Goal: Answer question/provide support: Share knowledge or assist other users

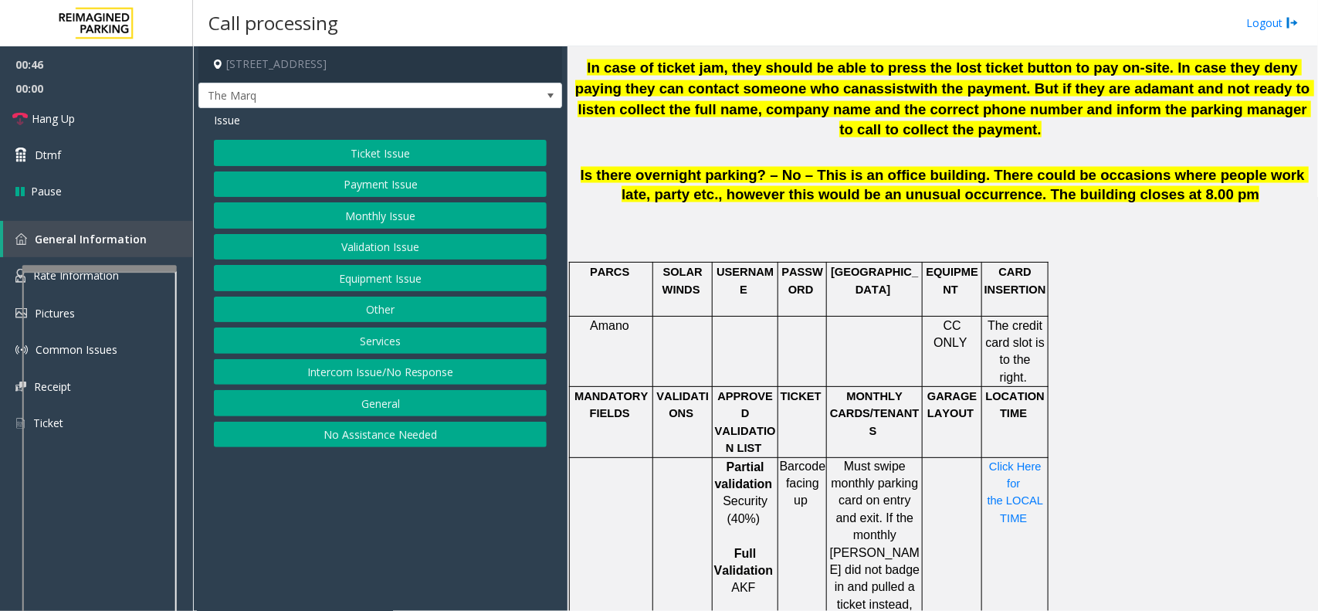
scroll to position [1254, 0]
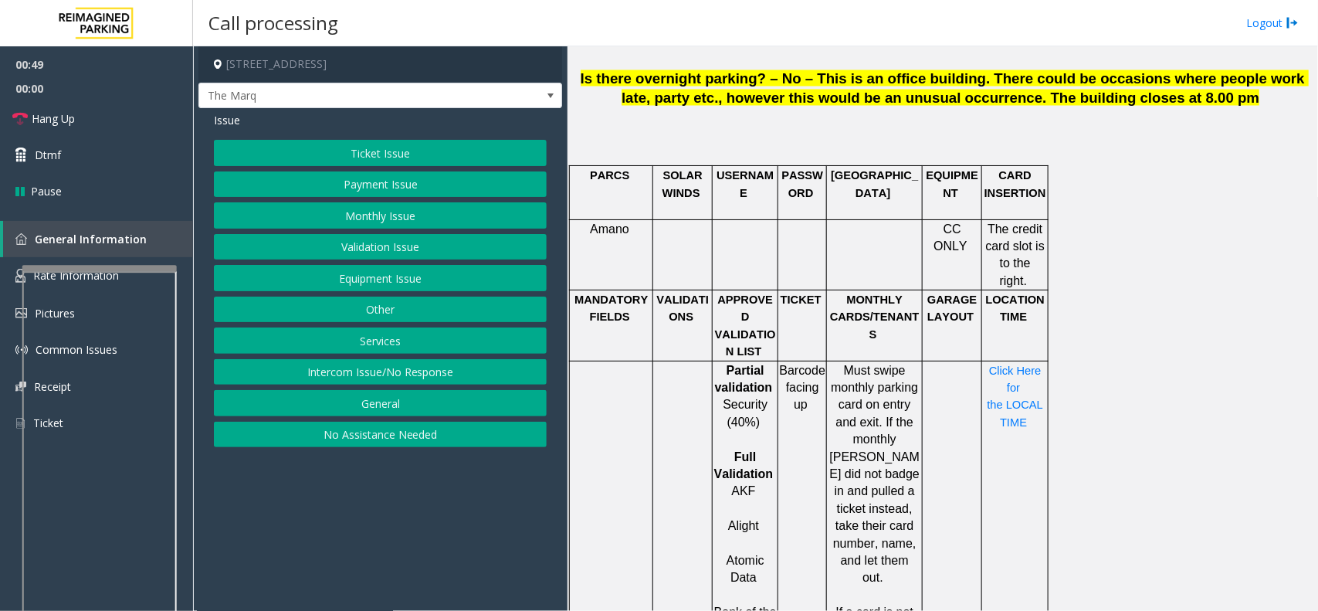
click at [426, 245] on button "Validation Issue" at bounding box center [380, 247] width 333 height 26
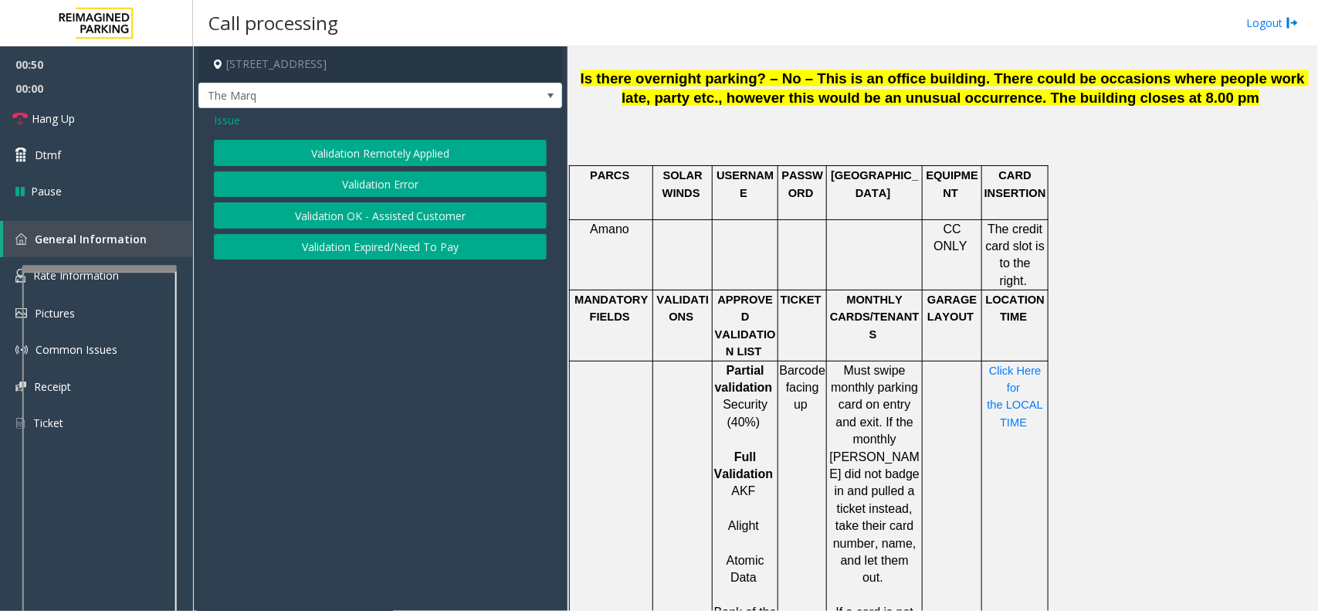
click at [427, 175] on button "Validation Error" at bounding box center [380, 184] width 333 height 26
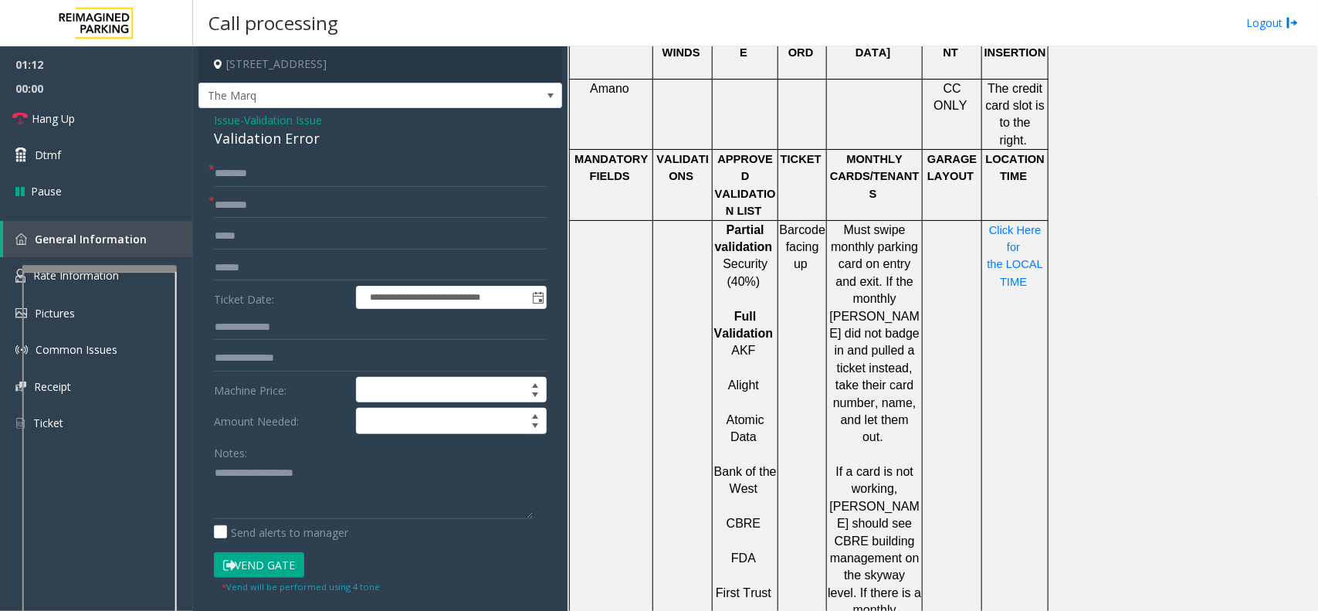
scroll to position [1351, 0]
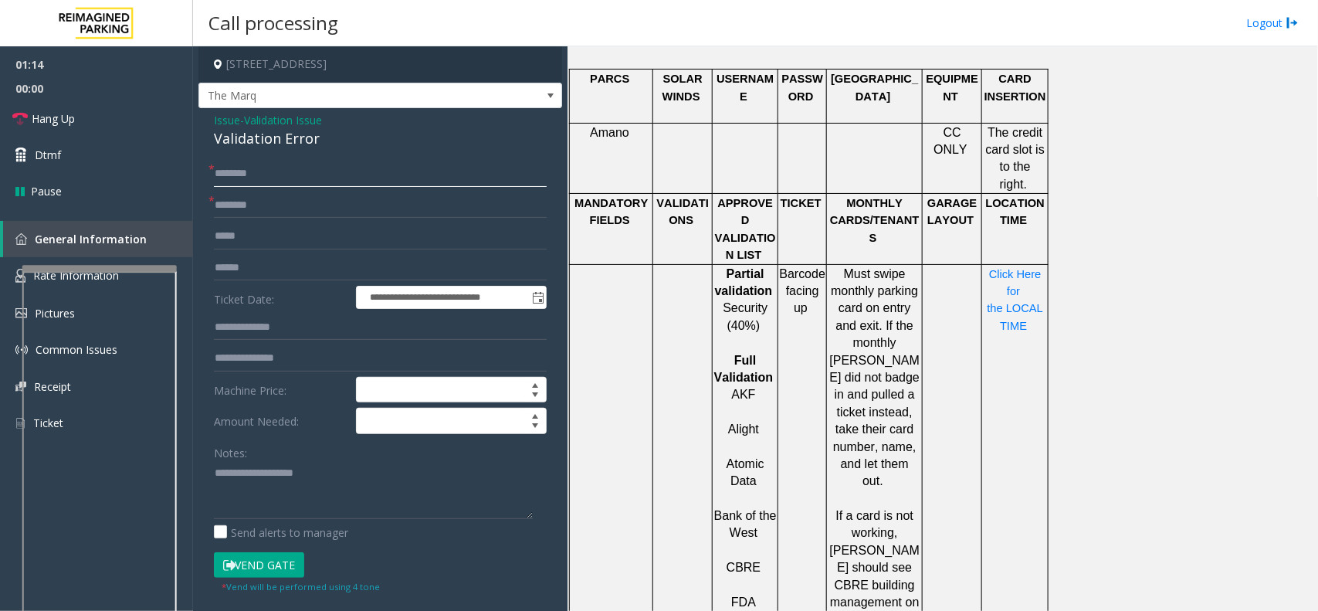
click at [330, 174] on input "text" at bounding box center [380, 174] width 333 height 26
click at [353, 203] on input "text" at bounding box center [380, 205] width 333 height 26
type input "******"
click at [313, 168] on input "text" at bounding box center [380, 174] width 333 height 26
type input "*"
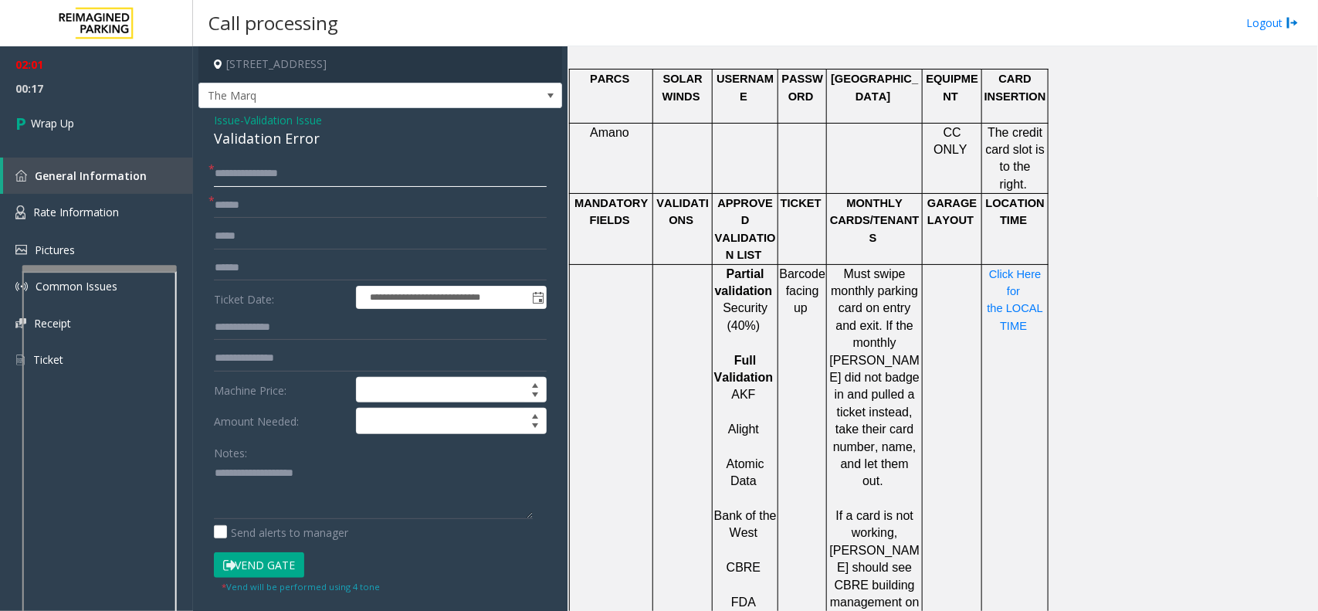
type input "**********"
drag, startPoint x: 212, startPoint y: 112, endPoint x: 327, endPoint y: 137, distance: 116.9
click at [327, 137] on div "**********" at bounding box center [380, 556] width 364 height 897
click at [298, 487] on textarea at bounding box center [373, 490] width 319 height 58
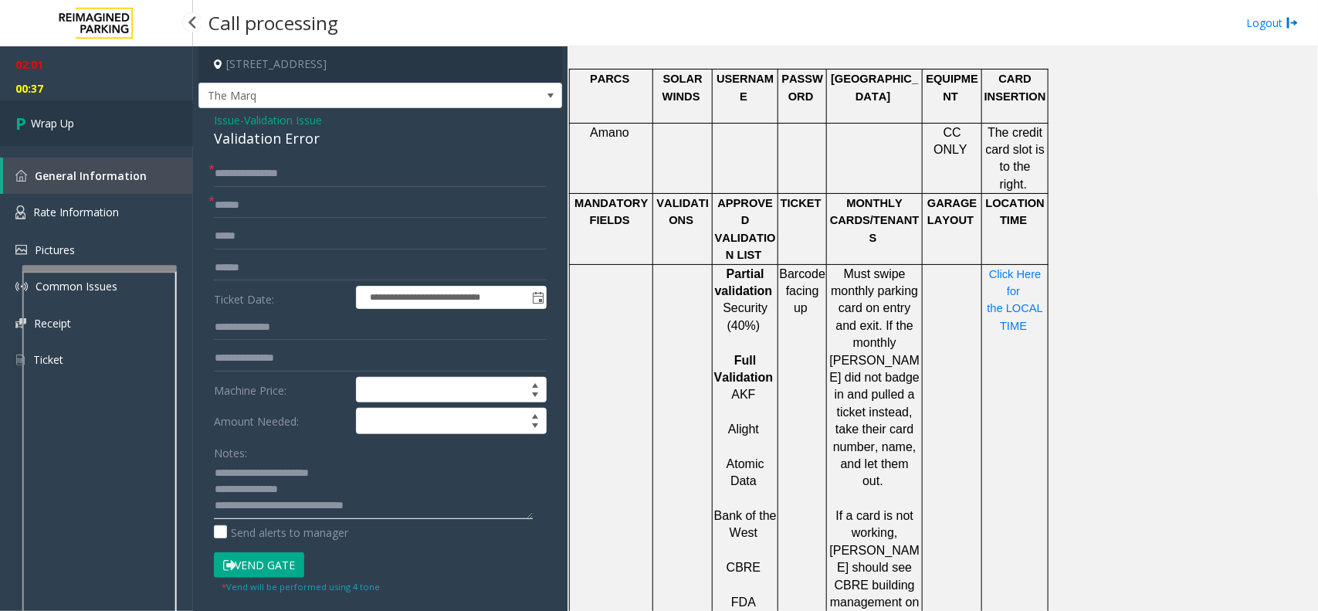
type textarea "**********"
click at [39, 118] on span "Wrap Up" at bounding box center [52, 123] width 43 height 16
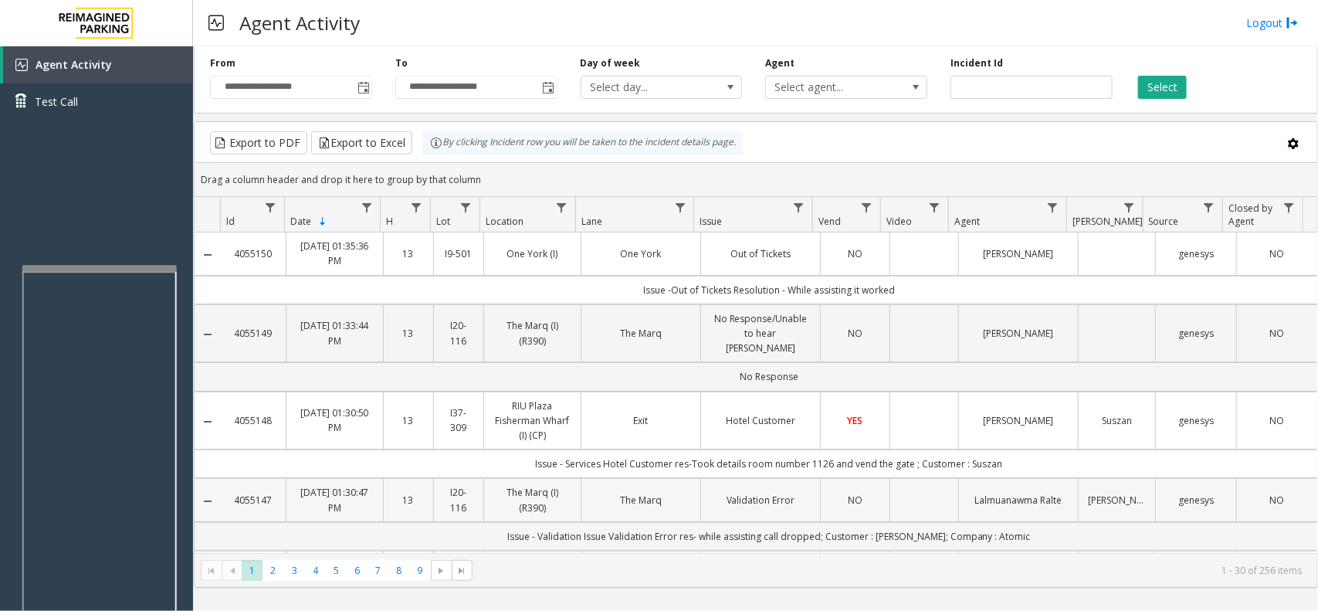
click at [923, 489] on td "Data table" at bounding box center [923, 499] width 69 height 43
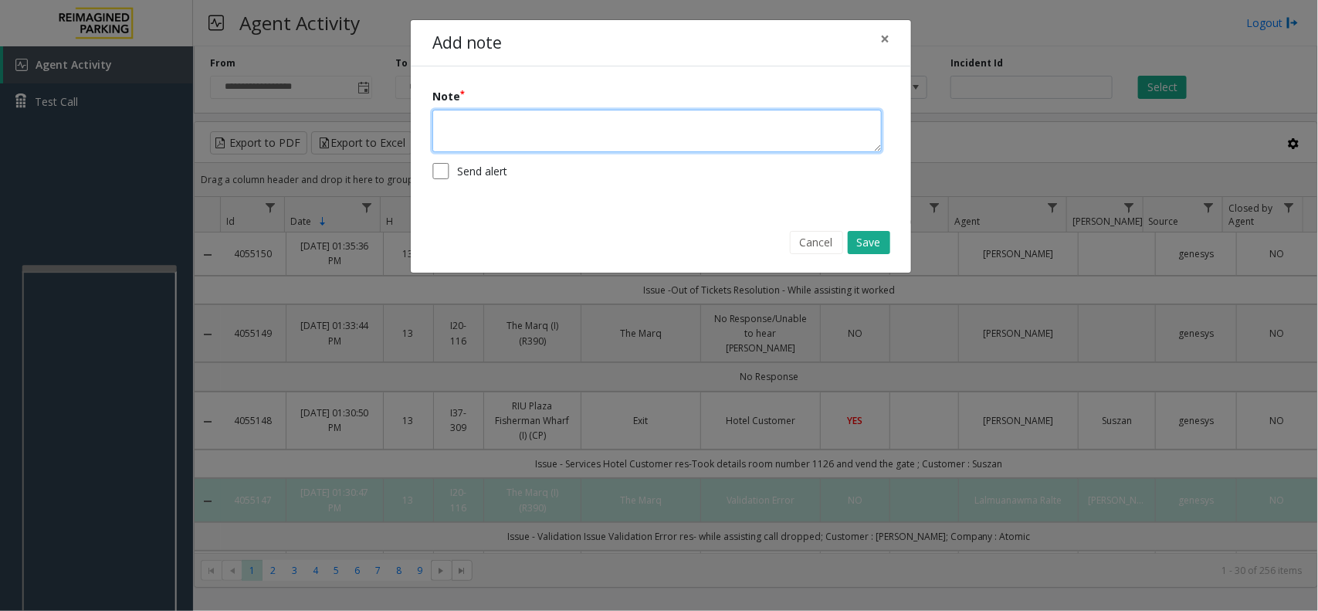
click at [633, 126] on textarea at bounding box center [656, 131] width 449 height 42
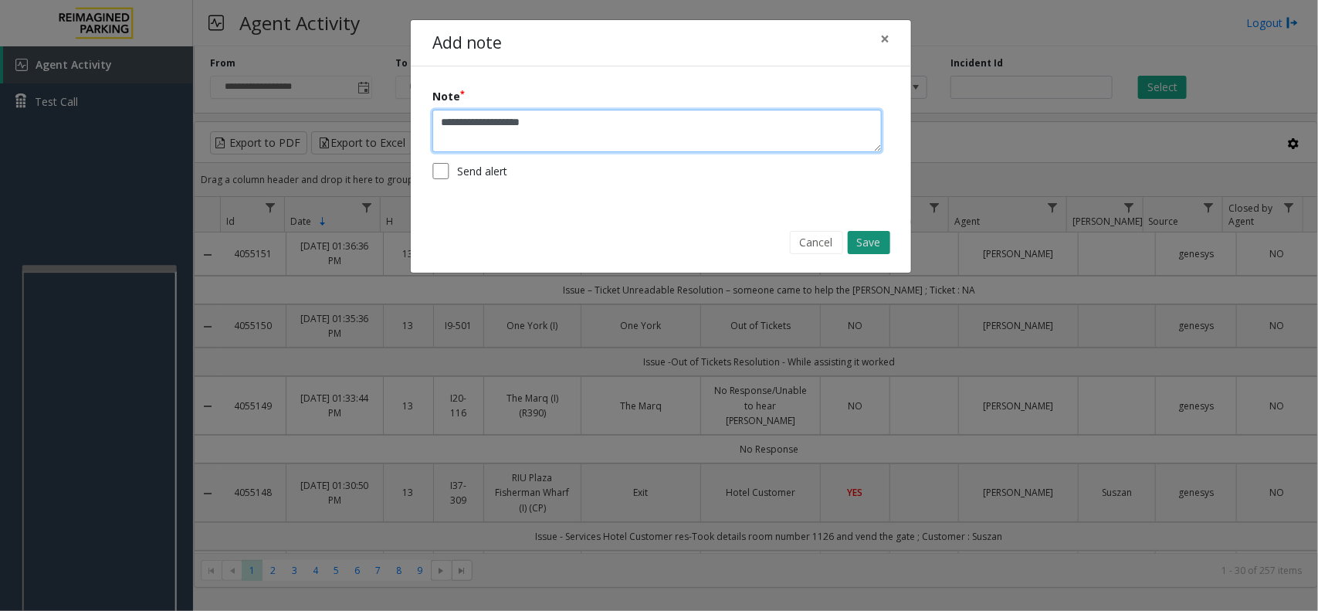
type textarea "**********"
click at [870, 240] on button "Save" at bounding box center [869, 242] width 42 height 23
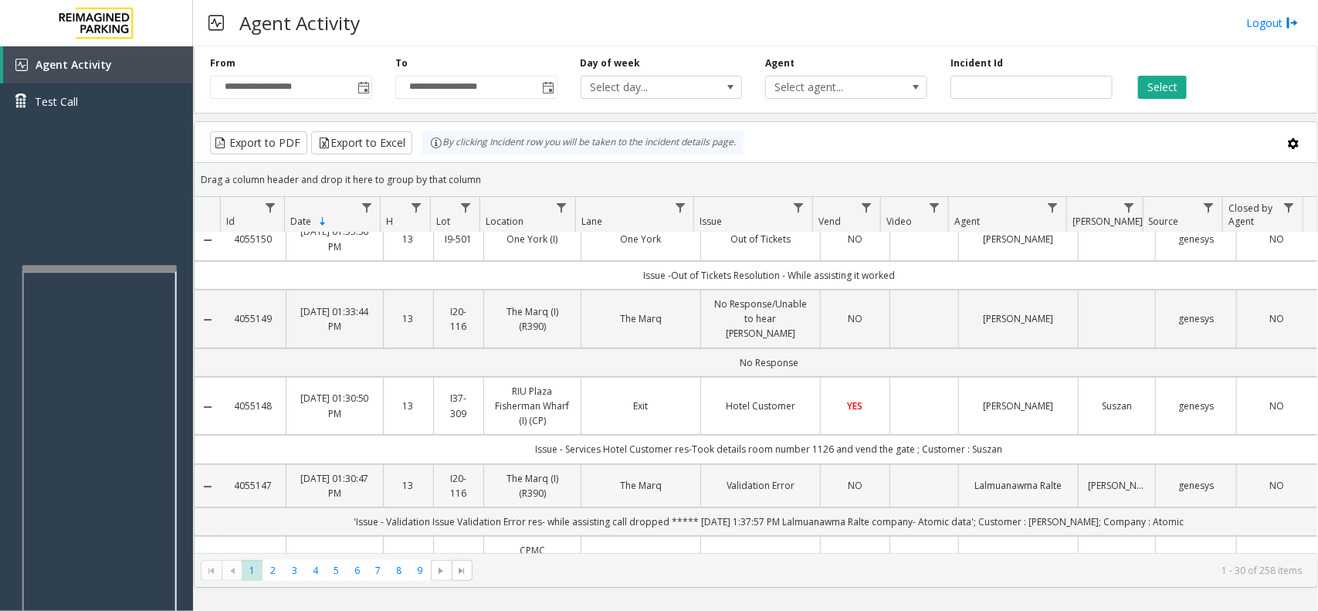
scroll to position [193, 0]
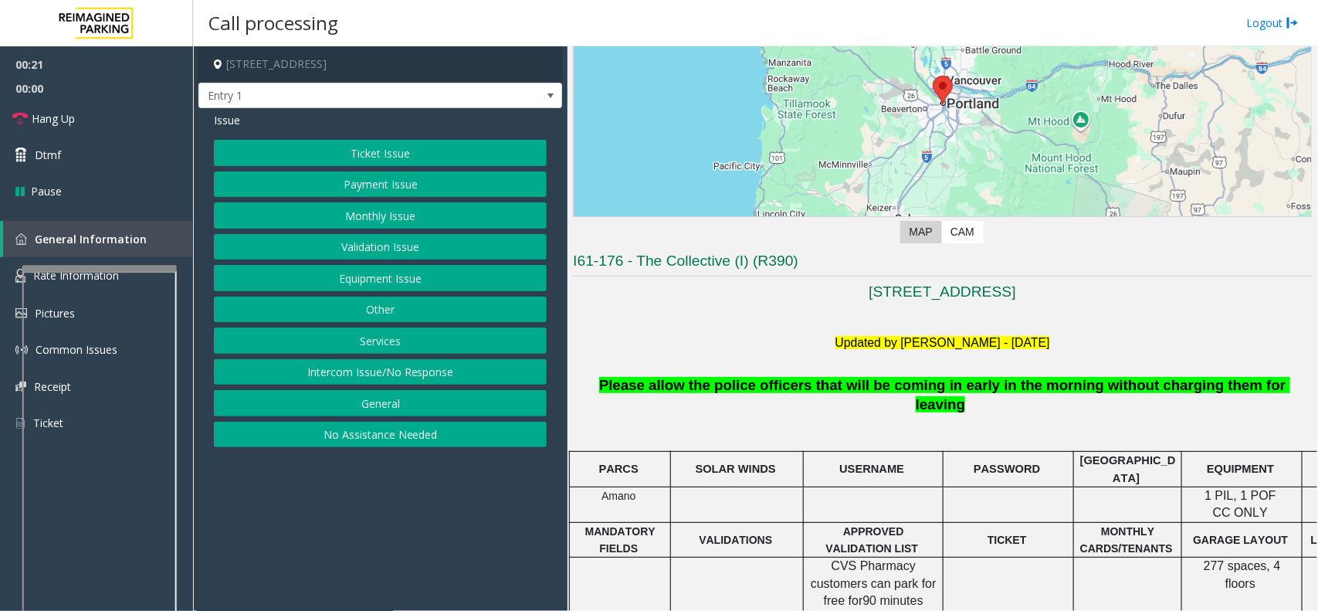
scroll to position [289, 0]
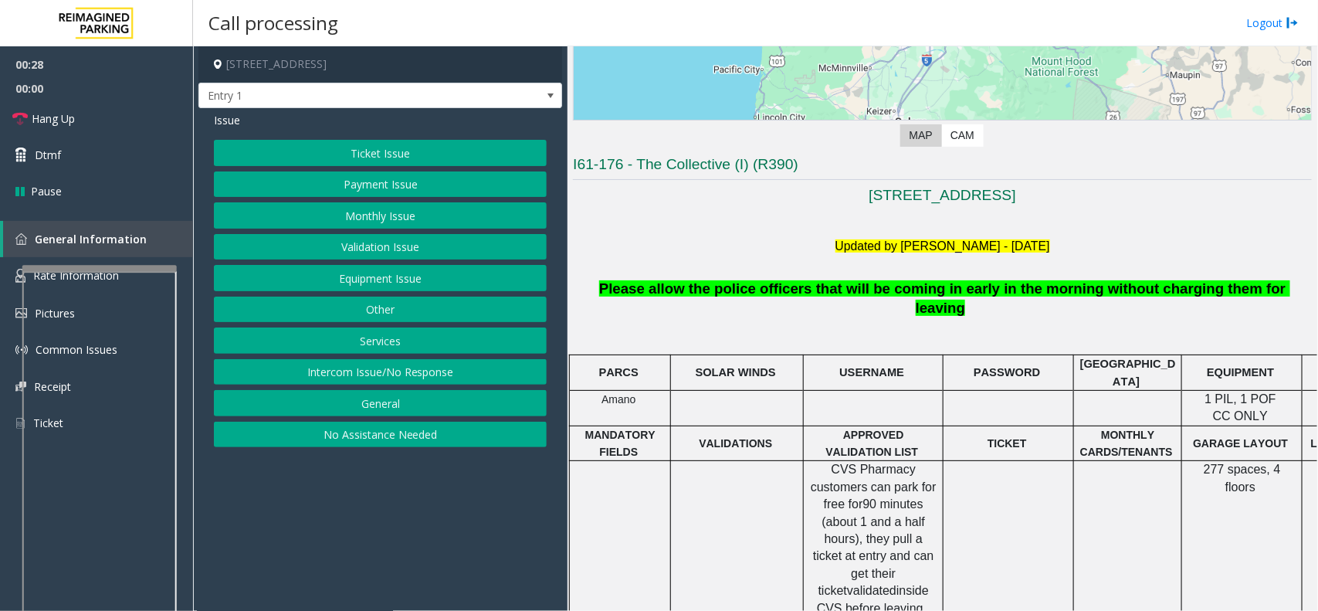
click at [440, 364] on button "Intercom Issue/No Response" at bounding box center [380, 372] width 333 height 26
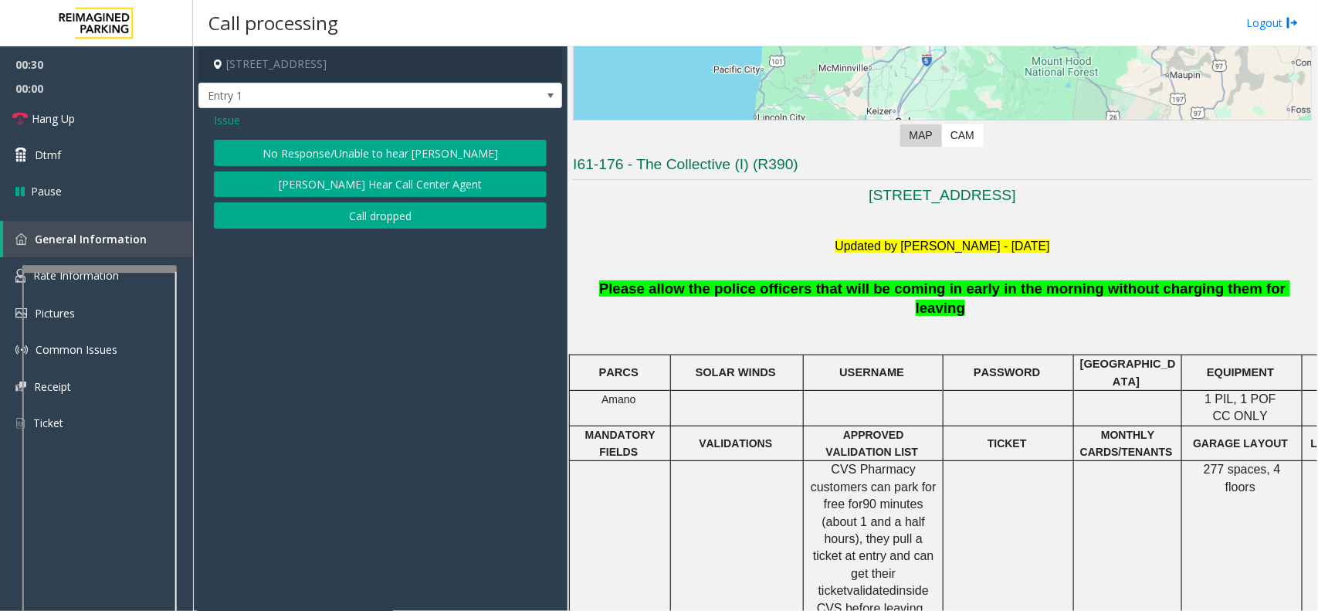
click at [376, 157] on button "No Response/Unable to hear [PERSON_NAME]" at bounding box center [380, 153] width 333 height 26
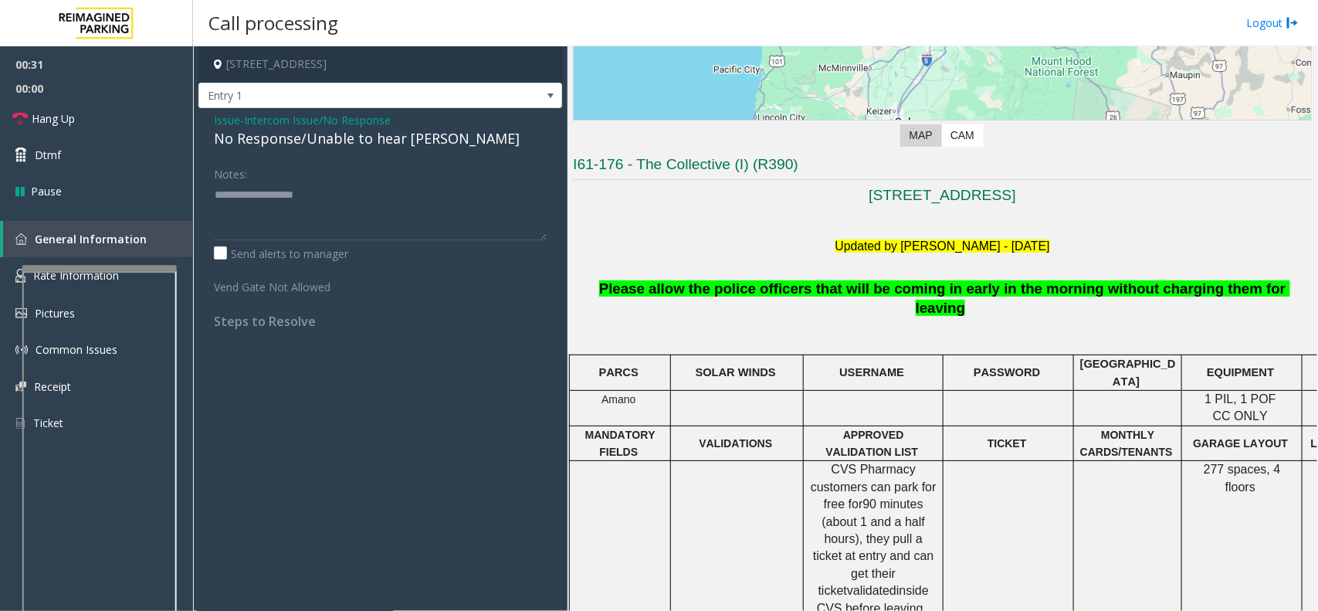
click at [367, 141] on div "No Response/Unable to hear [PERSON_NAME]" at bounding box center [380, 138] width 333 height 21
click at [367, 140] on div "No Response/Unable to hear [PERSON_NAME]" at bounding box center [380, 138] width 333 height 21
type textarea "**********"
click at [83, 116] on link "Hang Up" at bounding box center [96, 118] width 193 height 36
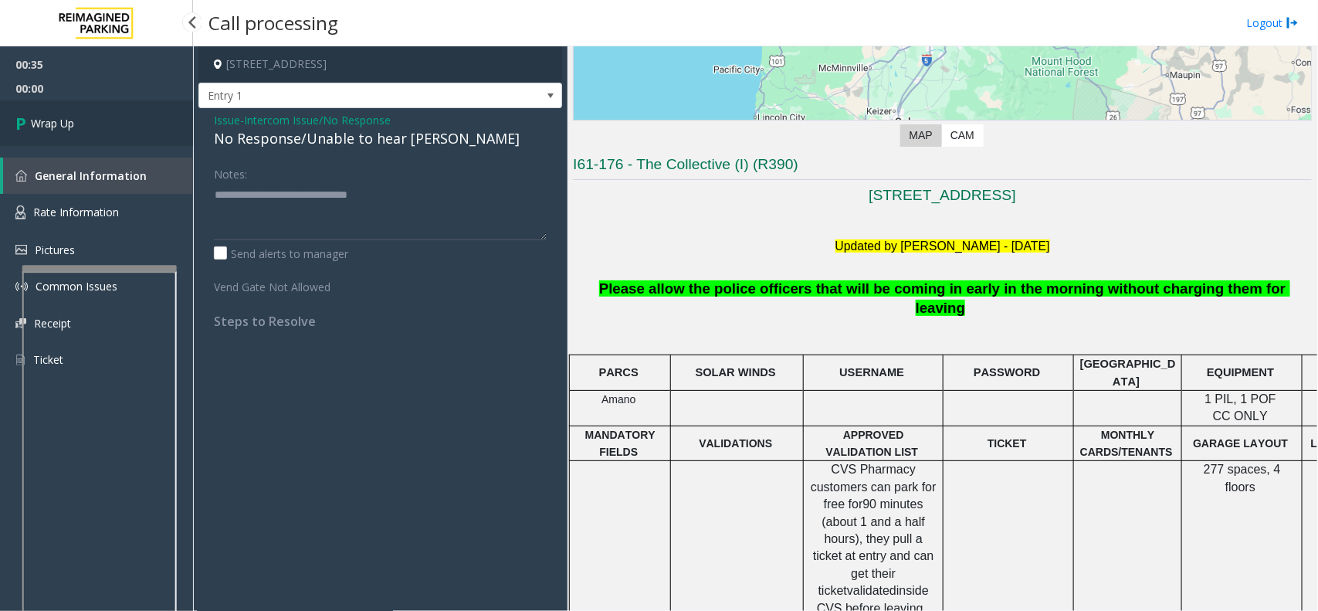
click at [110, 131] on link "Wrap Up" at bounding box center [96, 123] width 193 height 46
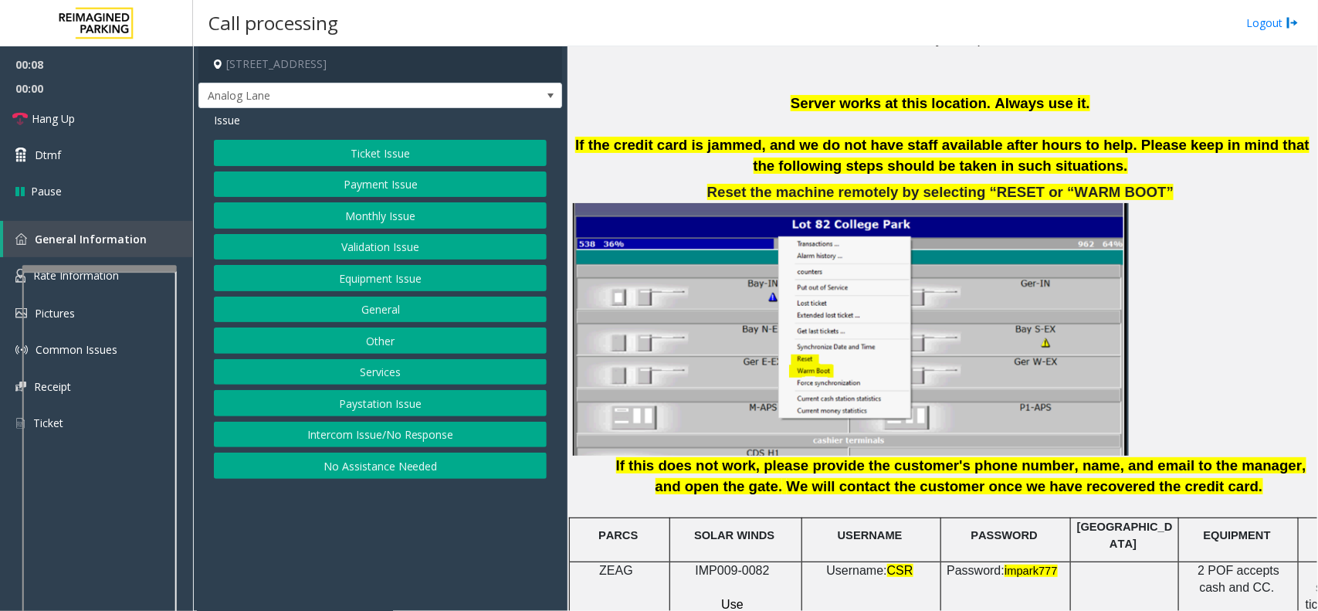
scroll to position [1737, 0]
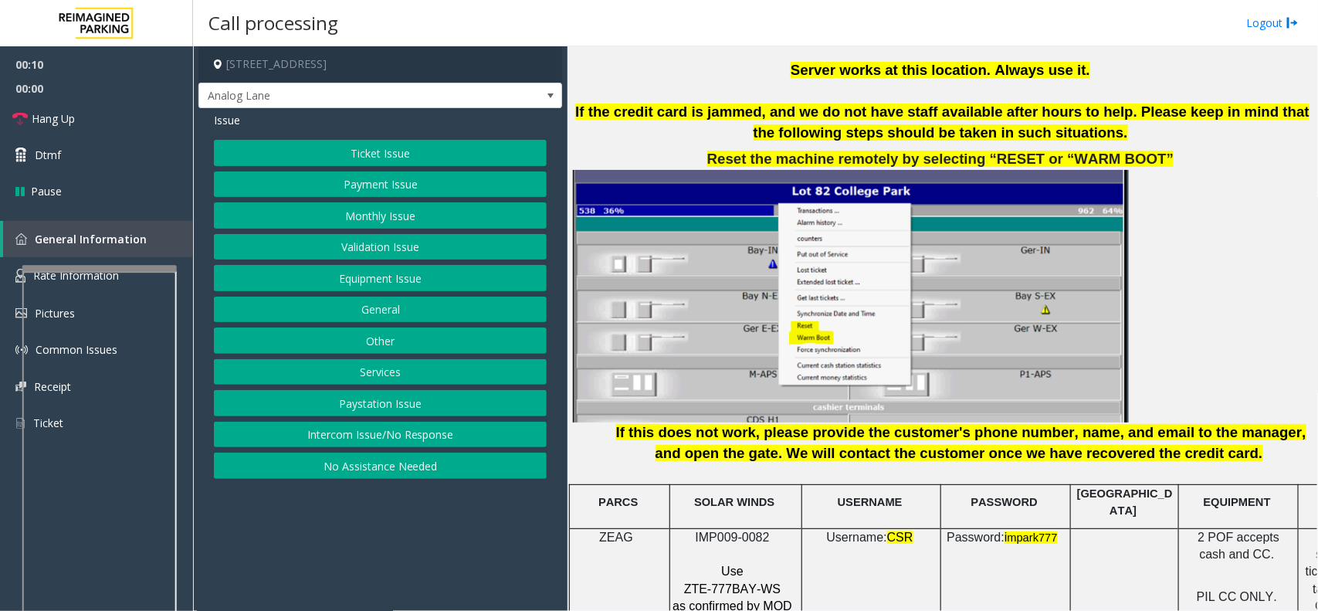
click at [737, 530] on span "IMP009-0082" at bounding box center [733, 536] width 74 height 13
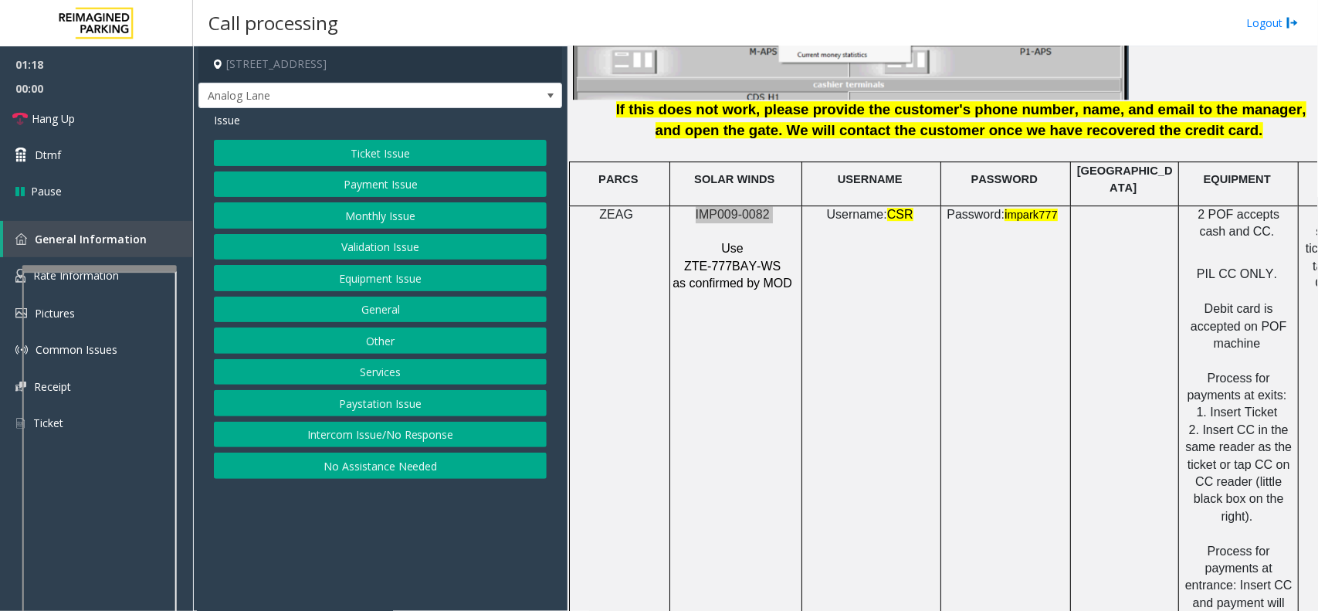
scroll to position [2026, 0]
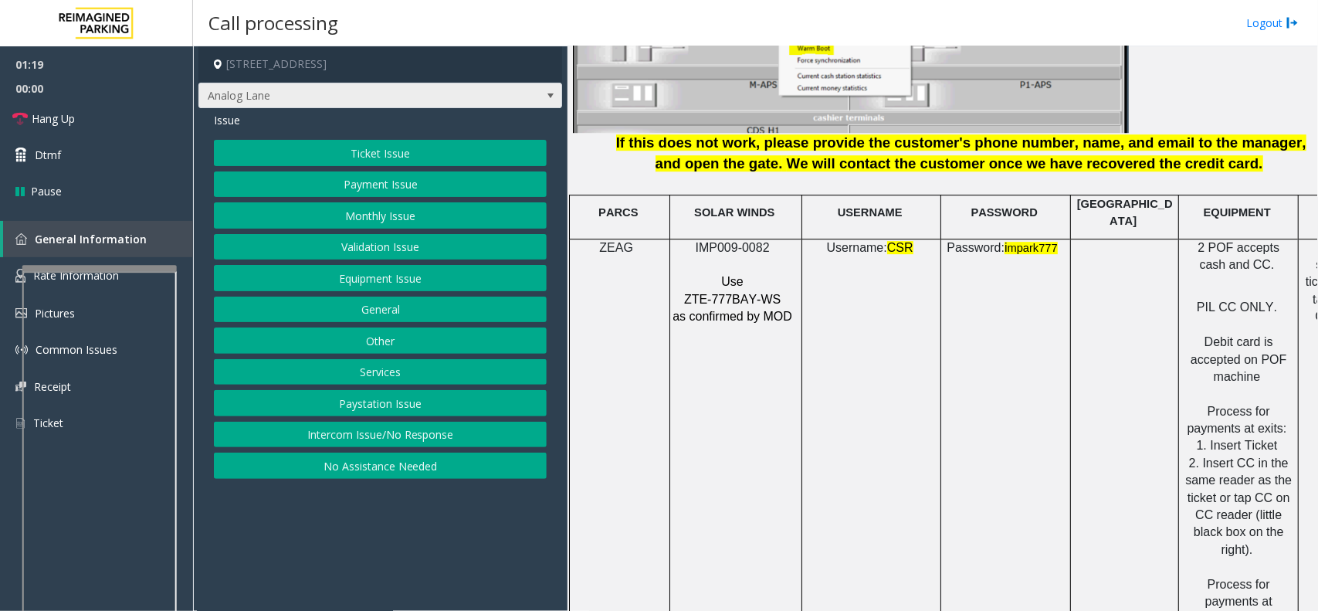
click at [548, 95] on span at bounding box center [550, 96] width 12 height 12
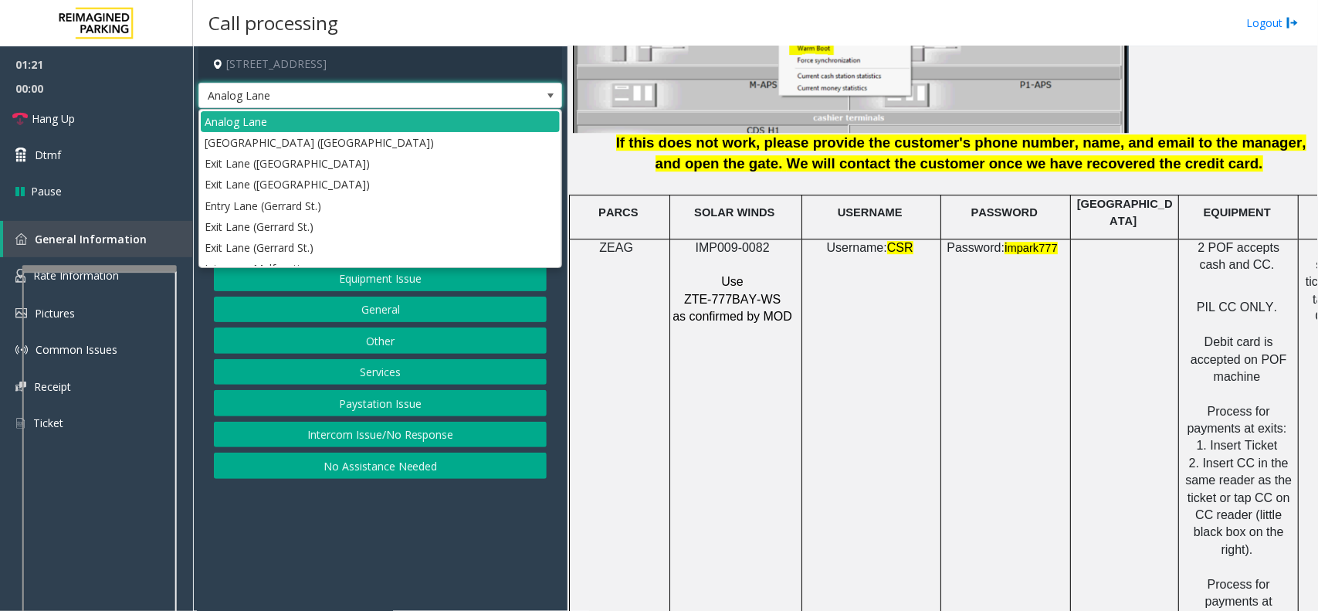
click at [548, 95] on span at bounding box center [550, 96] width 12 height 12
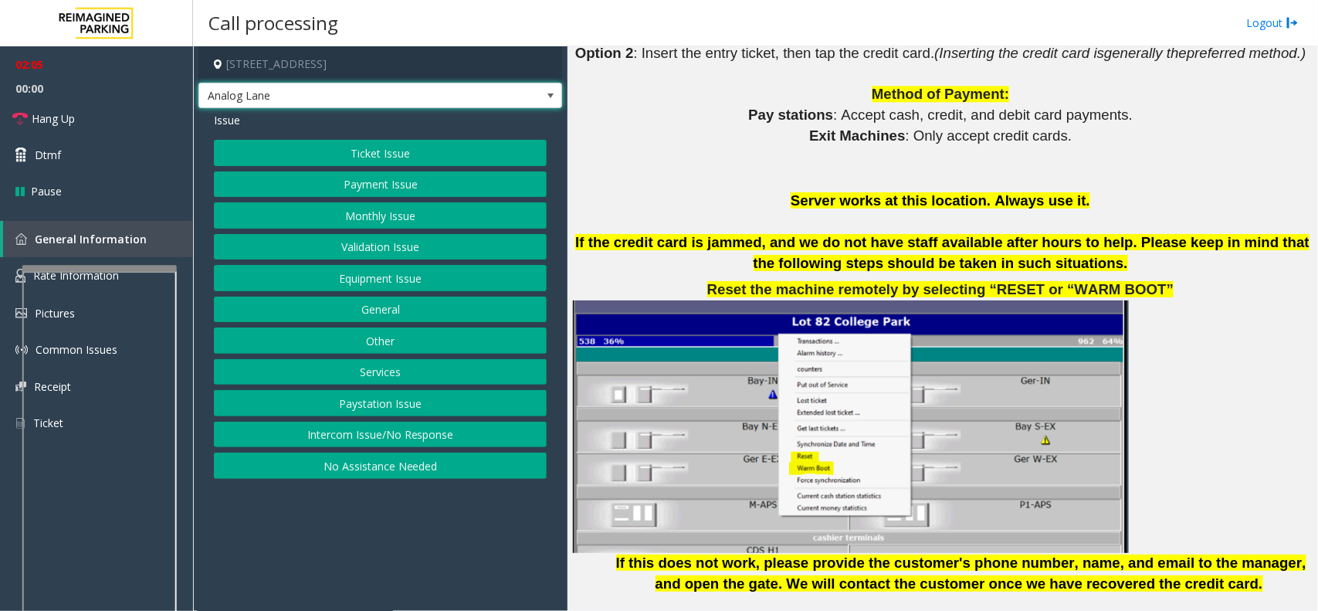
scroll to position [1640, 0]
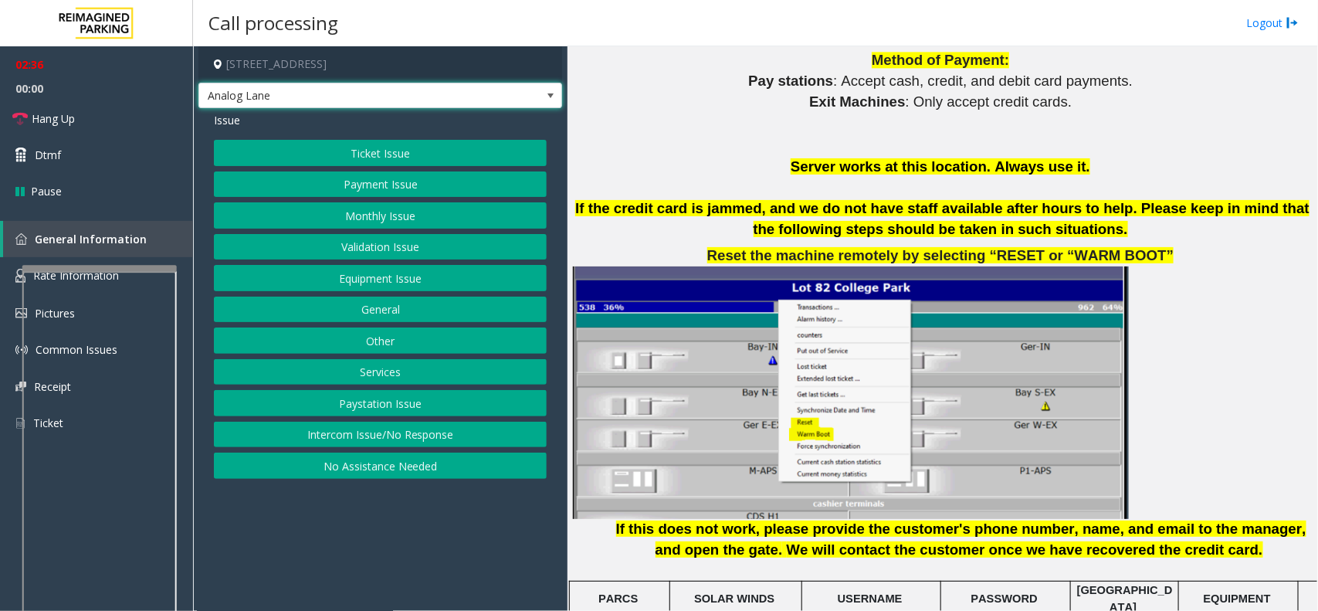
click at [550, 97] on span at bounding box center [550, 96] width 12 height 12
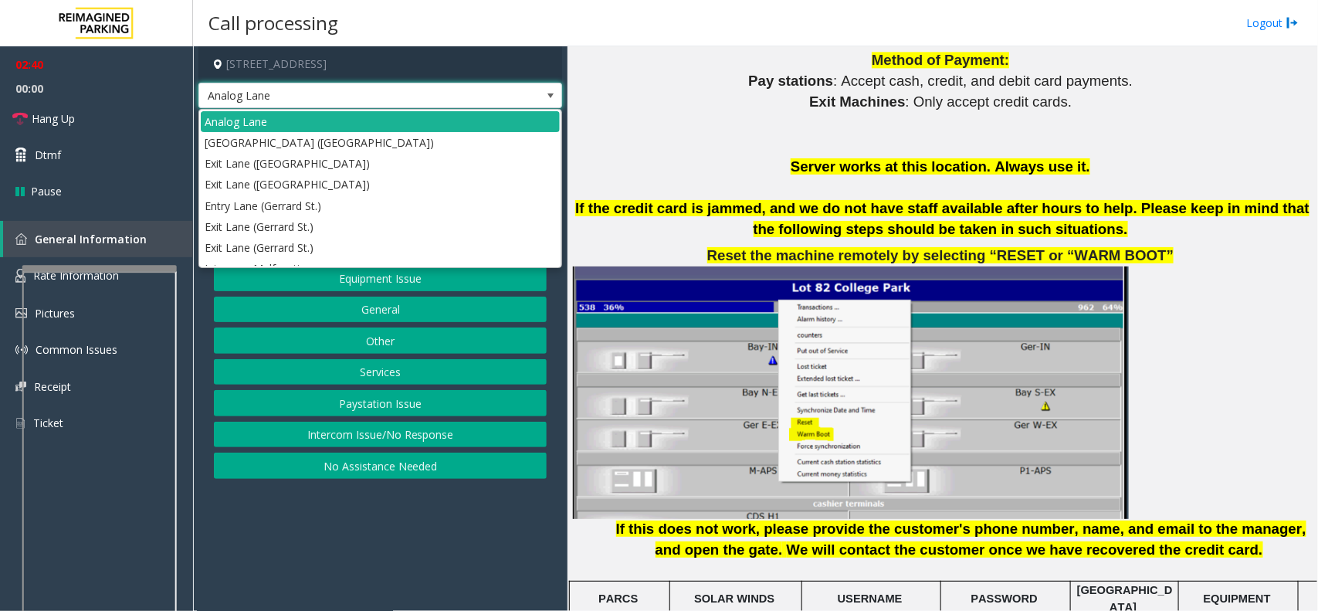
click at [550, 97] on span at bounding box center [550, 96] width 12 height 12
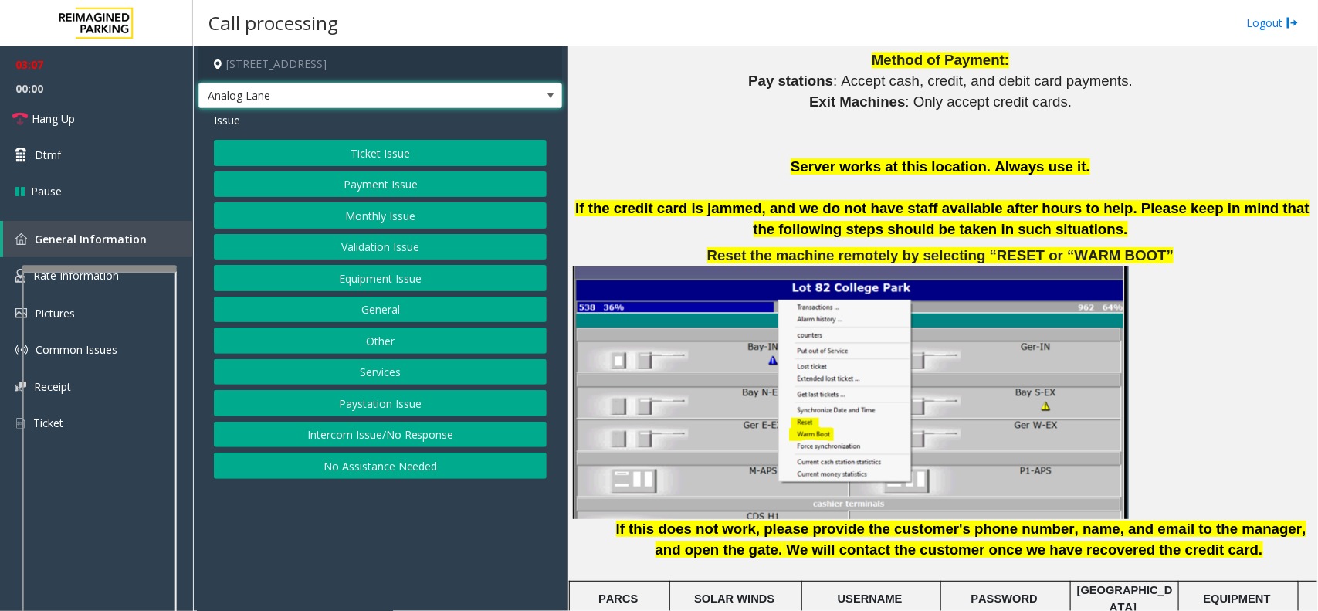
click at [401, 188] on button "Payment Issue" at bounding box center [380, 184] width 333 height 26
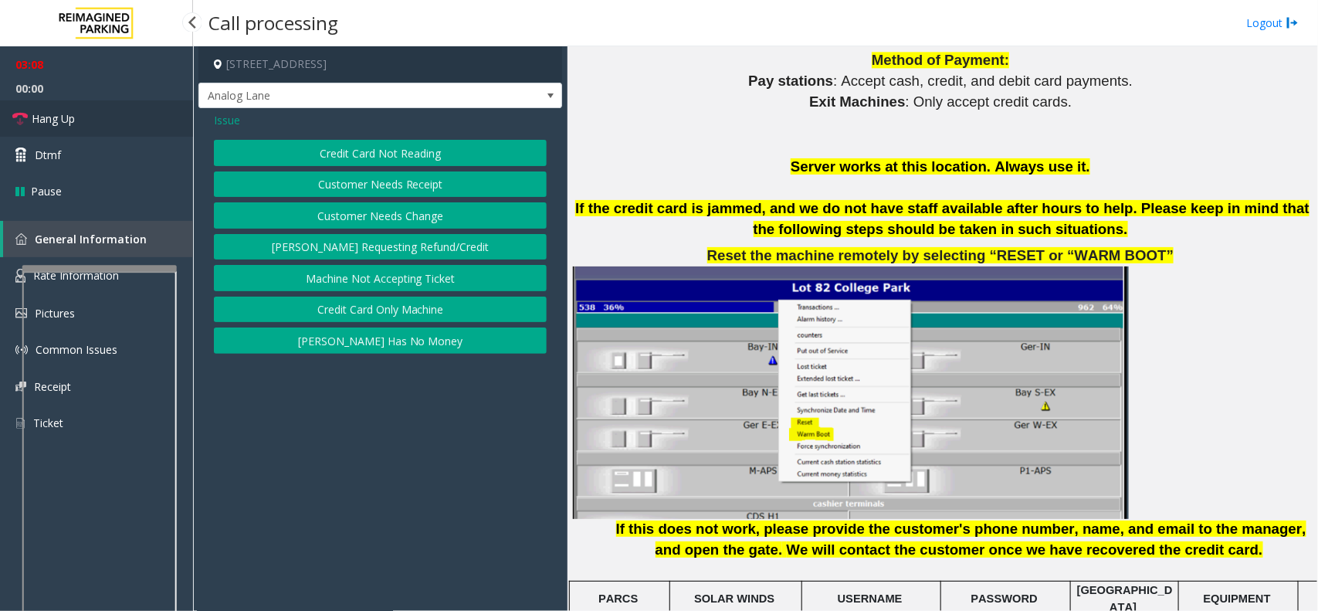
click at [109, 113] on link "Hang Up" at bounding box center [96, 118] width 193 height 36
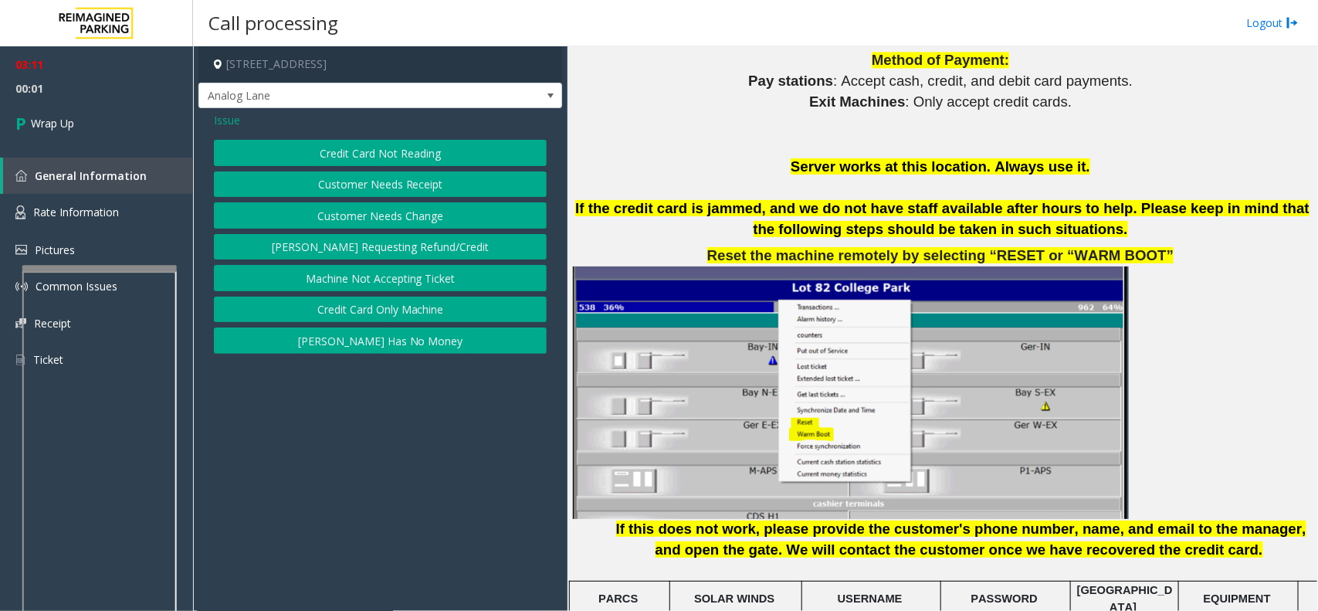
click at [355, 154] on button "Credit Card Not Reading" at bounding box center [380, 153] width 333 height 26
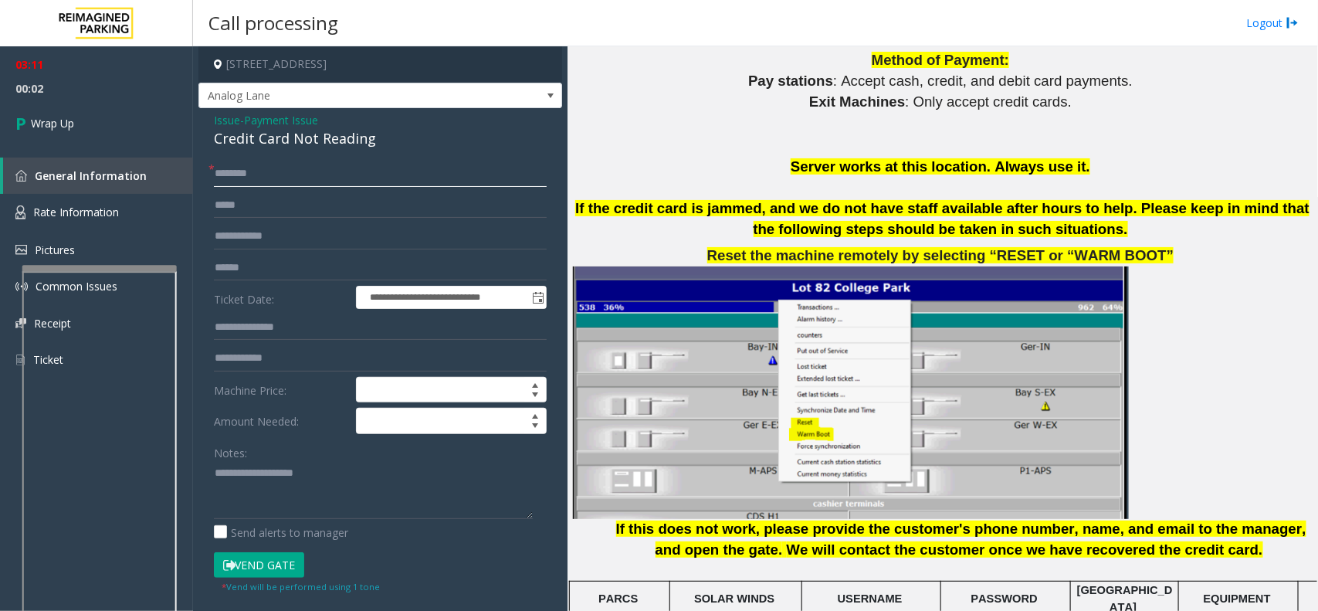
click at [306, 175] on input "text" at bounding box center [380, 174] width 333 height 26
type input "**"
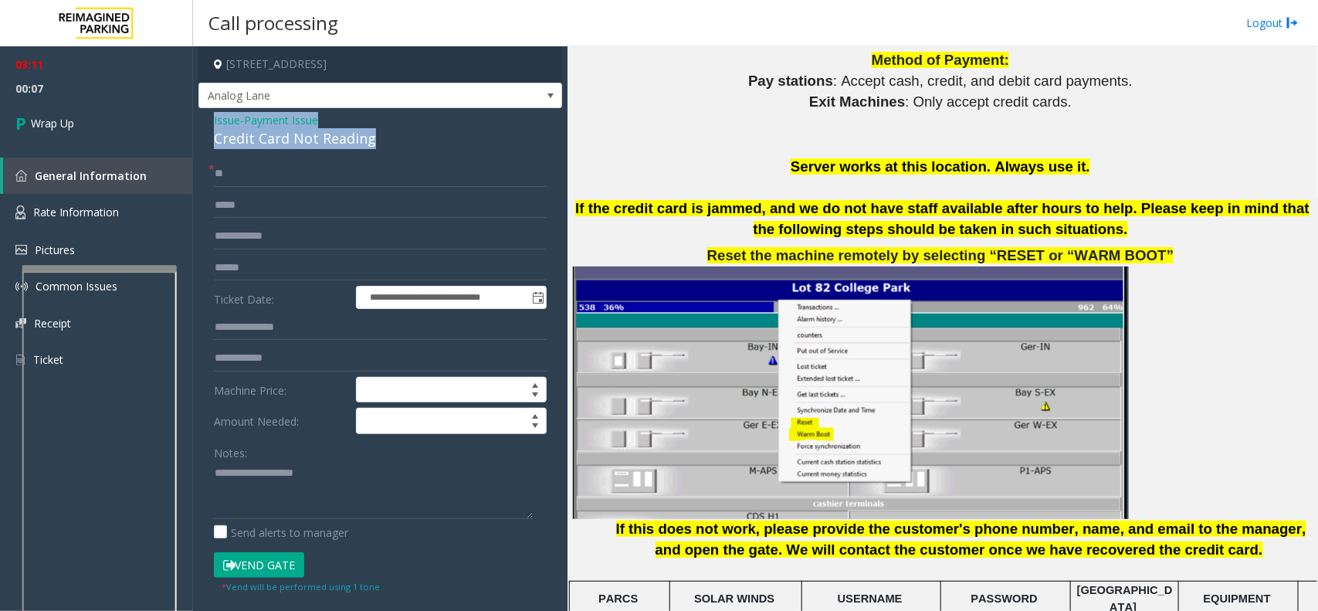
drag, startPoint x: 208, startPoint y: 117, endPoint x: 372, endPoint y: 137, distance: 164.9
click at [372, 137] on div "**********" at bounding box center [380, 491] width 364 height 767
click at [345, 489] on textarea at bounding box center [373, 490] width 319 height 58
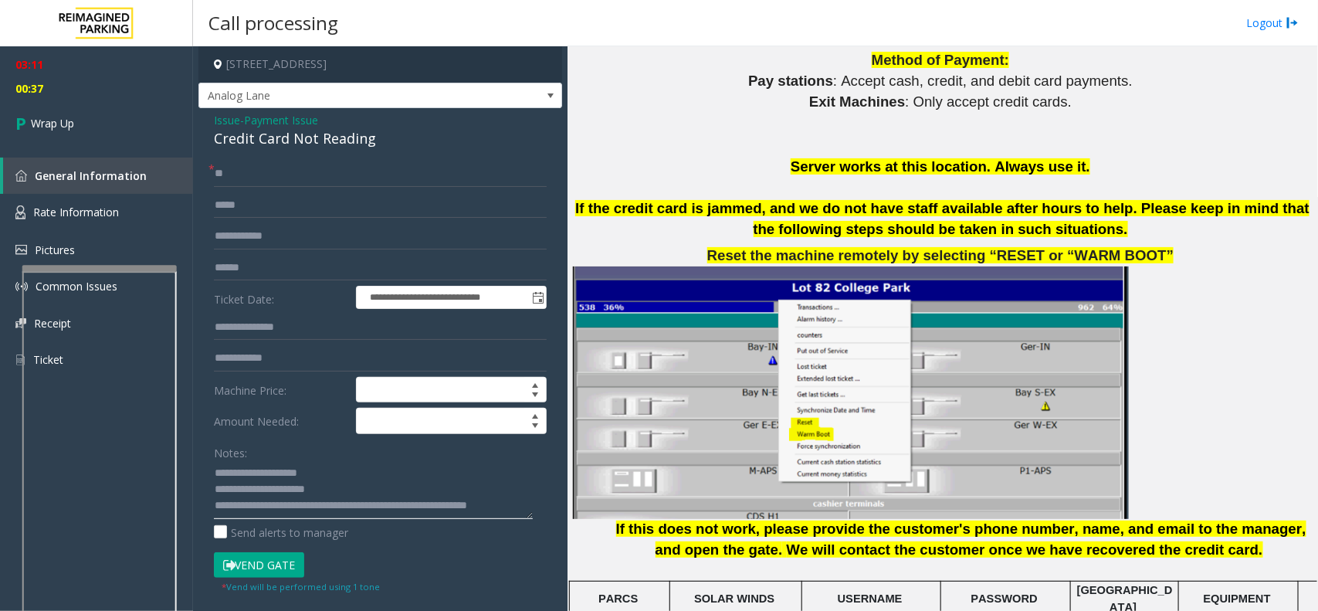
scroll to position [10, 0]
type textarea "**********"
click at [79, 126] on link "Wrap Up" at bounding box center [96, 123] width 193 height 46
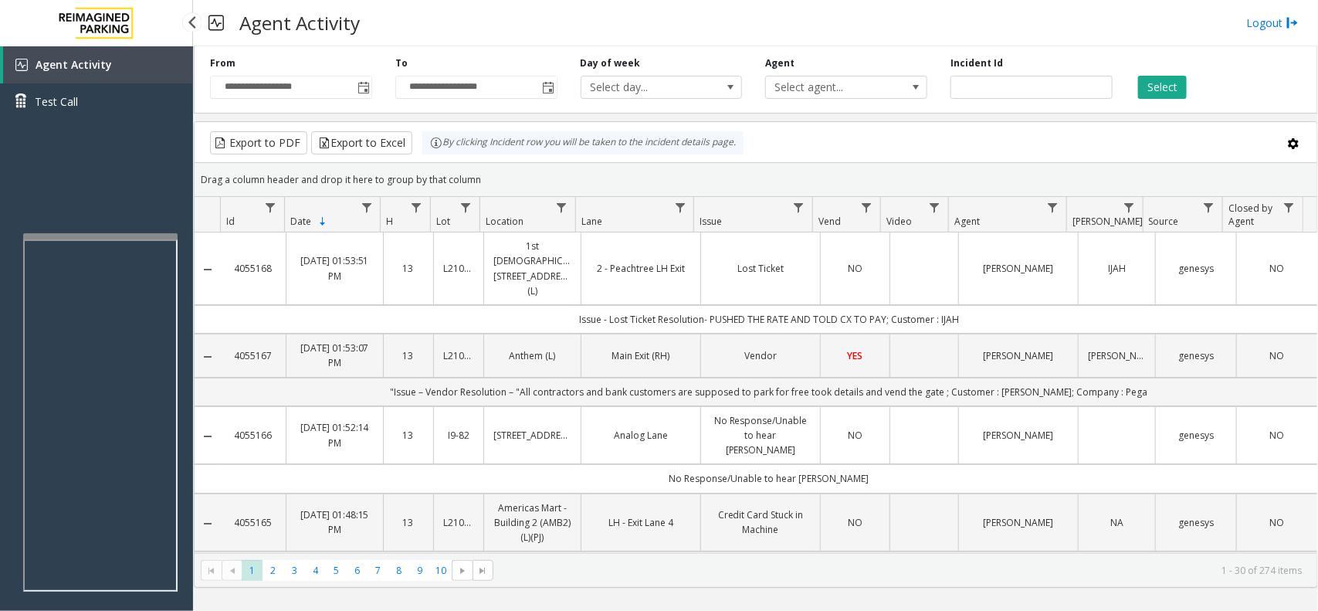
click at [167, 159] on div "Agent Activity Test Call" at bounding box center [96, 351] width 193 height 611
click at [137, 259] on div at bounding box center [97, 259] width 154 height 6
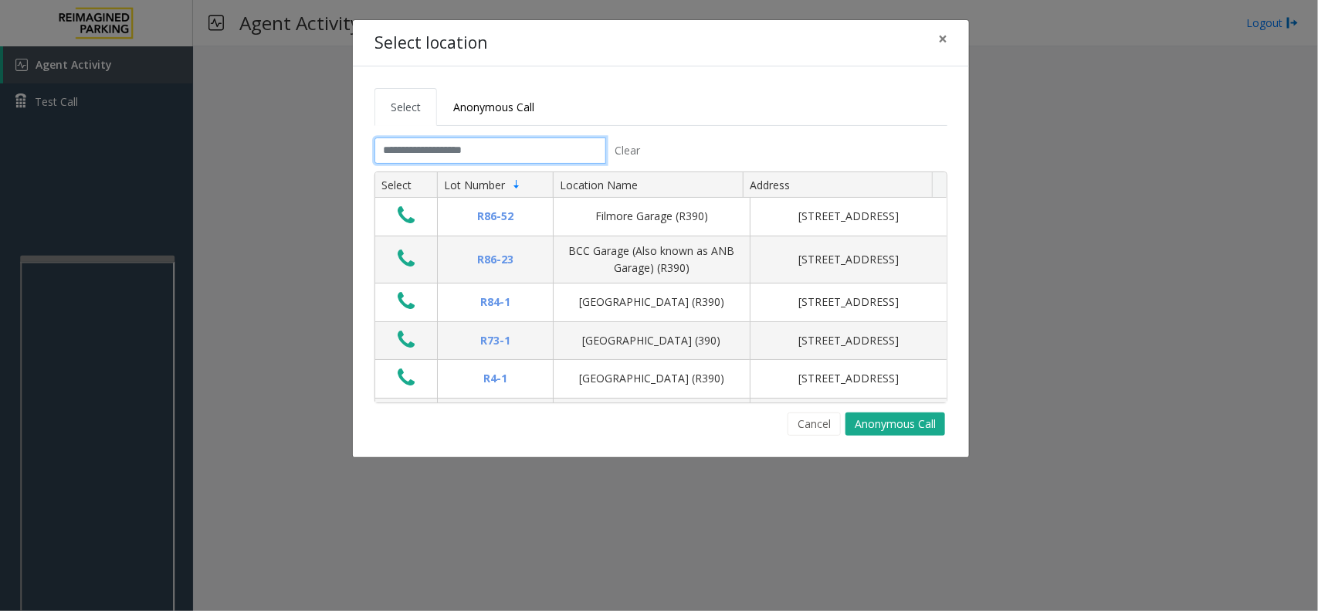
click at [422, 148] on input "text" at bounding box center [490, 150] width 232 height 26
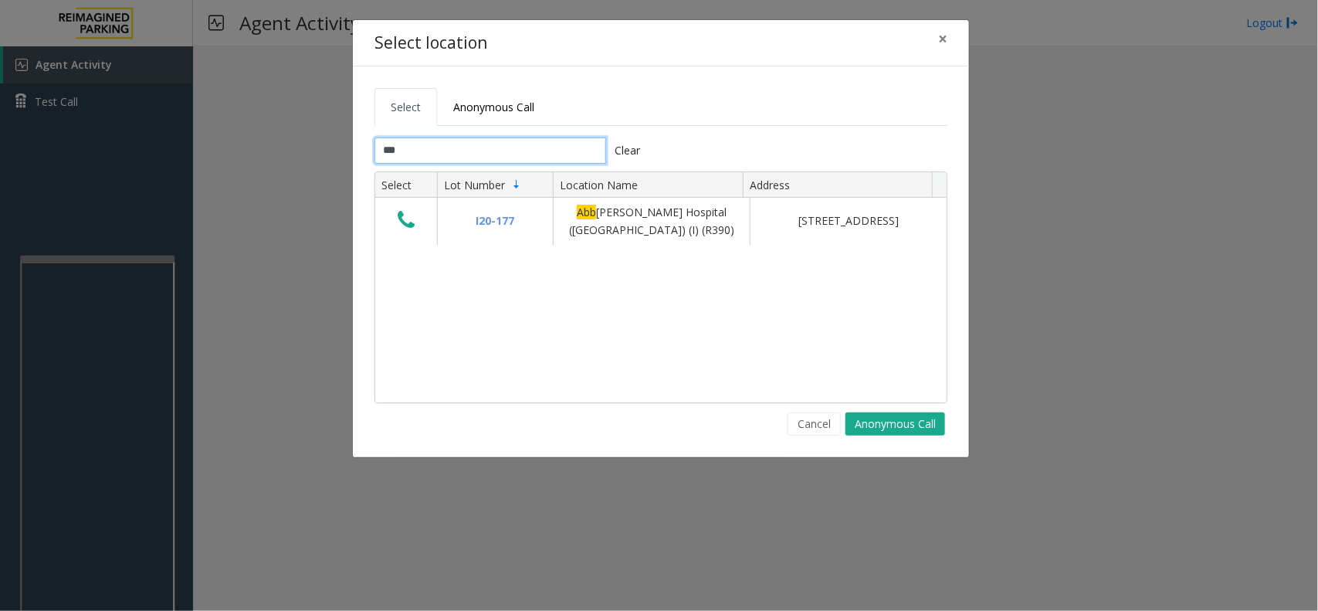
type input "***"
click at [942, 42] on span "×" at bounding box center [942, 39] width 9 height 22
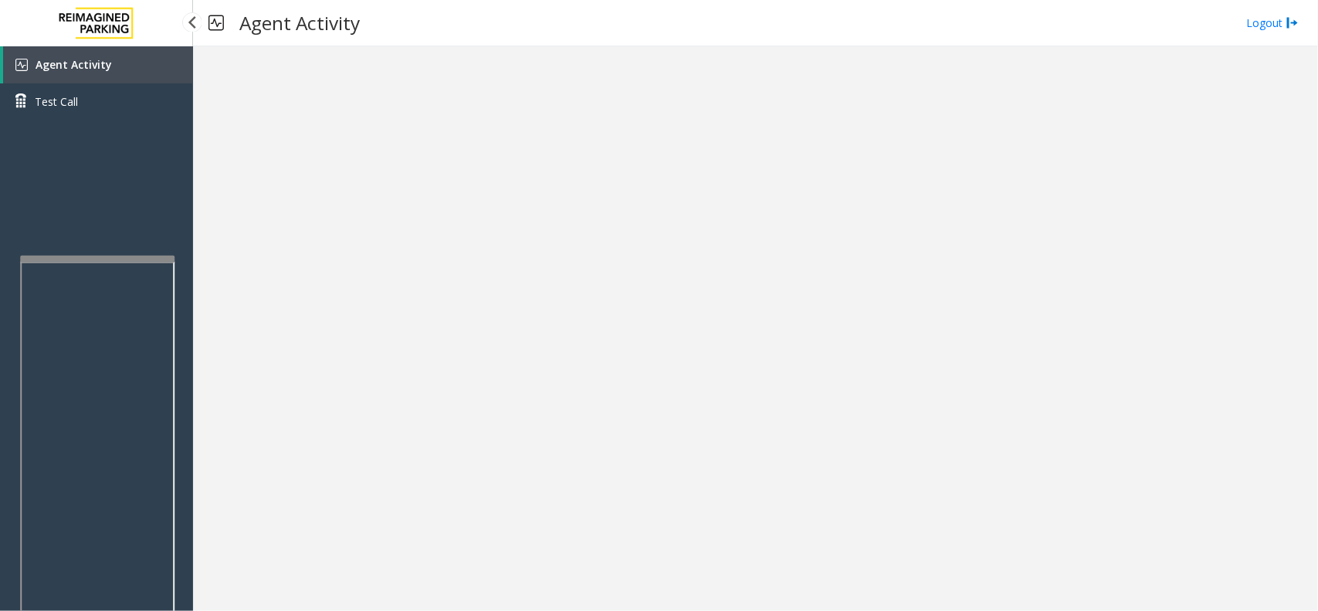
click at [152, 64] on link "Agent Activity" at bounding box center [98, 64] width 190 height 37
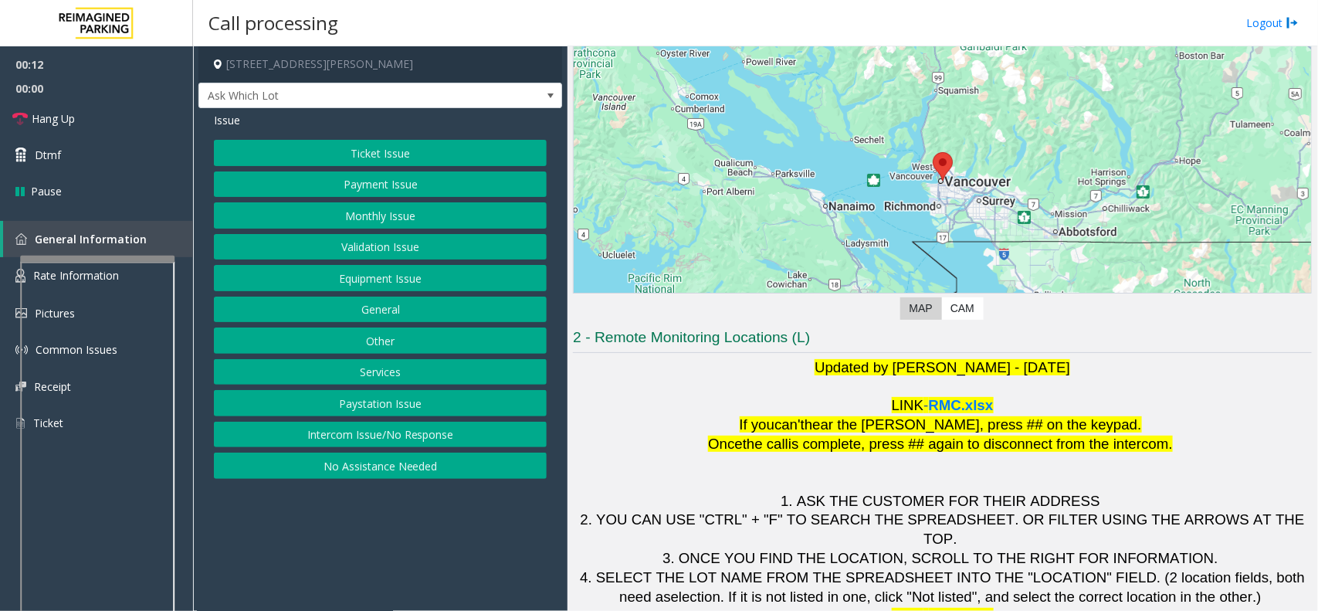
scroll to position [128, 0]
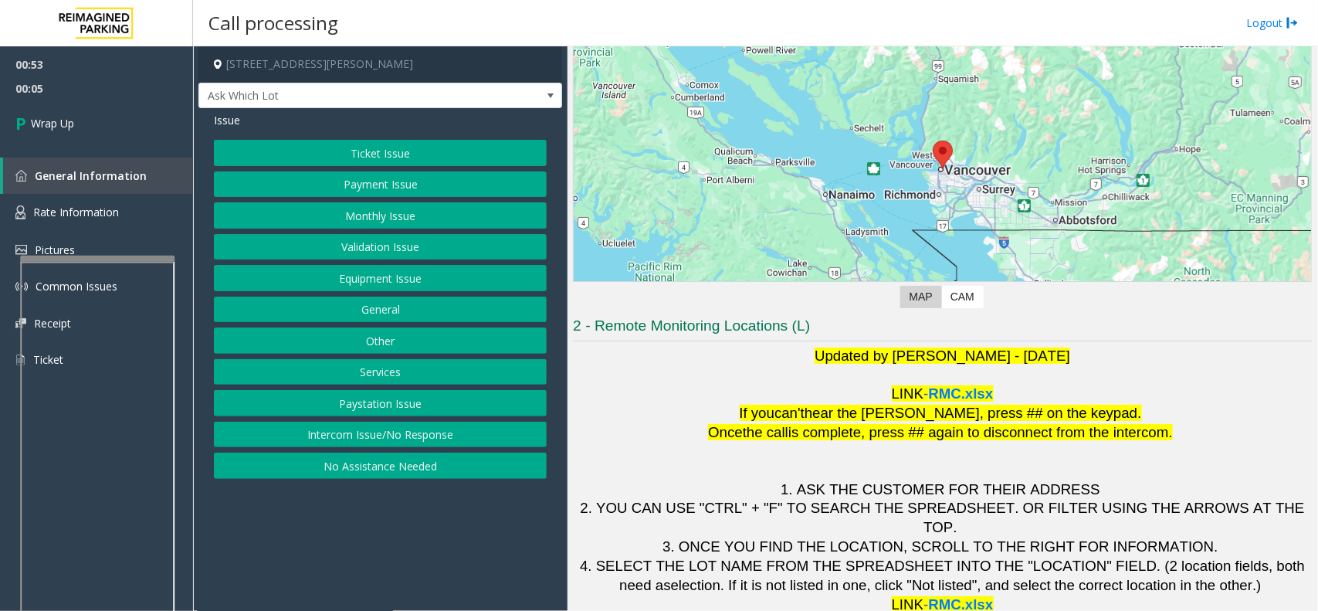
click at [407, 273] on button "Equipment Issue" at bounding box center [380, 278] width 333 height 26
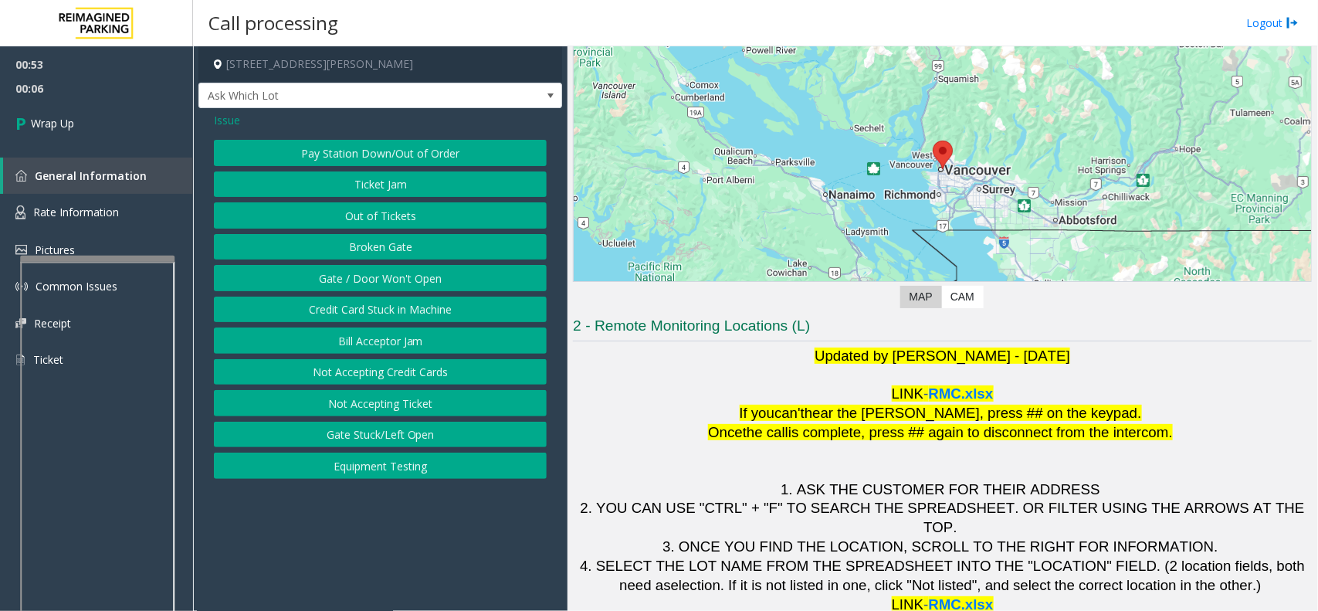
click at [398, 279] on button "Gate / Door Won't Open" at bounding box center [380, 278] width 333 height 26
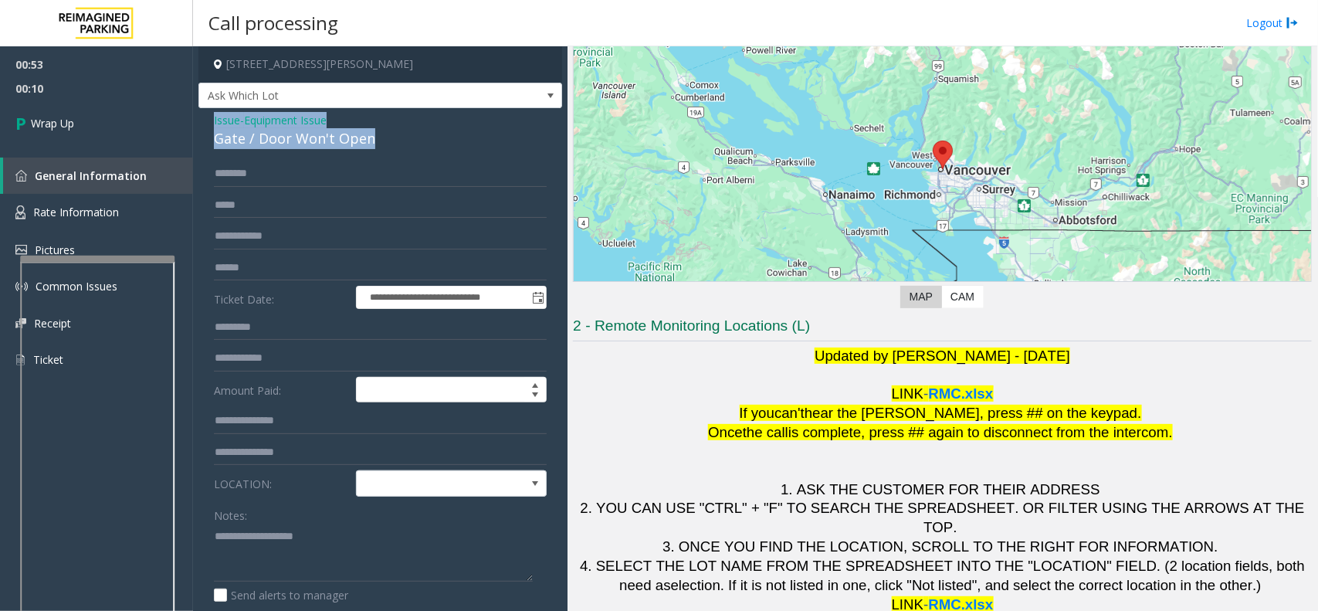
drag, startPoint x: 214, startPoint y: 117, endPoint x: 373, endPoint y: 140, distance: 160.6
click at [373, 140] on div "Issue - Equipment Issue Gate / Door Won't Open" at bounding box center [380, 130] width 333 height 37
click at [372, 557] on textarea at bounding box center [373, 552] width 319 height 58
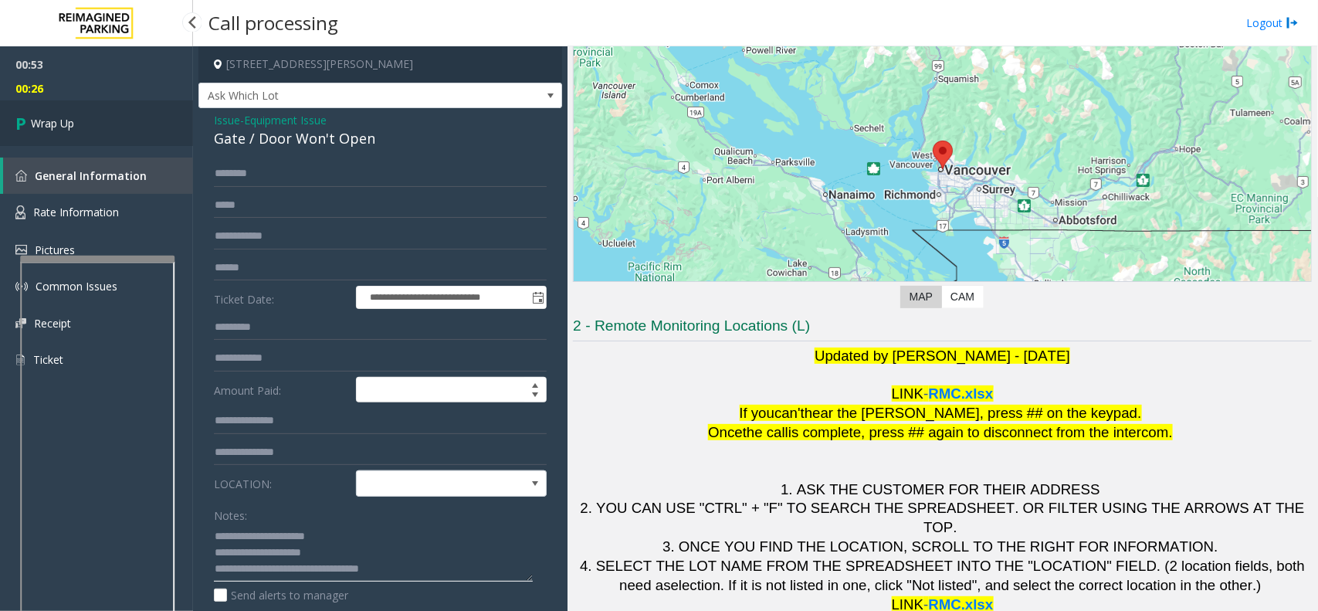
type textarea "**********"
click at [43, 124] on span "Wrap Up" at bounding box center [52, 123] width 43 height 16
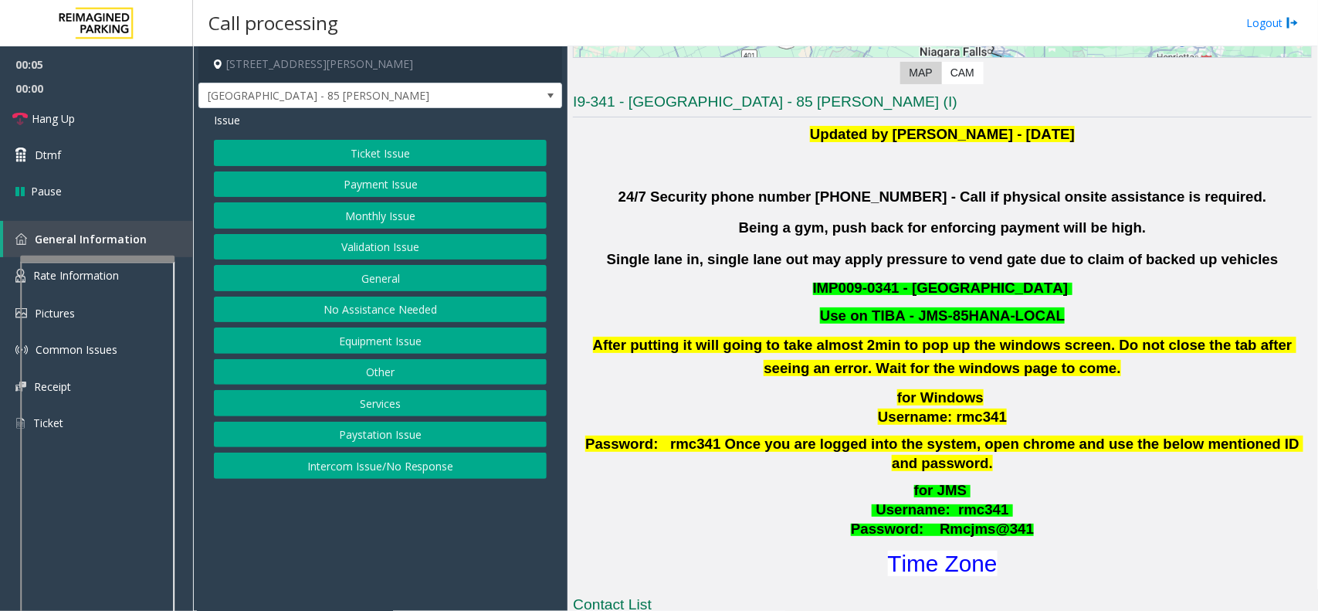
scroll to position [482, 0]
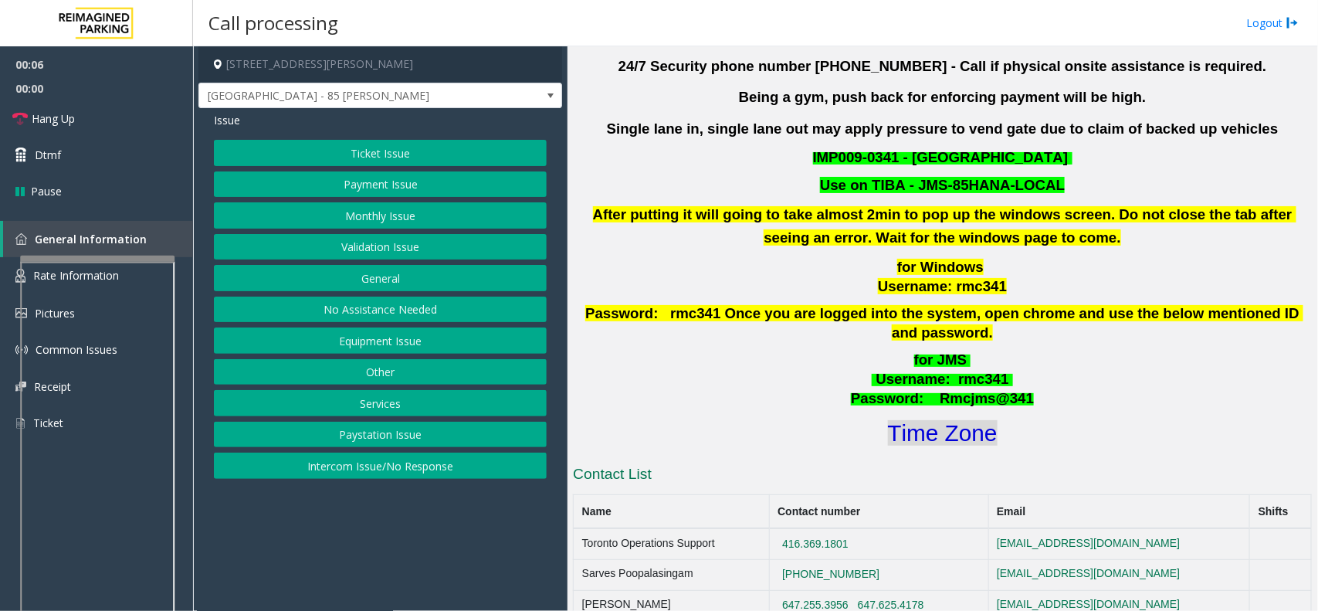
click at [925, 420] on font "Time Zone" at bounding box center [943, 432] width 110 height 25
click at [394, 247] on button "Validation Issue" at bounding box center [380, 247] width 333 height 26
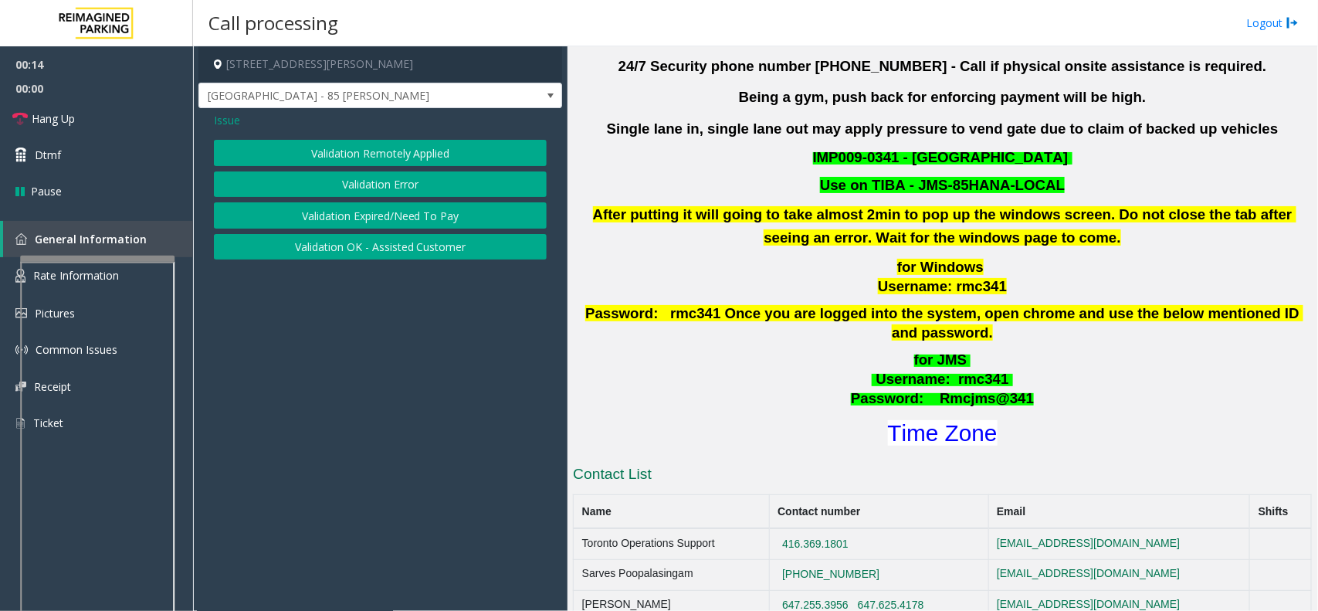
click at [414, 179] on button "Validation Error" at bounding box center [380, 184] width 333 height 26
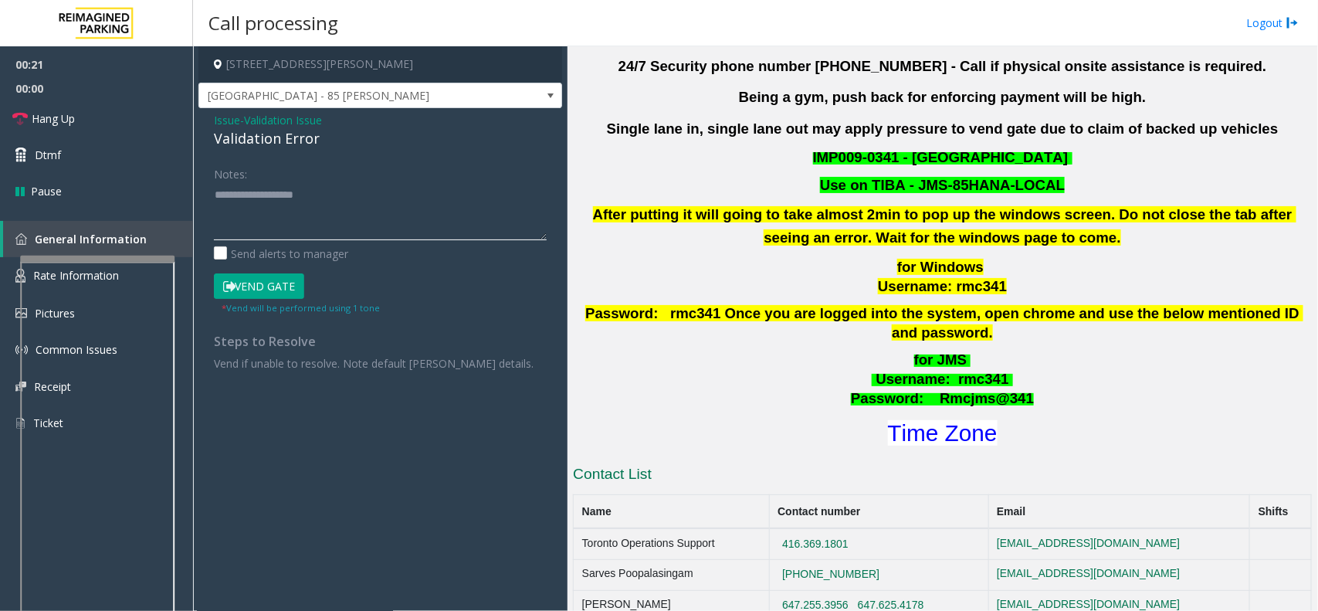
click at [252, 199] on textarea at bounding box center [380, 211] width 333 height 58
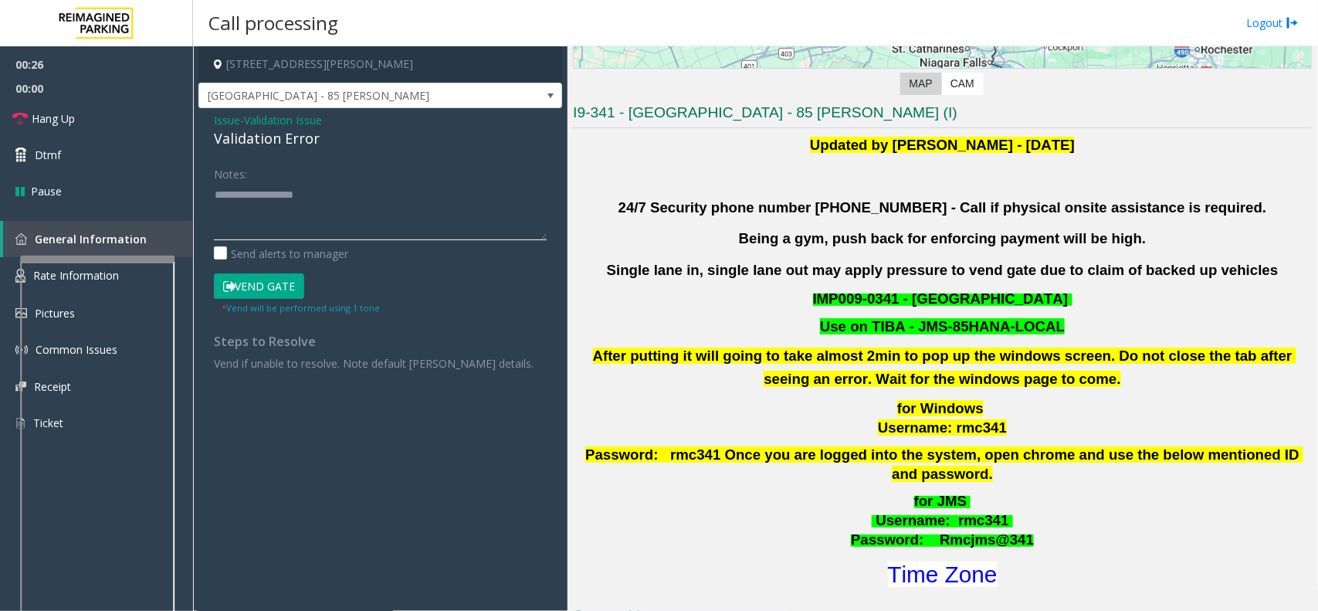
scroll to position [386, 0]
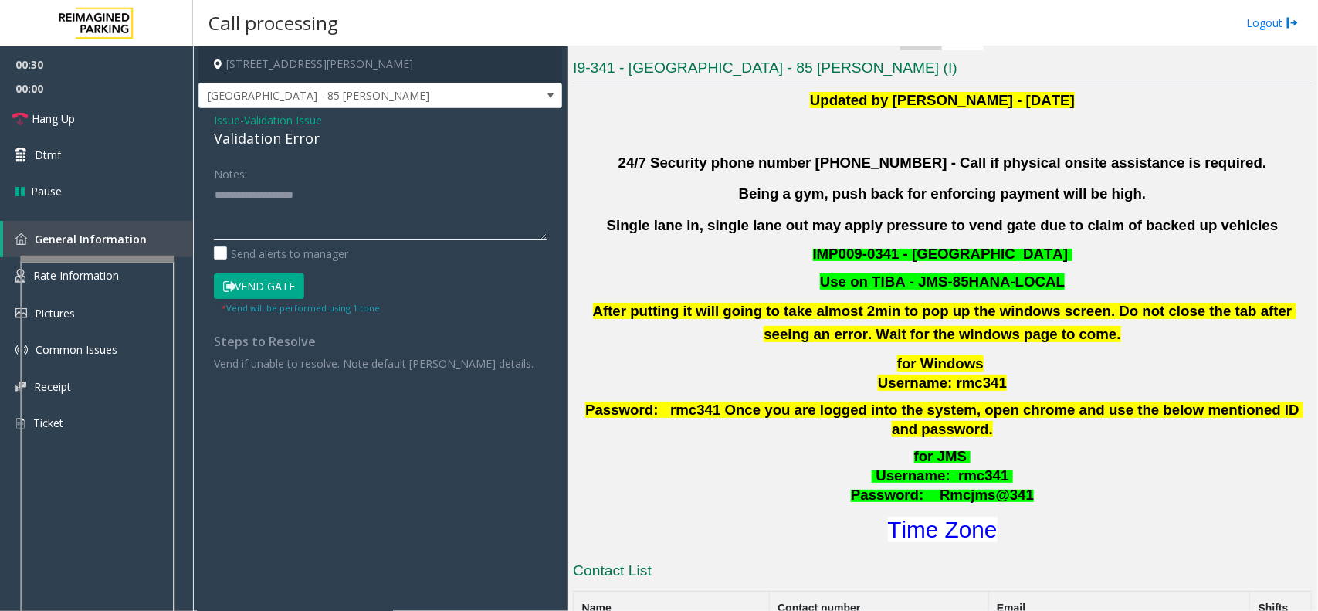
click at [256, 198] on textarea at bounding box center [380, 211] width 333 height 58
click at [398, 198] on textarea at bounding box center [380, 211] width 333 height 58
click at [279, 286] on button "Vend Gate" at bounding box center [259, 286] width 90 height 26
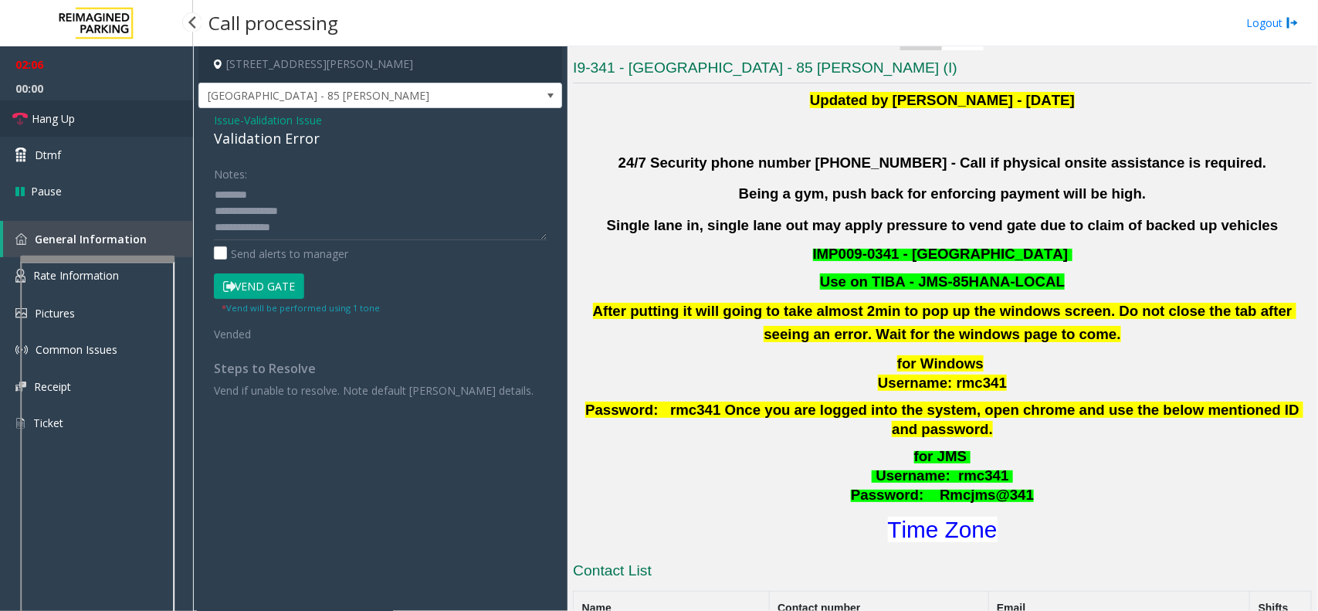
click at [75, 122] on span "Hang Up" at bounding box center [53, 118] width 43 height 16
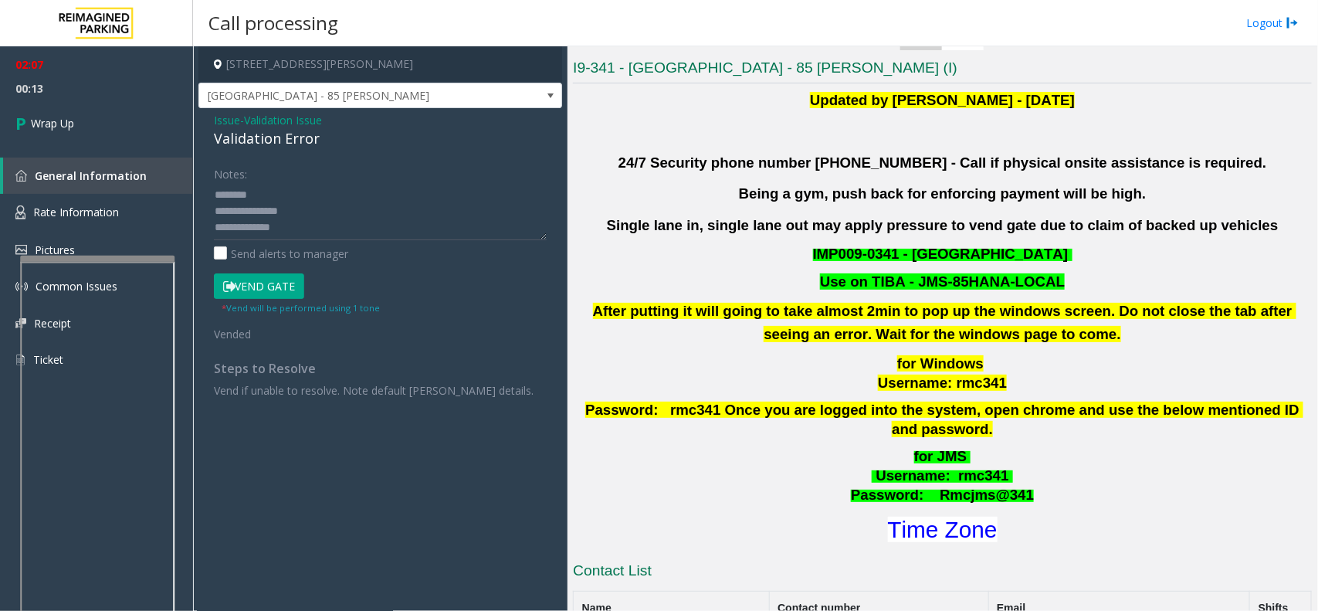
click at [212, 195] on div "Notes: Send alerts to manager Vend Gate * Vend will be performed using 1 tone V…" at bounding box center [380, 279] width 356 height 237
click at [215, 195] on textarea at bounding box center [380, 211] width 333 height 58
type textarea "**********"
click at [93, 129] on link "Wrap Up" at bounding box center [96, 123] width 193 height 46
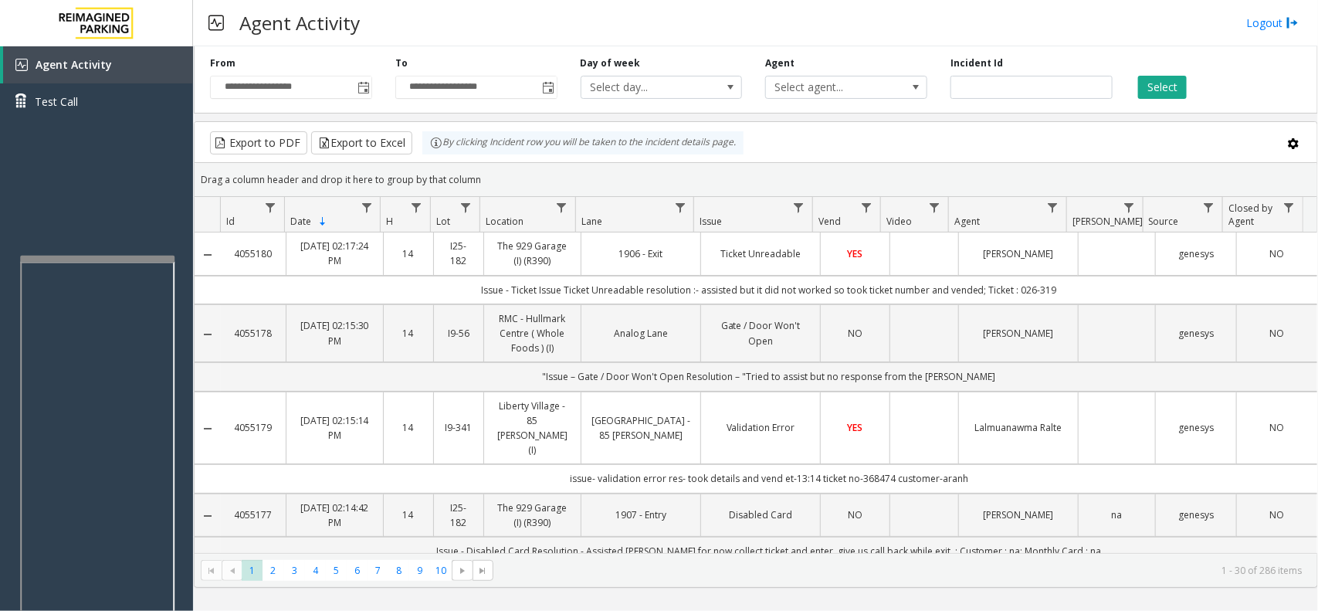
scroll to position [96, 0]
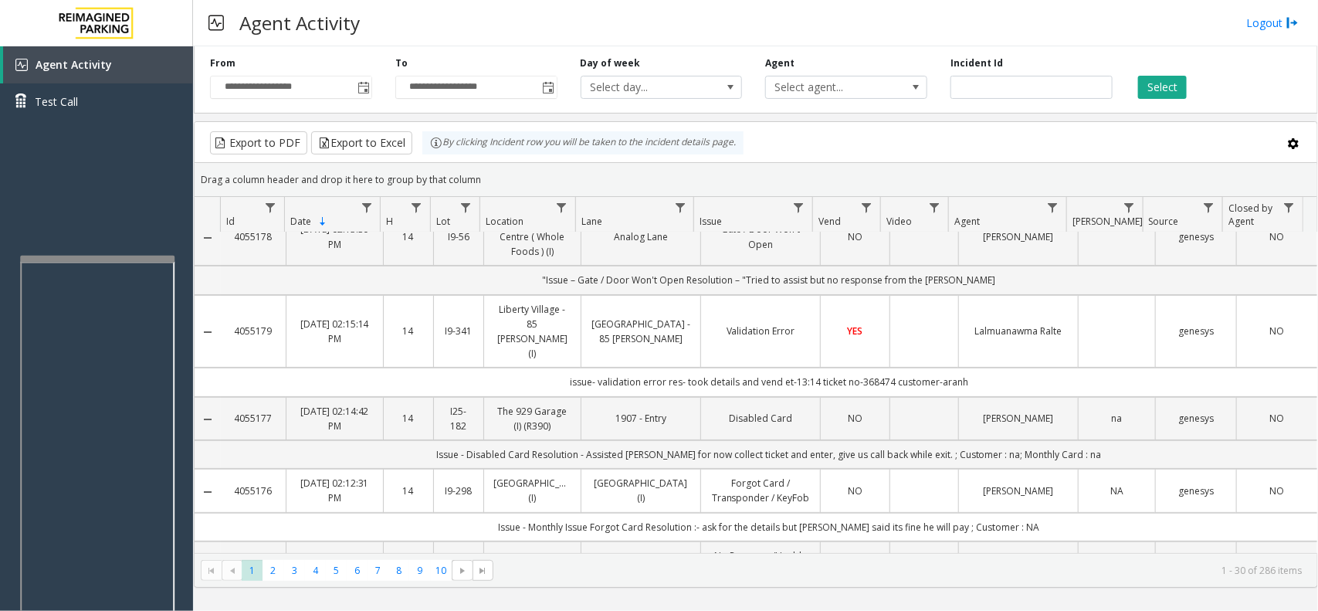
click at [930, 320] on td "Data table" at bounding box center [923, 331] width 69 height 73
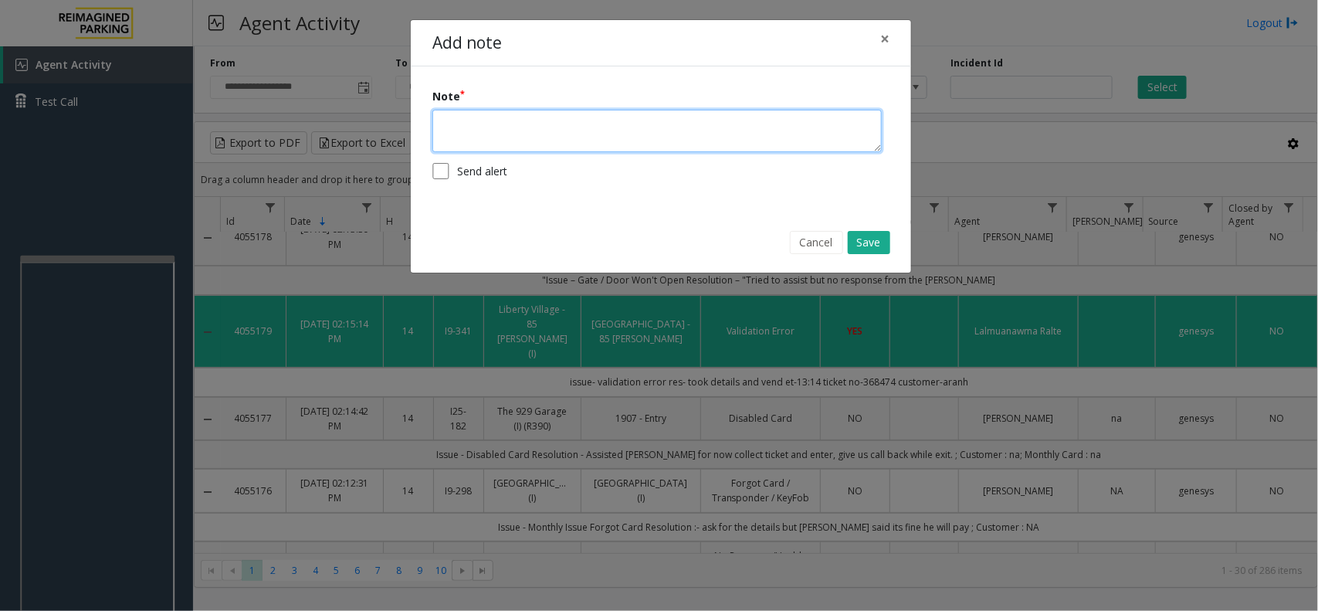
click at [604, 129] on textarea at bounding box center [656, 131] width 449 height 42
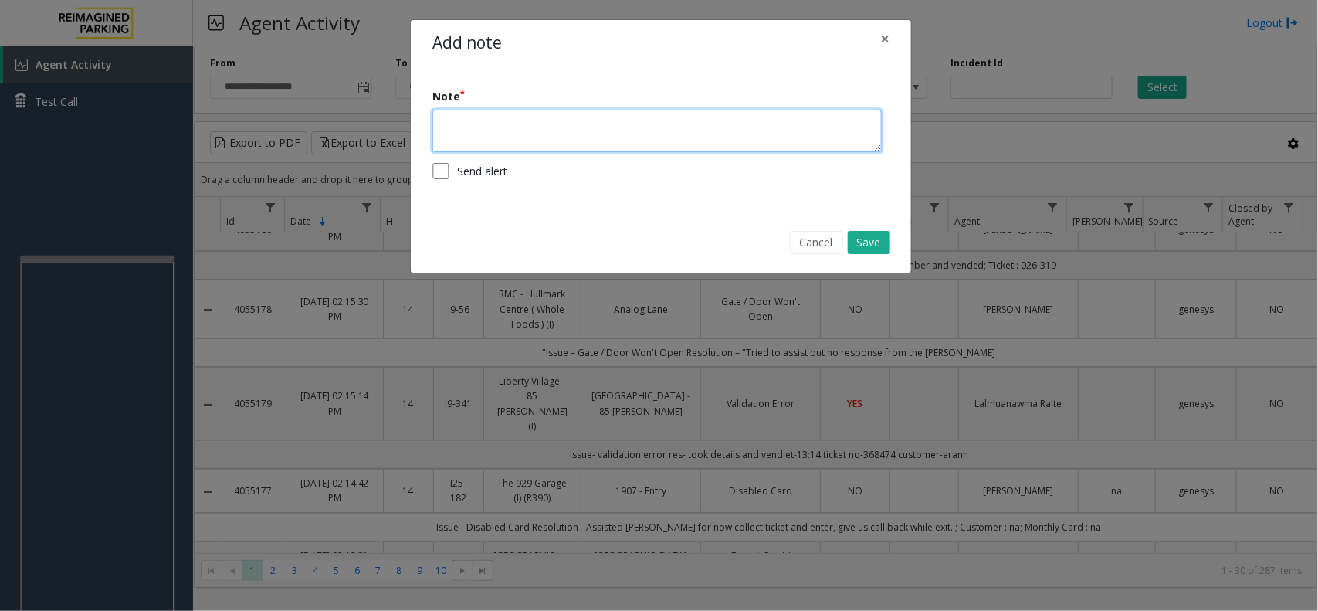
click at [601, 122] on textarea at bounding box center [656, 131] width 449 height 42
type textarea "**********"
click at [859, 239] on button "Save" at bounding box center [869, 242] width 42 height 23
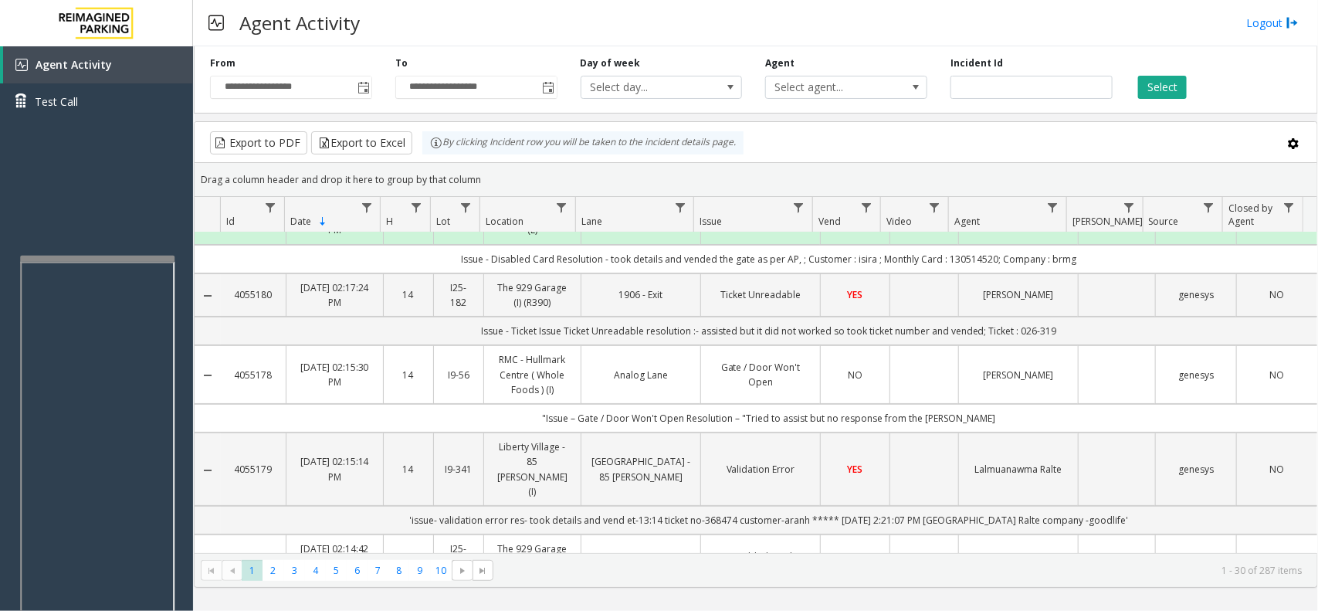
scroll to position [0, 0]
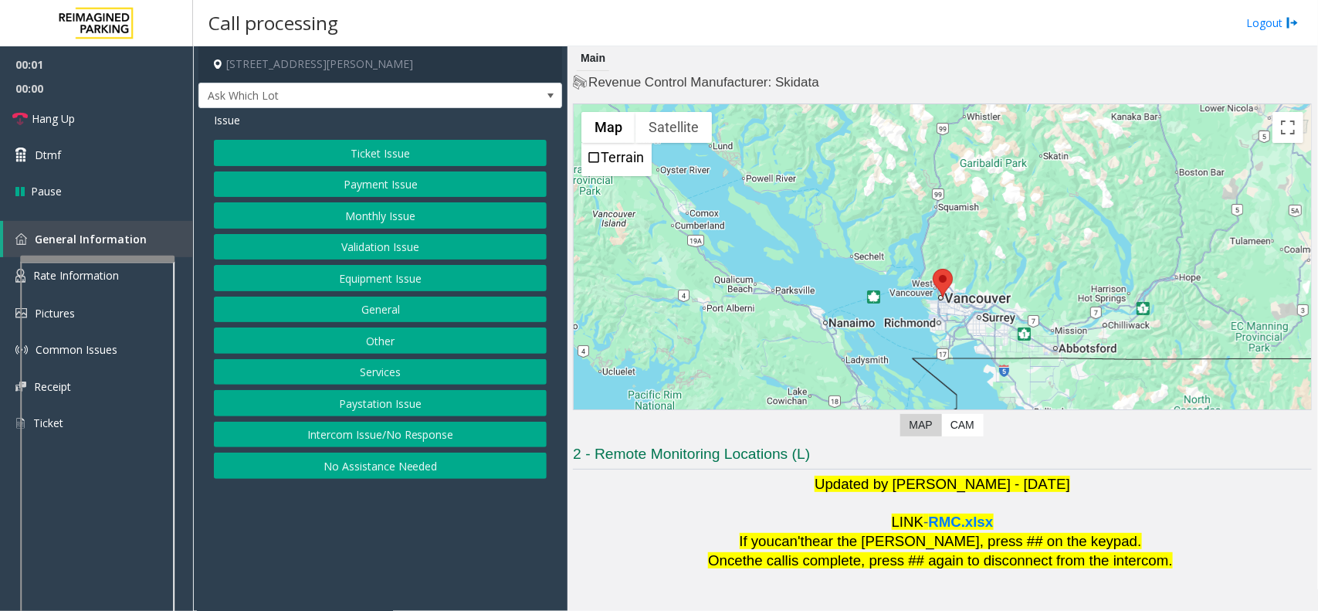
scroll to position [128, 0]
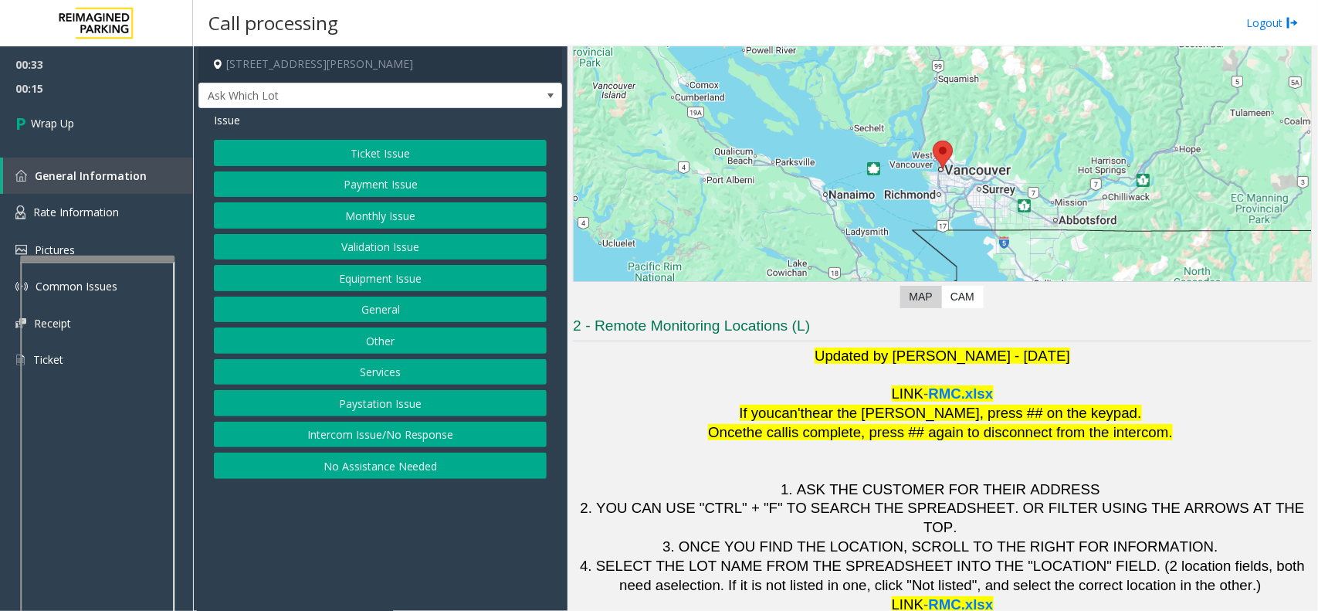
click at [423, 436] on button "Intercom Issue/No Response" at bounding box center [380, 434] width 333 height 26
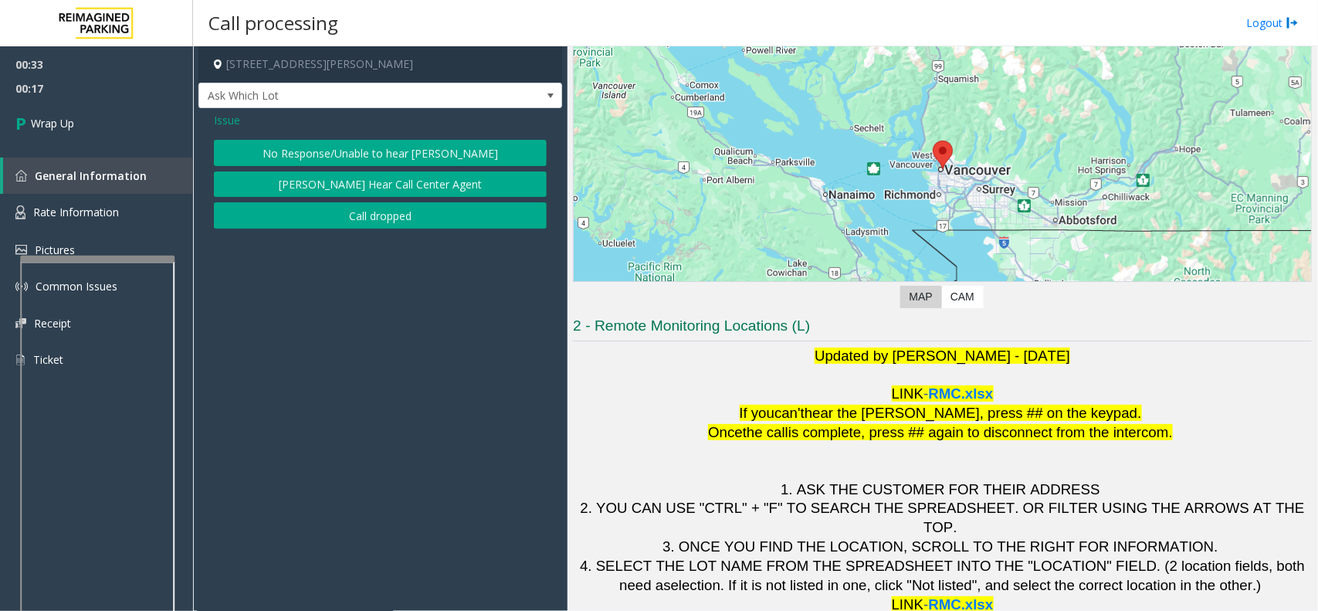
click at [409, 222] on button "Call dropped" at bounding box center [380, 215] width 333 height 26
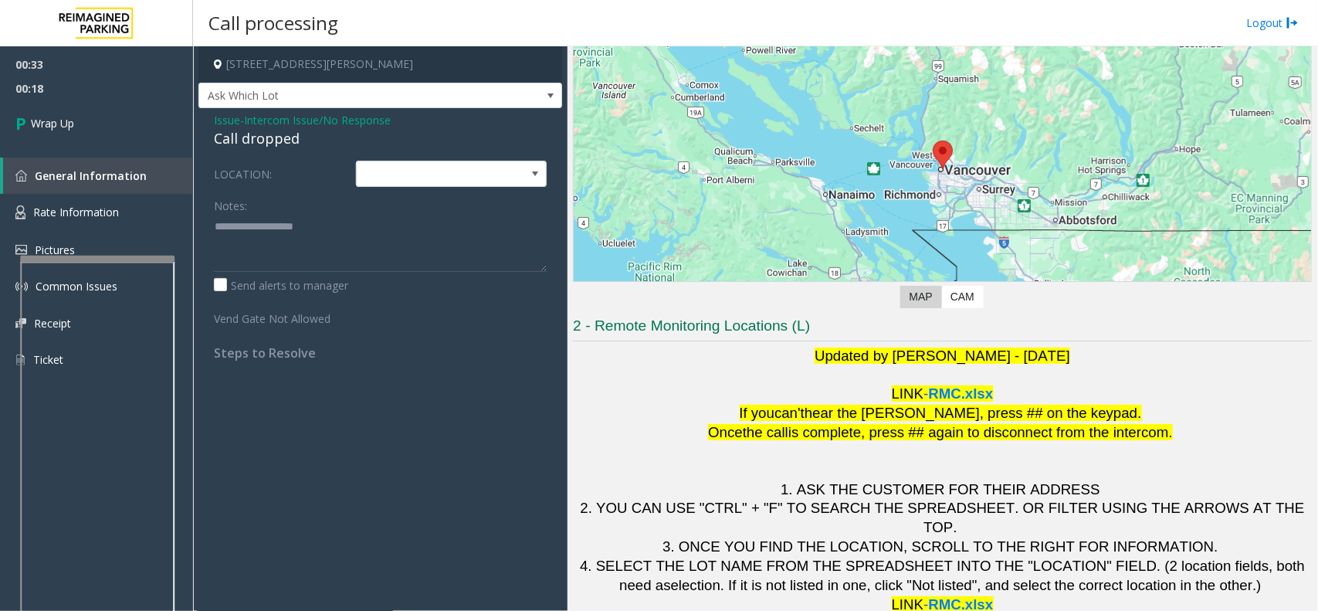
click at [275, 133] on div "Call dropped" at bounding box center [380, 138] width 333 height 21
click at [276, 134] on div "Call dropped" at bounding box center [380, 138] width 333 height 21
type textarea "**********"
click at [540, 174] on span at bounding box center [535, 174] width 12 height 12
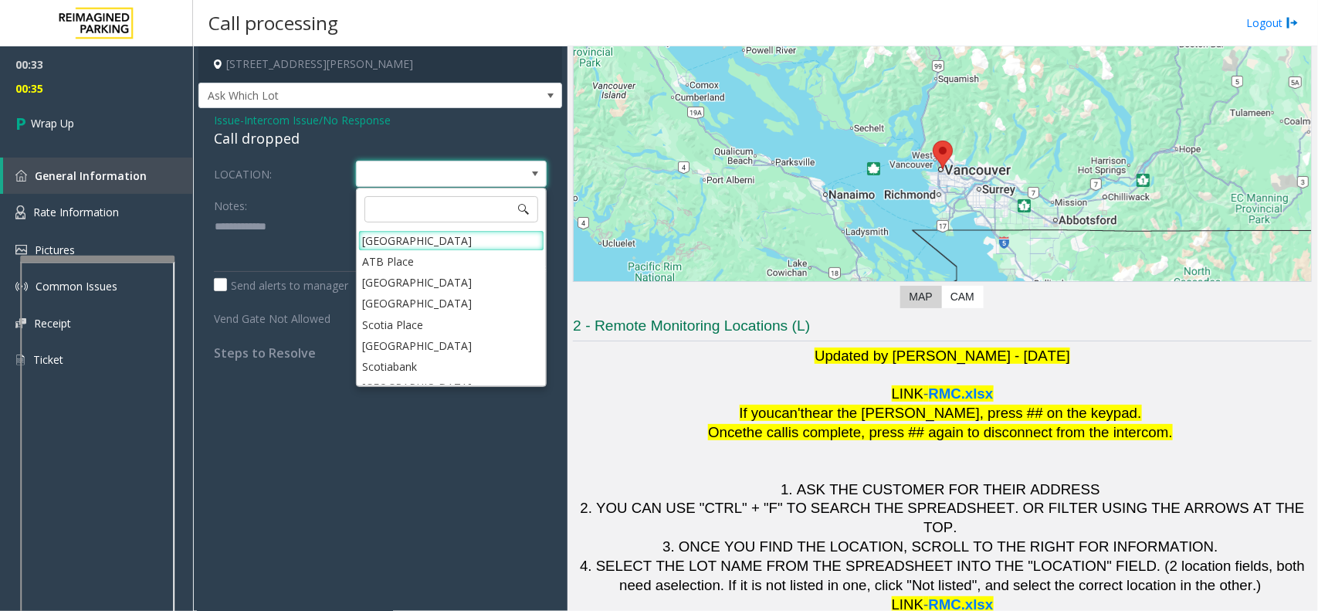
click at [540, 174] on span at bounding box center [535, 174] width 12 height 12
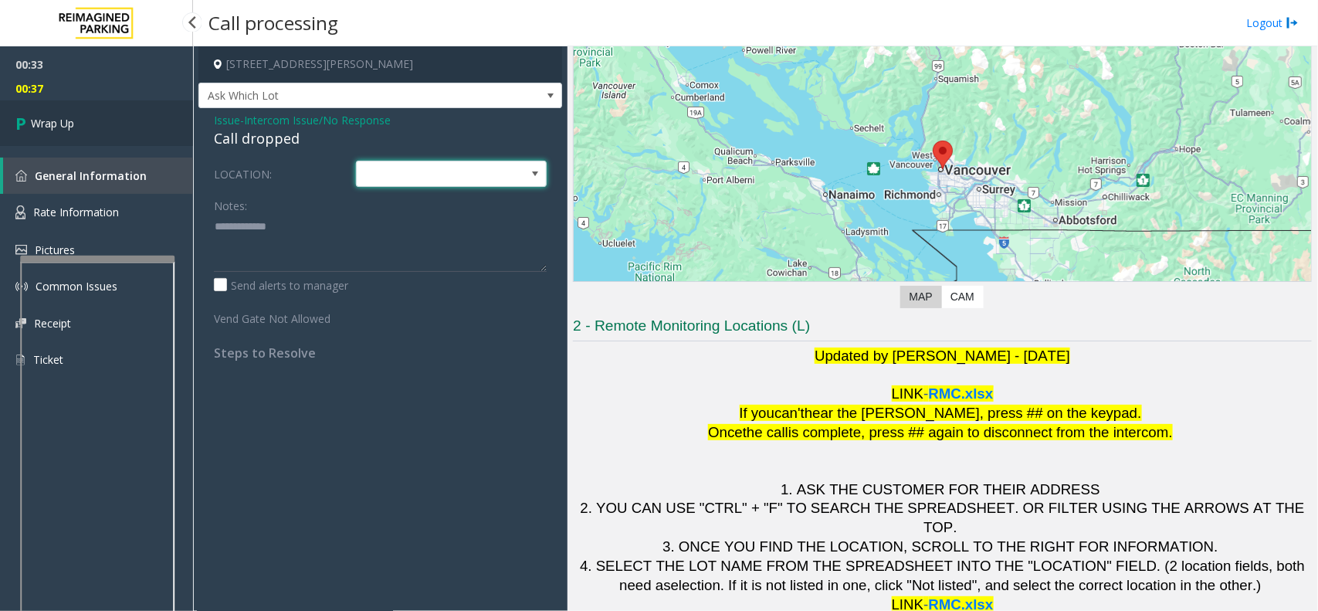
click at [77, 120] on link "Wrap Up" at bounding box center [96, 123] width 193 height 46
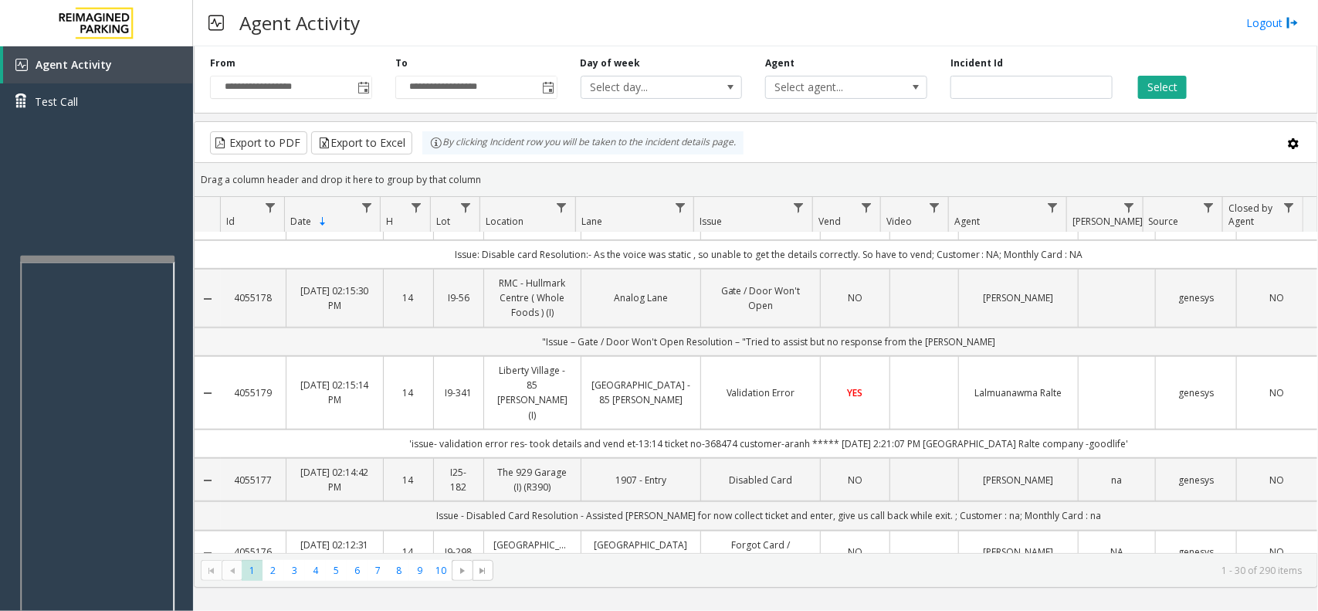
scroll to position [386, 0]
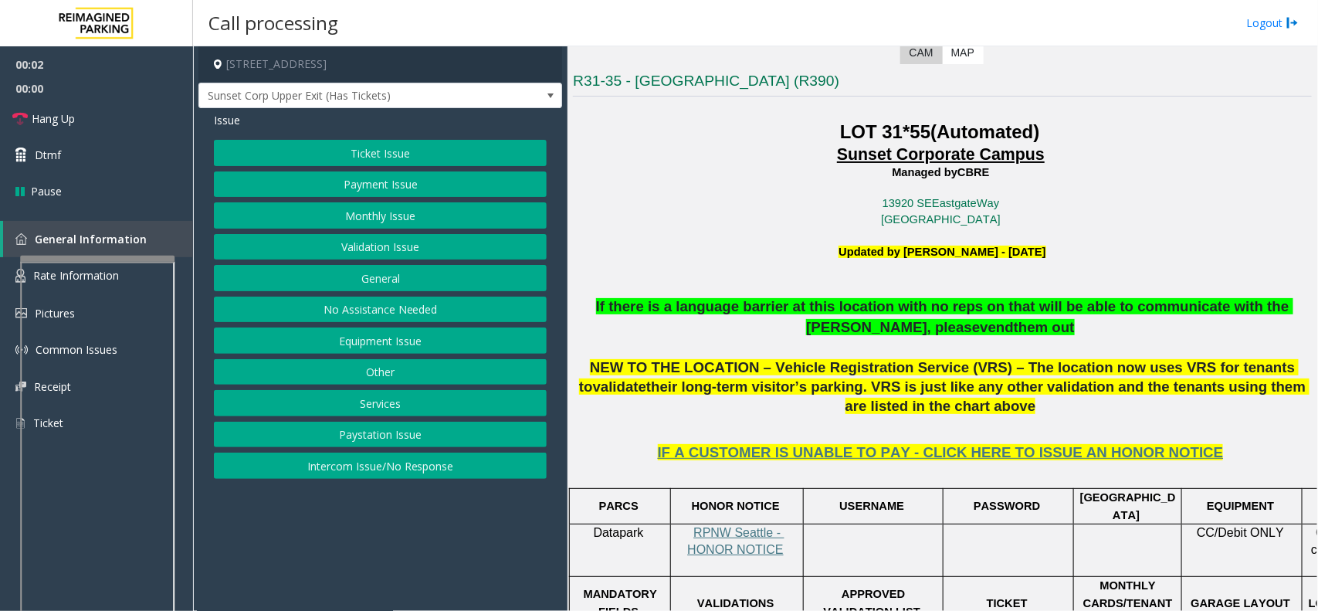
scroll to position [386, 0]
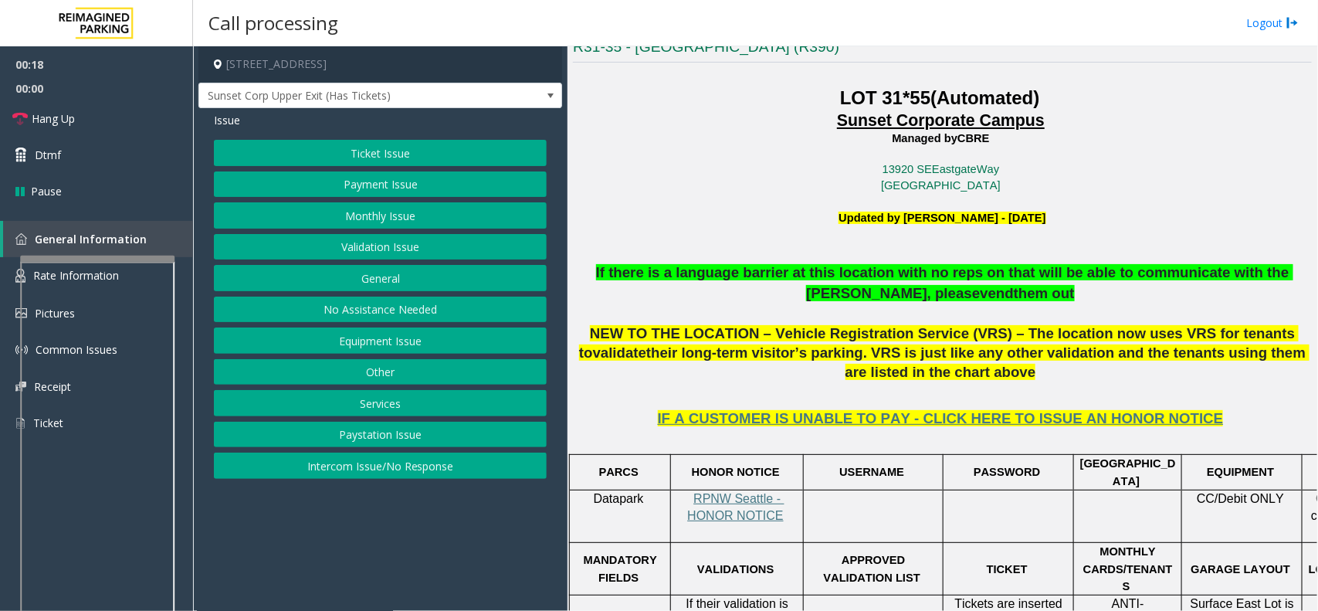
click at [382, 465] on button "Intercom Issue/No Response" at bounding box center [380, 465] width 333 height 26
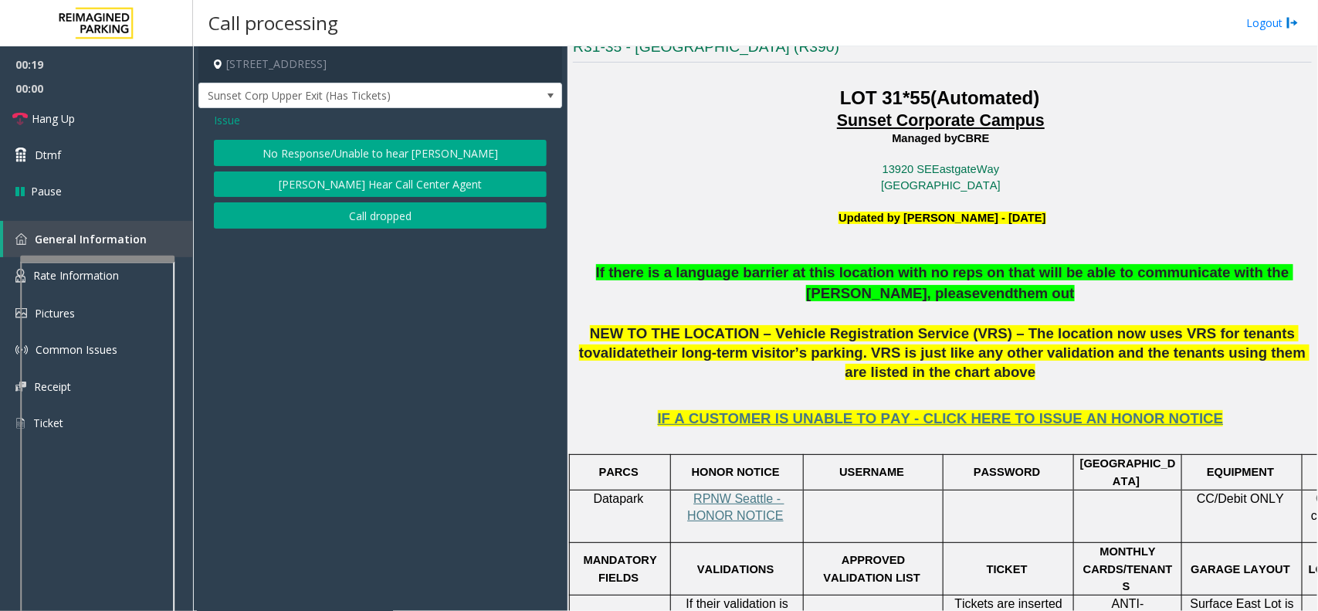
click at [364, 156] on button "No Response/Unable to hear [PERSON_NAME]" at bounding box center [380, 153] width 333 height 26
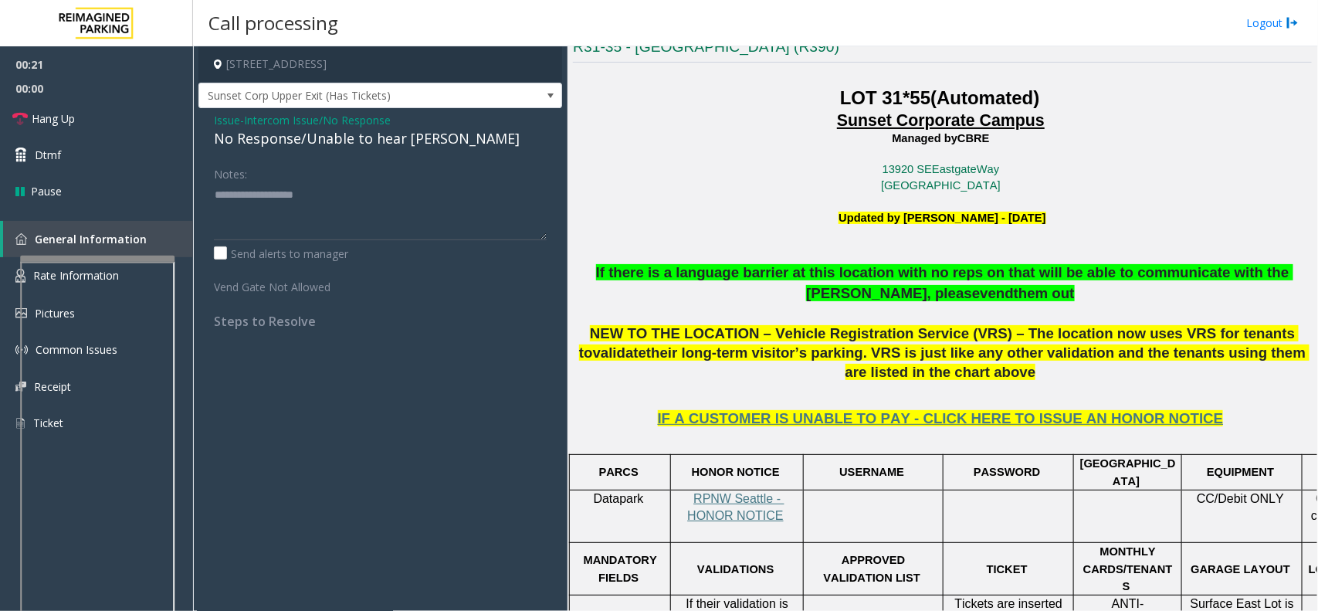
click at [276, 141] on div "No Response/Unable to hear [PERSON_NAME]" at bounding box center [380, 138] width 333 height 21
type textarea "**********"
click at [105, 113] on link "Hang Up" at bounding box center [96, 118] width 193 height 36
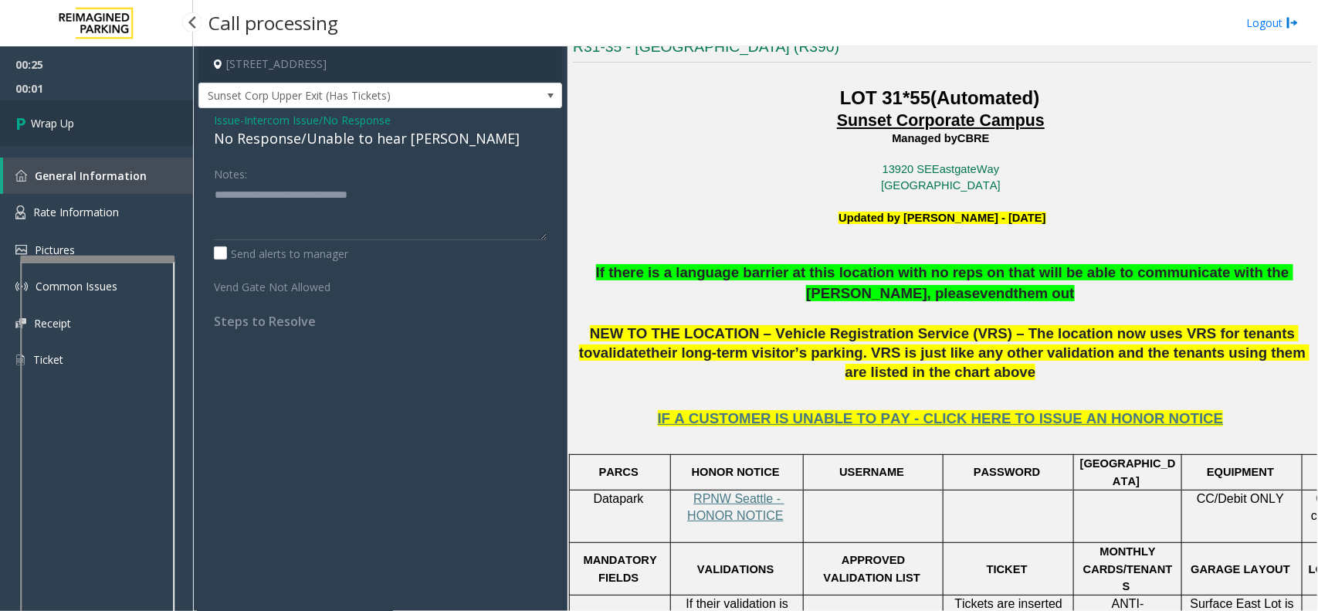
click at [110, 120] on link "Wrap Up" at bounding box center [96, 123] width 193 height 46
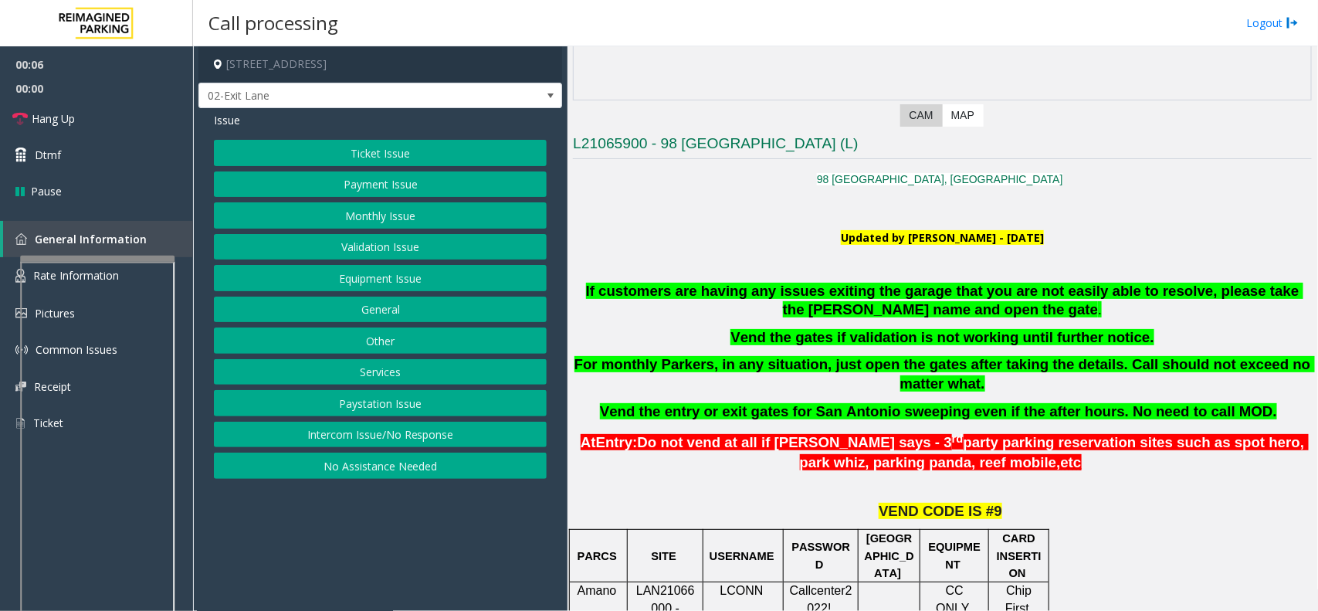
scroll to position [386, 0]
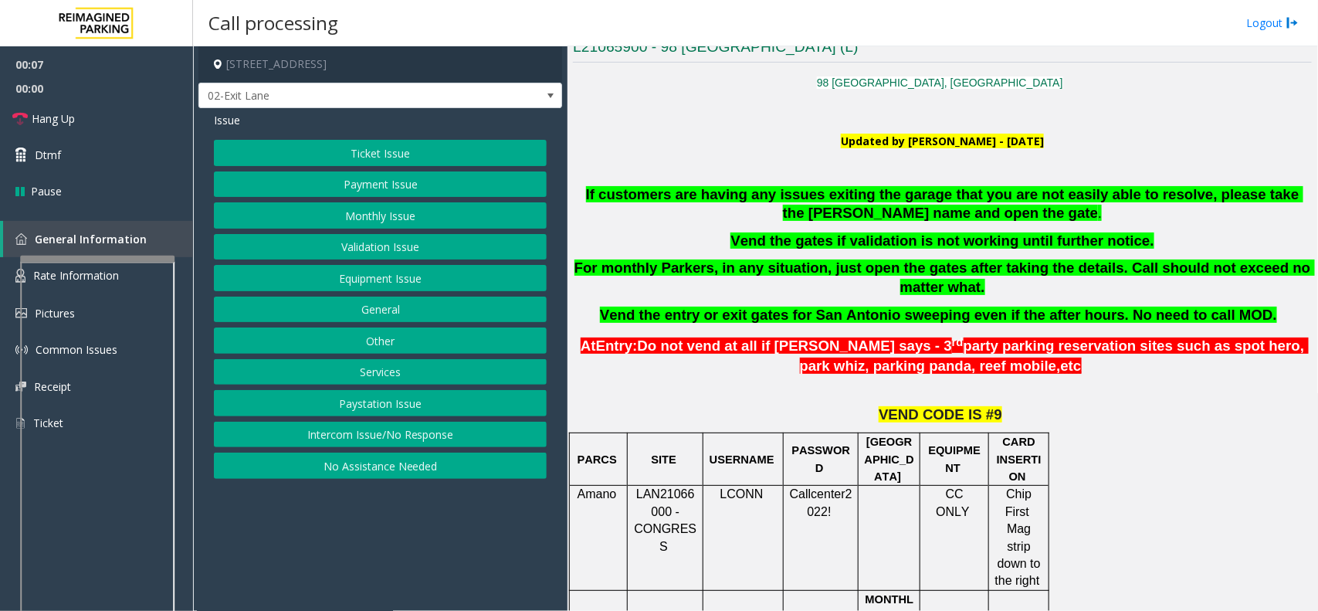
click at [674, 495] on span "LAN21066000 - CONGRESS" at bounding box center [665, 519] width 63 height 65
click at [673, 496] on span "LAN21066000 - CONGRESS" at bounding box center [665, 519] width 63 height 65
click at [670, 496] on span "LAN21066000 - CONGRESS" at bounding box center [665, 519] width 63 height 65
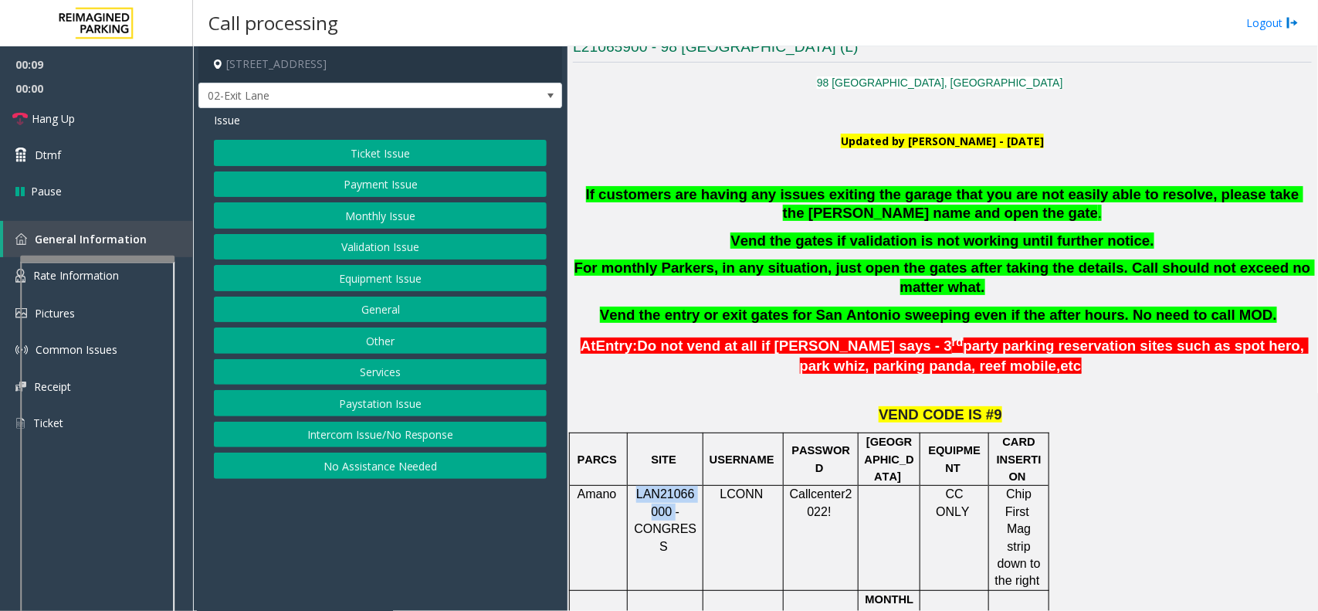
click at [670, 496] on span "LAN21066000 - CONGRESS" at bounding box center [665, 519] width 63 height 65
click at [369, 465] on button "No Assistance Needed" at bounding box center [380, 465] width 333 height 26
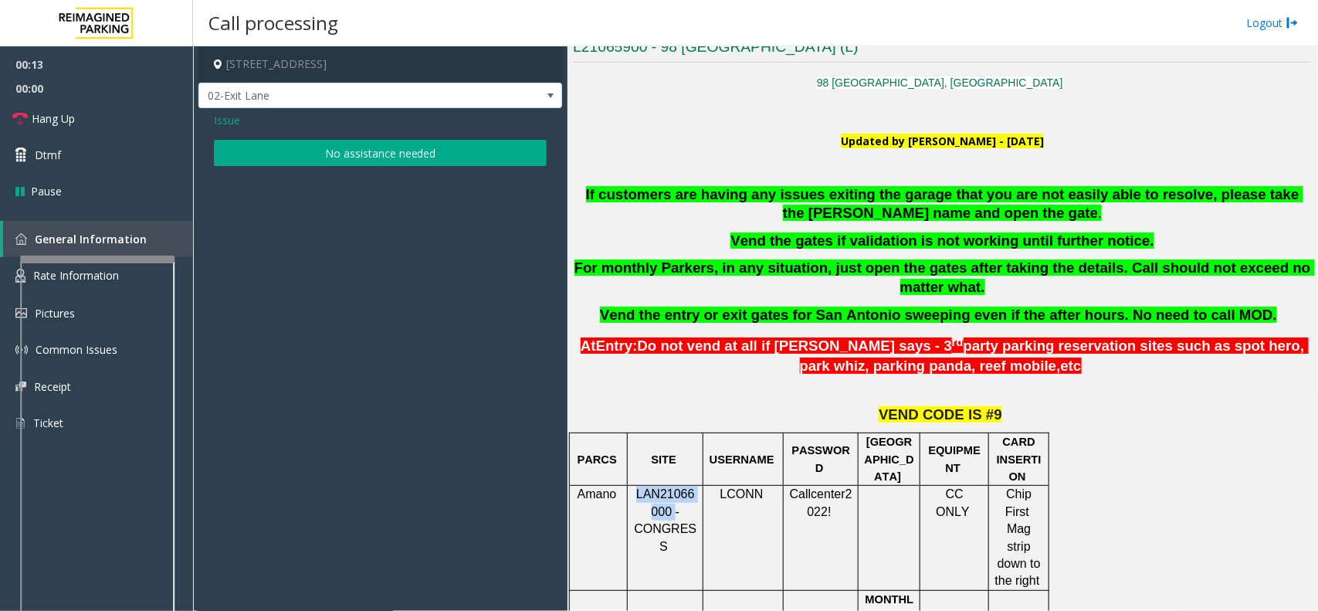
click at [427, 151] on button "No assistance needed" at bounding box center [380, 153] width 333 height 26
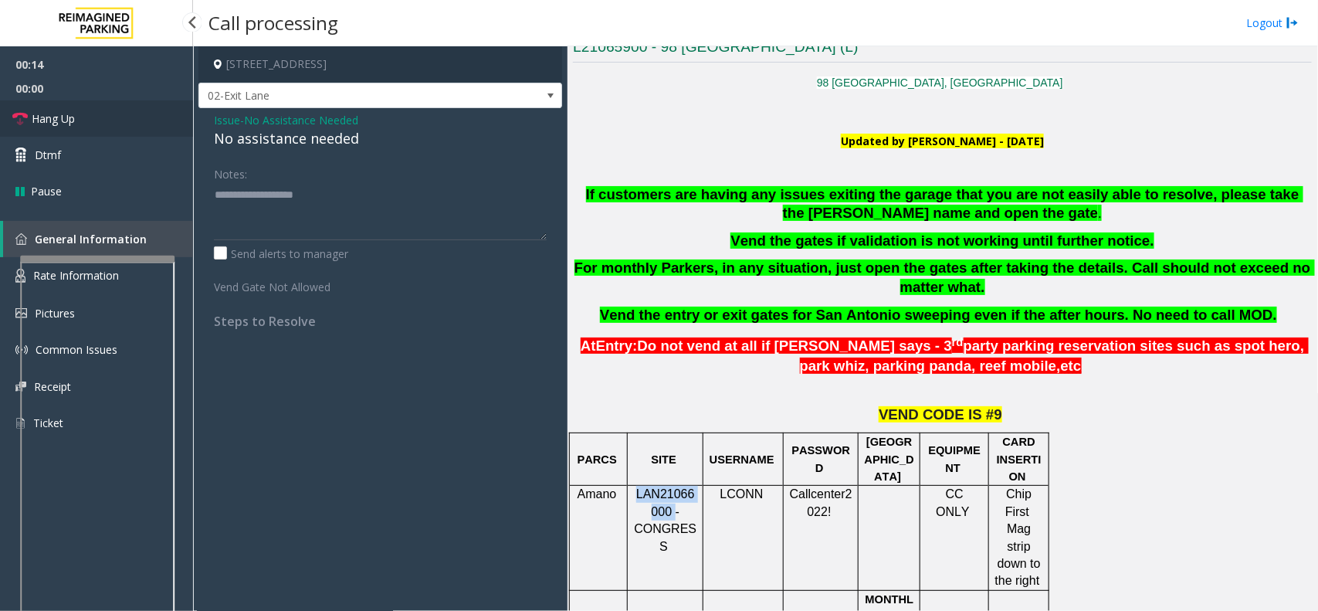
click at [76, 116] on link "Hang Up" at bounding box center [96, 118] width 193 height 36
click at [267, 136] on div "No assistance needed" at bounding box center [380, 138] width 333 height 21
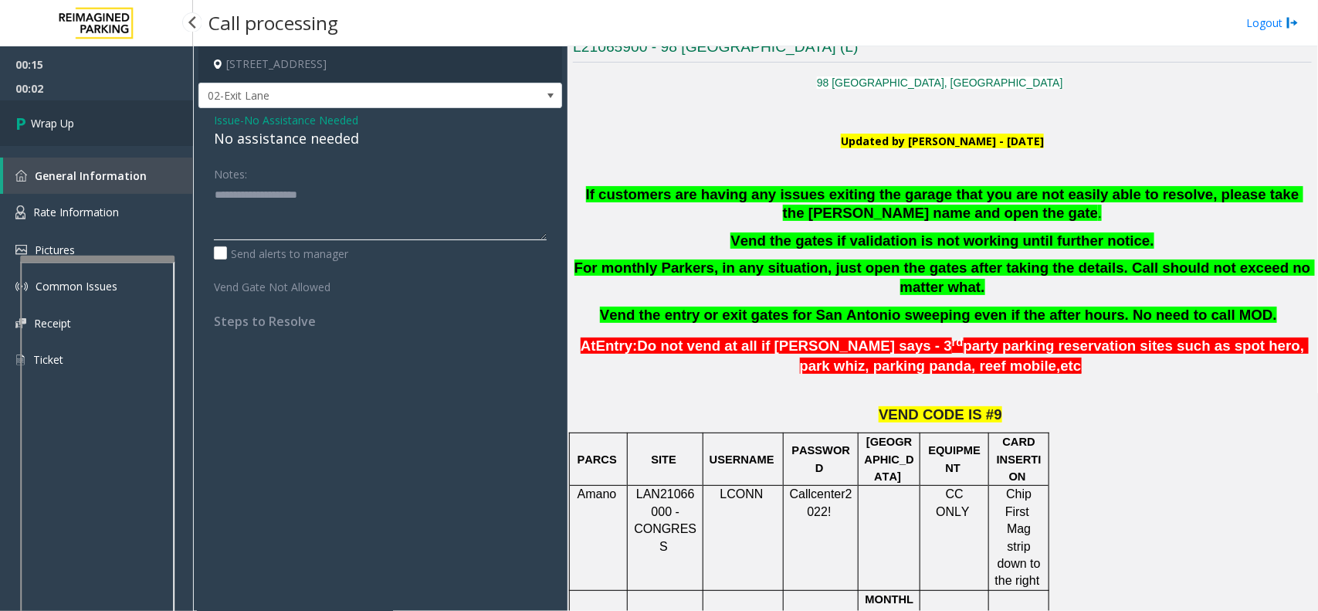
type textarea "**********"
click at [116, 132] on link "Wrap Up" at bounding box center [96, 123] width 193 height 46
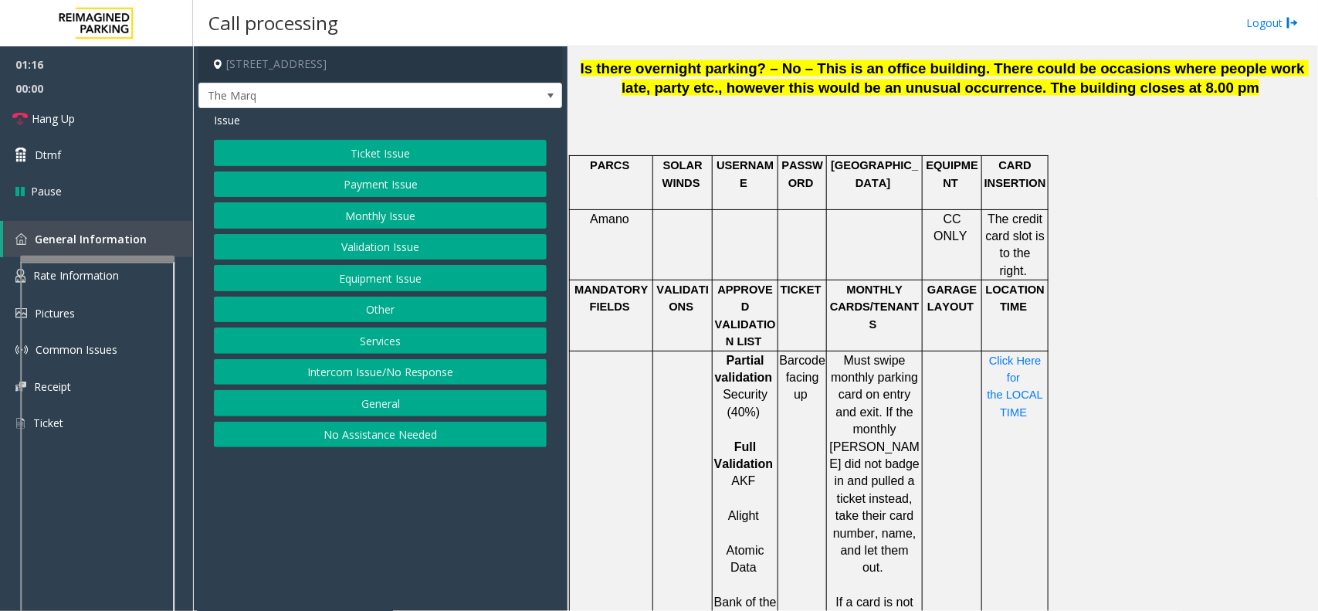
scroll to position [1258, 0]
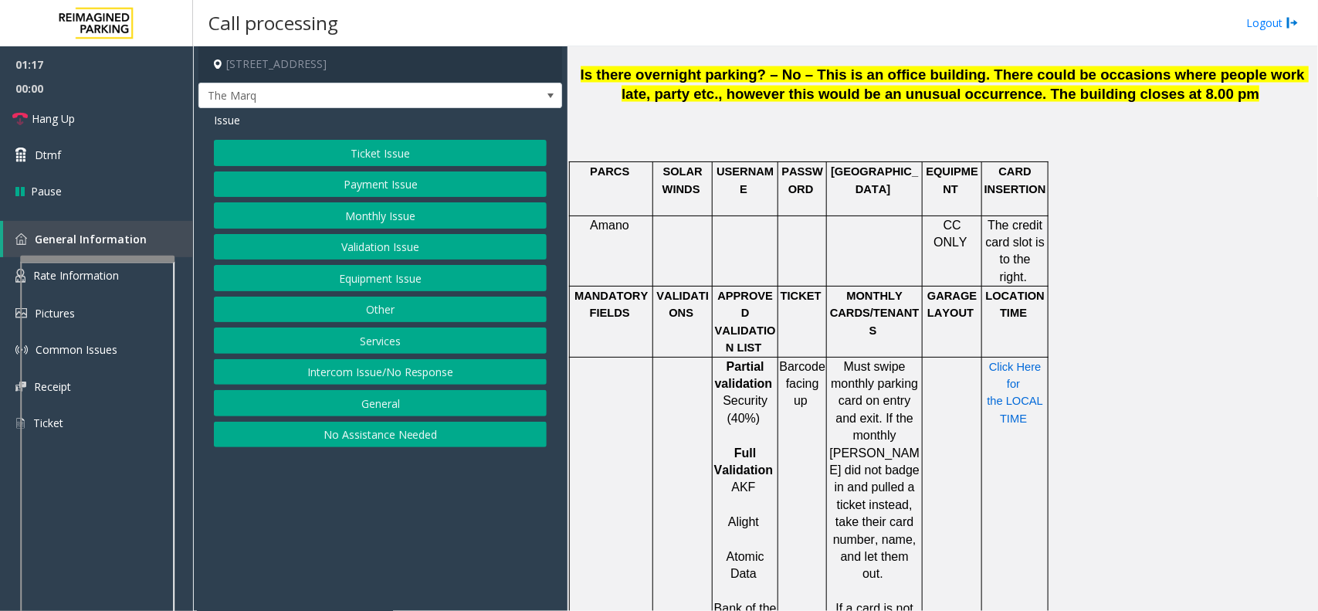
click at [1025, 361] on span "Click Here for the LOCAL TIME" at bounding box center [1016, 393] width 59 height 64
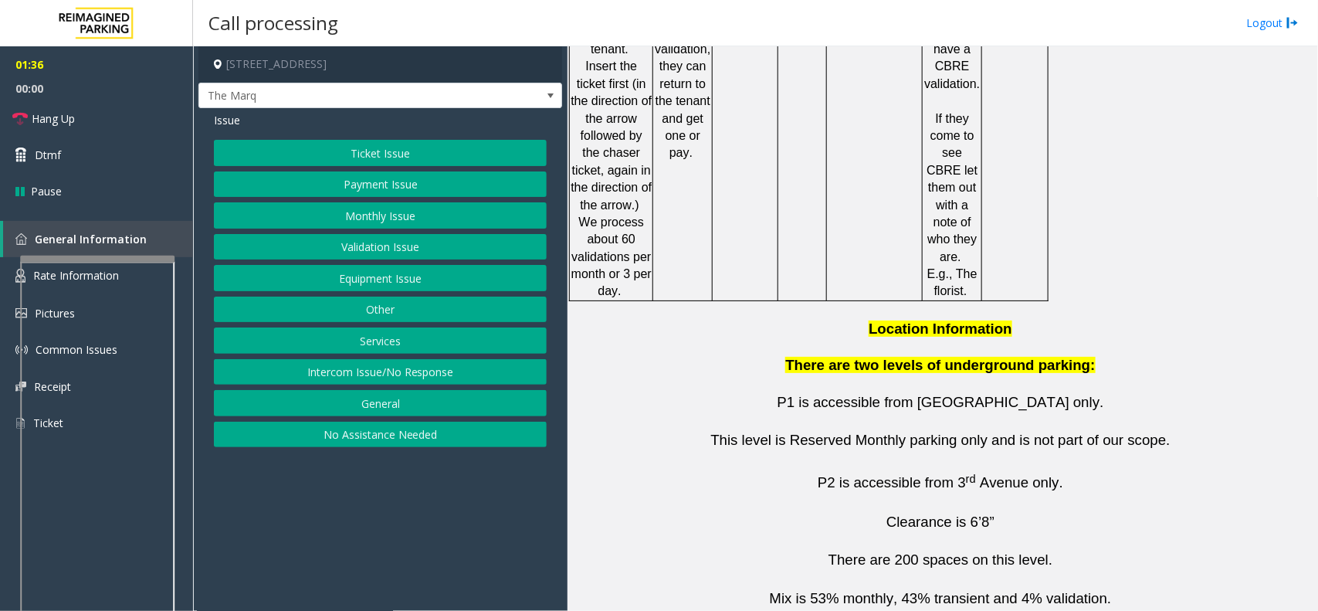
scroll to position [2802, 0]
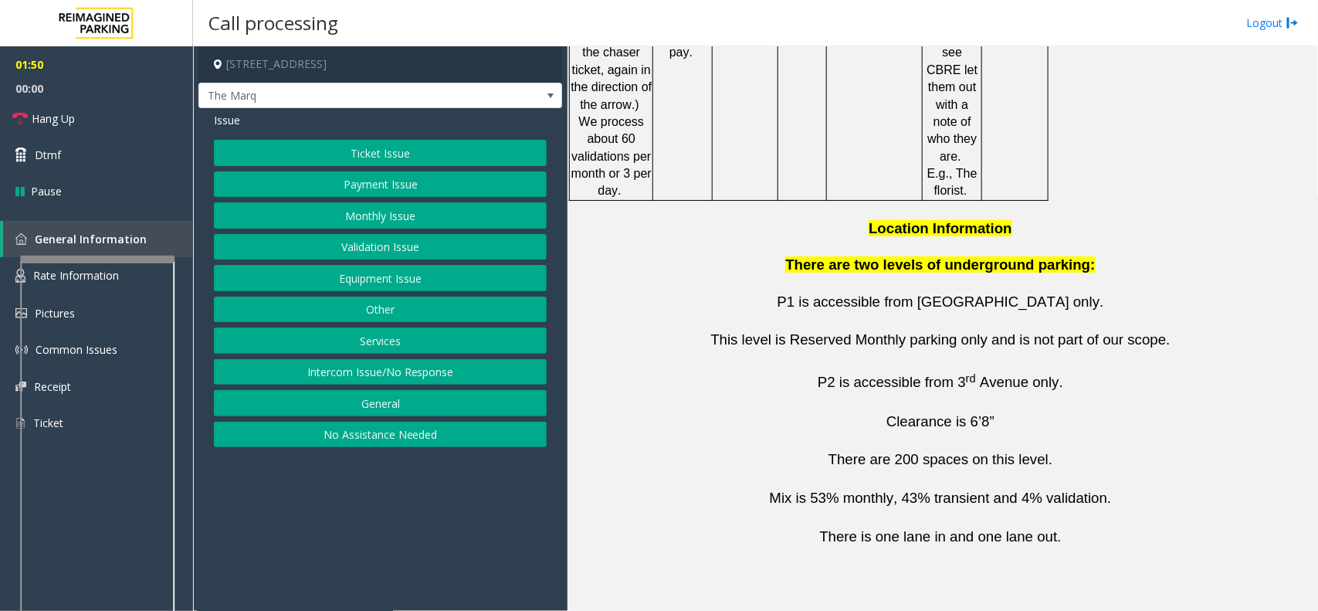
drag, startPoint x: 787, startPoint y: 517, endPoint x: 701, endPoint y: 521, distance: 86.5
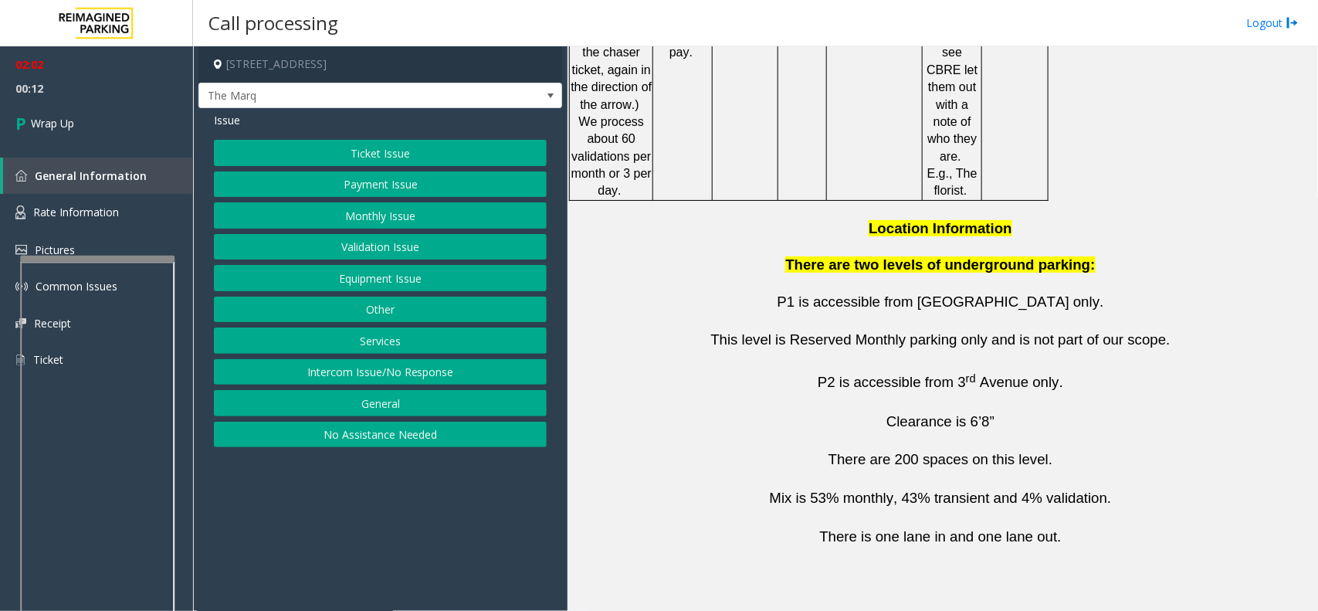
click at [395, 186] on button "Payment Issue" at bounding box center [380, 184] width 333 height 26
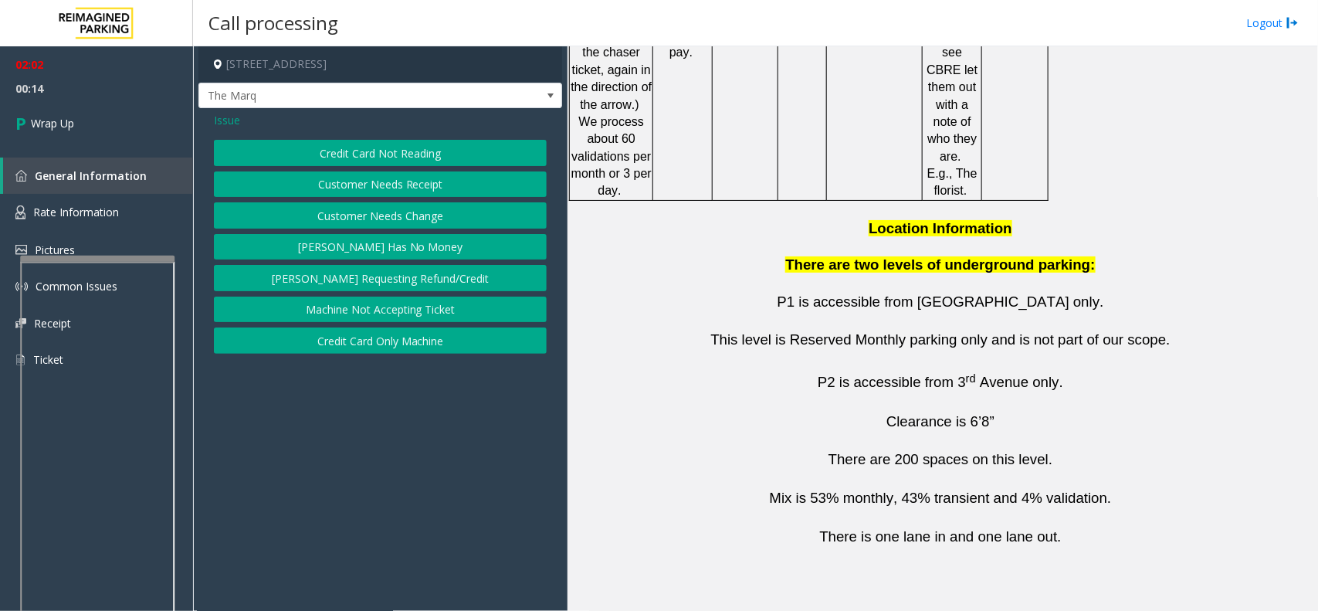
click at [401, 153] on button "Credit Card Not Reading" at bounding box center [380, 153] width 333 height 26
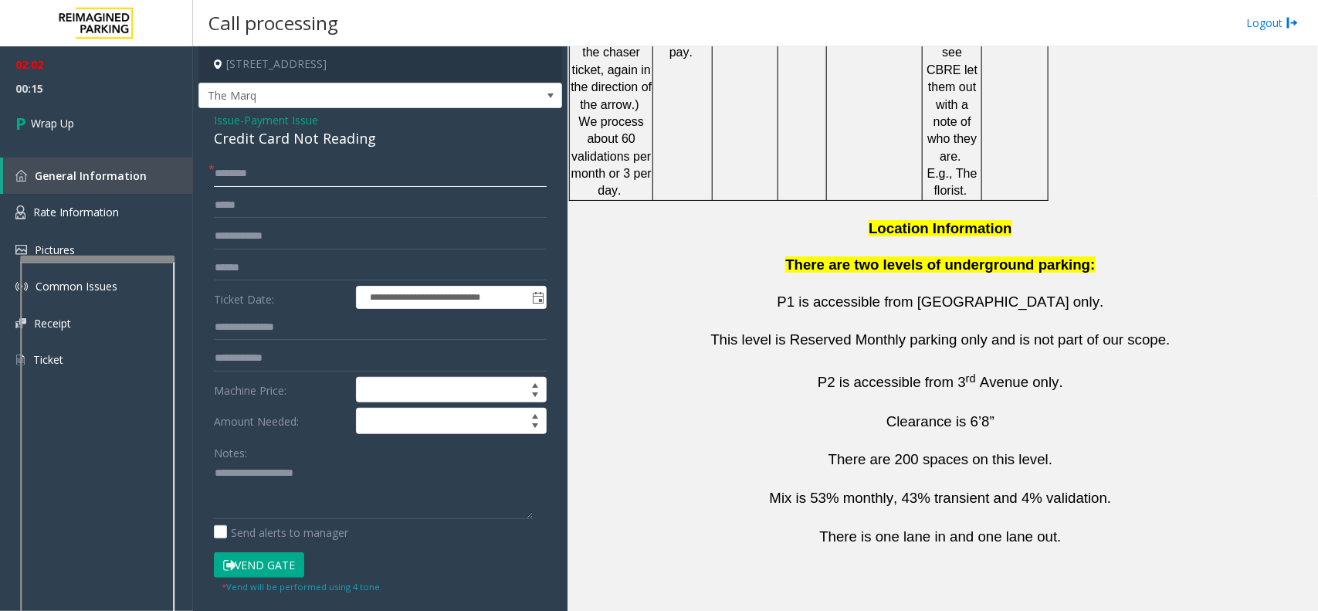
click at [307, 181] on input "text" at bounding box center [380, 174] width 333 height 26
type input "**"
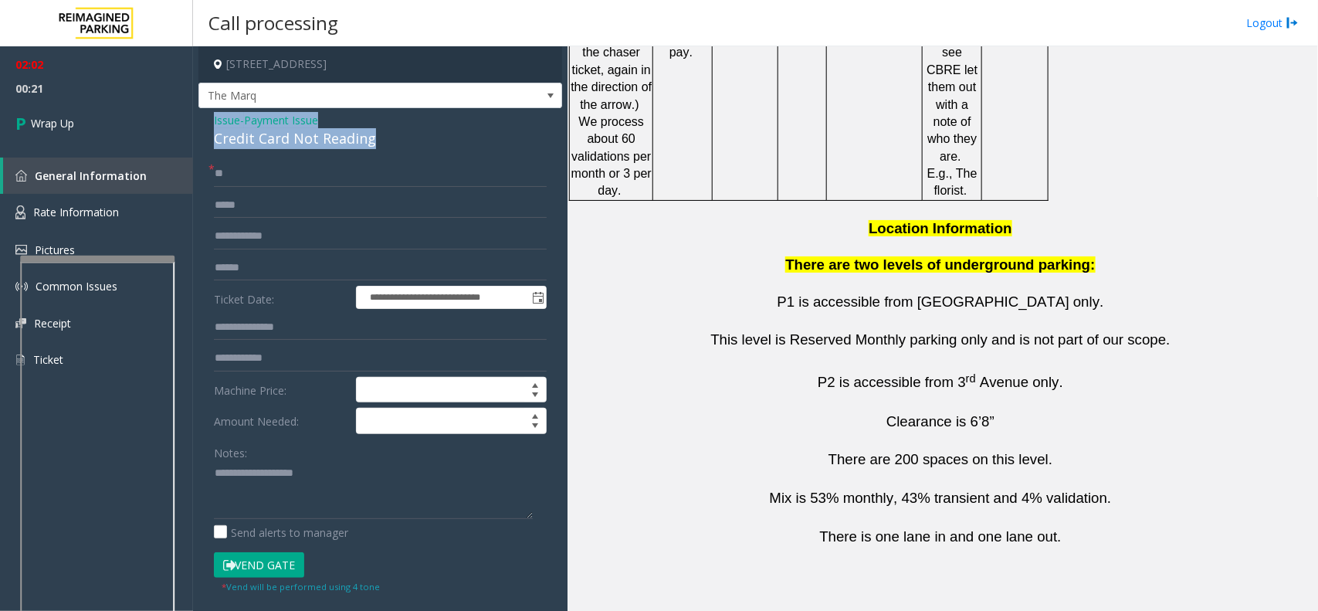
drag, startPoint x: 211, startPoint y: 114, endPoint x: 380, endPoint y: 144, distance: 171.6
click at [380, 144] on div "**********" at bounding box center [380, 443] width 364 height 670
drag, startPoint x: 333, startPoint y: 486, endPoint x: 344, endPoint y: 493, distance: 11.8
click at [333, 487] on textarea at bounding box center [373, 490] width 319 height 58
click at [345, 494] on textarea at bounding box center [373, 490] width 319 height 58
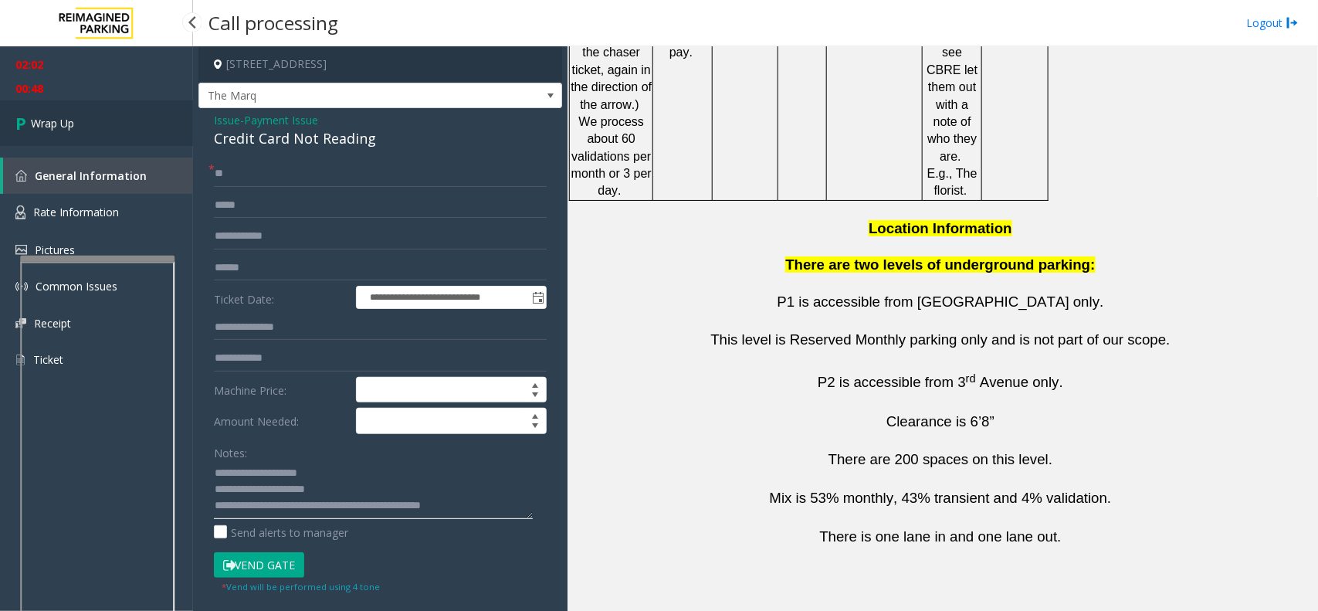
type textarea "**********"
click at [69, 121] on span "Wrap Up" at bounding box center [52, 123] width 43 height 16
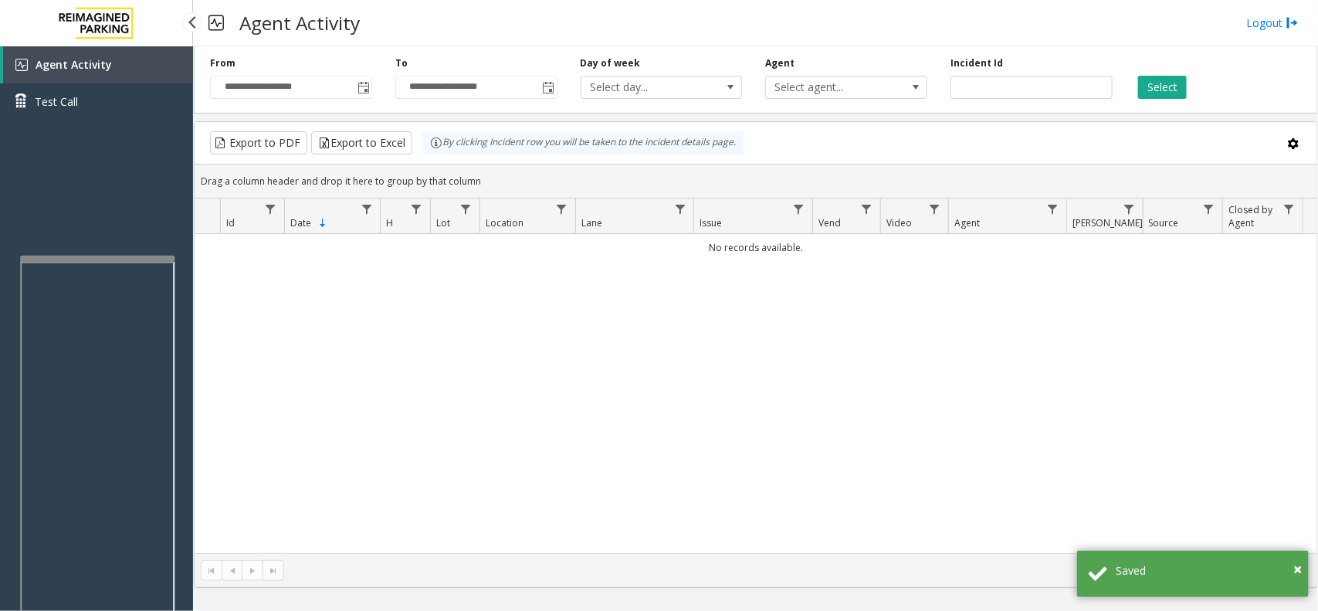
click at [145, 221] on div "Agent Activity Test Call" at bounding box center [96, 351] width 193 height 611
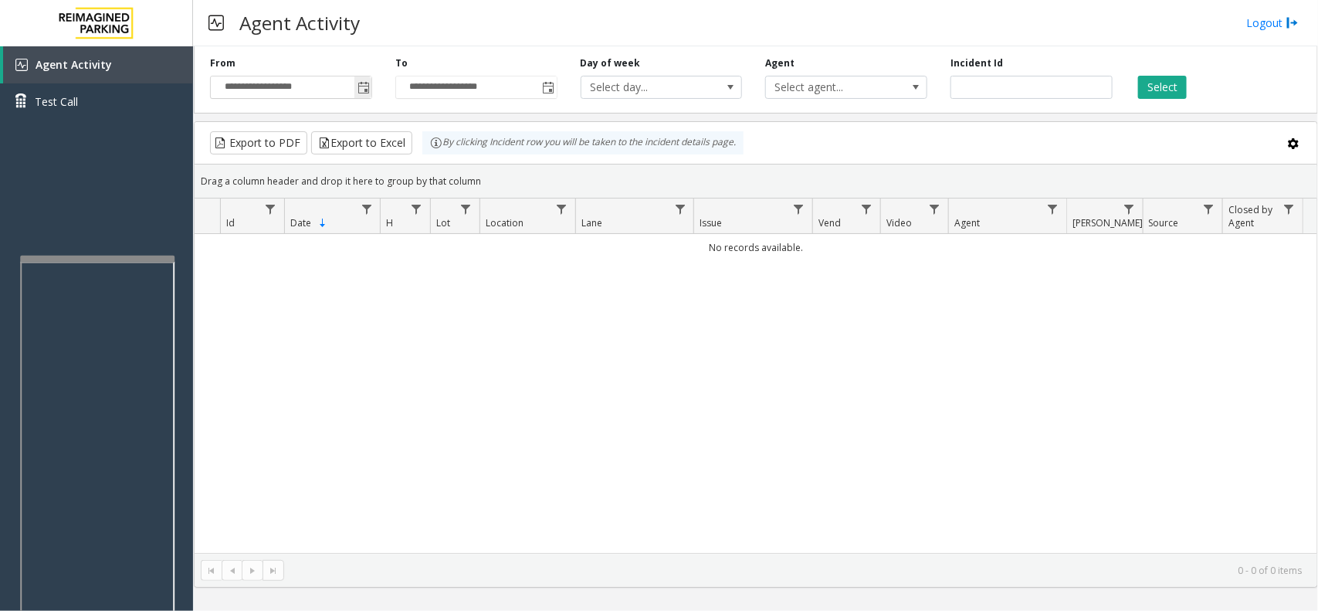
click at [364, 81] on span "Toggle popup" at bounding box center [362, 87] width 17 height 25
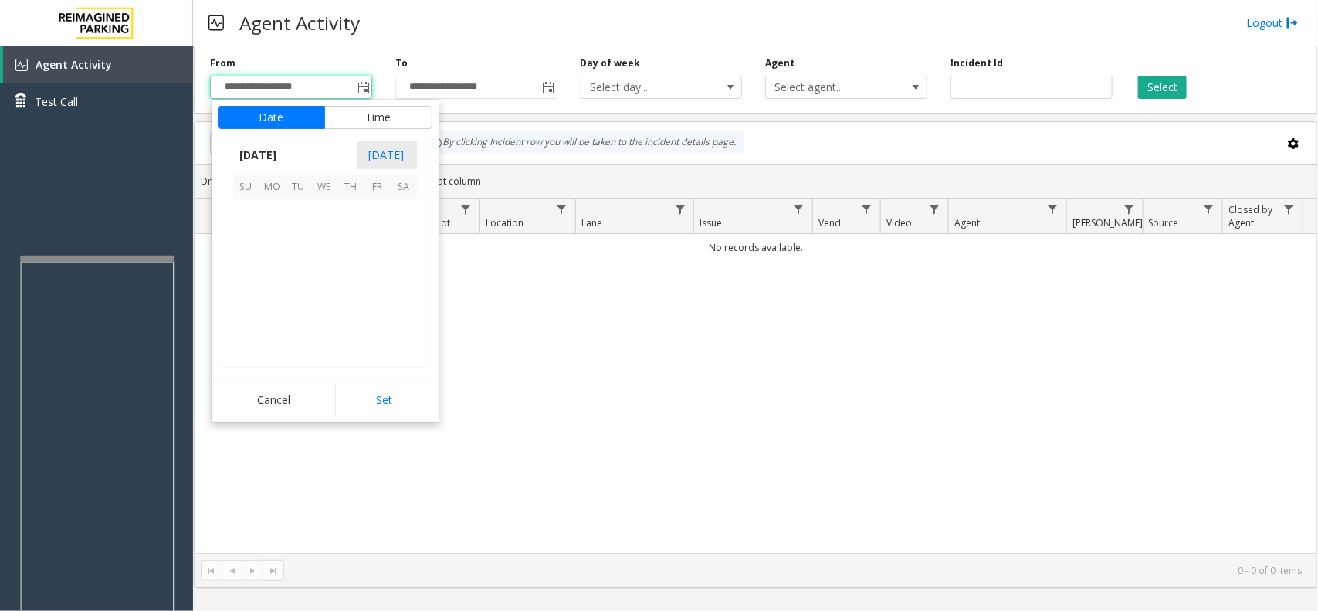
scroll to position [276750, 0]
click at [381, 206] on span "1" at bounding box center [377, 213] width 26 height 26
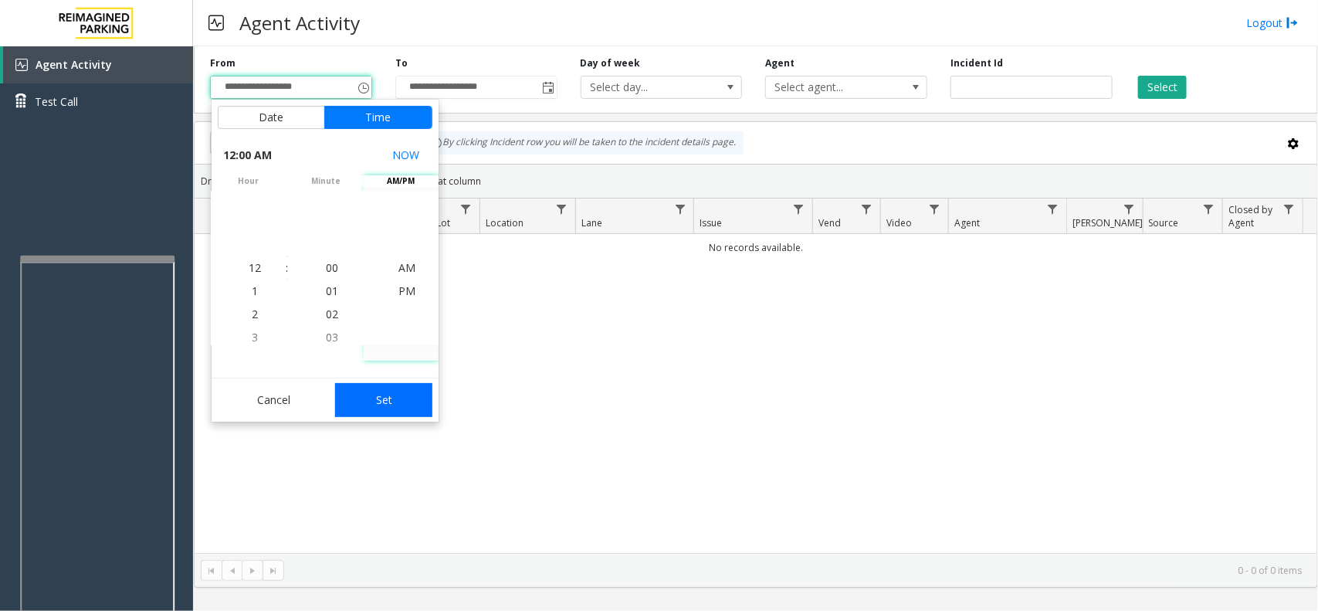
click at [399, 403] on button "Set" at bounding box center [383, 400] width 97 height 34
type input "**********"
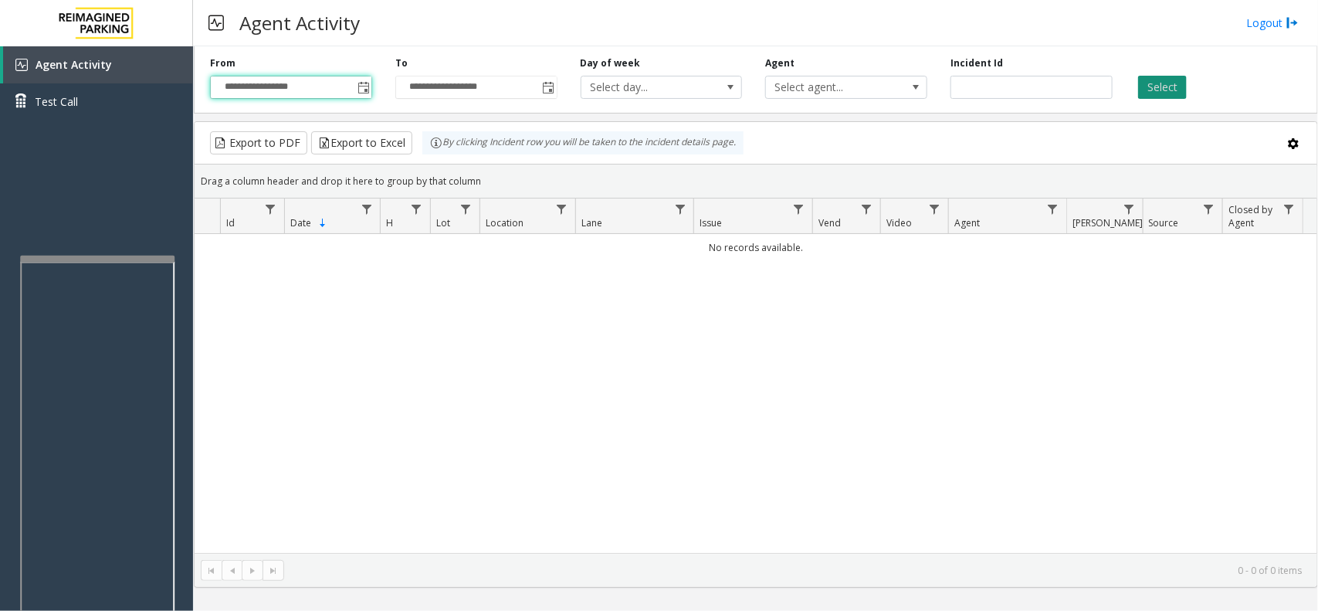
click at [1164, 93] on button "Select" at bounding box center [1162, 87] width 49 height 23
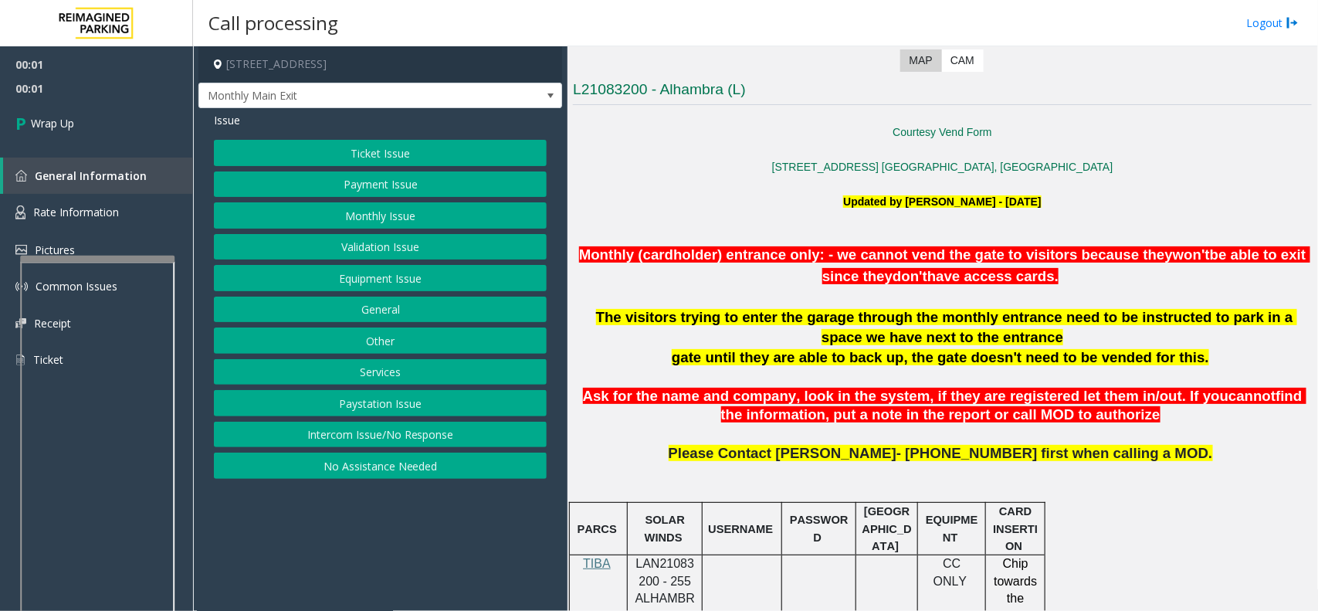
scroll to position [386, 0]
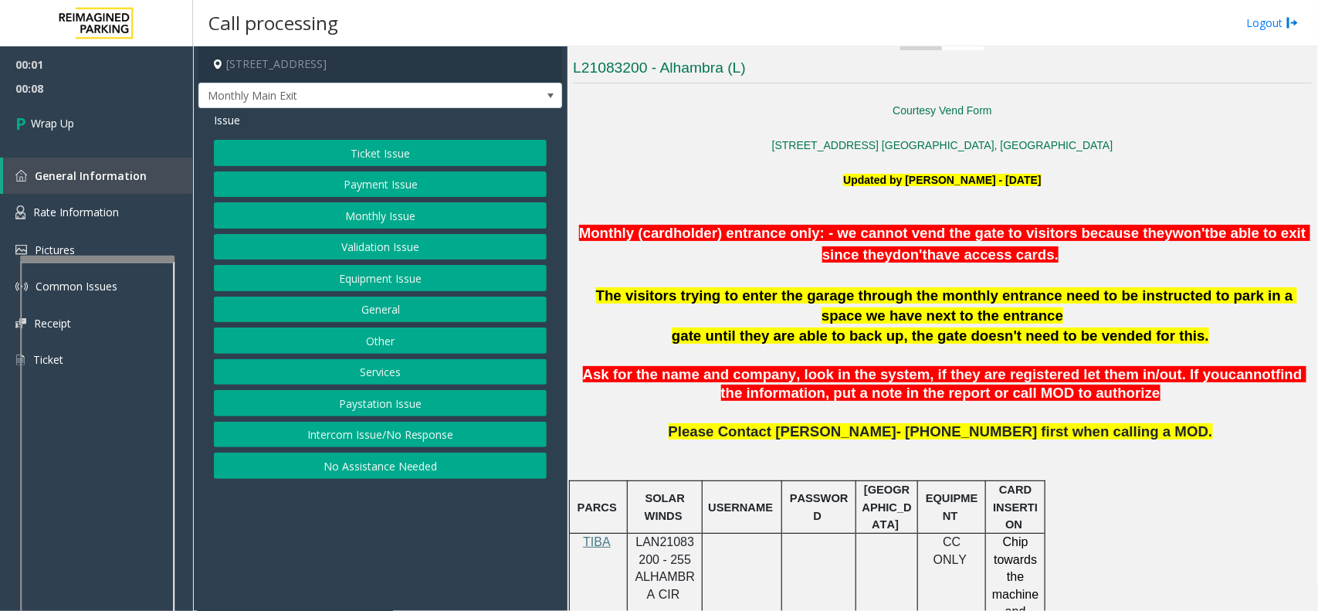
click at [394, 436] on button "Intercom Issue/No Response" at bounding box center [380, 434] width 333 height 26
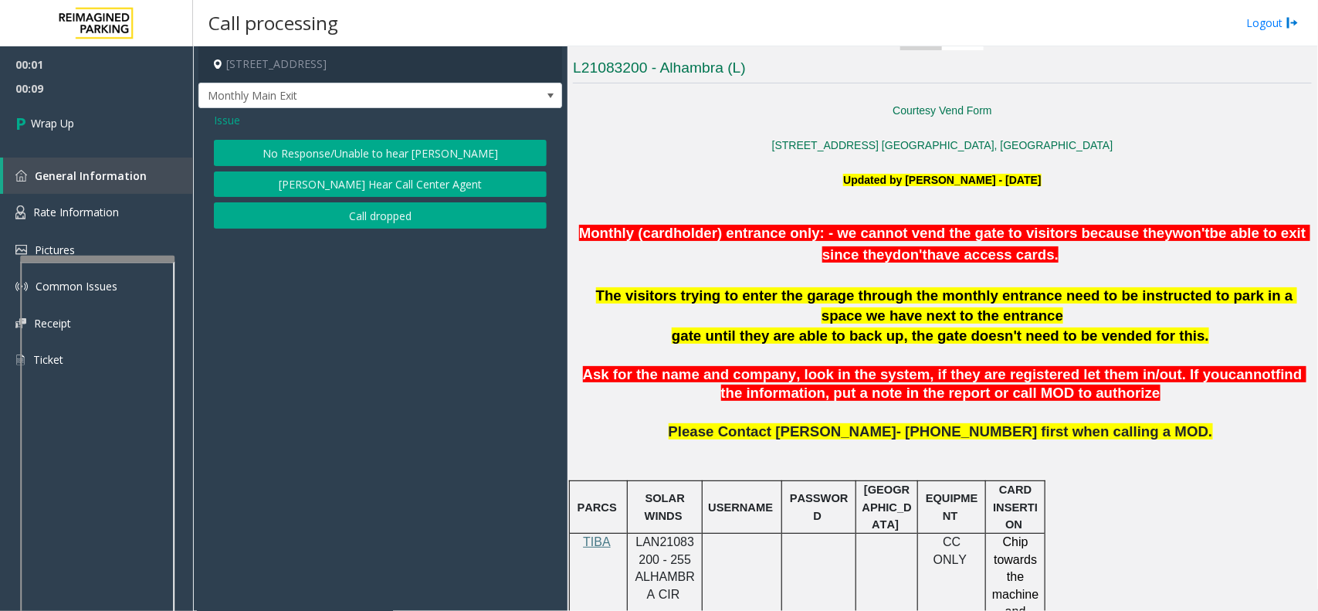
click at [380, 222] on button "Call dropped" at bounding box center [380, 215] width 333 height 26
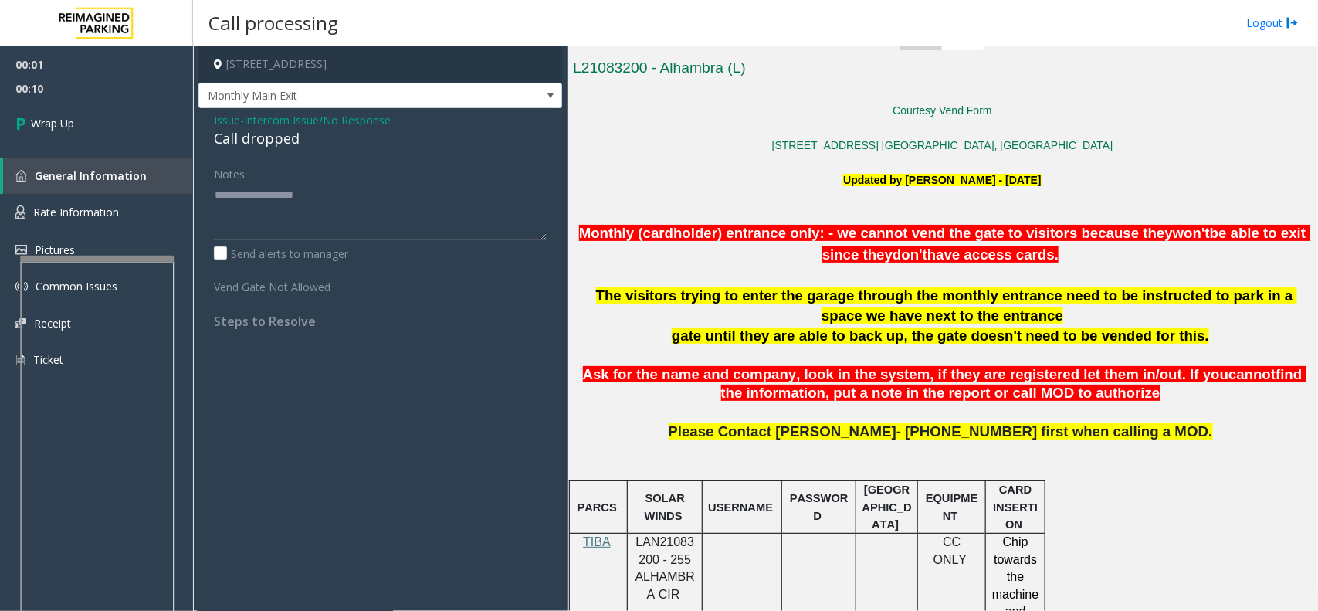
click at [280, 137] on div "Call dropped" at bounding box center [380, 138] width 333 height 21
type textarea "**********"
click at [116, 132] on link "Wrap Up" at bounding box center [96, 123] width 193 height 46
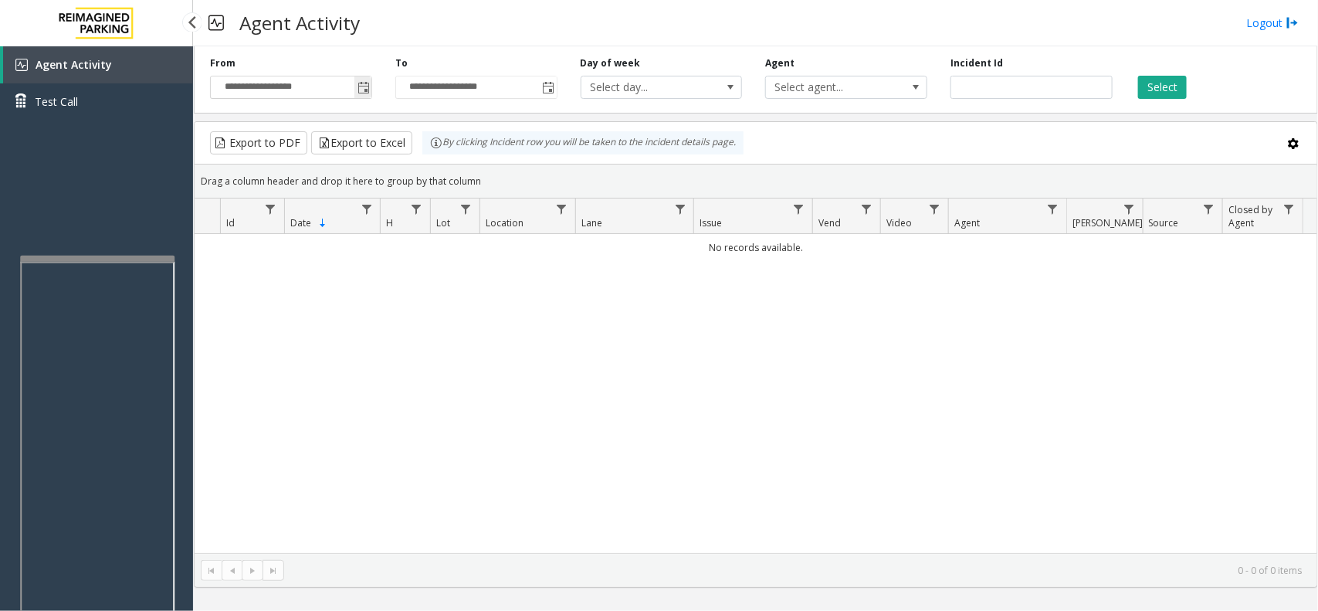
click at [368, 80] on span "Toggle popup" at bounding box center [362, 87] width 17 height 25
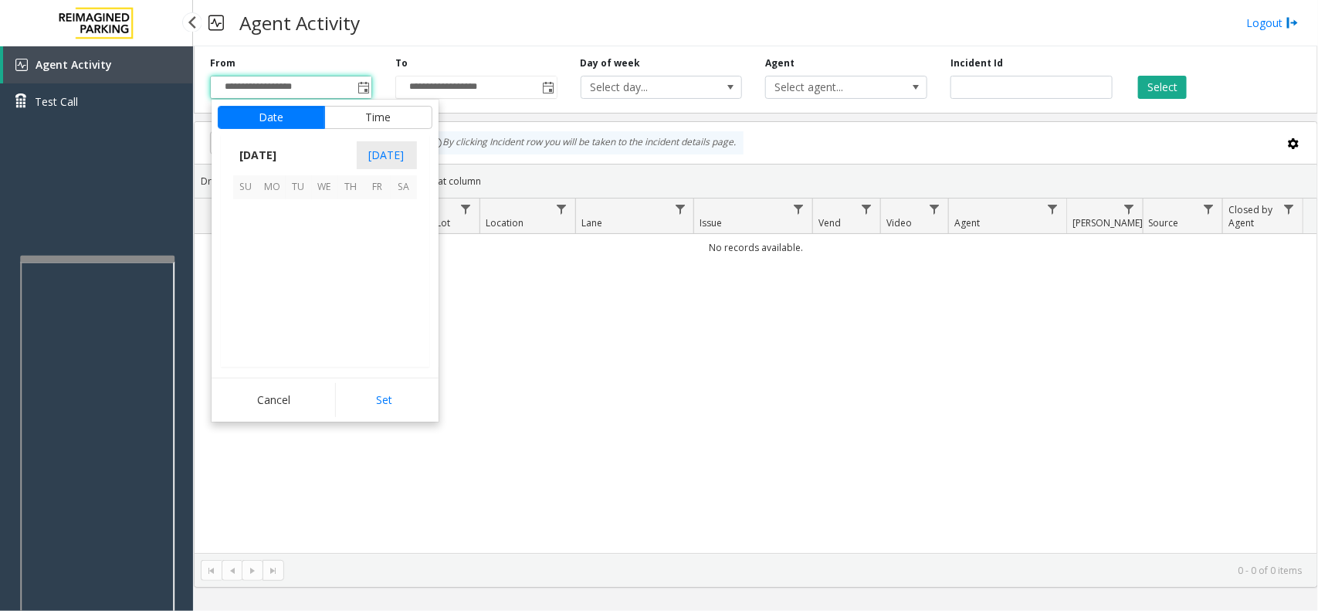
scroll to position [276750, 0]
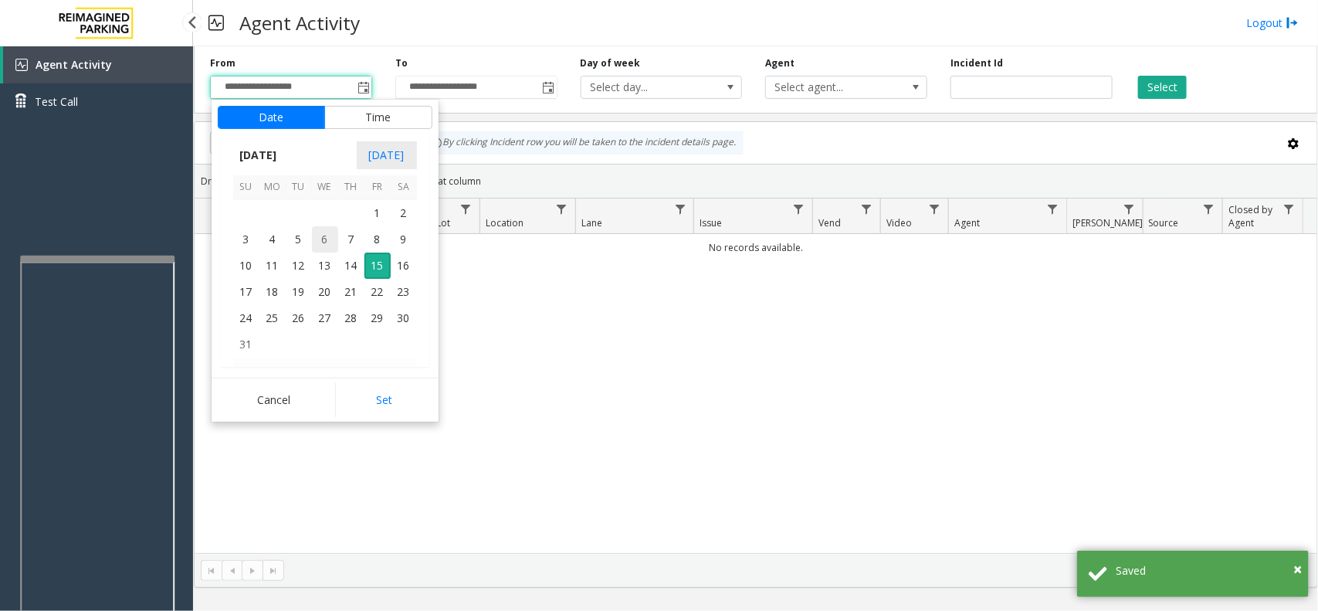
click at [333, 237] on span "6" at bounding box center [325, 239] width 26 height 26
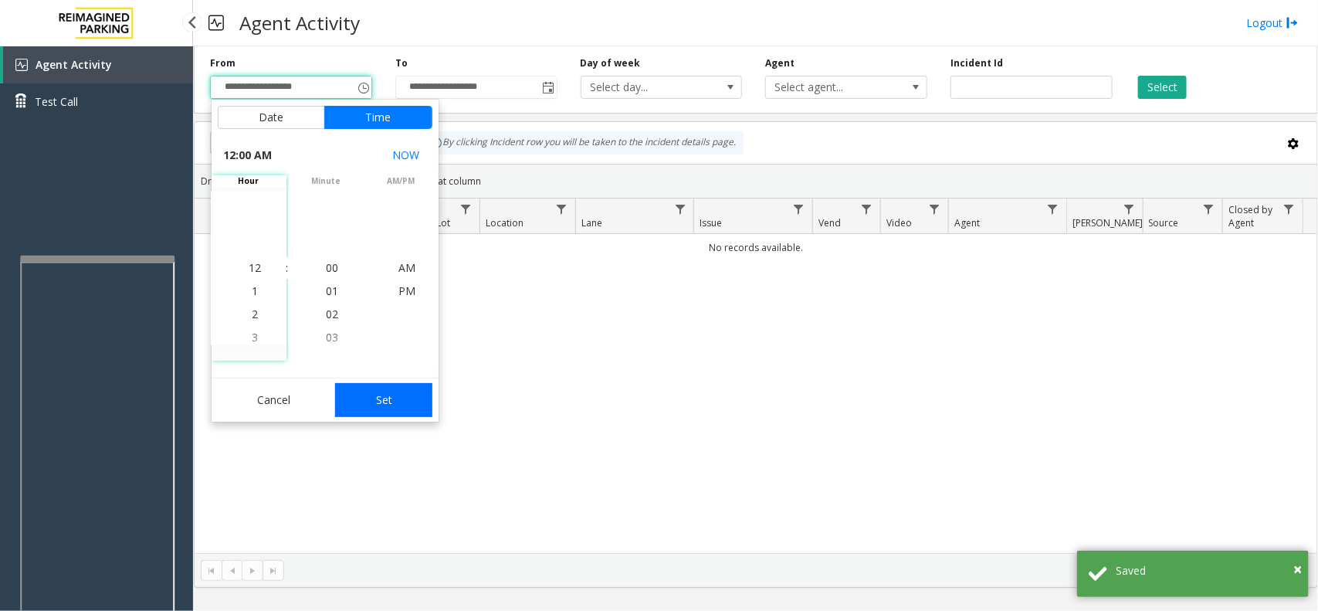
drag, startPoint x: 382, startPoint y: 394, endPoint x: 442, endPoint y: 342, distance: 78.8
click at [382, 394] on button "Set" at bounding box center [383, 400] width 97 height 34
type input "**********"
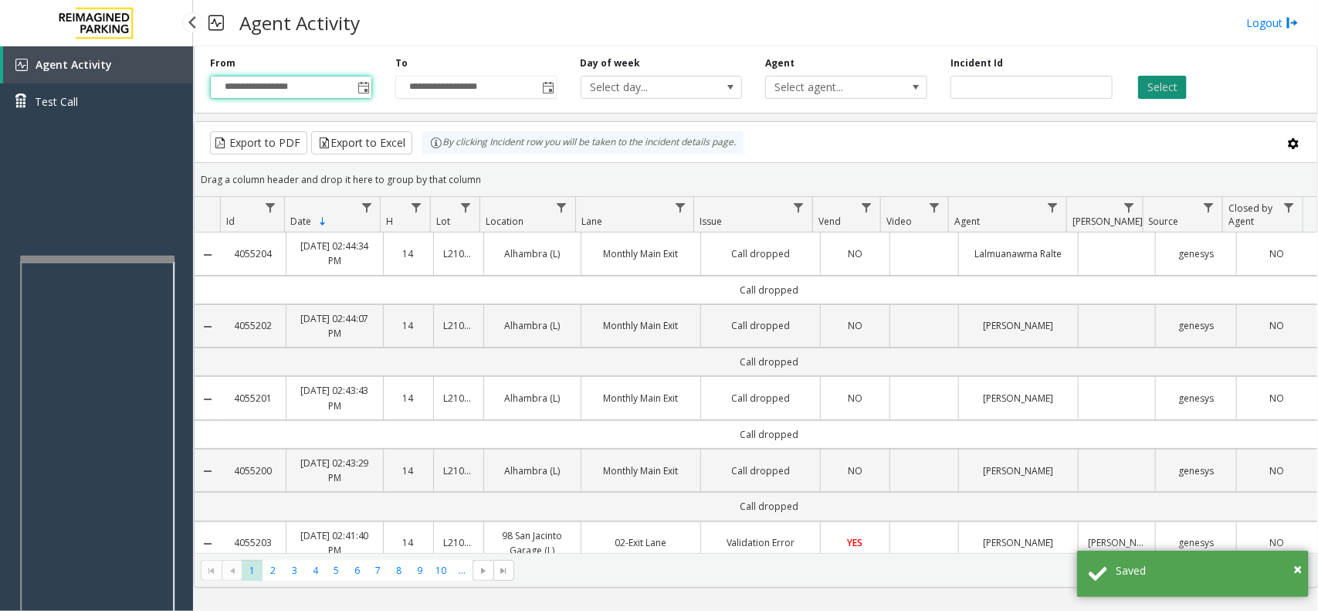
click at [1179, 86] on button "Select" at bounding box center [1162, 87] width 49 height 23
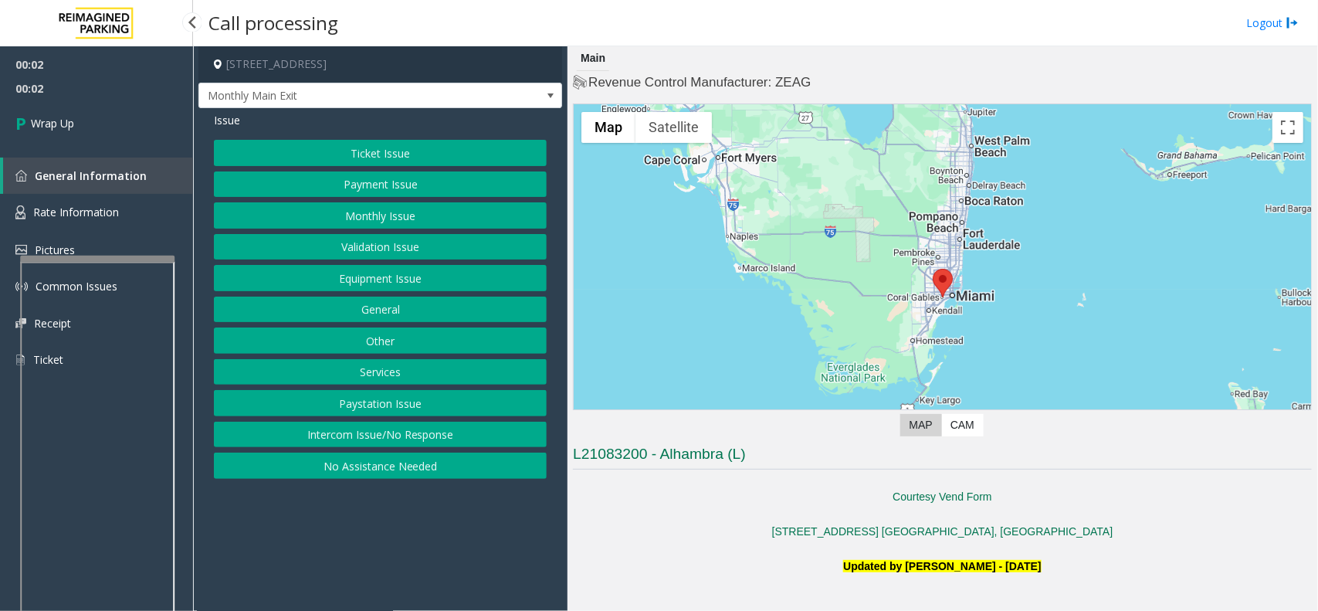
click at [379, 433] on button "Intercom Issue/No Response" at bounding box center [380, 434] width 333 height 26
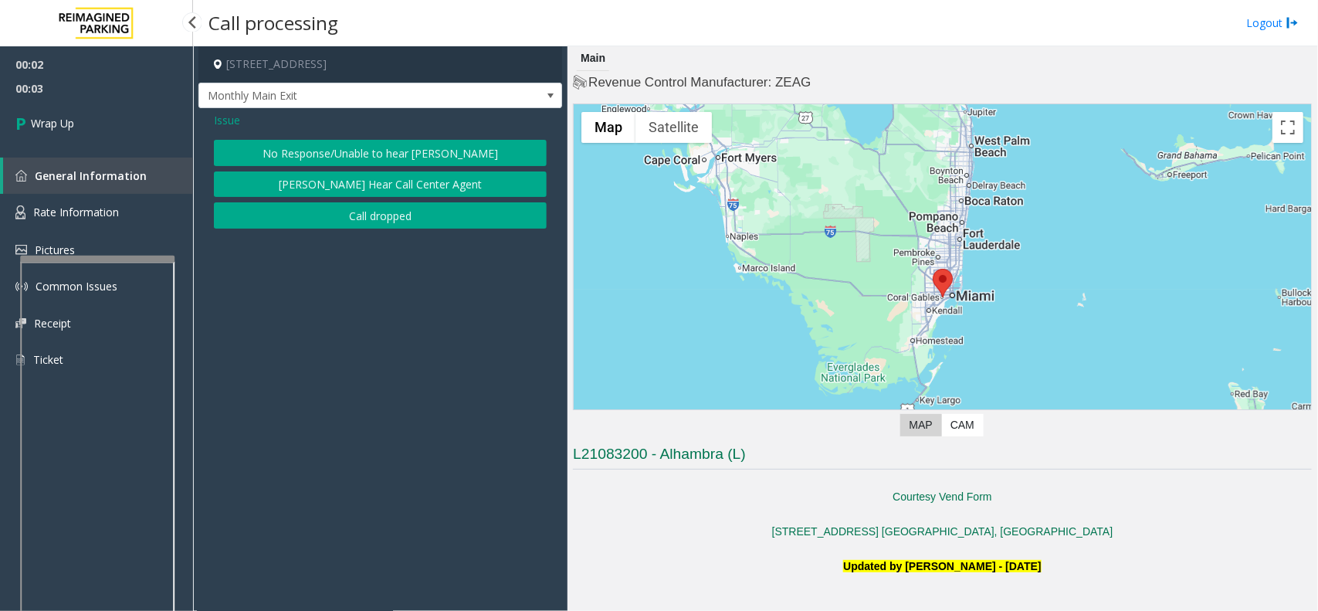
click at [415, 220] on button "Call dropped" at bounding box center [380, 215] width 333 height 26
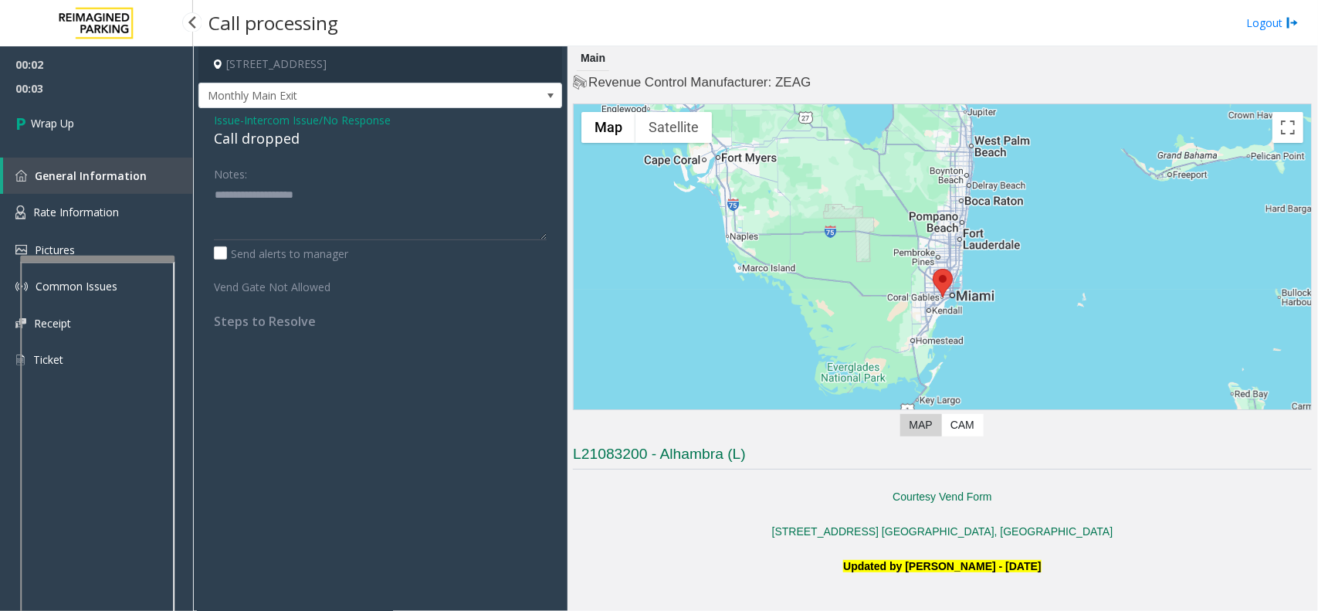
click at [259, 137] on div "Call dropped" at bounding box center [380, 138] width 333 height 21
type textarea "**********"
click at [143, 132] on link "Wrap Up" at bounding box center [96, 123] width 193 height 46
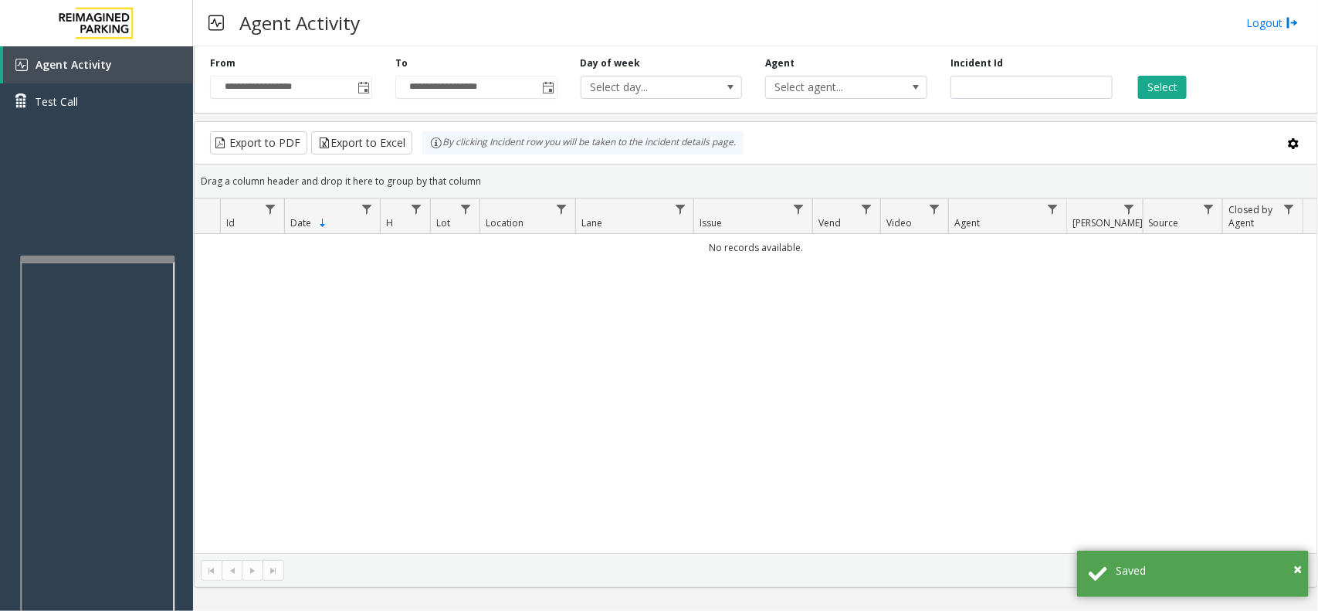
click at [363, 101] on div "**********" at bounding box center [756, 76] width 1124 height 73
click at [363, 87] on span "Toggle popup" at bounding box center [363, 88] width 12 height 12
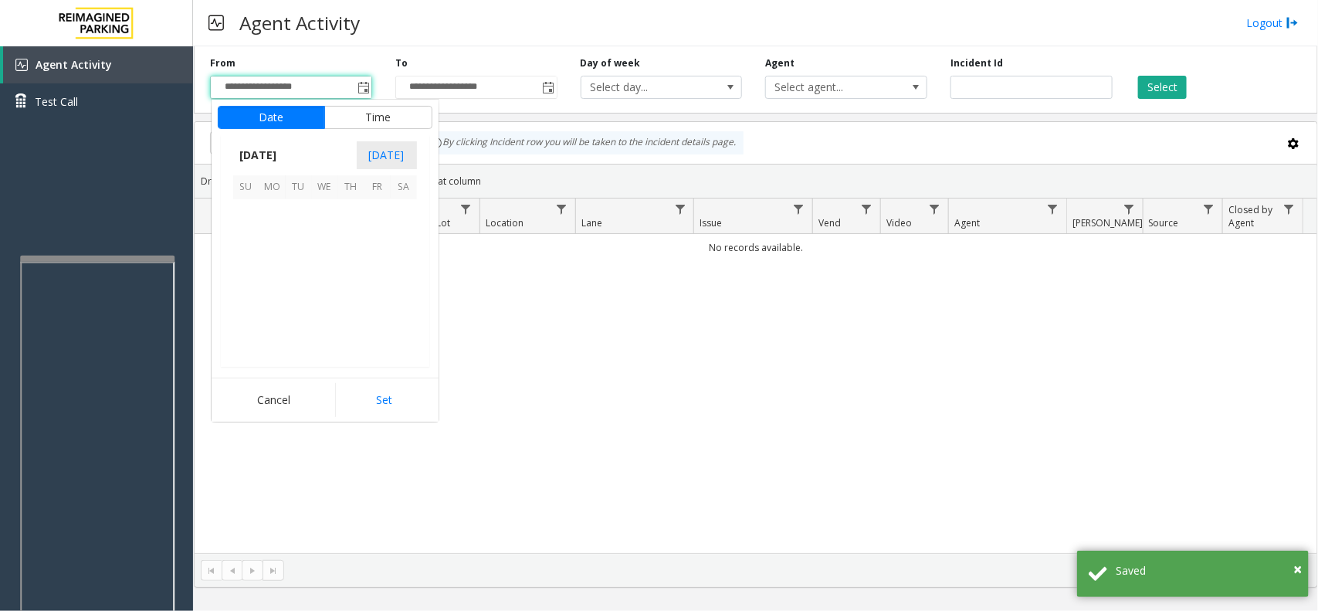
scroll to position [276750, 0]
click at [318, 245] on span "6" at bounding box center [325, 239] width 26 height 26
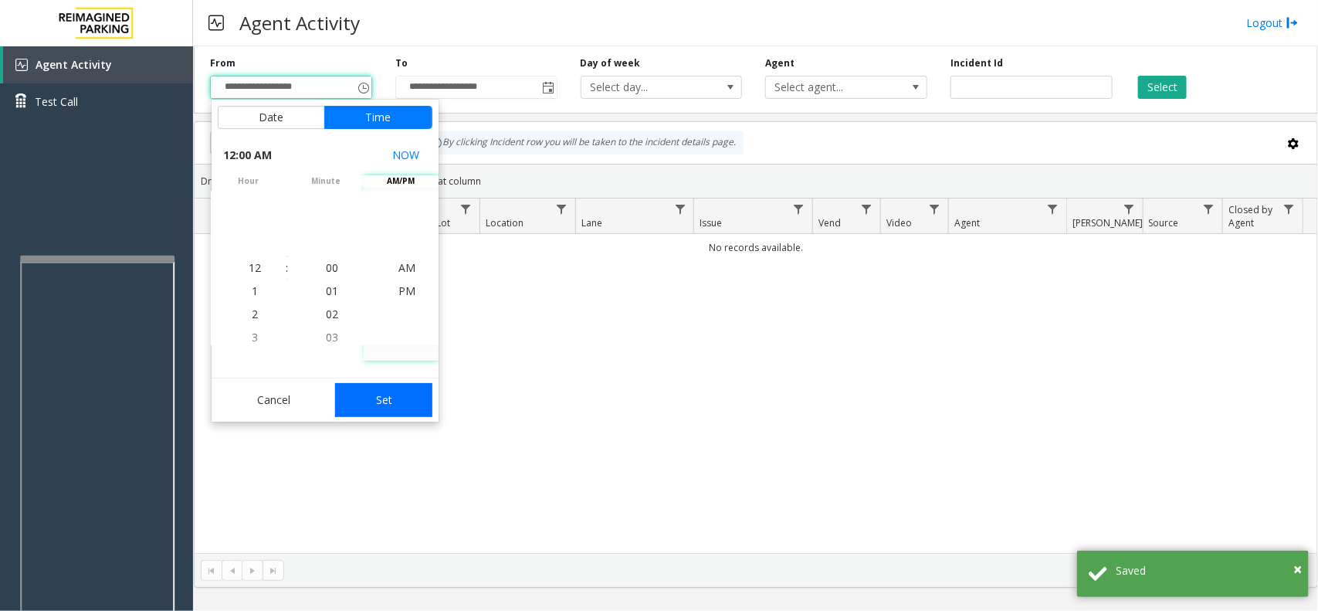
click at [388, 391] on button "Set" at bounding box center [383, 400] width 97 height 34
type input "**********"
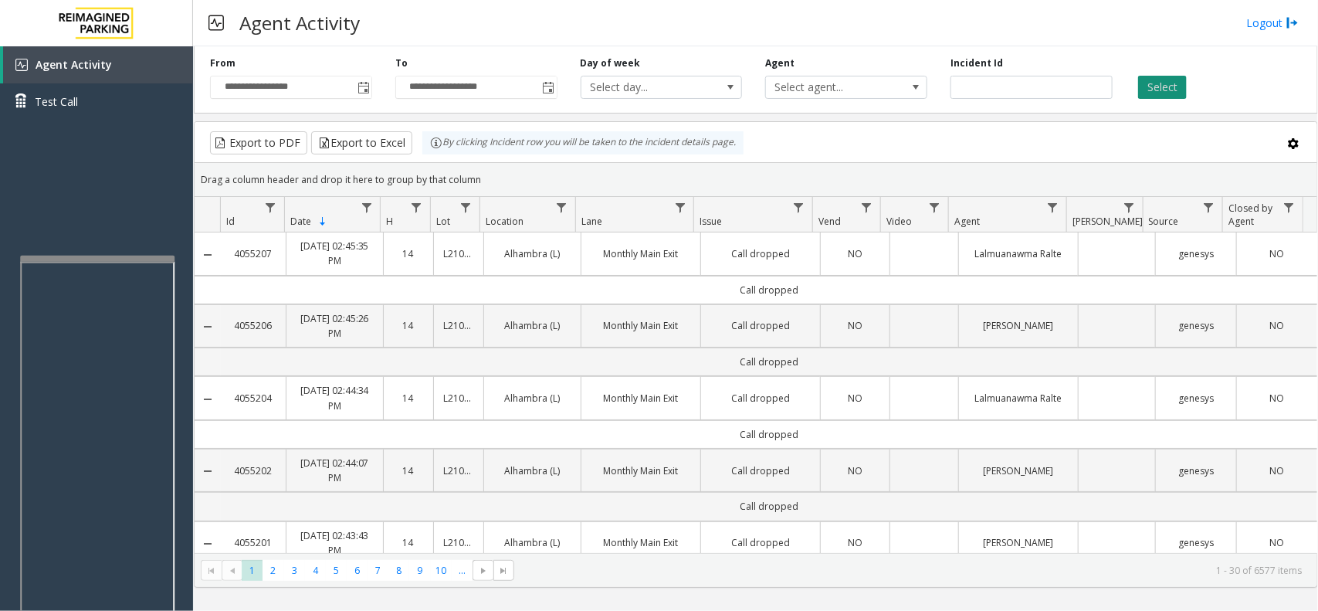
click at [1164, 93] on button "Select" at bounding box center [1162, 87] width 49 height 23
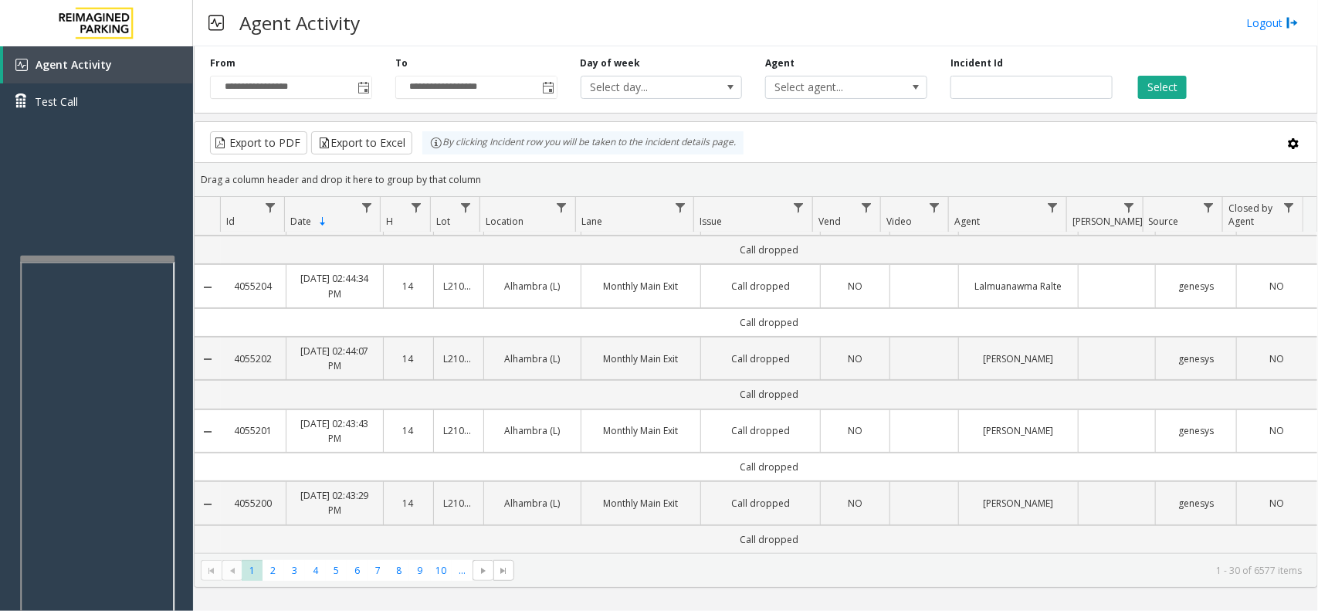
scroll to position [0, 0]
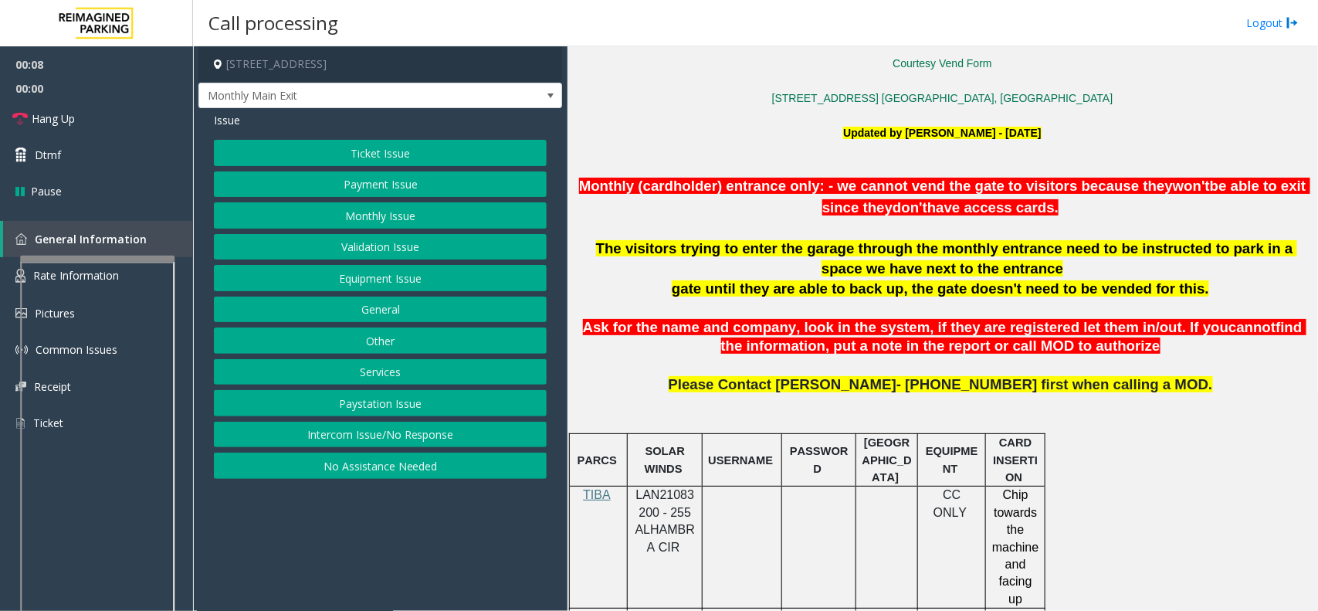
scroll to position [482, 0]
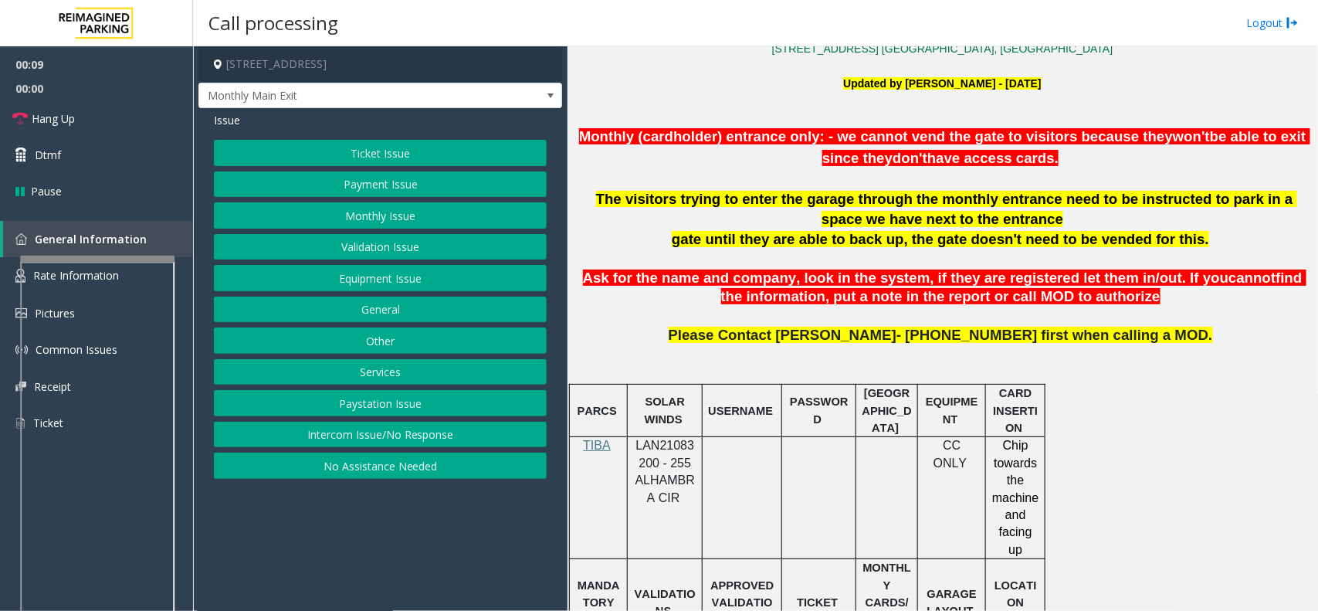
click at [664, 448] on span "LAN21083200 - 255 ALHAMBRA CIR" at bounding box center [664, 470] width 59 height 65
click at [662, 448] on span "LAN21083200 - 255 ALHAMBRA CIR" at bounding box center [664, 470] width 59 height 65
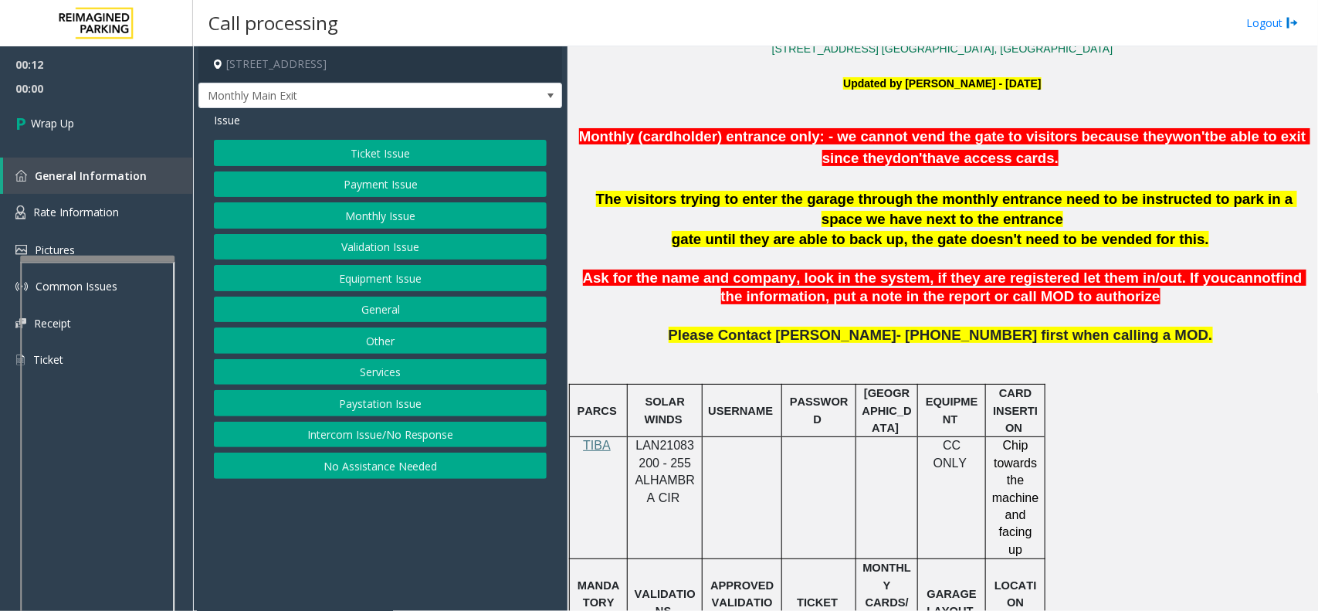
click at [648, 449] on span "LAN21083200 - 255 ALHAMBRA CIR" at bounding box center [664, 470] width 59 height 65
click at [398, 432] on button "Intercom Issue/No Response" at bounding box center [380, 434] width 333 height 26
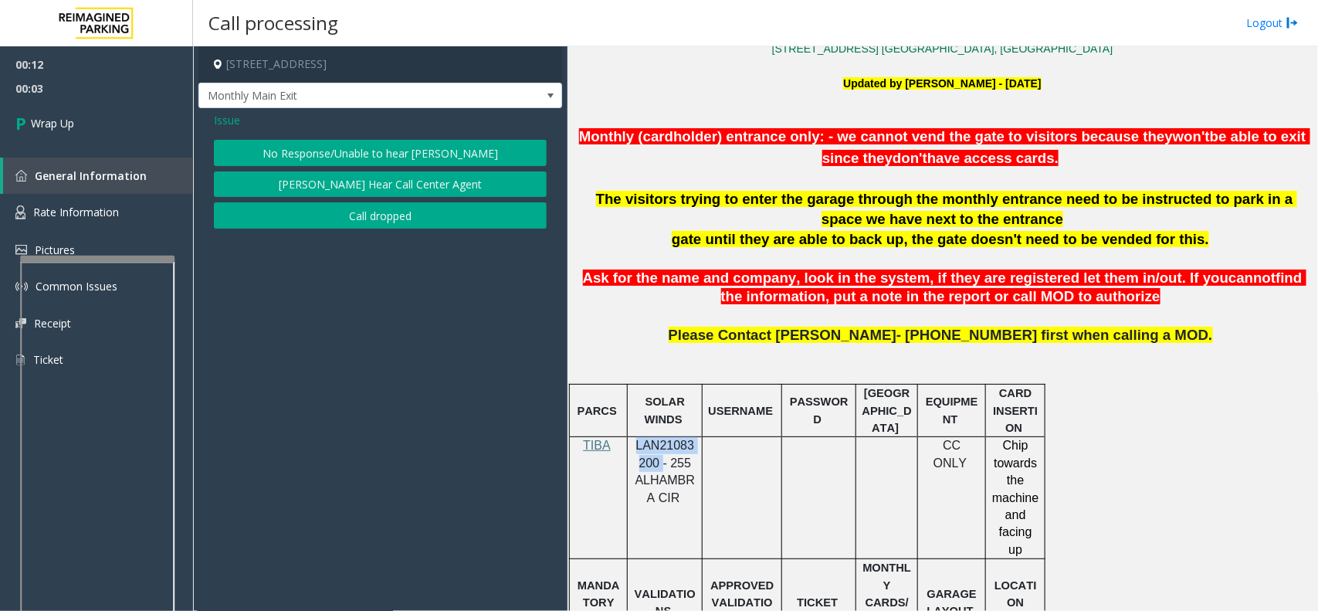
click at [371, 225] on button "Call dropped" at bounding box center [380, 215] width 333 height 26
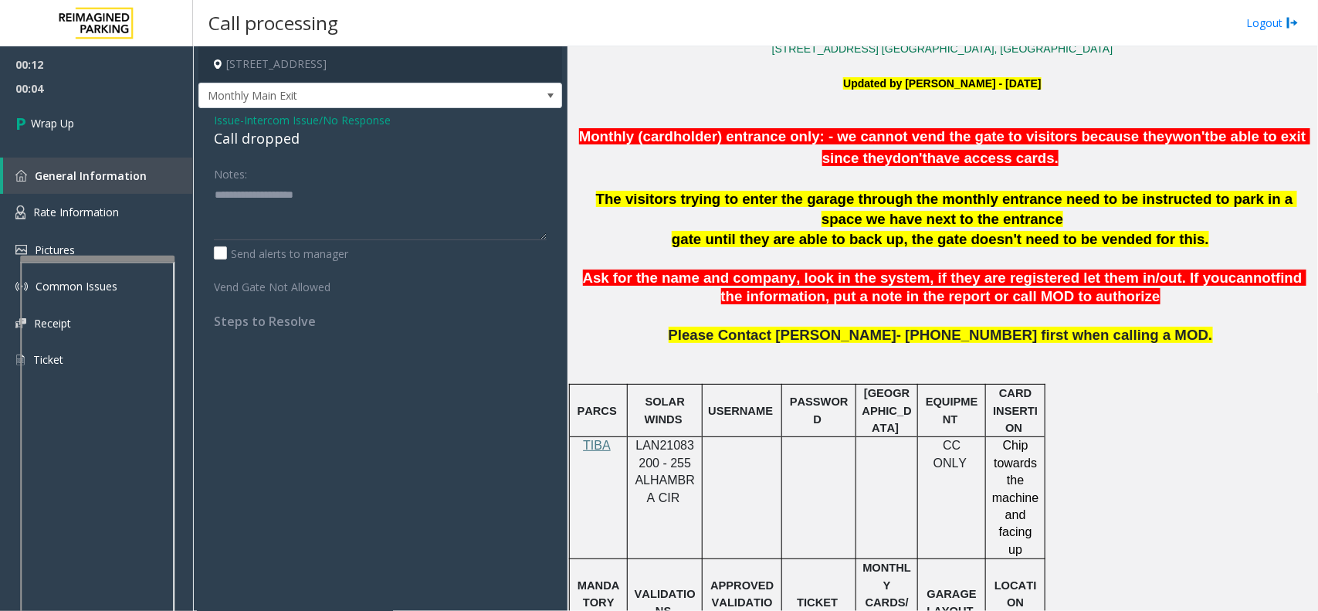
click at [275, 141] on div "Call dropped" at bounding box center [380, 138] width 333 height 21
type textarea "**********"
click at [107, 117] on link "Wrap Up" at bounding box center [96, 123] width 193 height 46
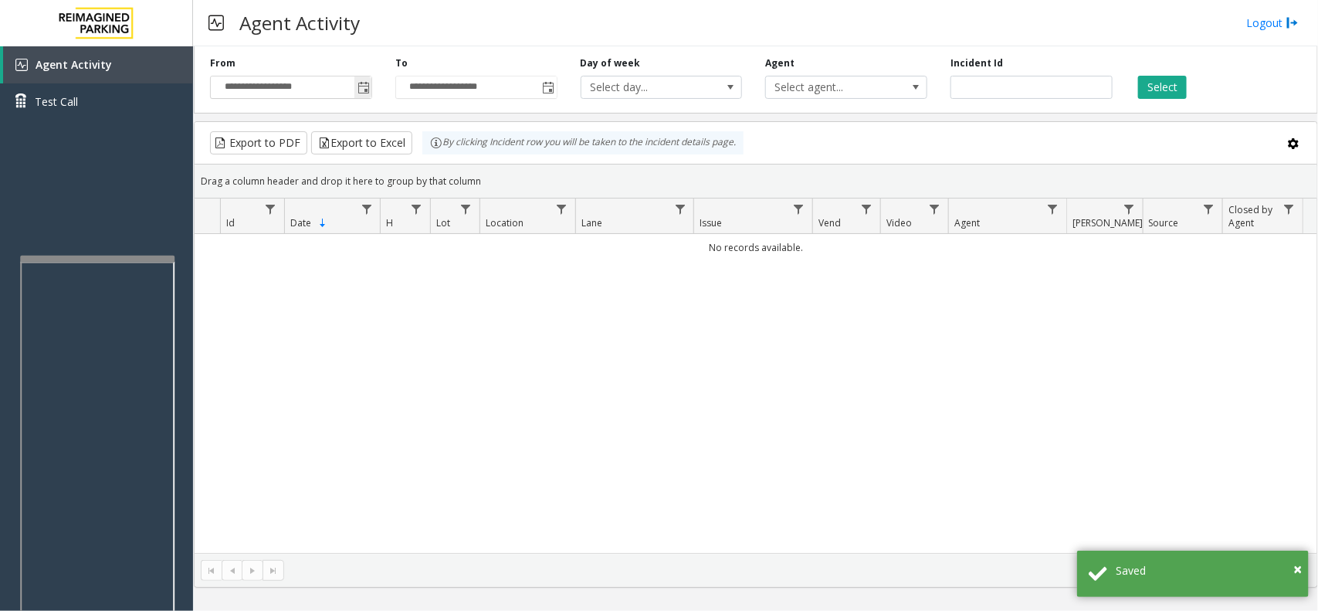
click at [365, 76] on span "Toggle popup" at bounding box center [362, 87] width 17 height 25
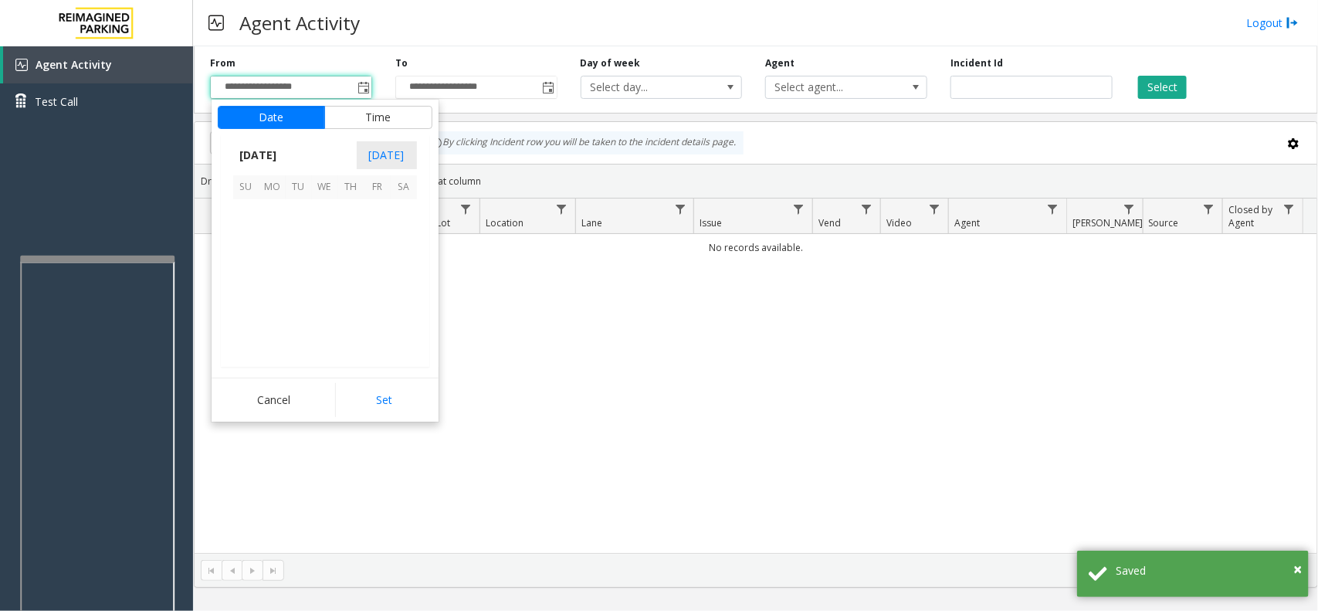
scroll to position [276750, 0]
click at [313, 276] on span "13" at bounding box center [325, 265] width 26 height 26
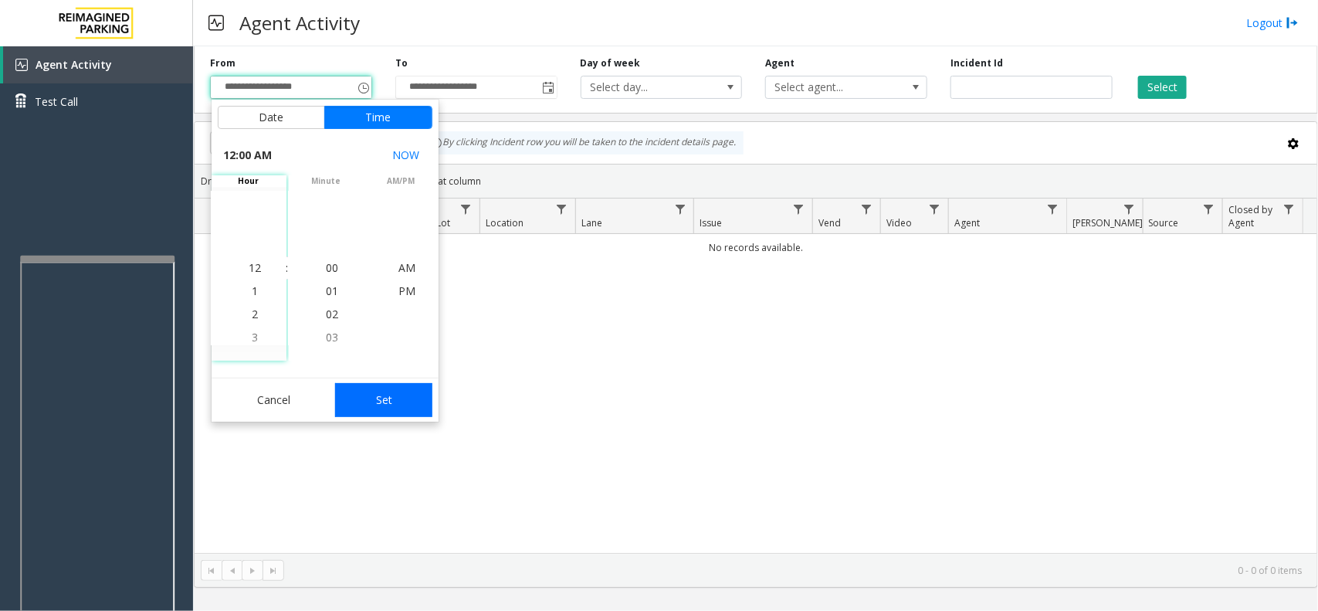
click at [382, 394] on button "Set" at bounding box center [383, 400] width 97 height 34
type input "**********"
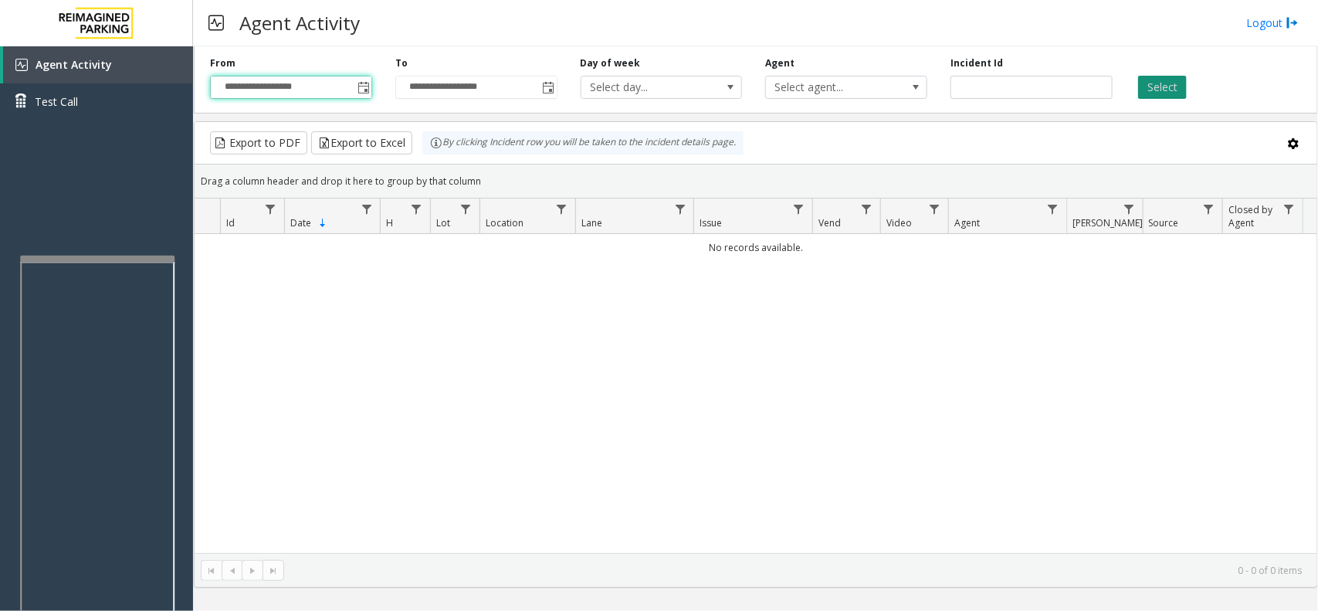
click at [1156, 97] on button "Select" at bounding box center [1162, 87] width 49 height 23
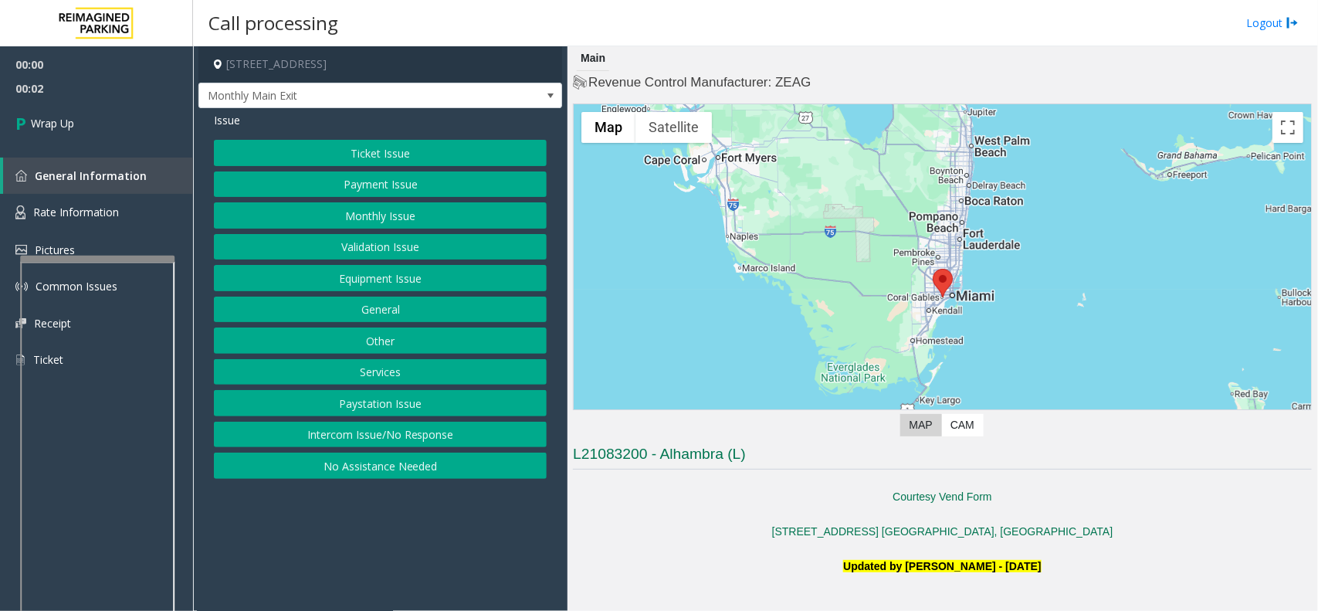
click at [338, 438] on button "Intercom Issue/No Response" at bounding box center [380, 434] width 333 height 26
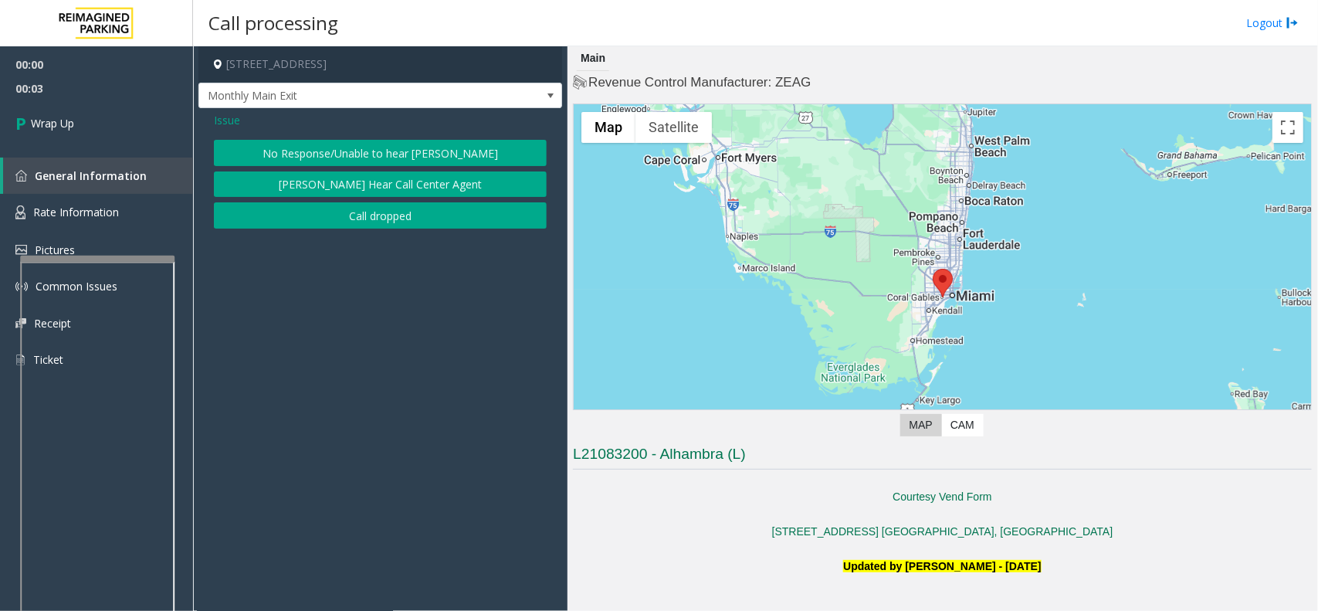
click at [319, 215] on button "Call dropped" at bounding box center [380, 215] width 333 height 26
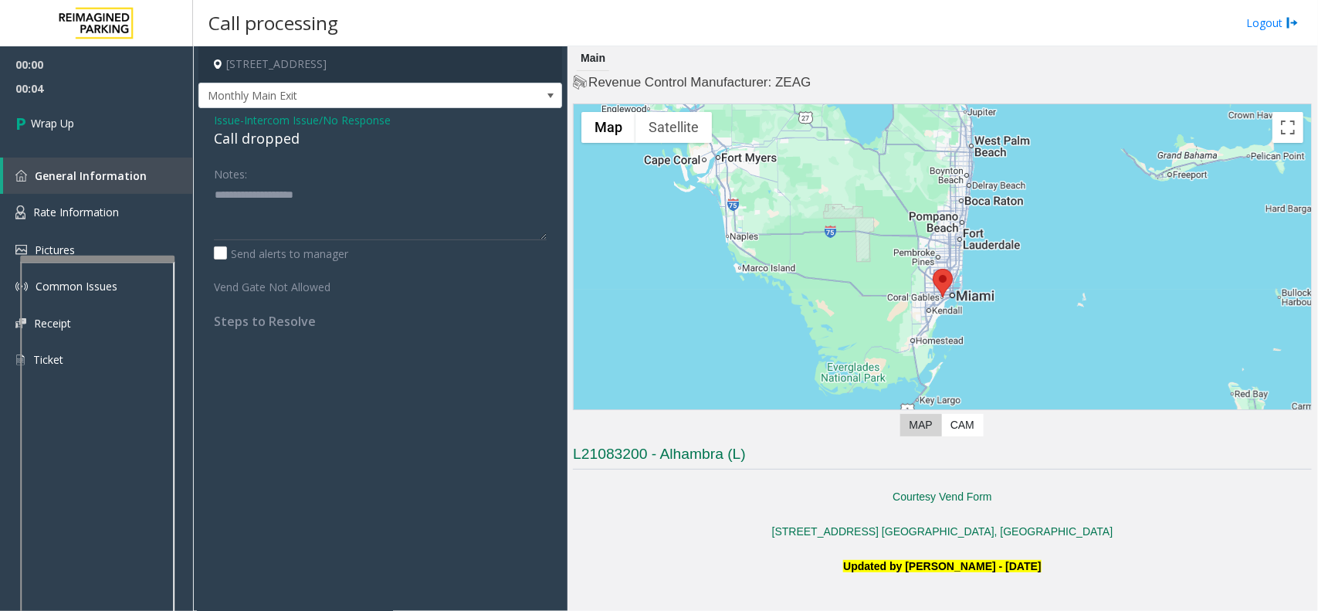
click at [257, 144] on div "Call dropped" at bounding box center [380, 138] width 333 height 21
click at [259, 144] on div "Call dropped" at bounding box center [380, 138] width 333 height 21
type textarea "**********"
click at [103, 131] on link "Wrap Up" at bounding box center [96, 123] width 193 height 46
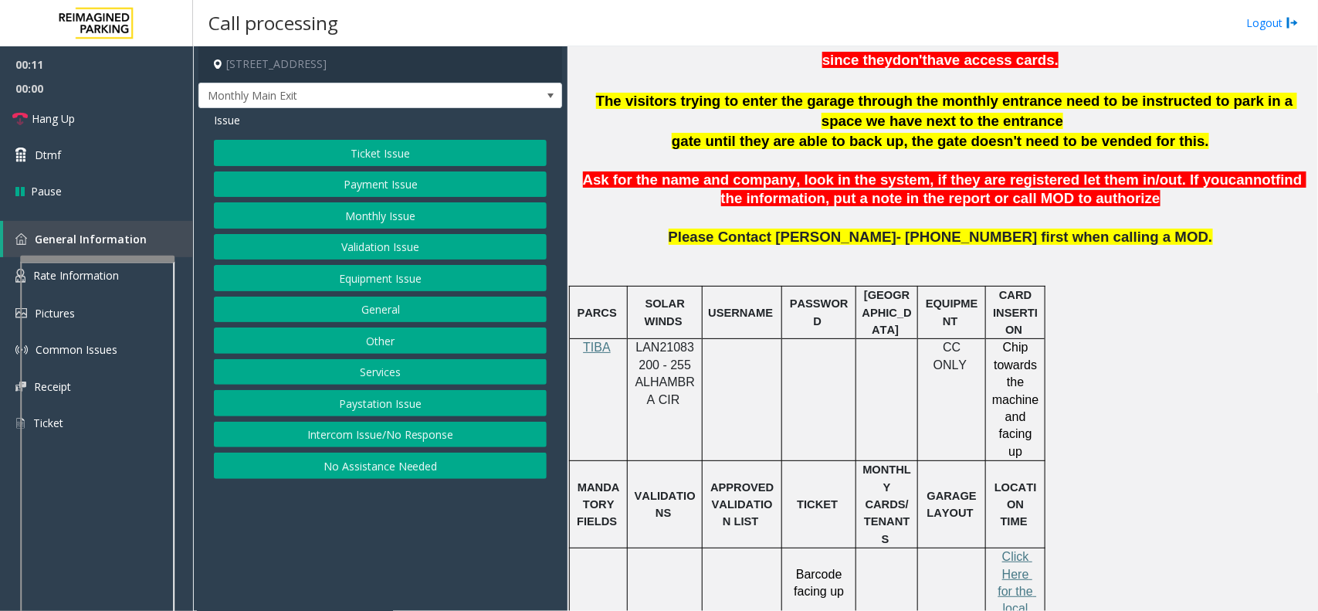
scroll to position [579, 0]
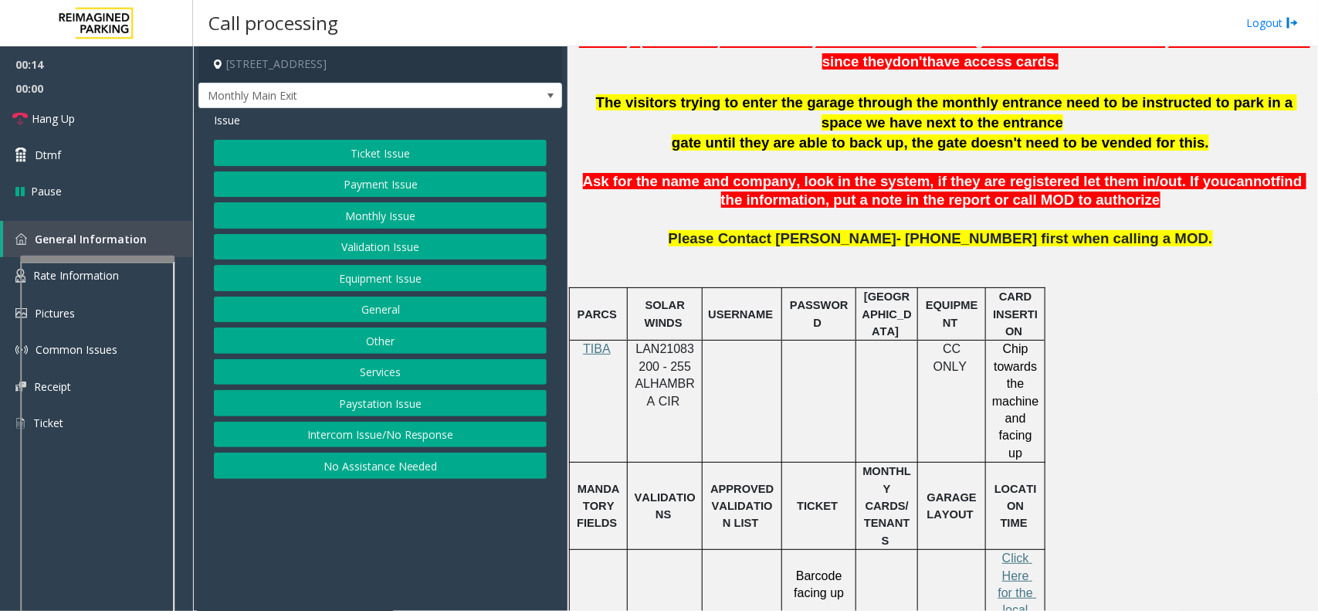
click at [408, 440] on button "Intercom Issue/No Response" at bounding box center [380, 434] width 333 height 26
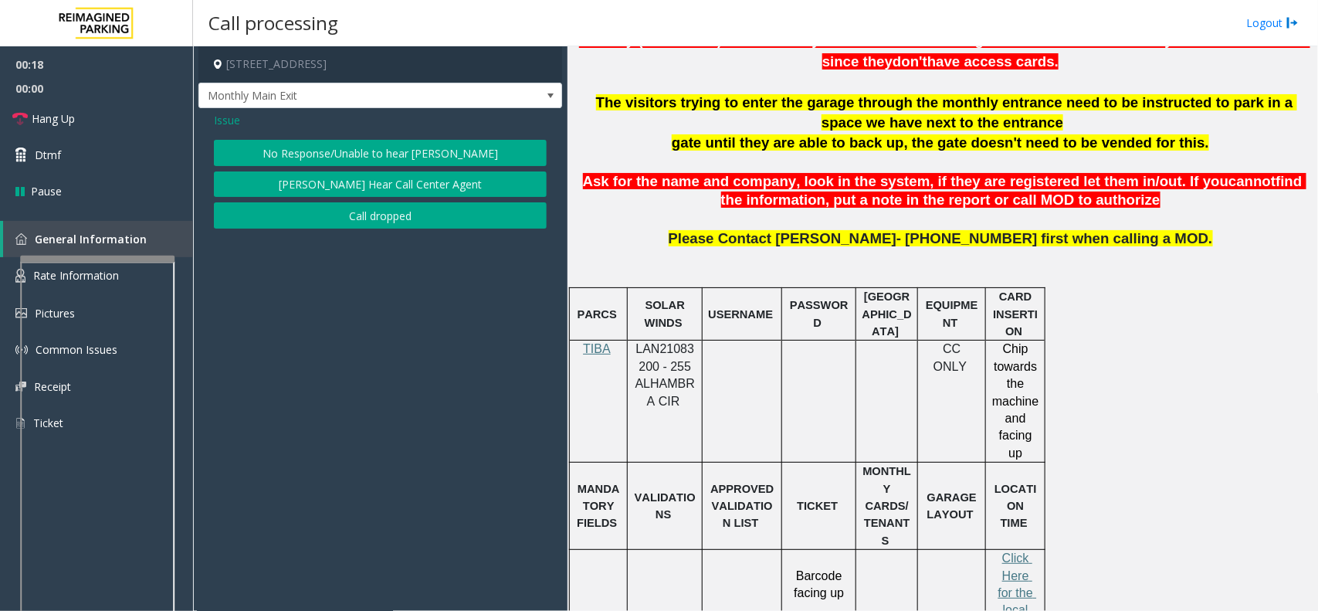
click at [338, 215] on button "Call dropped" at bounding box center [380, 215] width 333 height 26
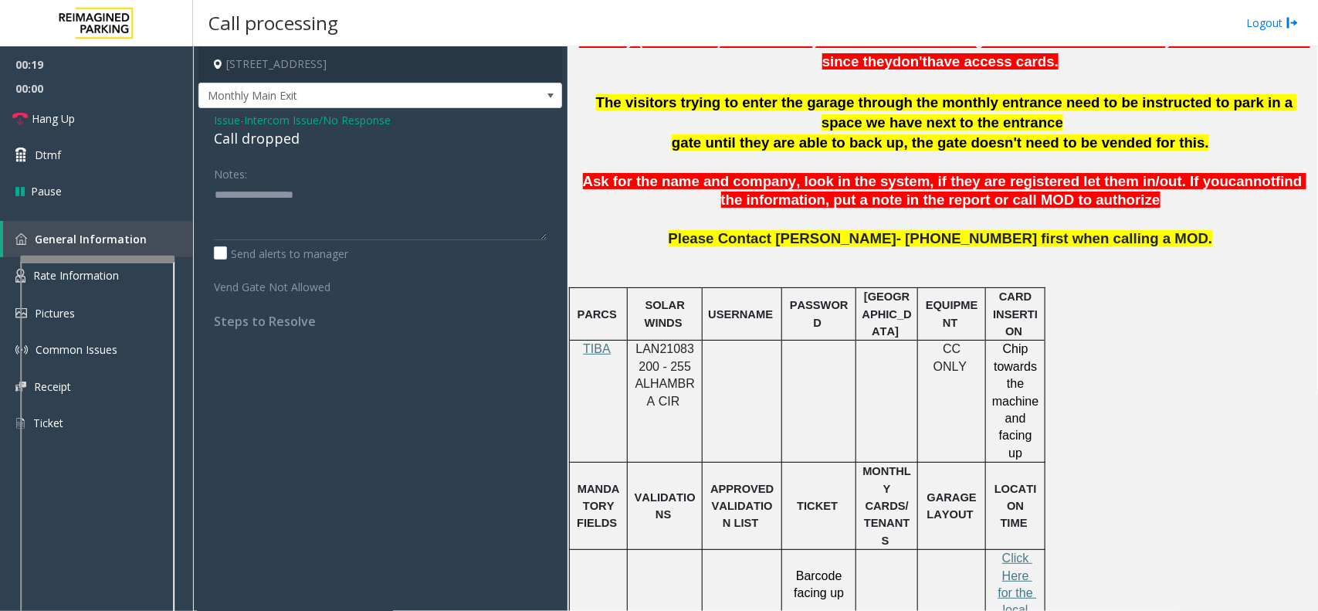
click at [244, 143] on div "Call dropped" at bounding box center [380, 138] width 333 height 21
drag, startPoint x: 245, startPoint y: 140, endPoint x: 199, endPoint y: 140, distance: 45.6
click at [245, 140] on div "Call dropped" at bounding box center [380, 138] width 333 height 21
type textarea "**********"
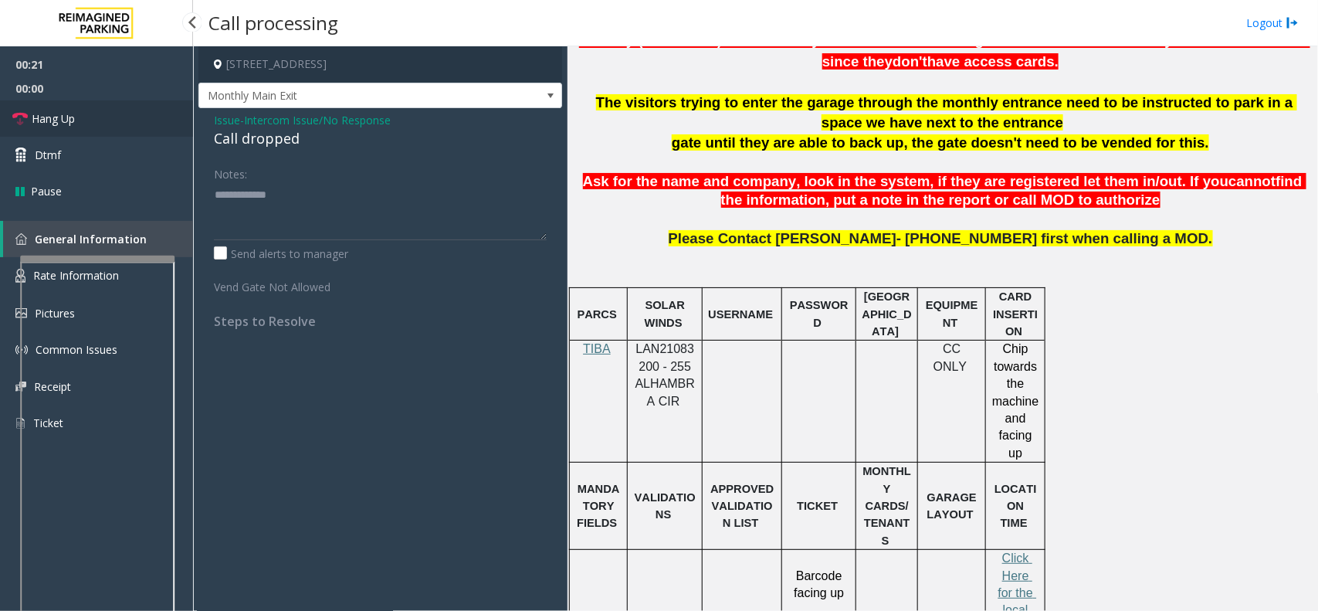
click at [100, 124] on link "Hang Up" at bounding box center [96, 118] width 193 height 36
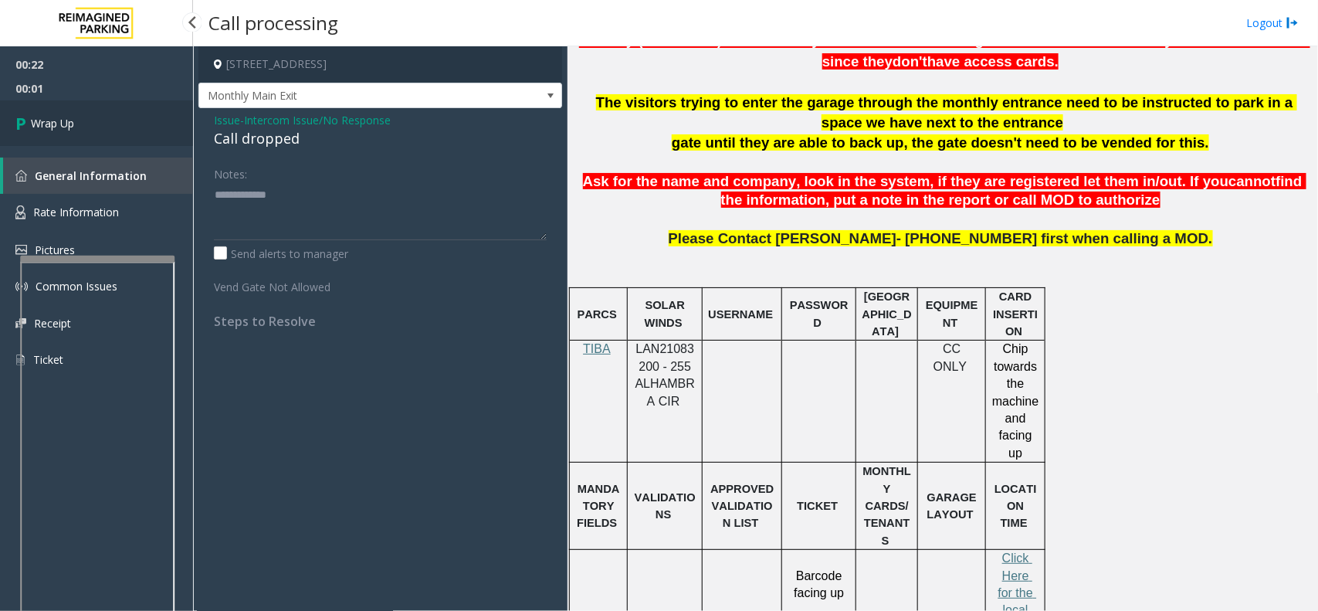
click at [116, 121] on link "Wrap Up" at bounding box center [96, 123] width 193 height 46
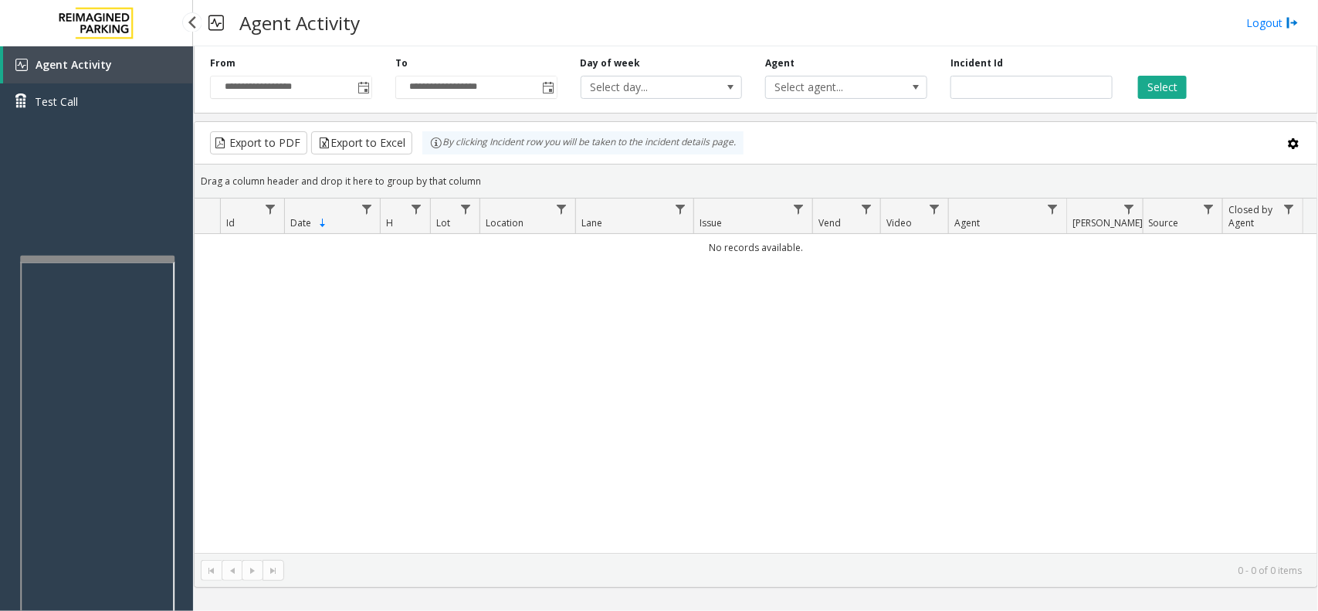
click at [117, 66] on link "Agent Activity" at bounding box center [98, 64] width 190 height 37
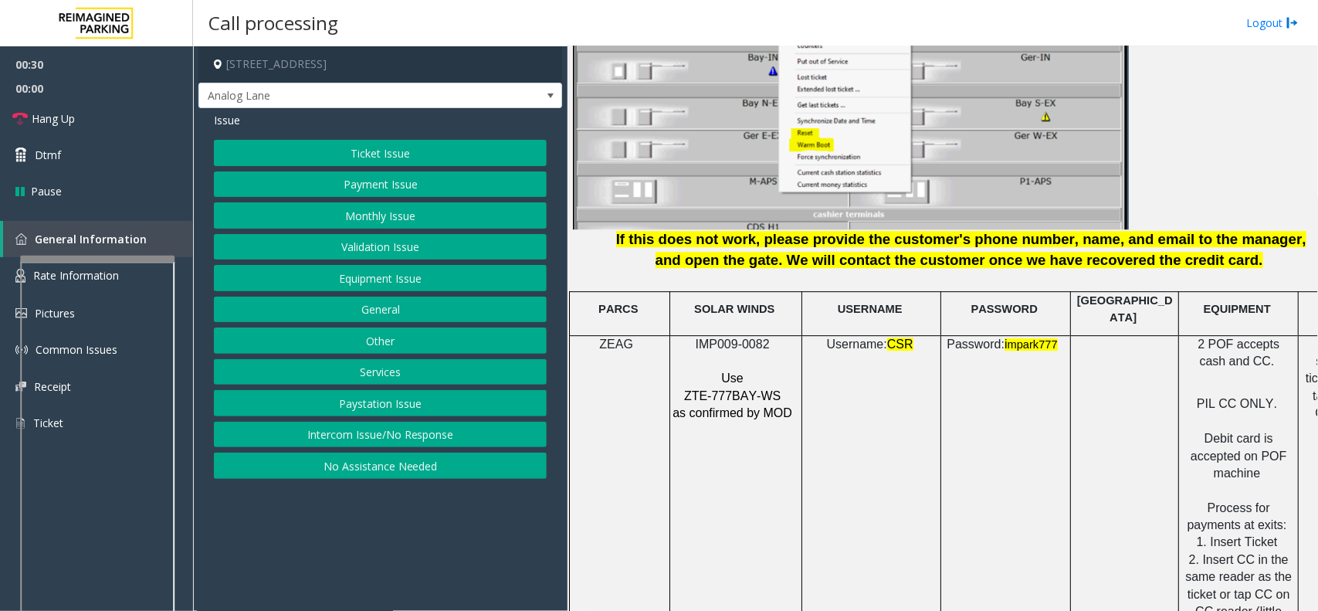
scroll to position [2026, 0]
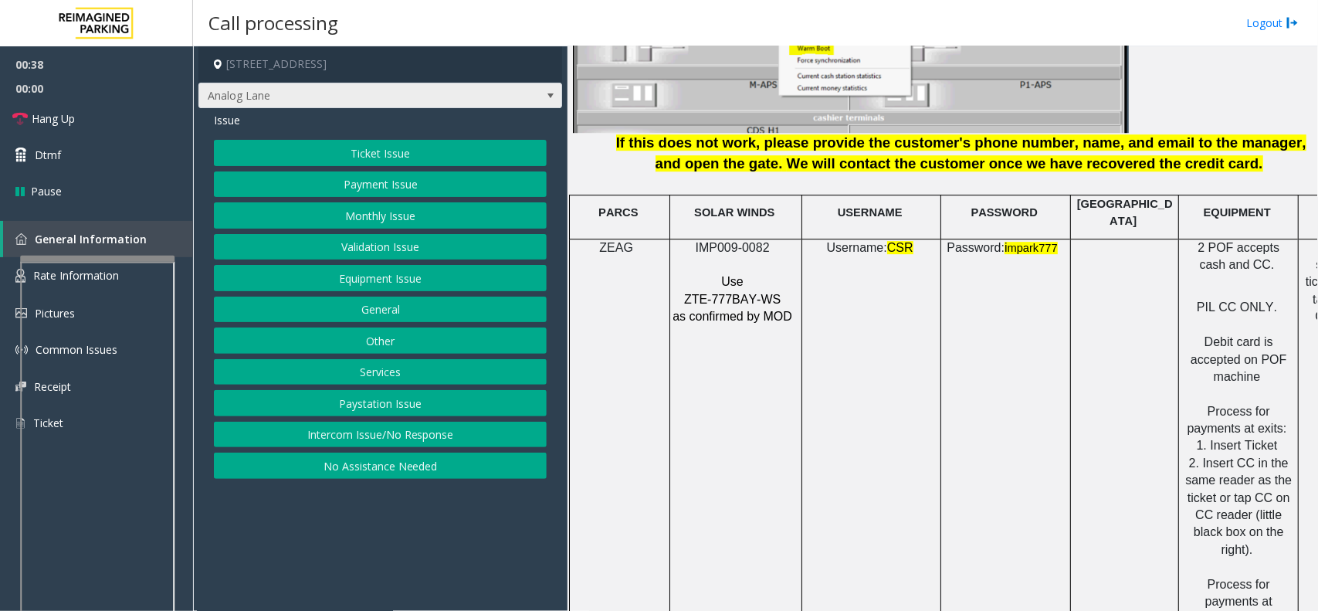
click at [549, 94] on span at bounding box center [550, 96] width 12 height 12
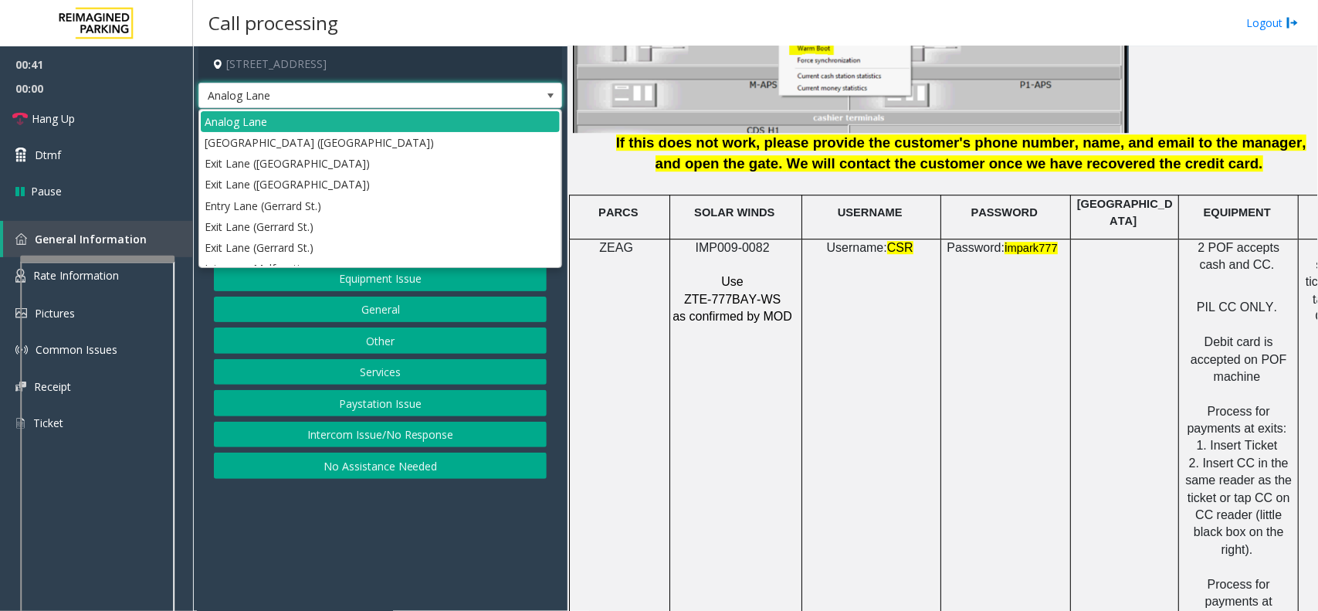
click at [549, 94] on span at bounding box center [550, 96] width 12 height 12
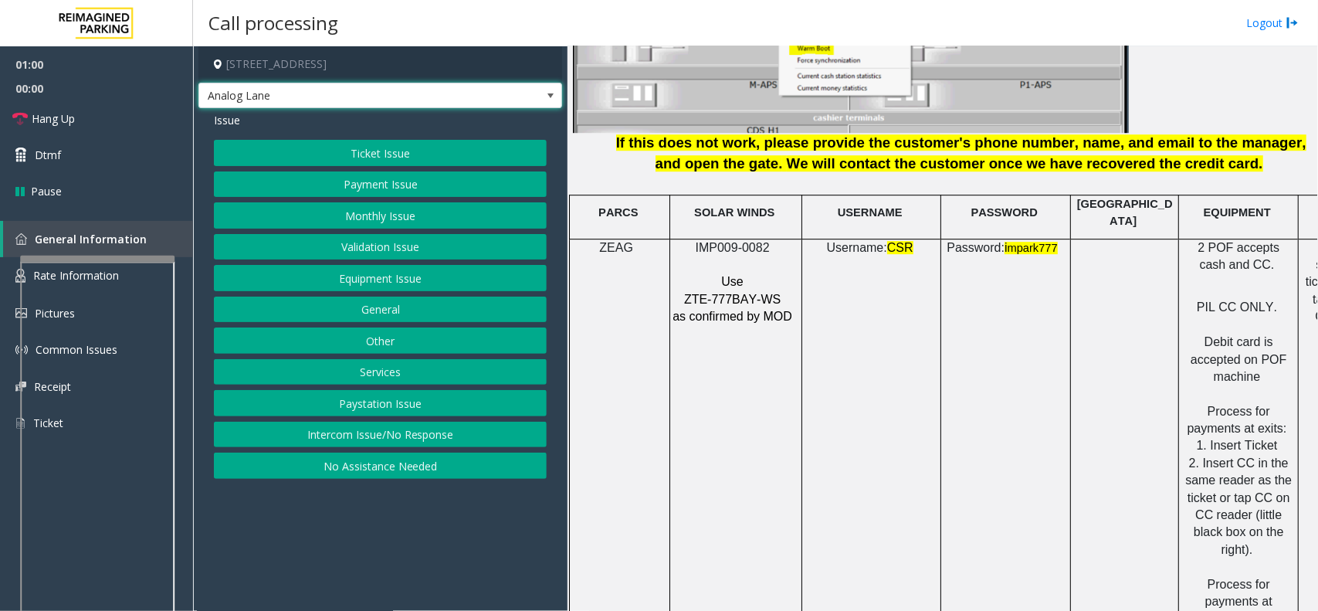
scroll to position [2123, 0]
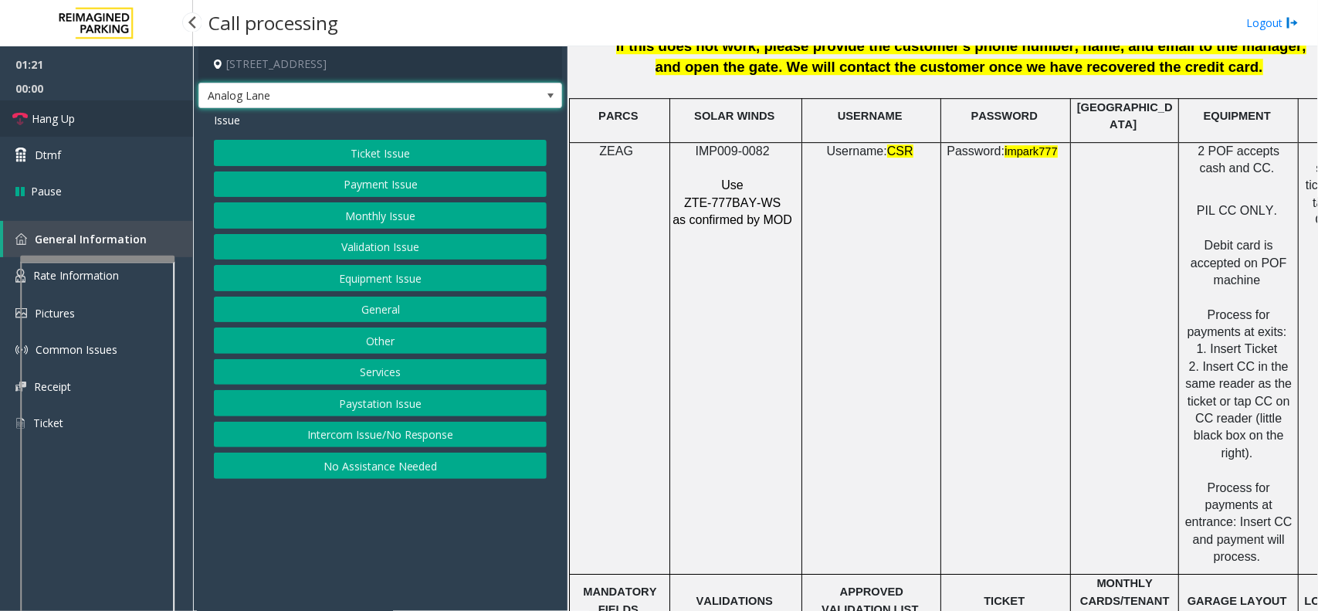
click at [87, 120] on link "Hang Up" at bounding box center [96, 118] width 193 height 36
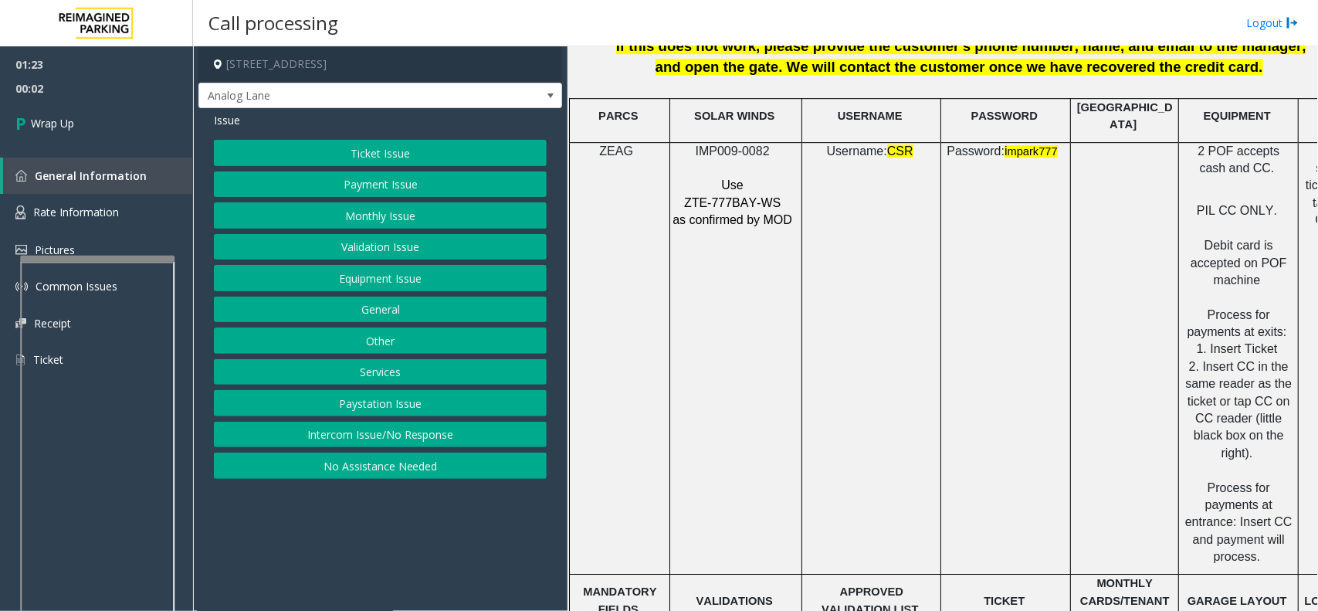
click at [388, 184] on button "Payment Issue" at bounding box center [380, 184] width 333 height 26
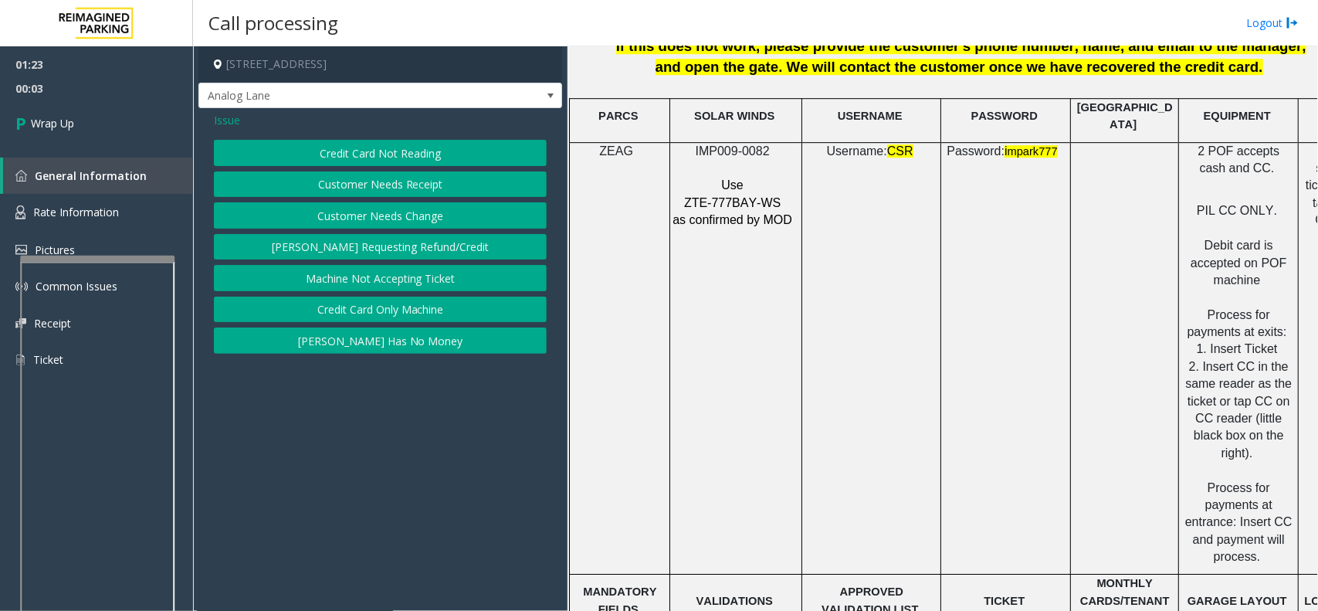
click at [410, 303] on button "Credit Card Only Machine" at bounding box center [380, 309] width 333 height 26
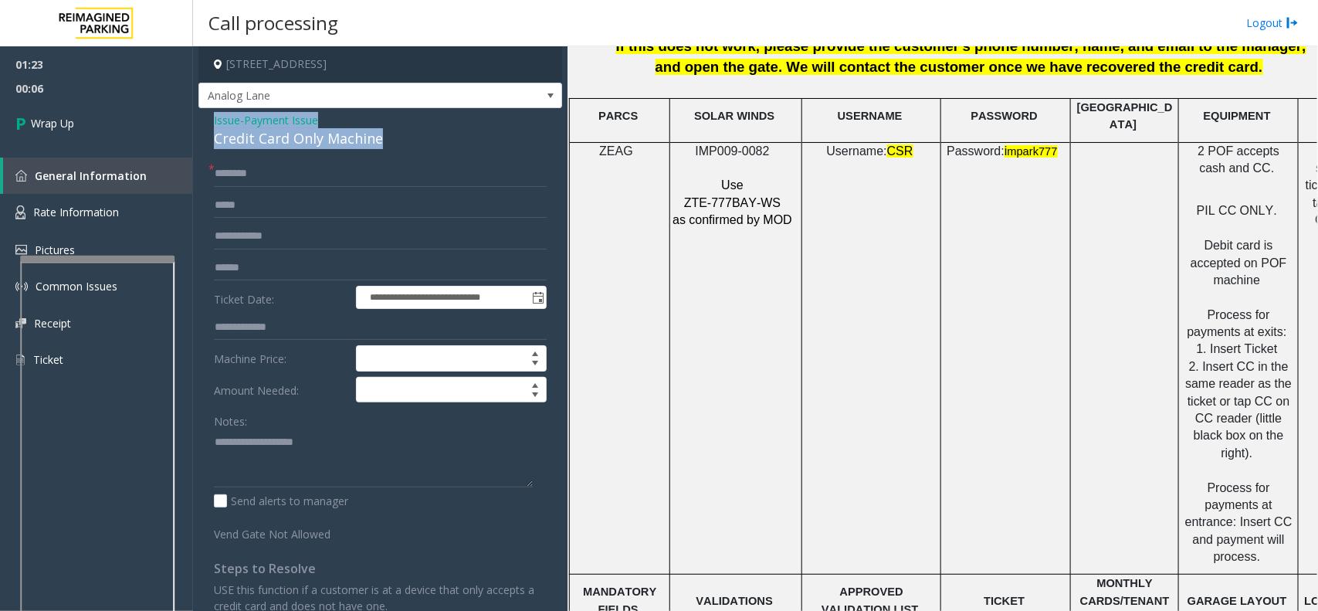
drag, startPoint x: 210, startPoint y: 117, endPoint x: 404, endPoint y: 140, distance: 195.1
click at [404, 140] on div "**********" at bounding box center [380, 457] width 364 height 699
click at [384, 461] on textarea at bounding box center [373, 458] width 319 height 58
click at [352, 455] on textarea at bounding box center [373, 458] width 319 height 58
type textarea "**********"
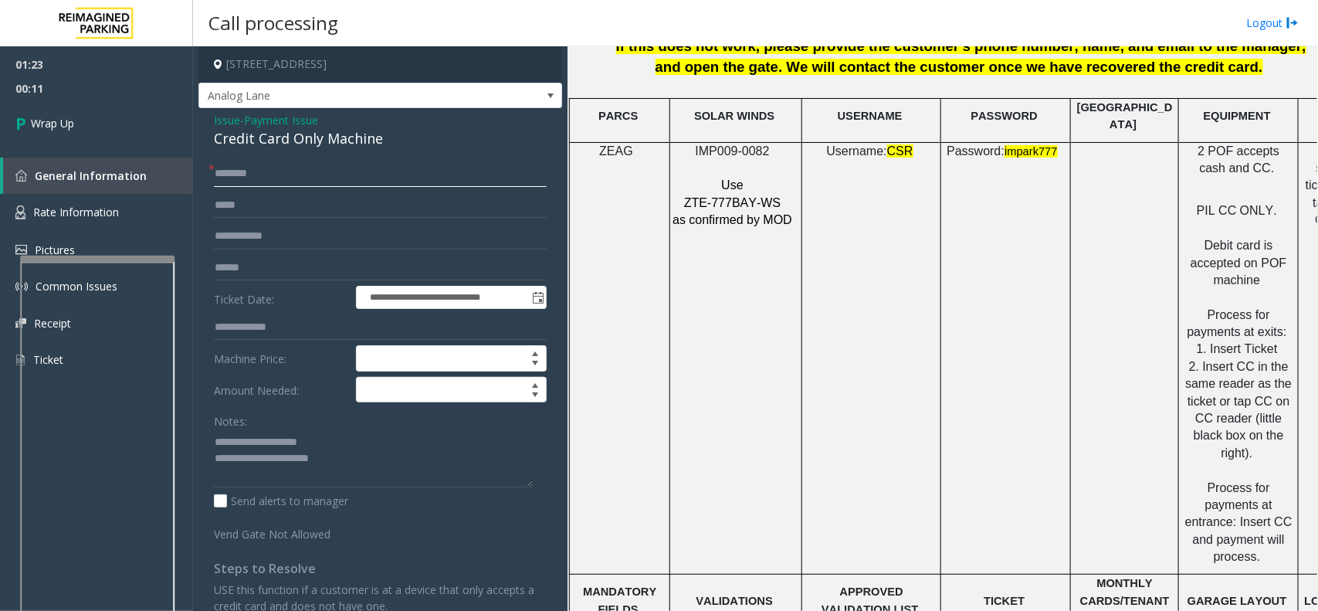
click at [248, 168] on input "text" at bounding box center [380, 174] width 333 height 26
type input "**"
click at [371, 475] on textarea at bounding box center [373, 458] width 319 height 58
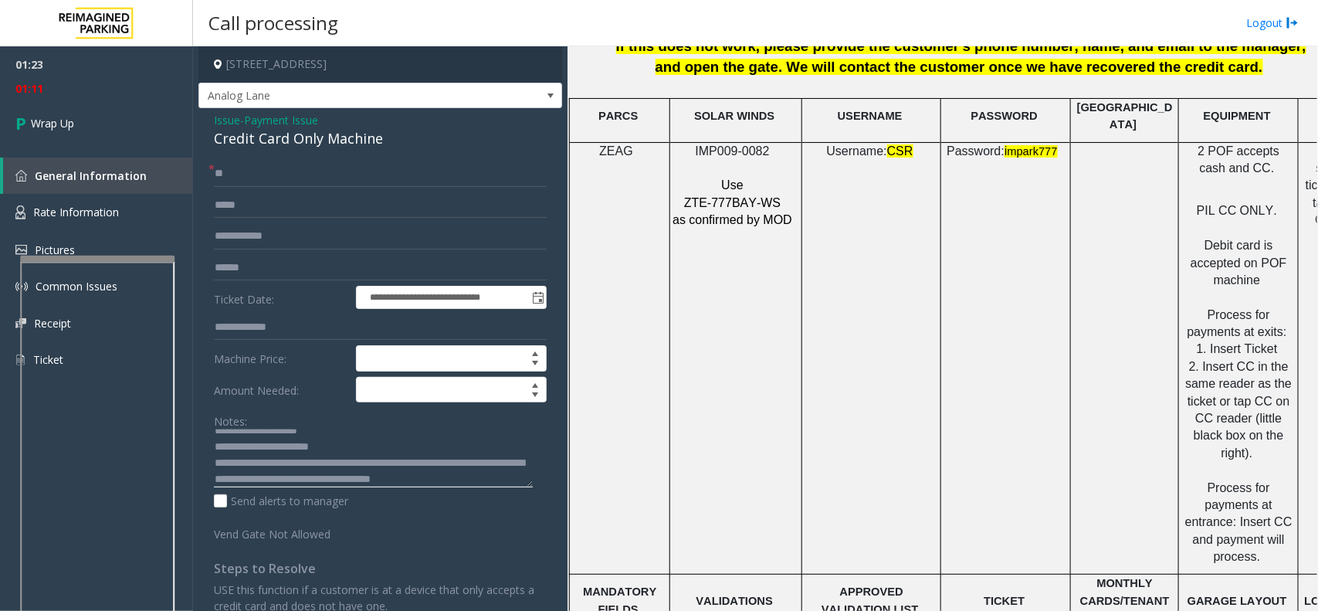
scroll to position [27, 0]
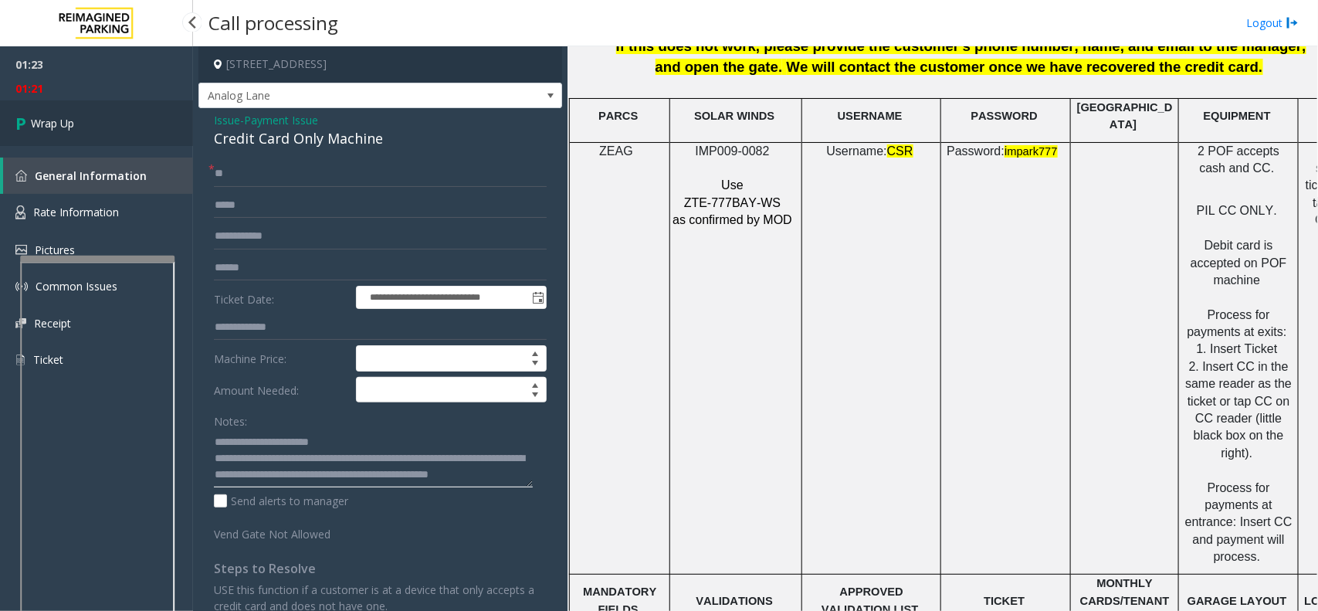
type textarea "**********"
click at [62, 134] on link "Wrap Up" at bounding box center [96, 123] width 193 height 46
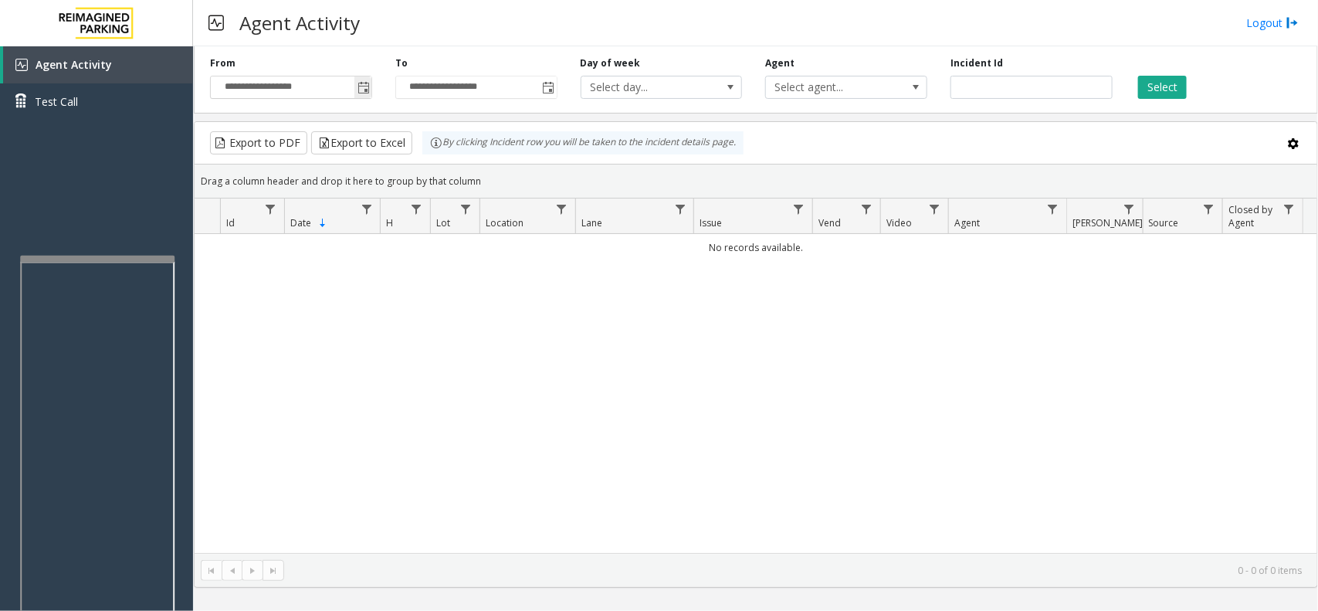
click at [361, 94] on span "Toggle popup" at bounding box center [363, 88] width 12 height 12
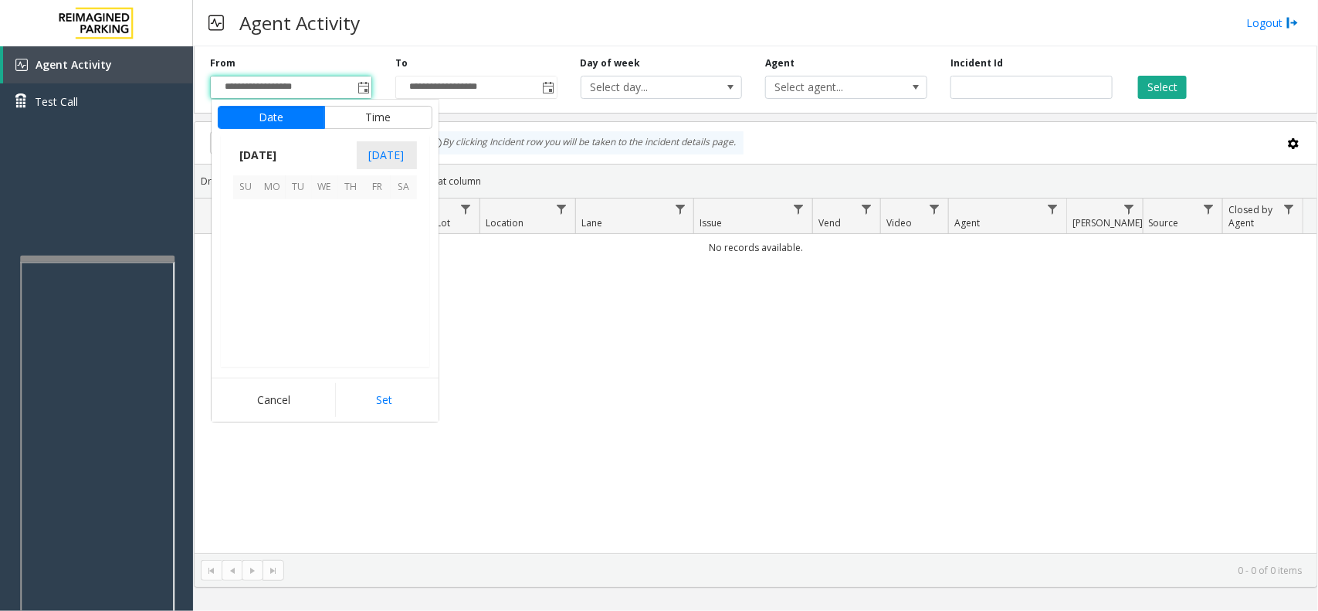
scroll to position [276750, 0]
click at [310, 291] on span "19" at bounding box center [299, 292] width 26 height 26
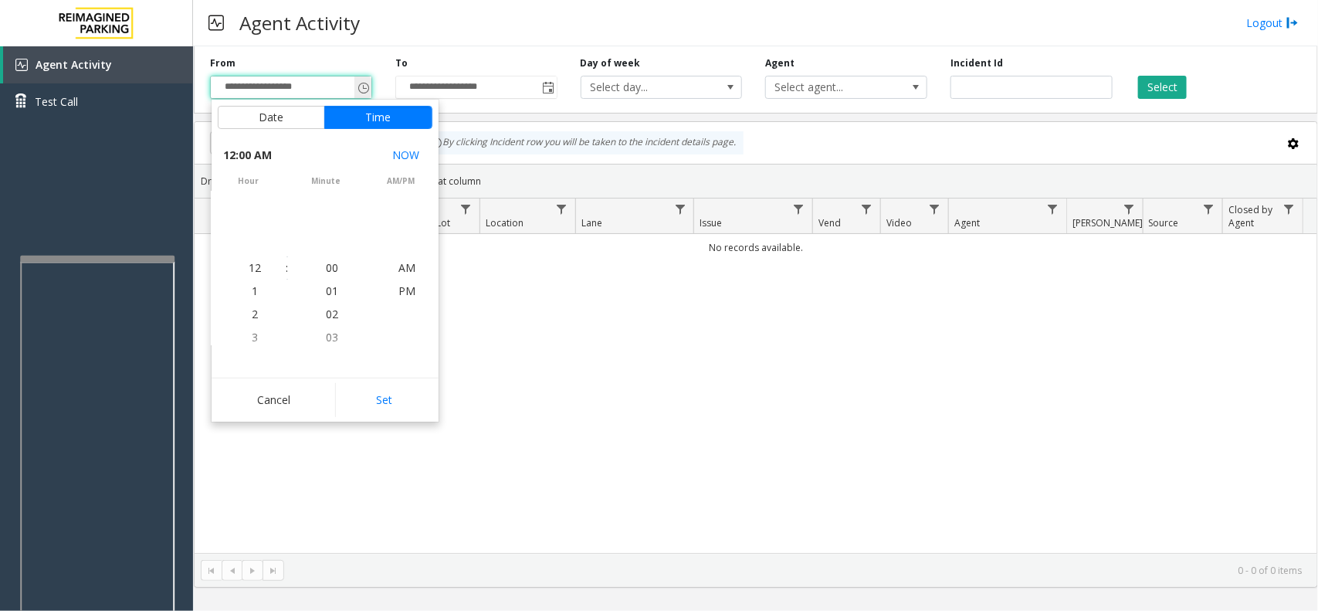
click at [279, 87] on input "**********" at bounding box center [291, 87] width 161 height 22
click at [364, 82] on span "Toggle popup" at bounding box center [363, 88] width 12 height 12
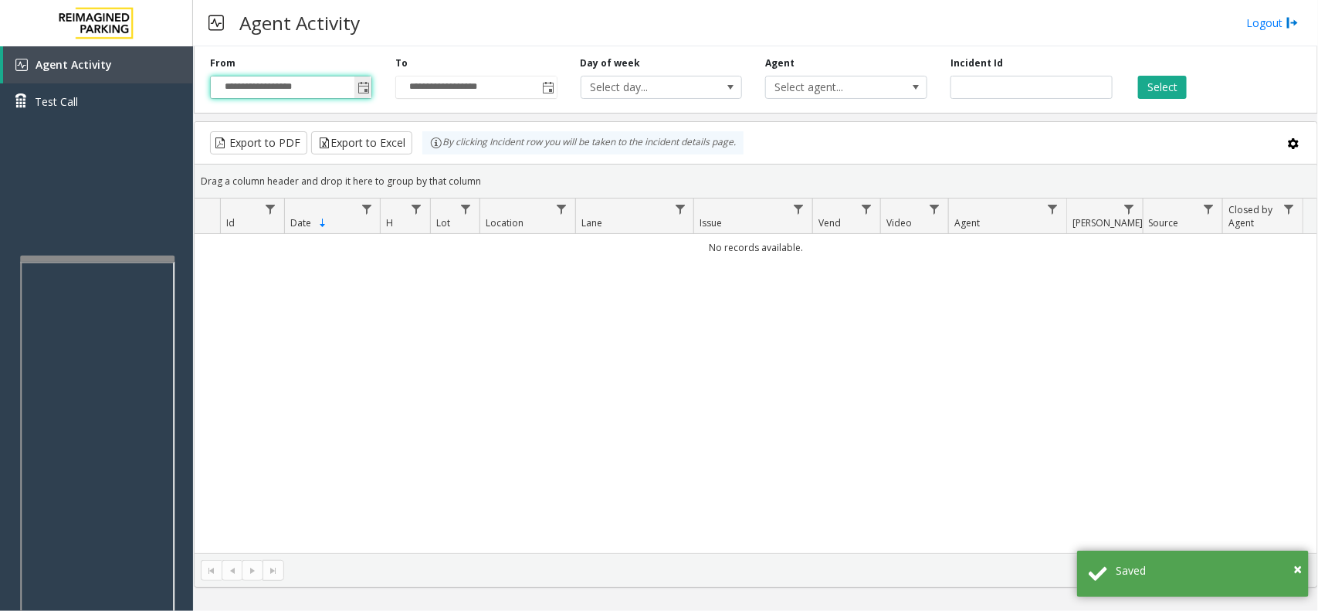
click at [361, 89] on span "Toggle popup" at bounding box center [363, 88] width 12 height 12
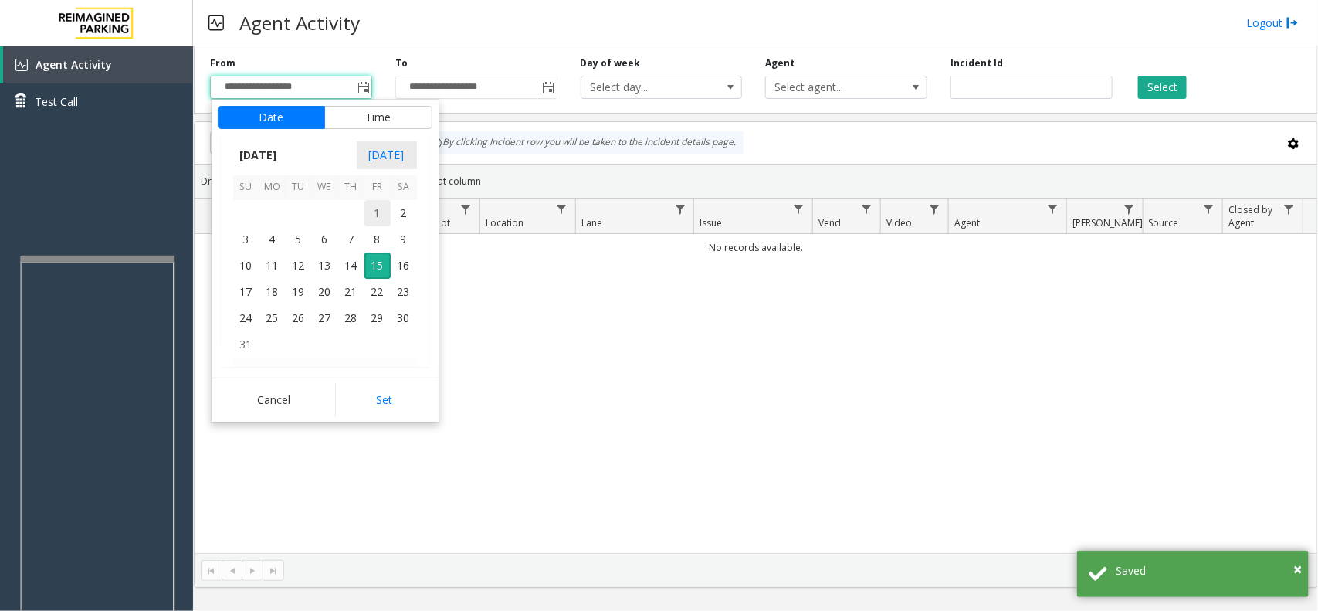
click at [384, 211] on span "1" at bounding box center [377, 213] width 26 height 26
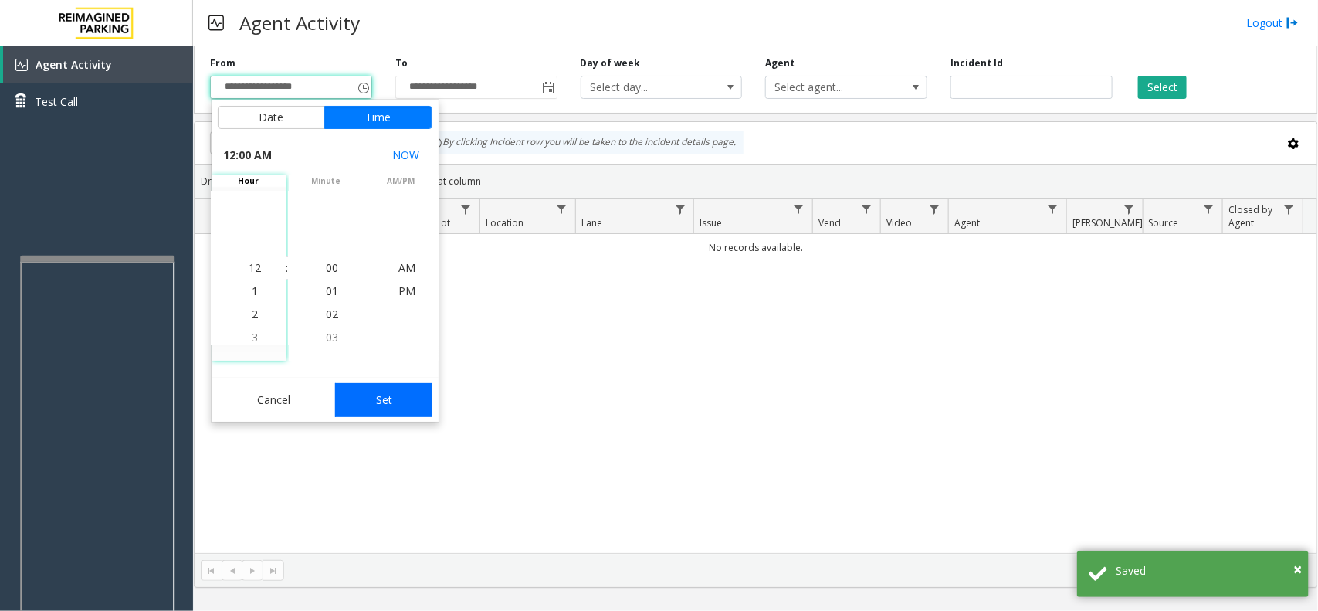
click at [367, 408] on button "Set" at bounding box center [383, 400] width 97 height 34
type input "**********"
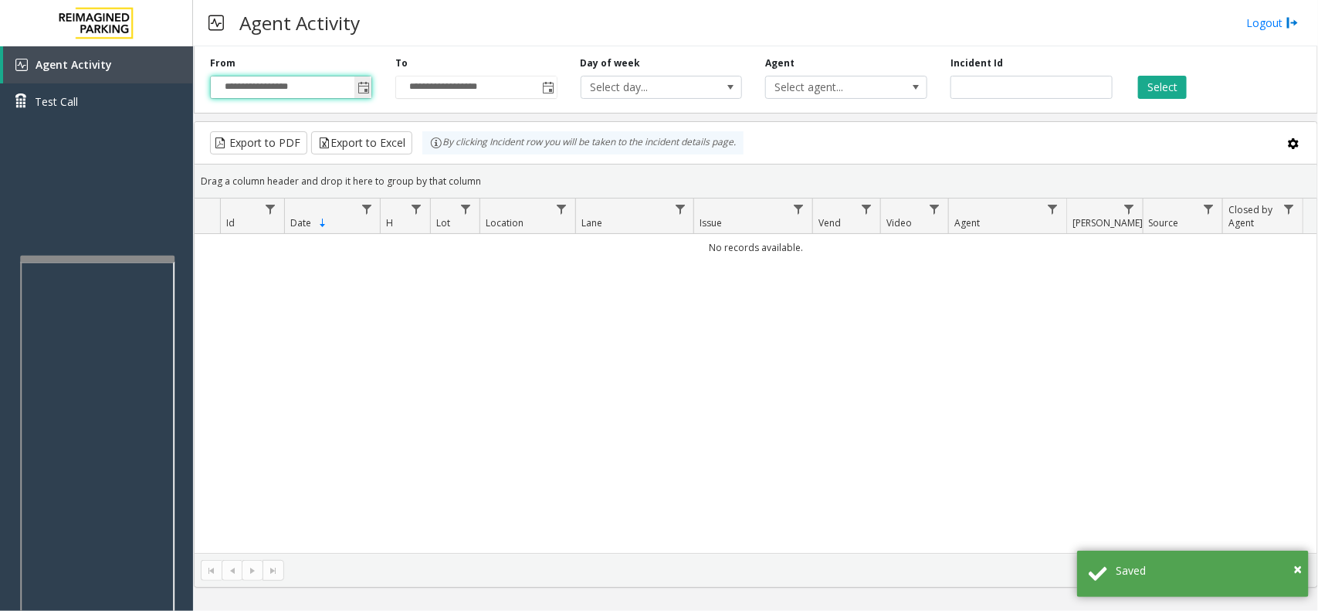
click at [357, 86] on span "Toggle popup" at bounding box center [363, 88] width 12 height 12
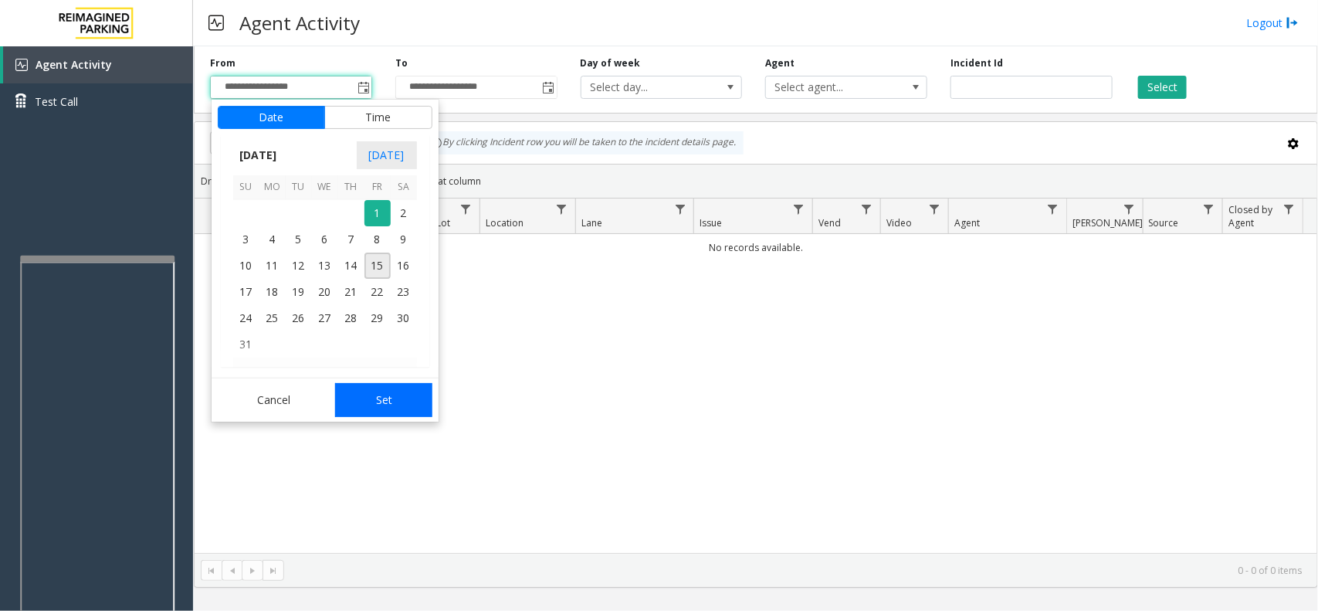
click at [388, 387] on button "Set" at bounding box center [383, 400] width 97 height 34
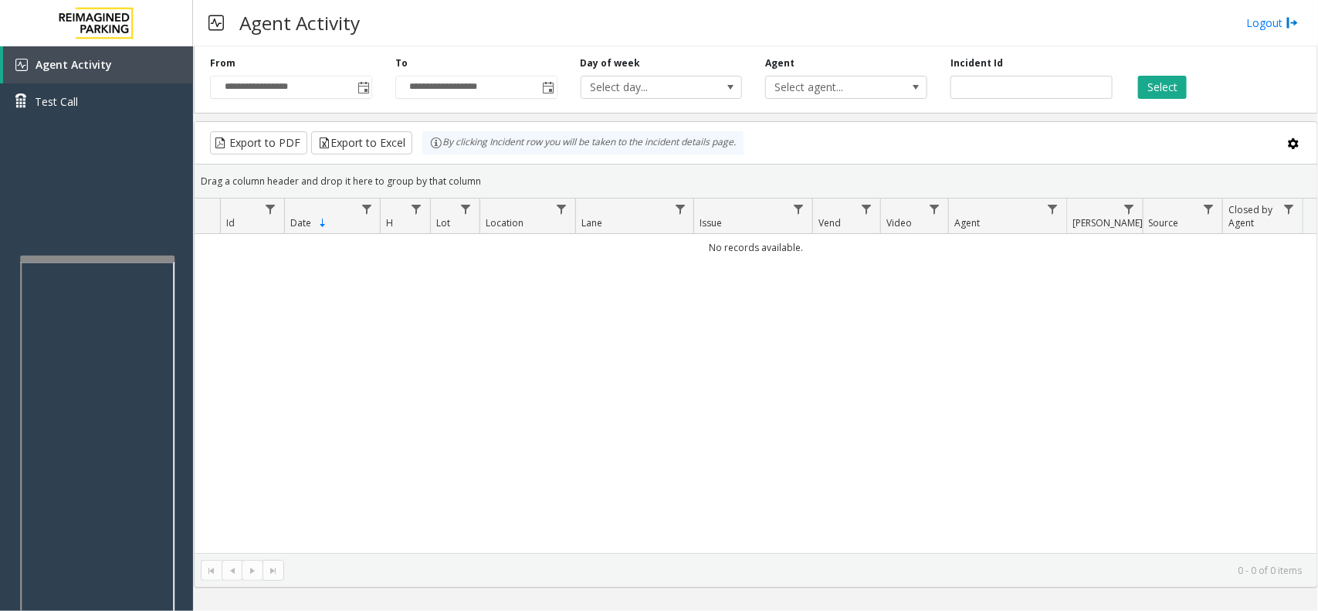
click at [1153, 68] on div "Select" at bounding box center [1216, 77] width 185 height 42
click at [1156, 80] on button "Select" at bounding box center [1162, 87] width 49 height 23
click at [1160, 93] on button "Select" at bounding box center [1162, 87] width 49 height 23
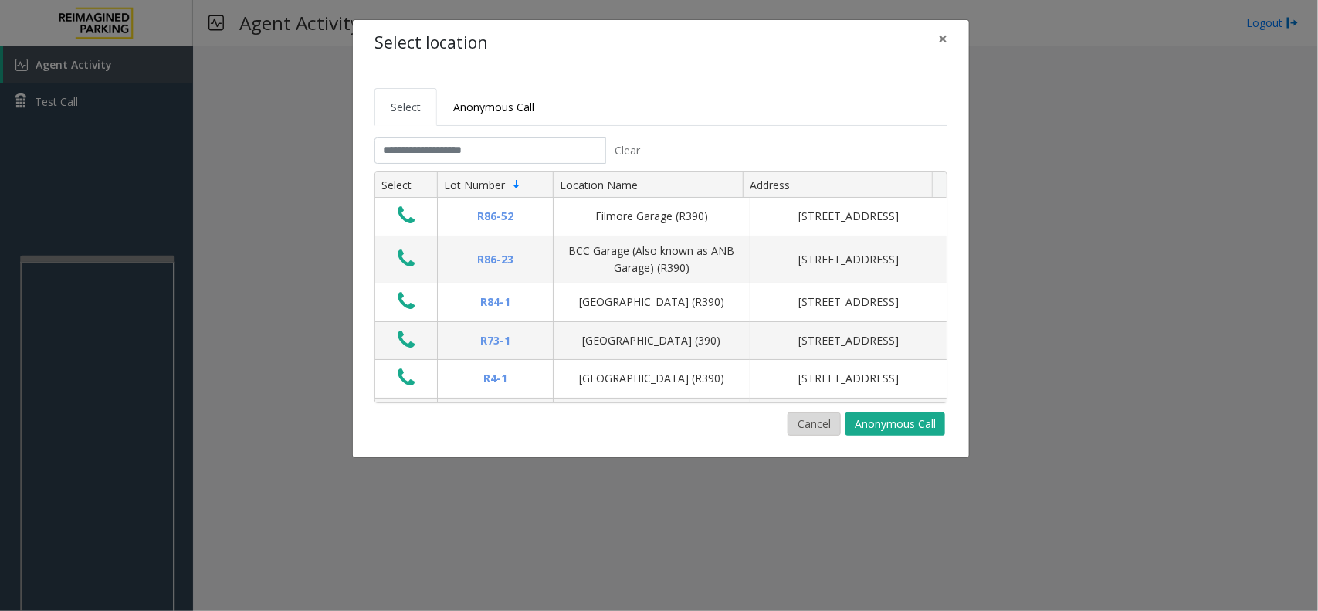
click at [820, 429] on button "Cancel" at bounding box center [813, 423] width 53 height 23
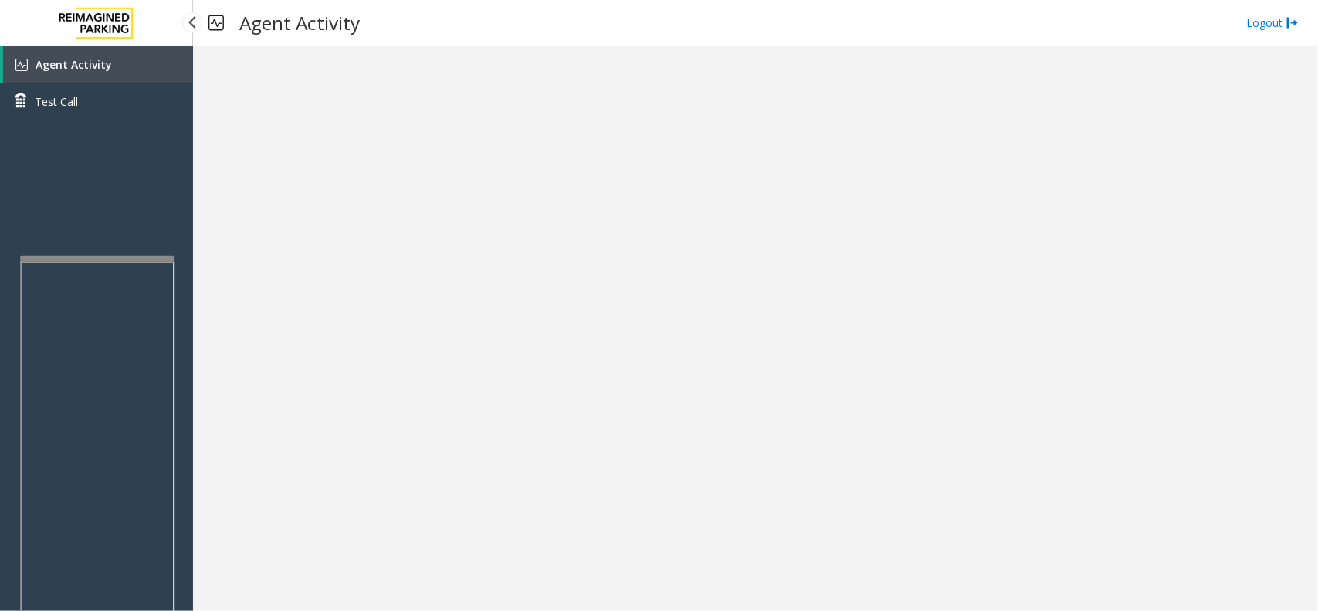
click at [120, 64] on link "Agent Activity" at bounding box center [98, 64] width 190 height 37
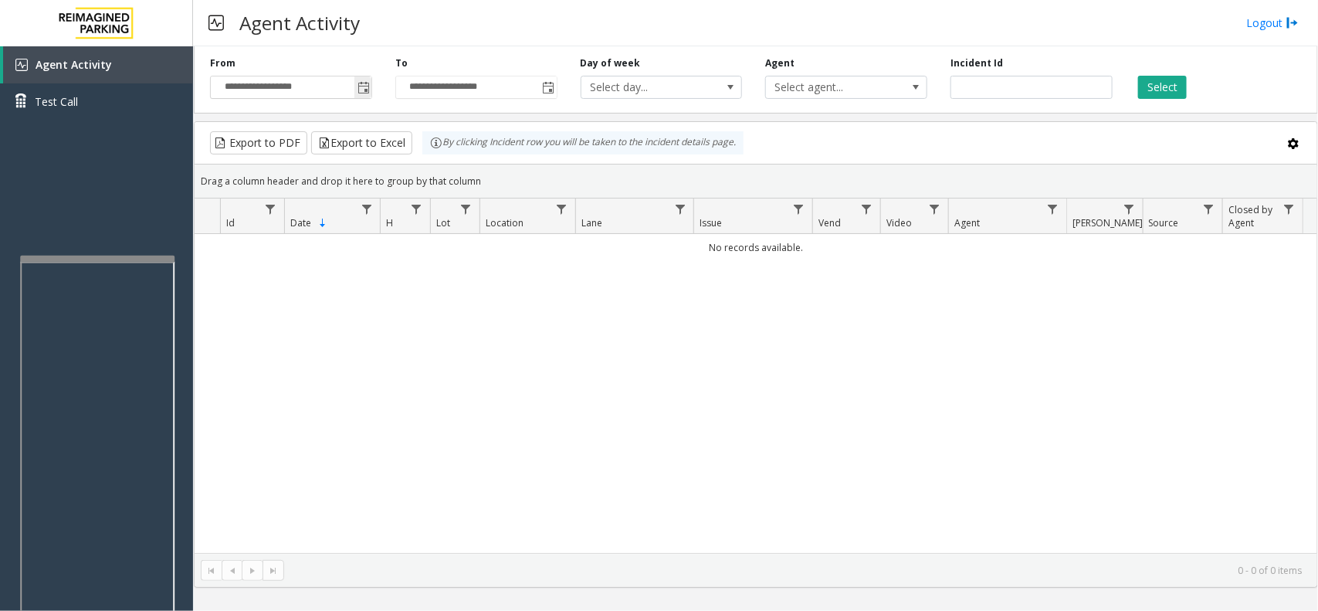
drag, startPoint x: 354, startPoint y: 90, endPoint x: 364, endPoint y: 95, distance: 11.1
click at [355, 90] on span "Toggle popup" at bounding box center [362, 87] width 17 height 25
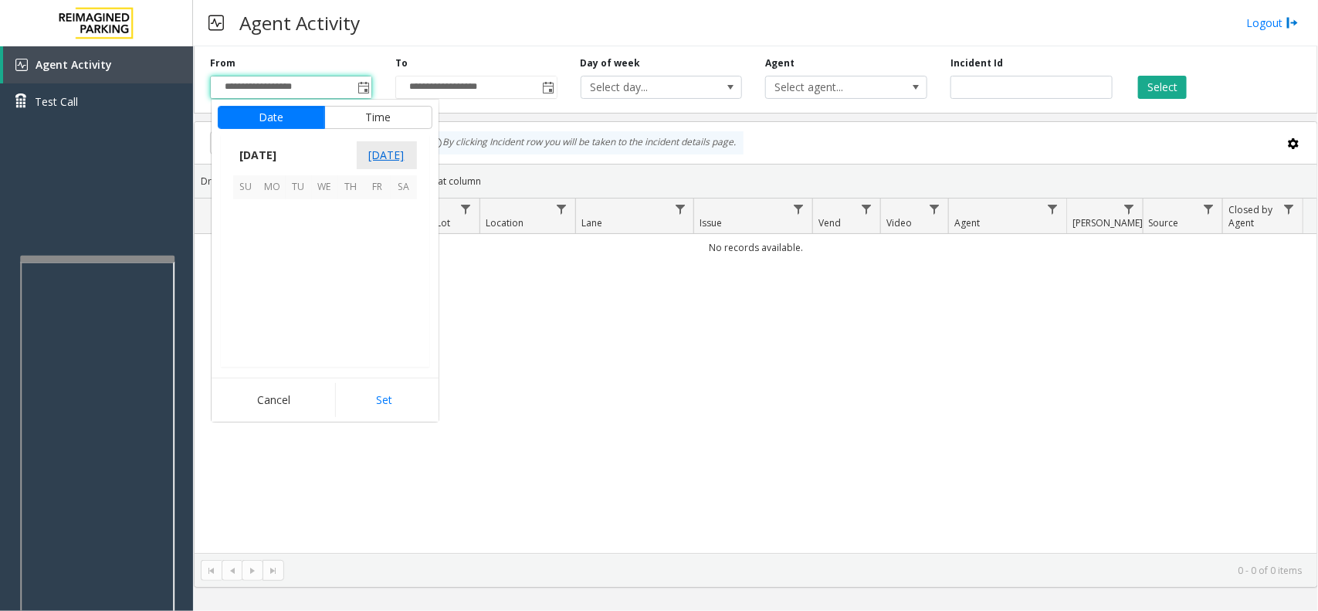
scroll to position [276750, 0]
click at [407, 207] on span "2" at bounding box center [404, 213] width 26 height 26
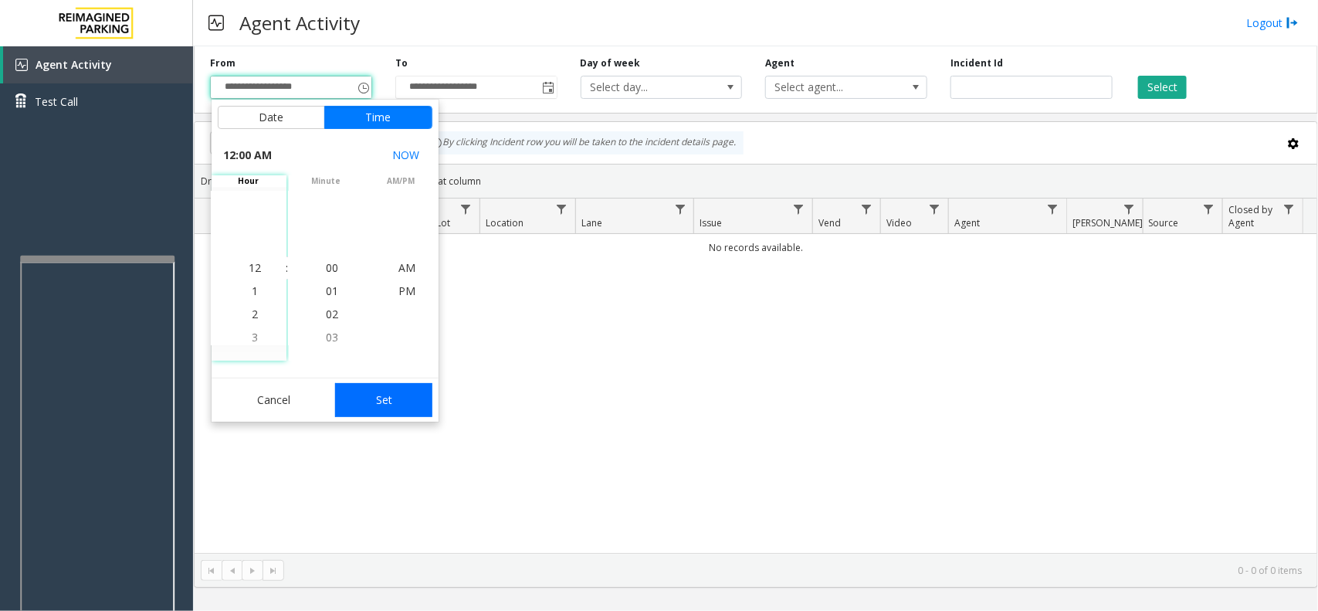
click at [419, 394] on button "Set" at bounding box center [383, 400] width 97 height 34
type input "**********"
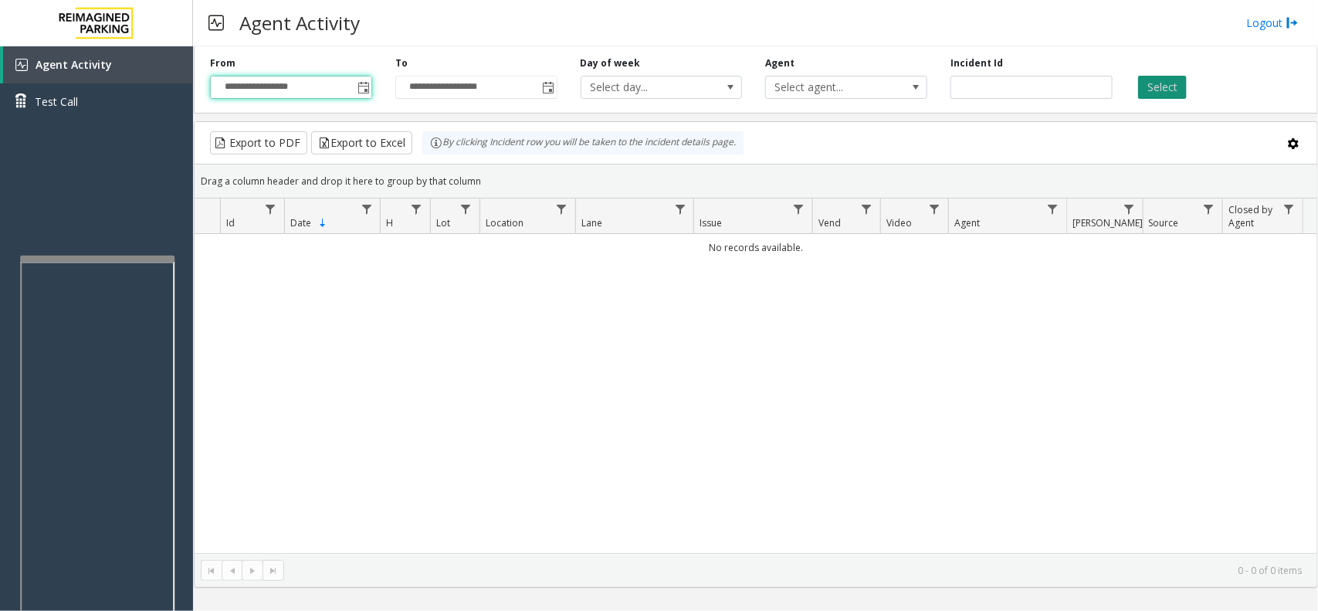
click at [1150, 94] on button "Select" at bounding box center [1162, 87] width 49 height 23
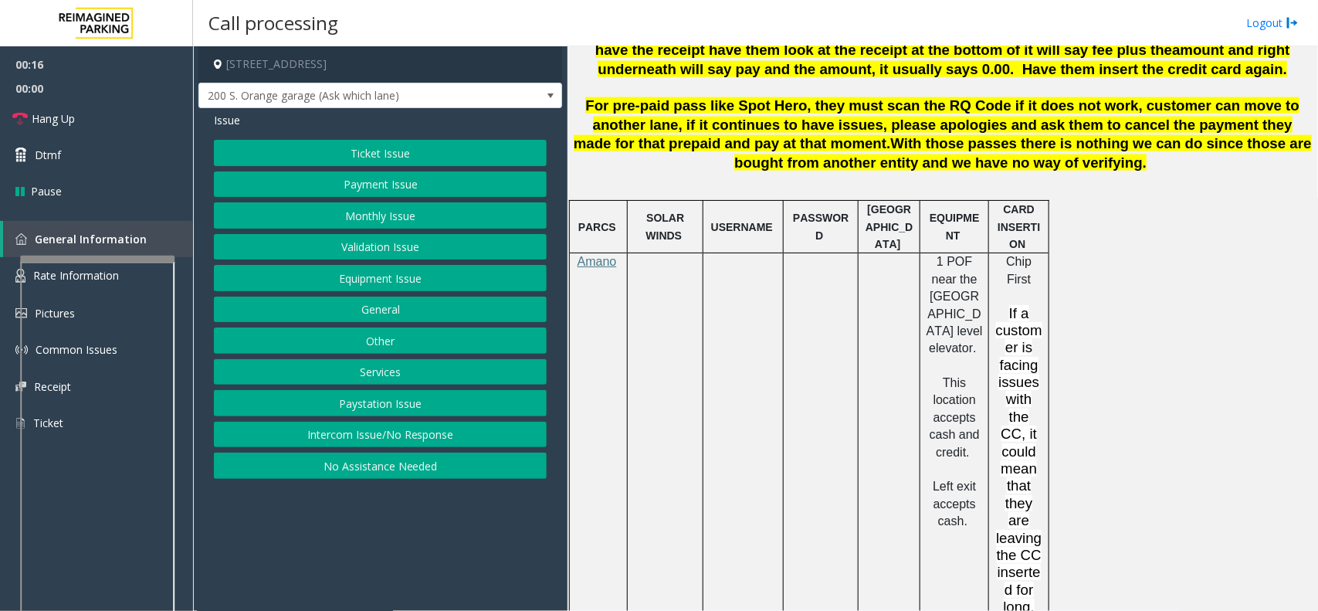
scroll to position [1158, 0]
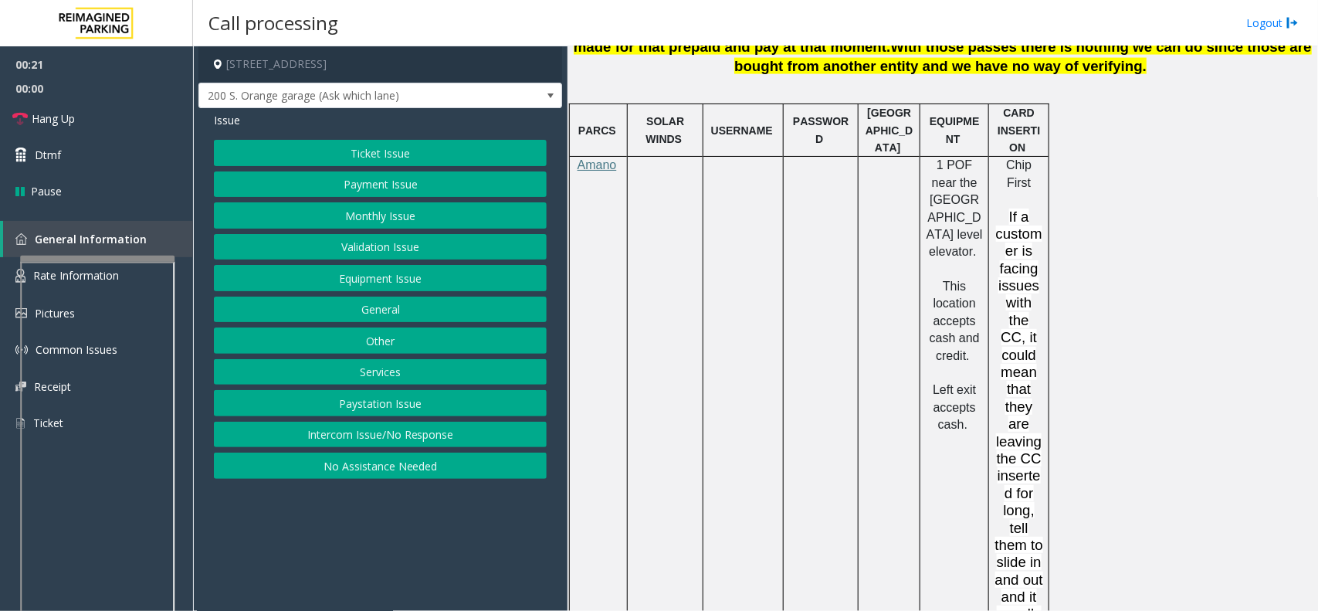
click at [550, 97] on span at bounding box center [550, 96] width 12 height 12
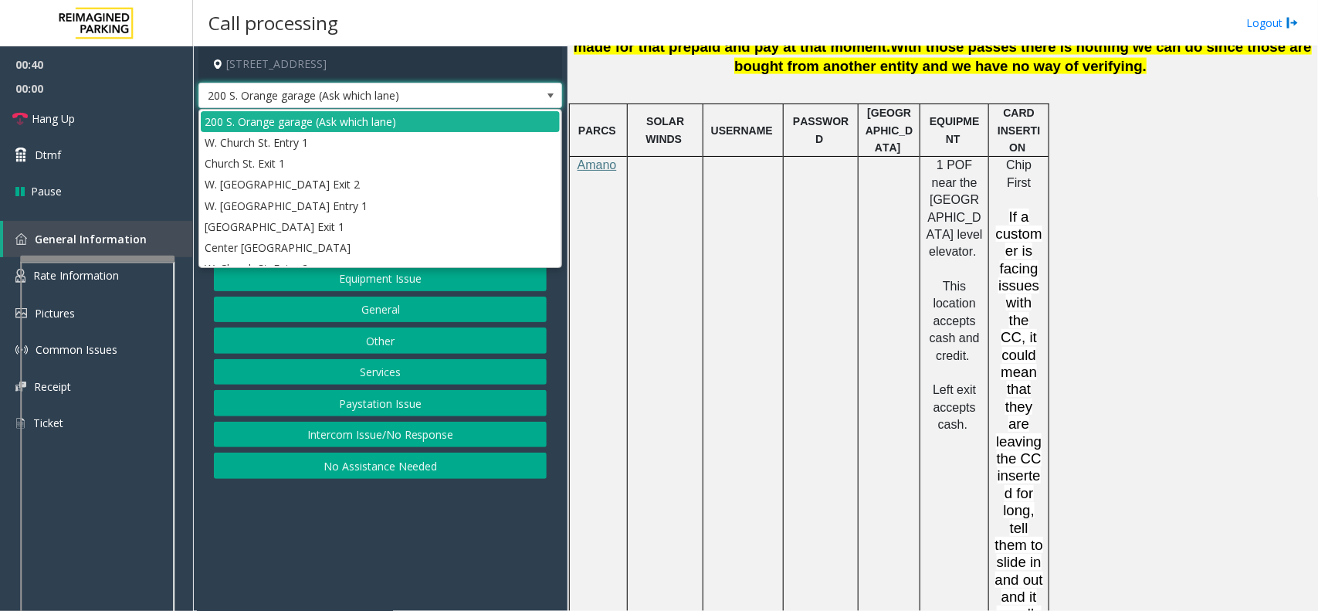
click at [548, 94] on span at bounding box center [550, 96] width 12 height 12
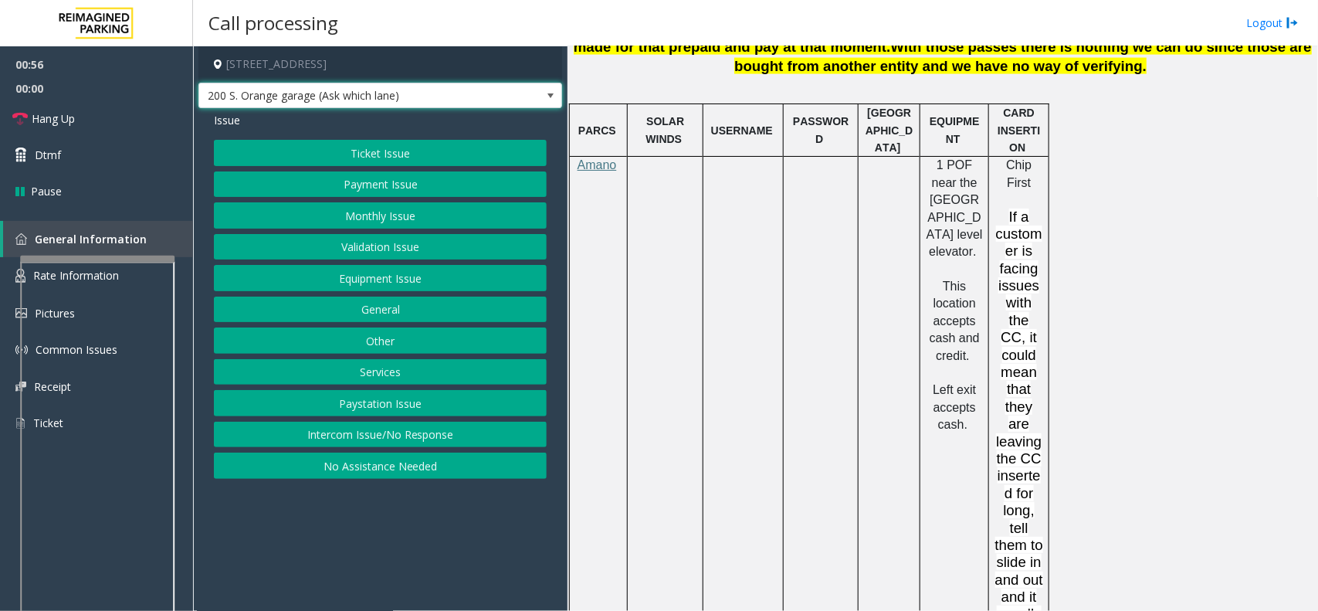
click at [550, 94] on span at bounding box center [550, 96] width 12 height 12
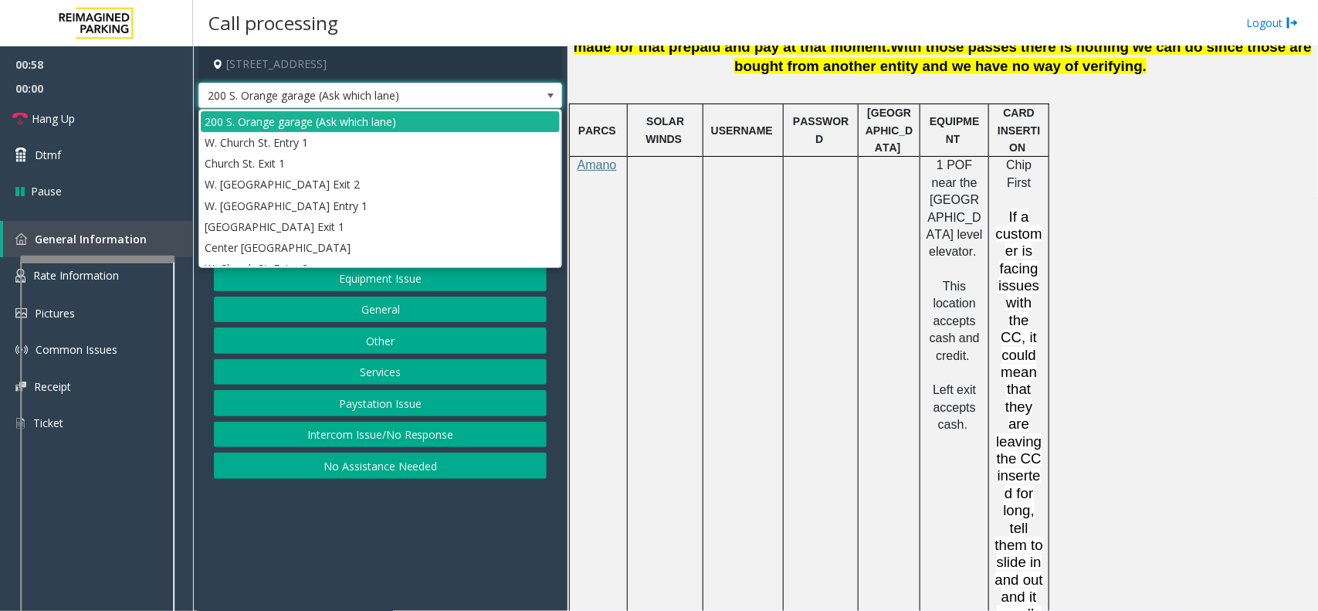
click at [548, 95] on span at bounding box center [550, 96] width 12 height 12
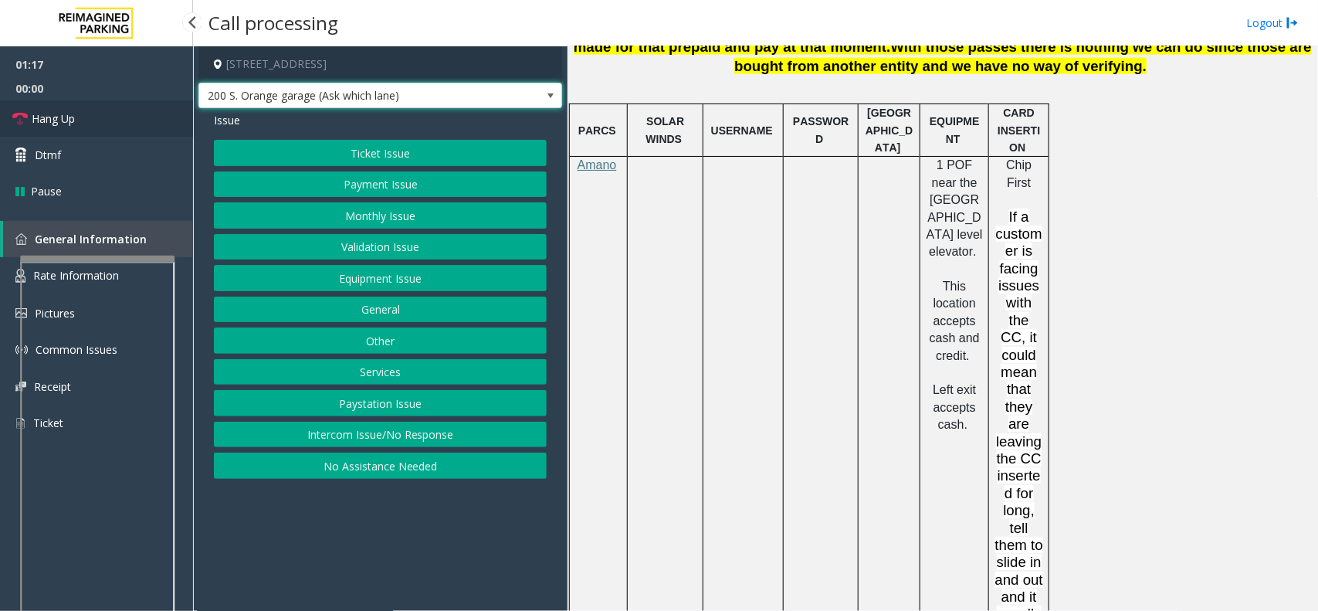
click at [113, 120] on link "Hang Up" at bounding box center [96, 118] width 193 height 36
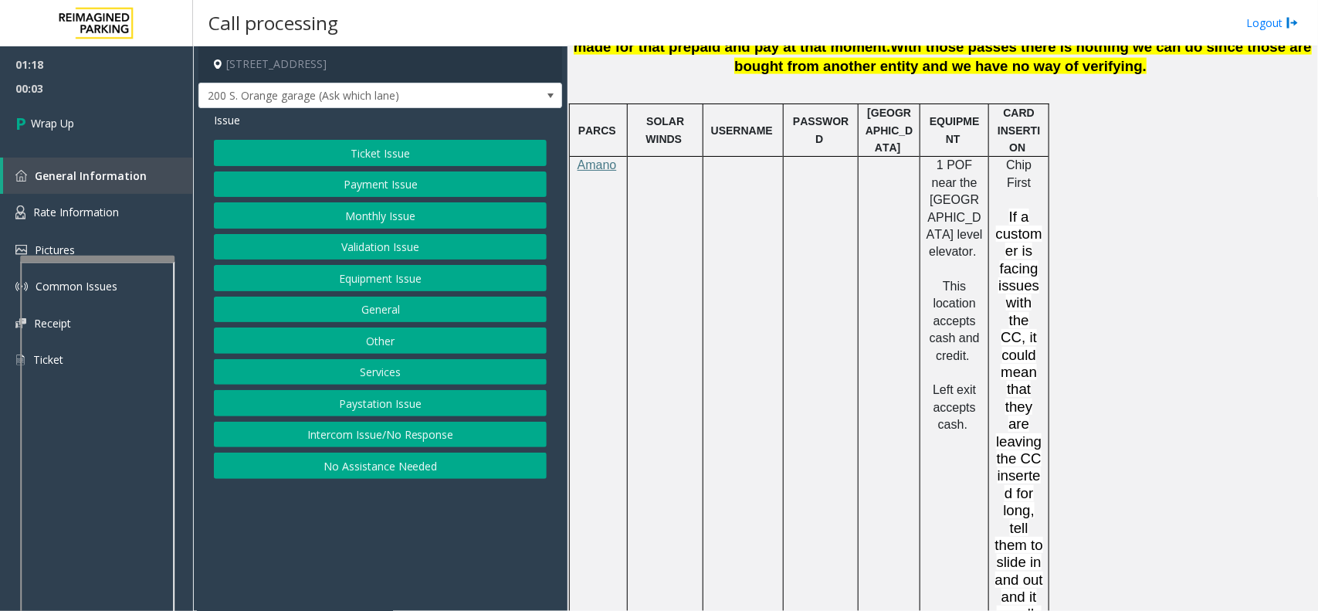
click at [403, 301] on button "General" at bounding box center [380, 309] width 333 height 26
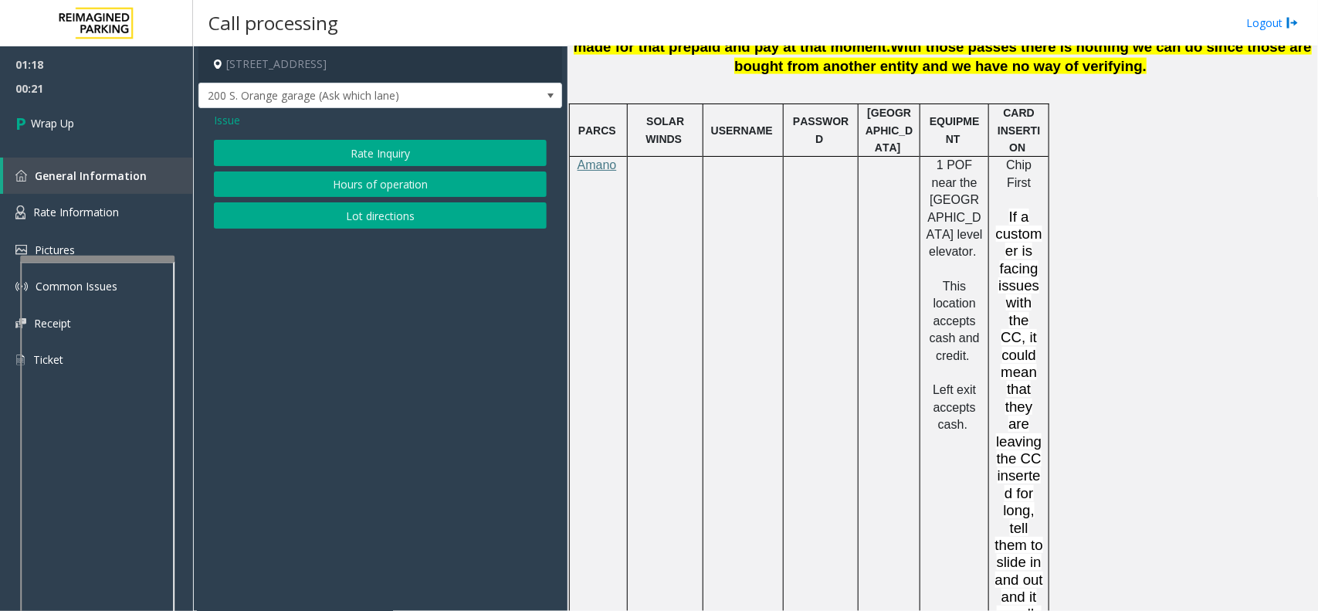
click at [214, 118] on span "Issue" at bounding box center [227, 120] width 26 height 16
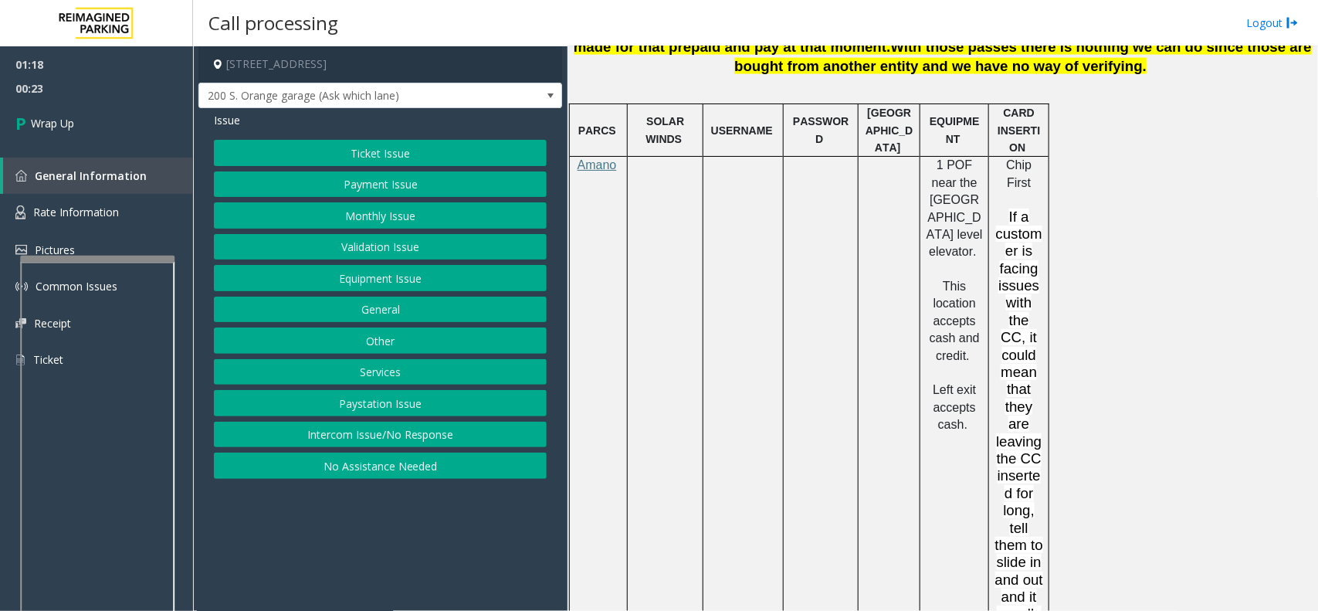
click at [382, 280] on button "Equipment Issue" at bounding box center [380, 278] width 333 height 26
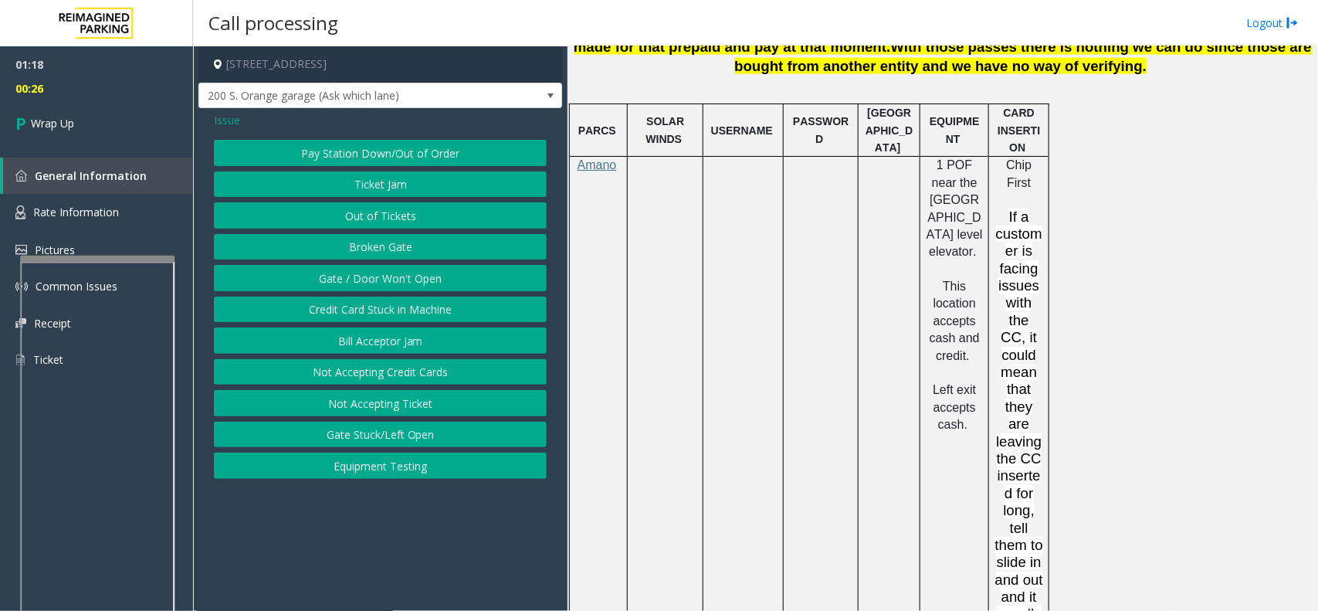
click at [382, 280] on button "Gate / Door Won't Open" at bounding box center [380, 278] width 333 height 26
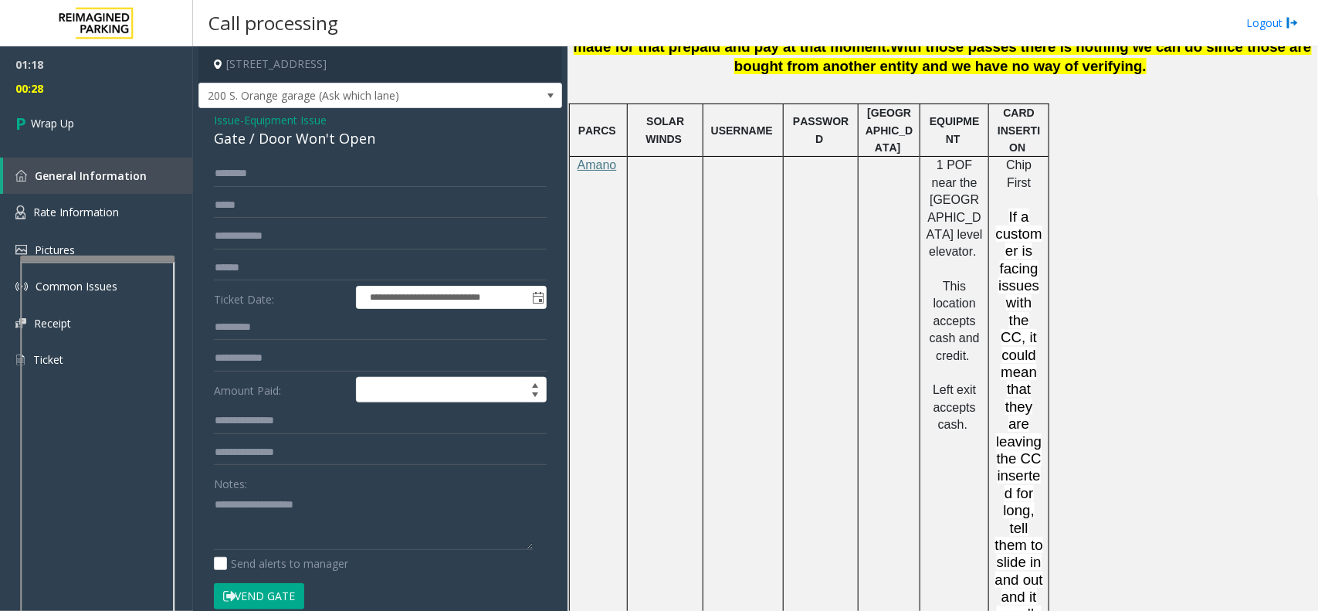
click at [215, 116] on span "Issue" at bounding box center [227, 120] width 26 height 16
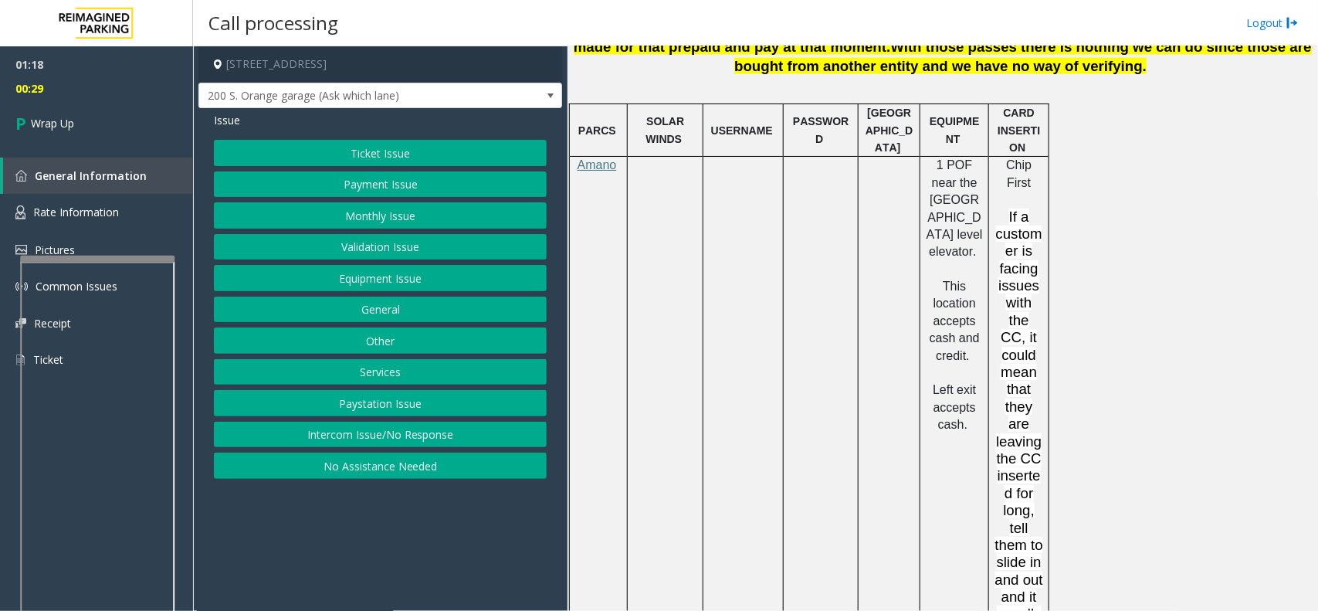
click at [309, 181] on button "Payment Issue" at bounding box center [380, 184] width 333 height 26
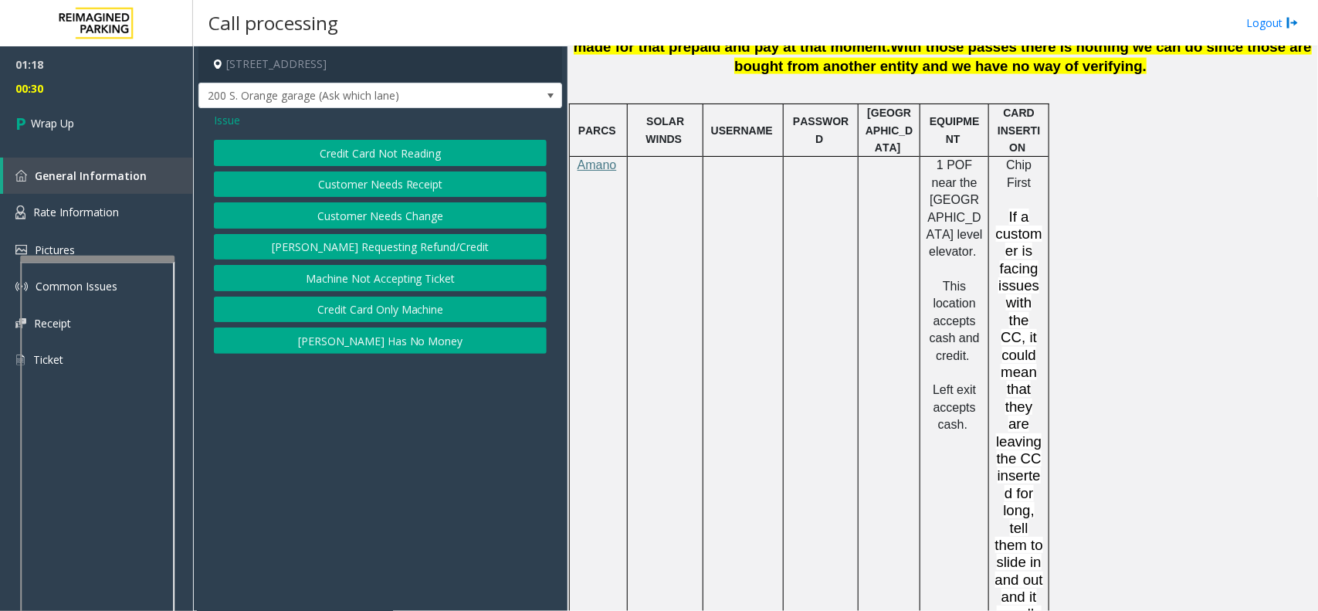
click at [371, 306] on button "Credit Card Only Machine" at bounding box center [380, 309] width 333 height 26
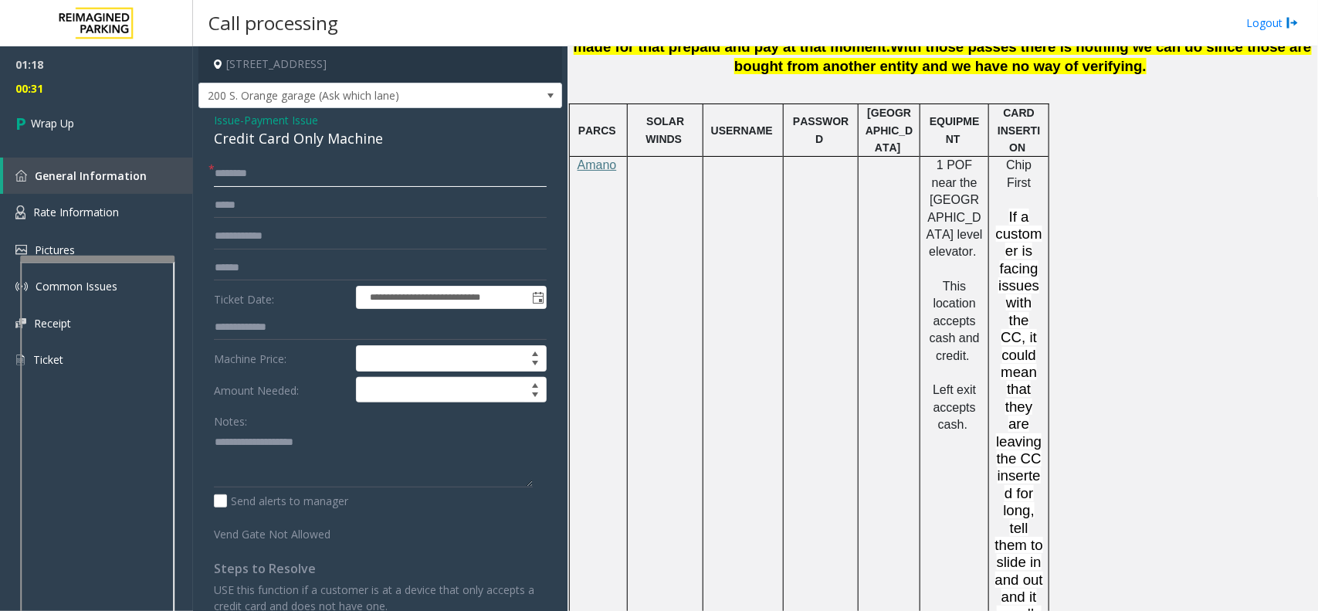
click at [344, 172] on input "text" at bounding box center [380, 174] width 333 height 26
type input "**"
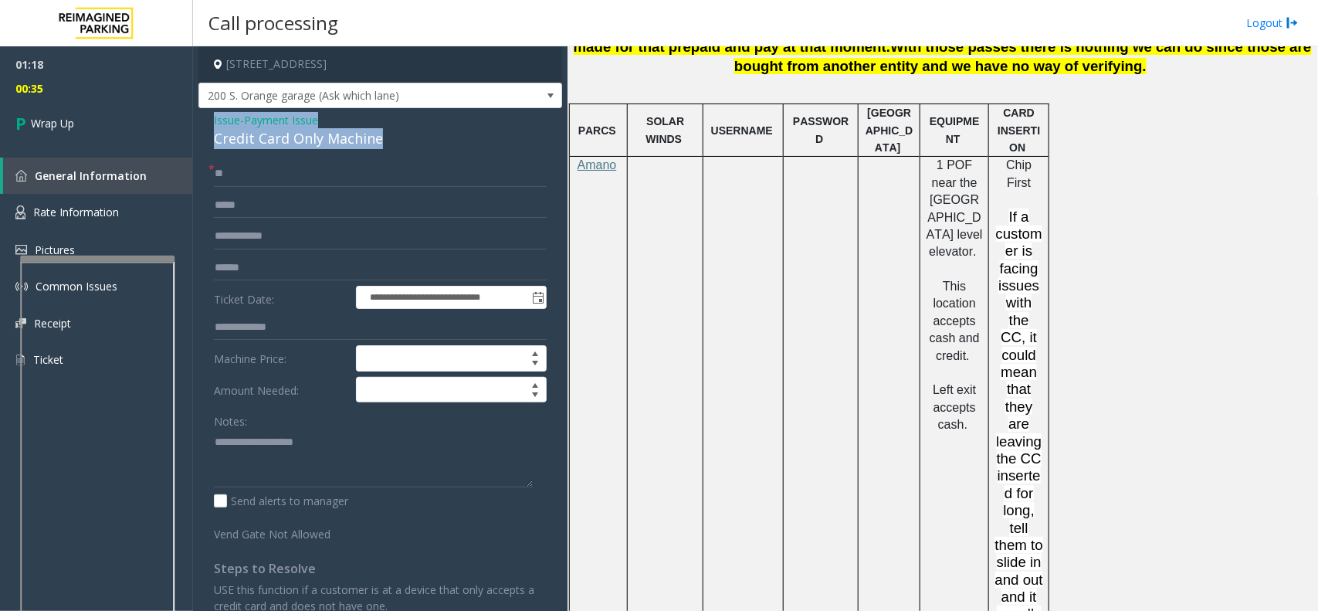
drag, startPoint x: 213, startPoint y: 117, endPoint x: 391, endPoint y: 137, distance: 178.7
click at [391, 137] on div "Issue - Payment Issue Credit Card Only Machine" at bounding box center [380, 130] width 333 height 37
click at [265, 471] on textarea at bounding box center [373, 458] width 319 height 58
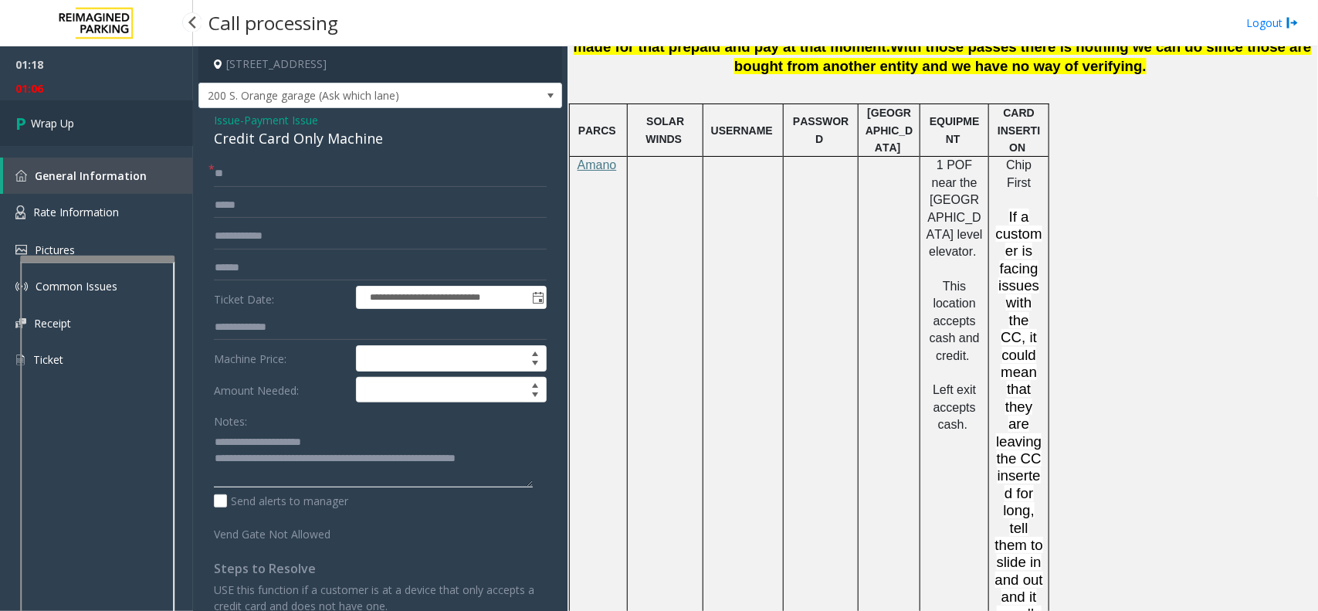
type textarea "**********"
click at [96, 124] on link "Wrap Up" at bounding box center [96, 123] width 193 height 46
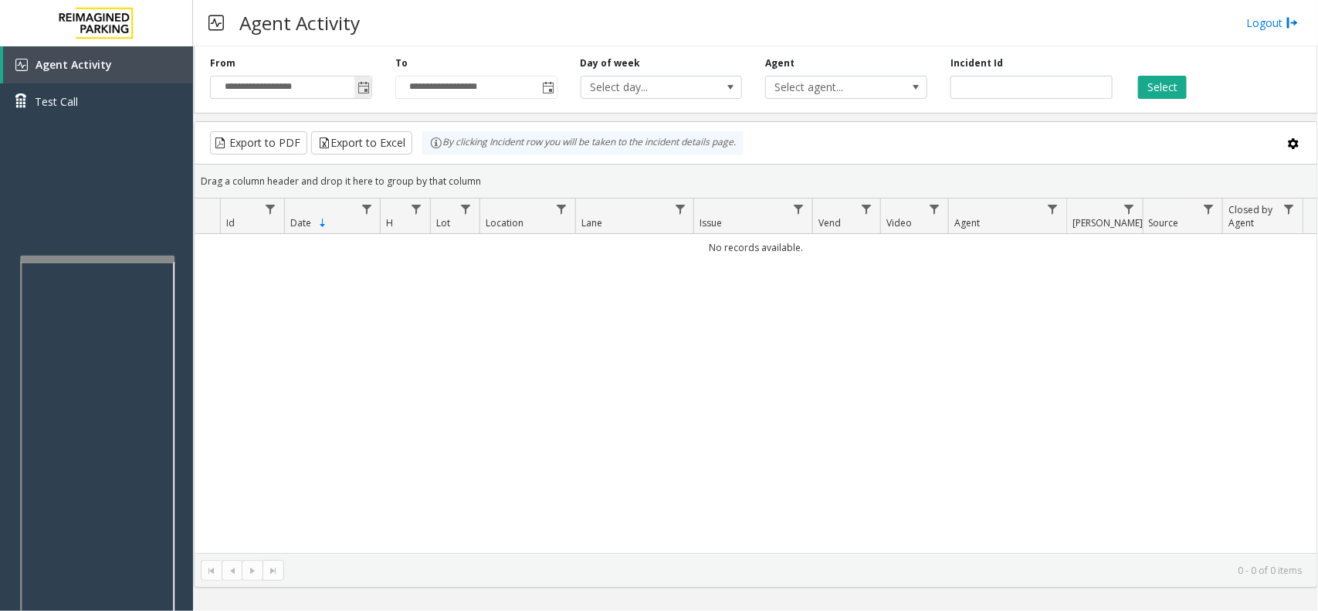
click at [361, 89] on span "Toggle popup" at bounding box center [363, 88] width 12 height 12
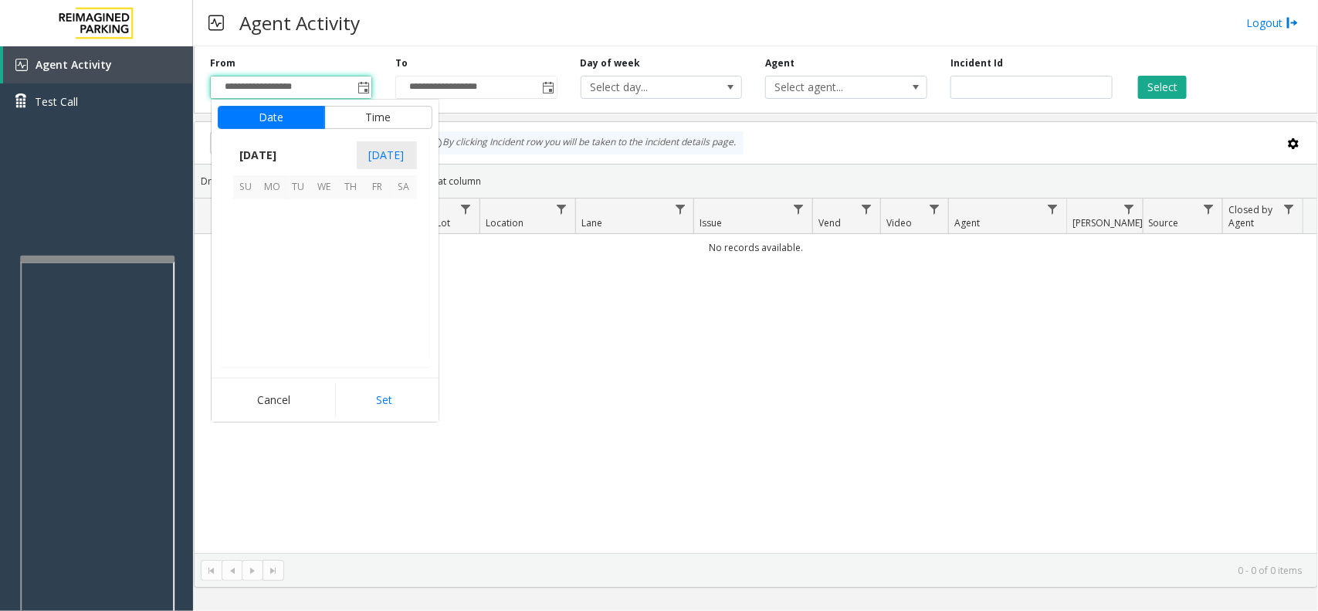
scroll to position [276750, 0]
click at [347, 236] on span "7" at bounding box center [351, 239] width 26 height 26
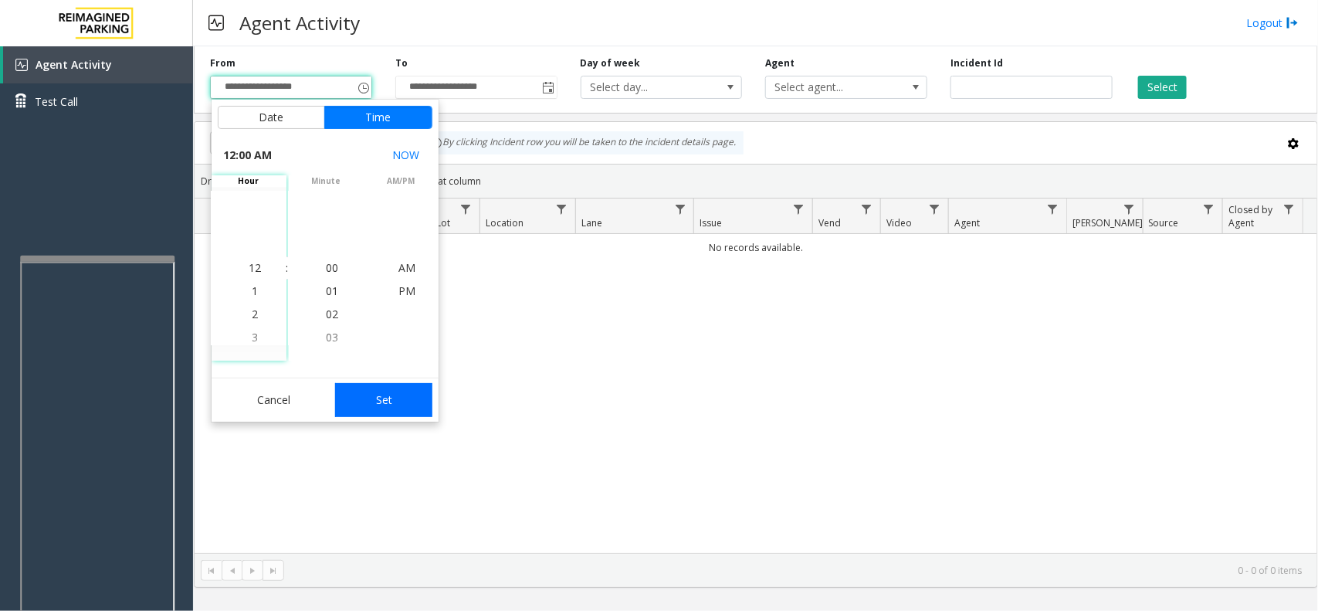
click at [383, 390] on button "Set" at bounding box center [383, 400] width 97 height 34
type input "**********"
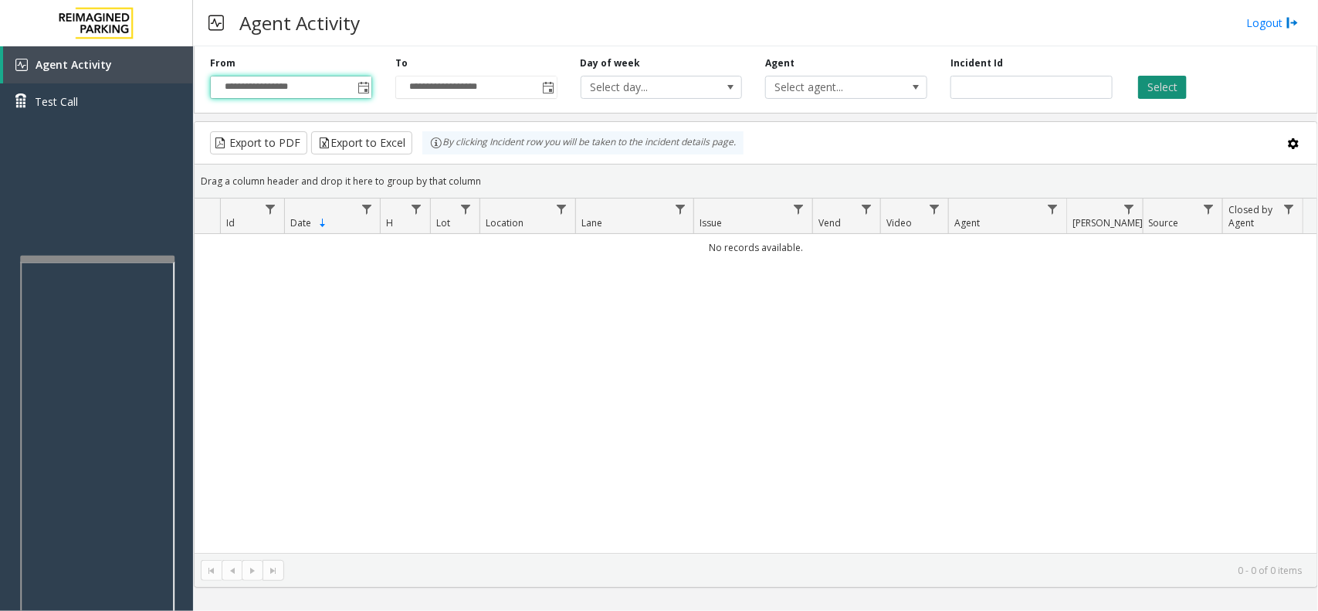
click at [1160, 79] on button "Select" at bounding box center [1162, 87] width 49 height 23
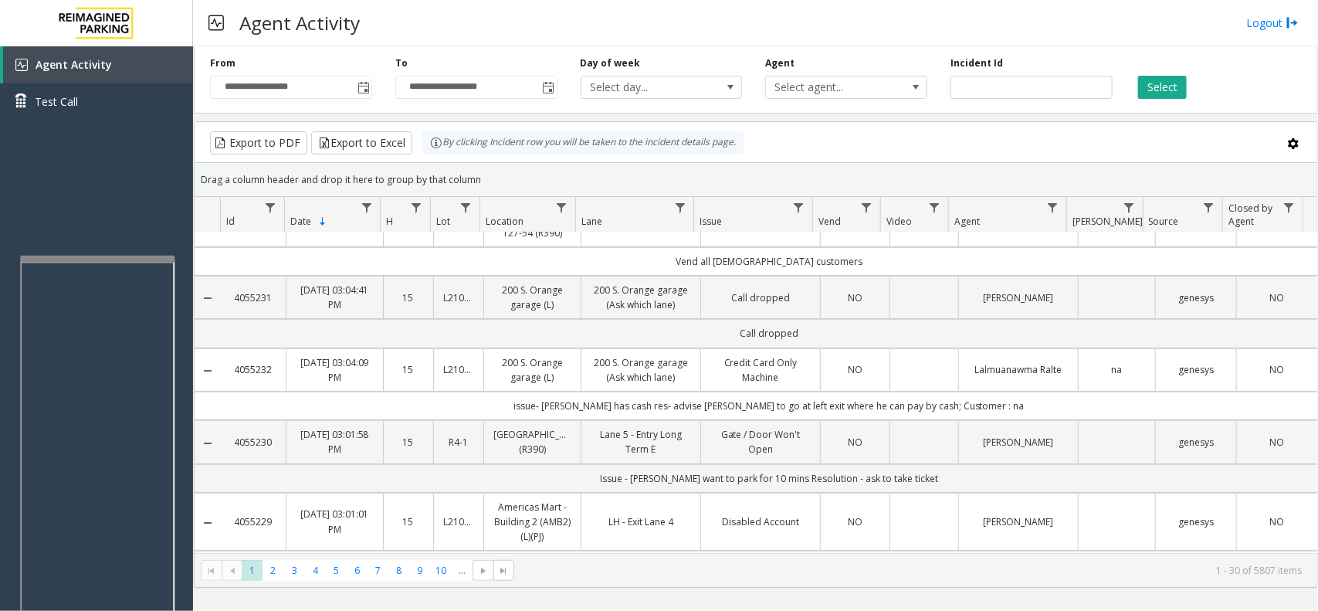
scroll to position [0, 0]
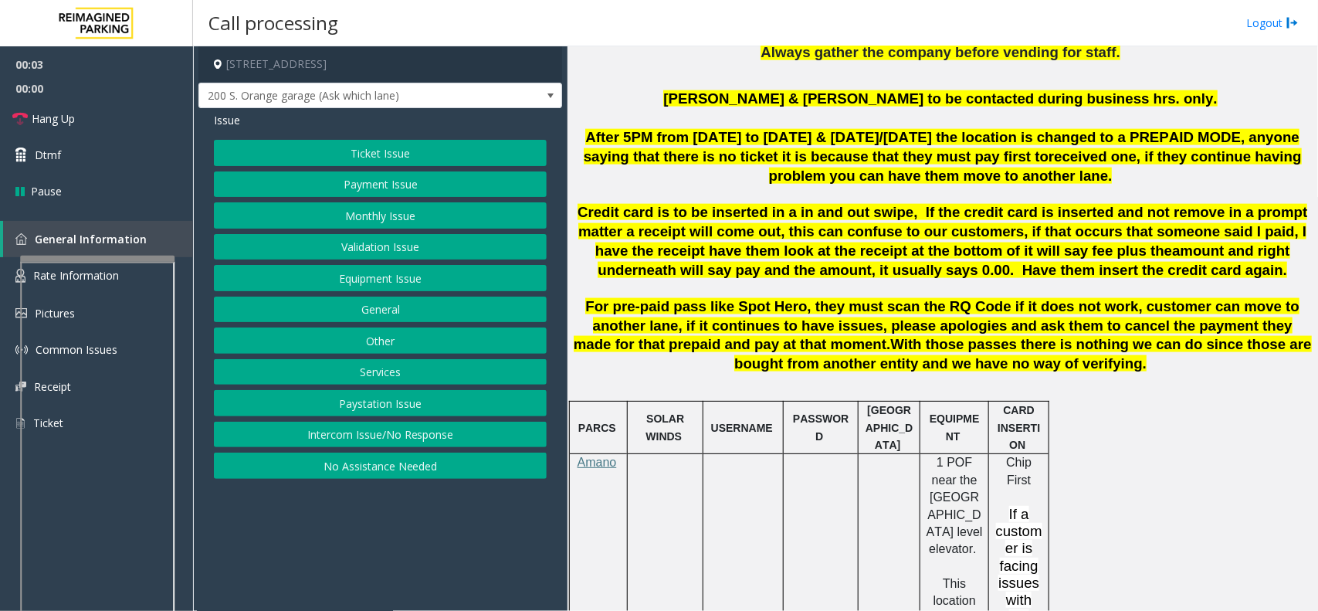
scroll to position [868, 0]
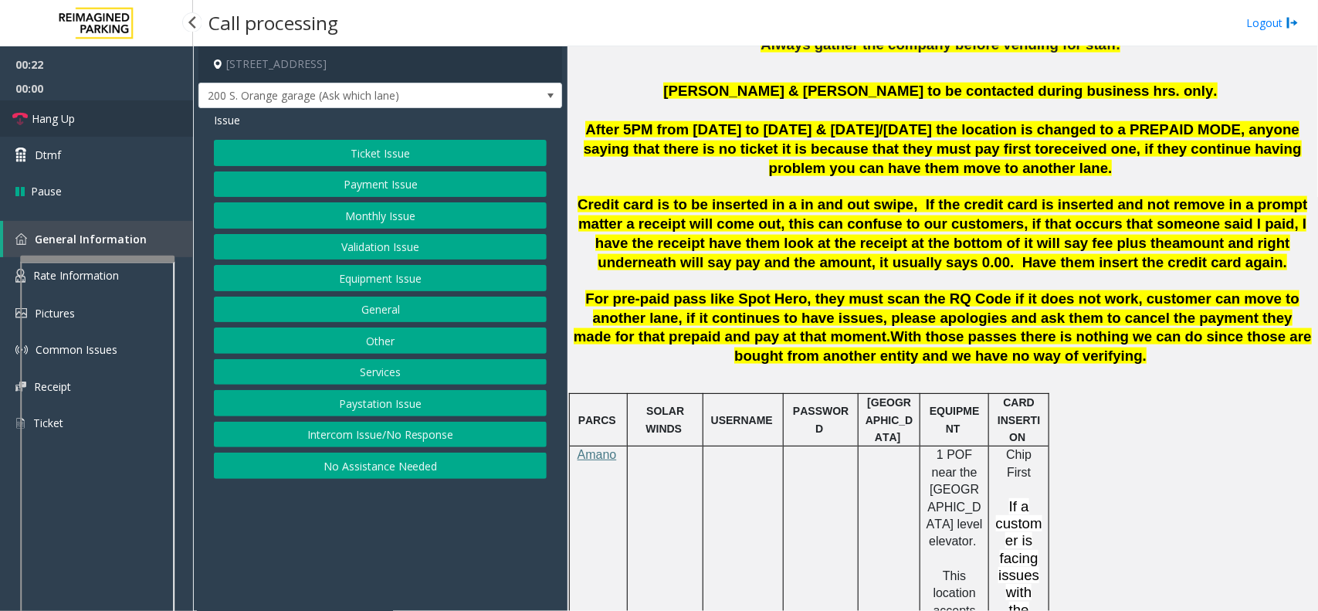
click at [89, 126] on link "Hang Up" at bounding box center [96, 118] width 193 height 36
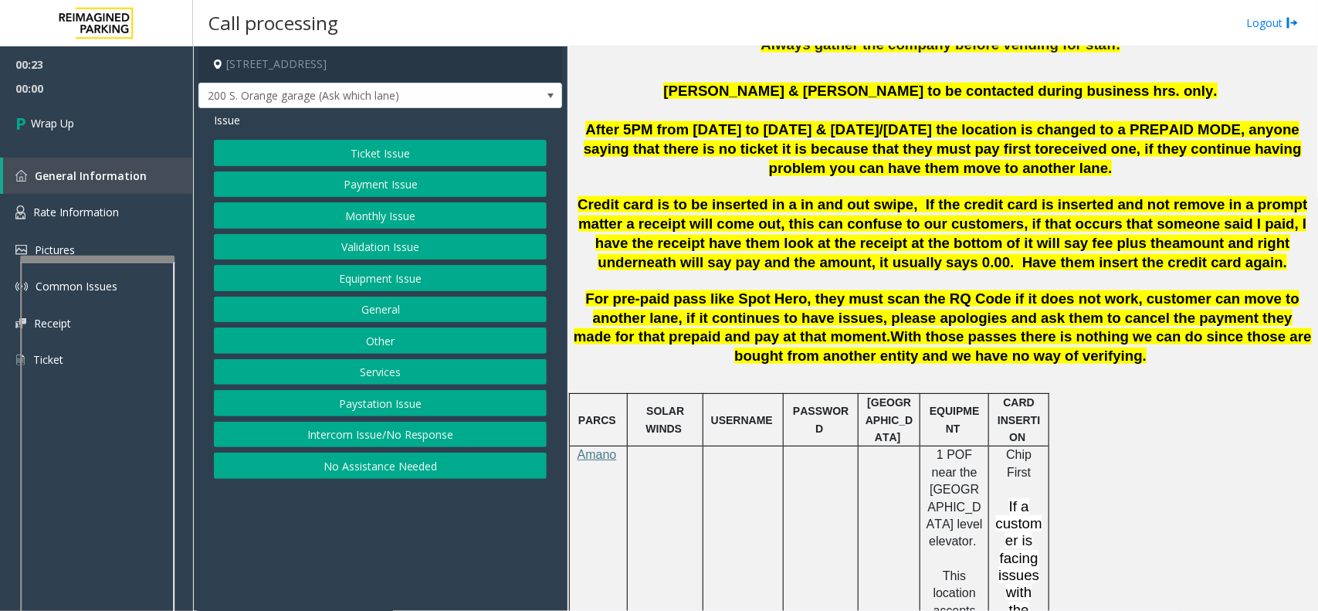
click at [360, 438] on button "Intercom Issue/No Response" at bounding box center [380, 434] width 333 height 26
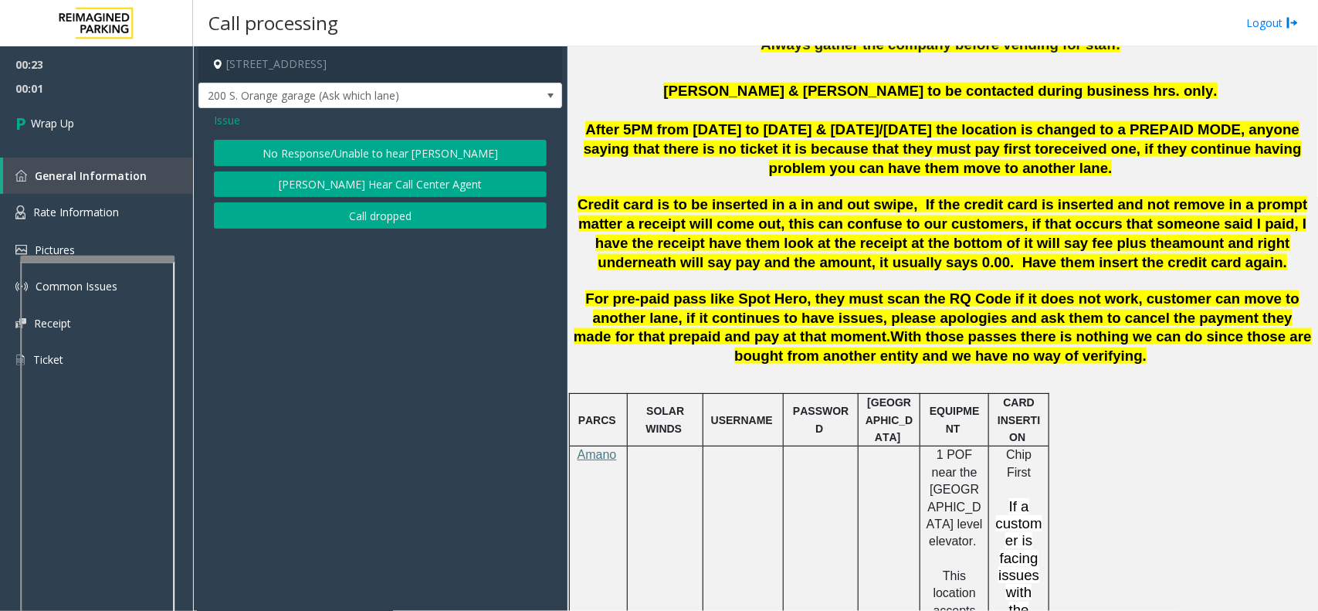
click at [388, 154] on button "No Response/Unable to hear [PERSON_NAME]" at bounding box center [380, 153] width 333 height 26
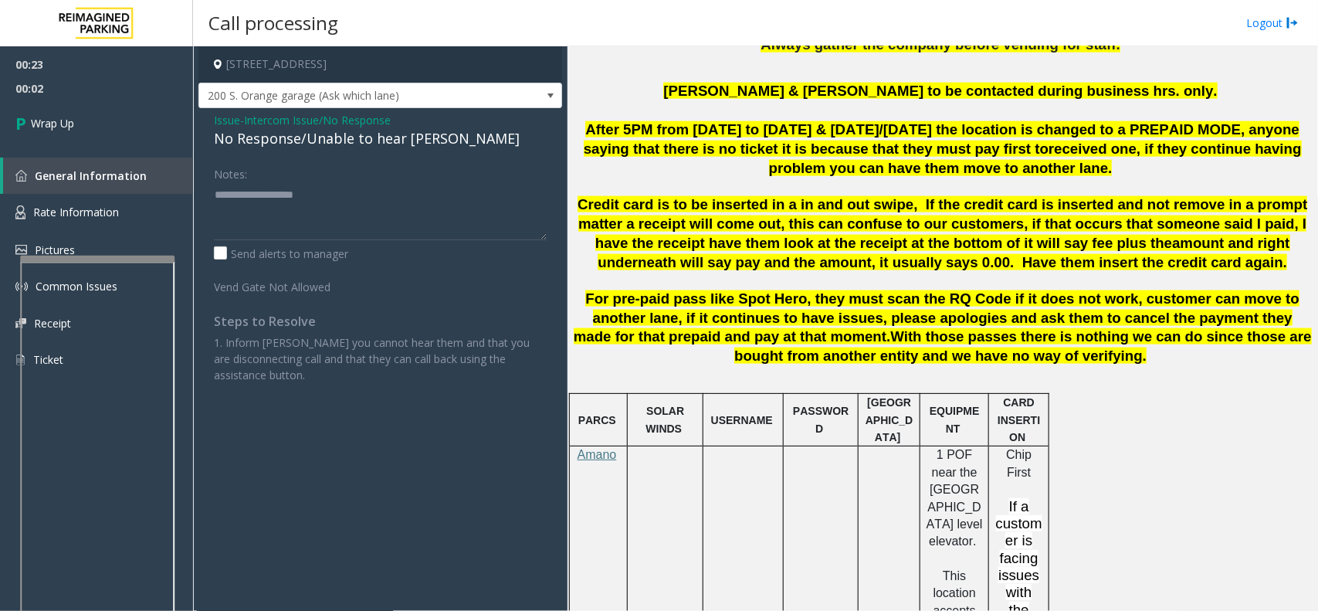
click at [352, 139] on div "No Response/Unable to hear [PERSON_NAME]" at bounding box center [380, 138] width 333 height 21
type textarea "**********"
click at [149, 125] on link "Wrap Up" at bounding box center [96, 123] width 193 height 46
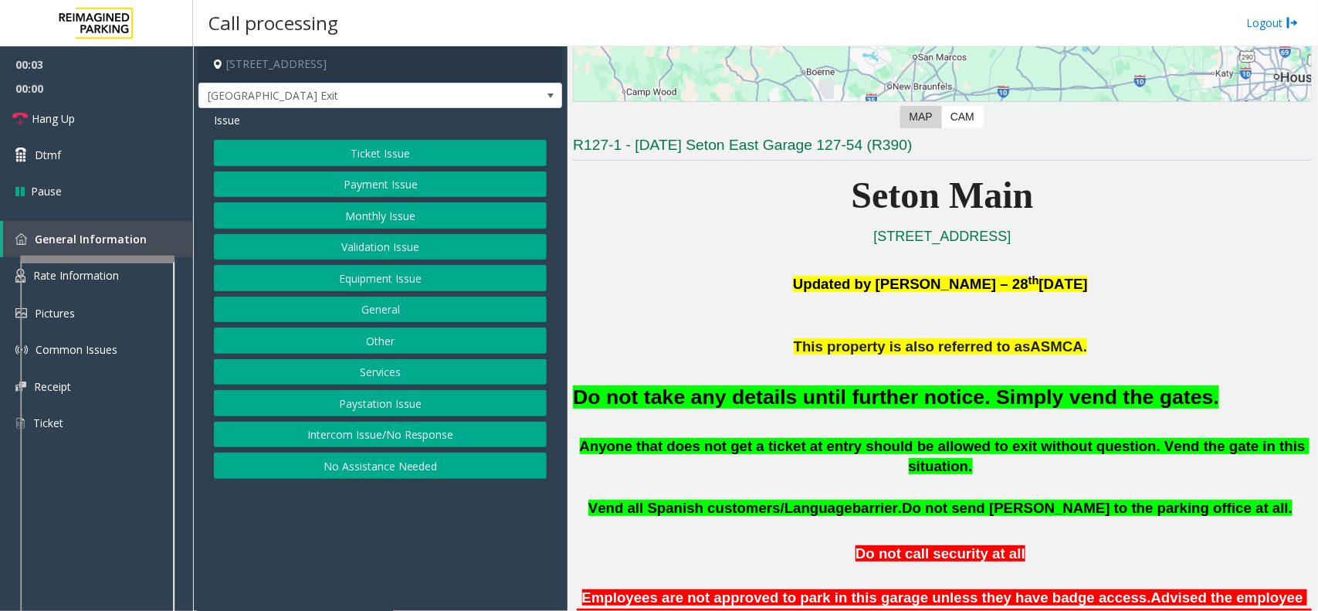
scroll to position [289, 0]
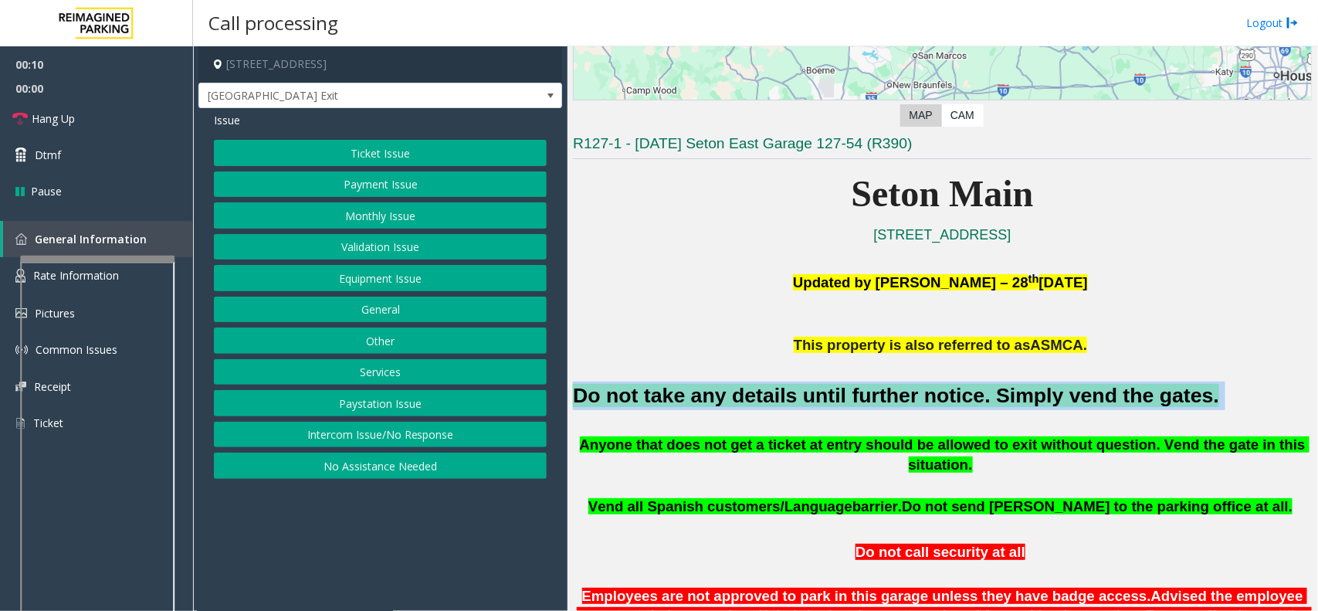
drag, startPoint x: 574, startPoint y: 396, endPoint x: 1147, endPoint y: 394, distance: 573.6
click at [1147, 394] on h2 "Do not take any details until further notice. Simply vend the gates." at bounding box center [942, 395] width 739 height 29
click at [400, 282] on button "Equipment Issue" at bounding box center [380, 278] width 333 height 26
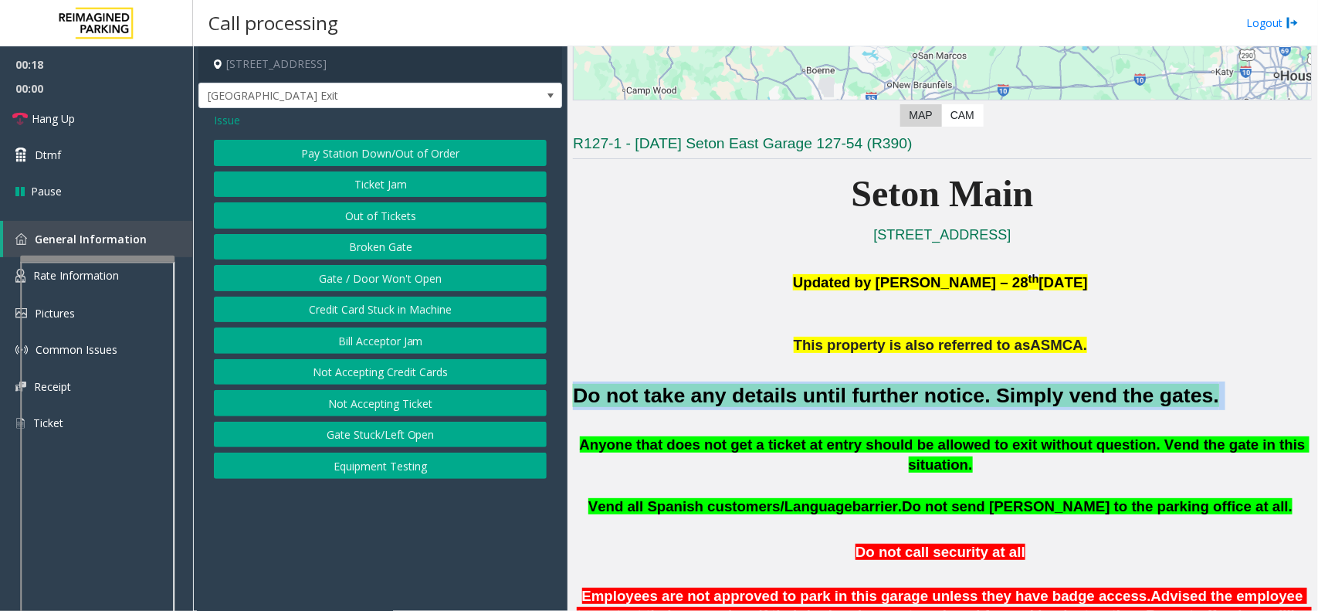
click at [395, 280] on button "Gate / Door Won't Open" at bounding box center [380, 278] width 333 height 26
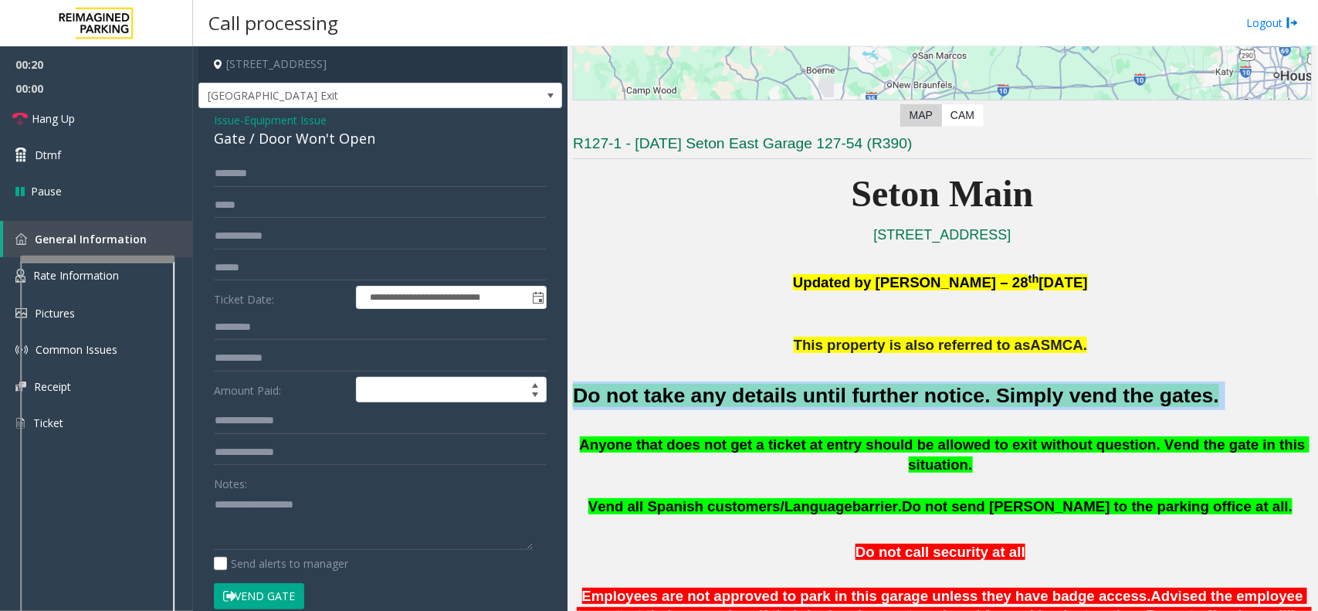
scroll to position [96, 0]
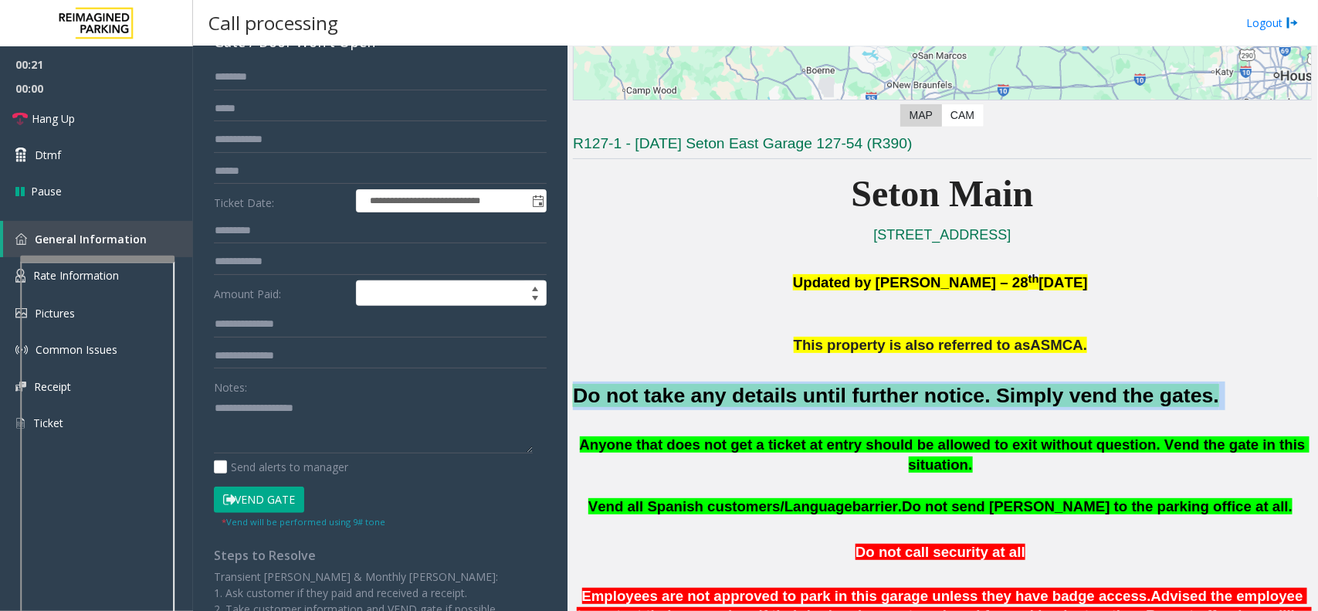
click at [270, 491] on button "Vend Gate" at bounding box center [259, 499] width 90 height 26
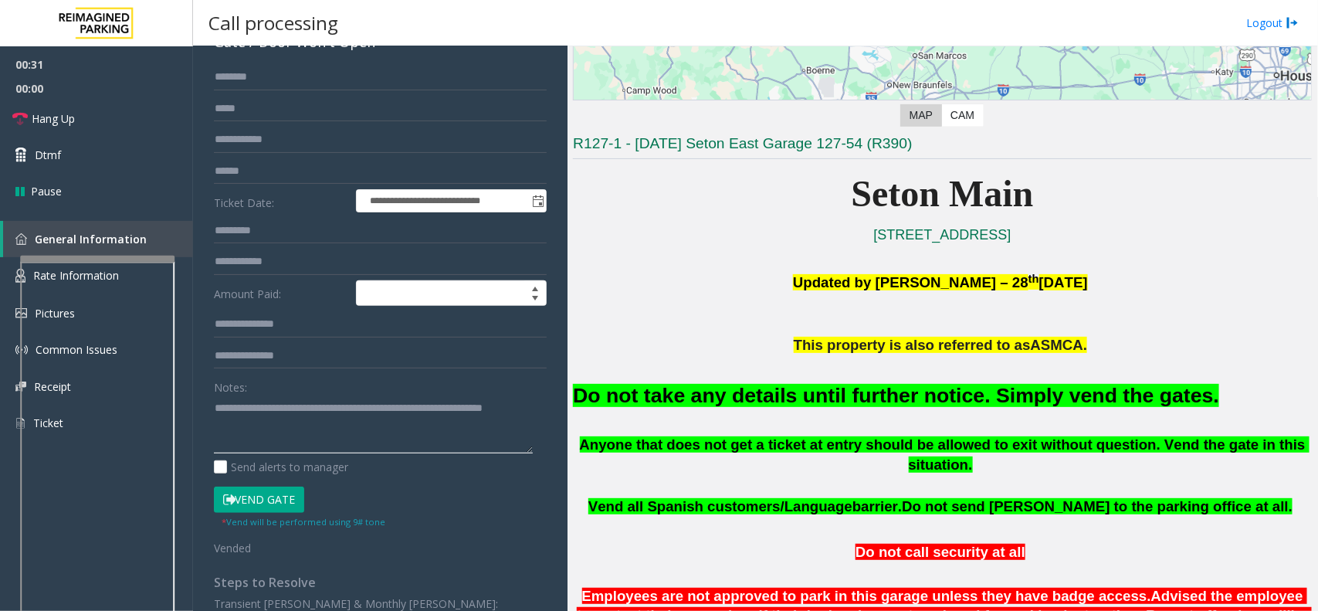
scroll to position [0, 0]
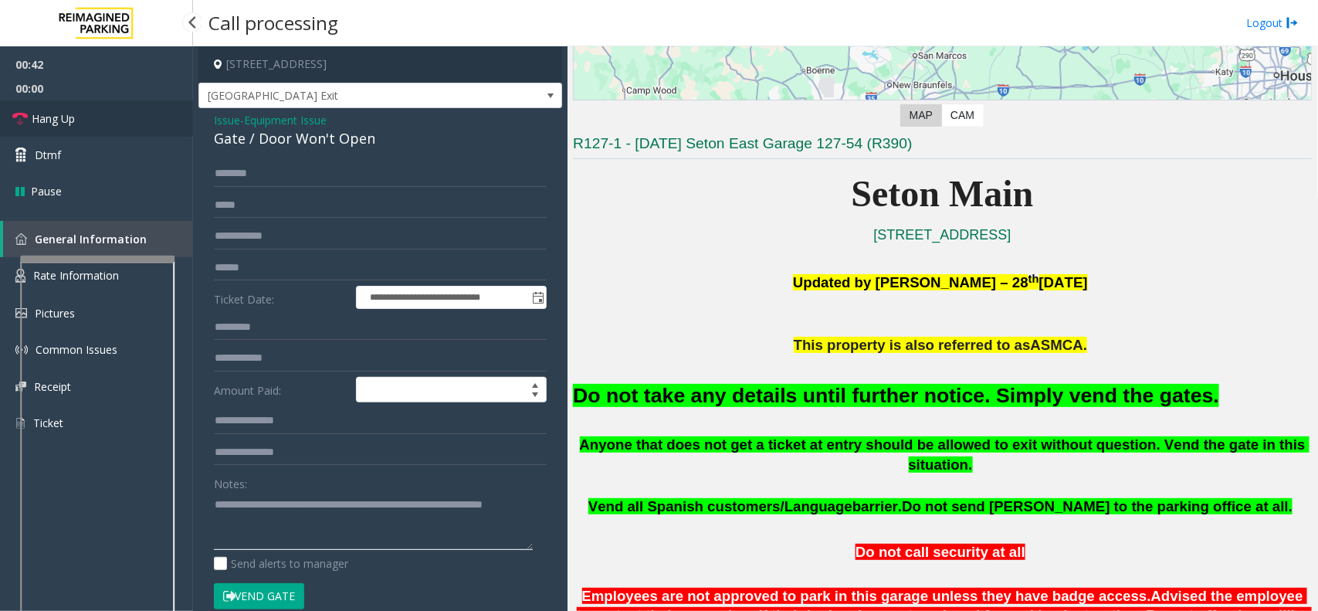
type textarea "**********"
click at [54, 125] on span "Hang Up" at bounding box center [53, 118] width 43 height 16
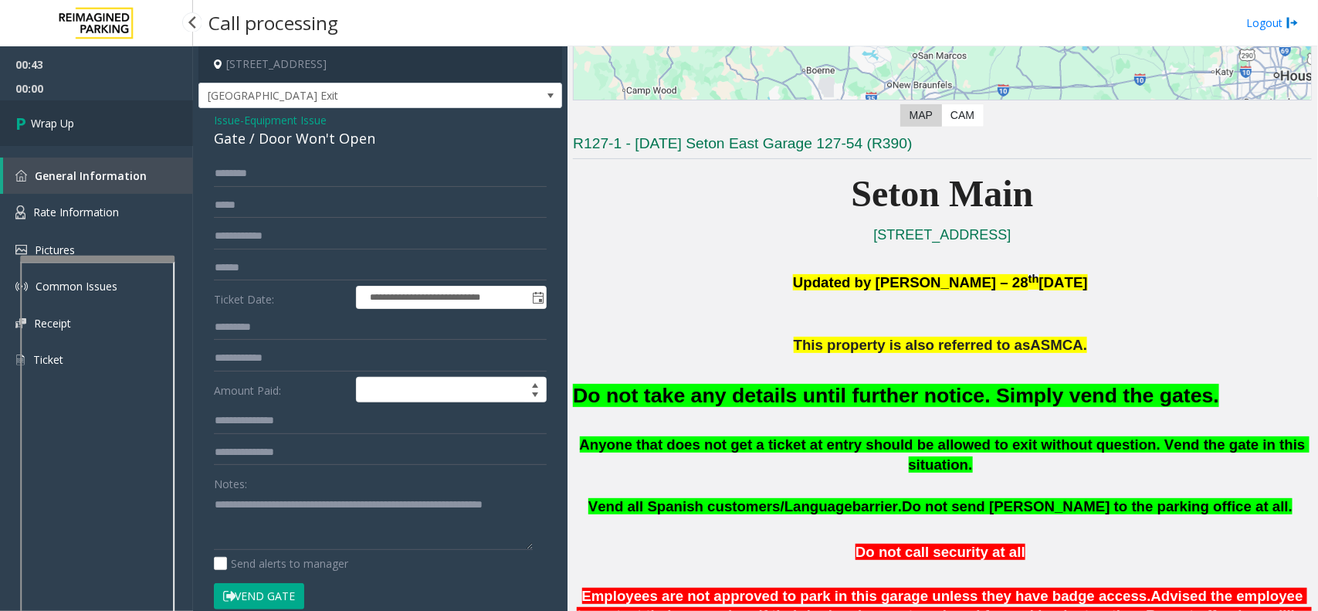
click at [79, 125] on link "Wrap Up" at bounding box center [96, 123] width 193 height 46
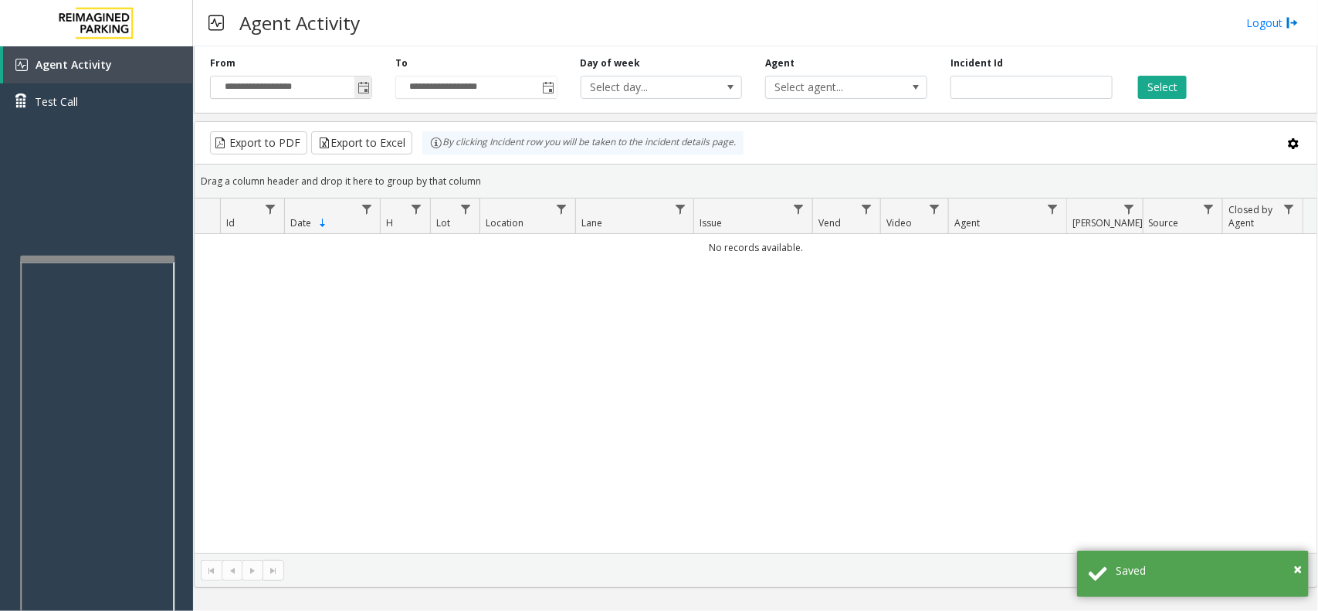
click at [363, 89] on span "Toggle popup" at bounding box center [363, 88] width 12 height 12
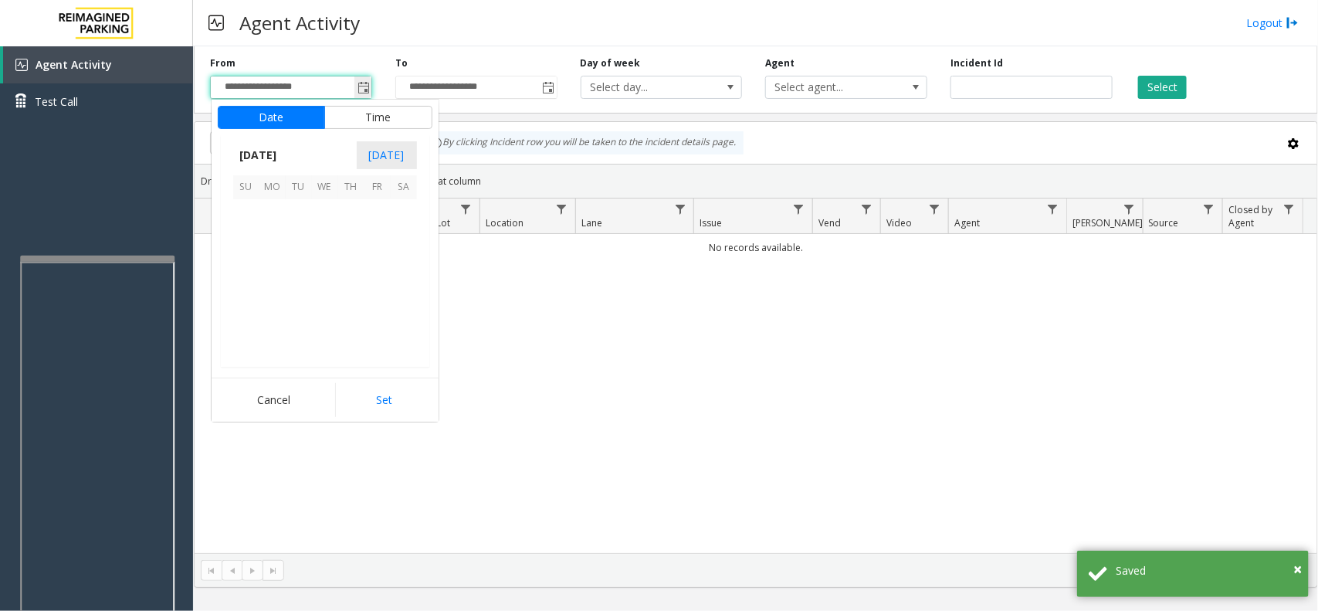
scroll to position [276750, 0]
click at [347, 226] on span "7" at bounding box center [351, 239] width 26 height 26
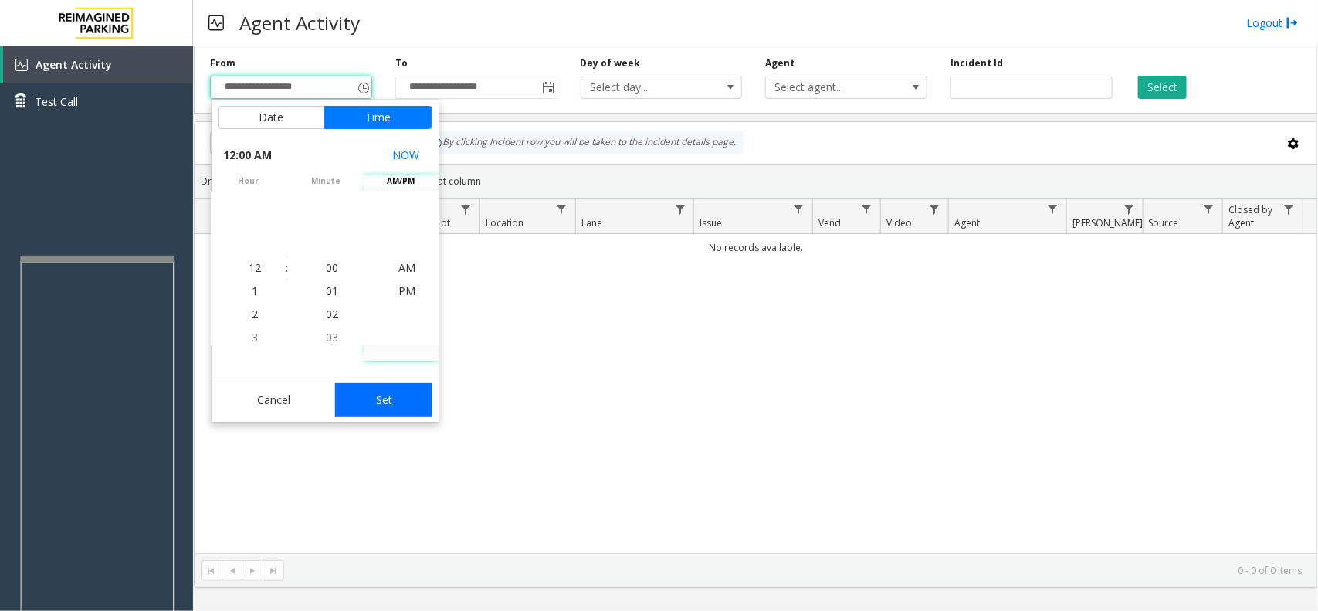
click at [388, 396] on button "Set" at bounding box center [383, 400] width 97 height 34
type input "**********"
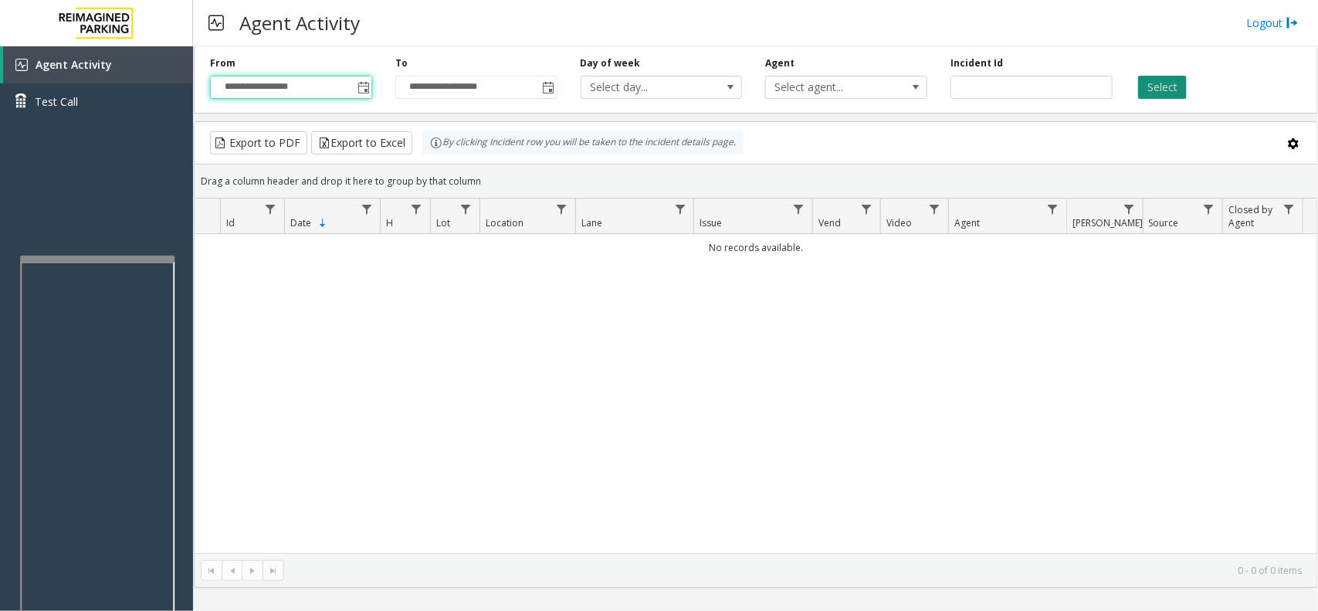
click at [1140, 90] on button "Select" at bounding box center [1162, 87] width 49 height 23
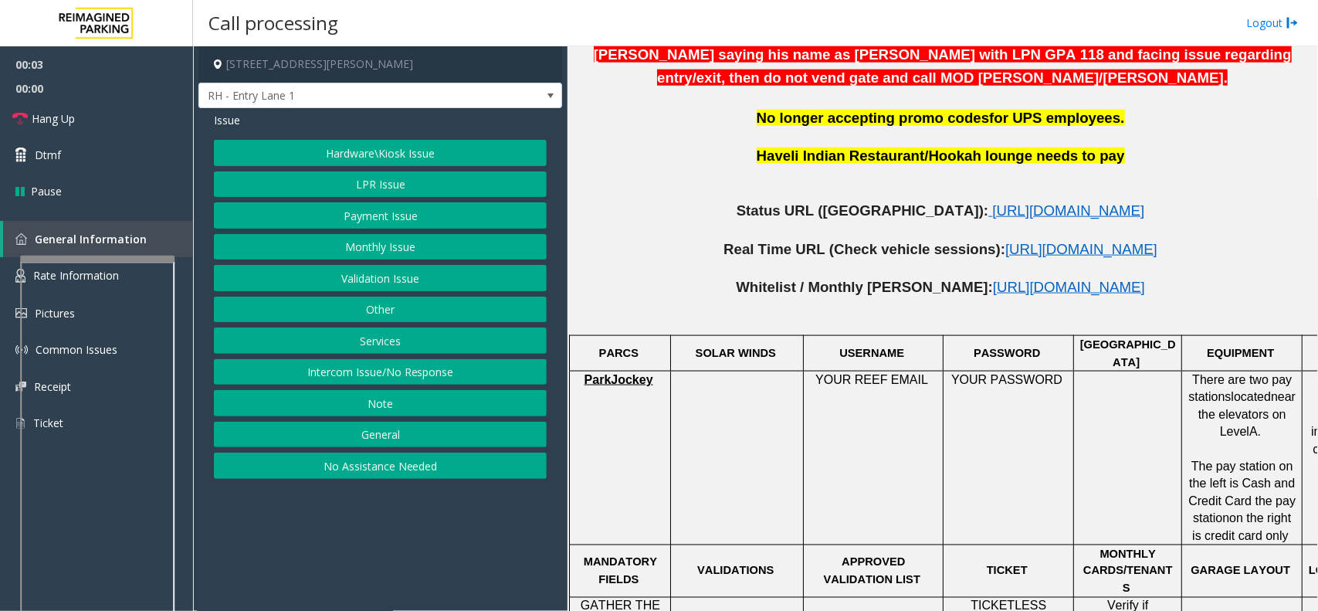
scroll to position [868, 0]
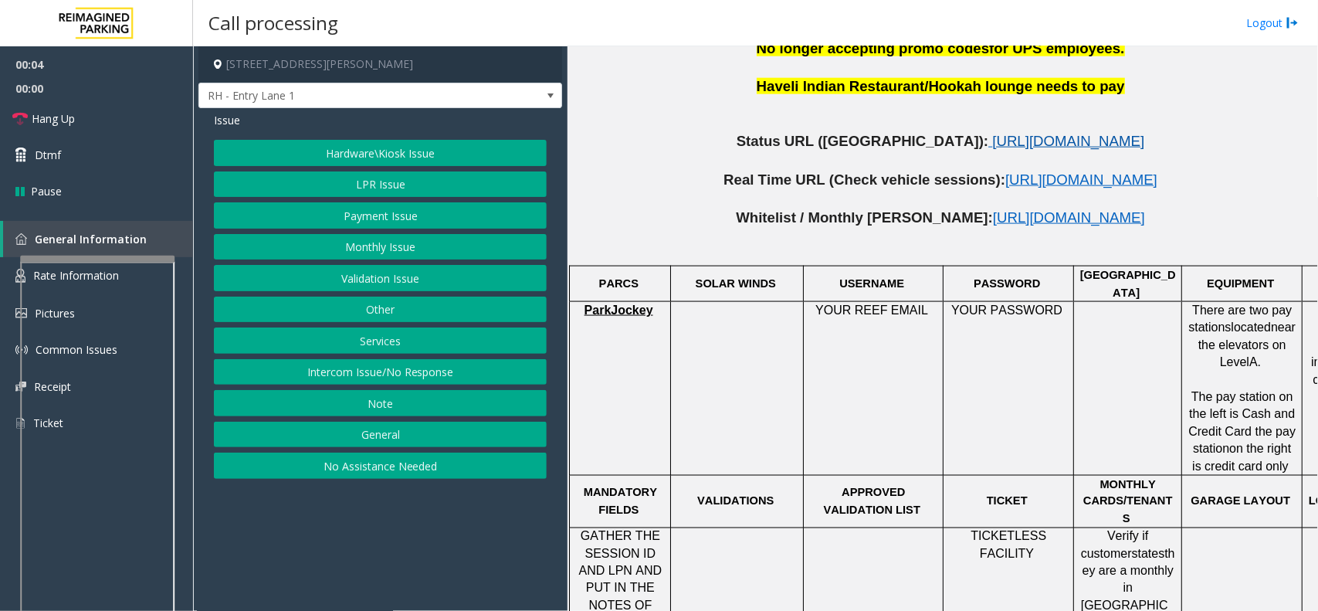
click at [992, 133] on span "[URL][DOMAIN_NAME]" at bounding box center [1068, 141] width 152 height 16
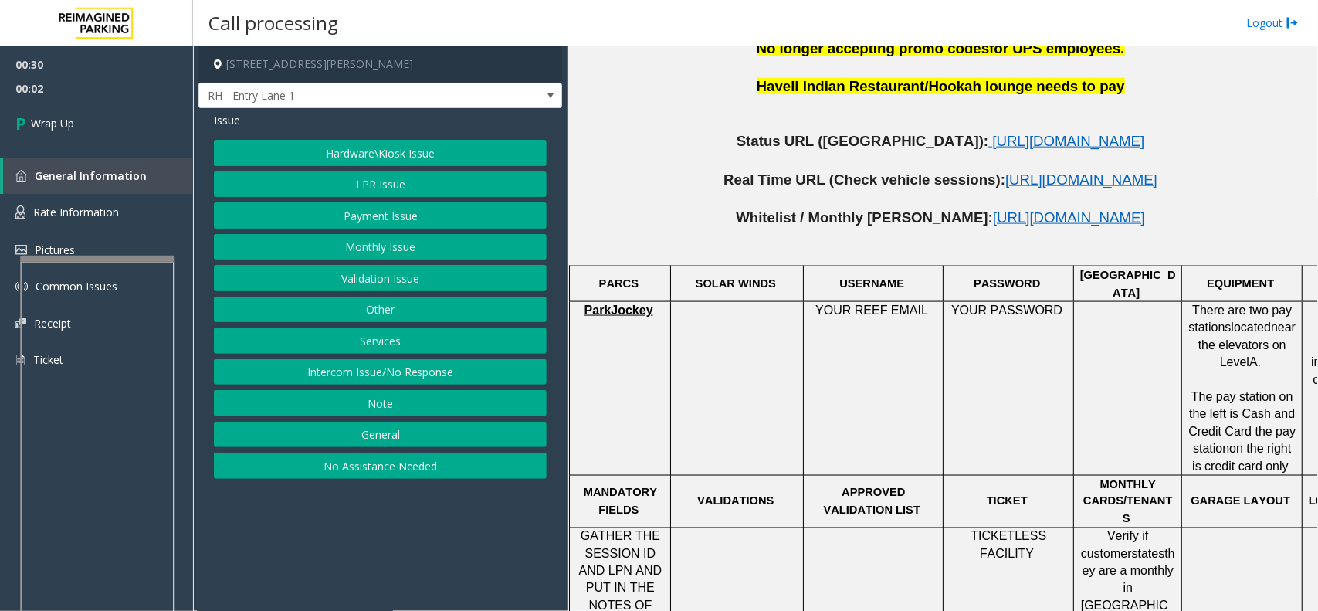
click at [359, 373] on button "Intercom Issue/No Response" at bounding box center [380, 372] width 333 height 26
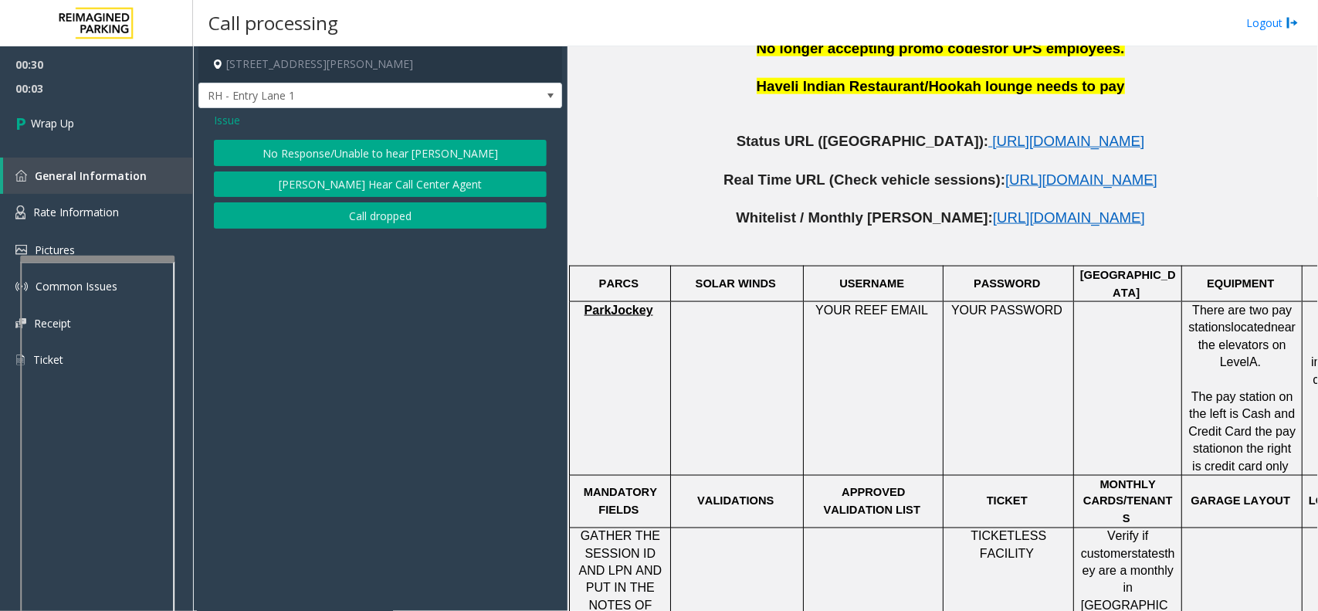
click at [413, 149] on button "No Response/Unable to hear [PERSON_NAME]" at bounding box center [380, 153] width 333 height 26
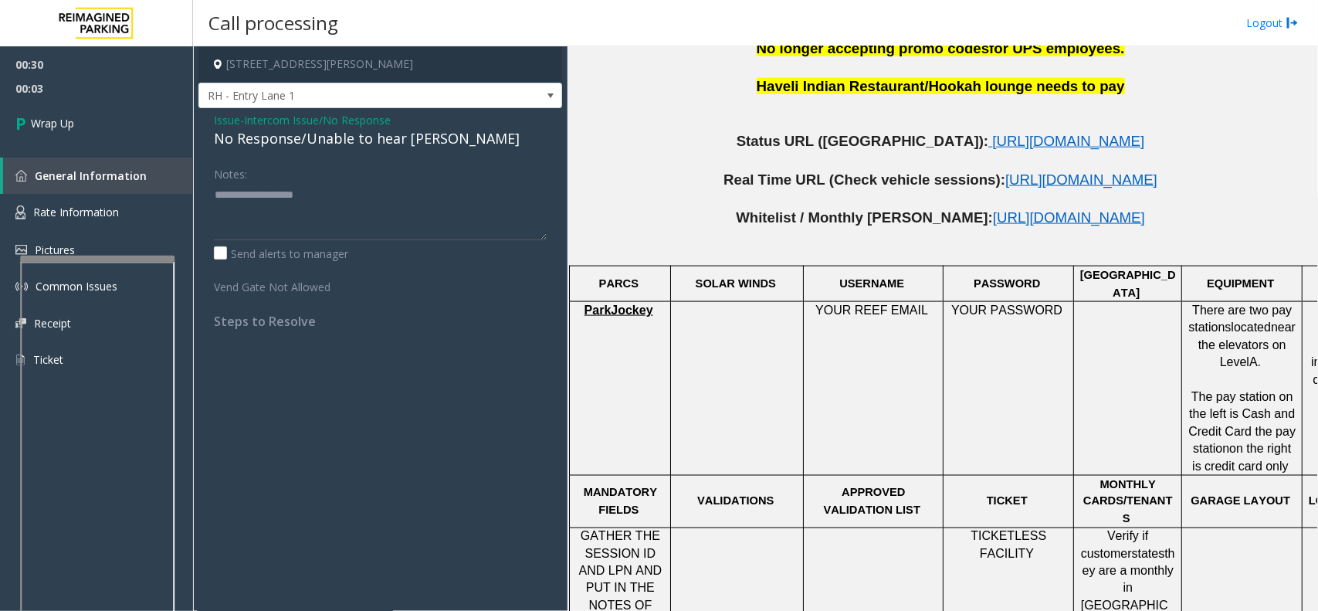
click at [368, 137] on div "No Response/Unable to hear [PERSON_NAME]" at bounding box center [380, 138] width 333 height 21
click at [367, 137] on div "No Response/Unable to hear [PERSON_NAME]" at bounding box center [380, 138] width 333 height 21
type textarea "**********"
click at [144, 130] on link "Wrap Up" at bounding box center [96, 123] width 193 height 46
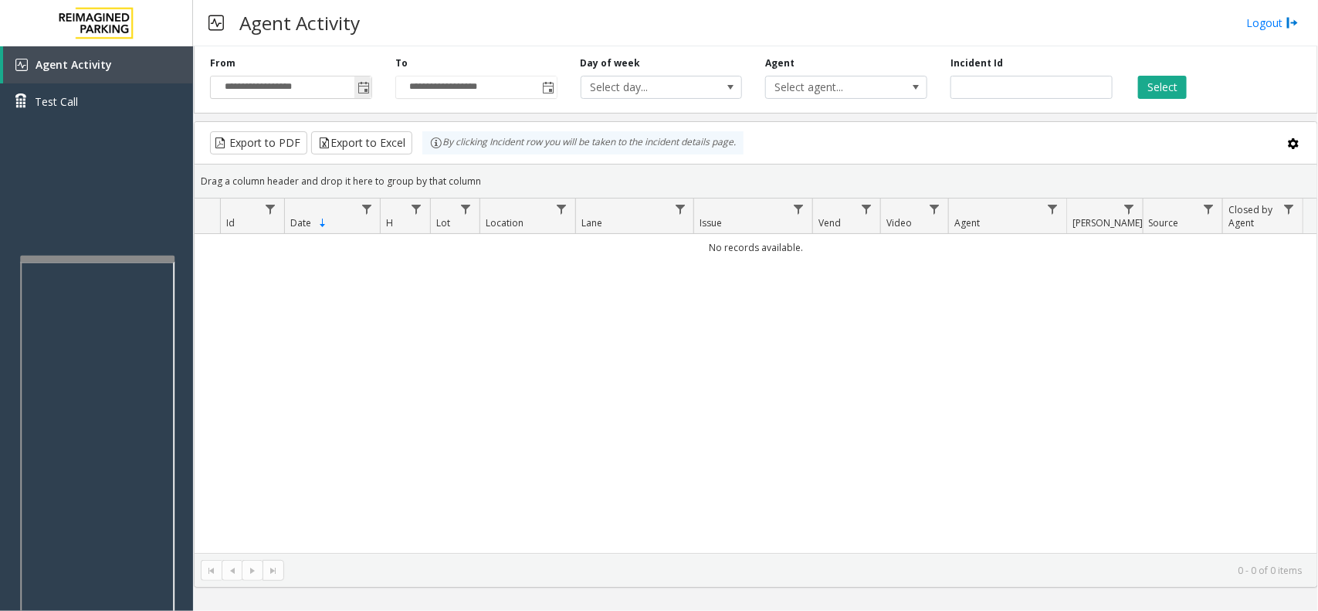
click at [361, 94] on span "Toggle popup" at bounding box center [363, 88] width 12 height 12
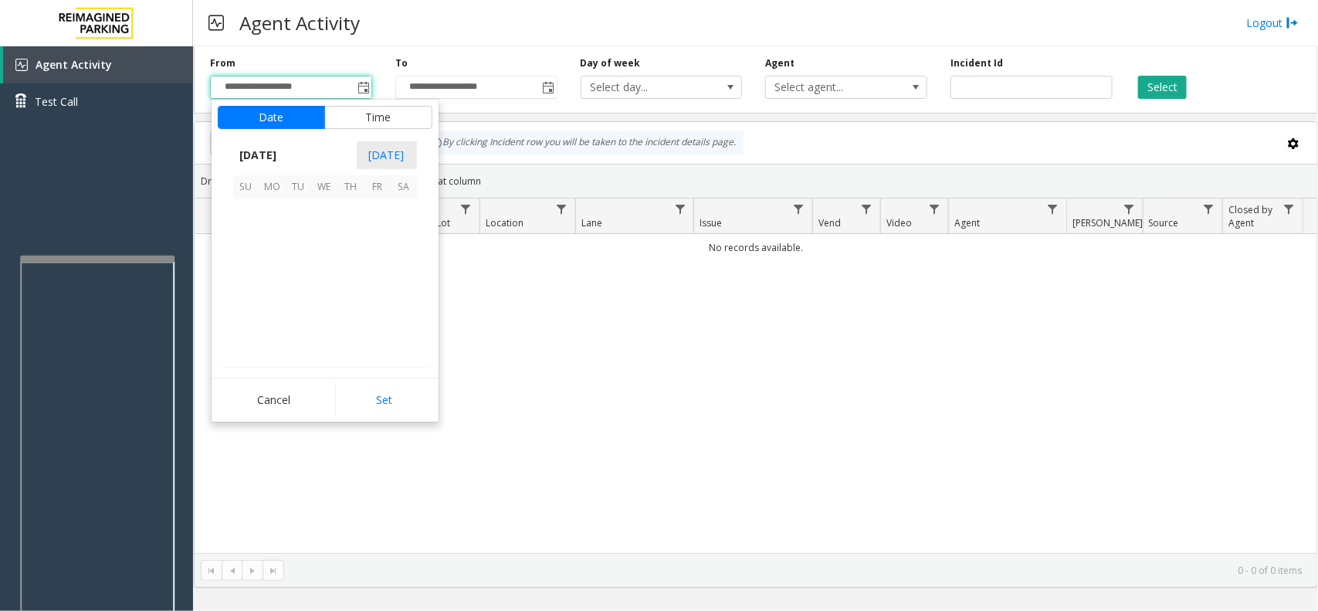
scroll to position [276750, 0]
click at [350, 270] on span "14" at bounding box center [351, 265] width 26 height 26
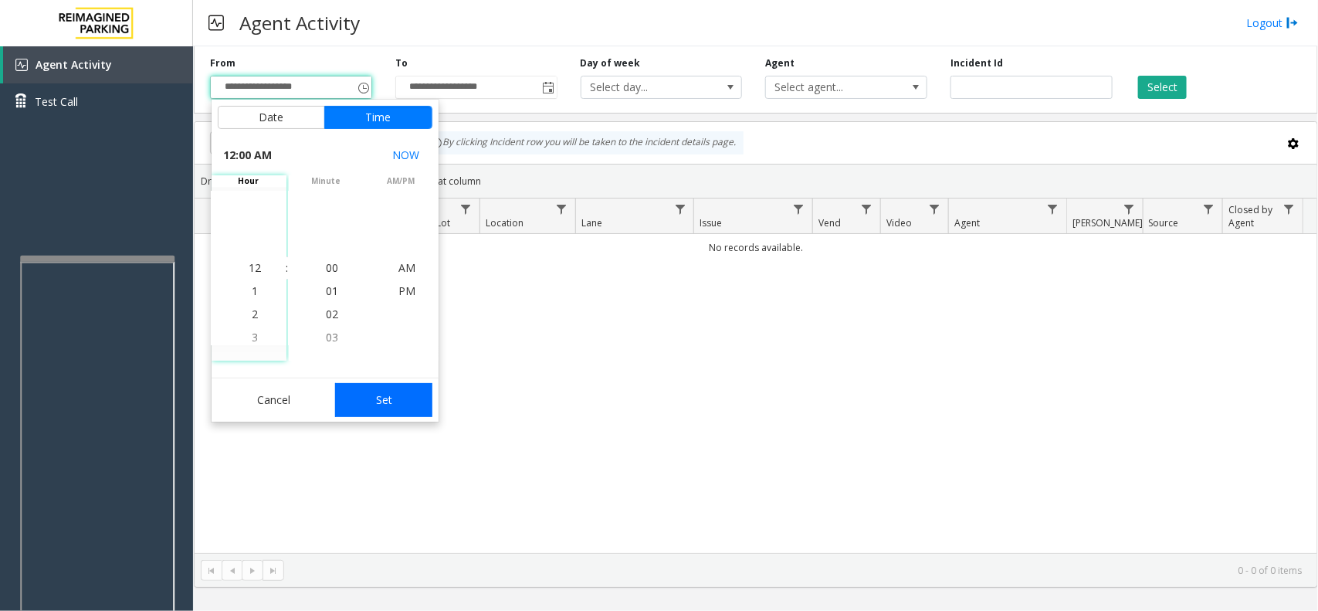
click at [410, 406] on button "Set" at bounding box center [383, 400] width 97 height 34
type input "**********"
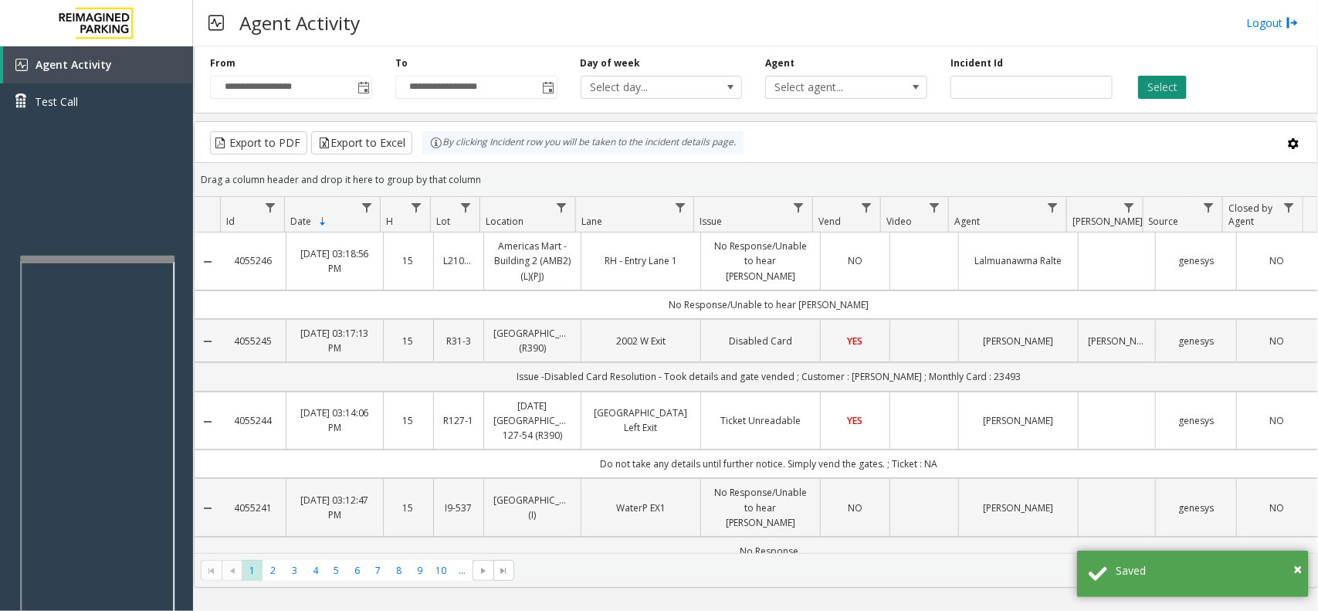
click at [1171, 93] on button "Select" at bounding box center [1162, 87] width 49 height 23
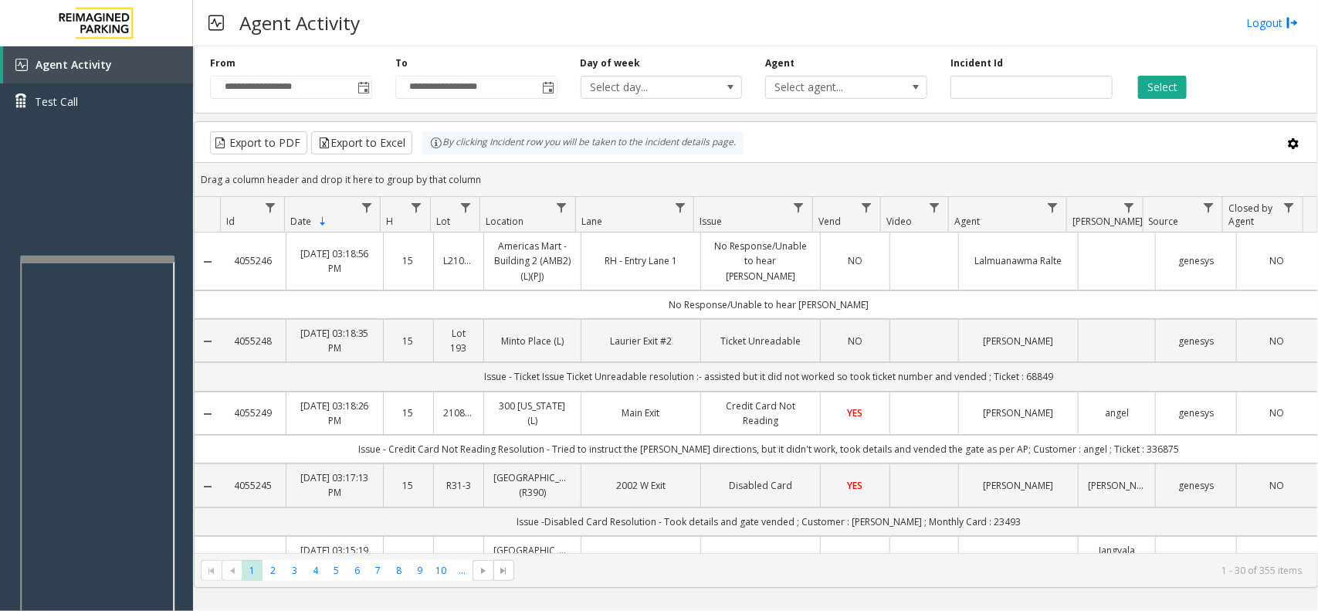
click at [881, 584] on kendo-pager "* * * * * * * * * ** *** 1 2 3 4 5 6 7 8 9 10 ... 1 - 30 of 355 items" at bounding box center [756, 570] width 1122 height 35
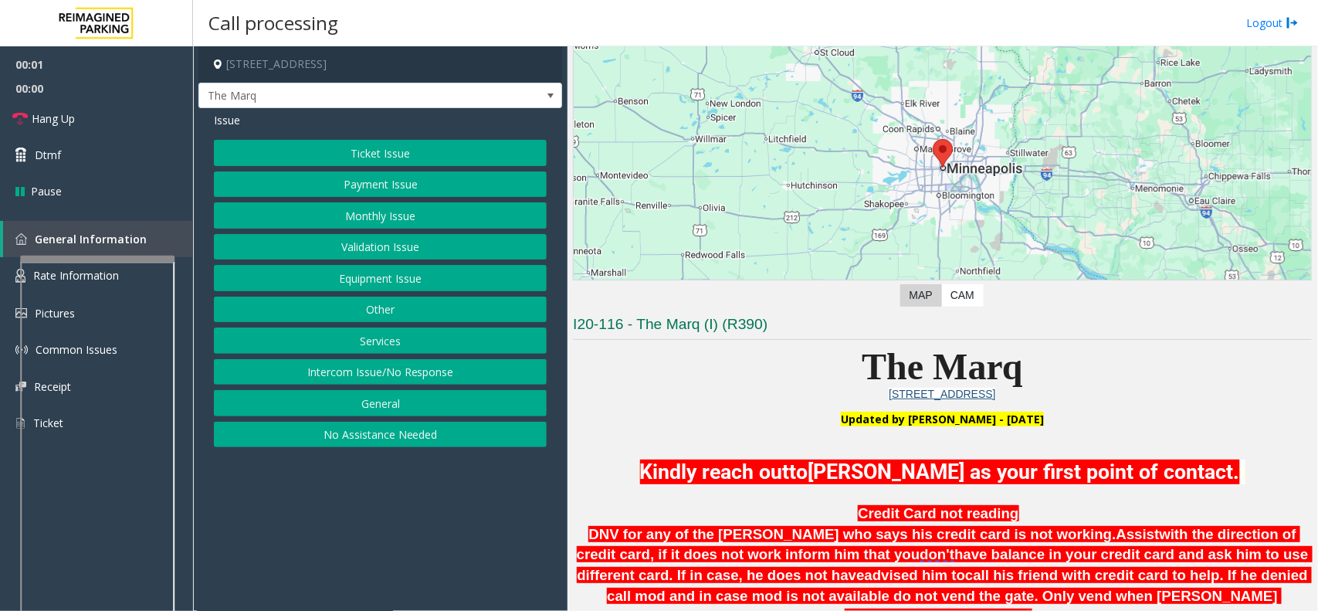
scroll to position [193, 0]
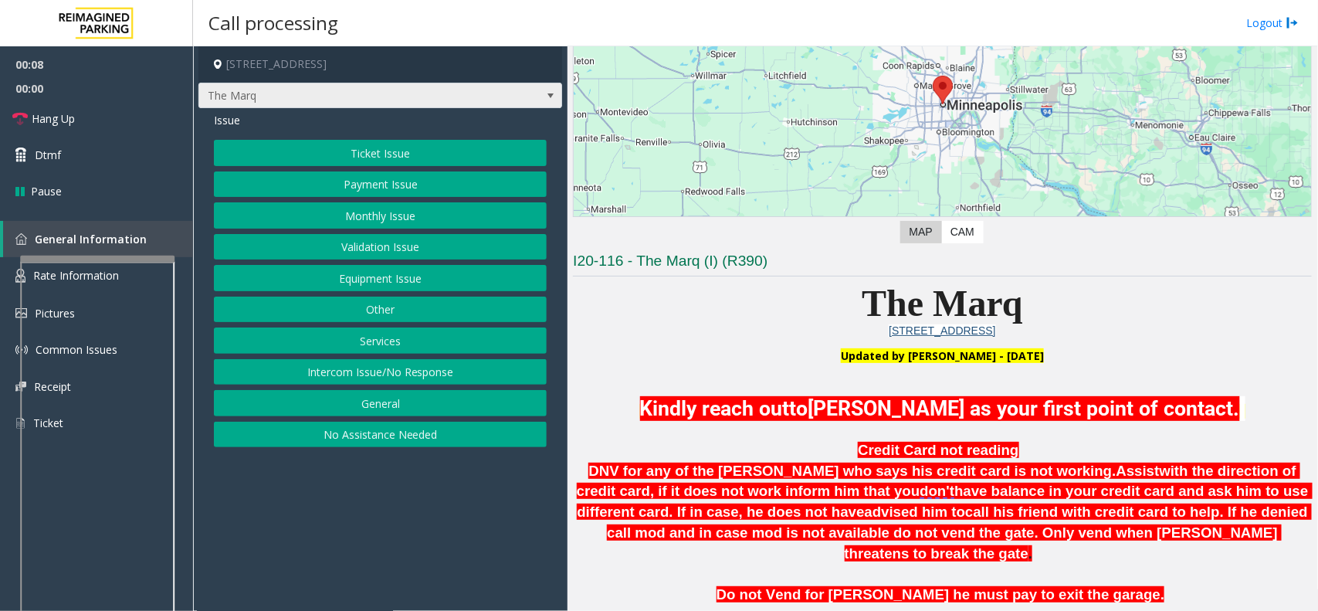
click at [550, 96] on span at bounding box center [550, 96] width 12 height 12
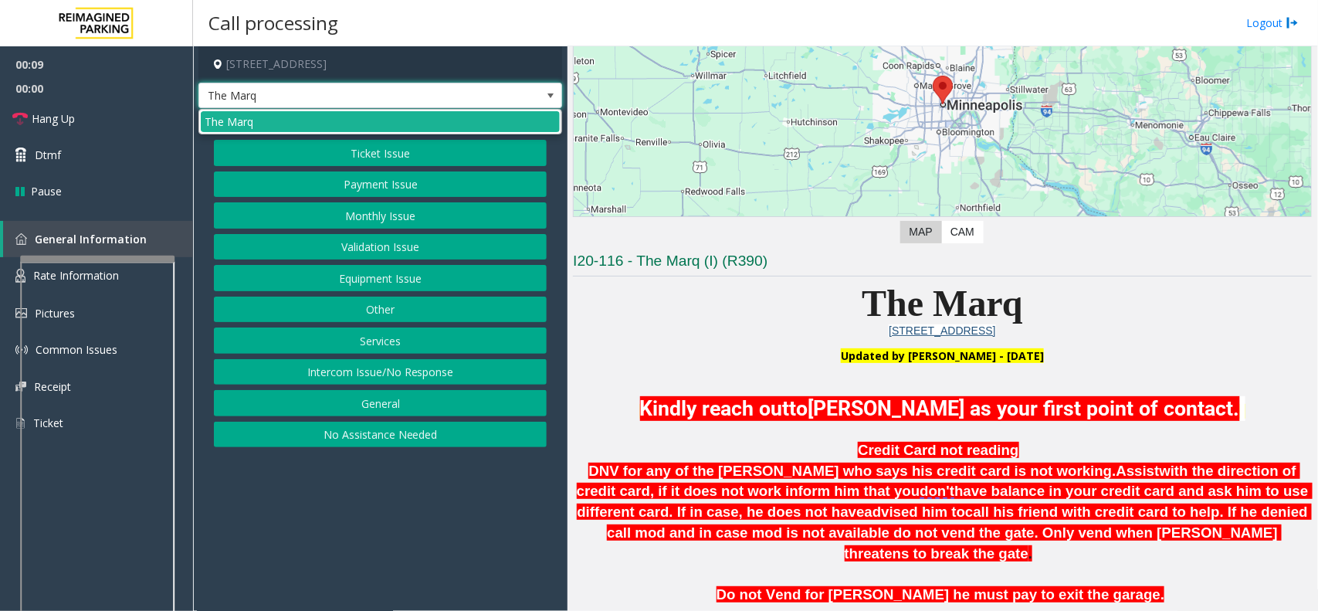
click at [550, 98] on span at bounding box center [550, 96] width 12 height 12
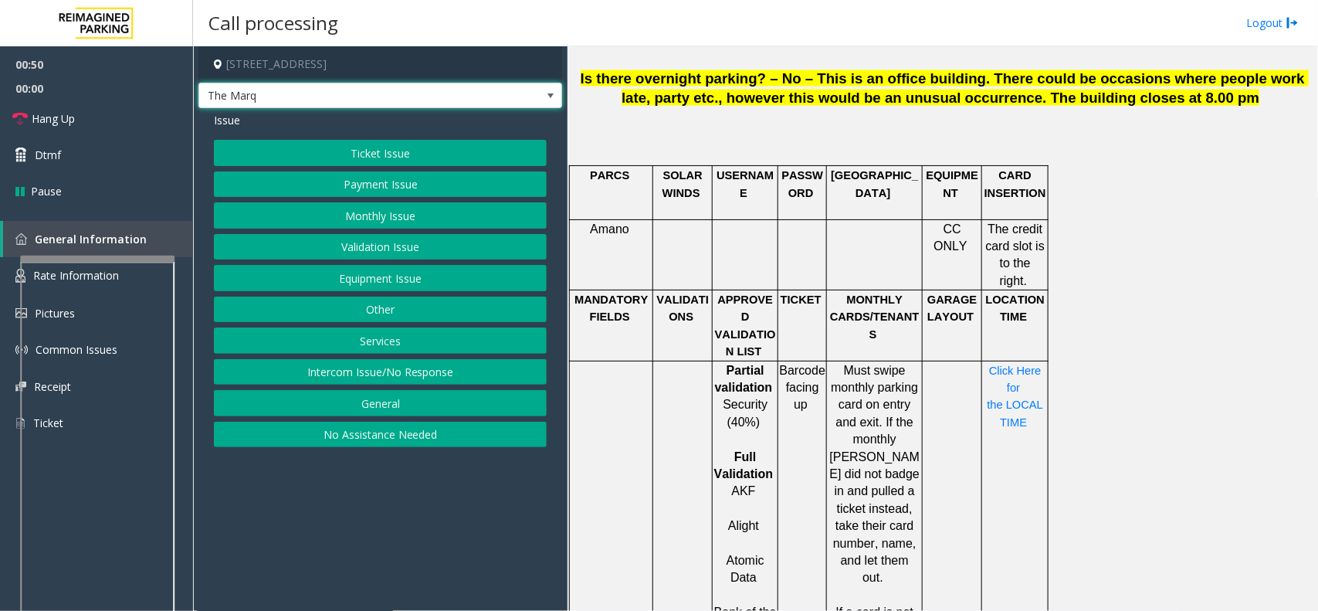
scroll to position [1351, 0]
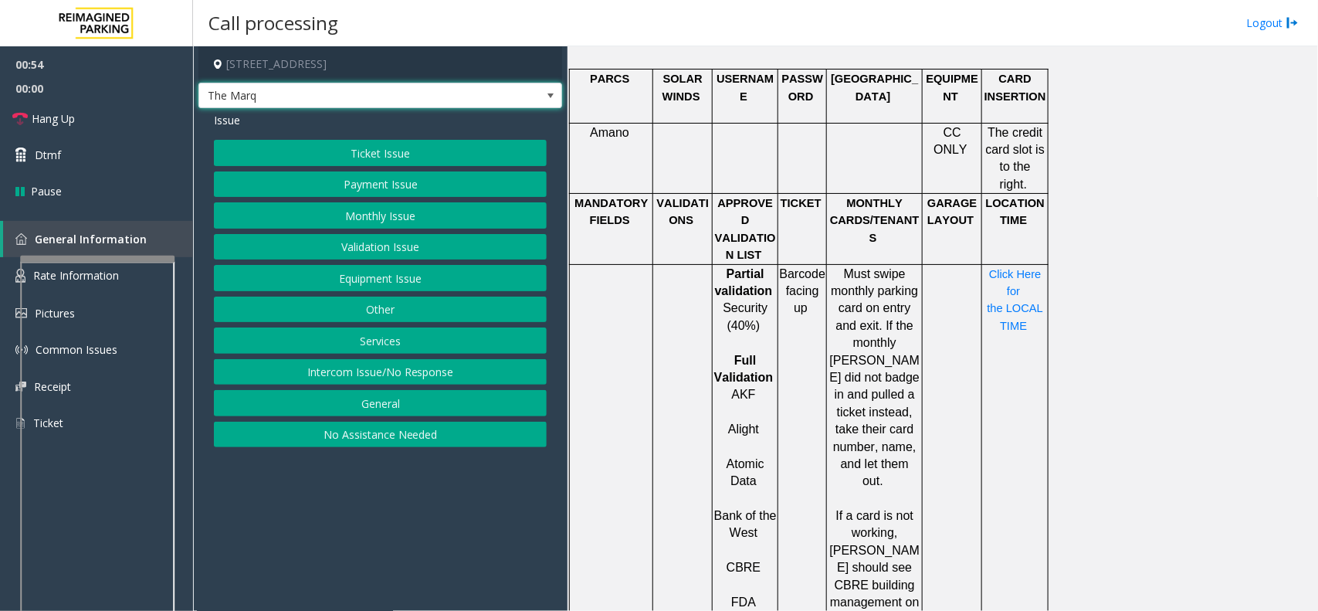
click at [405, 154] on button "Ticket Issue" at bounding box center [380, 153] width 333 height 26
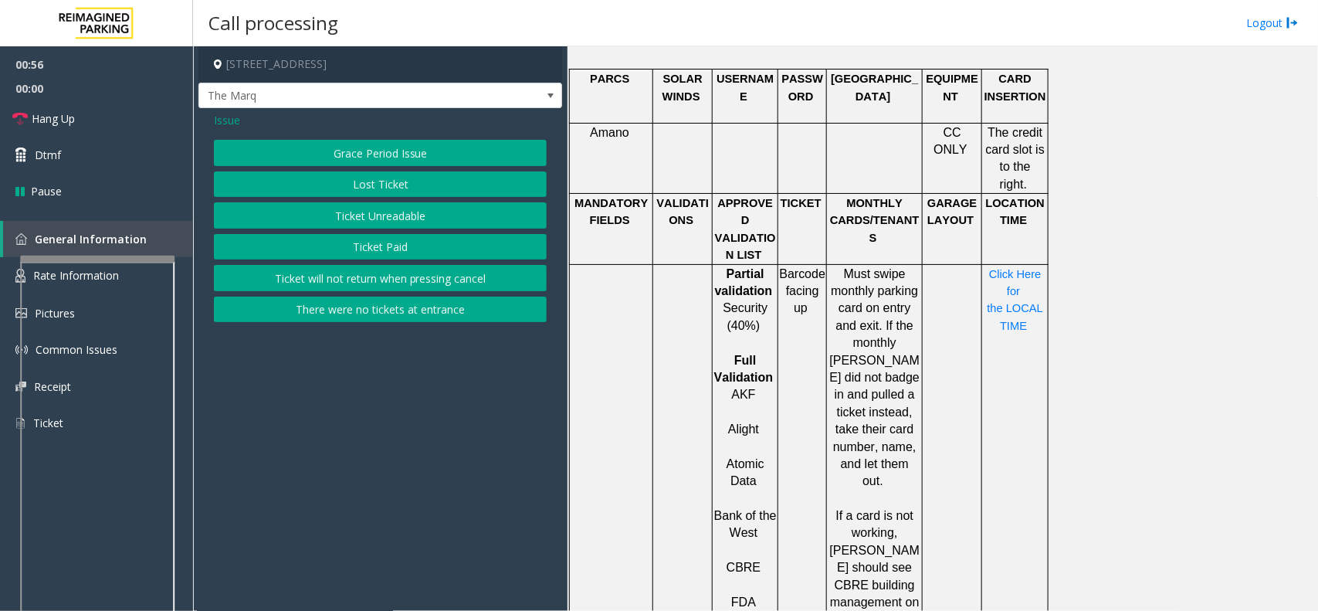
click at [418, 212] on button "Ticket Unreadable" at bounding box center [380, 215] width 333 height 26
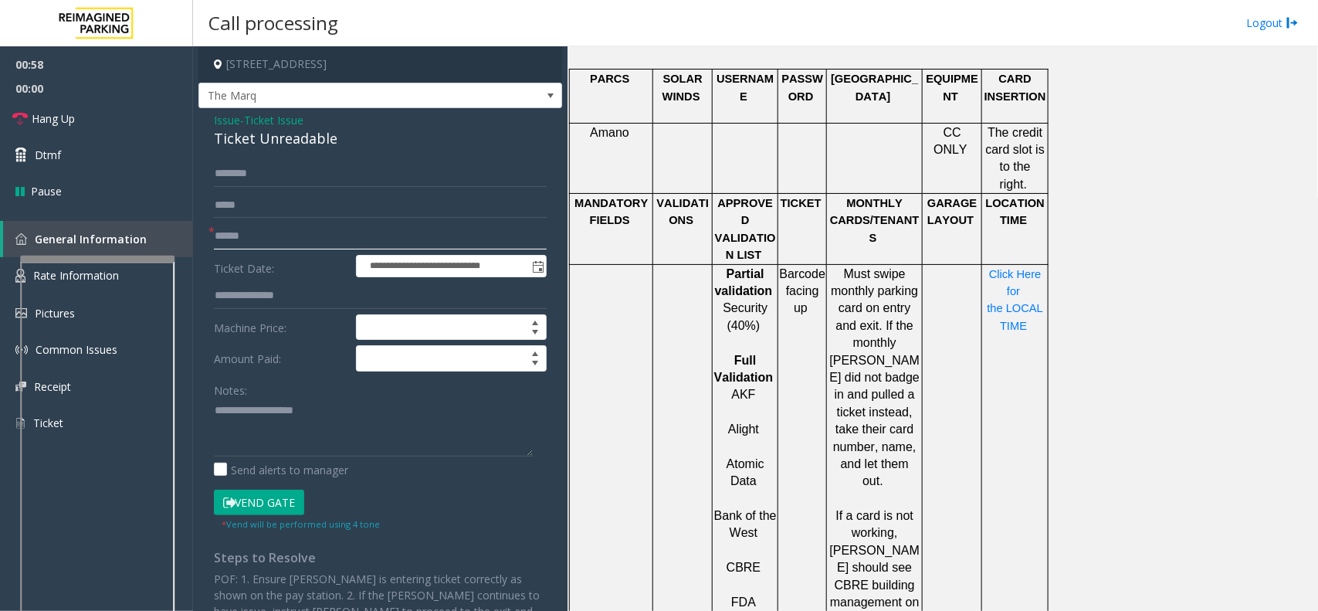
click at [276, 237] on input "text" at bounding box center [380, 236] width 333 height 26
type input "*********"
click at [306, 378] on div "Notes:" at bounding box center [380, 417] width 333 height 80
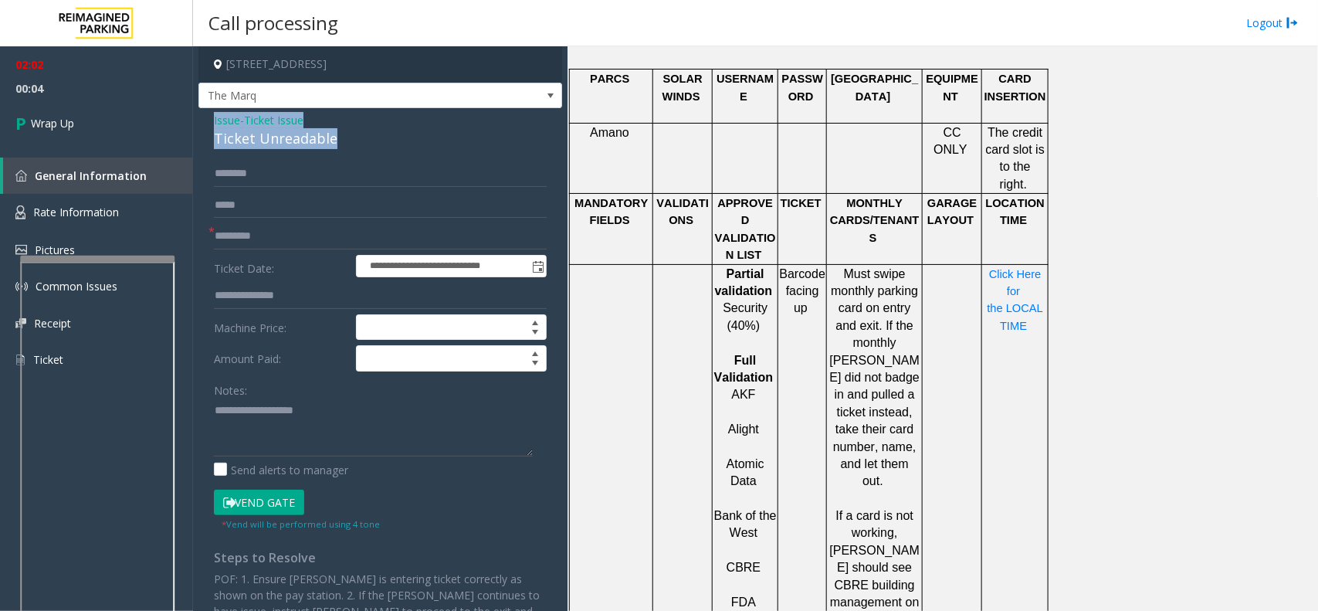
drag, startPoint x: 212, startPoint y: 120, endPoint x: 344, endPoint y: 151, distance: 135.7
click at [344, 151] on div "**********" at bounding box center [380, 428] width 364 height 640
click at [344, 431] on textarea at bounding box center [373, 427] width 319 height 58
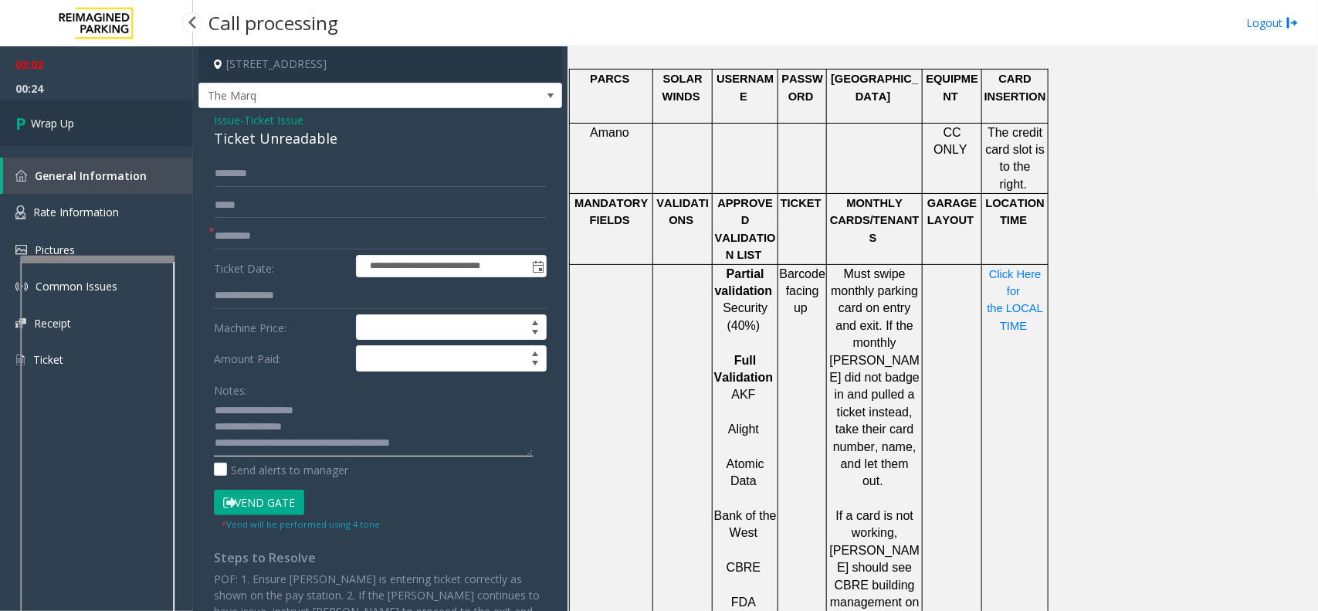
type textarea "**********"
click at [36, 121] on span "Wrap Up" at bounding box center [52, 123] width 43 height 16
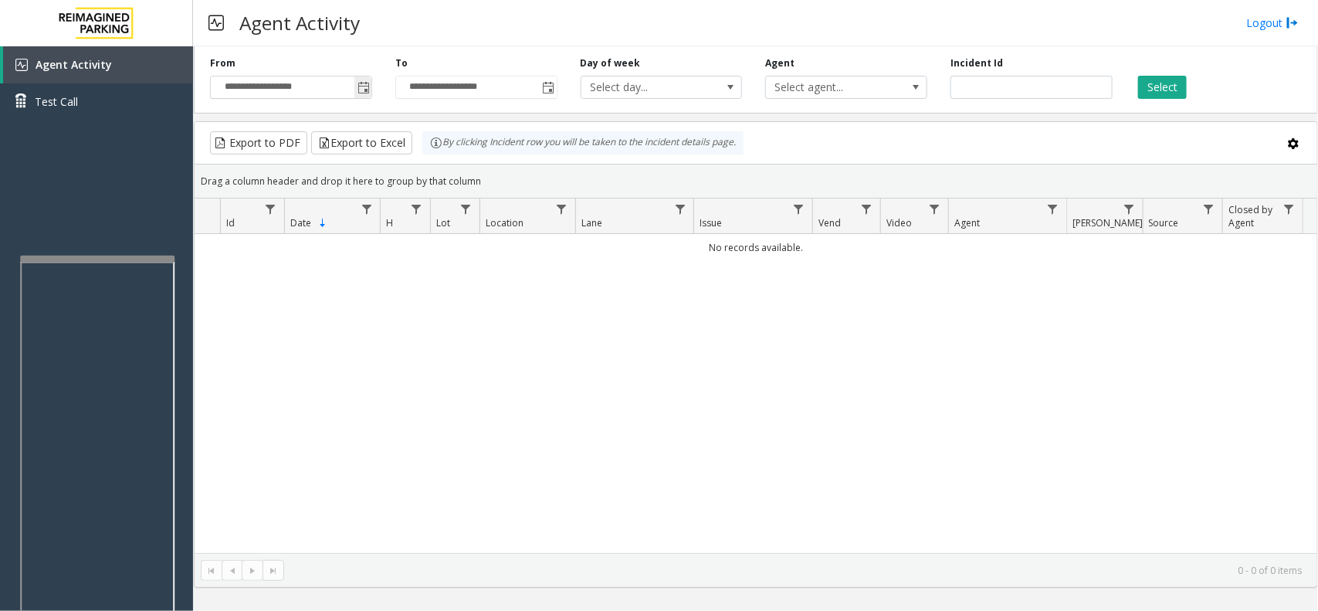
click at [363, 93] on span "Toggle popup" at bounding box center [363, 88] width 12 height 12
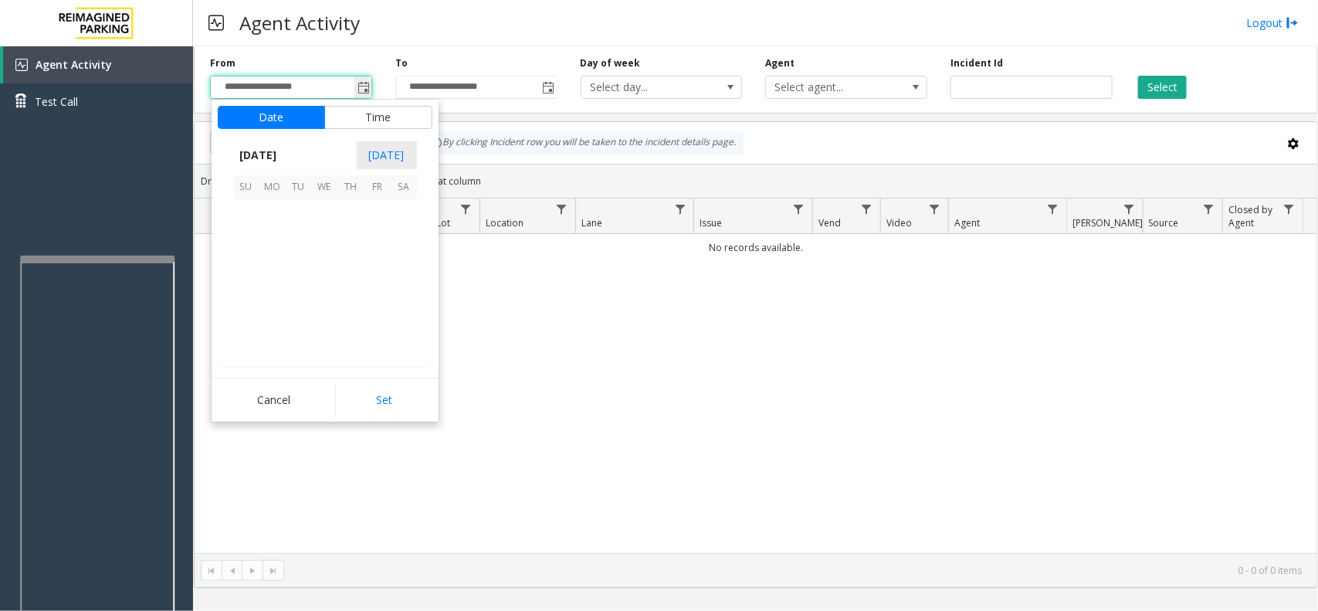
scroll to position [276750, 0]
click at [332, 267] on span "13" at bounding box center [325, 265] width 26 height 26
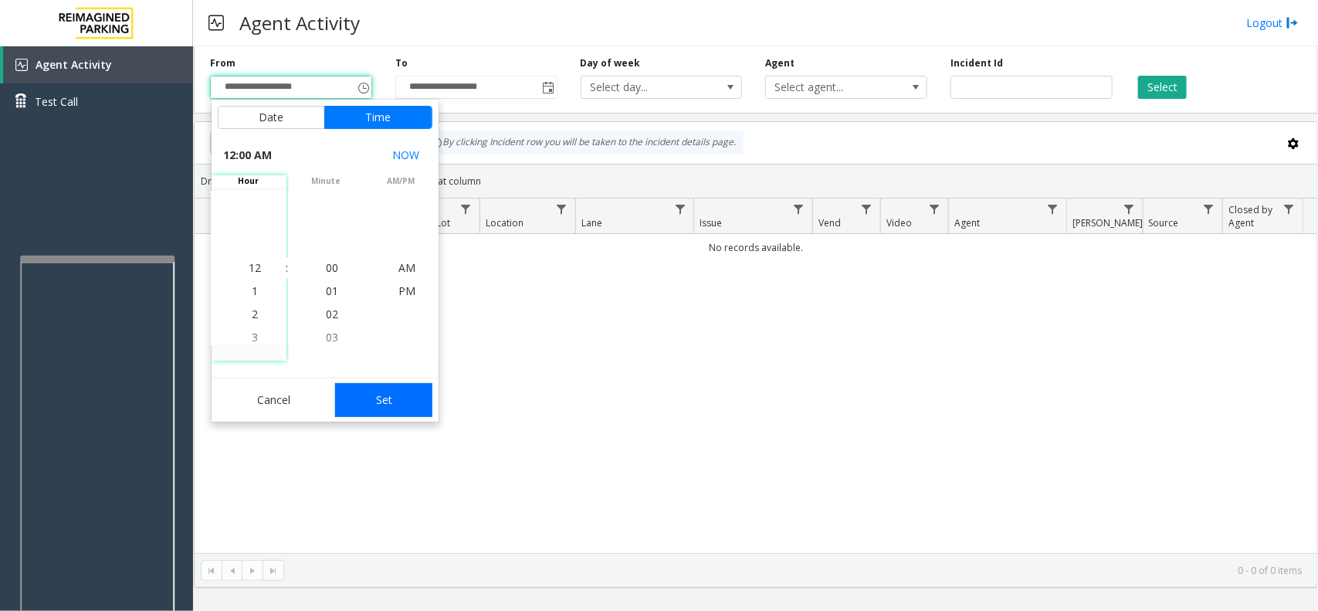
click at [396, 405] on button "Set" at bounding box center [383, 400] width 97 height 34
type input "**********"
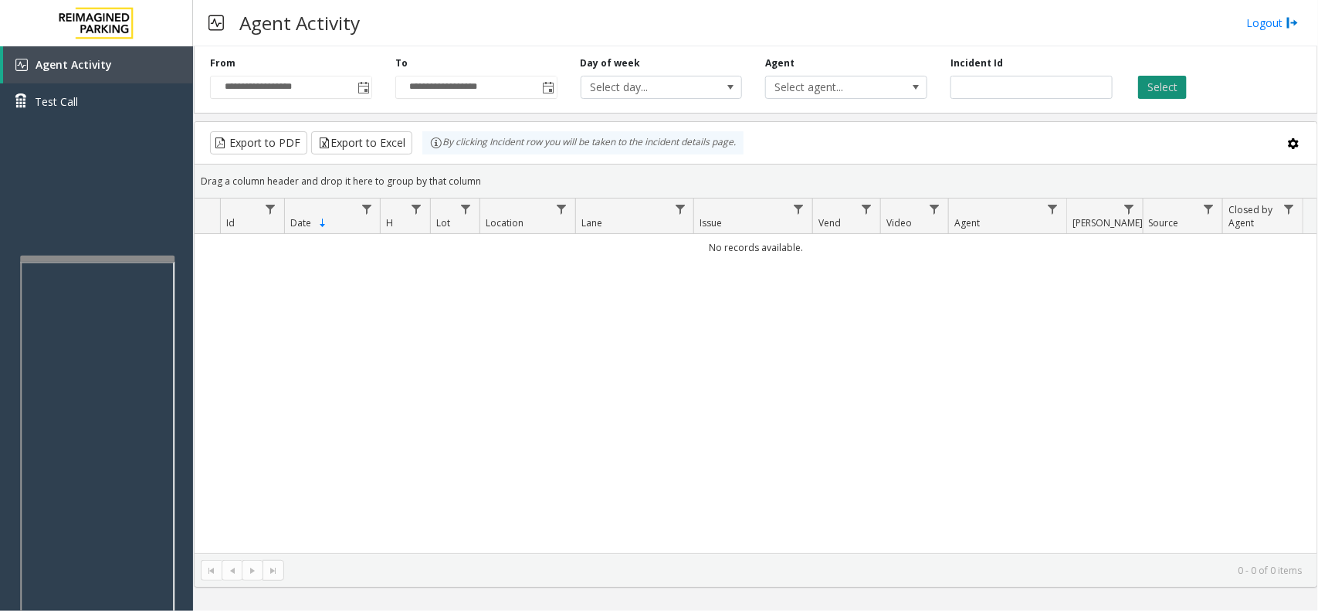
click at [1147, 86] on button "Select" at bounding box center [1162, 87] width 49 height 23
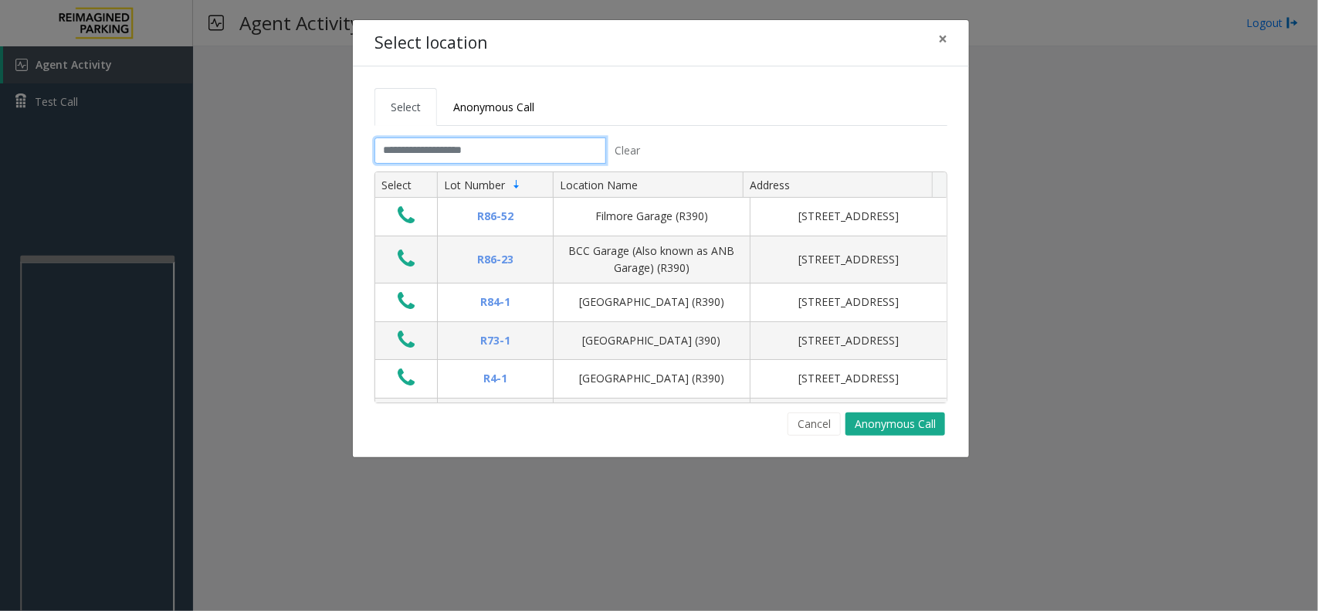
click at [543, 151] on input "text" at bounding box center [490, 150] width 232 height 26
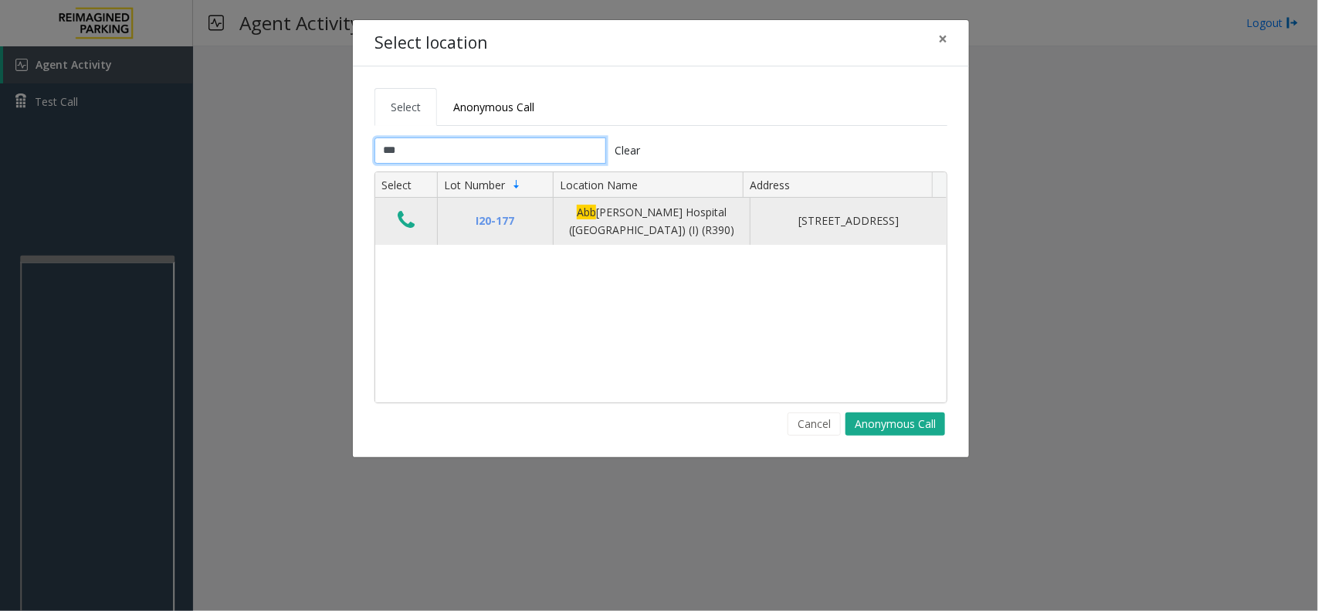
type input "***"
click at [411, 225] on icon "Data table" at bounding box center [406, 220] width 17 height 22
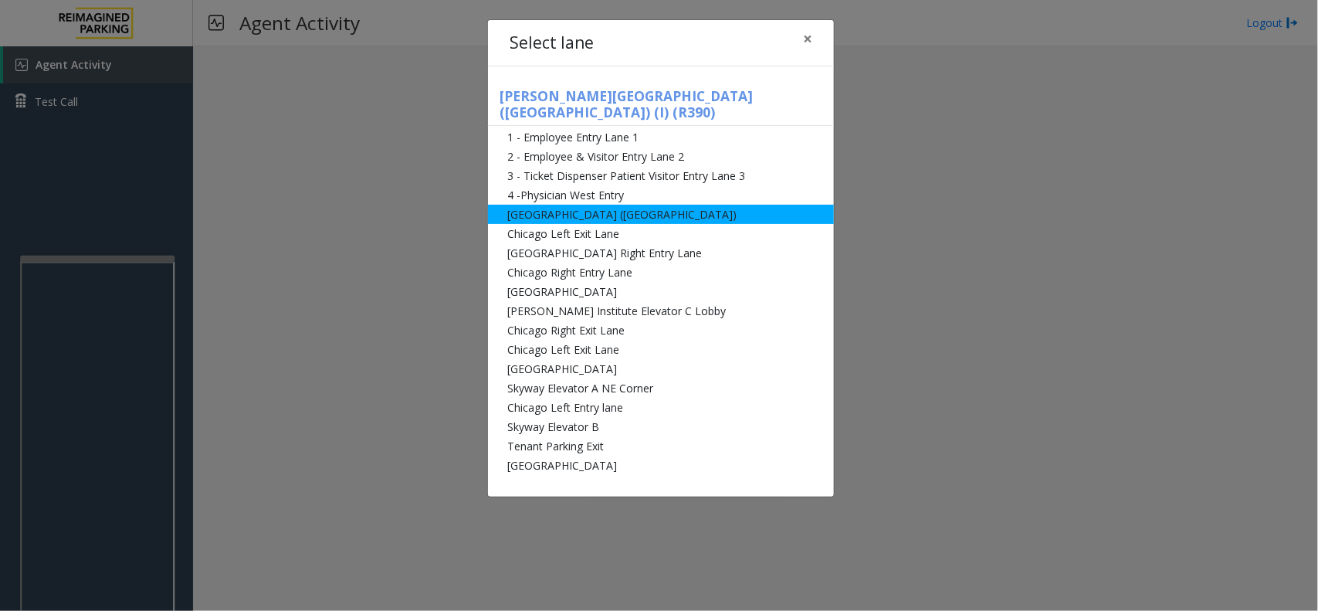
click at [537, 205] on li "[GEOGRAPHIC_DATA] ([GEOGRAPHIC_DATA])" at bounding box center [661, 214] width 346 height 19
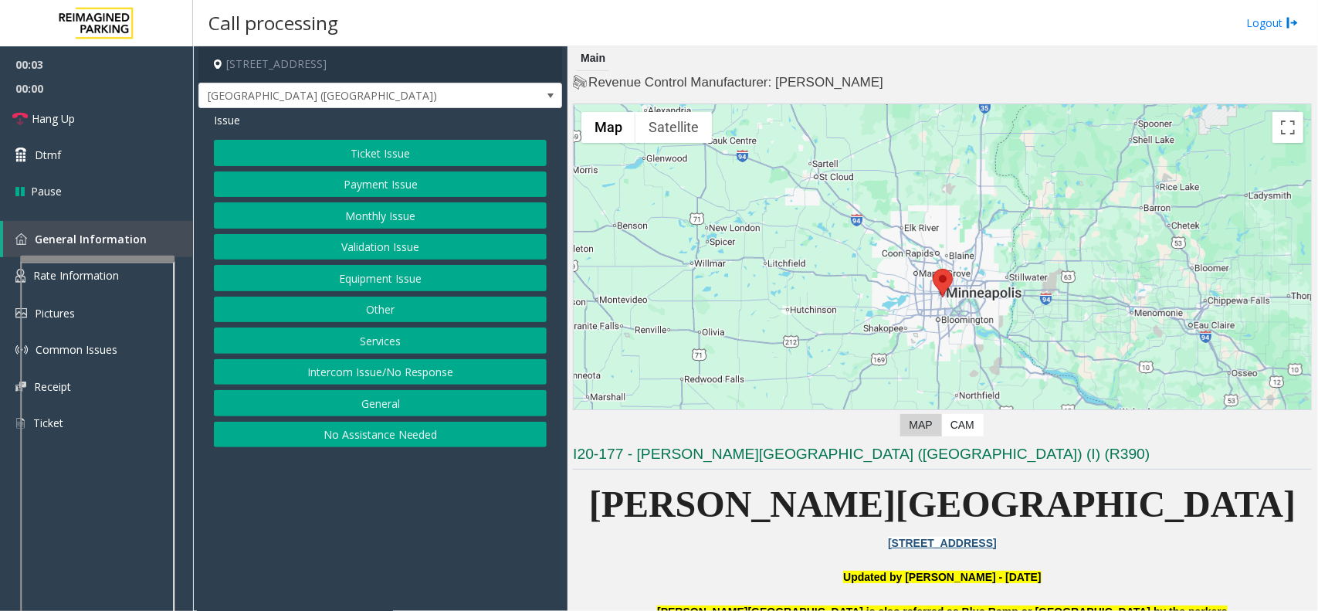
click at [423, 216] on button "Monthly Issue" at bounding box center [380, 215] width 333 height 26
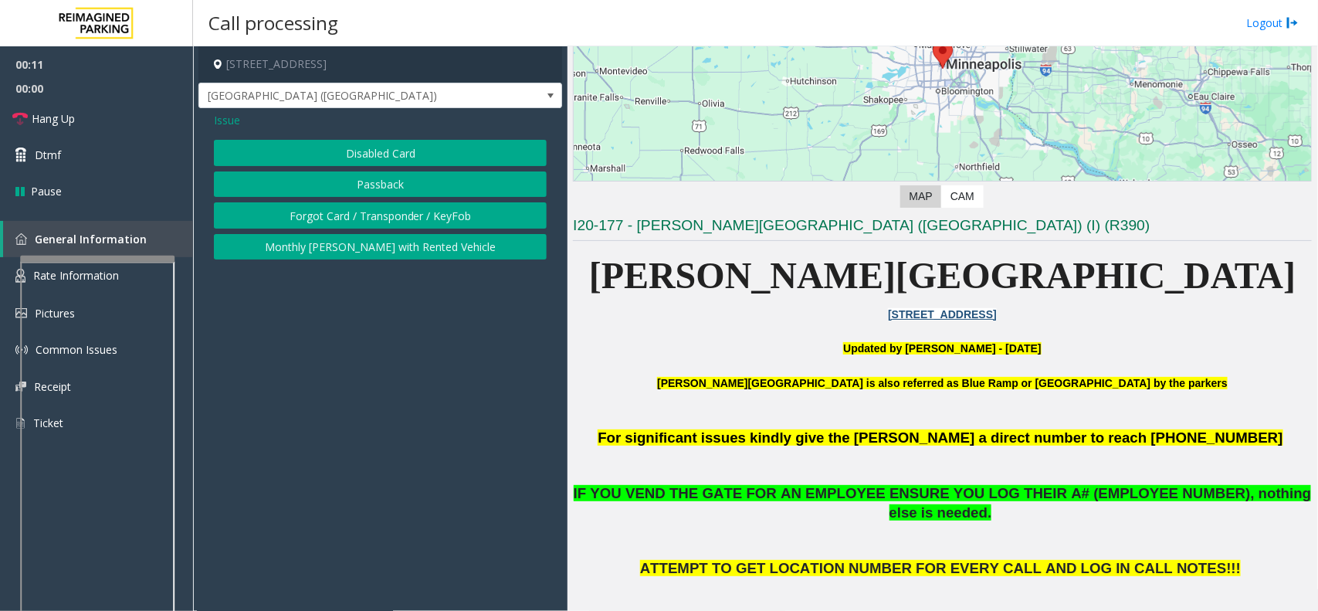
scroll to position [289, 0]
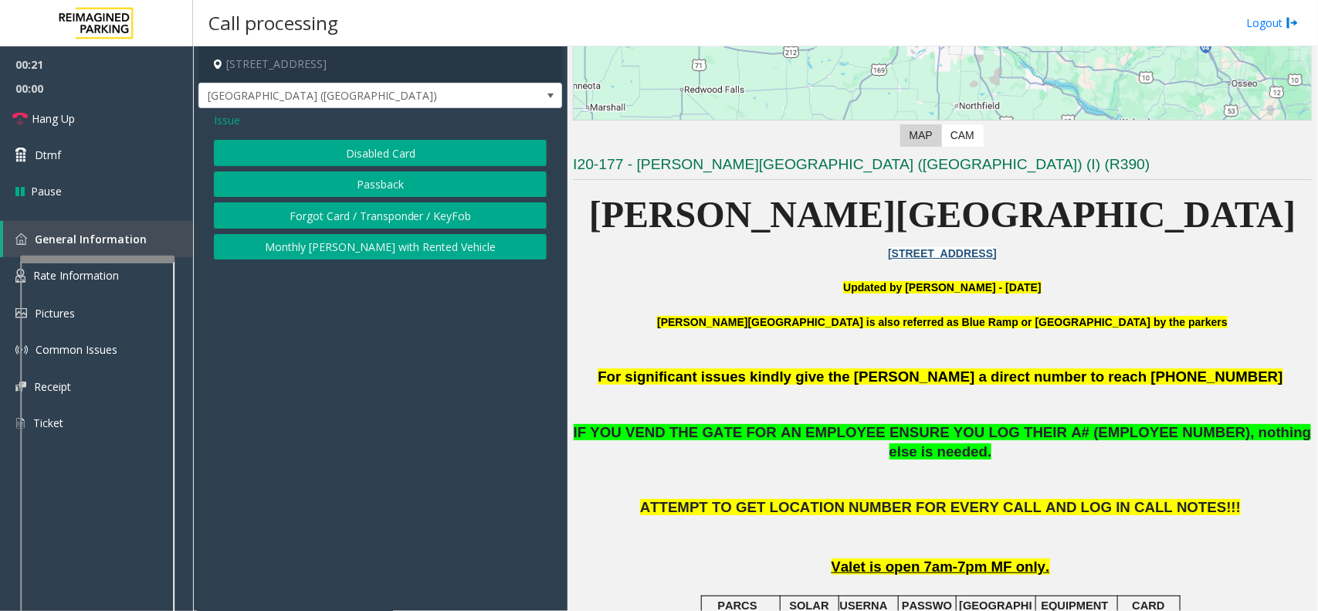
click at [381, 221] on button "Forgot Card / Transponder / KeyFob" at bounding box center [380, 215] width 333 height 26
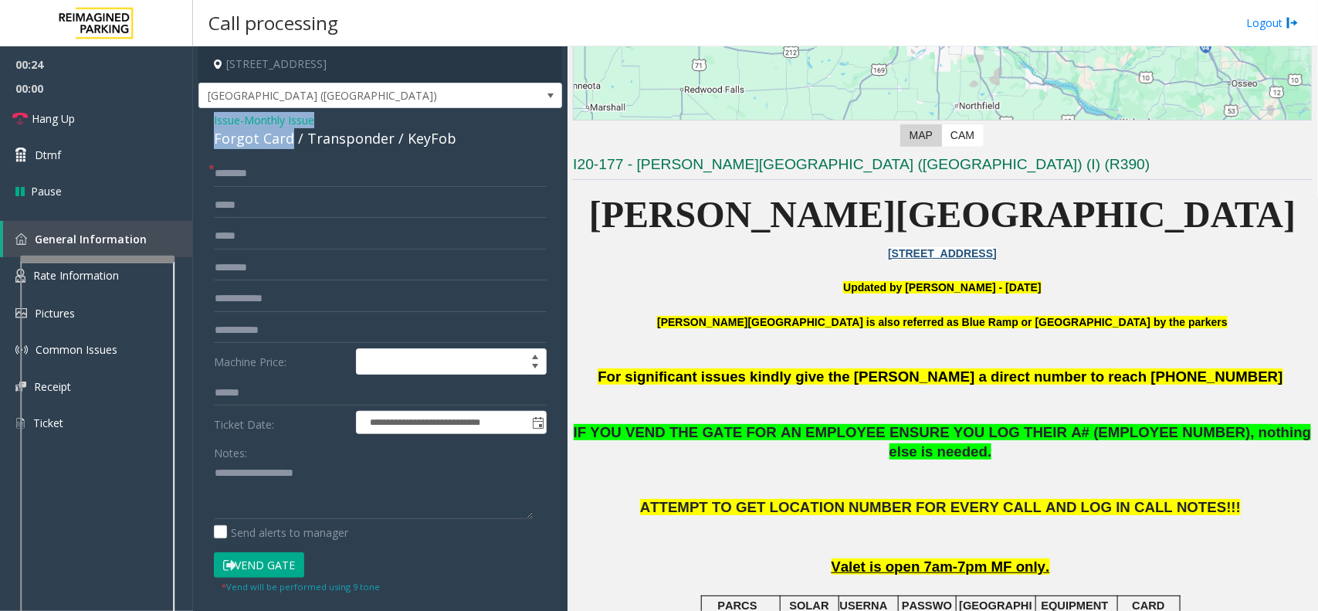
drag, startPoint x: 291, startPoint y: 137, endPoint x: 198, endPoint y: 113, distance: 96.6
click at [198, 113] on div "**********" at bounding box center [380, 500] width 364 height 784
type textarea "**********"
click at [261, 299] on input "text" at bounding box center [380, 299] width 333 height 26
click at [273, 300] on input "text" at bounding box center [380, 299] width 333 height 26
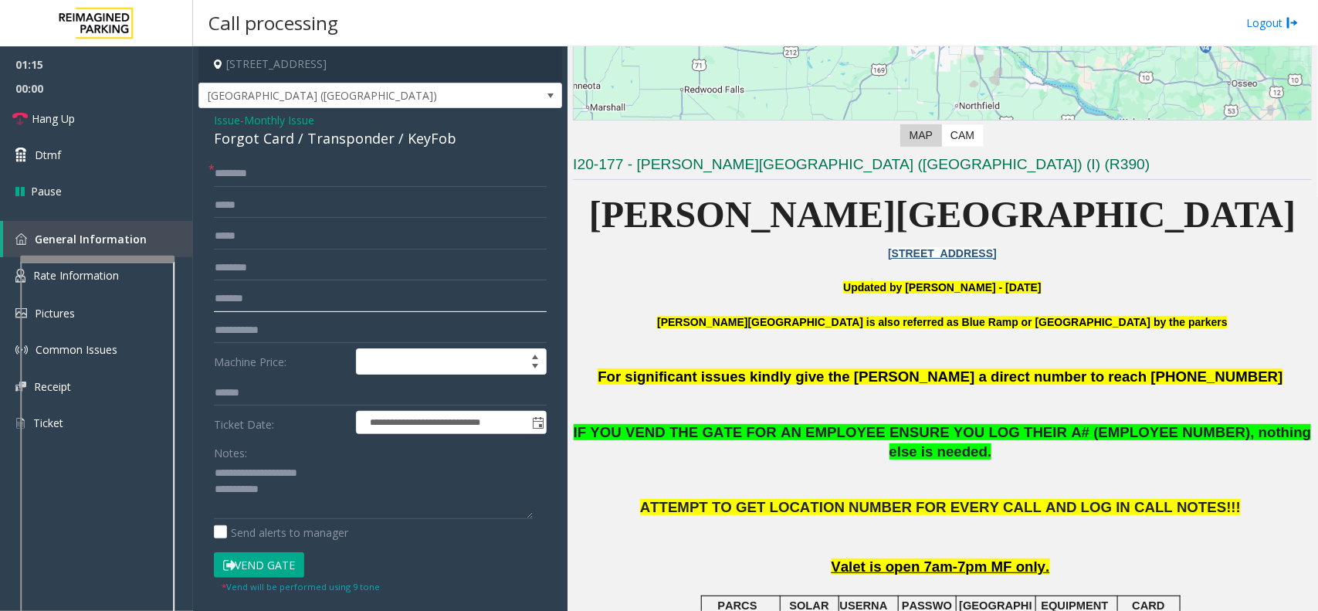
type input "*******"
click at [265, 170] on input "text" at bounding box center [380, 174] width 333 height 26
click at [242, 570] on button "Vend Gate" at bounding box center [259, 565] width 90 height 26
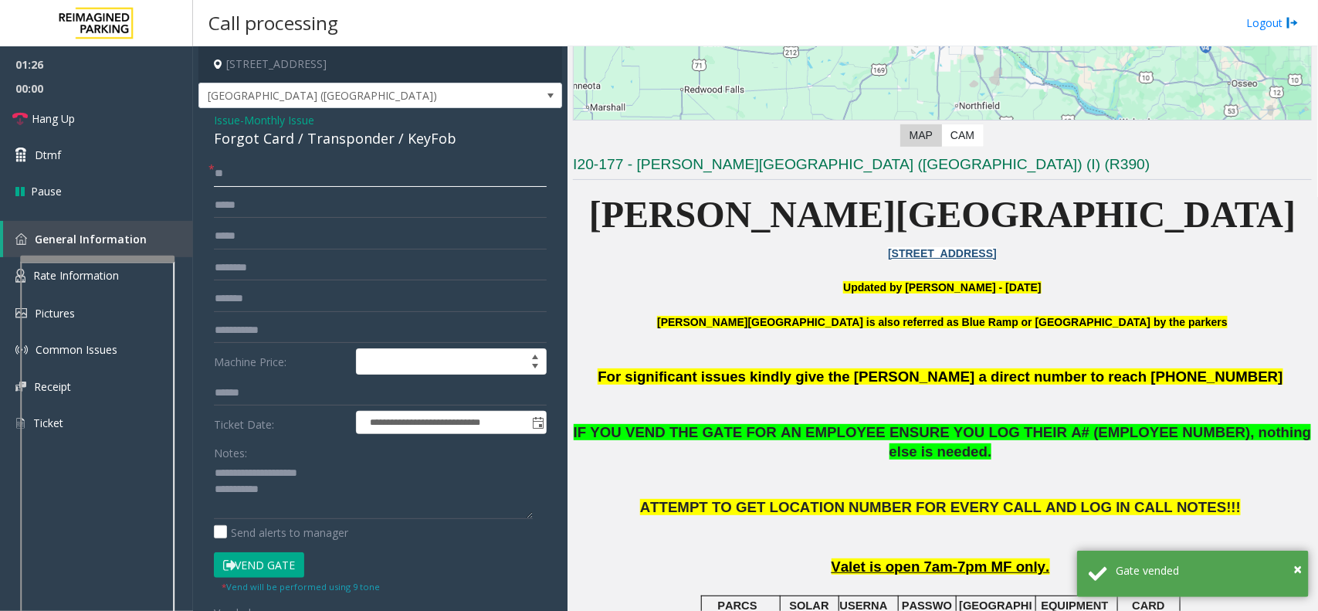
type input "**"
click at [306, 496] on textarea at bounding box center [373, 490] width 319 height 58
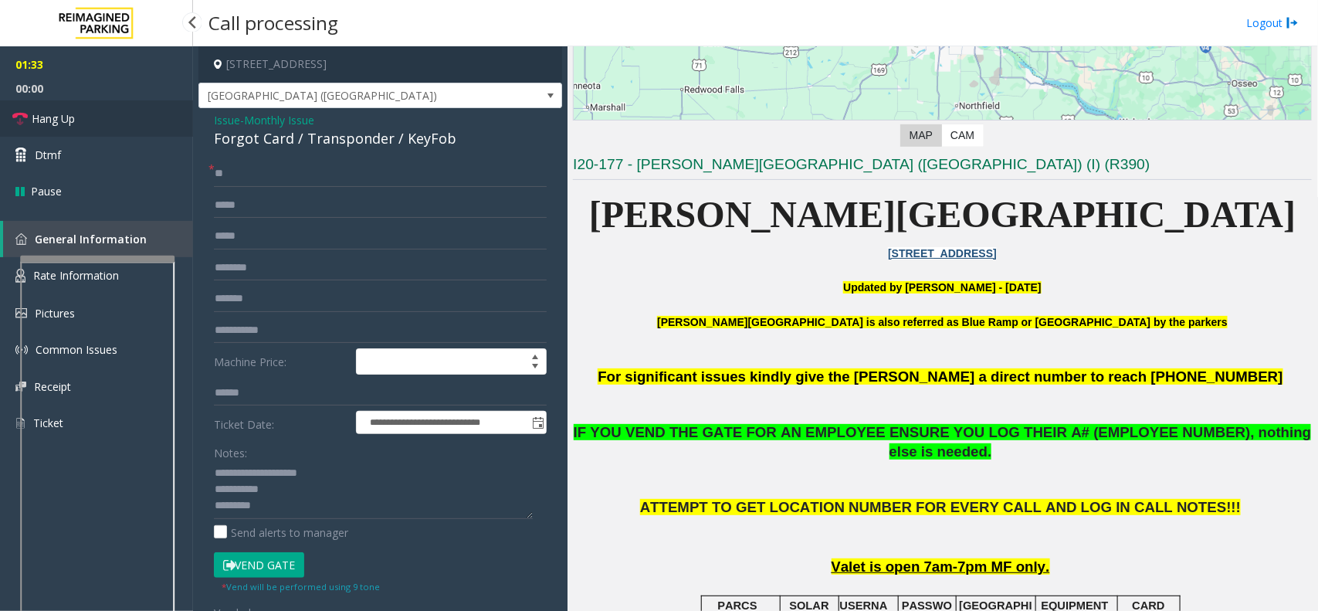
click at [74, 124] on span "Hang Up" at bounding box center [53, 118] width 43 height 16
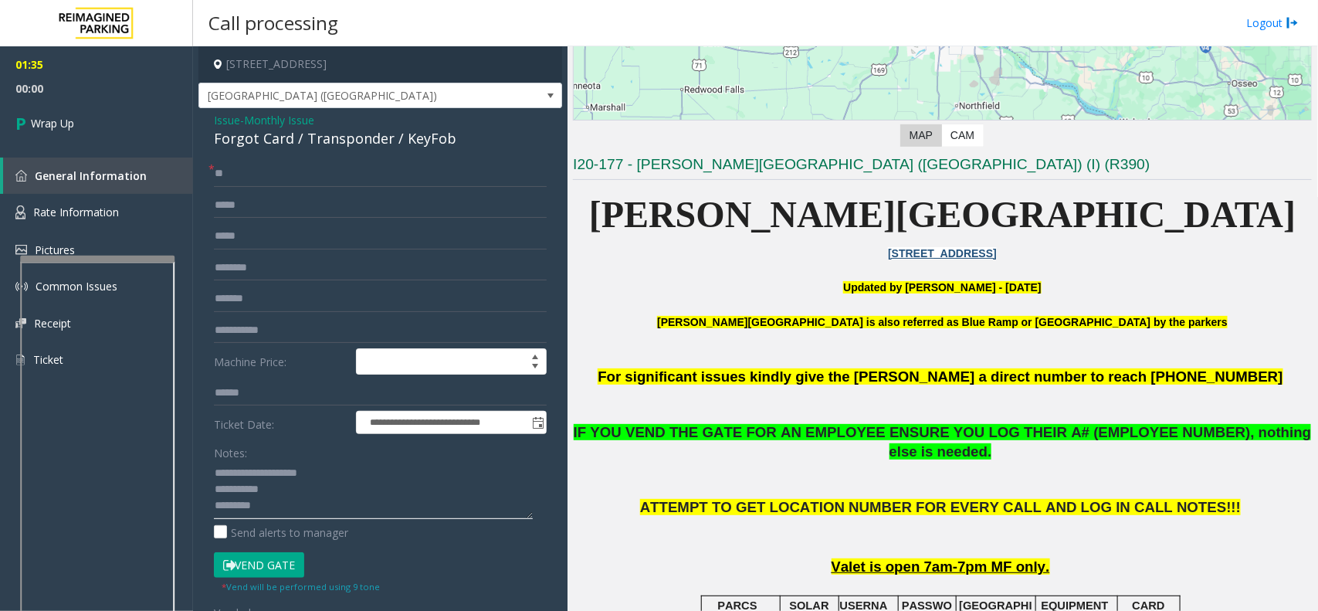
click at [313, 507] on textarea at bounding box center [373, 490] width 319 height 58
type textarea "**********"
click at [45, 128] on span "Wrap Up" at bounding box center [52, 123] width 43 height 16
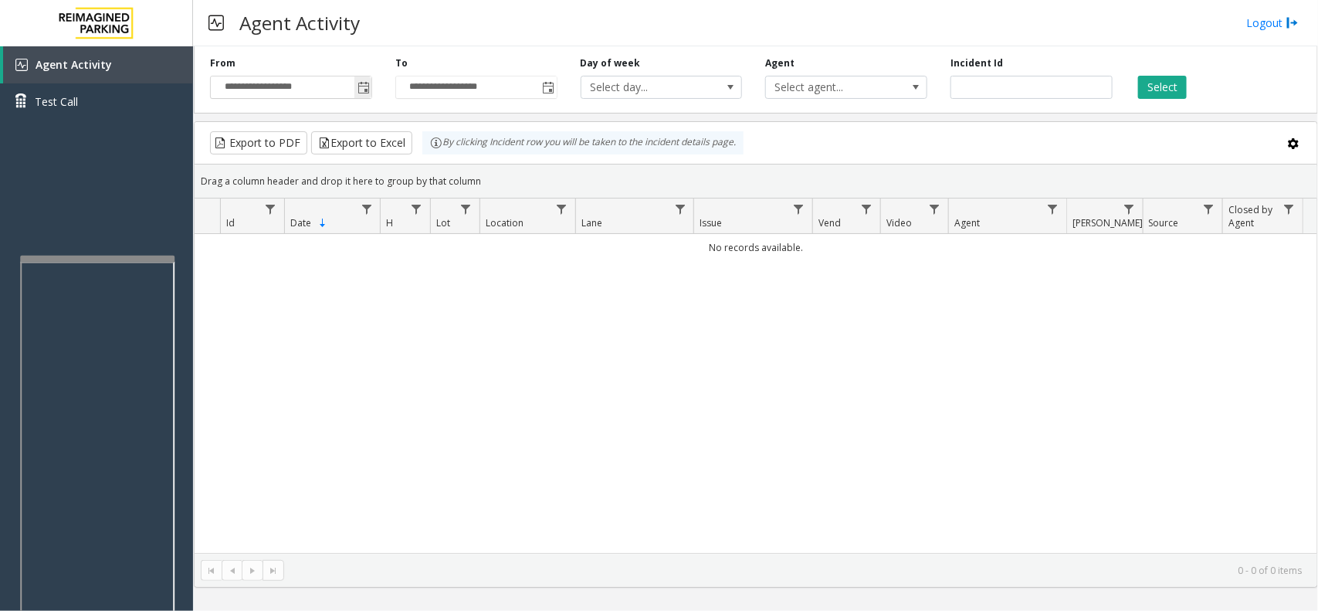
click at [361, 91] on span "Toggle popup" at bounding box center [363, 88] width 12 height 12
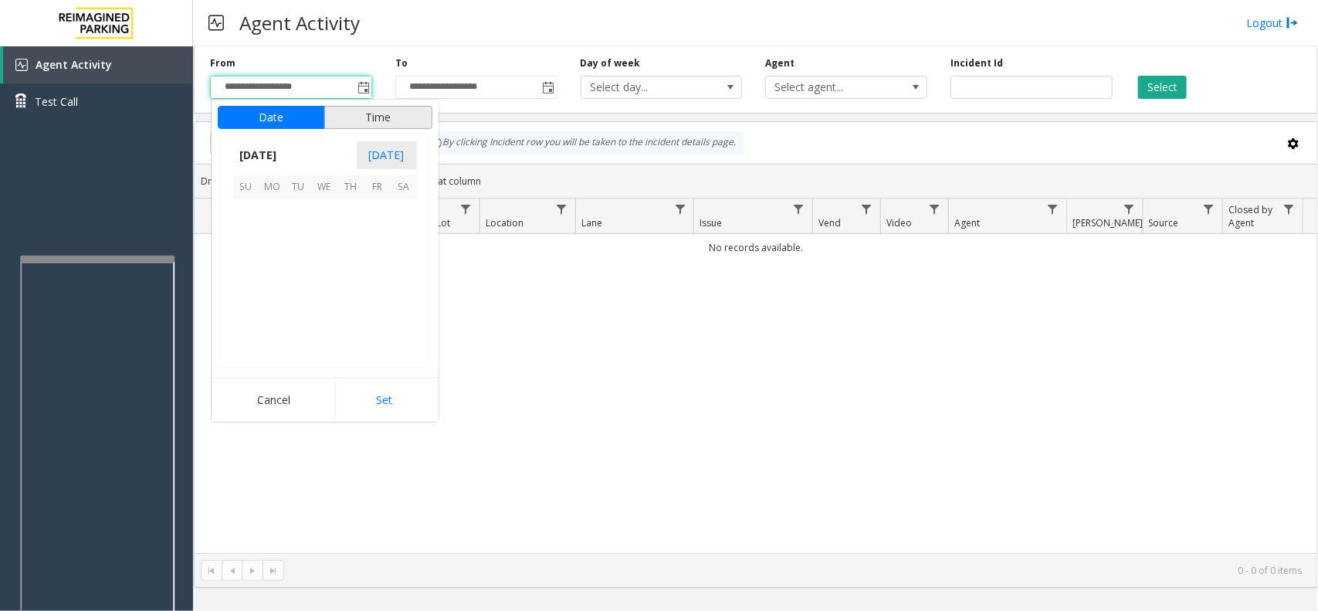
scroll to position [276750, 0]
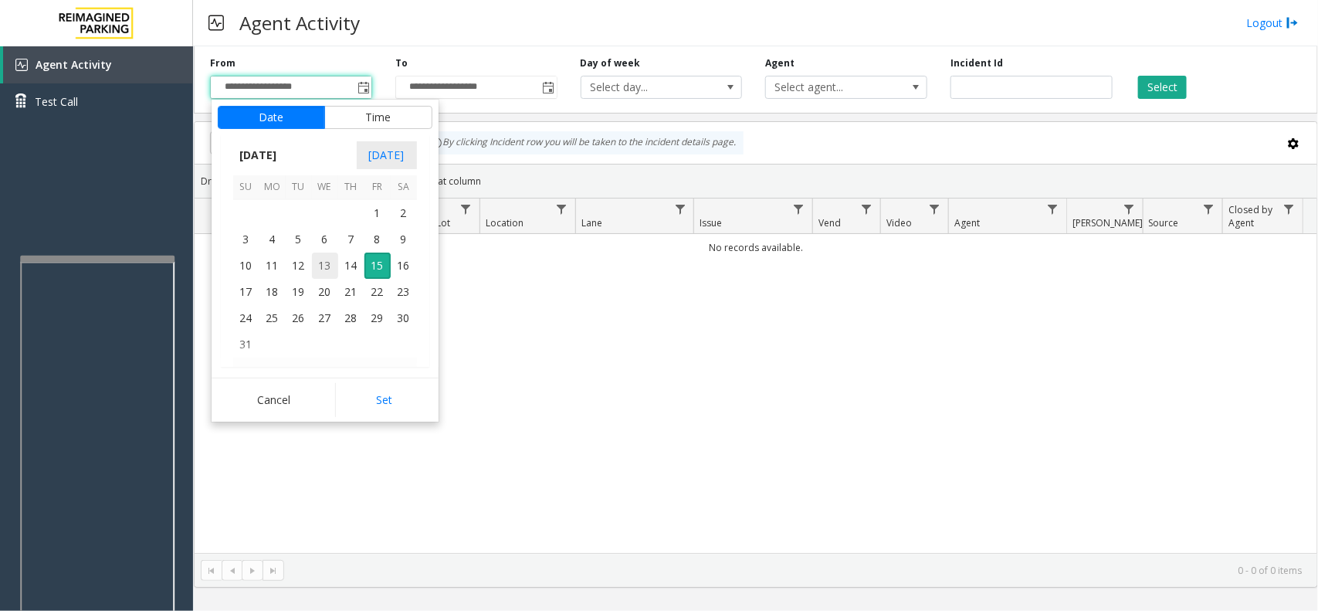
click at [330, 262] on span "13" at bounding box center [325, 265] width 26 height 26
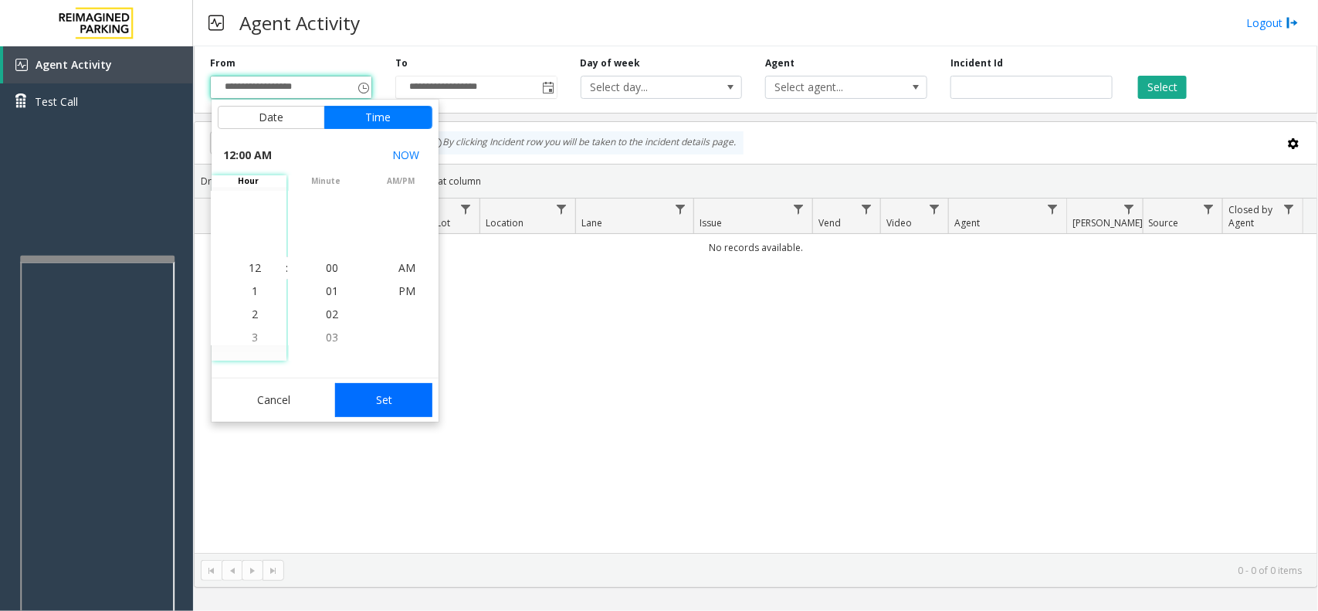
click at [377, 399] on button "Set" at bounding box center [383, 400] width 97 height 34
type input "**********"
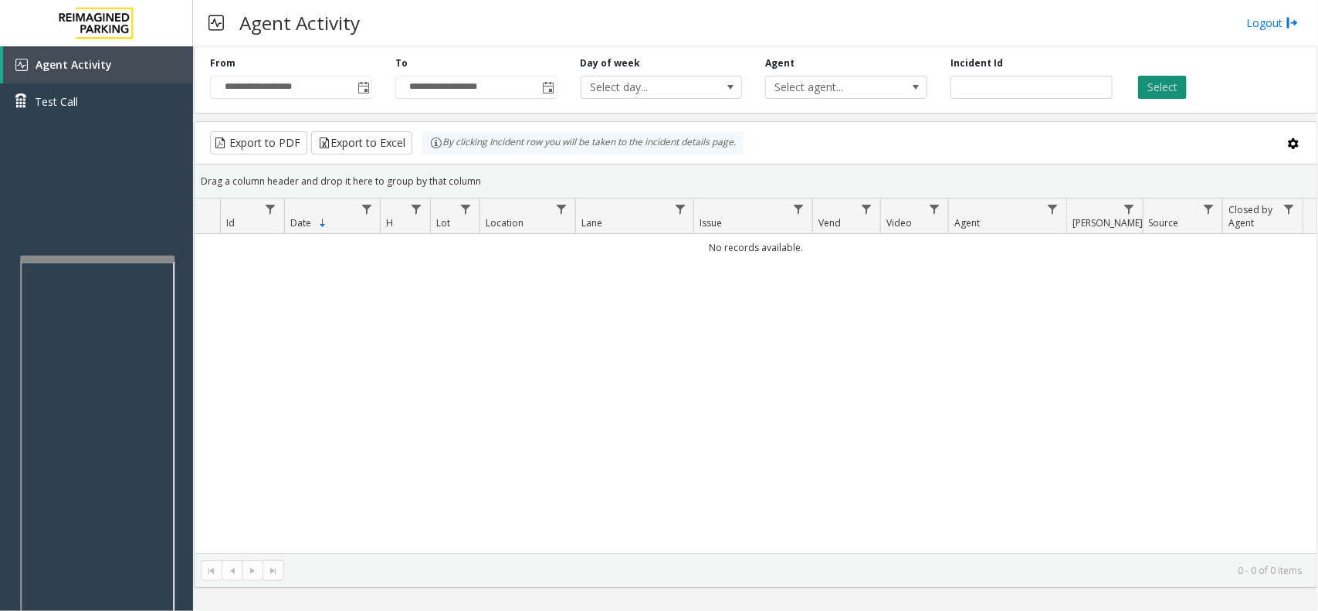
click at [1147, 89] on button "Select" at bounding box center [1162, 87] width 49 height 23
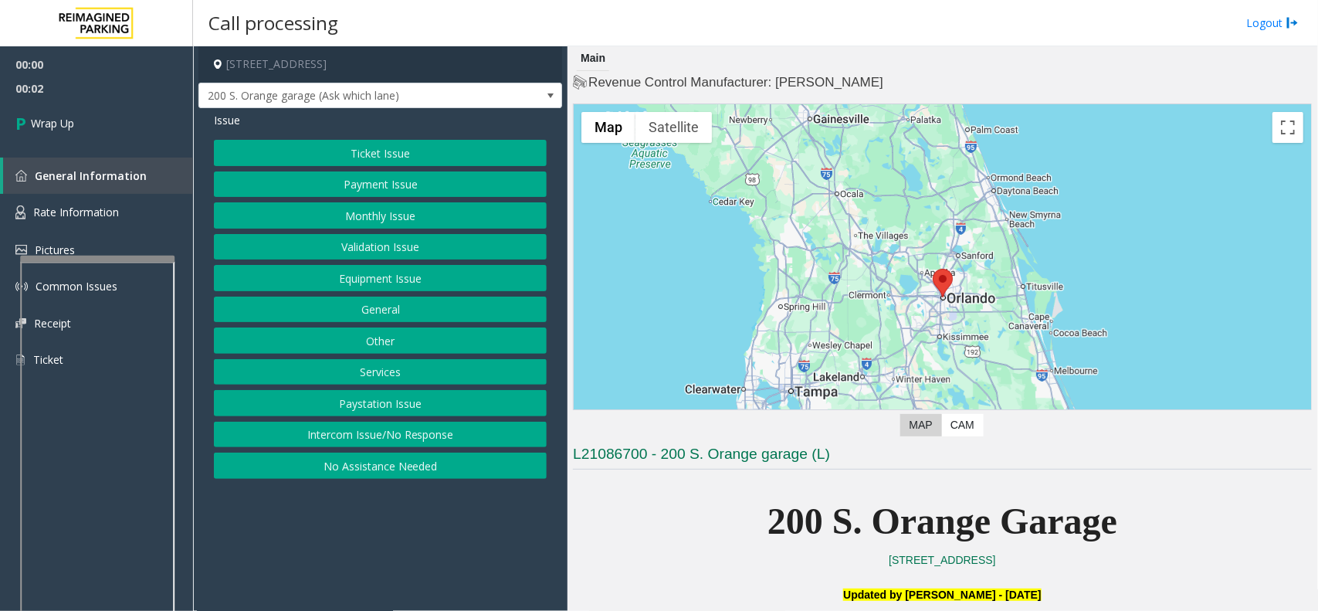
click at [392, 440] on button "Intercom Issue/No Response" at bounding box center [380, 434] width 333 height 26
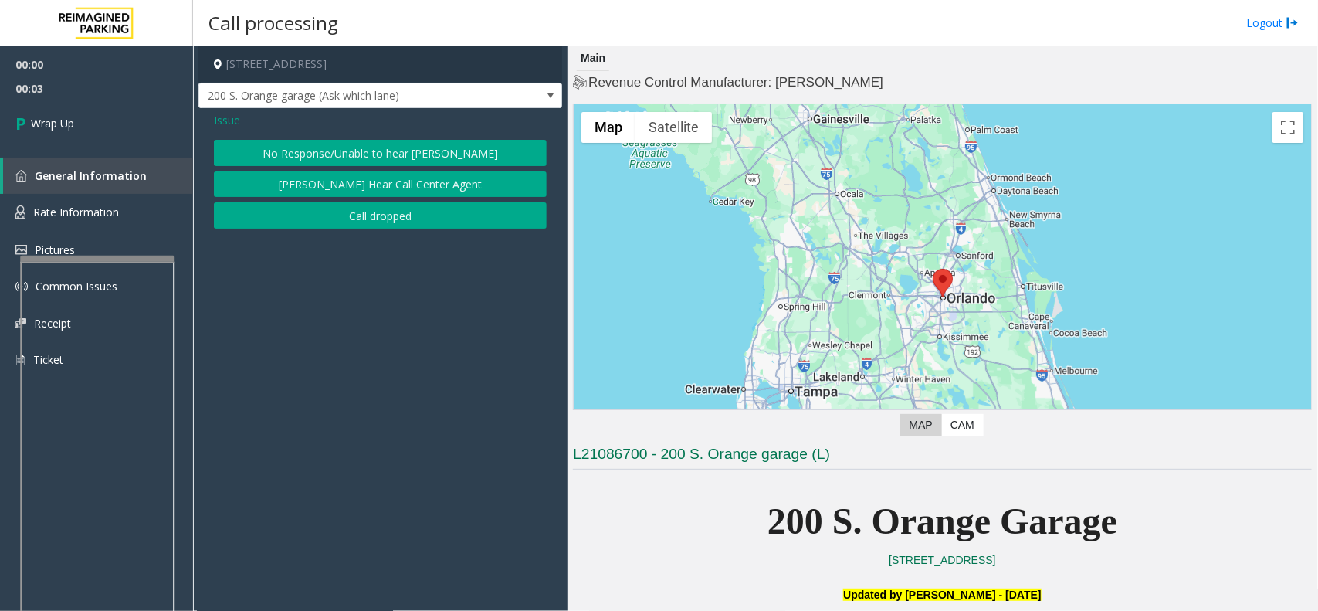
click at [390, 215] on button "Call dropped" at bounding box center [380, 215] width 333 height 26
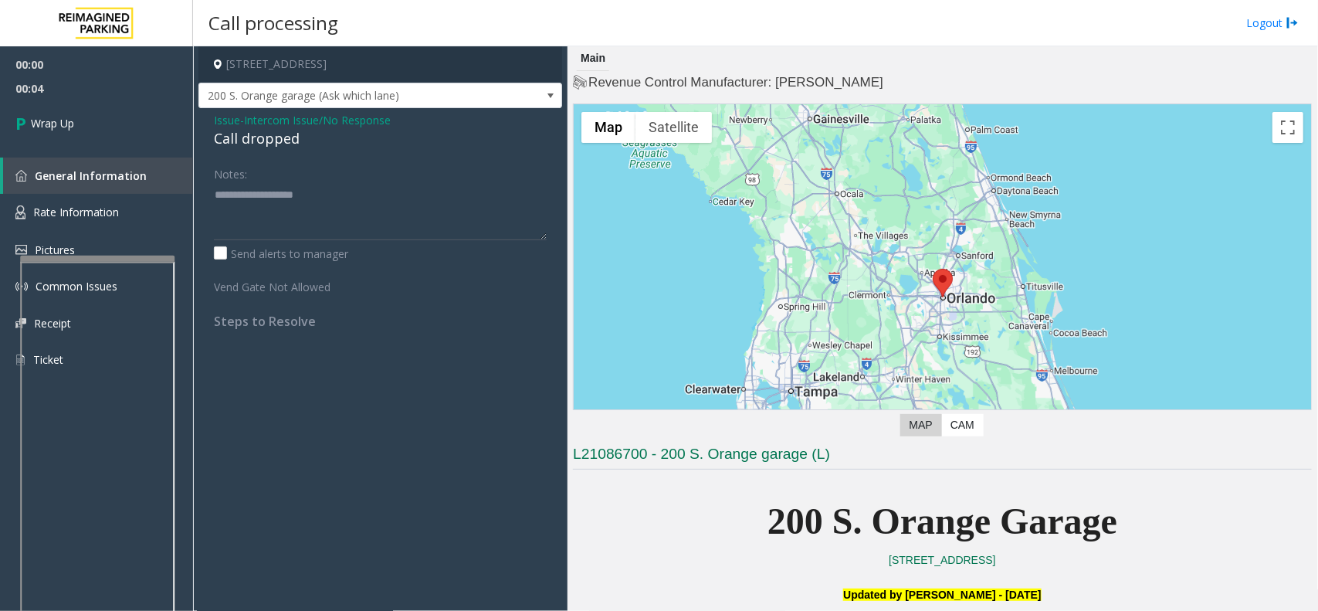
click at [279, 137] on div "Call dropped" at bounding box center [380, 138] width 333 height 21
drag, startPoint x: 279, startPoint y: 137, endPoint x: 270, endPoint y: 144, distance: 10.5
click at [276, 140] on div "Call dropped" at bounding box center [380, 138] width 333 height 21
type textarea "**********"
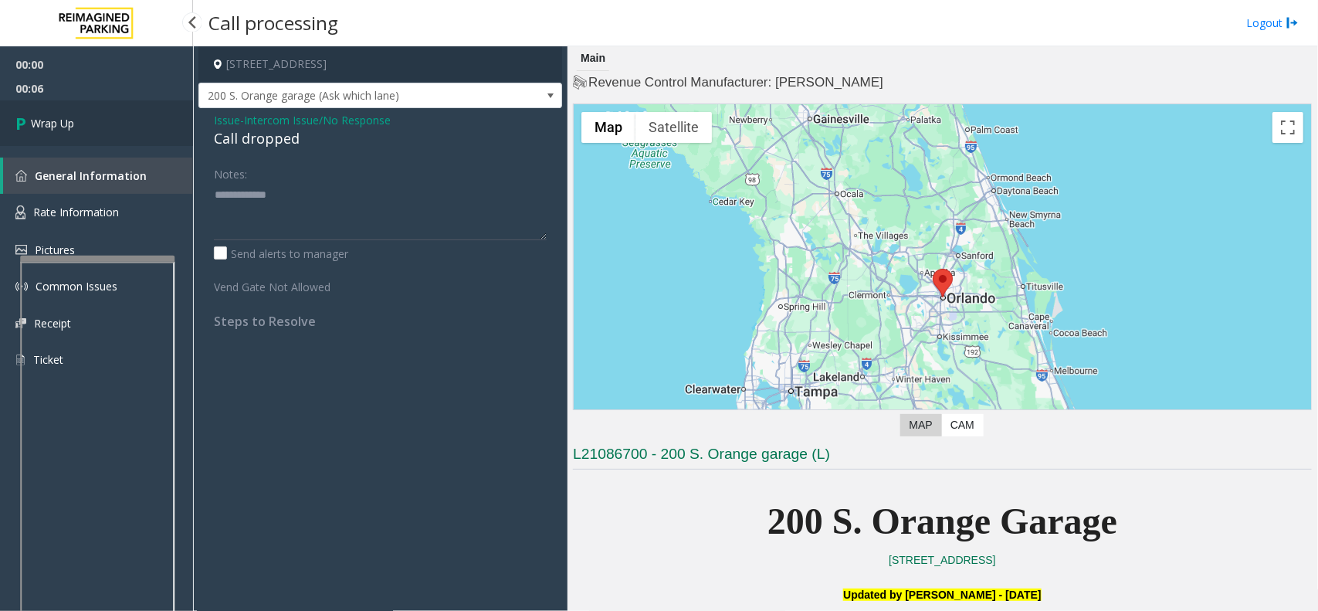
click at [52, 125] on span "Wrap Up" at bounding box center [52, 123] width 43 height 16
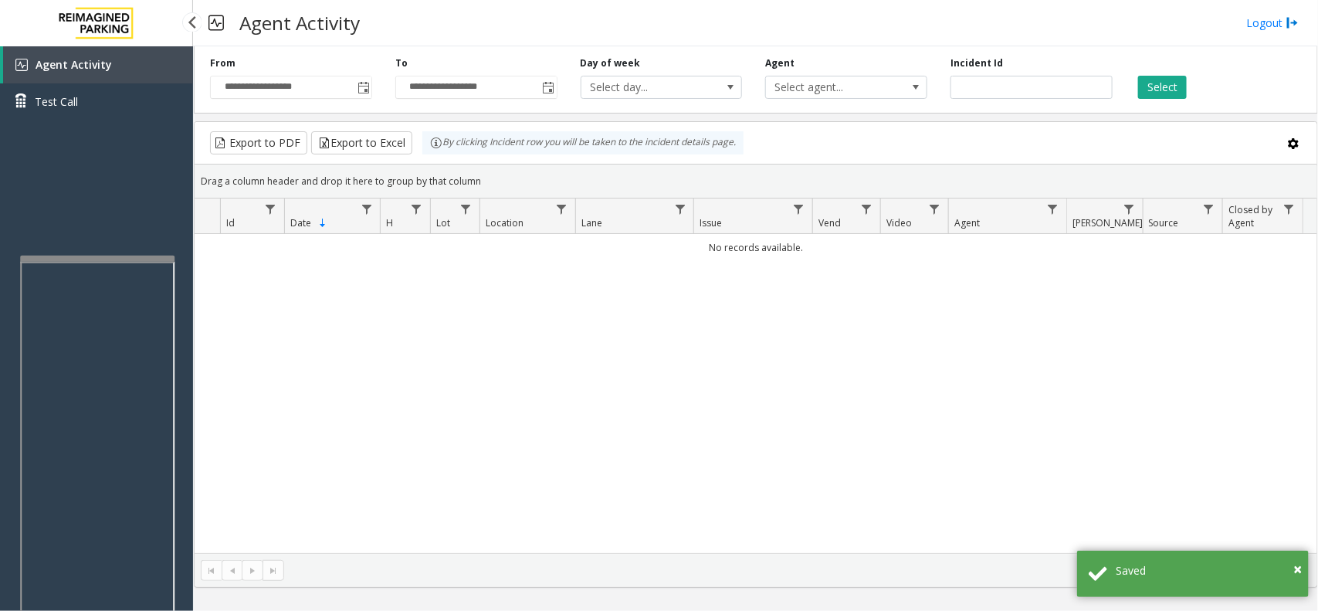
click at [107, 202] on div "Agent Activity Test Call" at bounding box center [96, 351] width 193 height 611
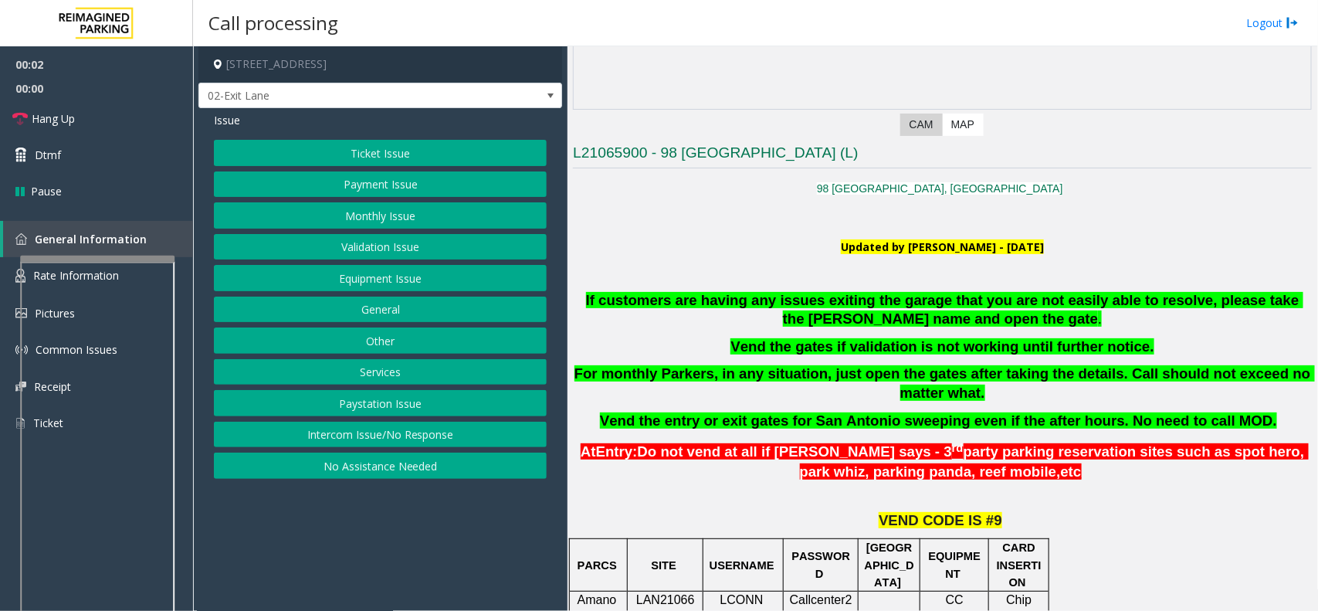
scroll to position [289, 0]
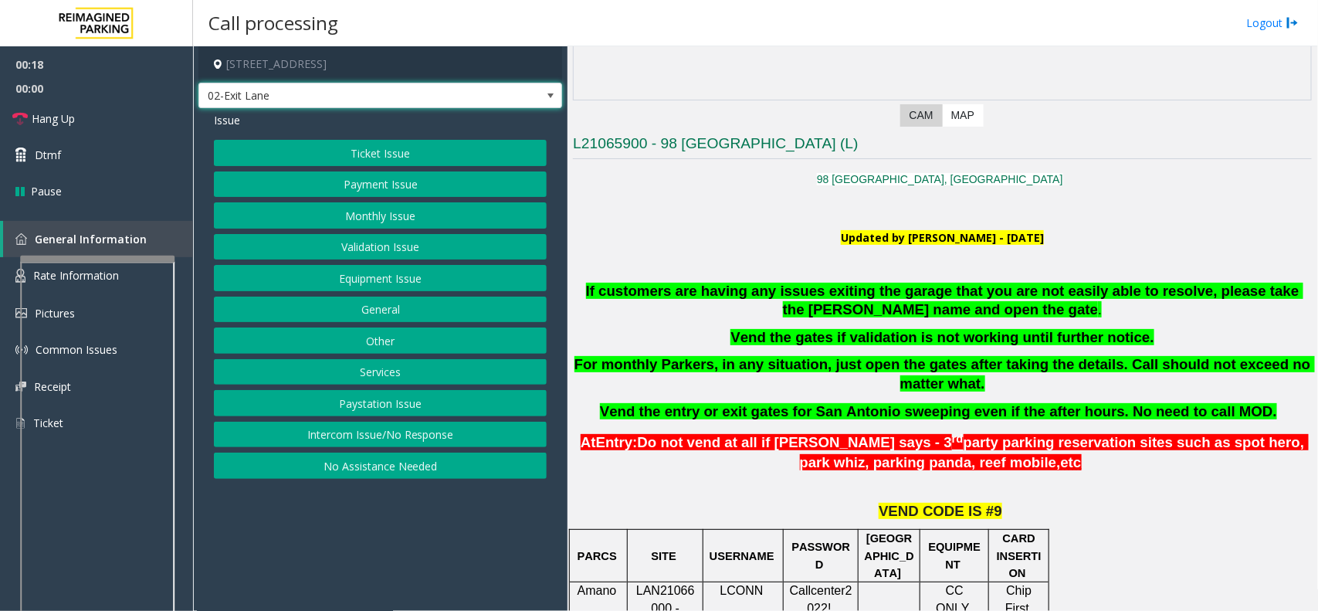
click at [544, 95] on span at bounding box center [550, 96] width 12 height 12
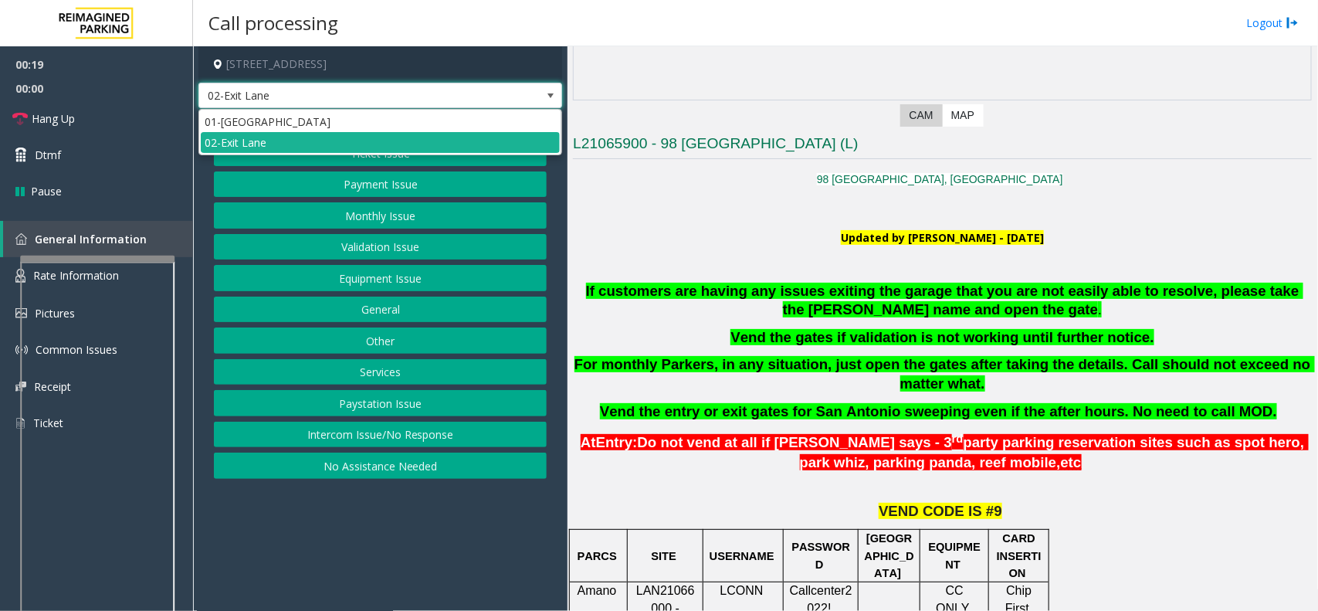
click at [548, 93] on span at bounding box center [550, 96] width 12 height 12
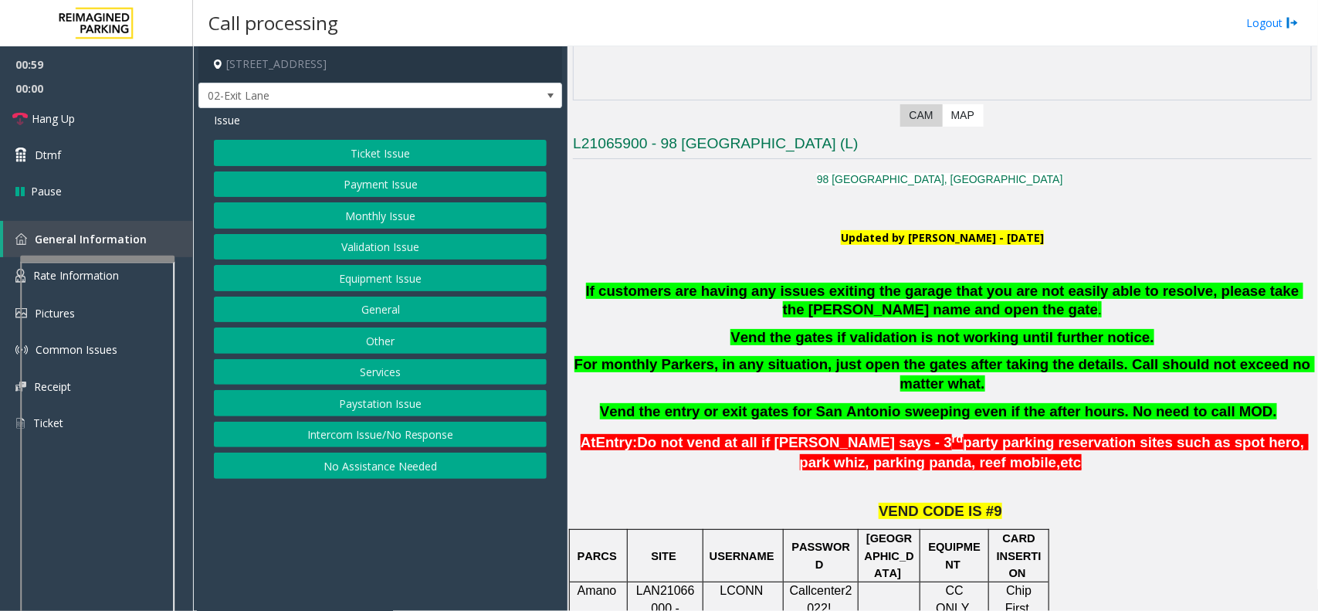
click at [330, 149] on button "Ticket Issue" at bounding box center [380, 153] width 333 height 26
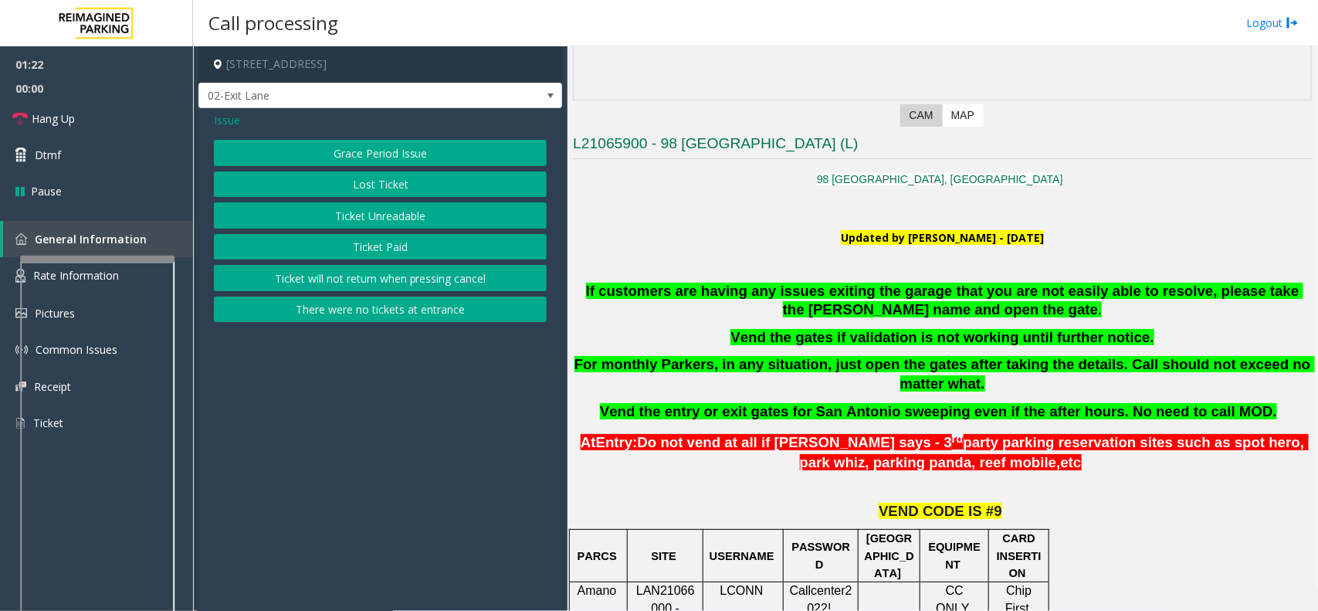
click at [225, 121] on span "Issue" at bounding box center [227, 120] width 26 height 16
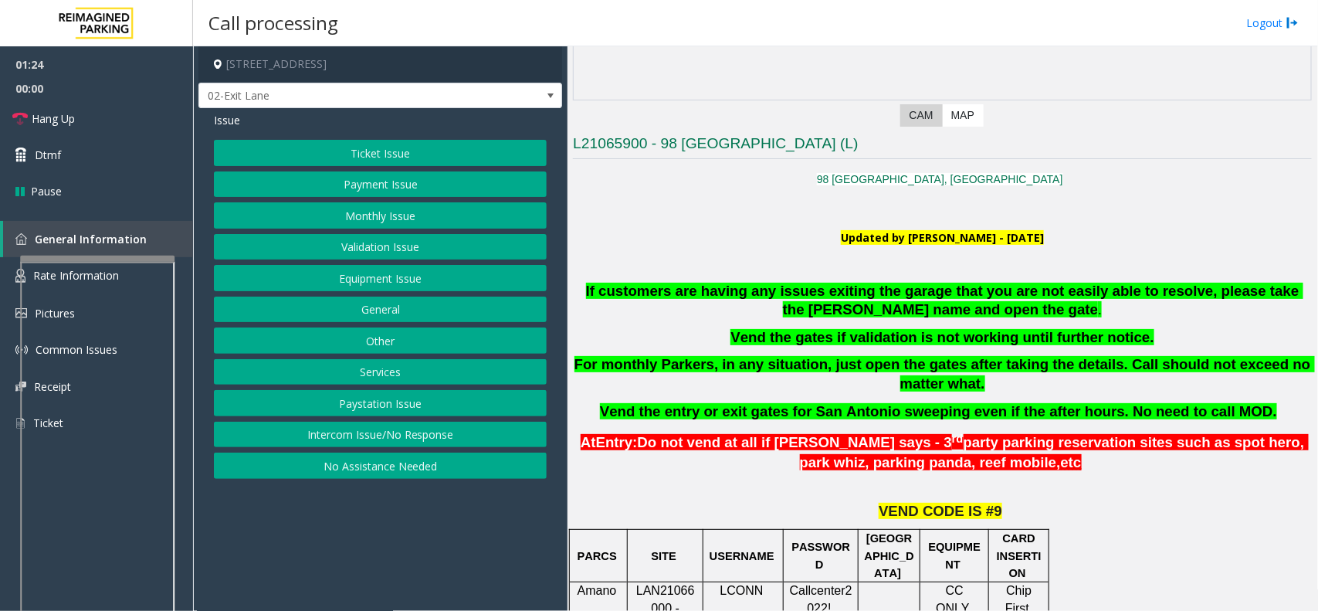
click at [360, 283] on button "Equipment Issue" at bounding box center [380, 278] width 333 height 26
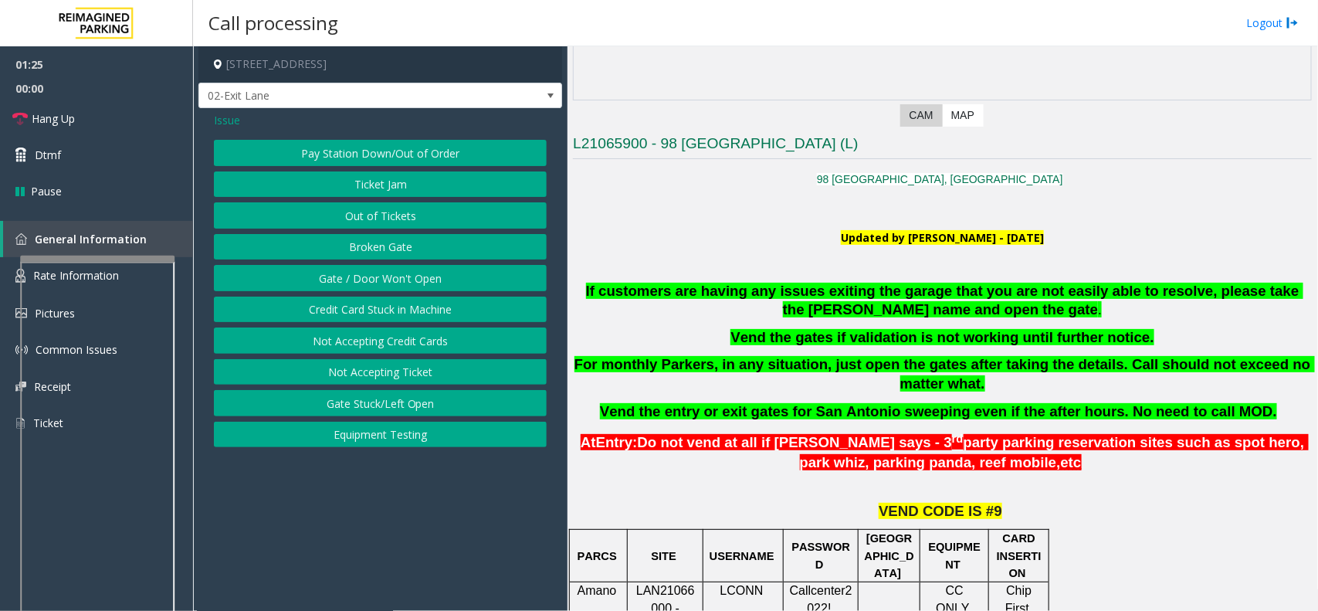
click at [380, 185] on button "Ticket Jam" at bounding box center [380, 184] width 333 height 26
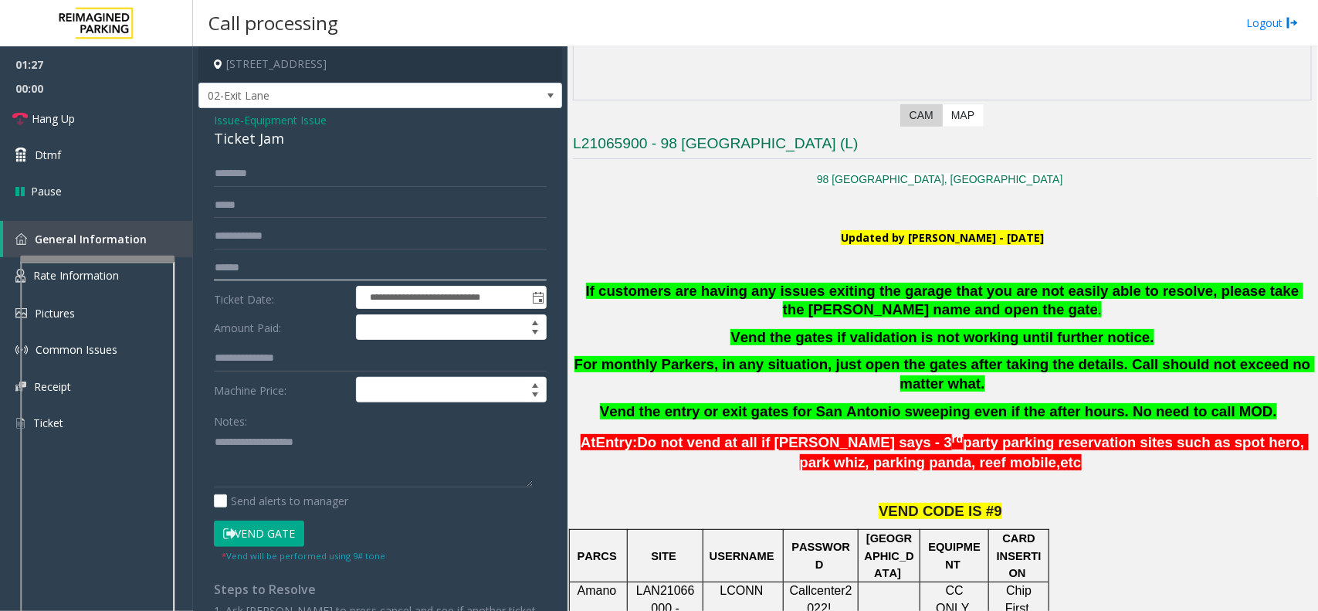
drag, startPoint x: 268, startPoint y: 270, endPoint x: 289, endPoint y: 256, distance: 25.7
click at [269, 270] on input "text" at bounding box center [380, 268] width 333 height 26
type input "******"
drag, startPoint x: 209, startPoint y: 117, endPoint x: 290, endPoint y: 131, distance: 82.4
click at [290, 131] on div "**********" at bounding box center [380, 452] width 364 height 688
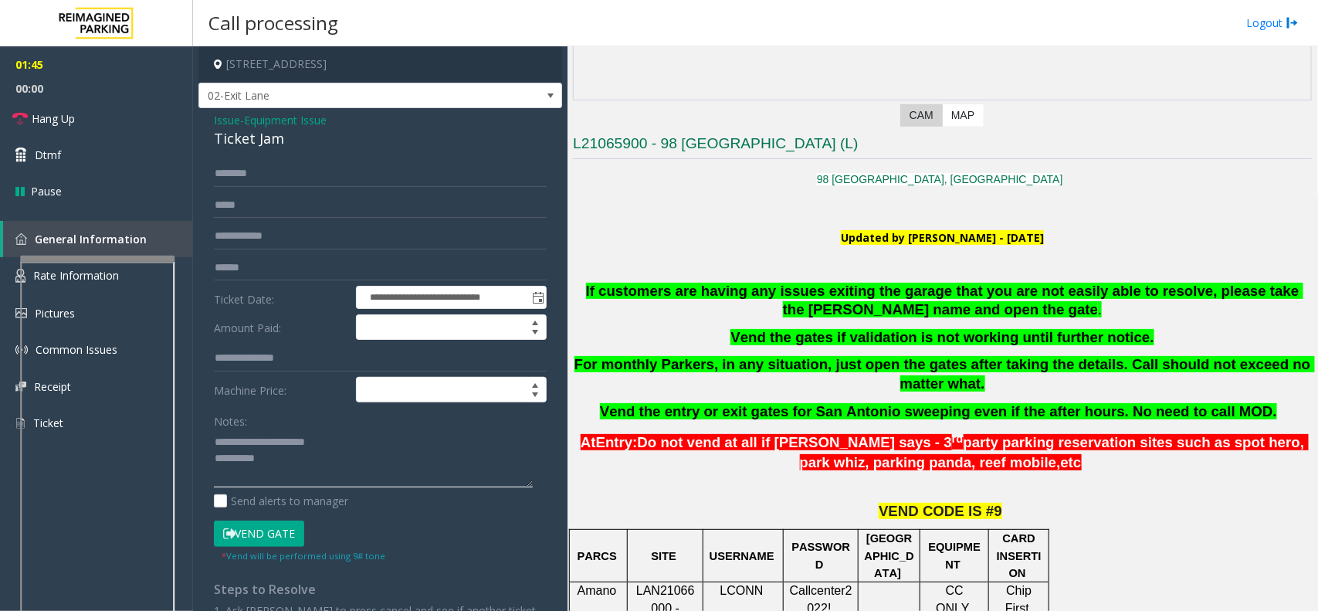
click at [273, 456] on textarea at bounding box center [373, 458] width 319 height 58
click at [344, 476] on textarea at bounding box center [373, 458] width 319 height 58
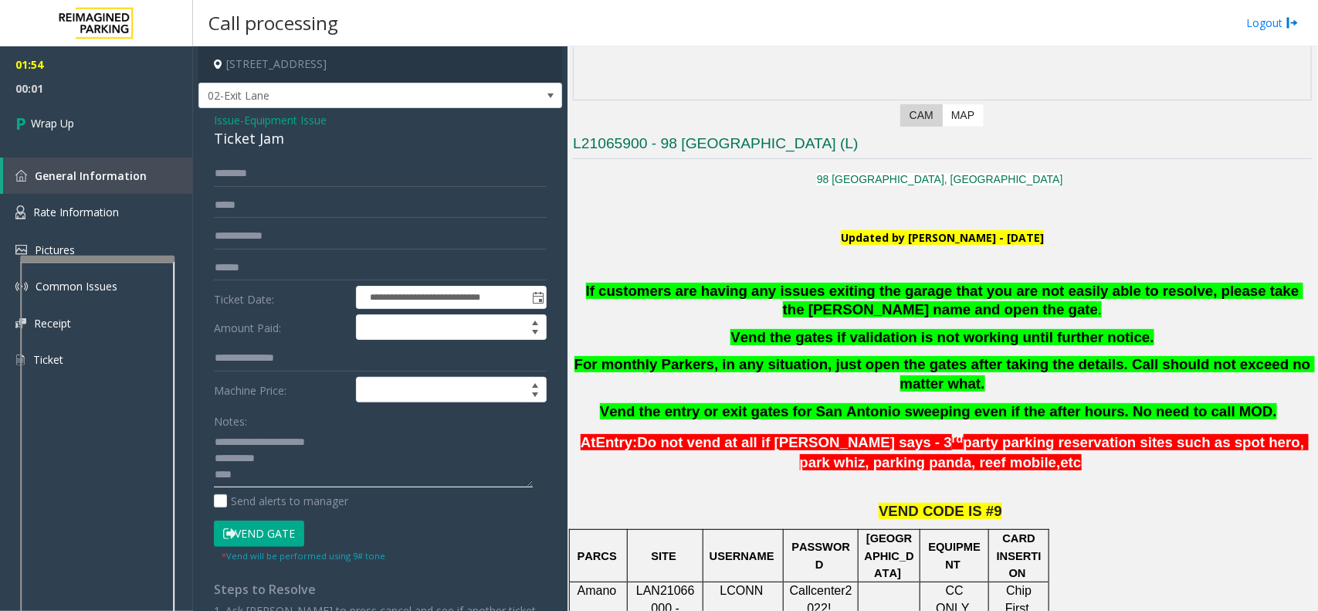
click at [317, 476] on textarea at bounding box center [373, 458] width 319 height 58
type textarea "**********"
click at [85, 120] on link "Wrap Up" at bounding box center [96, 123] width 193 height 46
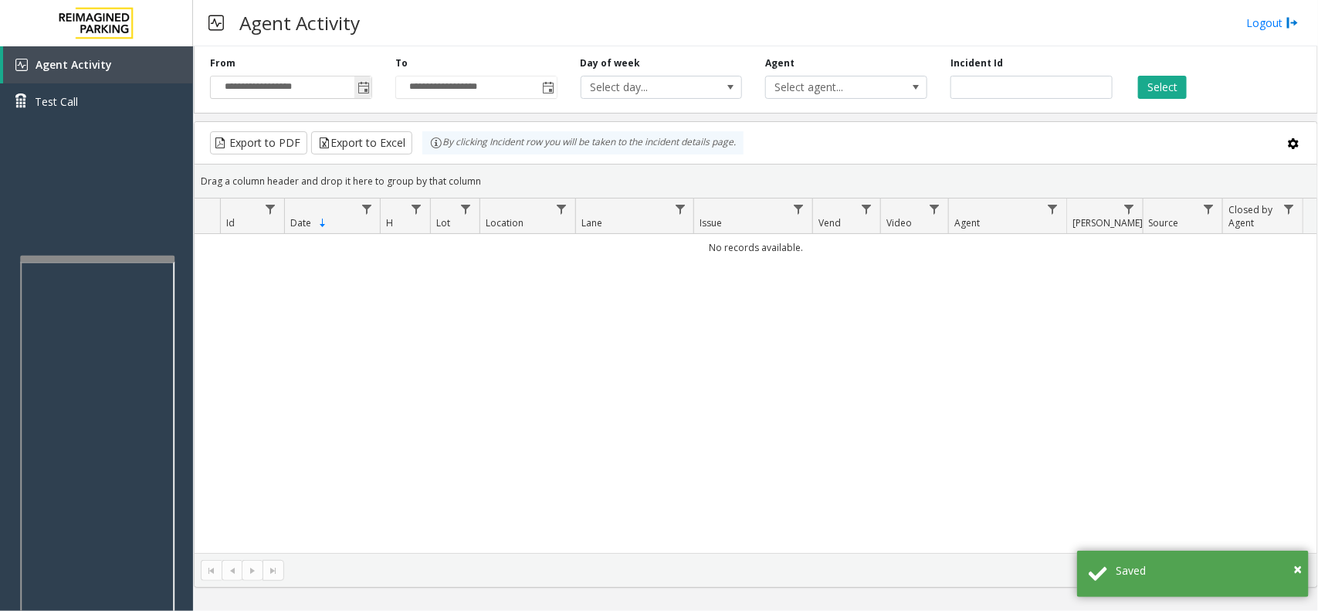
click at [356, 85] on span "Toggle popup" at bounding box center [362, 87] width 17 height 25
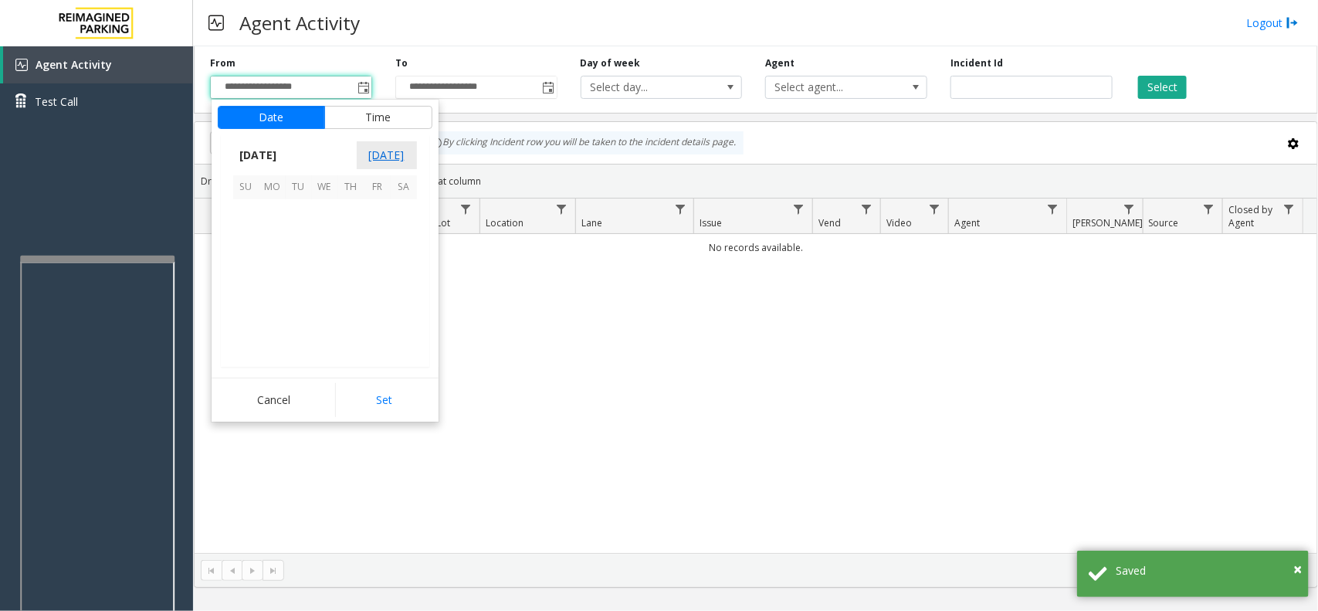
scroll to position [276750, 0]
click at [293, 264] on span "12" at bounding box center [299, 265] width 26 height 26
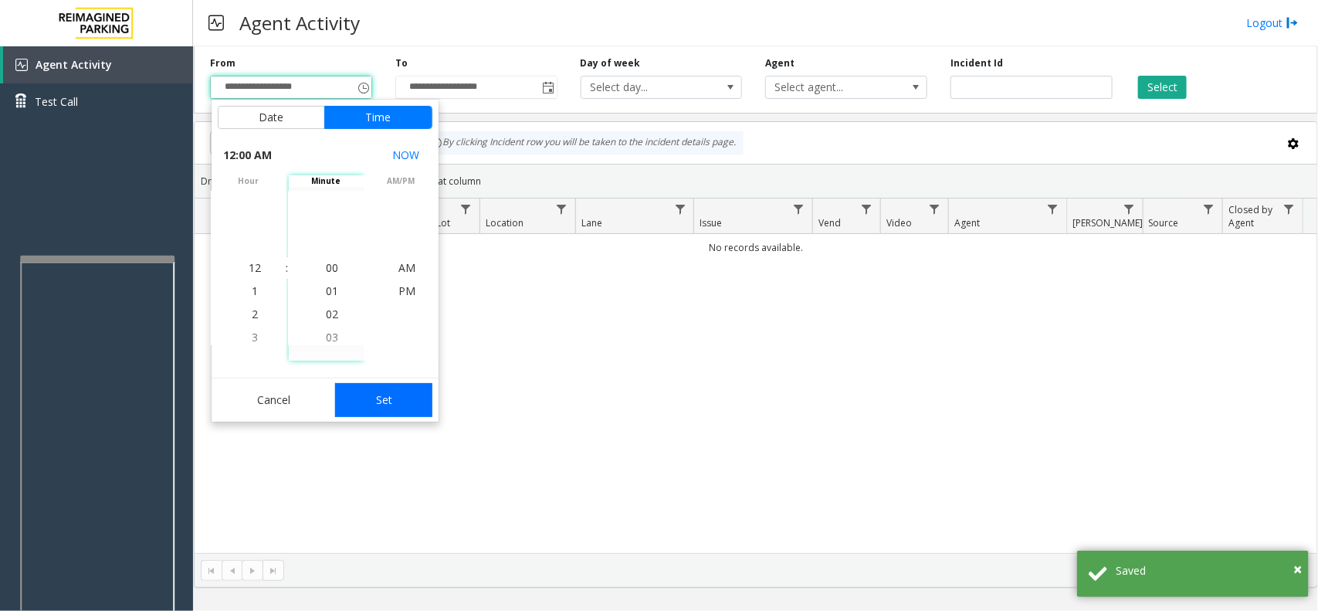
click at [354, 396] on button "Set" at bounding box center [383, 400] width 97 height 34
type input "**********"
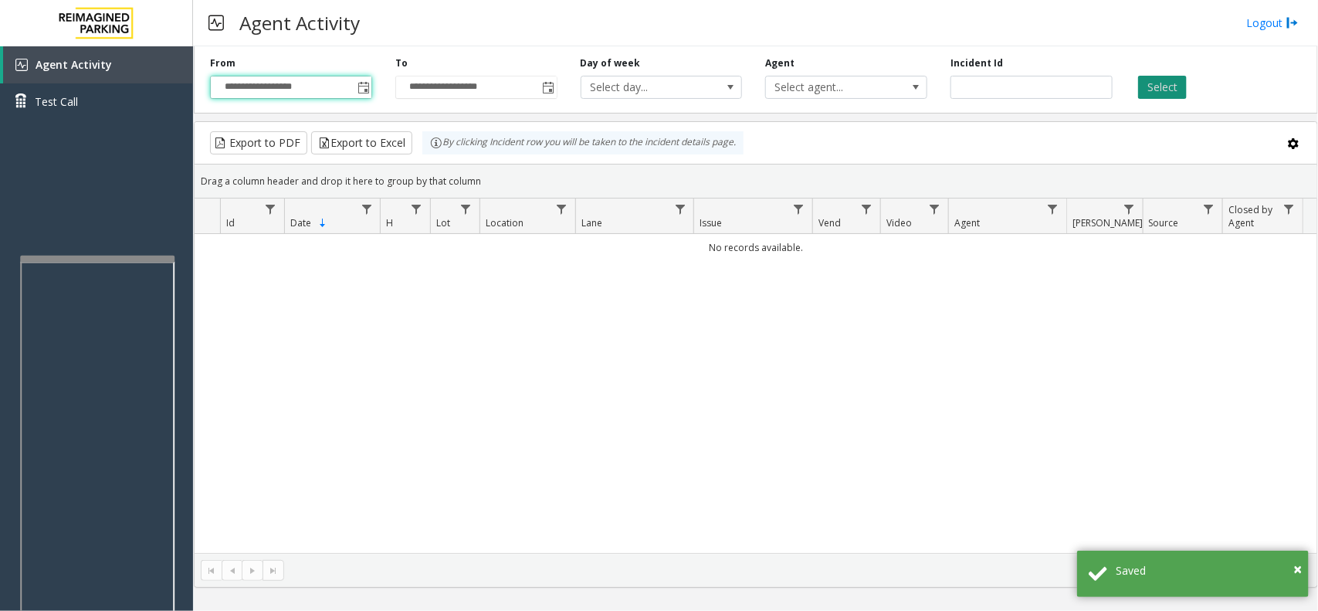
click at [1143, 90] on button "Select" at bounding box center [1162, 87] width 49 height 23
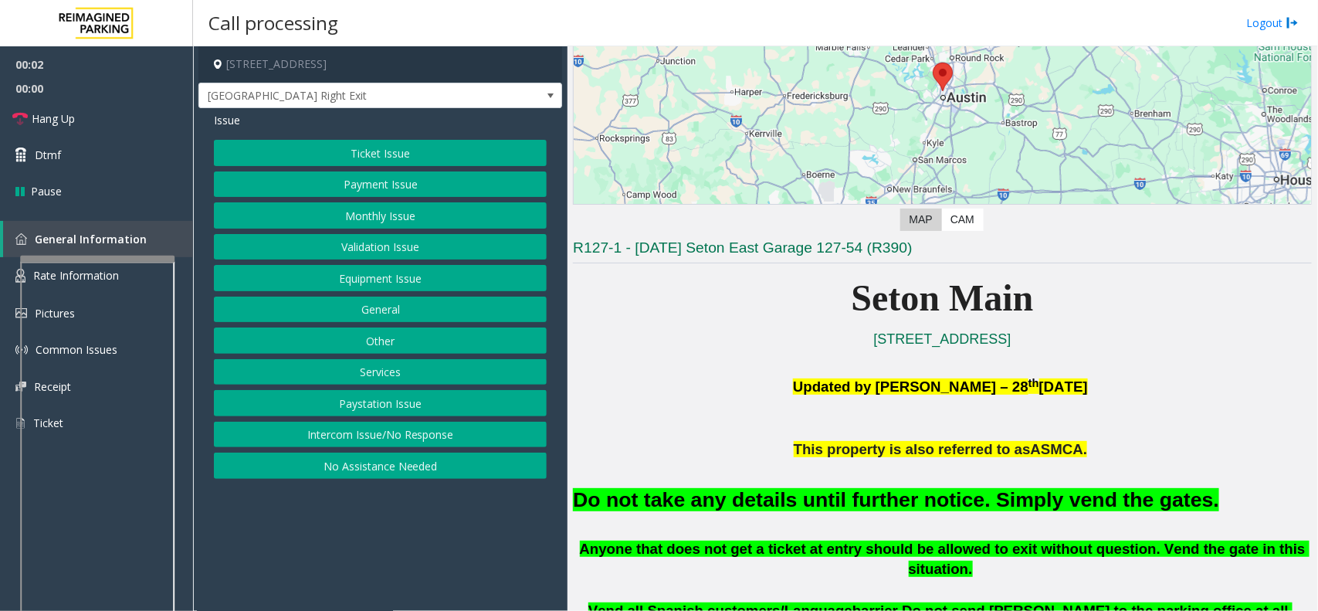
scroll to position [193, 0]
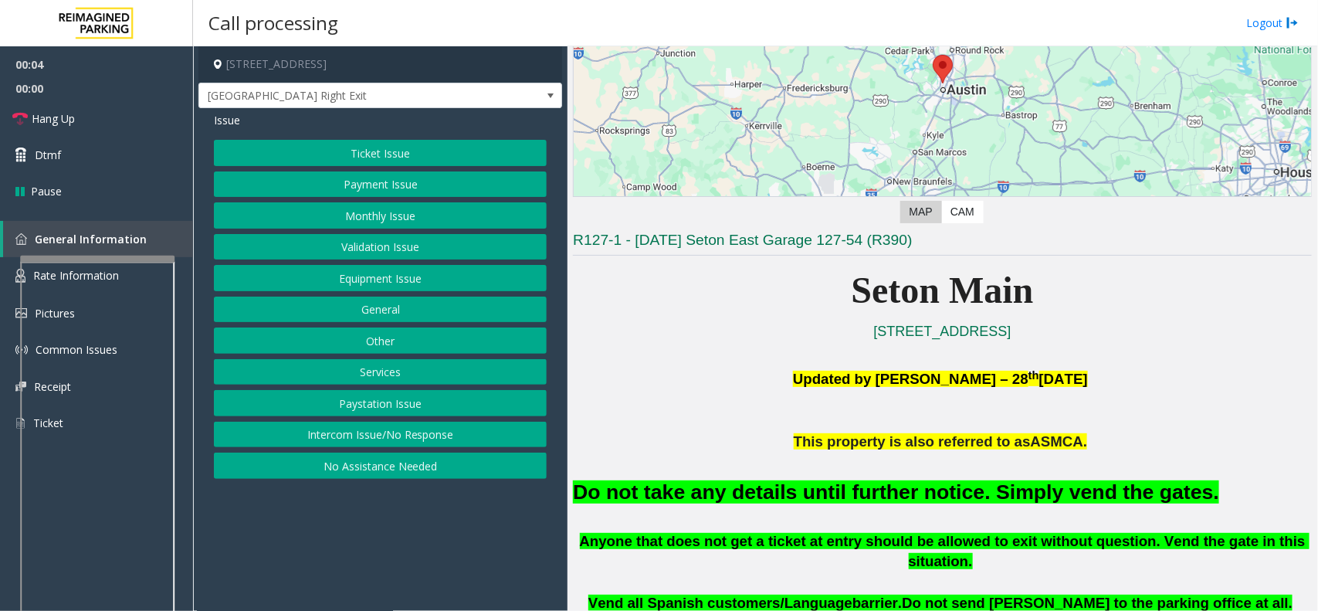
click at [407, 433] on button "Intercom Issue/No Response" at bounding box center [380, 434] width 333 height 26
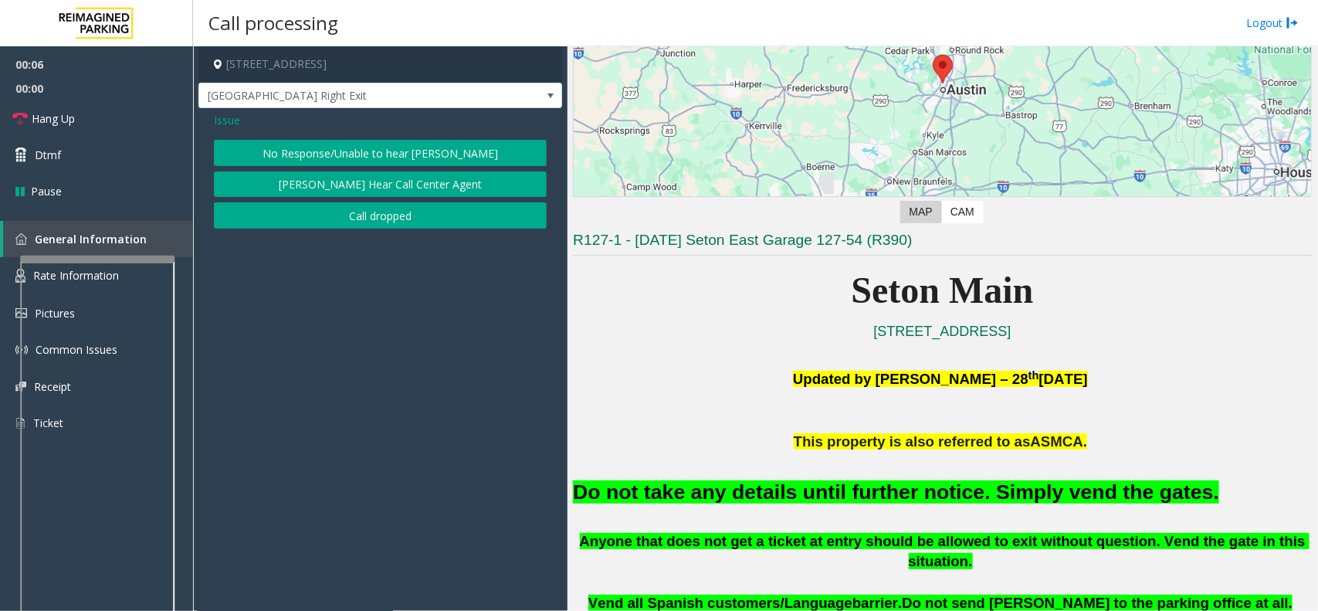
click at [215, 120] on span "Issue" at bounding box center [227, 120] width 26 height 16
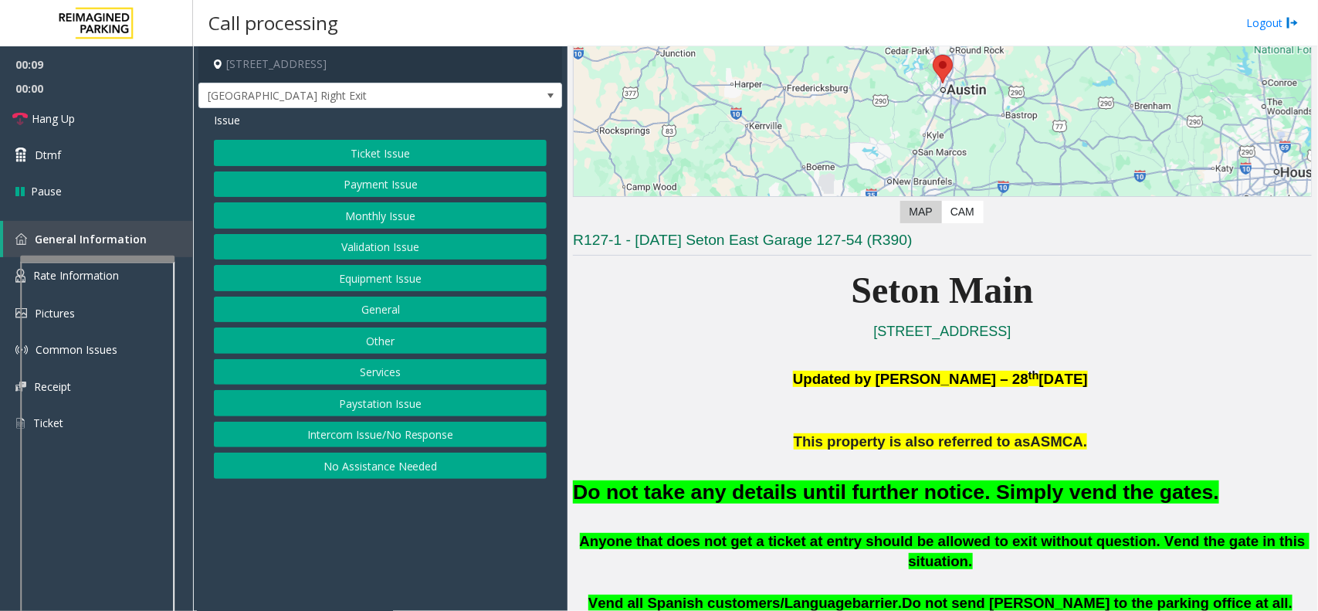
click at [394, 283] on button "Equipment Issue" at bounding box center [380, 278] width 333 height 26
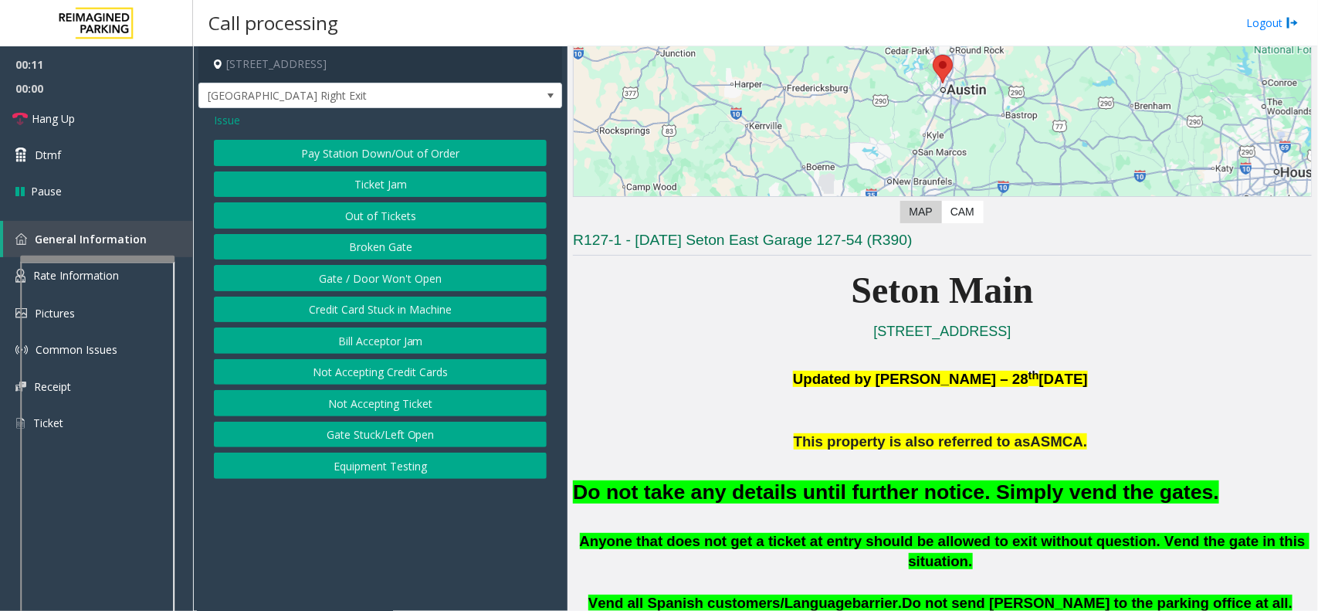
click at [407, 279] on button "Gate / Door Won't Open" at bounding box center [380, 278] width 333 height 26
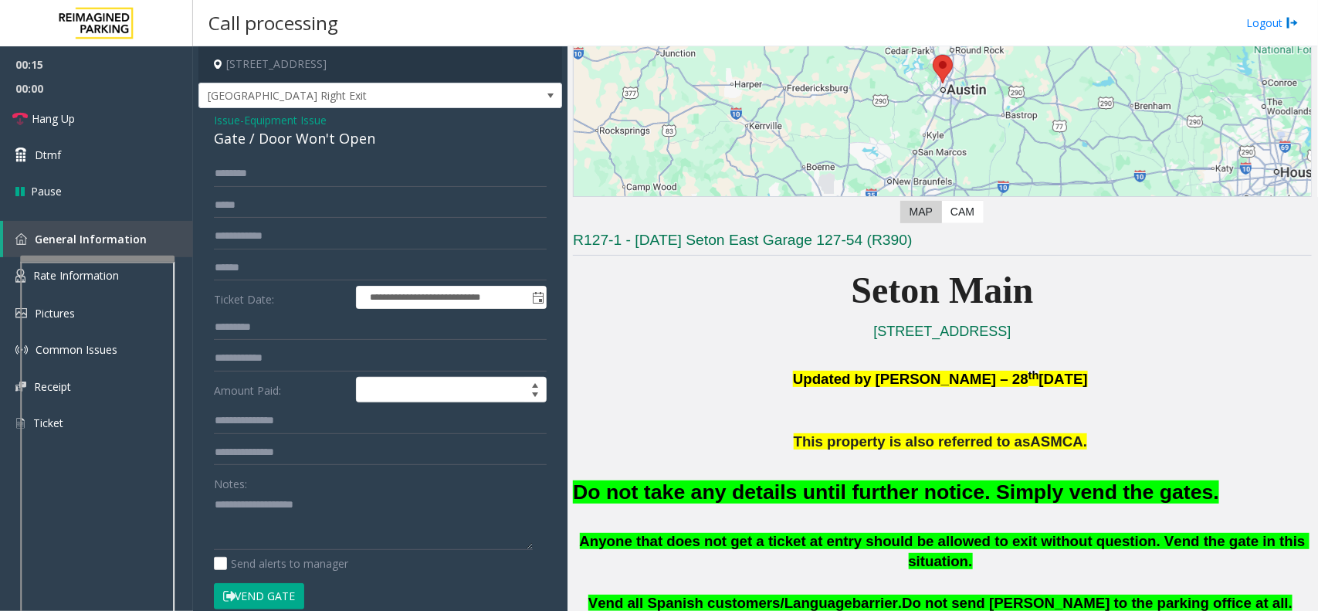
click at [279, 589] on button "Vend Gate" at bounding box center [259, 596] width 90 height 26
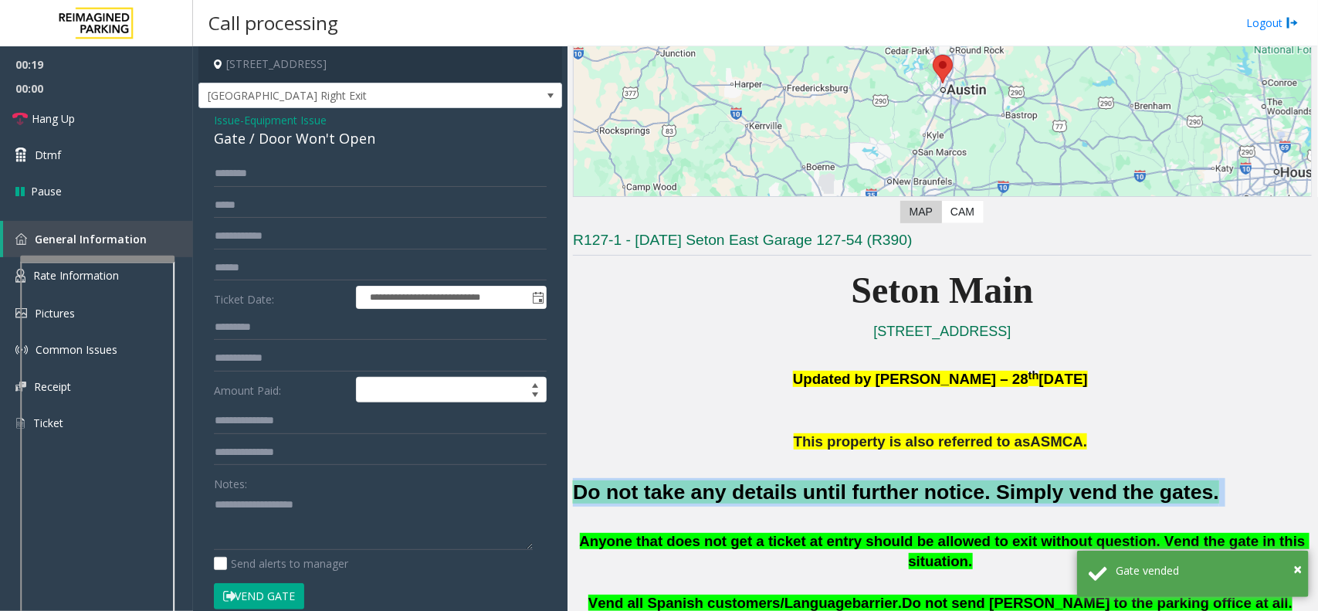
drag, startPoint x: 572, startPoint y: 496, endPoint x: 1143, endPoint y: 494, distance: 570.5
click at [1143, 494] on div "Main ← Move left → Move right ↑ Move up ↓ Move down + Zoom in - Zoom out Home J…" at bounding box center [942, 328] width 750 height 564
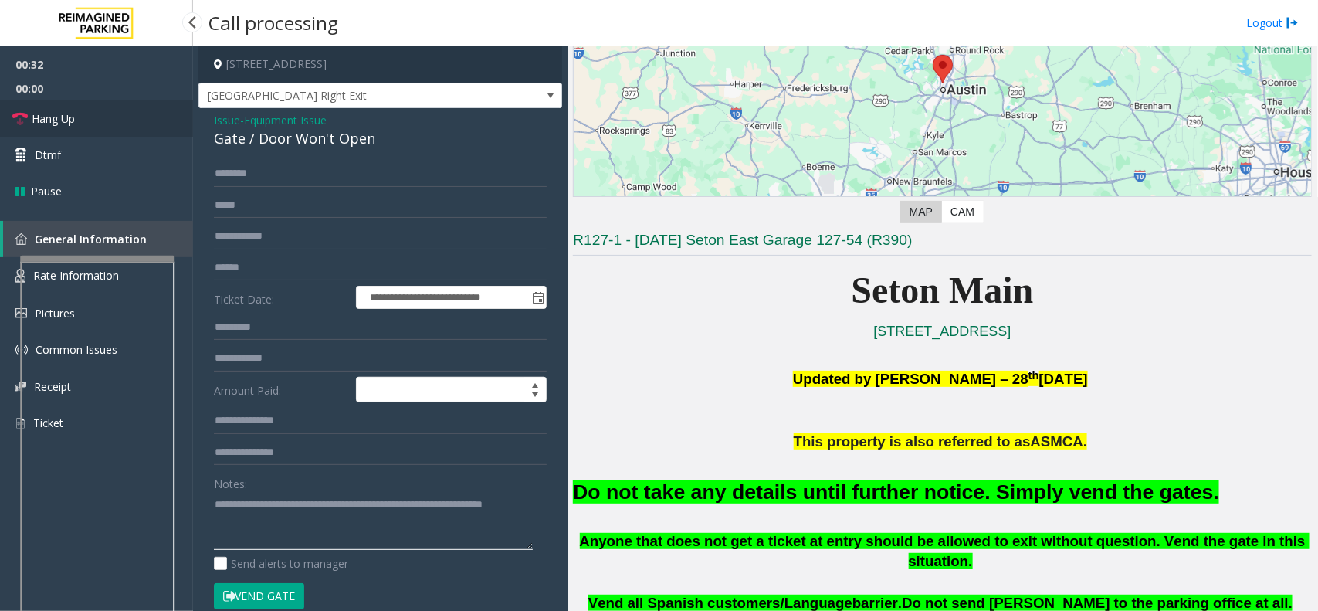
type textarea "**********"
click at [93, 118] on link "Hang Up" at bounding box center [96, 118] width 193 height 36
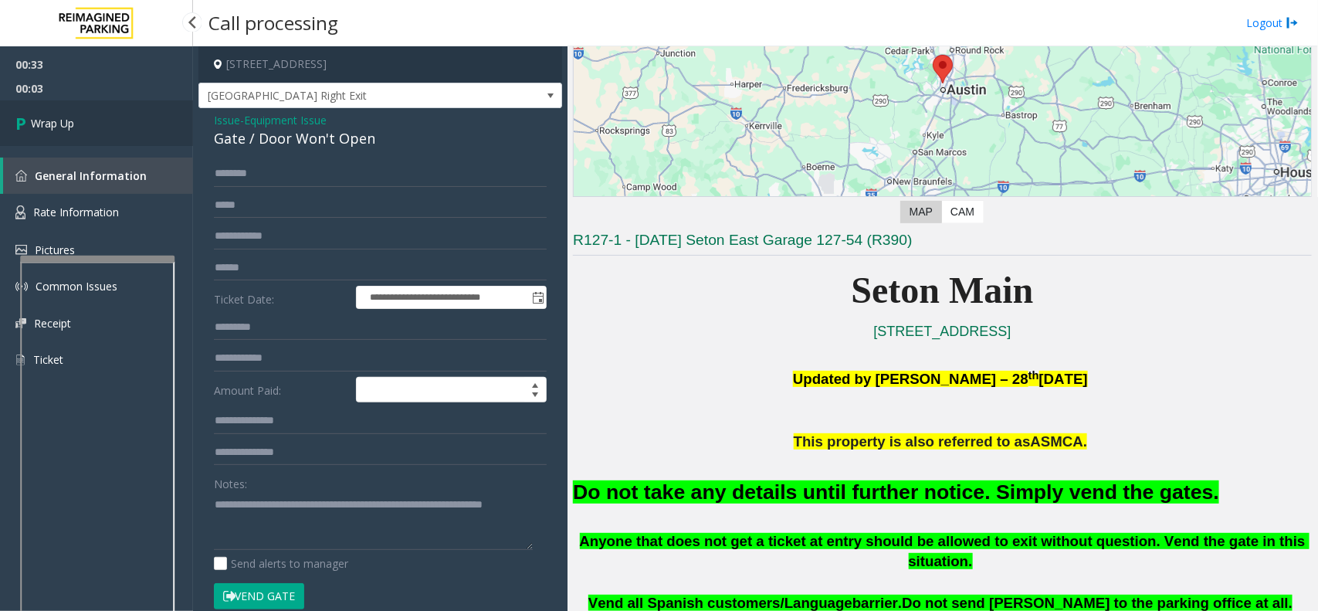
click at [93, 118] on link "Wrap Up" at bounding box center [96, 123] width 193 height 46
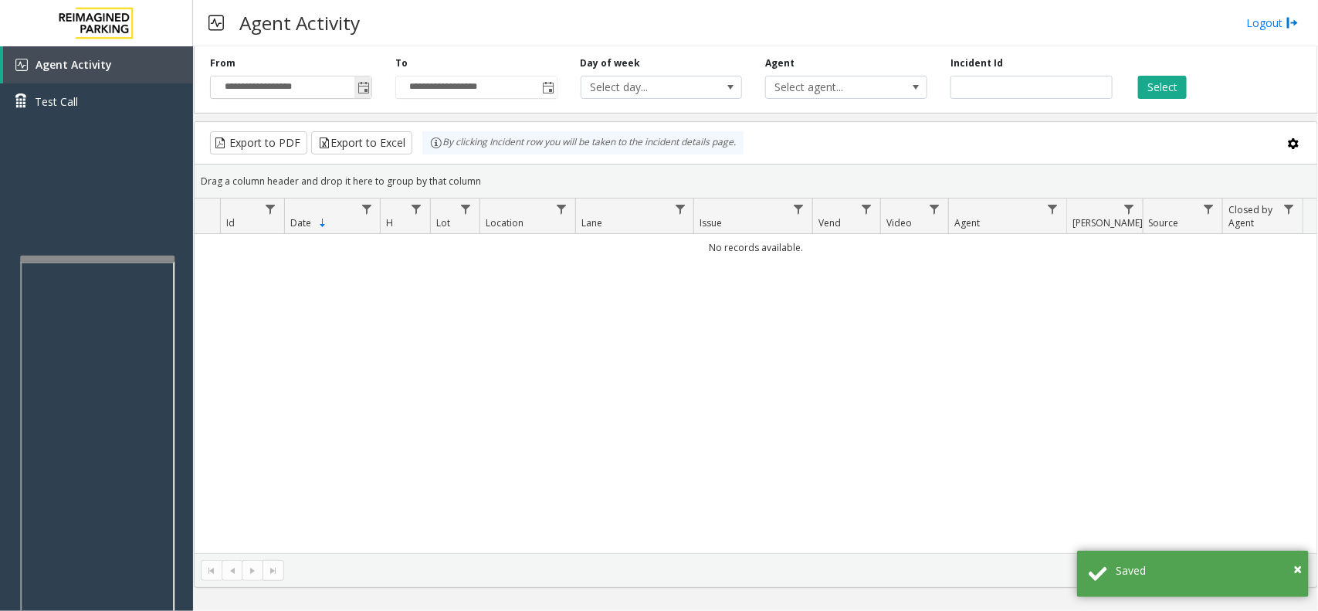
click at [367, 90] on span "Toggle popup" at bounding box center [363, 88] width 12 height 12
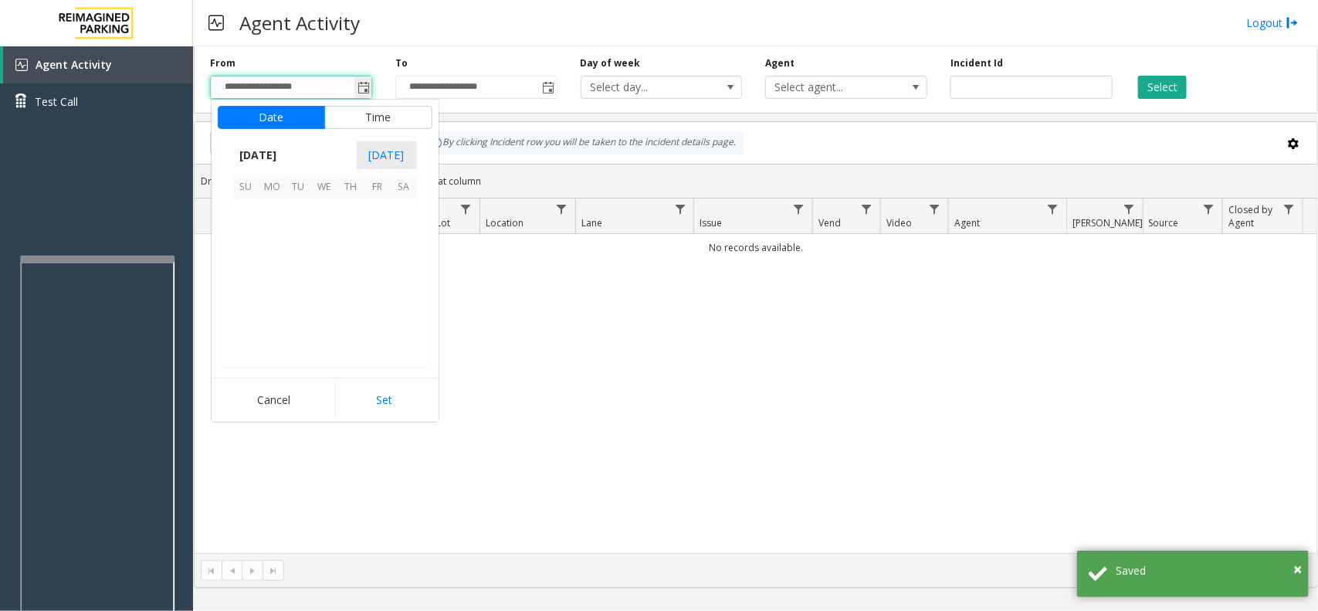
scroll to position [276750, 0]
click at [333, 255] on span "13" at bounding box center [325, 265] width 26 height 26
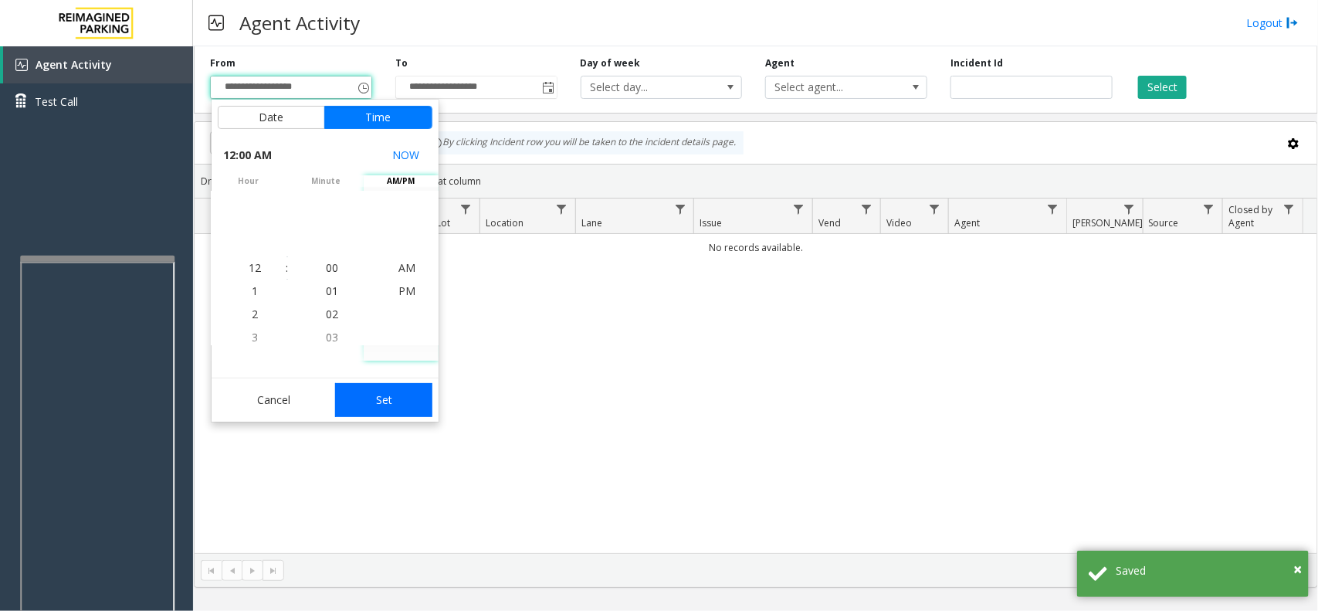
click at [380, 395] on button "Set" at bounding box center [383, 400] width 97 height 34
type input "**********"
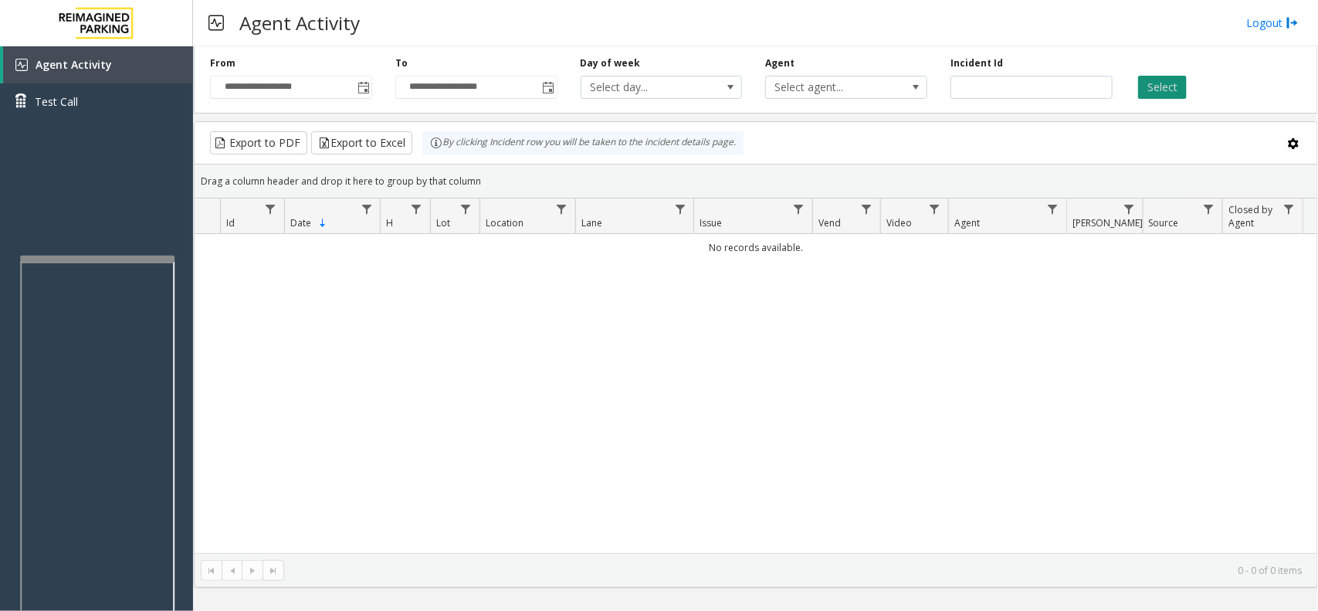
click at [1174, 93] on button "Select" at bounding box center [1162, 87] width 49 height 23
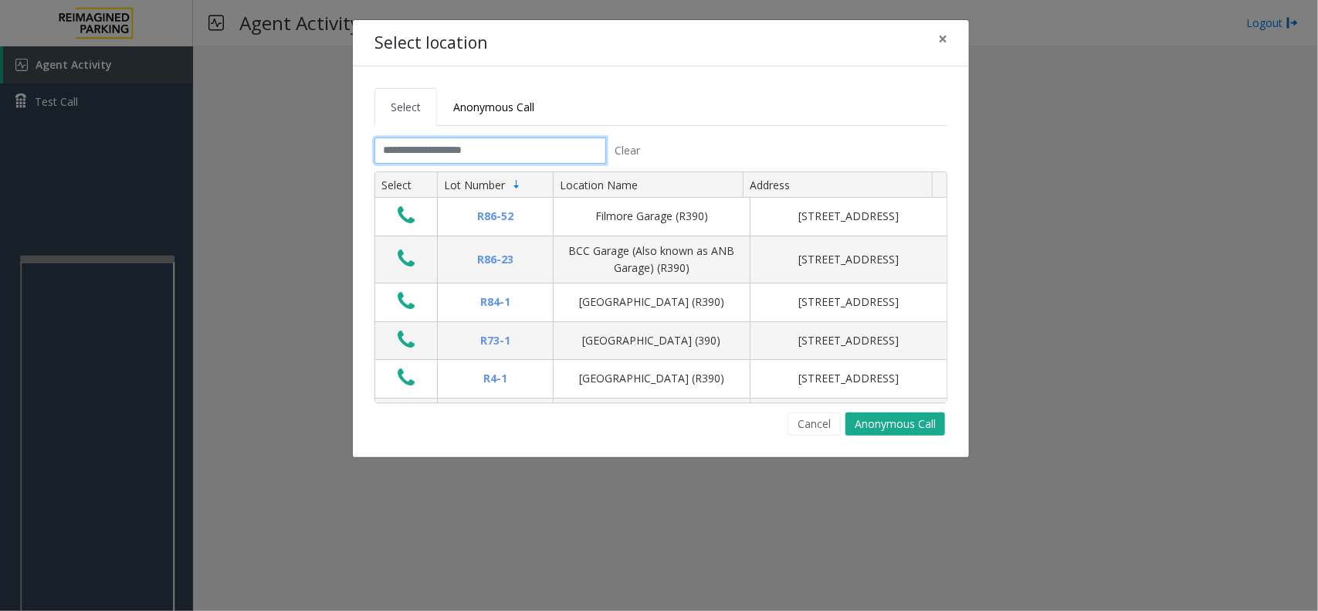
click at [430, 157] on input "text" at bounding box center [490, 150] width 232 height 26
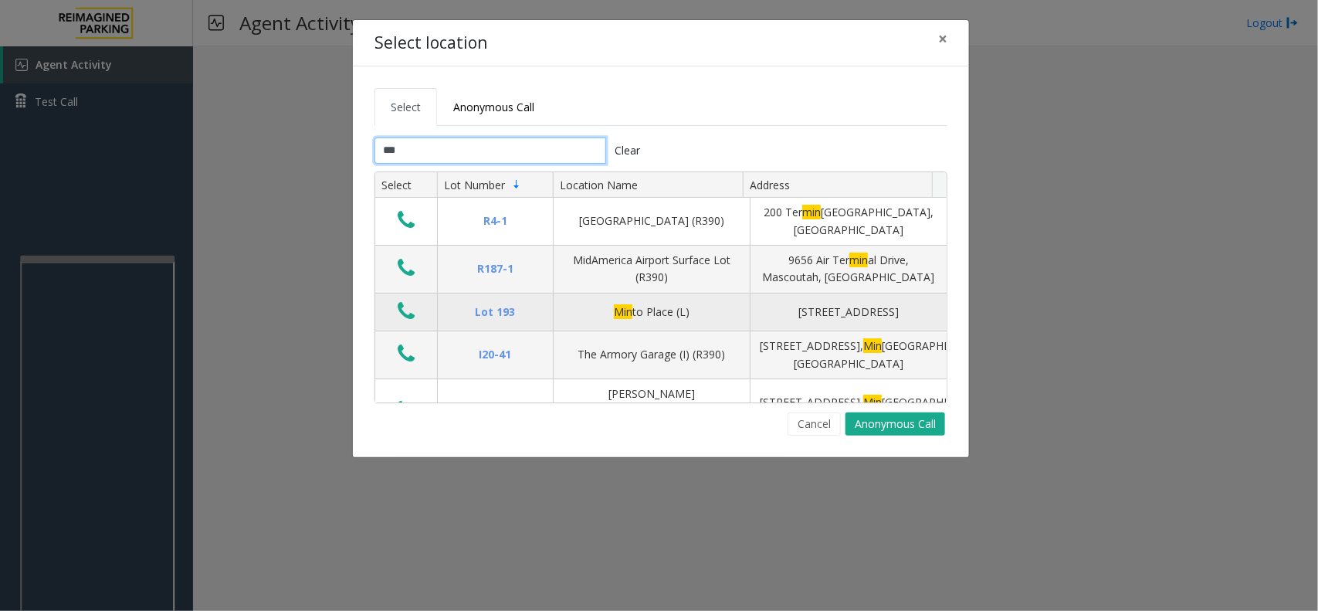
type input "***"
click at [402, 313] on icon "Data table" at bounding box center [406, 311] width 17 height 22
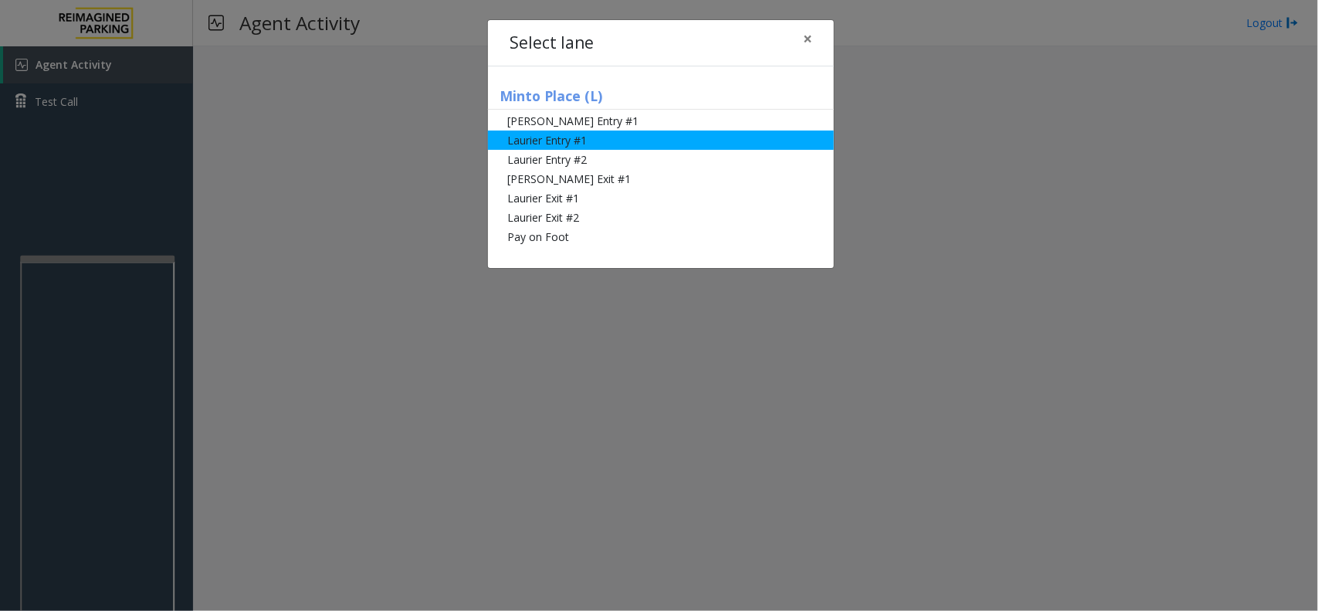
click at [560, 144] on li "Laurier Entry #1" at bounding box center [661, 139] width 346 height 19
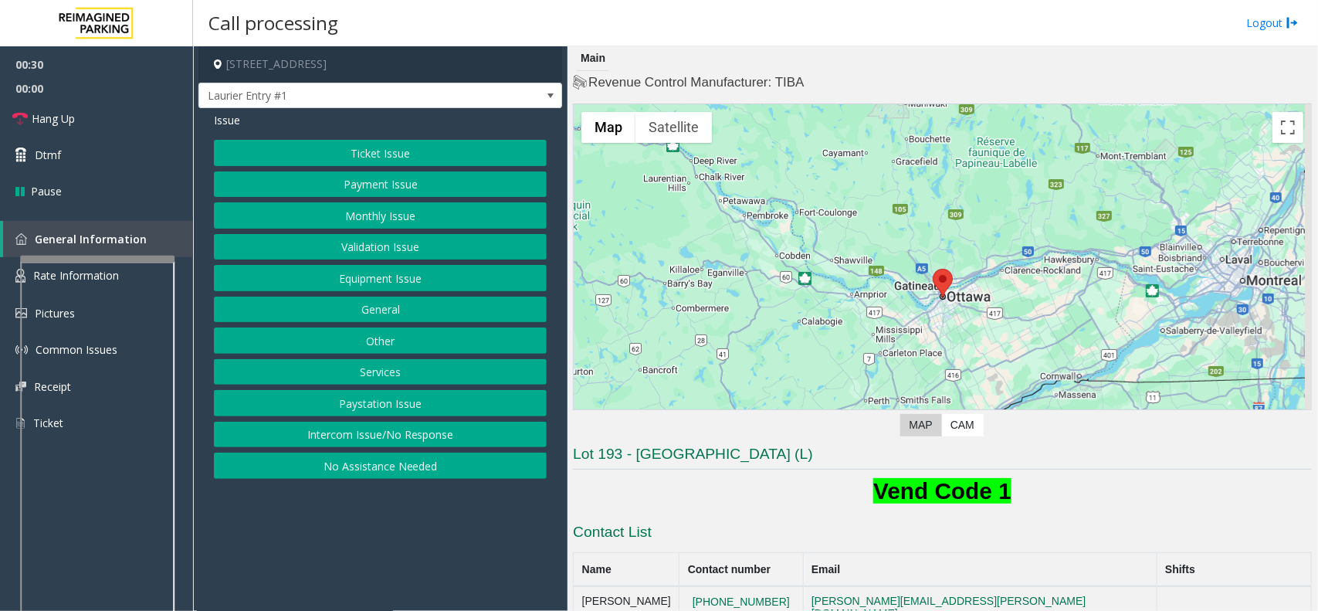
click at [388, 152] on button "Ticket Issue" at bounding box center [380, 153] width 333 height 26
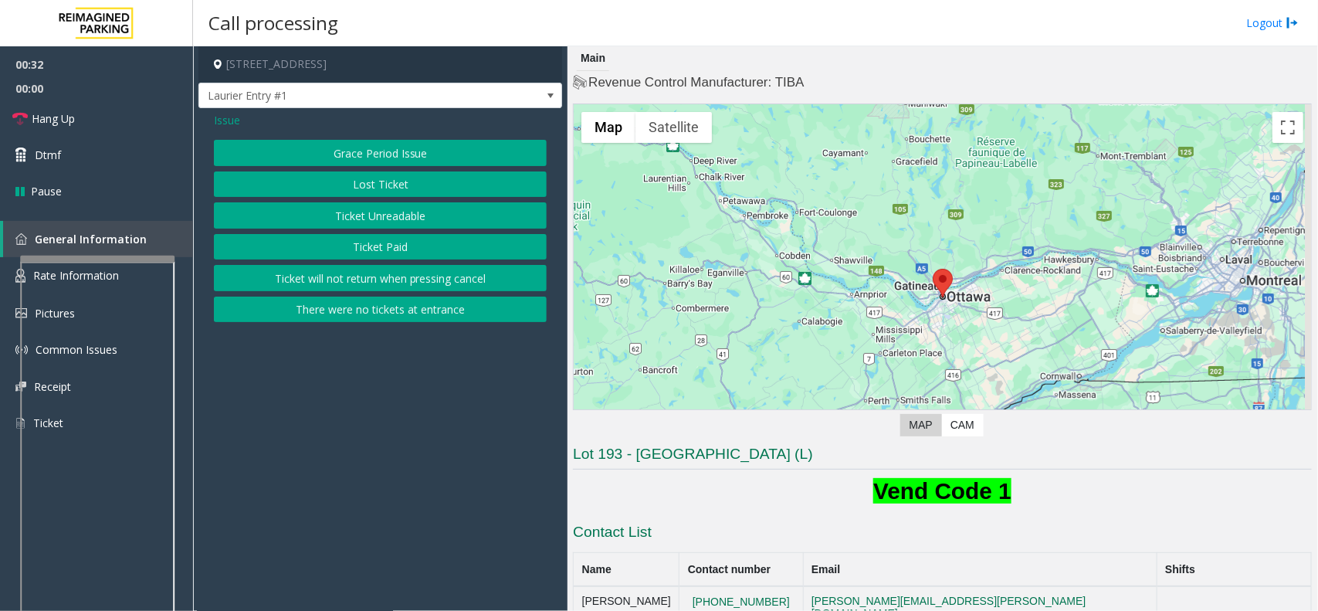
click at [384, 218] on button "Ticket Unreadable" at bounding box center [380, 215] width 333 height 26
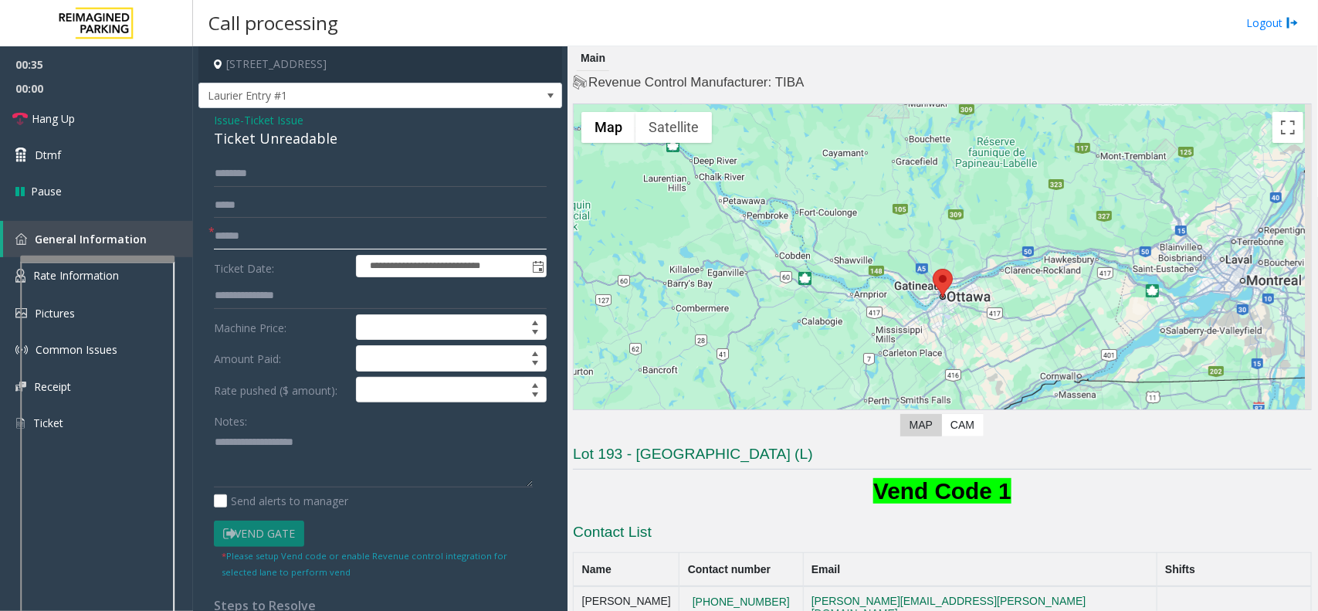
click at [338, 234] on input "text" at bounding box center [380, 236] width 333 height 26
click at [224, 117] on span "Issue" at bounding box center [227, 120] width 26 height 16
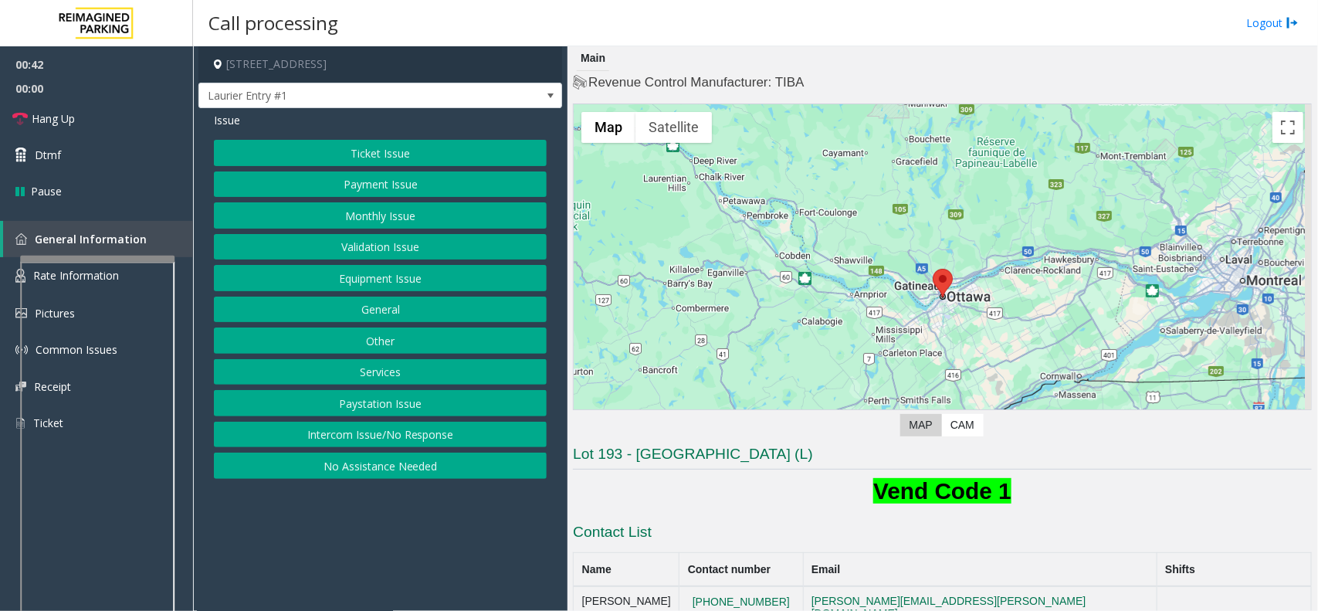
click at [388, 151] on button "Ticket Issue" at bounding box center [380, 153] width 333 height 26
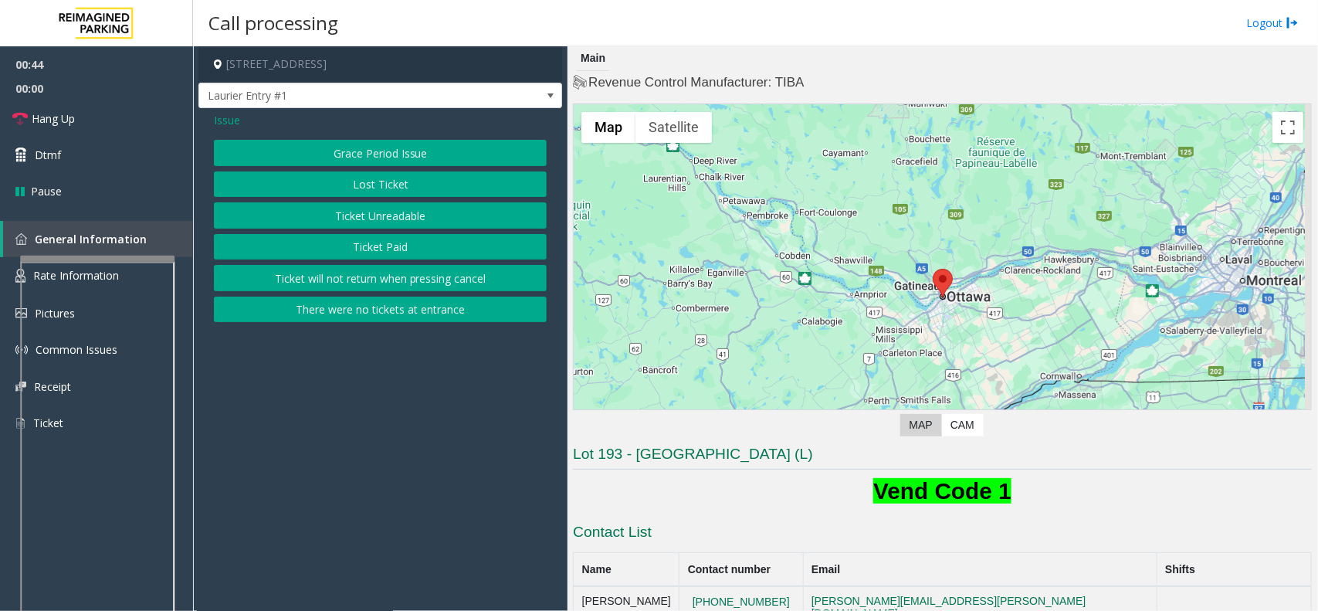
click at [384, 247] on button "Ticket Paid" at bounding box center [380, 247] width 333 height 26
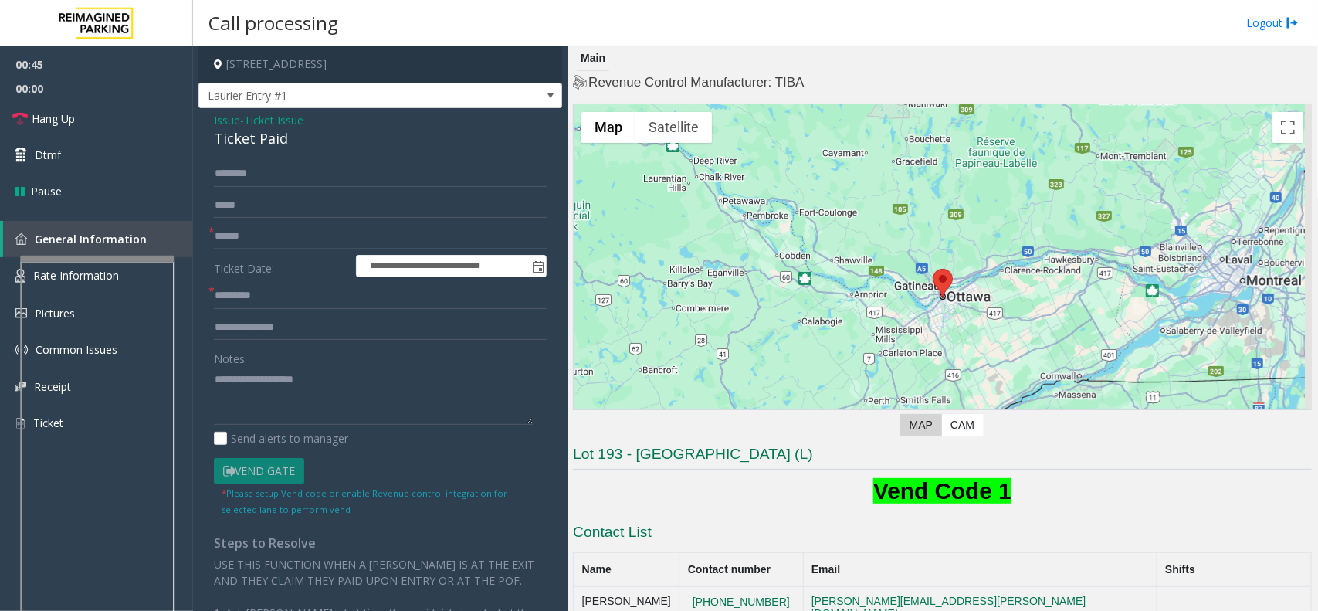
click at [300, 237] on input "text" at bounding box center [380, 236] width 333 height 26
type input "*****"
click at [283, 299] on input "text" at bounding box center [380, 296] width 333 height 26
type input "*"
type input "*****"
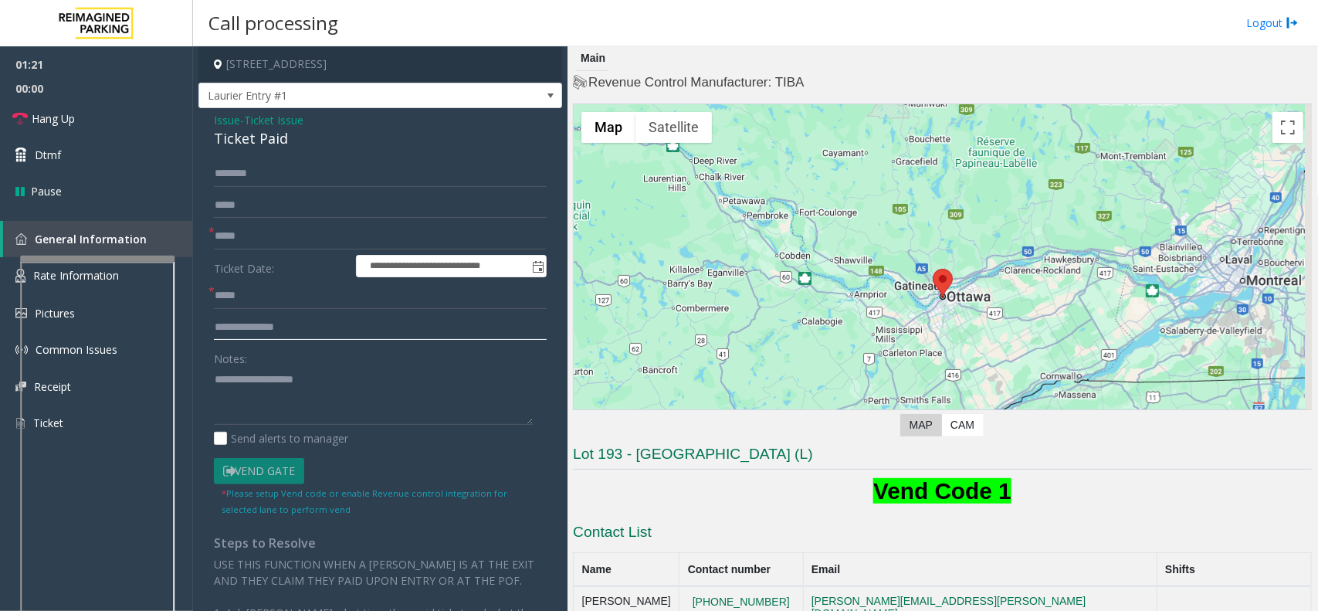
click at [307, 323] on input "text" at bounding box center [380, 327] width 333 height 26
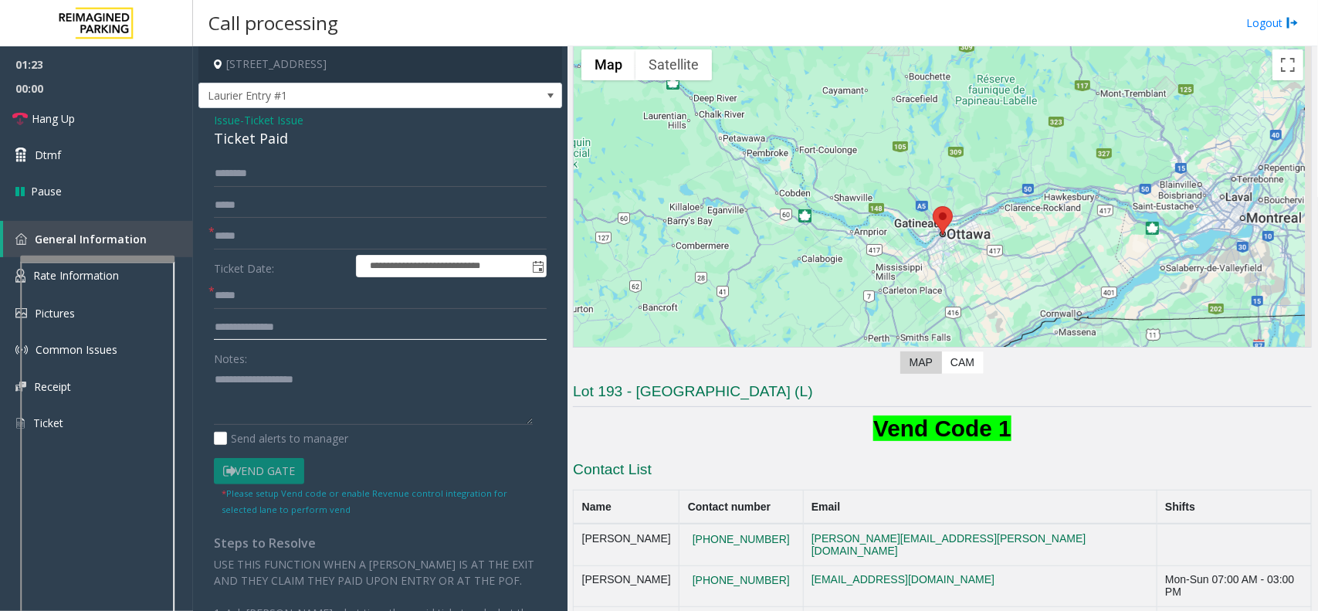
scroll to position [96, 0]
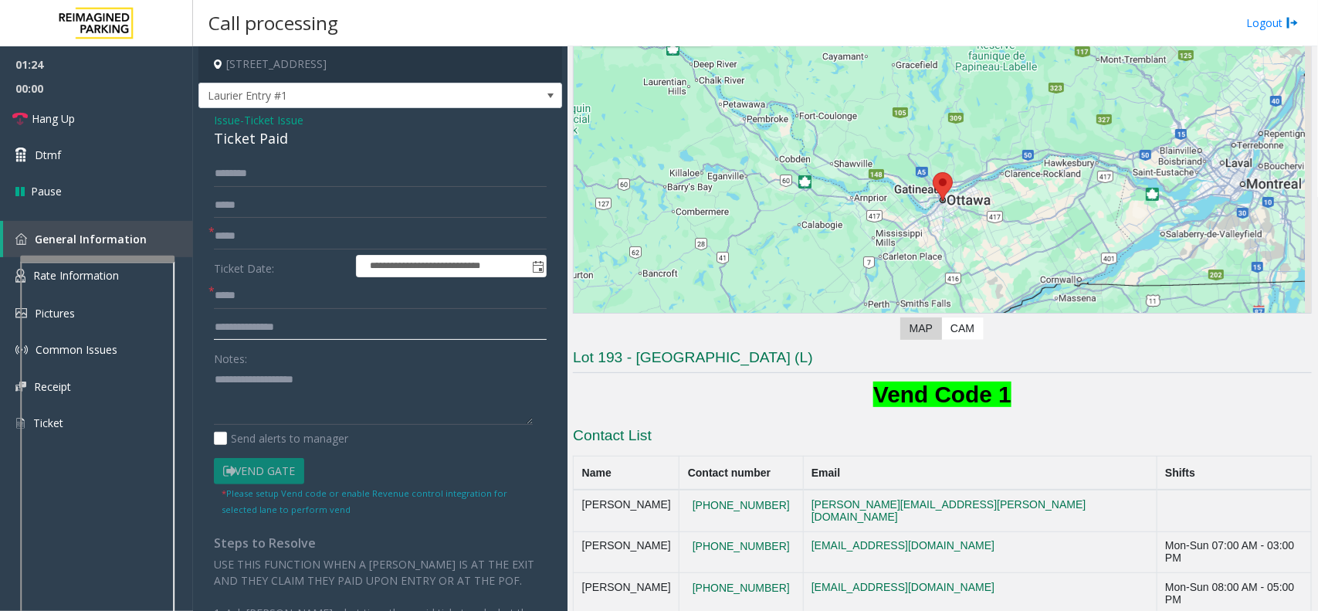
click at [371, 330] on input "text" at bounding box center [380, 327] width 333 height 26
type input "**********"
click at [295, 399] on textarea at bounding box center [373, 396] width 319 height 58
type textarea "**** *********"
click at [83, 159] on link "Dtmf" at bounding box center [96, 155] width 193 height 36
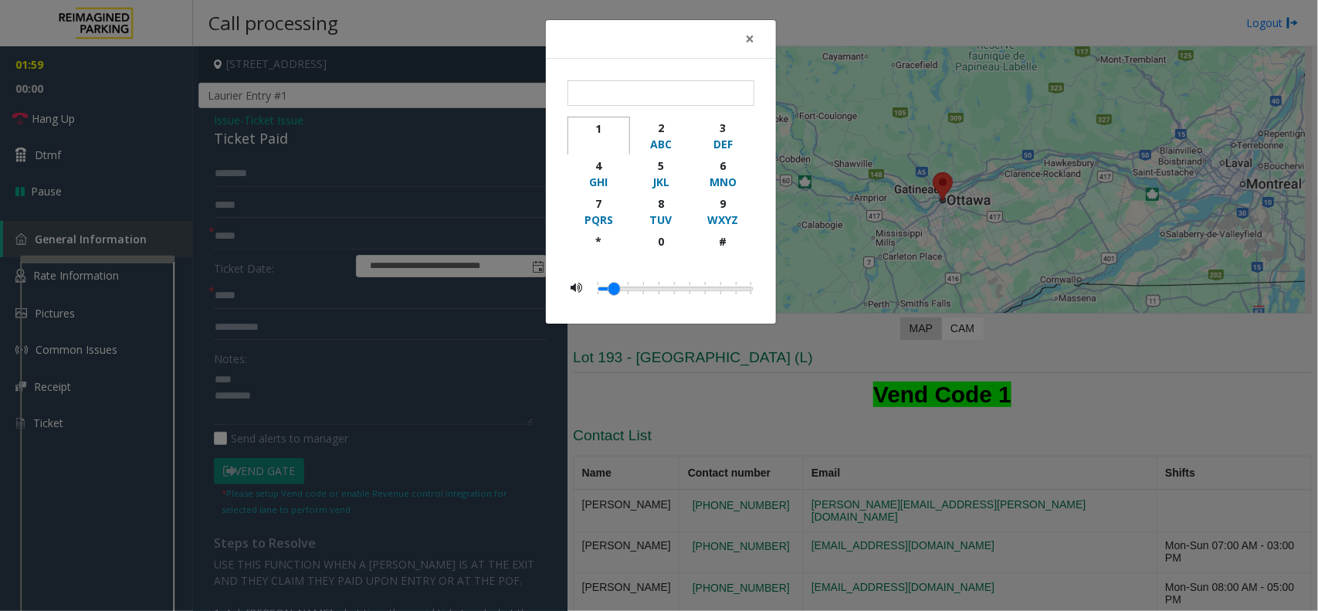
click at [599, 124] on div "1" at bounding box center [598, 128] width 42 height 16
type input "*"
click at [745, 29] on span "×" at bounding box center [749, 39] width 9 height 22
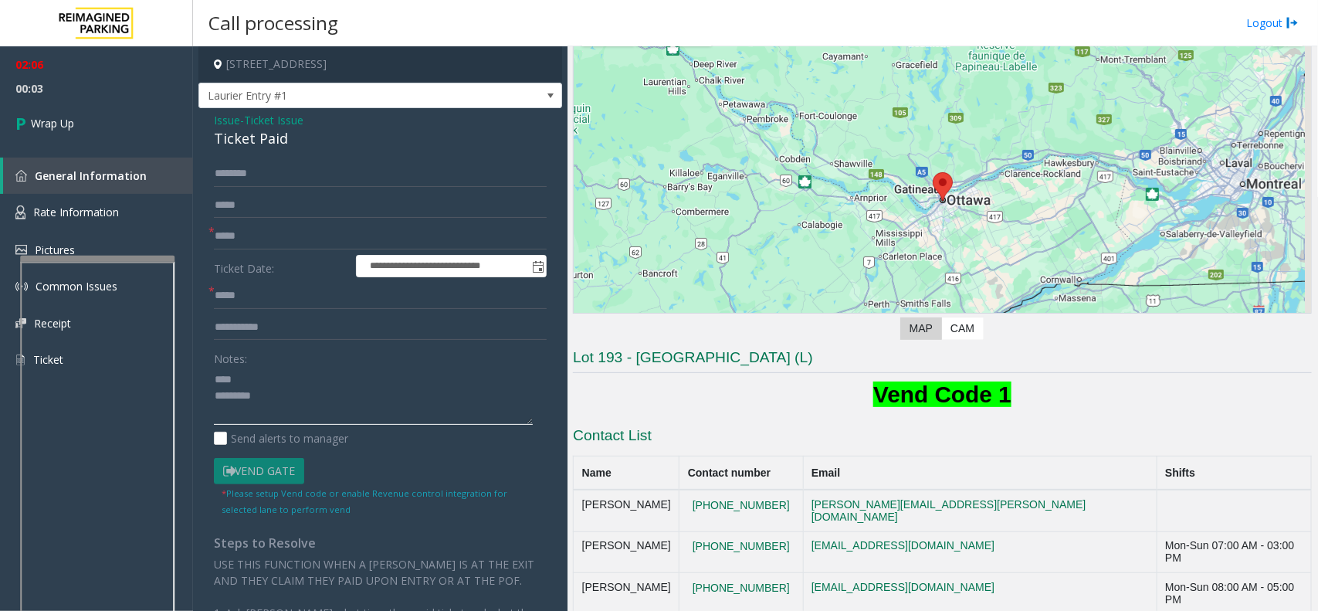
click at [252, 396] on textarea at bounding box center [373, 396] width 319 height 58
type textarea "**********"
click at [70, 120] on span "Wrap Up" at bounding box center [52, 123] width 43 height 16
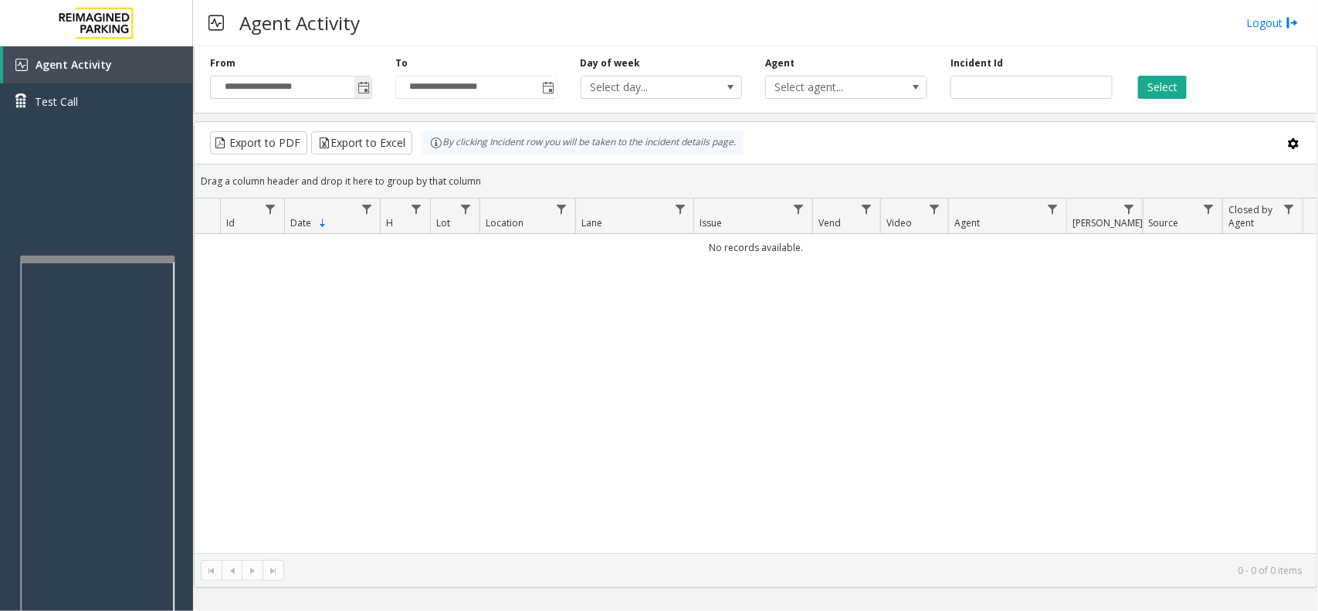
click at [357, 91] on span "Toggle popup" at bounding box center [363, 88] width 12 height 12
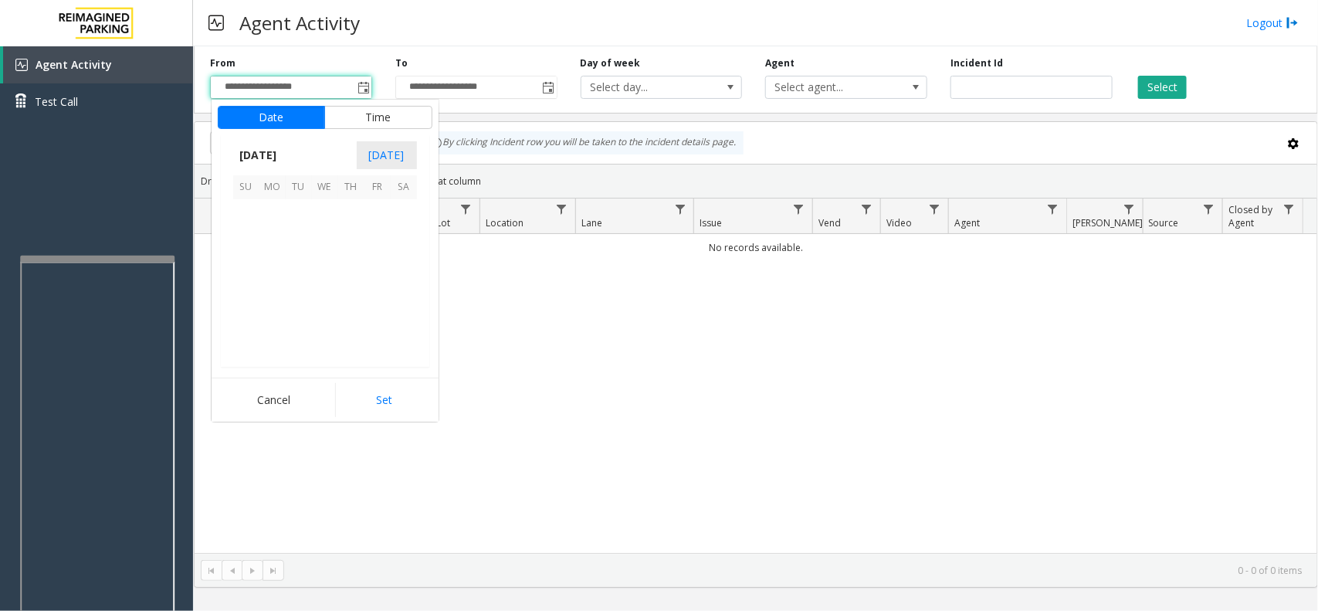
scroll to position [276750, 0]
click at [303, 260] on span "12" at bounding box center [299, 265] width 26 height 26
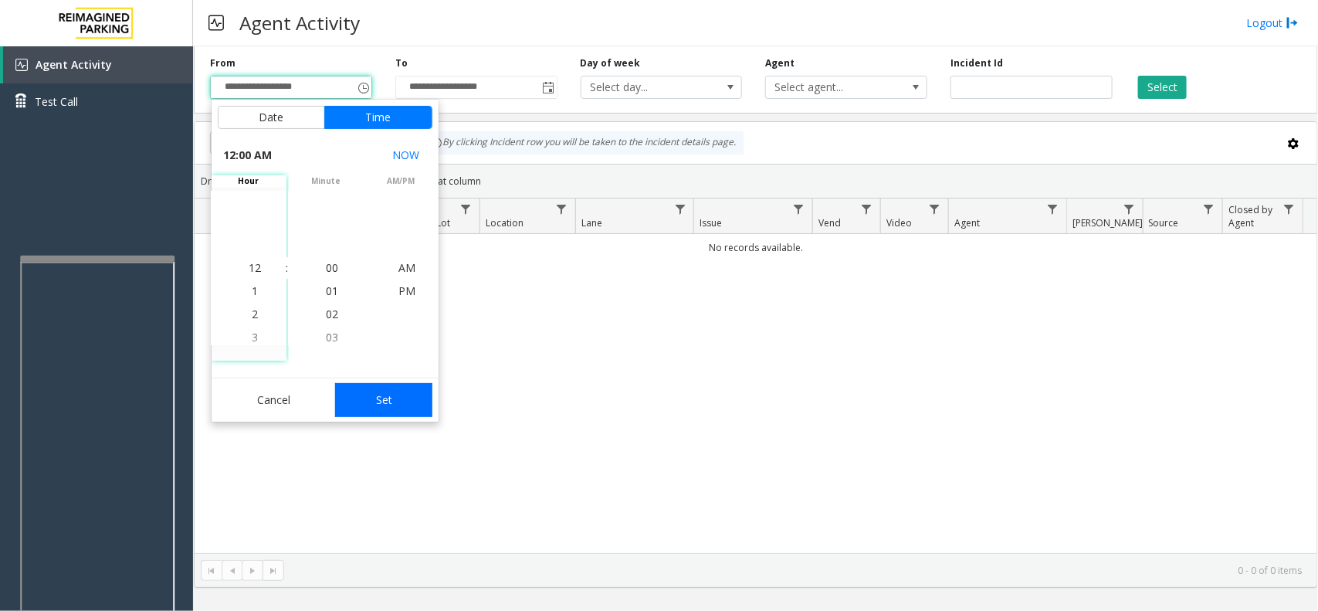
click at [378, 409] on button "Set" at bounding box center [383, 400] width 97 height 34
type input "**********"
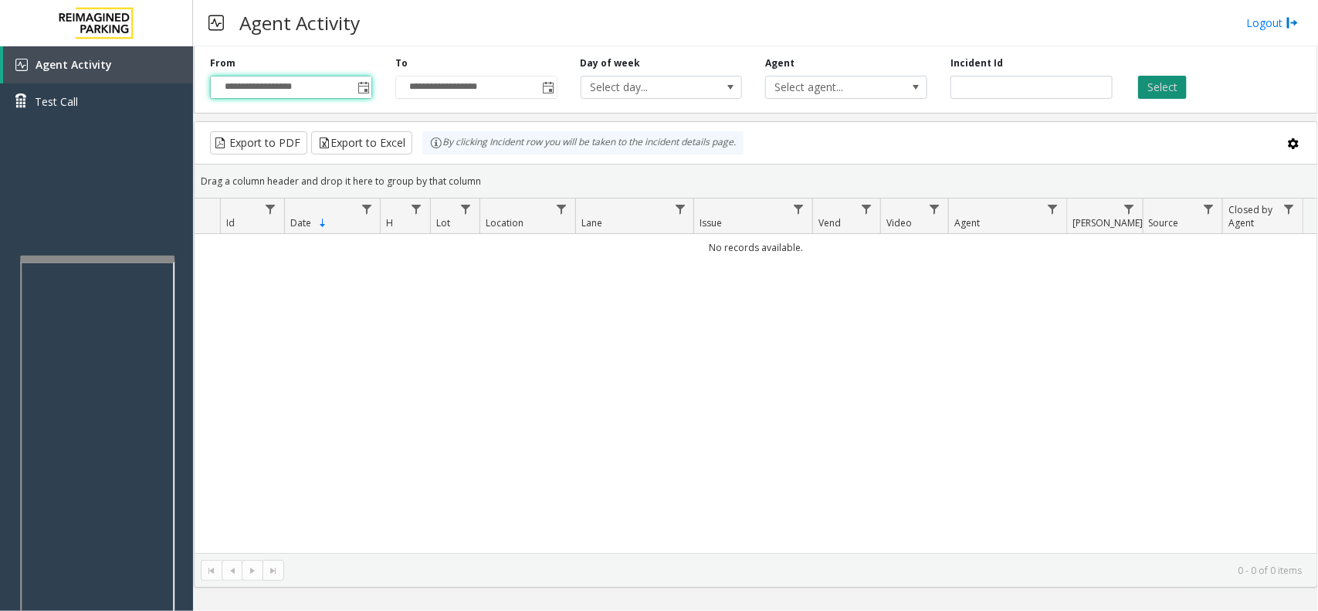
click at [1143, 87] on button "Select" at bounding box center [1162, 87] width 49 height 23
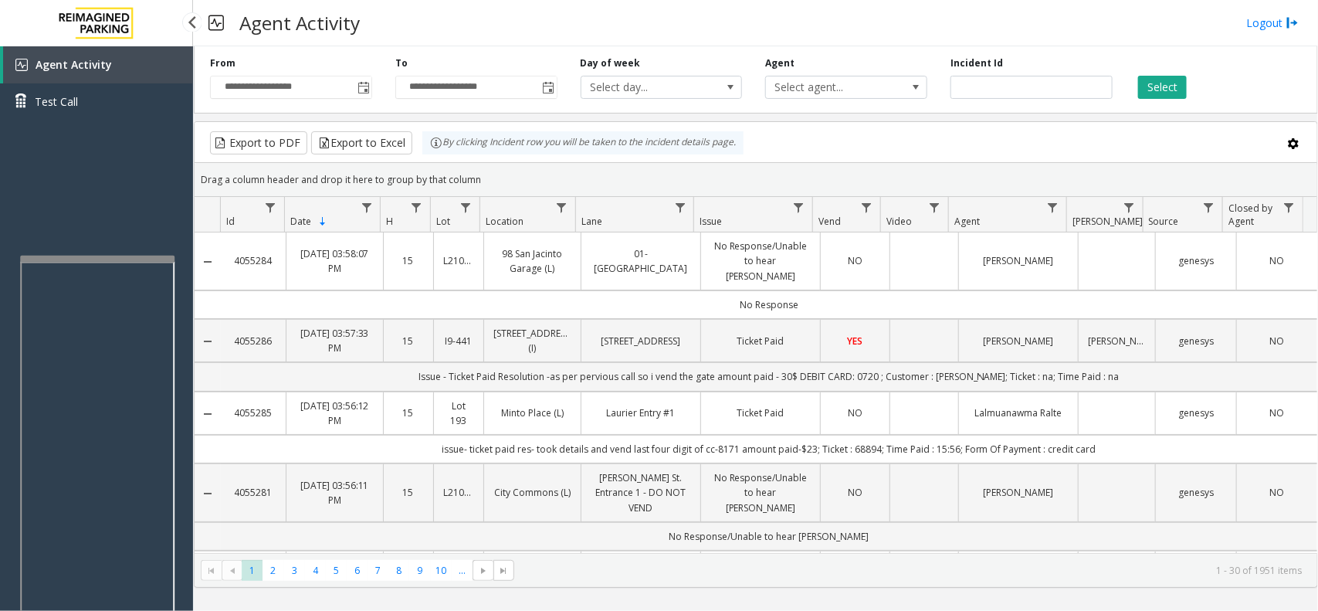
click at [124, 201] on div "Agent Activity Test Call" at bounding box center [96, 351] width 193 height 611
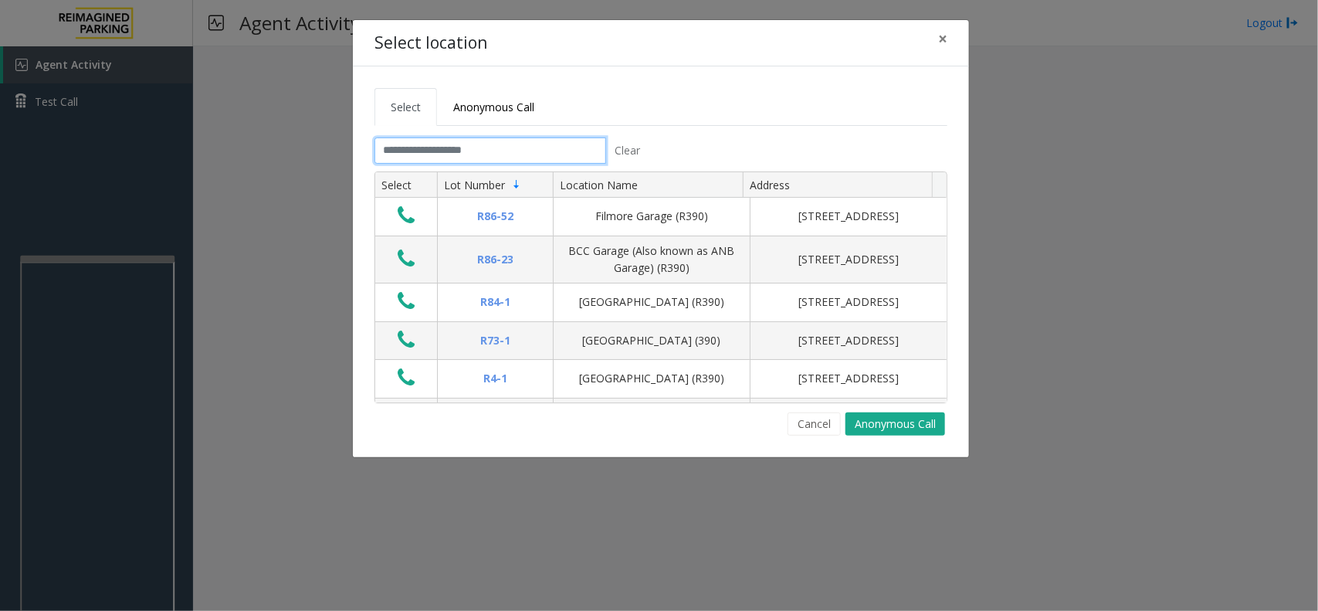
click at [457, 154] on input "text" at bounding box center [490, 150] width 232 height 26
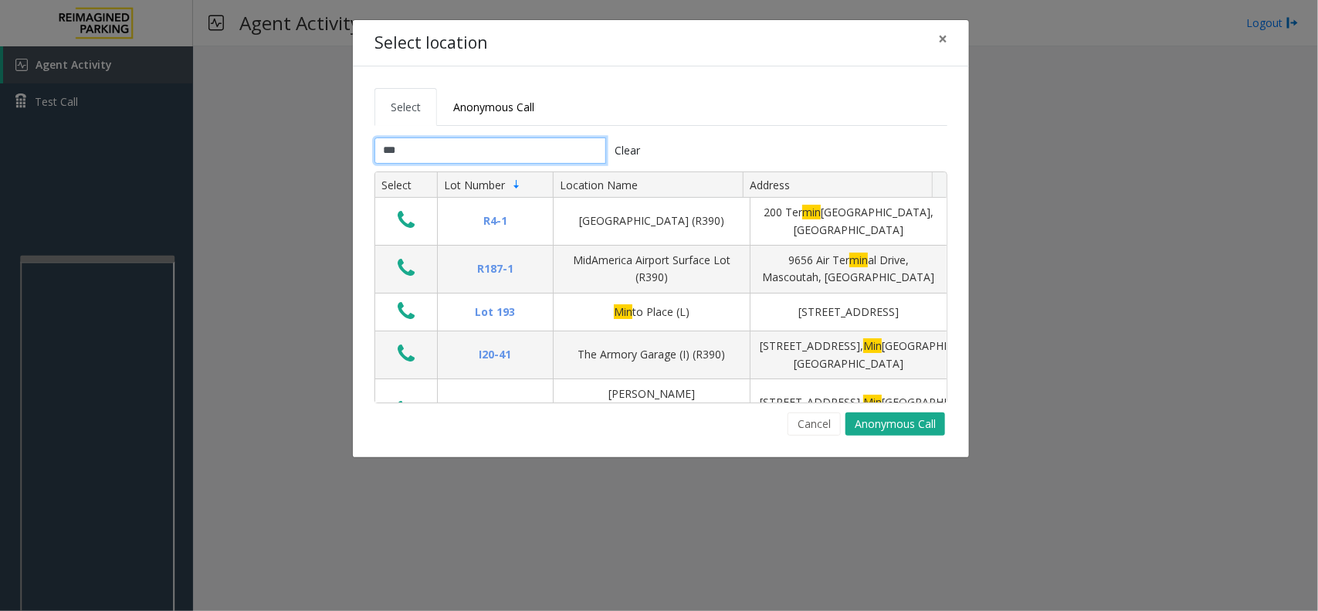
type input "***"
click at [823, 428] on button "Cancel" at bounding box center [813, 423] width 53 height 23
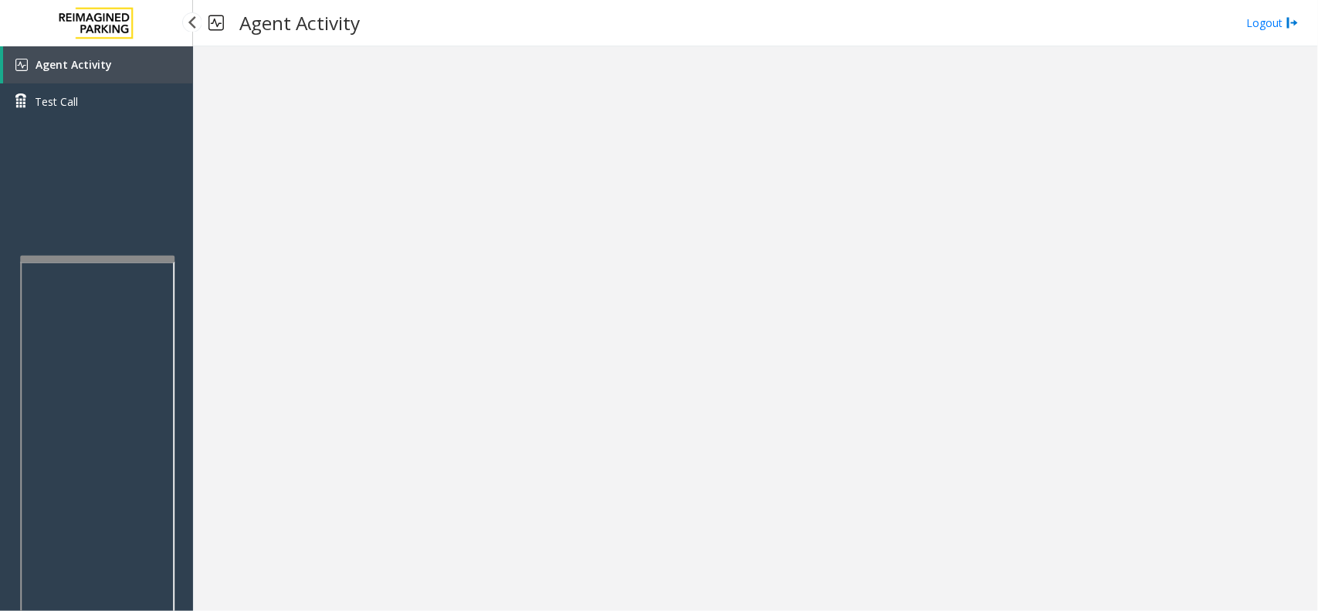
click at [137, 70] on link "Agent Activity" at bounding box center [98, 64] width 190 height 37
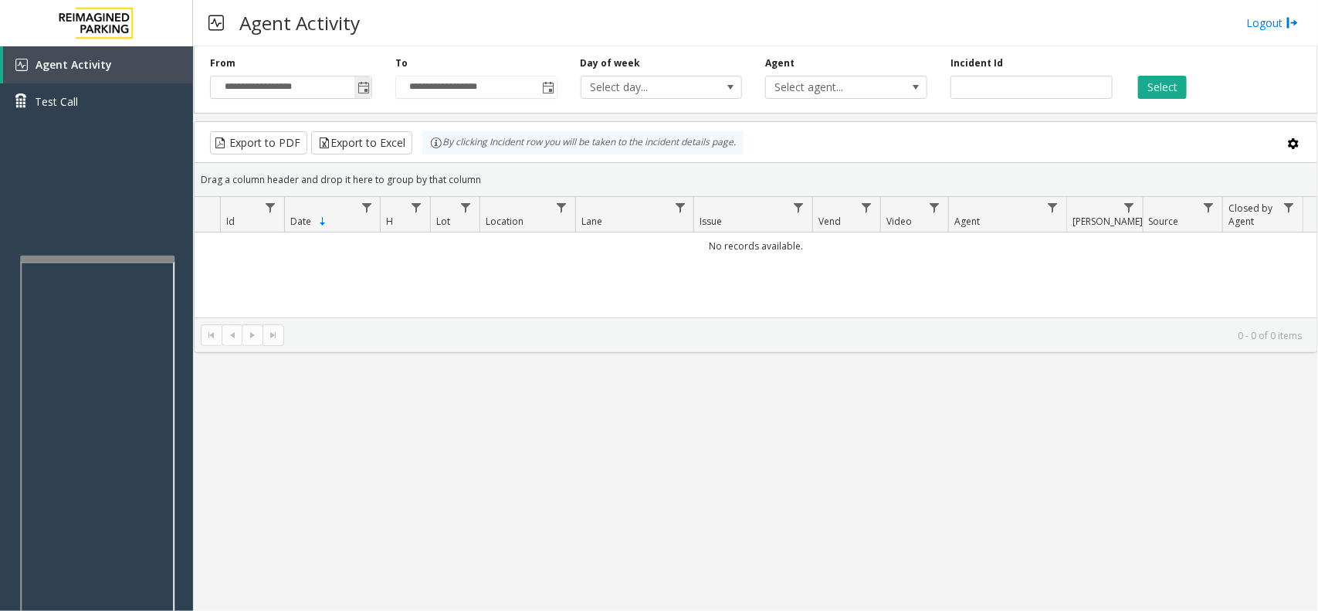
click at [364, 95] on span "Toggle popup" at bounding box center [362, 87] width 17 height 25
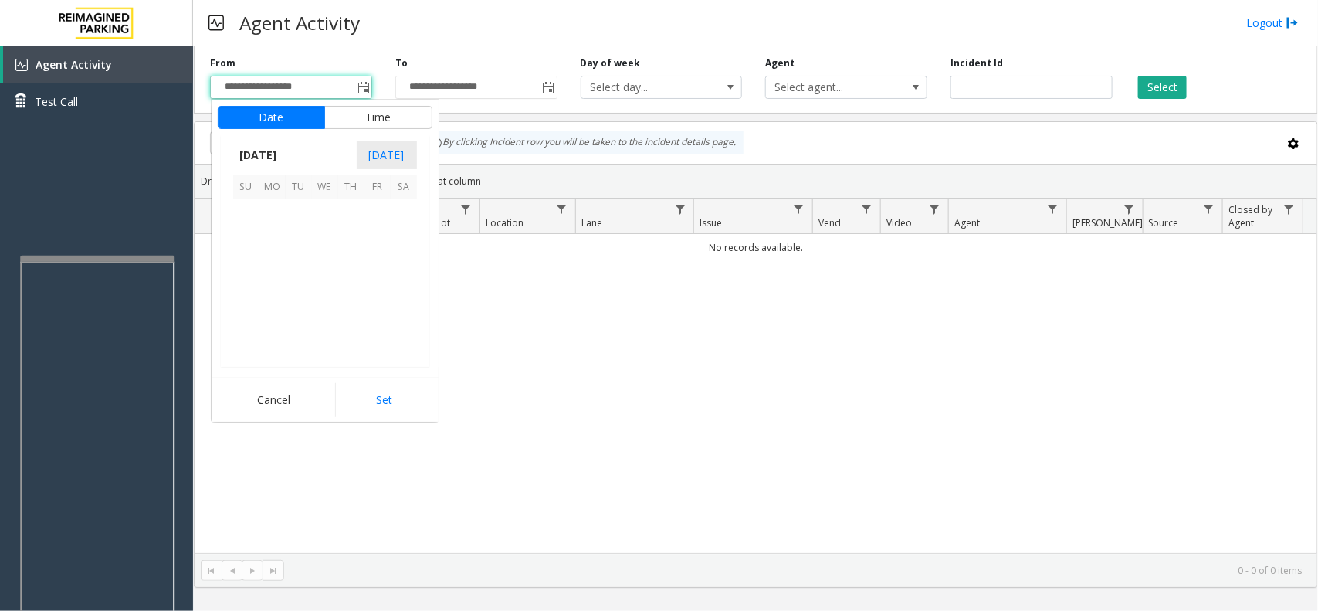
scroll to position [276750, 0]
click at [394, 201] on span "2" at bounding box center [404, 213] width 26 height 26
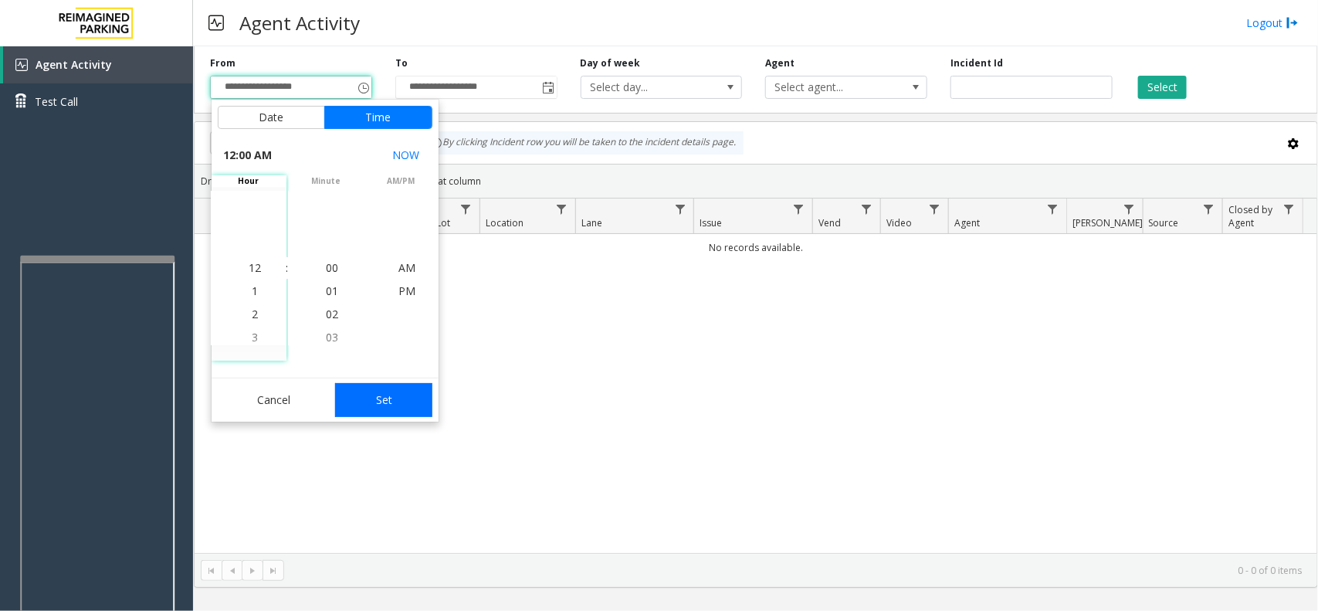
click at [375, 408] on button "Set" at bounding box center [383, 400] width 97 height 34
type input "**********"
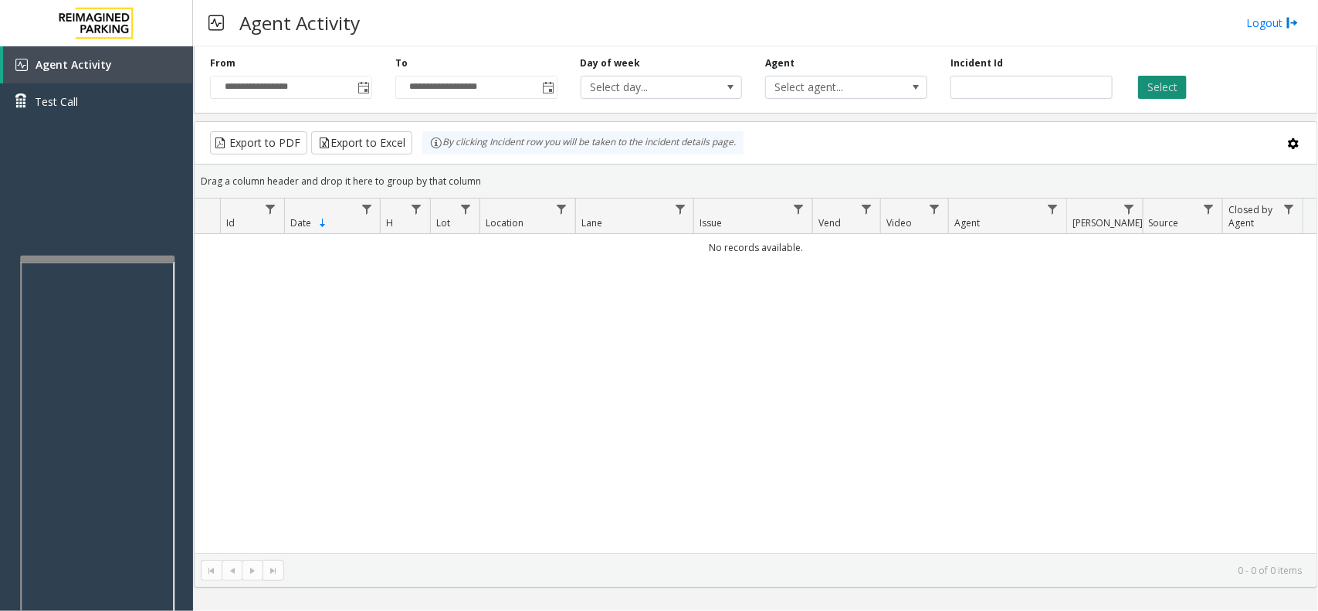
click at [1152, 86] on button "Select" at bounding box center [1162, 87] width 49 height 23
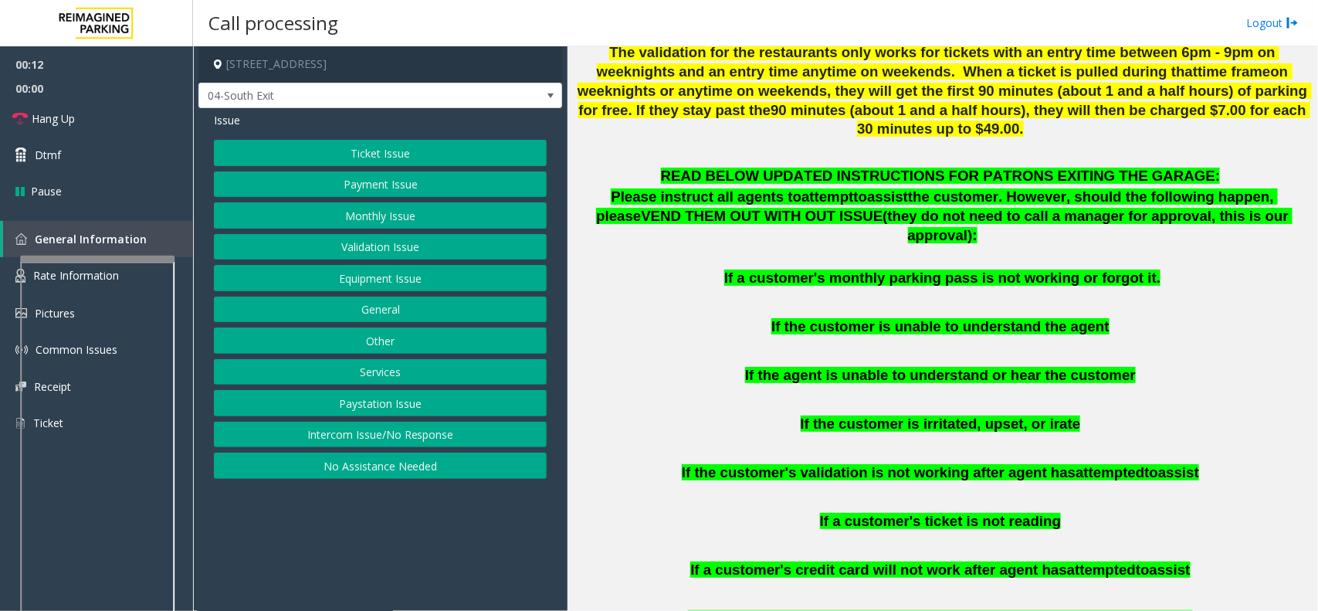
scroll to position [772, 0]
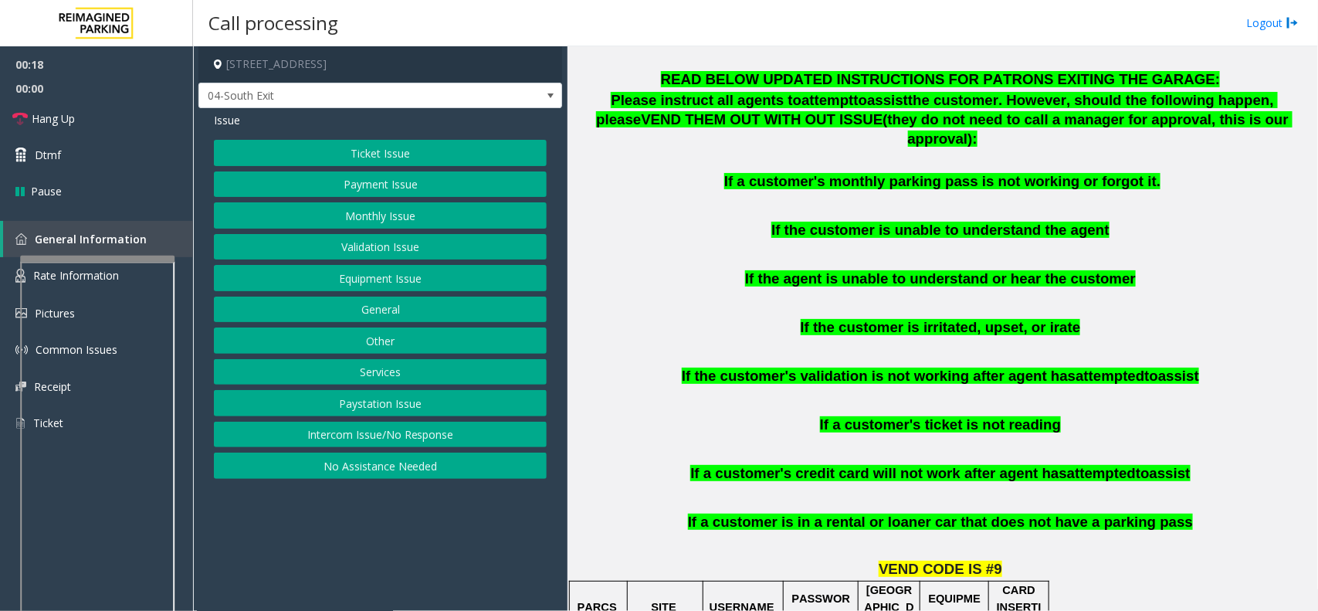
click at [387, 159] on button "Ticket Issue" at bounding box center [380, 153] width 333 height 26
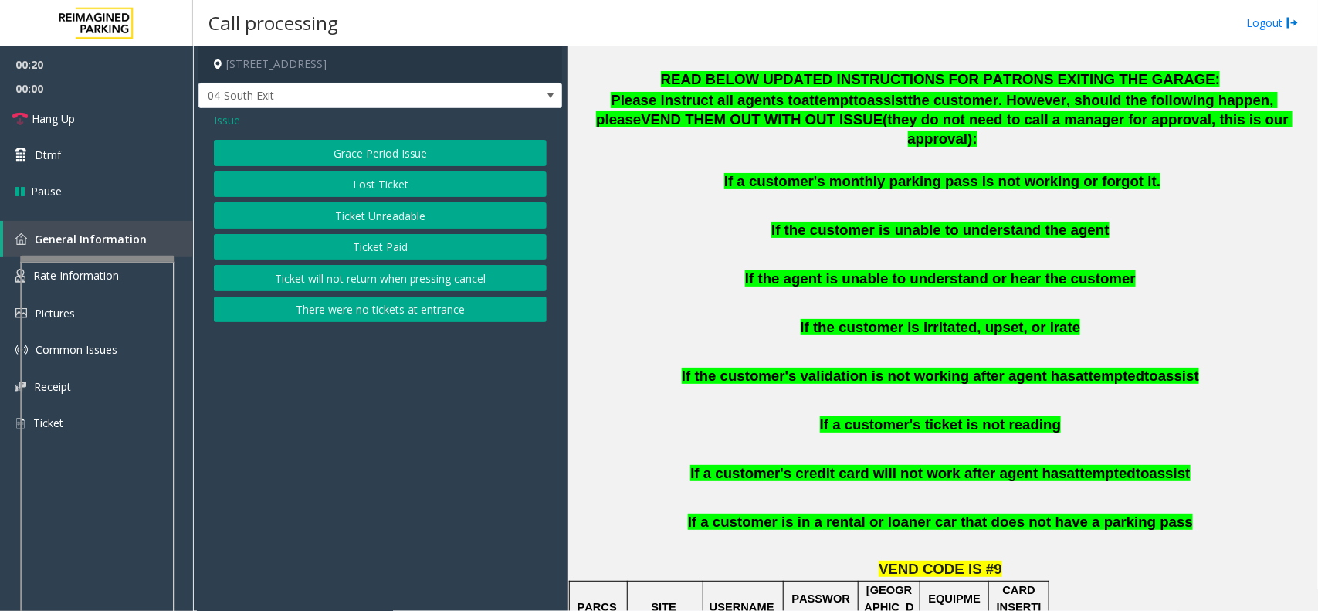
click at [388, 310] on button "There were no tickets at entrance" at bounding box center [380, 309] width 333 height 26
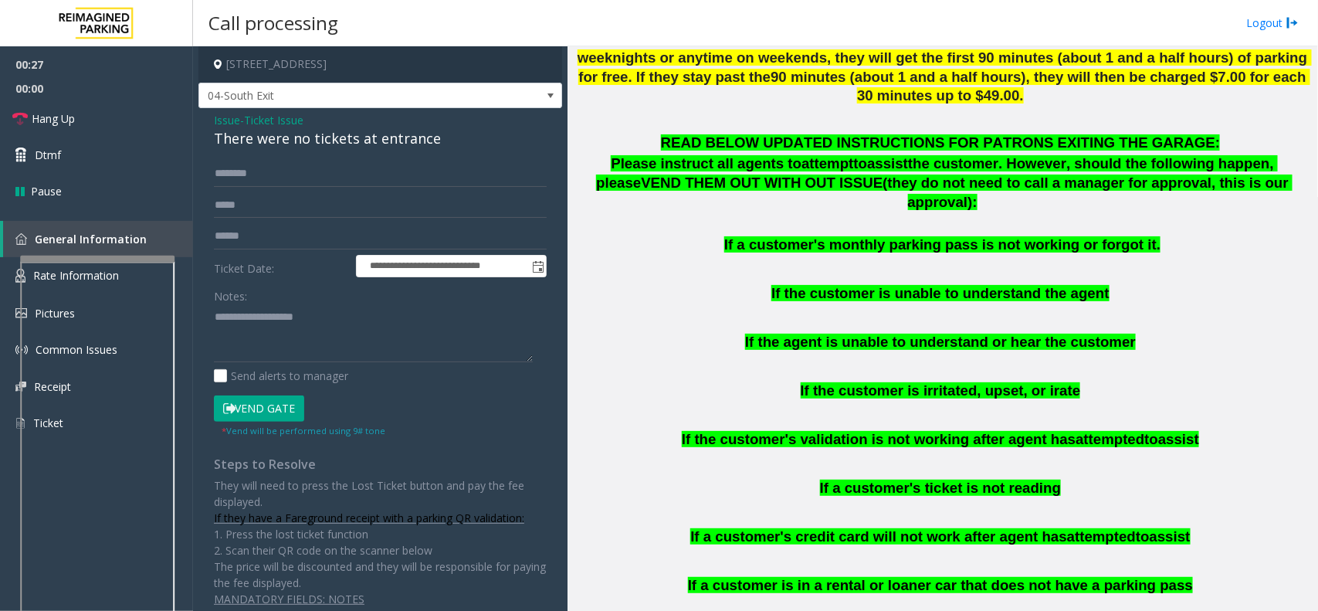
scroll to position [675, 0]
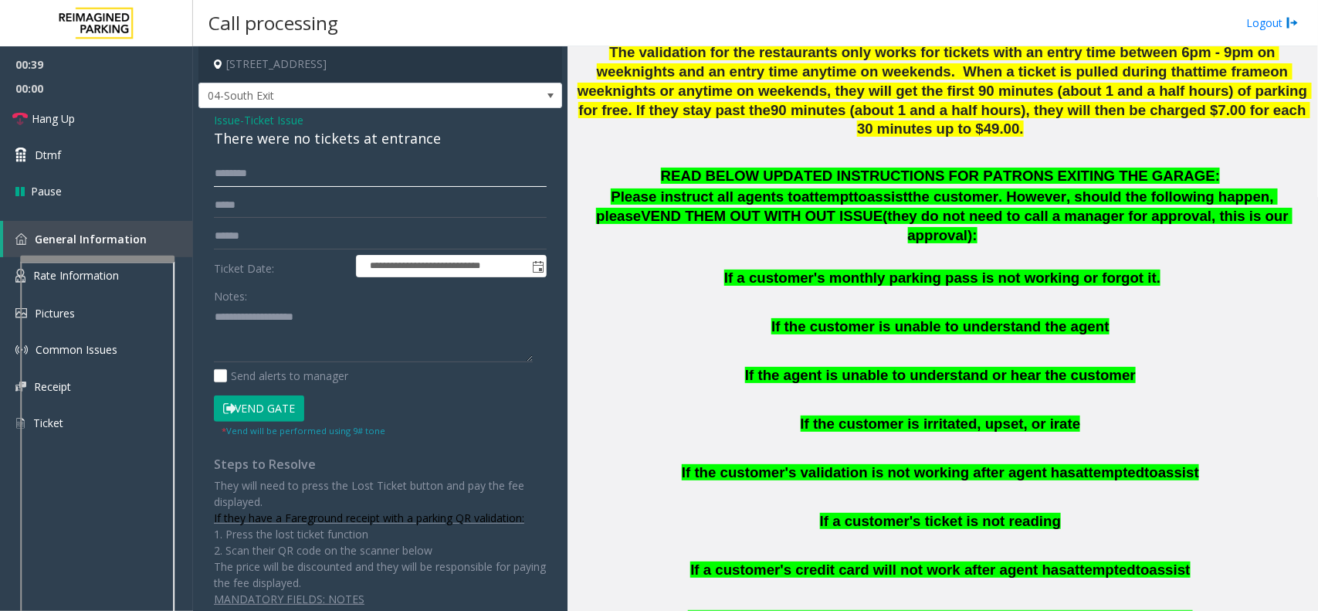
click at [261, 171] on input "text" at bounding box center [380, 174] width 333 height 26
type input "*******"
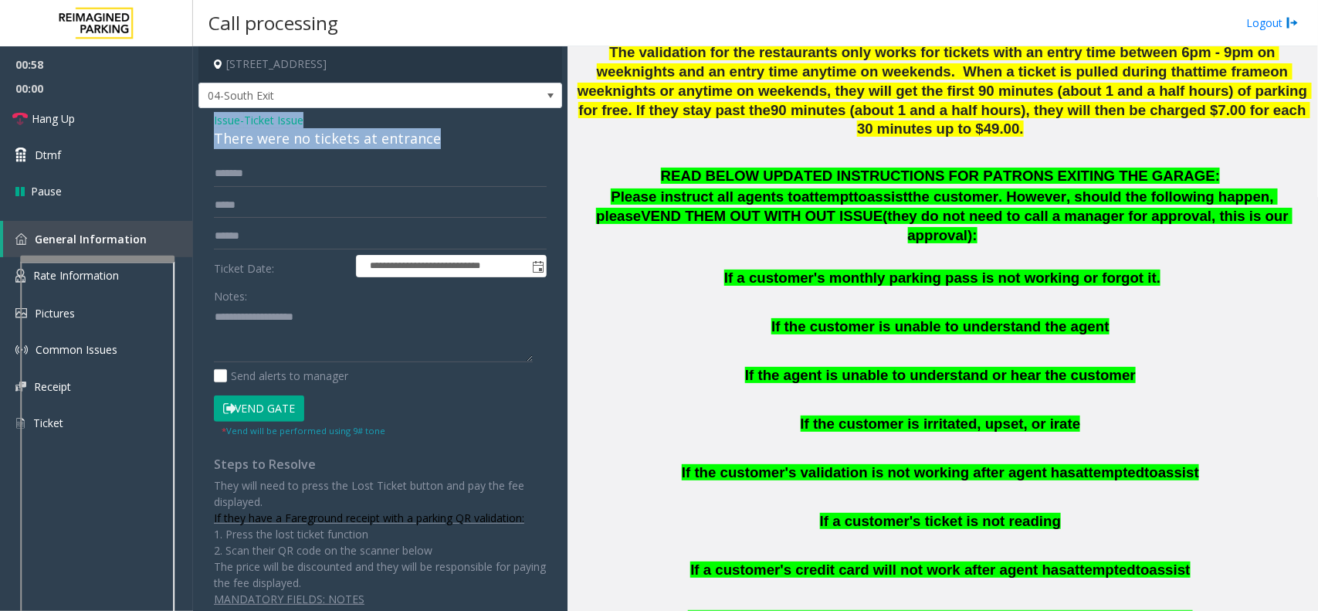
drag, startPoint x: 213, startPoint y: 117, endPoint x: 430, endPoint y: 140, distance: 218.2
click at [430, 140] on div "Issue - Ticket Issue There were no tickets at entrance" at bounding box center [380, 130] width 333 height 37
type textarea "**********"
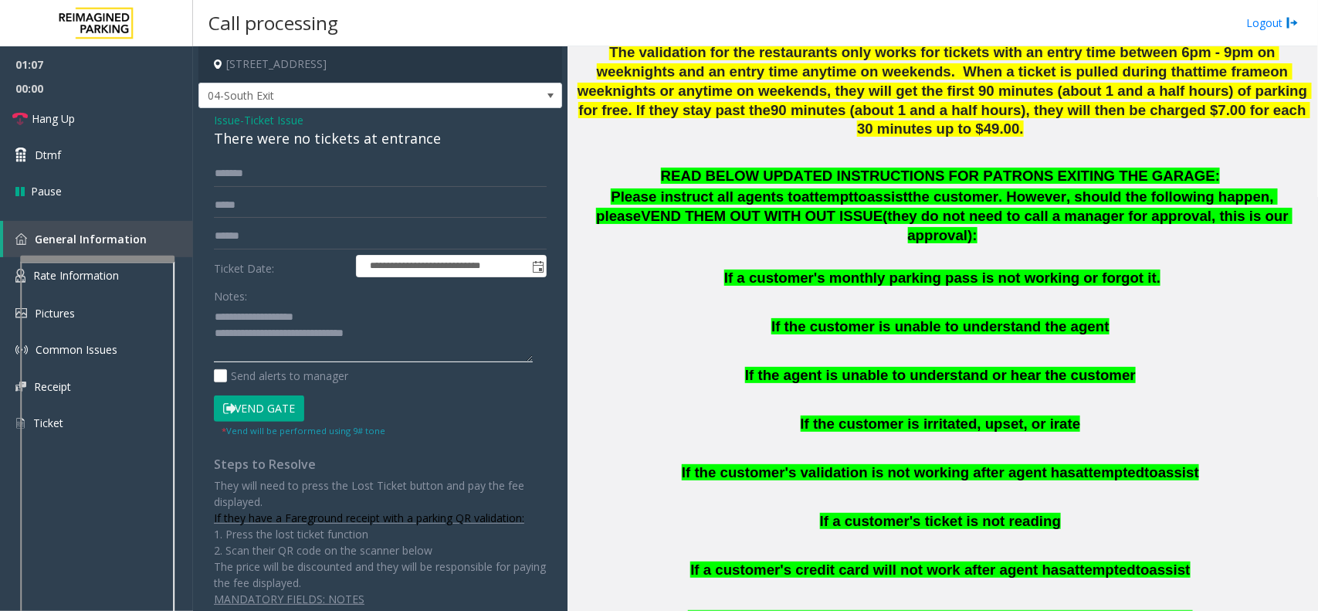
click at [391, 337] on textarea at bounding box center [373, 333] width 319 height 58
click at [49, 156] on span "Dtmf" at bounding box center [48, 155] width 26 height 16
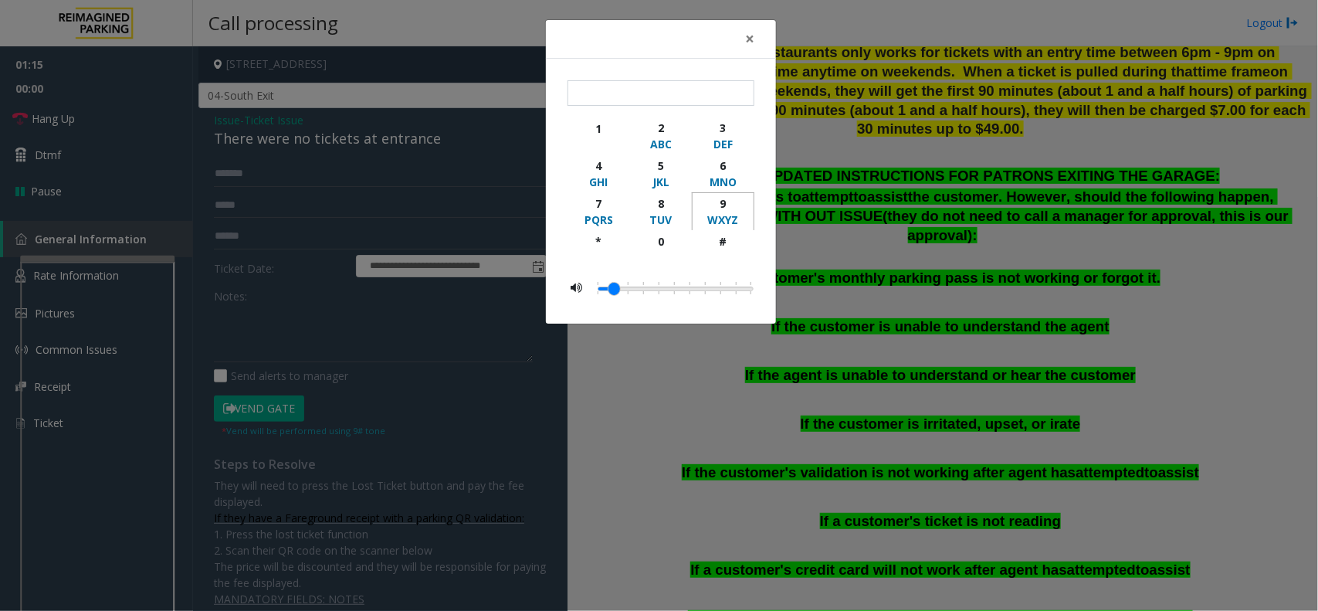
click at [728, 208] on div "9" at bounding box center [723, 203] width 42 height 16
click at [728, 239] on div "#" at bounding box center [723, 241] width 42 height 16
type input "**"
click at [751, 36] on span "×" at bounding box center [749, 39] width 9 height 22
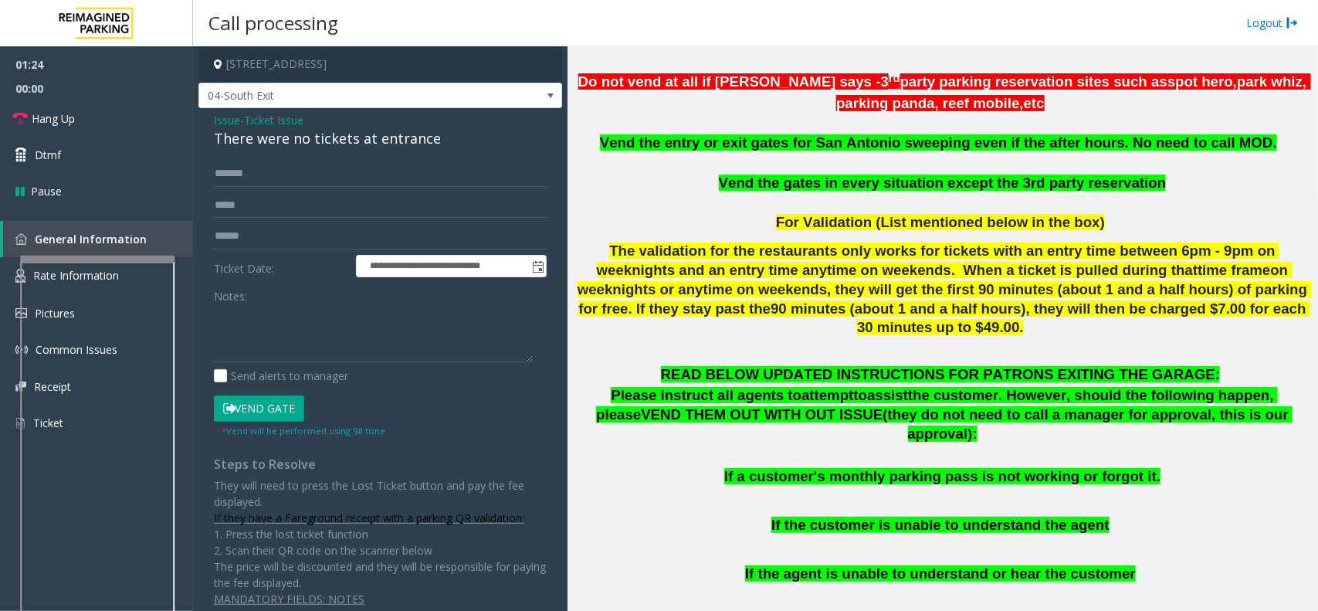
scroll to position [386, 0]
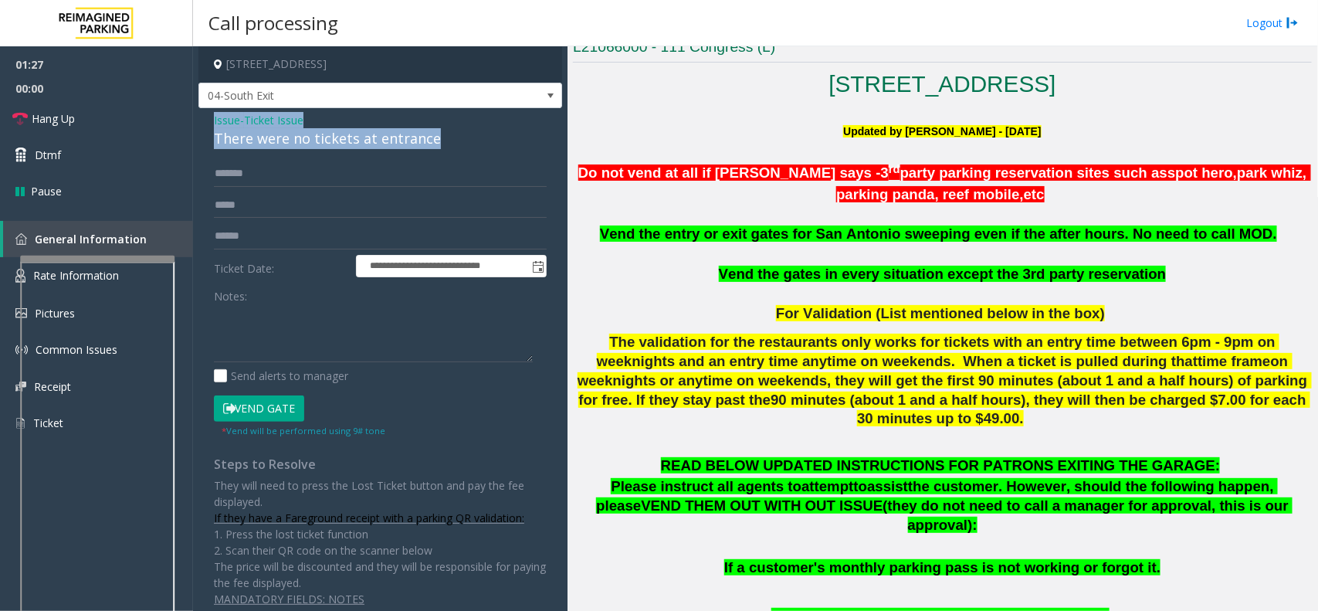
drag, startPoint x: 211, startPoint y: 116, endPoint x: 452, endPoint y: 148, distance: 243.0
click at [452, 148] on div "**********" at bounding box center [380, 364] width 364 height 513
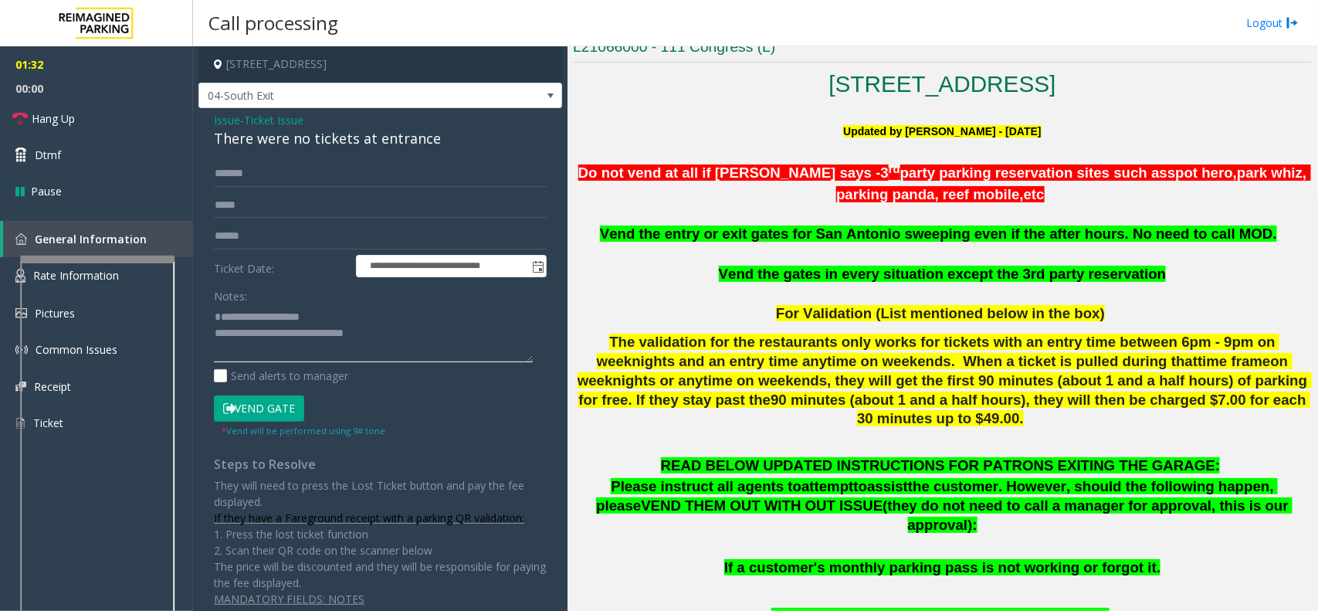
type textarea "**********"
click at [572, 400] on div "Main Previous Next CAM Map L21066000 - 111 Congress (L) 111 Congress Plaza Aust…" at bounding box center [942, 328] width 750 height 564
click at [67, 152] on link "Dtmf" at bounding box center [96, 155] width 193 height 36
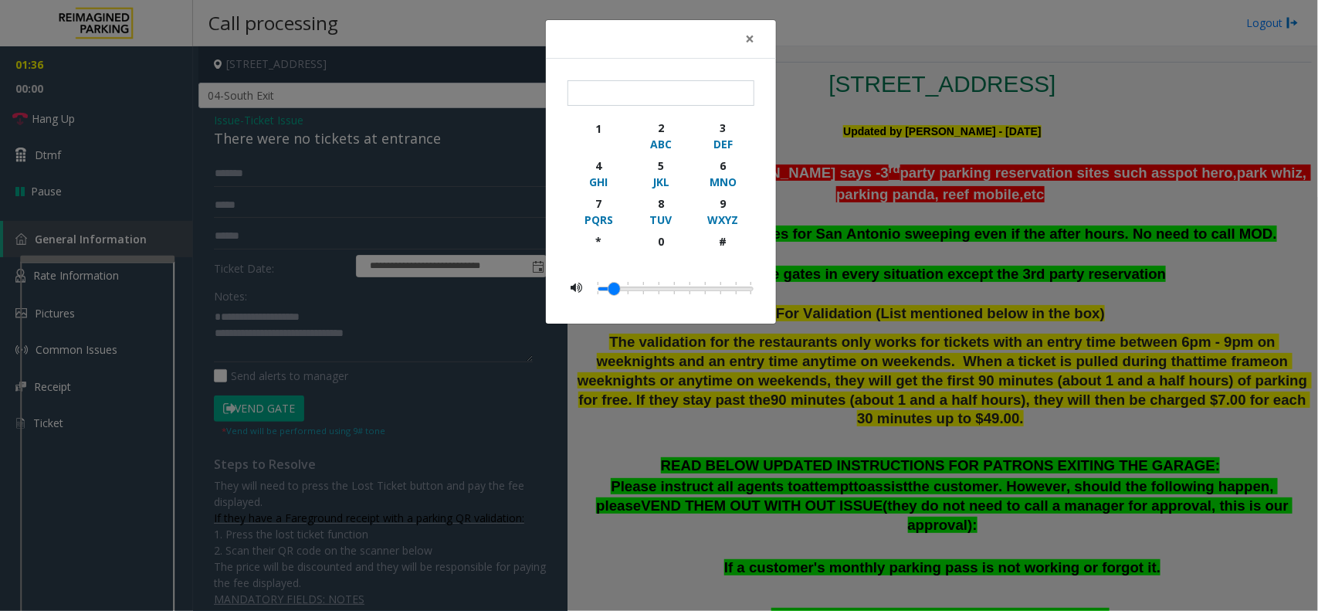
click at [940, 383] on div "× 1 2 ABC 3 DEF 4 GHI 5 JKL 6 MNO 7 PQRS 8 TUV 9 WXYZ * 0 #" at bounding box center [659, 305] width 1318 height 611
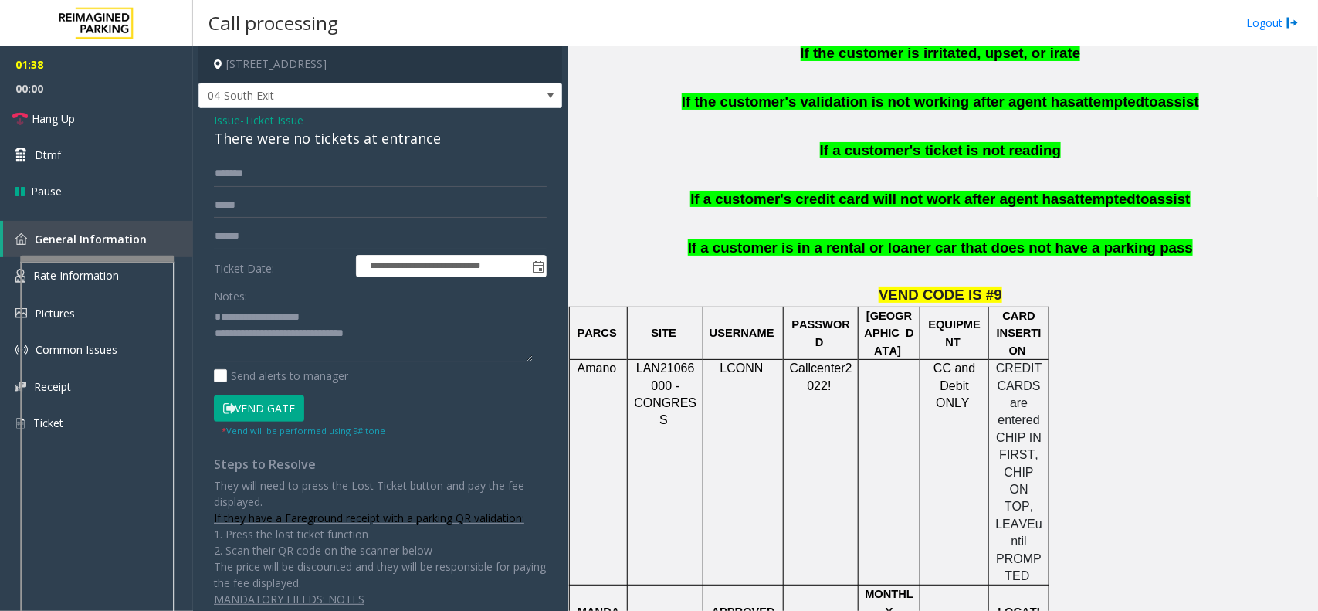
scroll to position [1158, 0]
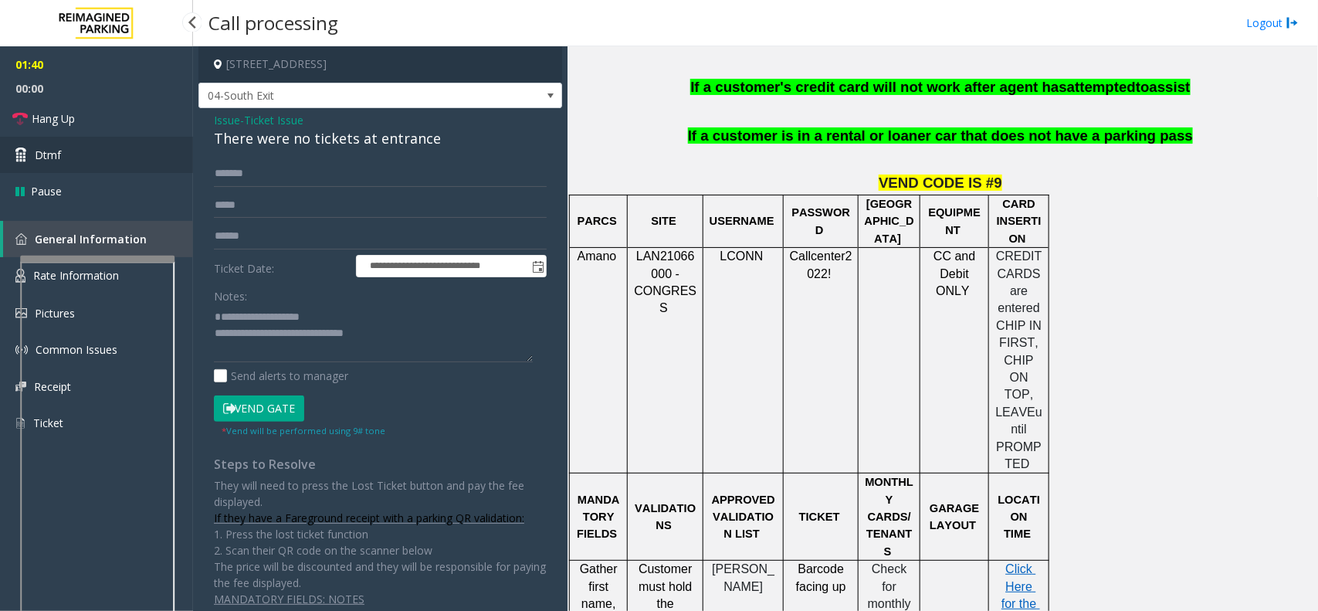
click at [96, 157] on link "Dtmf" at bounding box center [96, 155] width 193 height 36
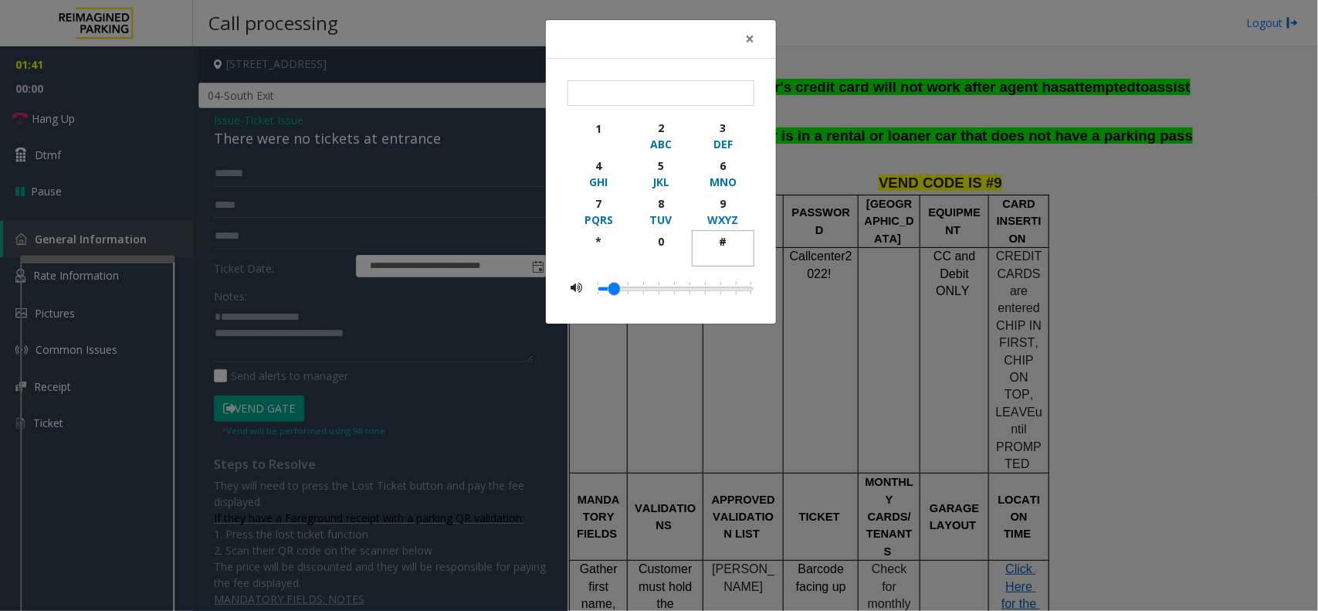
click at [719, 245] on div "#" at bounding box center [723, 241] width 42 height 16
click at [723, 201] on div "9" at bounding box center [723, 203] width 42 height 16
type input "**"
click at [750, 40] on span "×" at bounding box center [749, 39] width 9 height 22
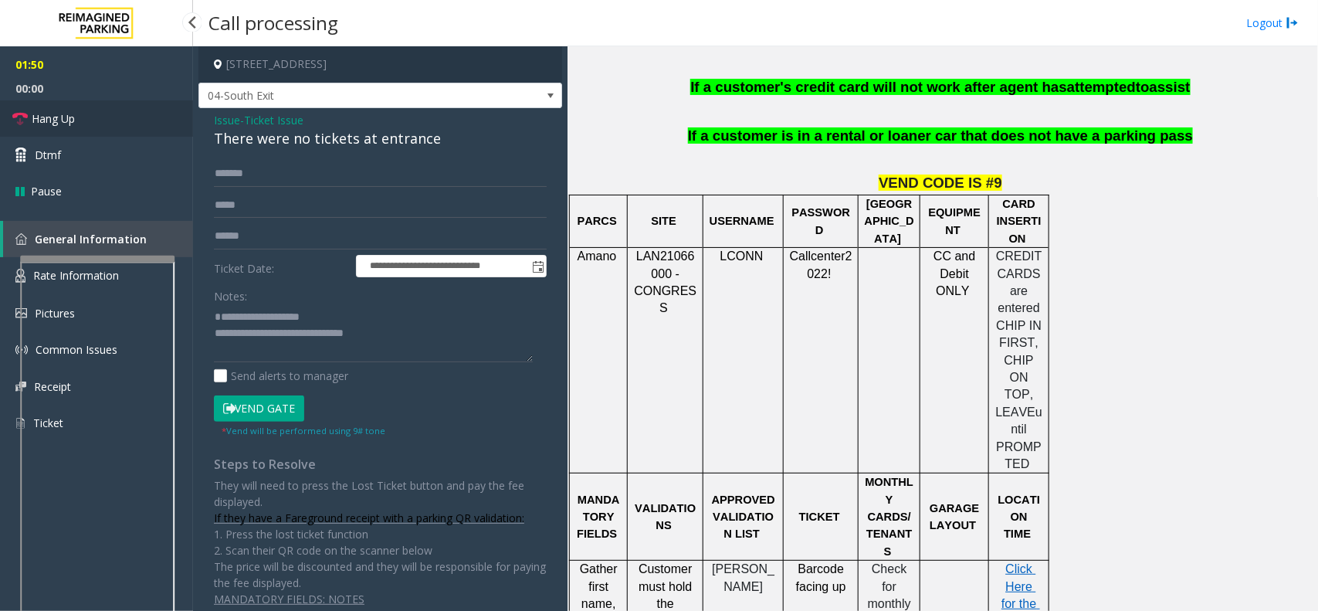
click at [52, 114] on span "Hang Up" at bounding box center [53, 118] width 43 height 16
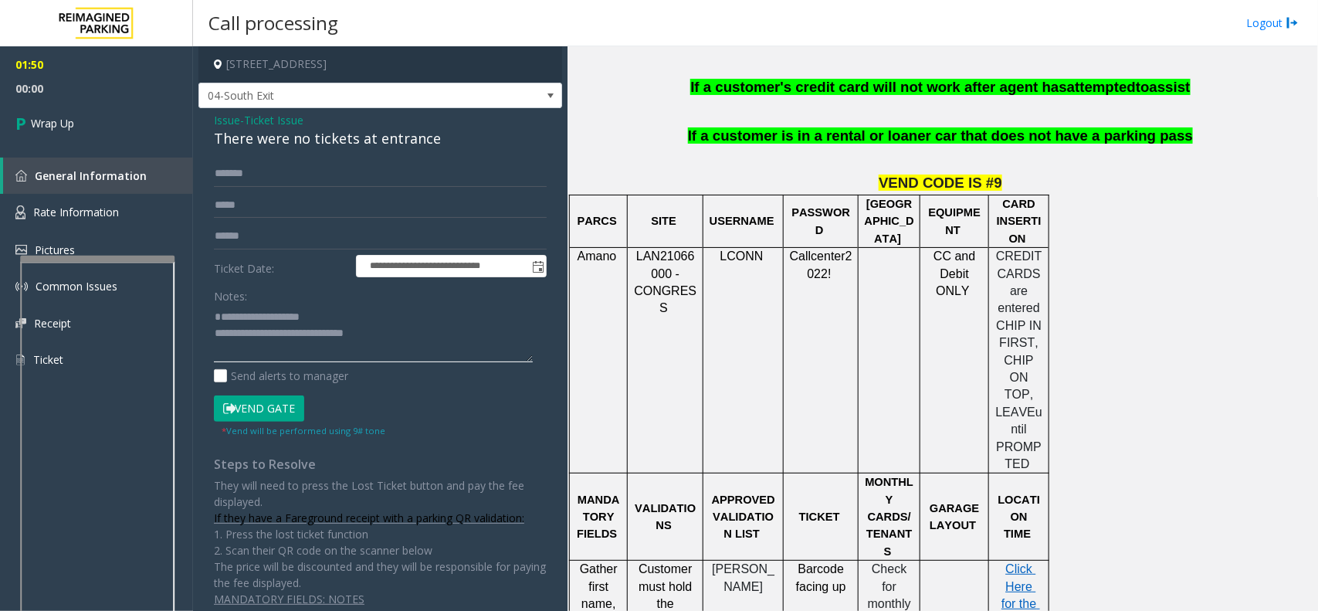
click at [395, 354] on textarea at bounding box center [373, 333] width 319 height 58
type textarea "**********"
click at [83, 127] on link "Wrap Up" at bounding box center [96, 123] width 193 height 46
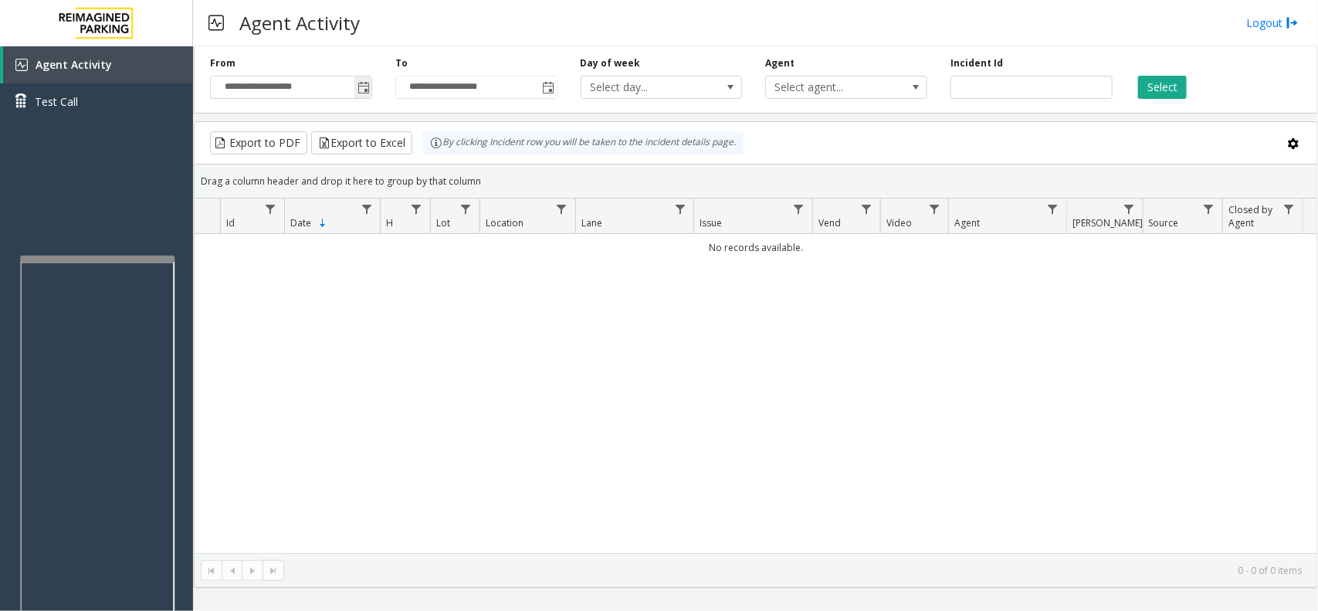
click at [363, 90] on span "Toggle popup" at bounding box center [363, 88] width 12 height 12
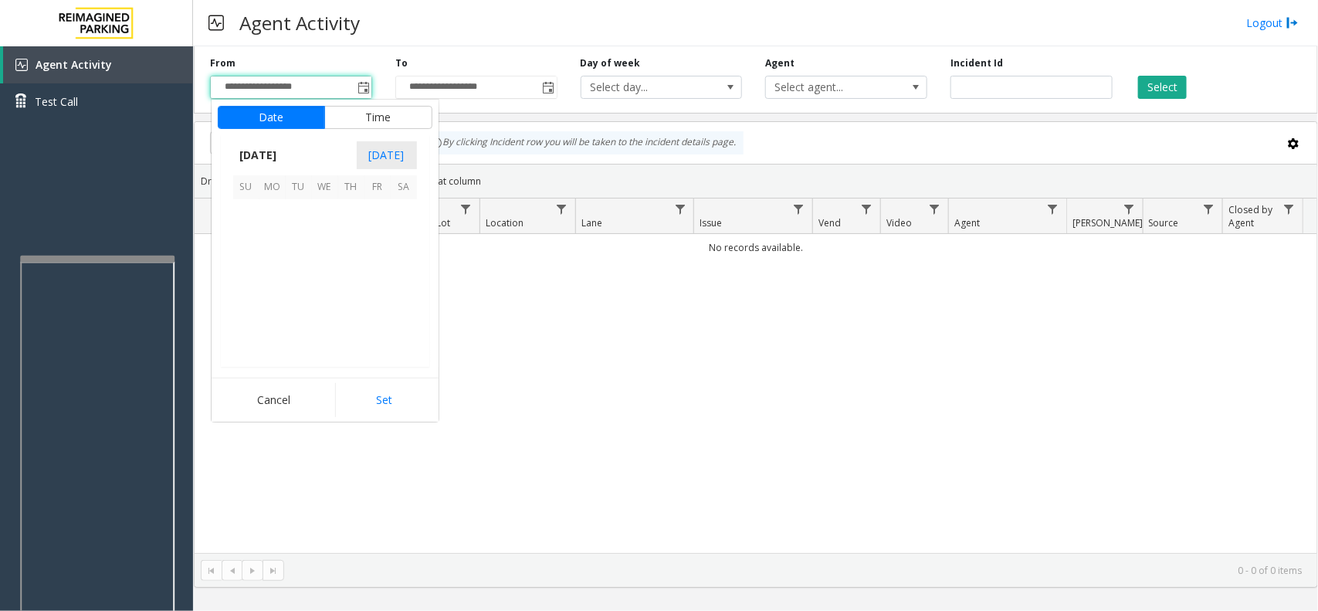
scroll to position [276750, 0]
click at [355, 241] on span "7" at bounding box center [351, 239] width 26 height 26
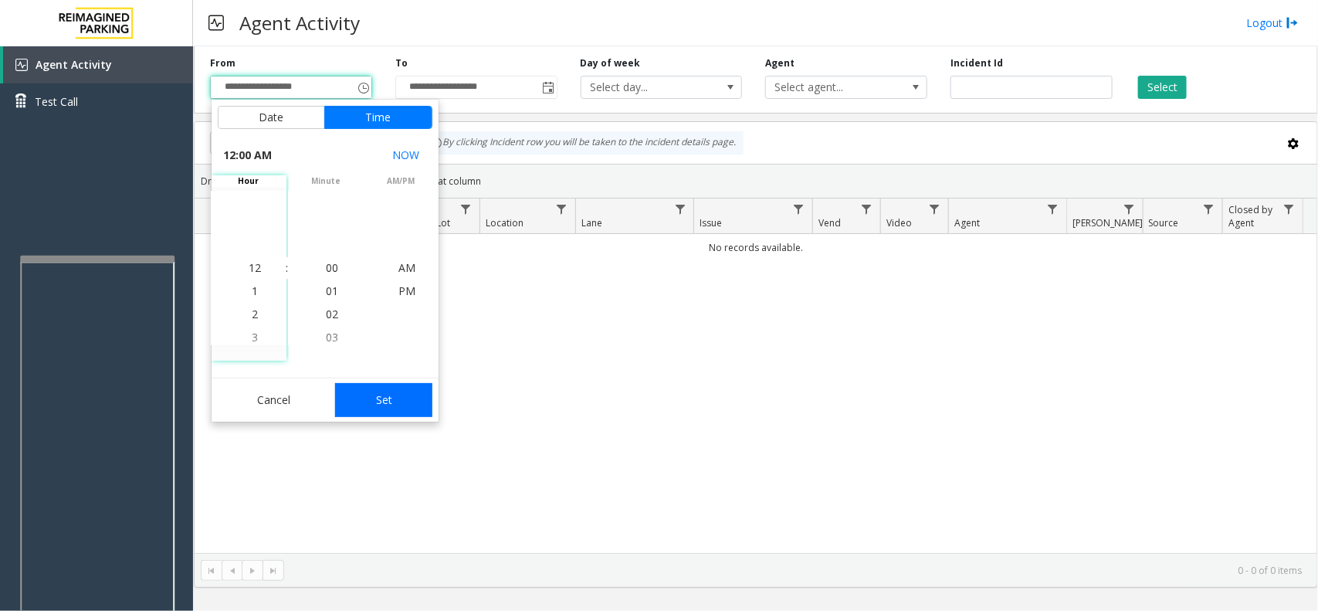
click at [415, 390] on button "Set" at bounding box center [383, 400] width 97 height 34
type input "**********"
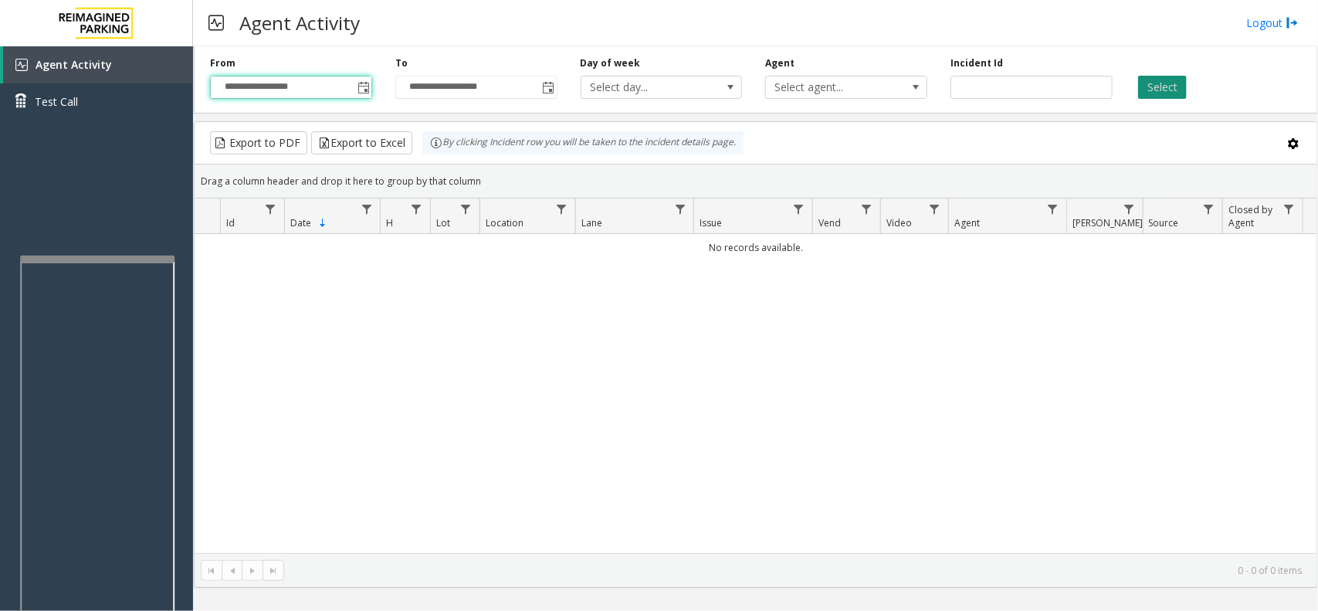
click at [1154, 87] on button "Select" at bounding box center [1162, 87] width 49 height 23
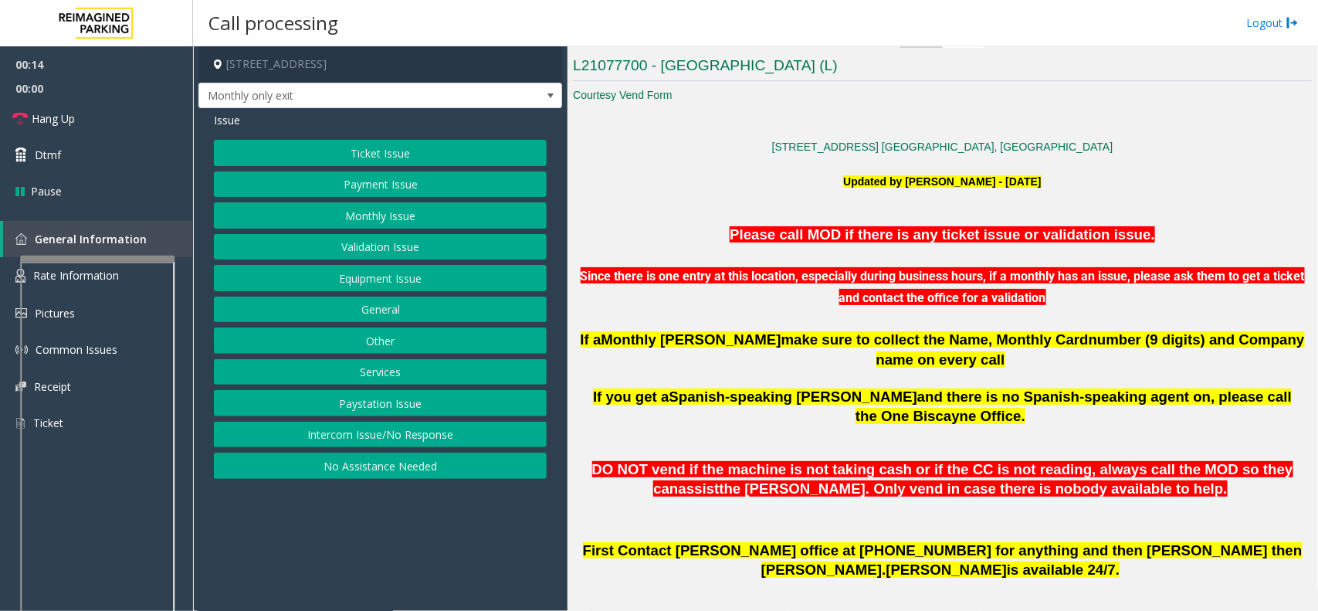
scroll to position [386, 0]
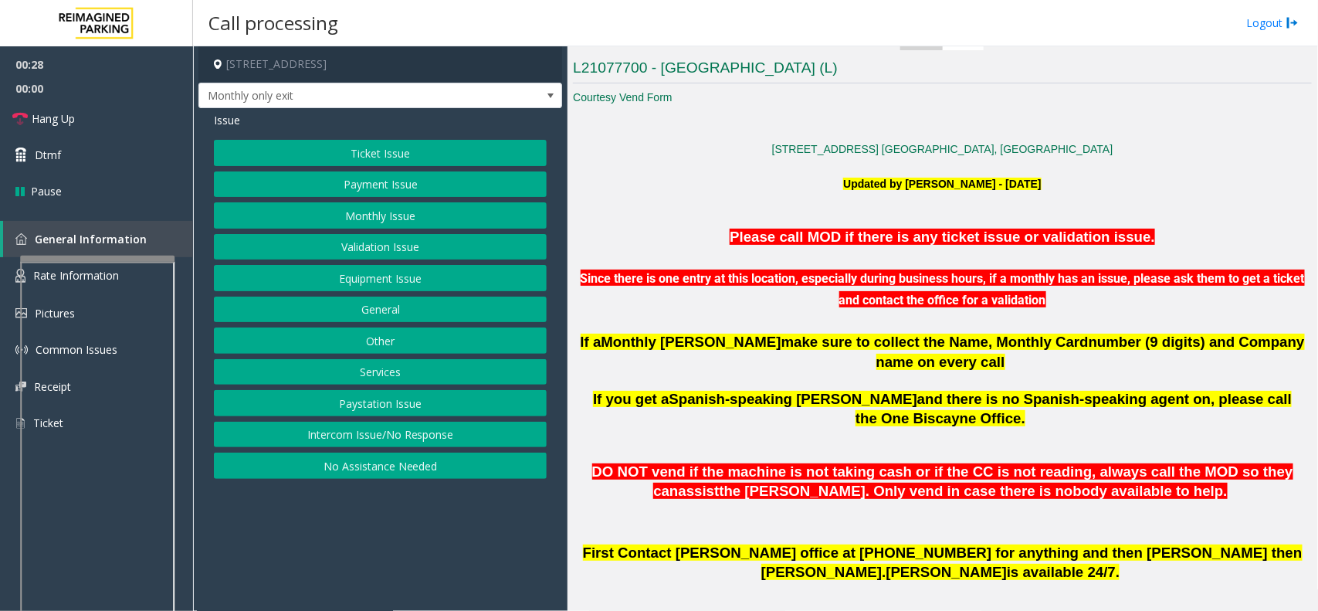
click at [394, 212] on button "Monthly Issue" at bounding box center [380, 215] width 333 height 26
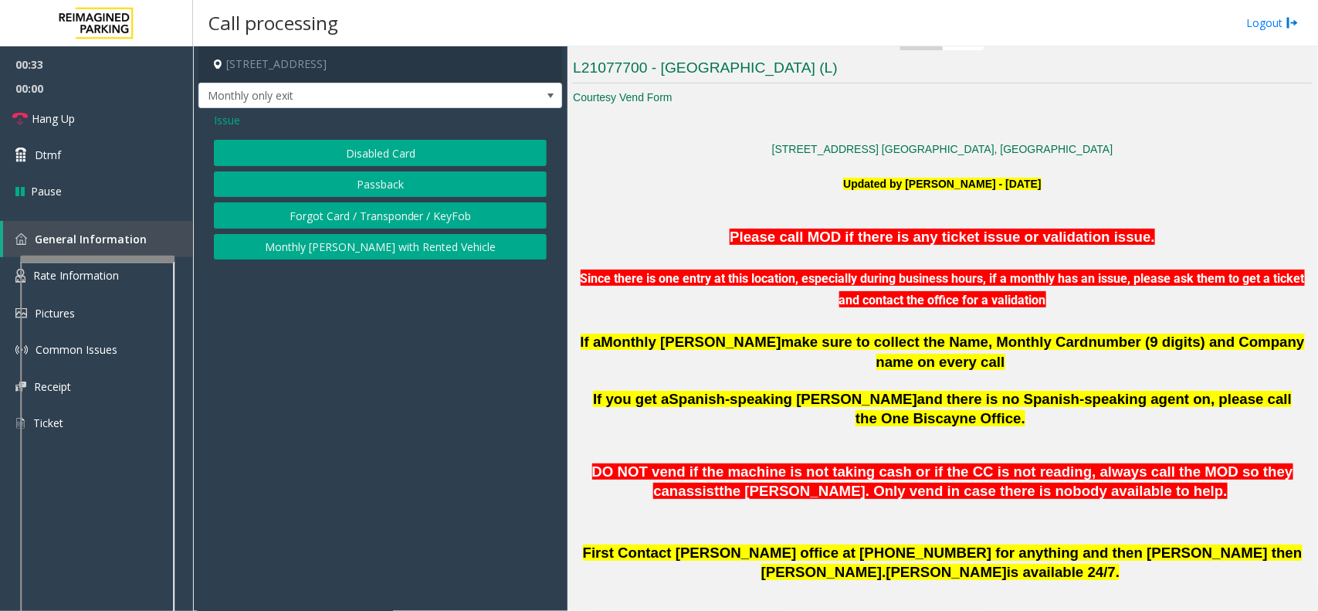
click at [220, 120] on span "Issue" at bounding box center [227, 120] width 26 height 16
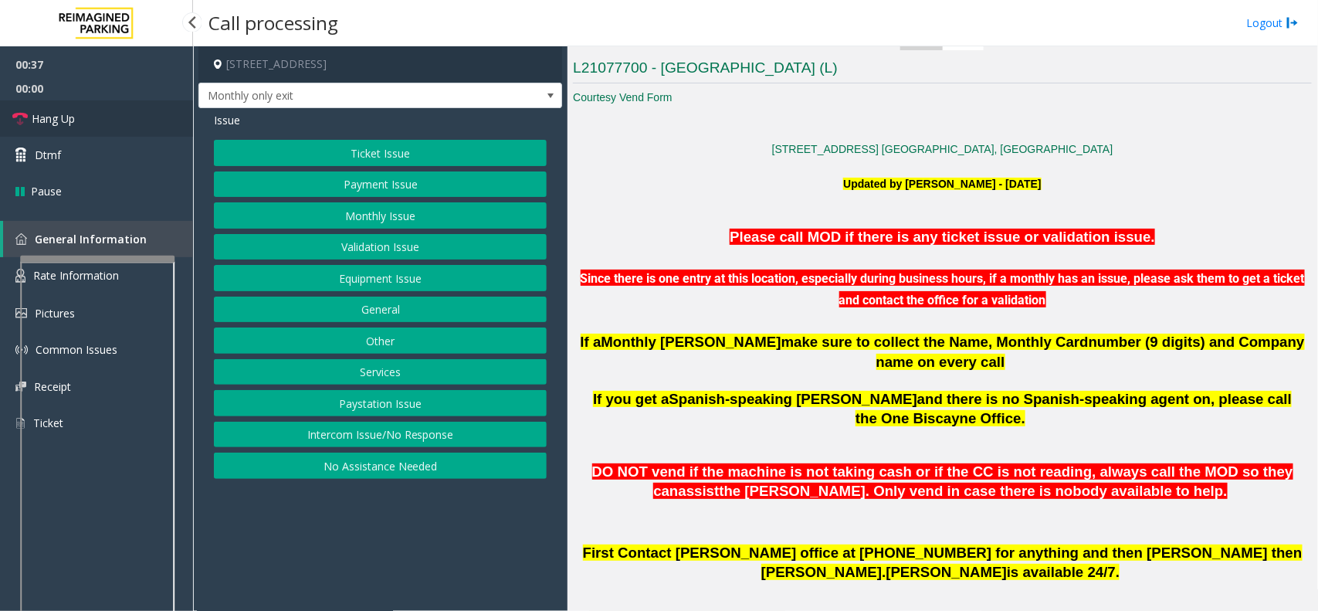
click at [86, 117] on link "Hang Up" at bounding box center [96, 118] width 193 height 36
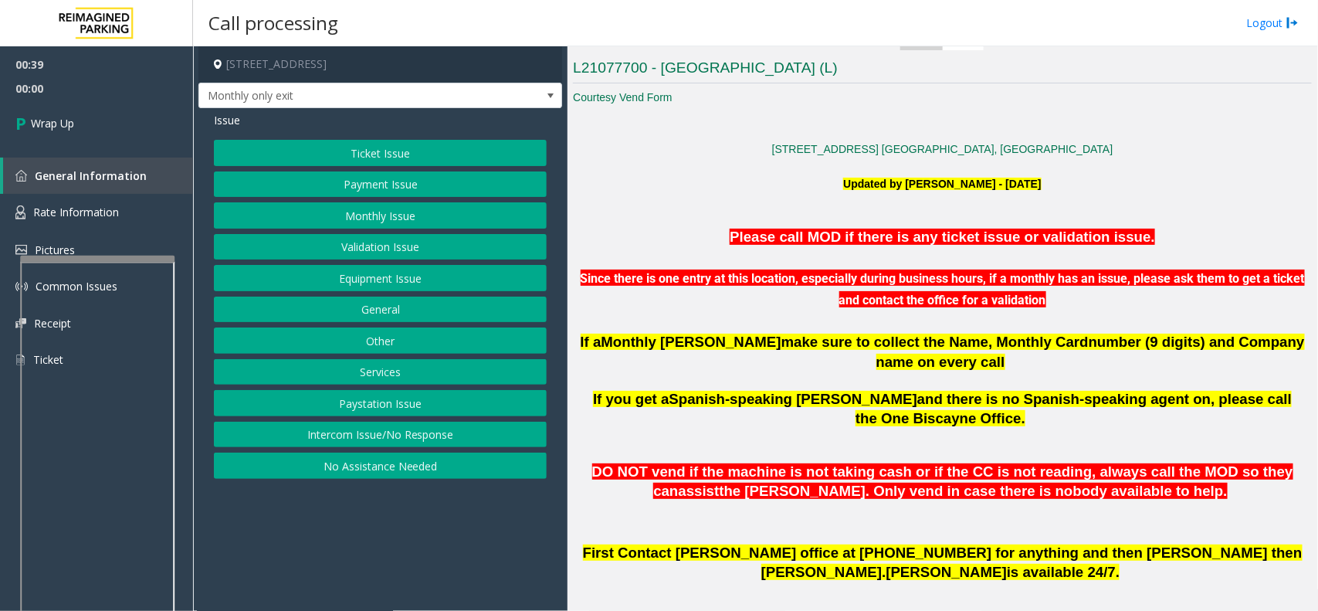
click at [394, 464] on button "No Assistance Needed" at bounding box center [380, 465] width 333 height 26
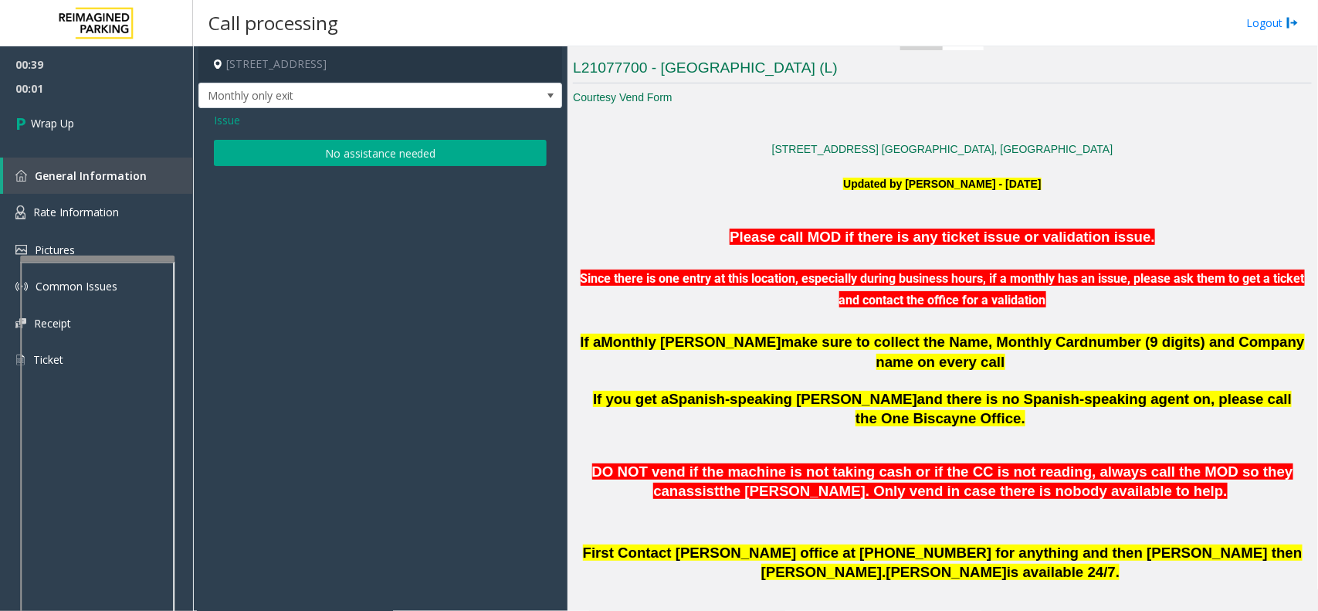
click at [364, 145] on button "No assistance needed" at bounding box center [380, 153] width 333 height 26
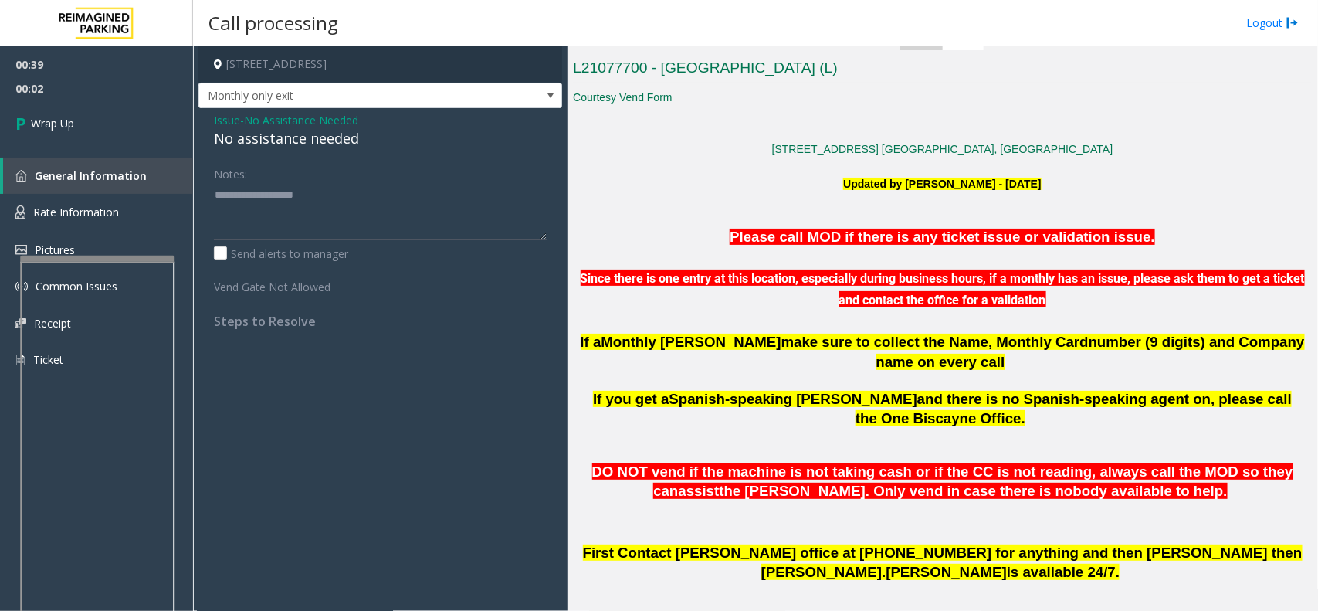
click at [306, 137] on div "No assistance needed" at bounding box center [380, 138] width 333 height 21
type textarea "**********"
click at [60, 125] on span "Wrap Up" at bounding box center [52, 123] width 43 height 16
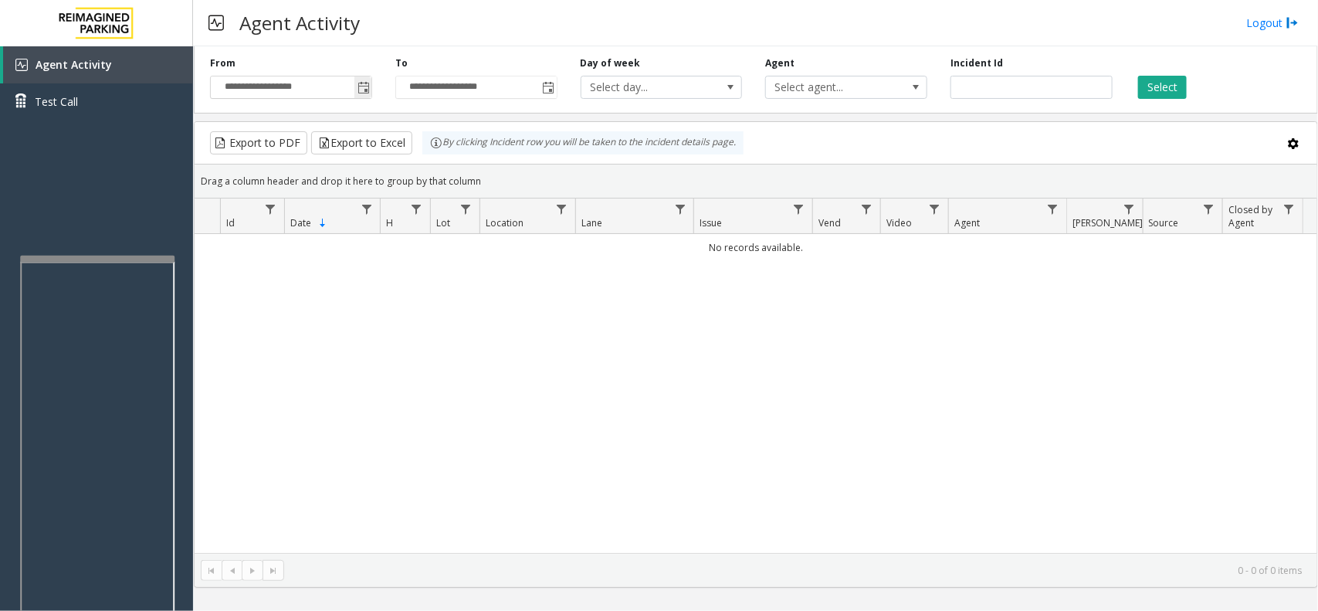
click at [361, 90] on span "Toggle popup" at bounding box center [363, 88] width 12 height 12
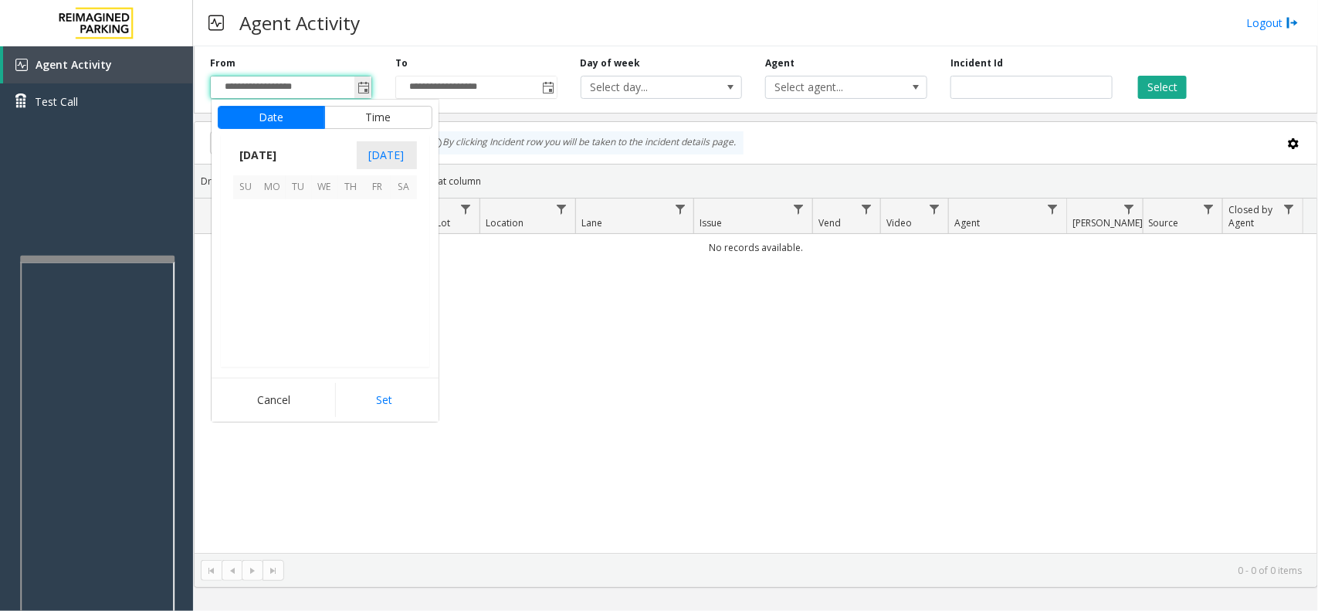
scroll to position [276750, 0]
click at [357, 234] on span "7" at bounding box center [351, 239] width 26 height 26
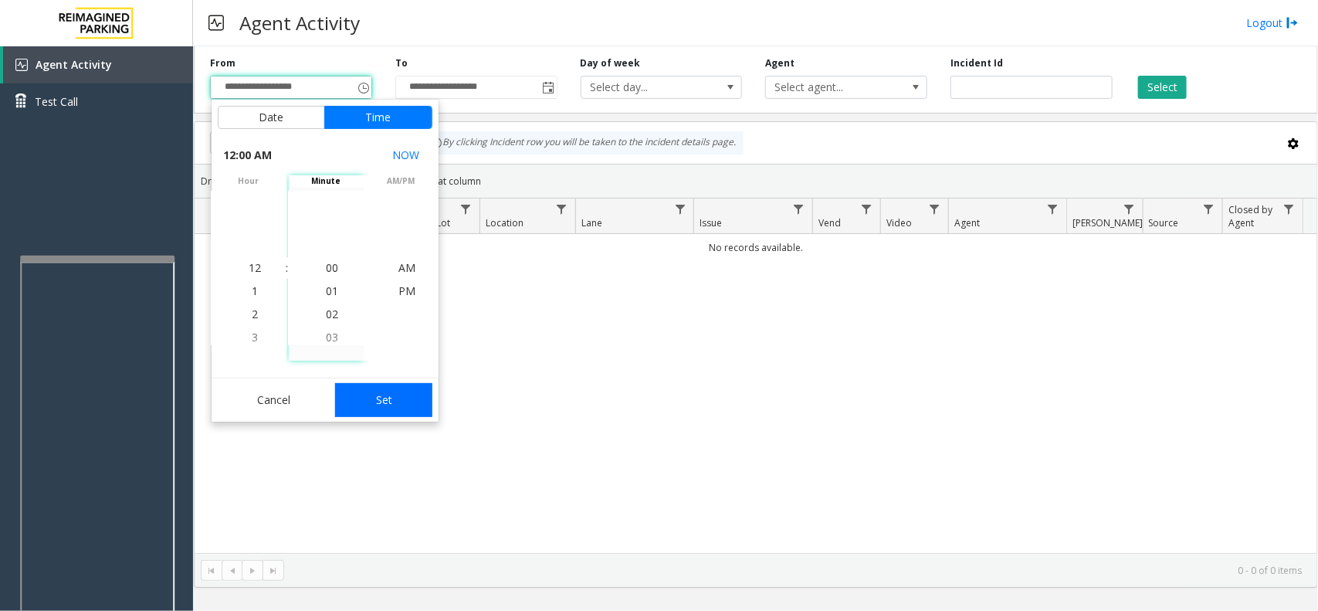
click at [381, 403] on button "Set" at bounding box center [383, 400] width 97 height 34
type input "**********"
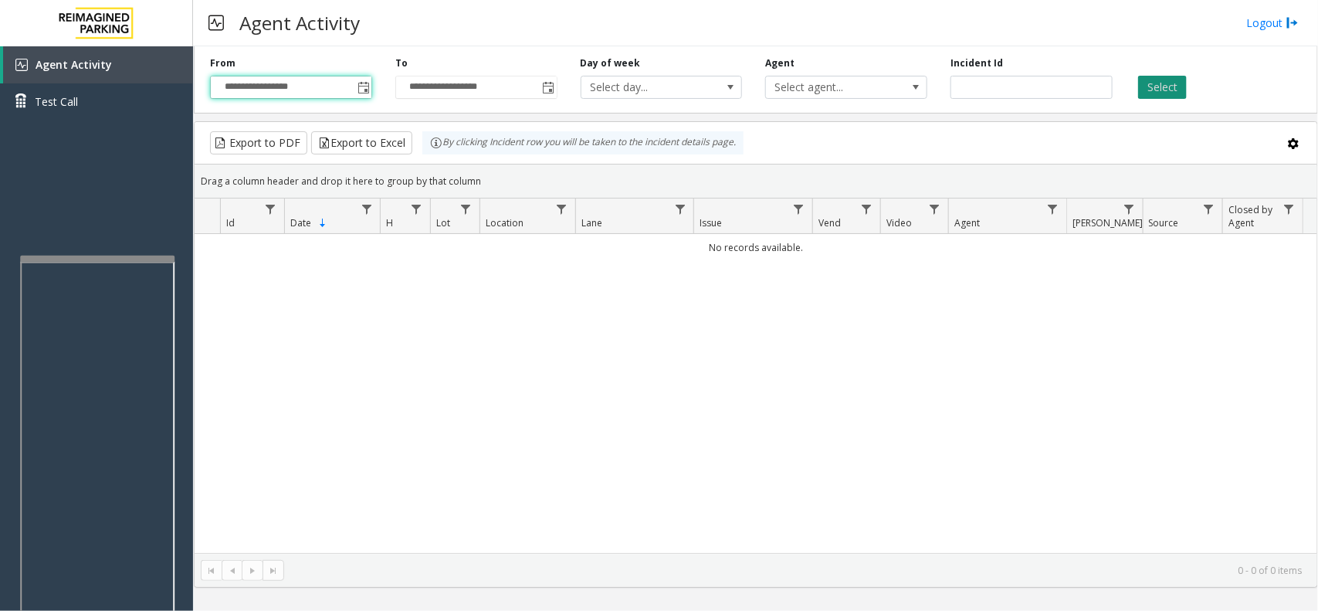
click at [1174, 78] on button "Select" at bounding box center [1162, 87] width 49 height 23
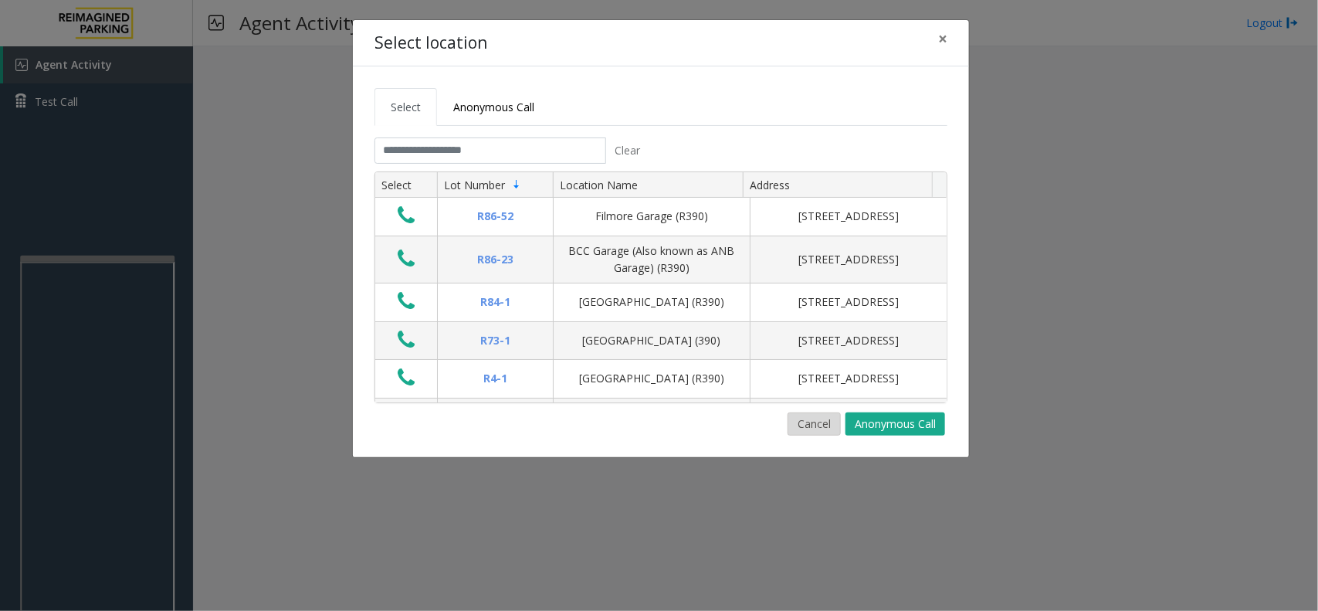
click at [820, 419] on button "Cancel" at bounding box center [813, 423] width 53 height 23
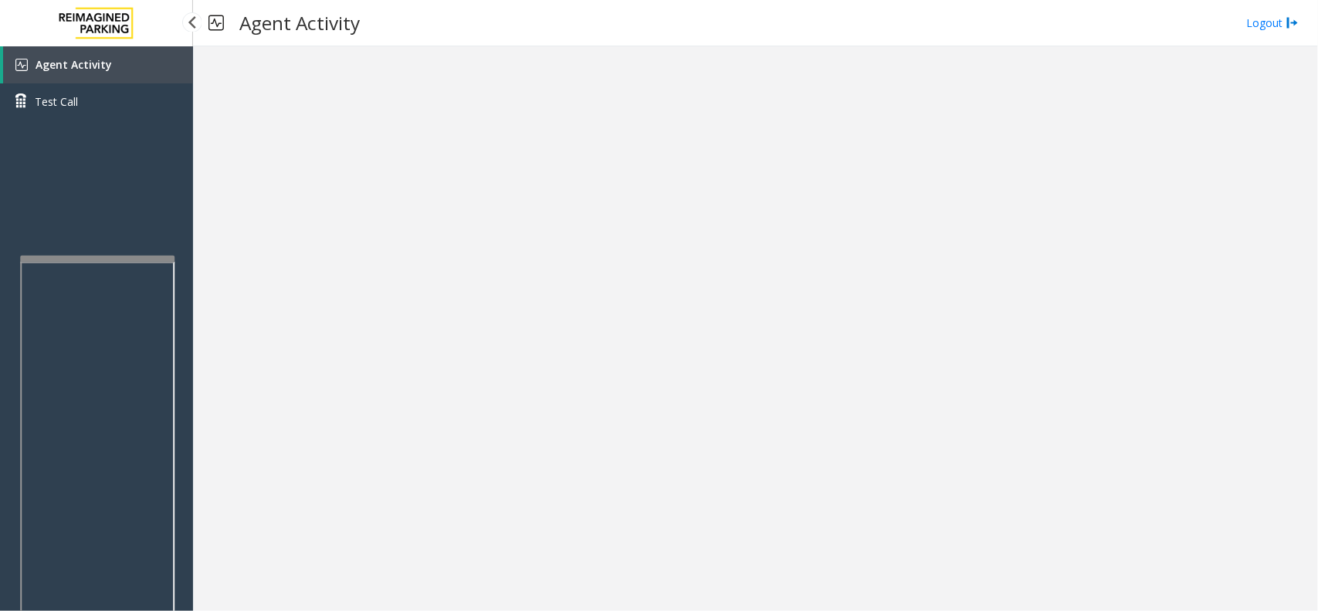
click at [129, 66] on link "Agent Activity" at bounding box center [98, 64] width 190 height 37
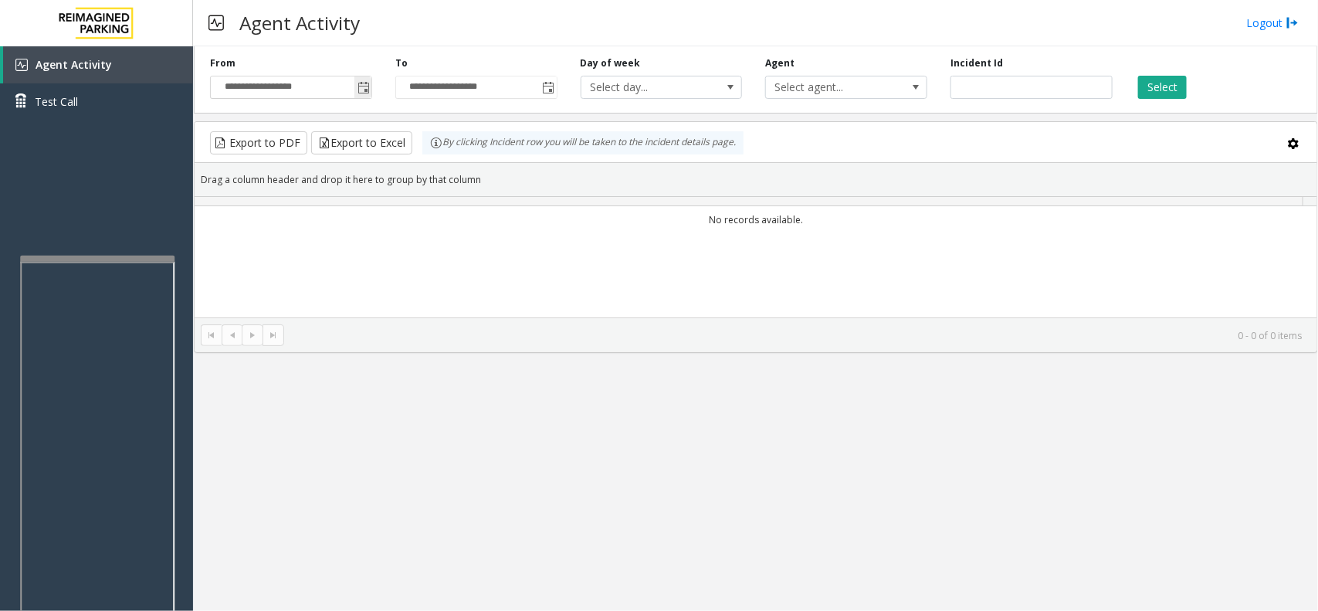
click at [361, 83] on span "Toggle popup" at bounding box center [363, 88] width 12 height 12
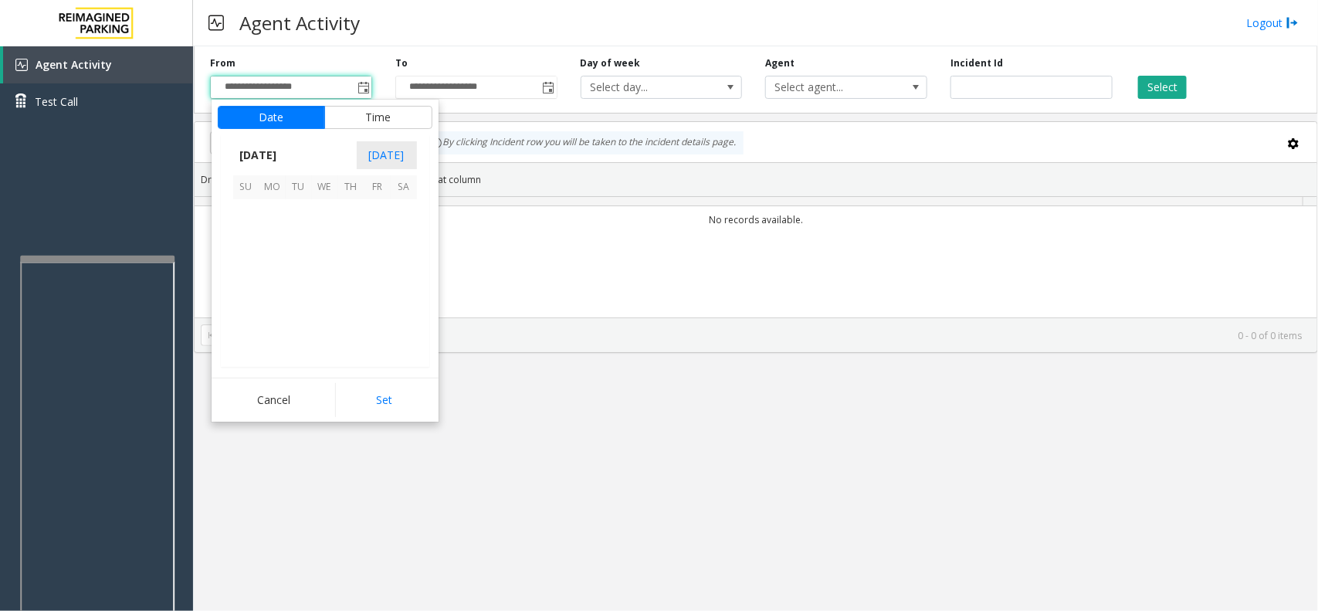
scroll to position [276750, 0]
click at [301, 237] on span "5" at bounding box center [299, 239] width 26 height 26
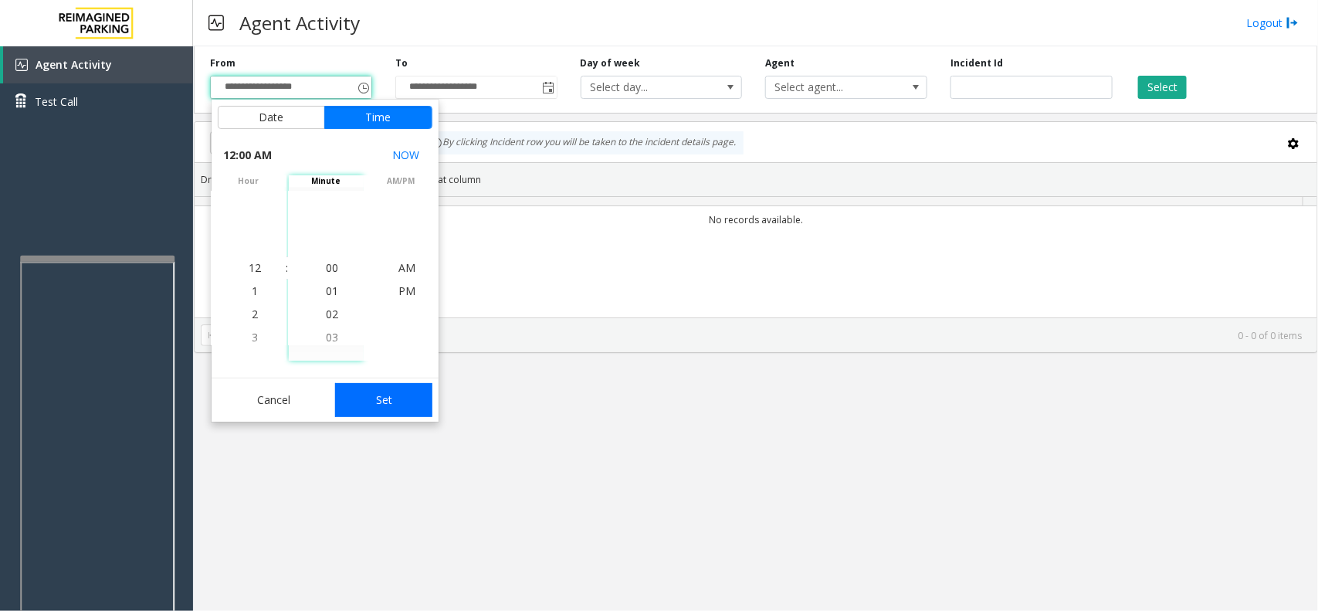
click at [344, 404] on button "Set" at bounding box center [383, 400] width 97 height 34
type input "**********"
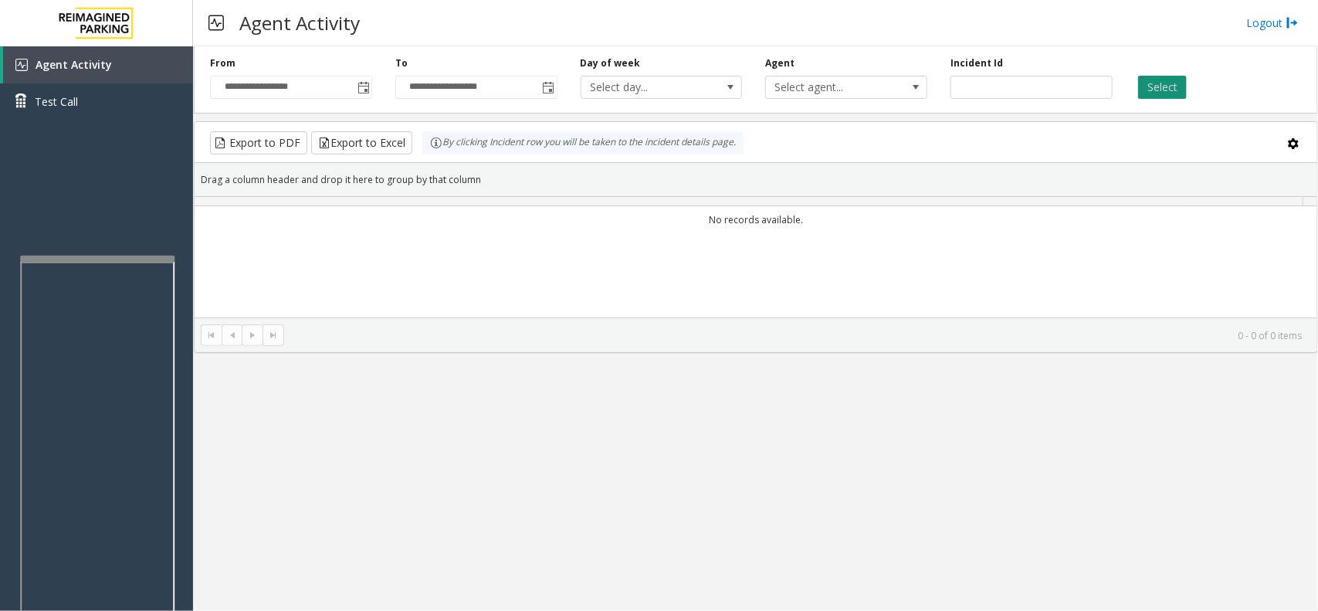
click at [1174, 93] on button "Select" at bounding box center [1162, 87] width 49 height 23
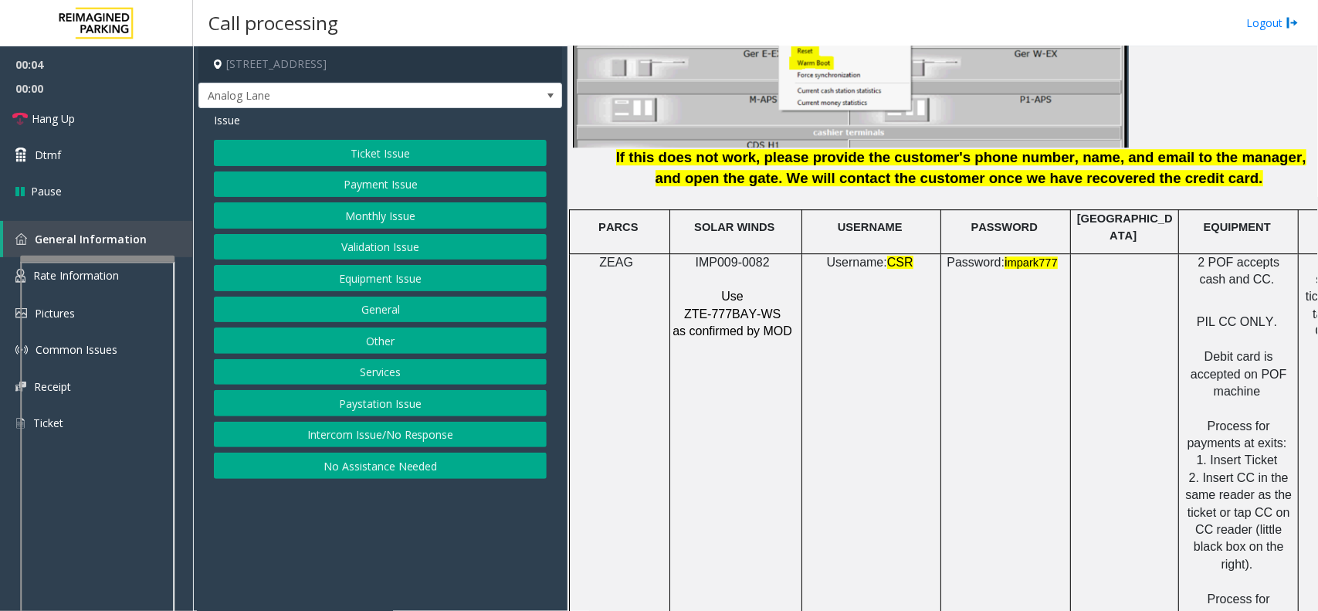
scroll to position [2026, 0]
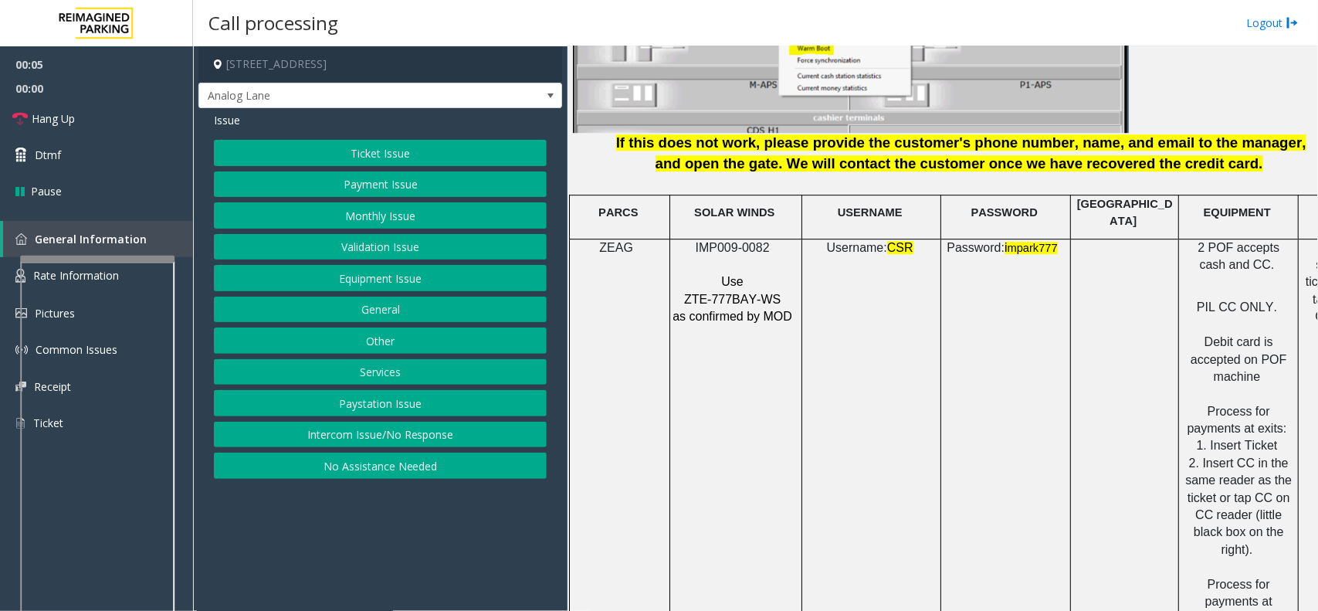
click at [745, 241] on span "IMP009-0082" at bounding box center [733, 247] width 74 height 13
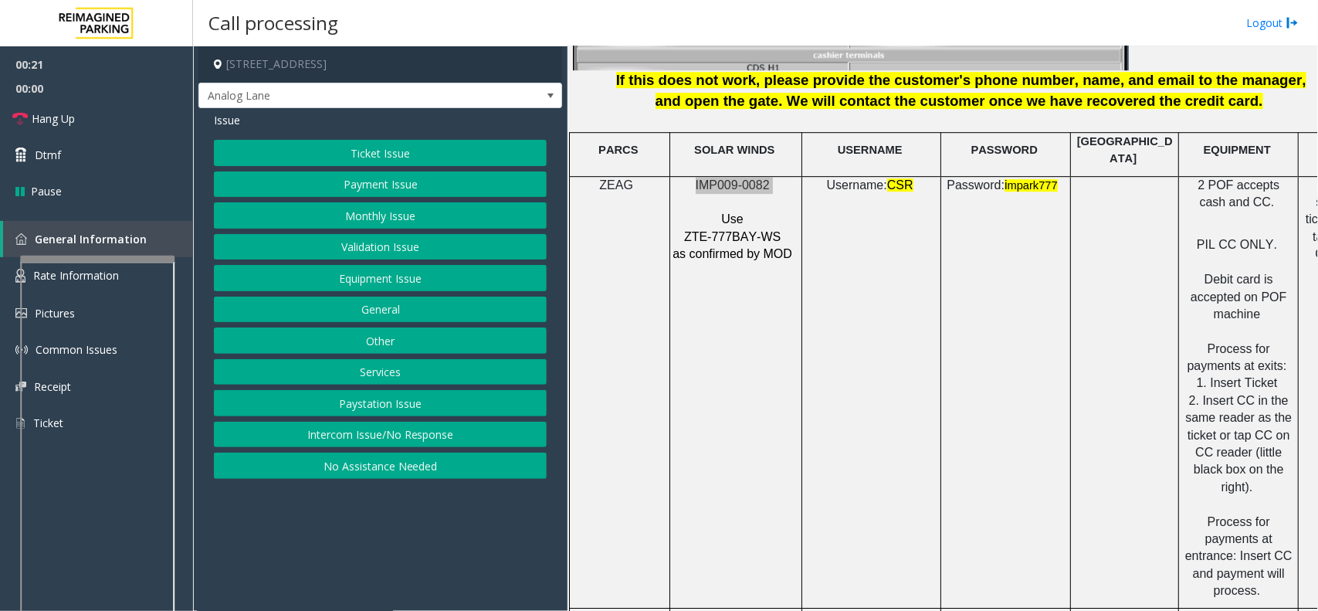
scroll to position [2123, 0]
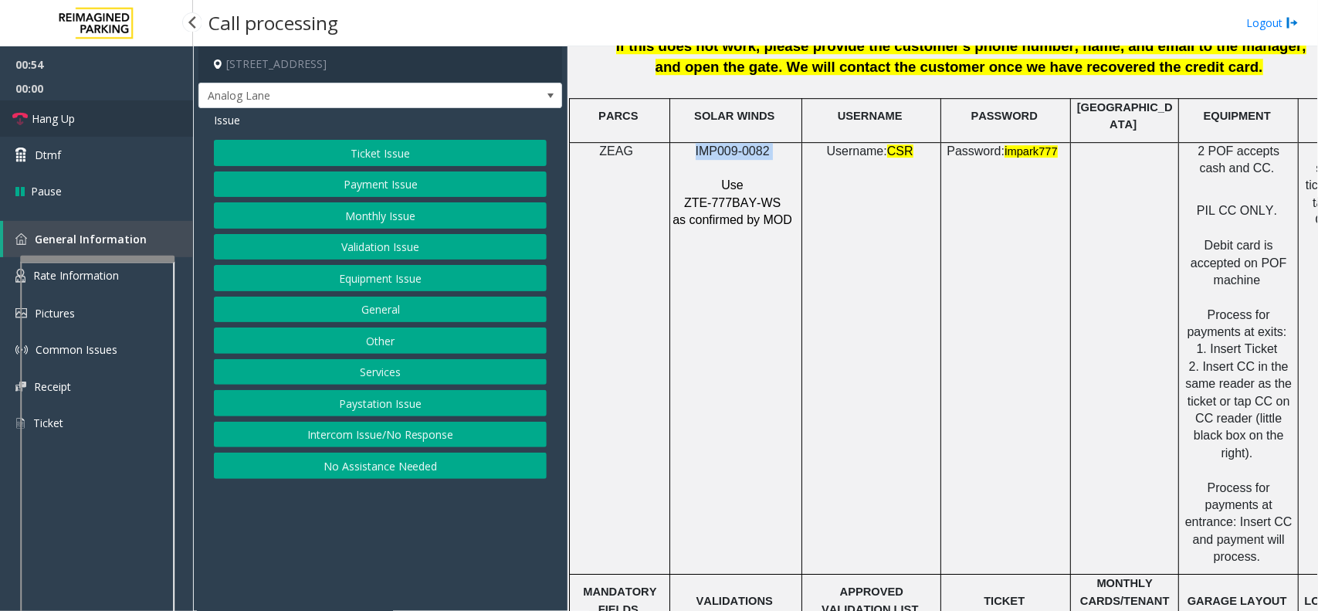
click at [120, 120] on link "Hang Up" at bounding box center [96, 118] width 193 height 36
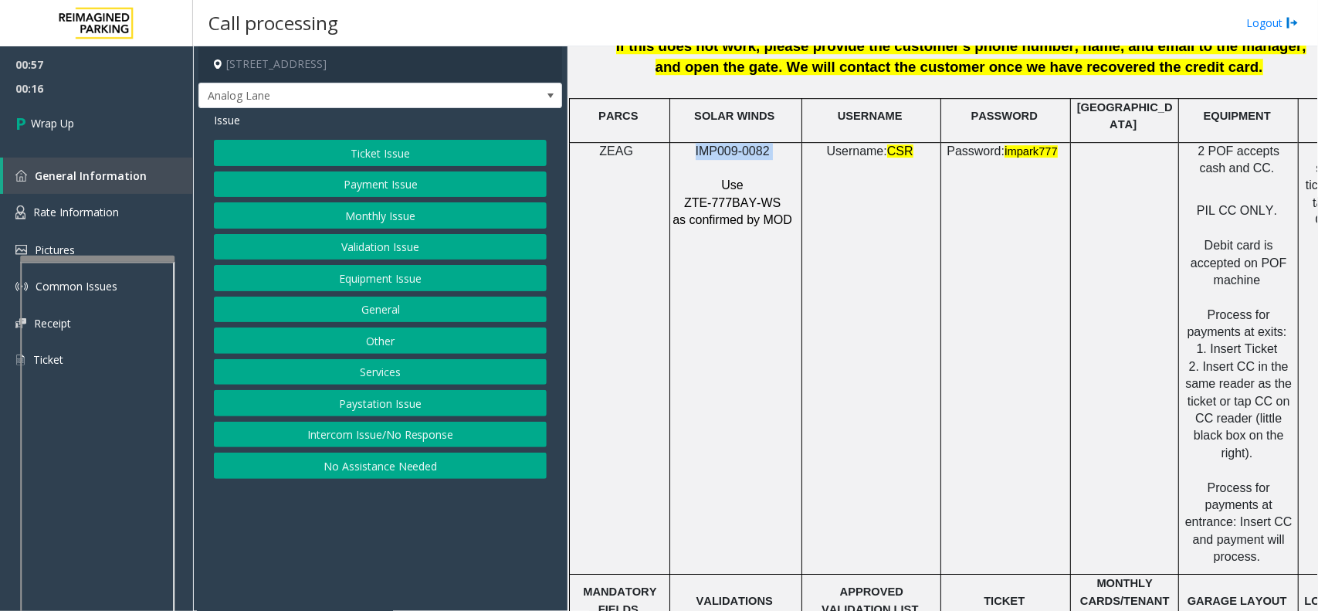
click at [388, 220] on button "Monthly Issue" at bounding box center [380, 215] width 333 height 26
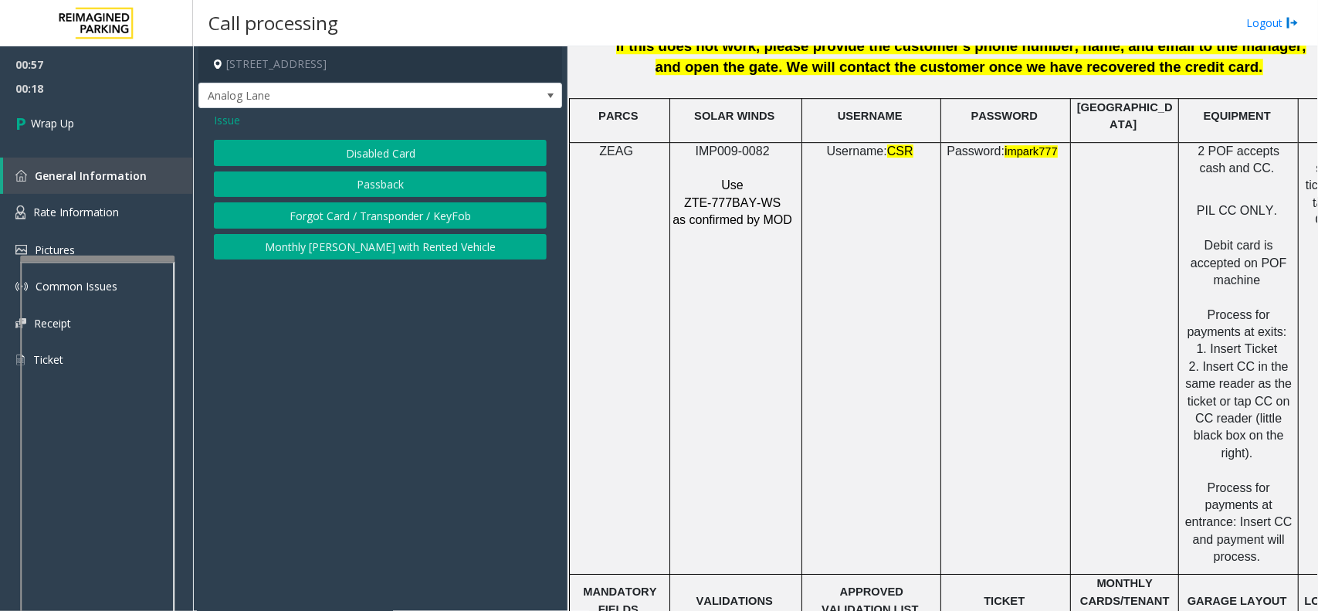
click at [232, 122] on span "Issue" at bounding box center [227, 120] width 26 height 16
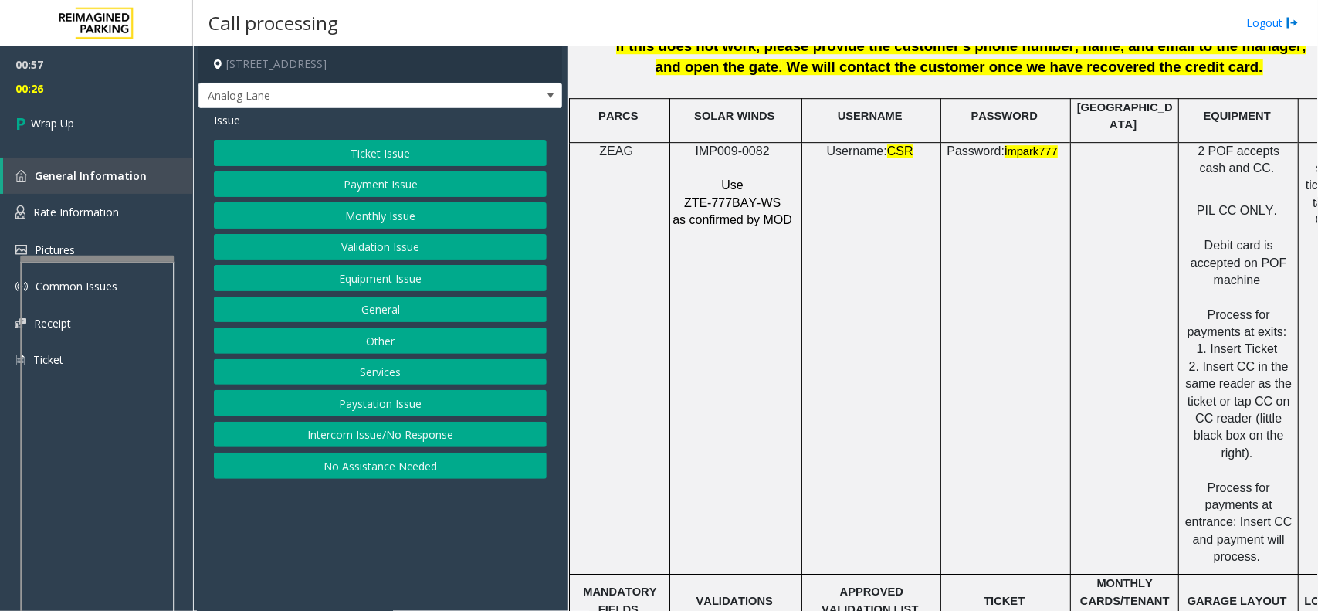
click at [388, 184] on button "Payment Issue" at bounding box center [380, 184] width 333 height 26
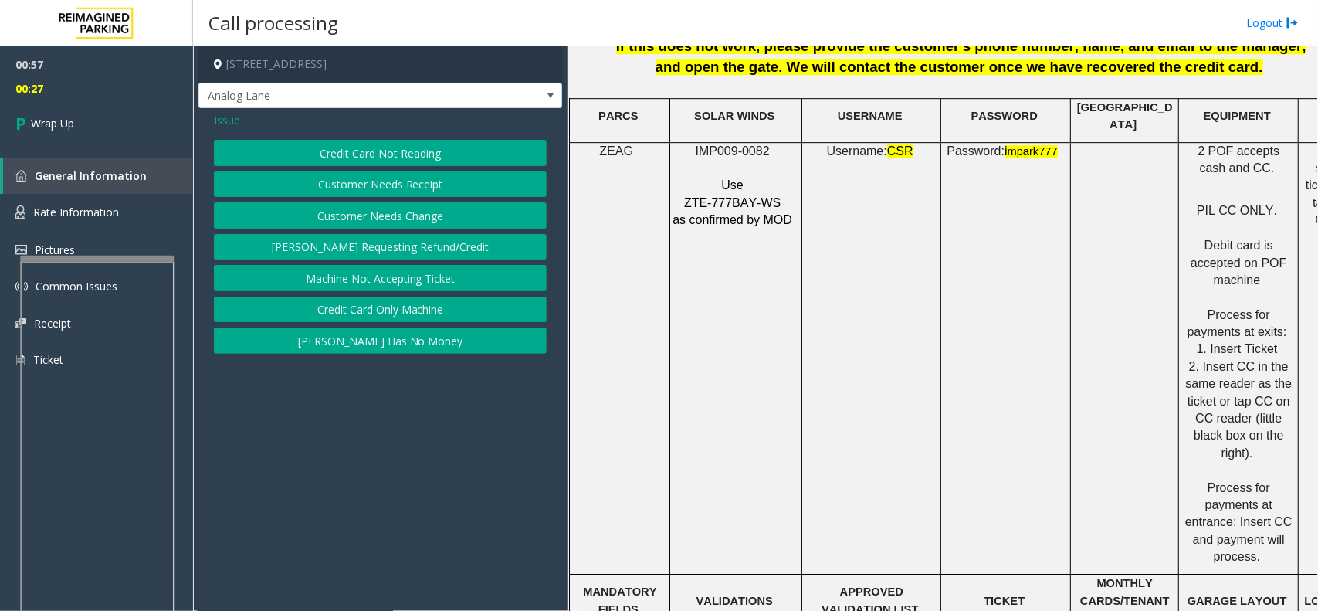
click at [394, 149] on button "Credit Card Not Reading" at bounding box center [380, 153] width 333 height 26
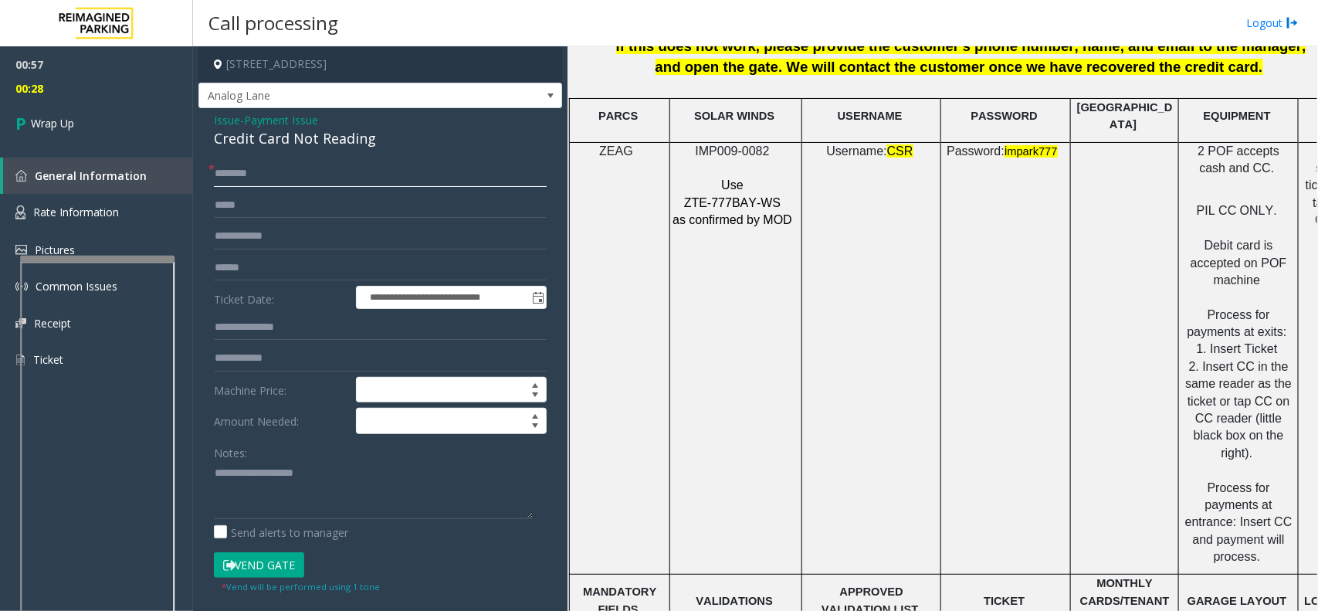
click at [330, 179] on input "text" at bounding box center [380, 174] width 333 height 26
type input "**"
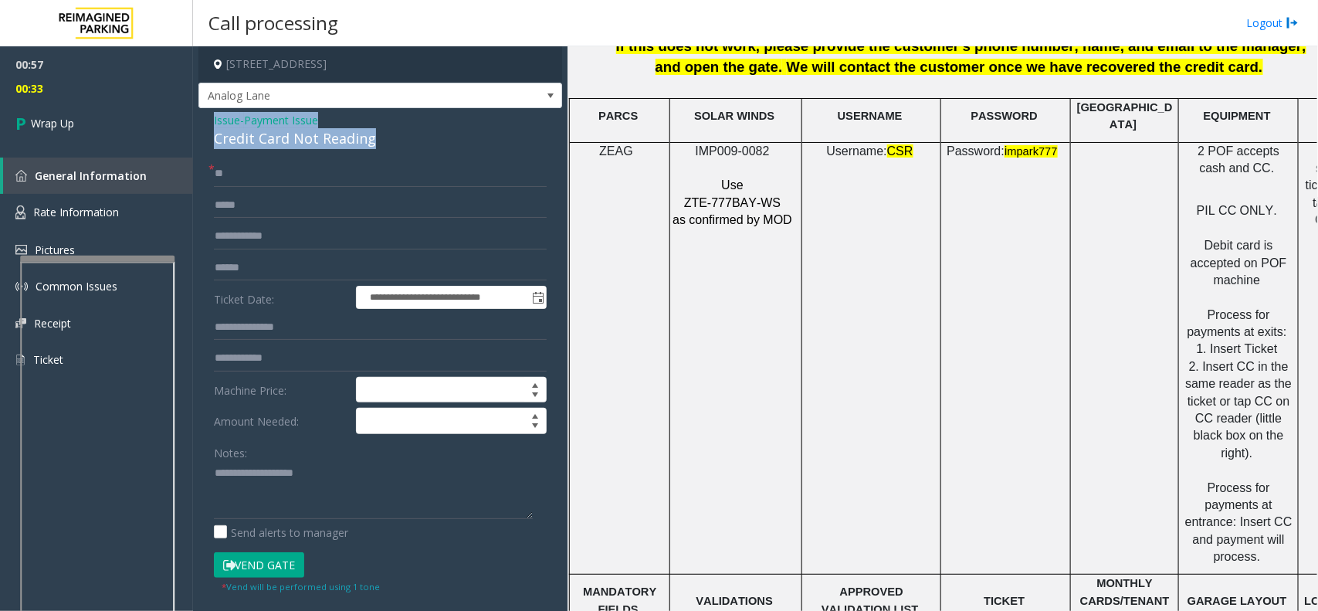
drag, startPoint x: 215, startPoint y: 116, endPoint x: 379, endPoint y: 147, distance: 167.4
click at [379, 147] on div "Issue - Payment Issue Credit Card Not Reading" at bounding box center [380, 130] width 333 height 37
click at [357, 485] on textarea at bounding box center [373, 490] width 319 height 58
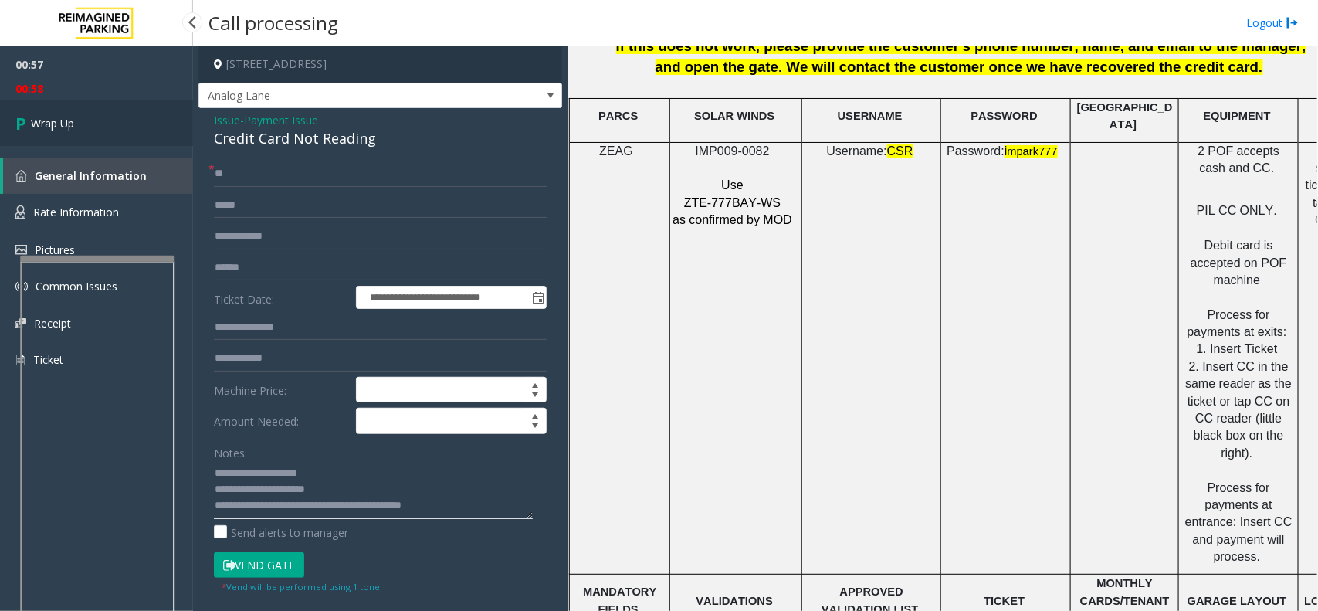
type textarea "**********"
click at [37, 122] on span "Wrap Up" at bounding box center [52, 123] width 43 height 16
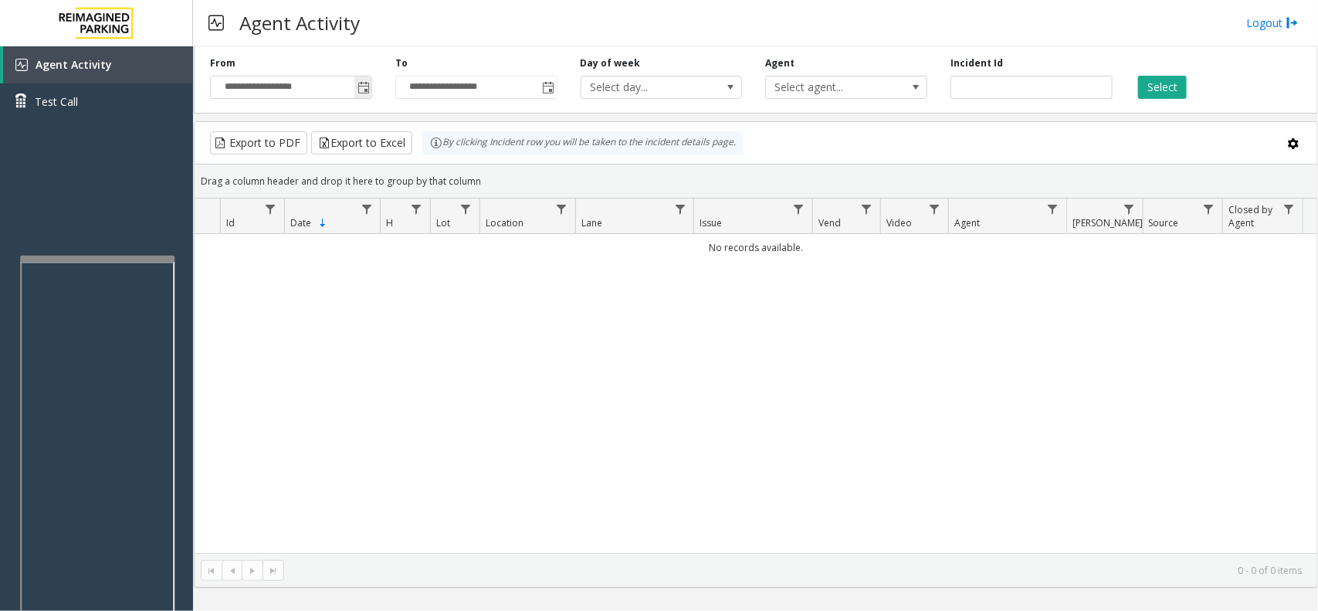
click at [357, 79] on span "Toggle popup" at bounding box center [362, 87] width 17 height 25
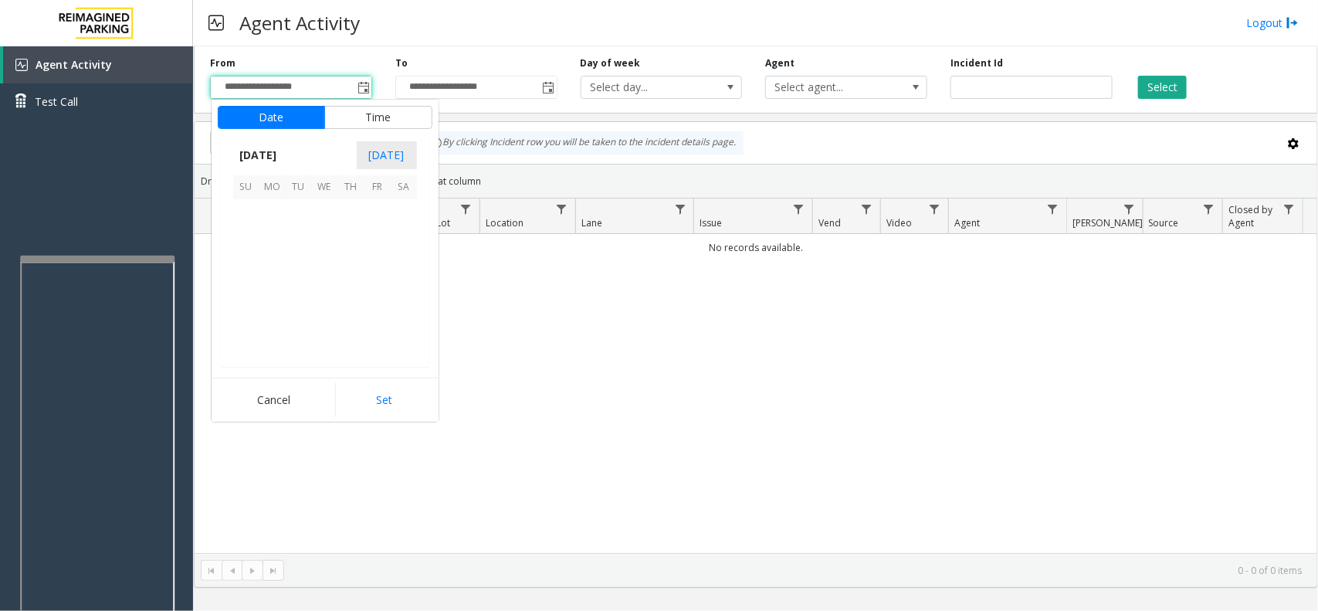
scroll to position [276750, 0]
click at [329, 252] on span "13" at bounding box center [325, 265] width 26 height 26
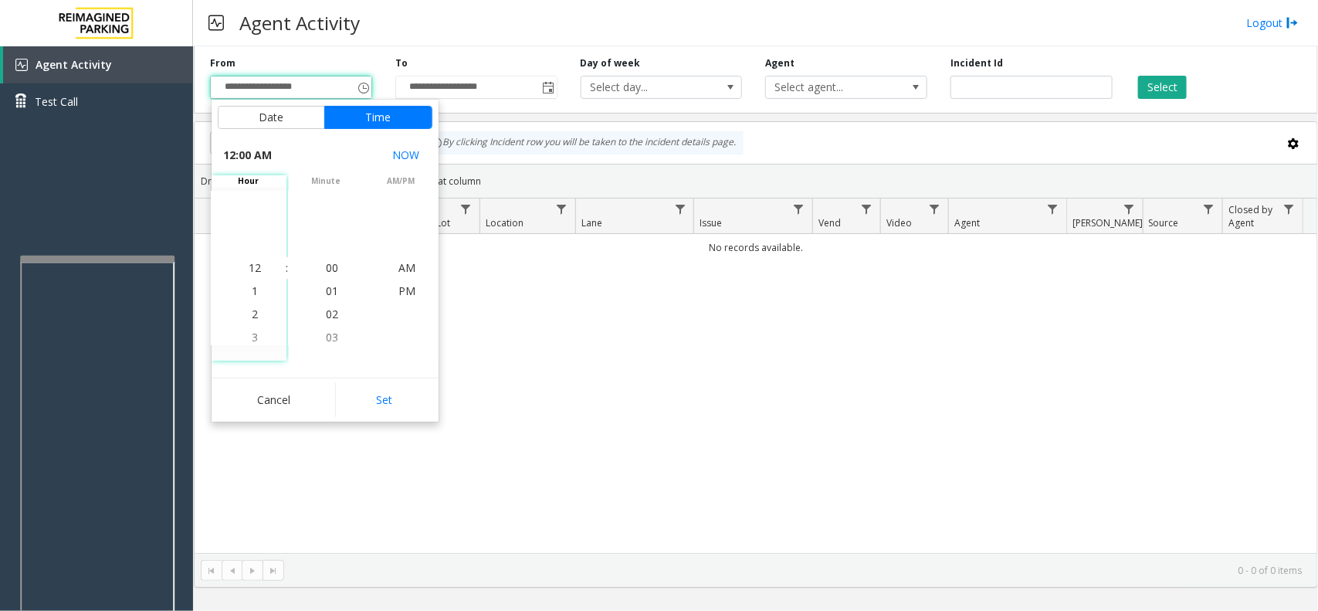
click at [384, 367] on div "12:00 AM NOW hour 12 1 2 3 4 5 6 7 8 9 10 11 12 1 2 3 4 5 6 7 8 9 10 11 : minut…" at bounding box center [325, 251] width 227 height 232
click at [386, 386] on button "Set" at bounding box center [383, 400] width 97 height 34
type input "**********"
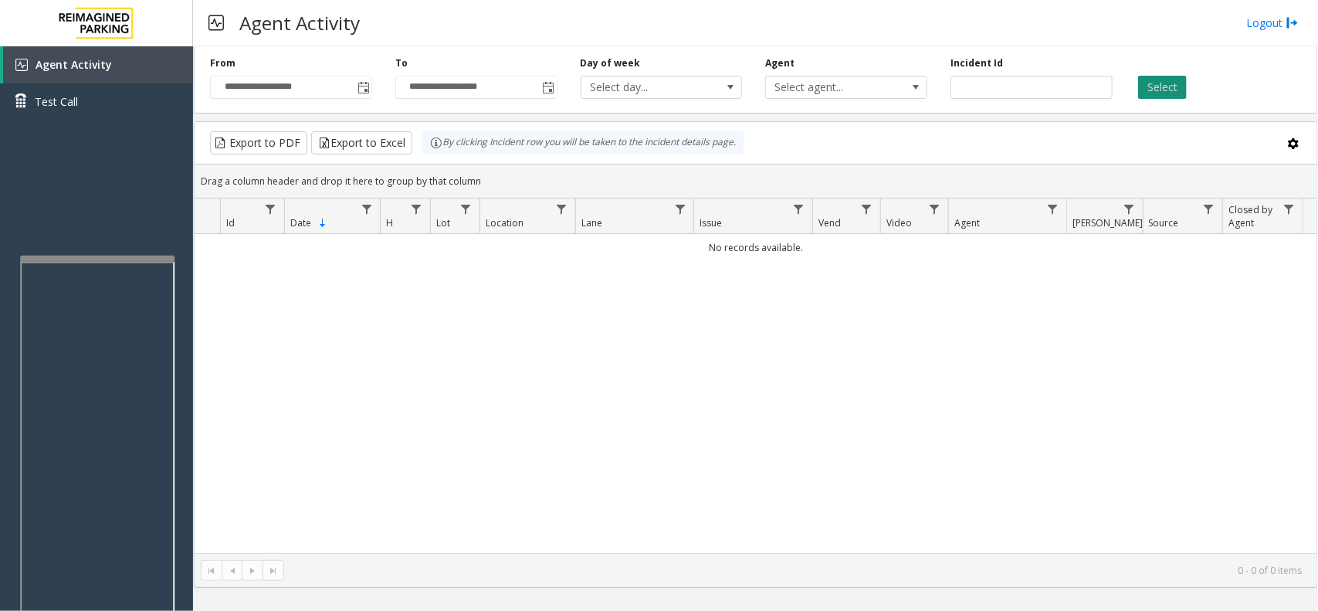
click at [1170, 93] on button "Select" at bounding box center [1162, 87] width 49 height 23
click at [1160, 97] on button "Select" at bounding box center [1162, 87] width 49 height 23
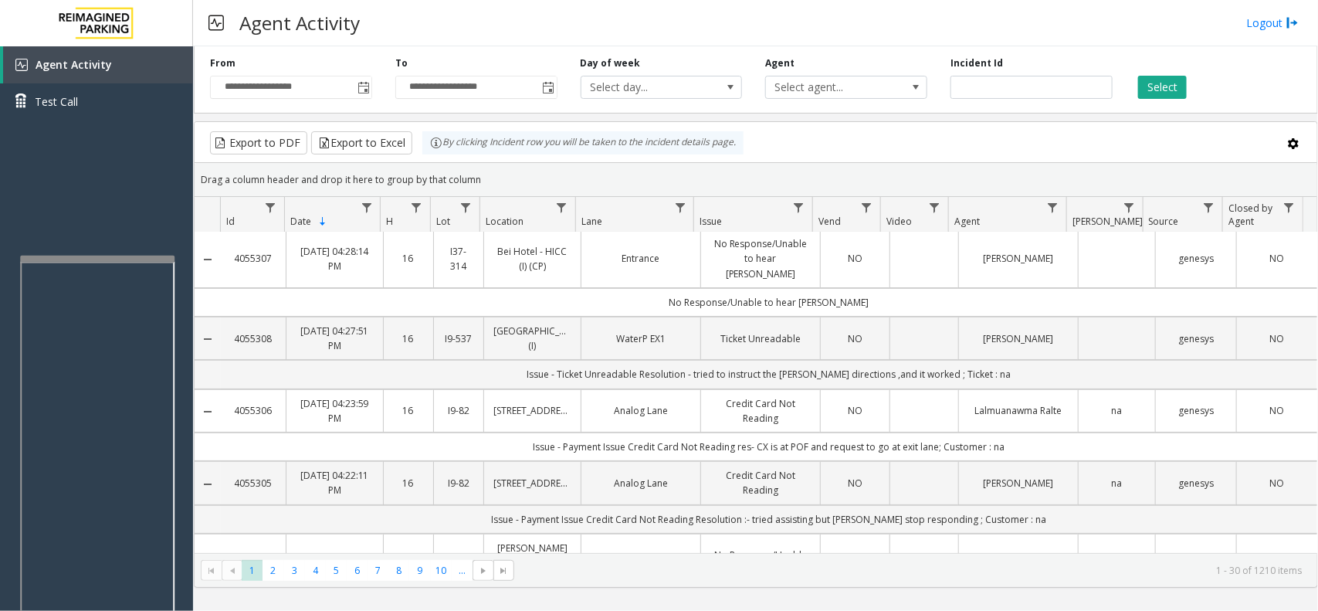
scroll to position [0, 0]
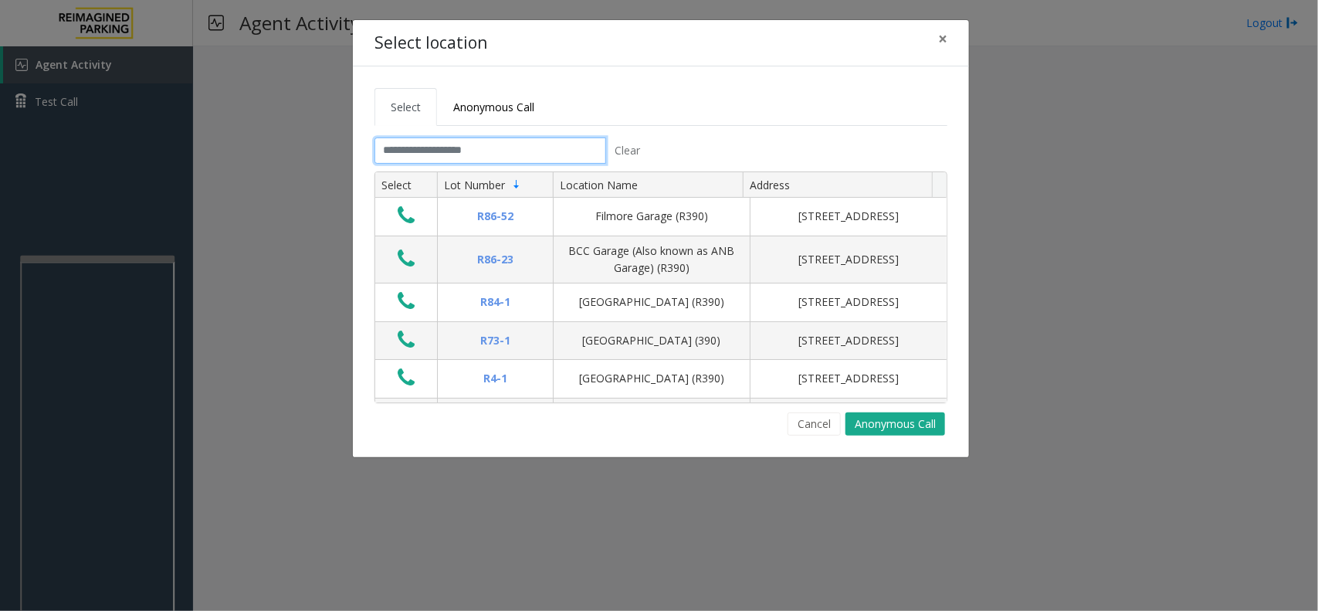
click at [486, 152] on input "text" at bounding box center [490, 150] width 232 height 26
click at [467, 148] on input "text" at bounding box center [490, 150] width 232 height 26
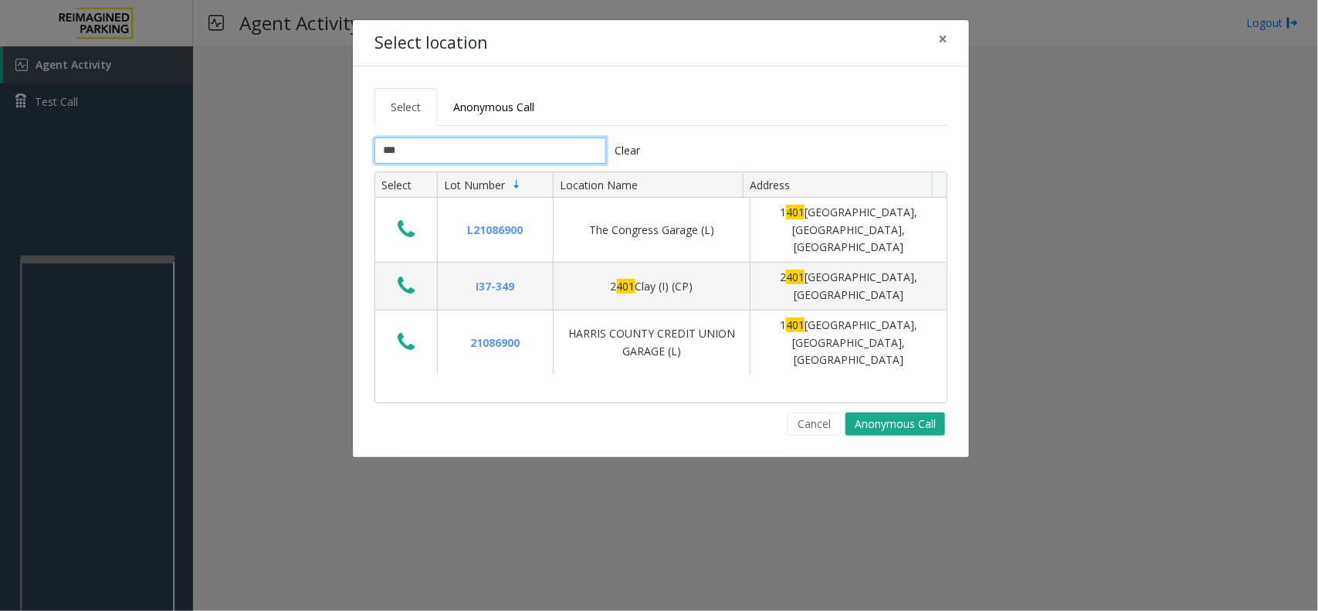
type input "***"
click at [626, 155] on button "Clear" at bounding box center [627, 150] width 43 height 26
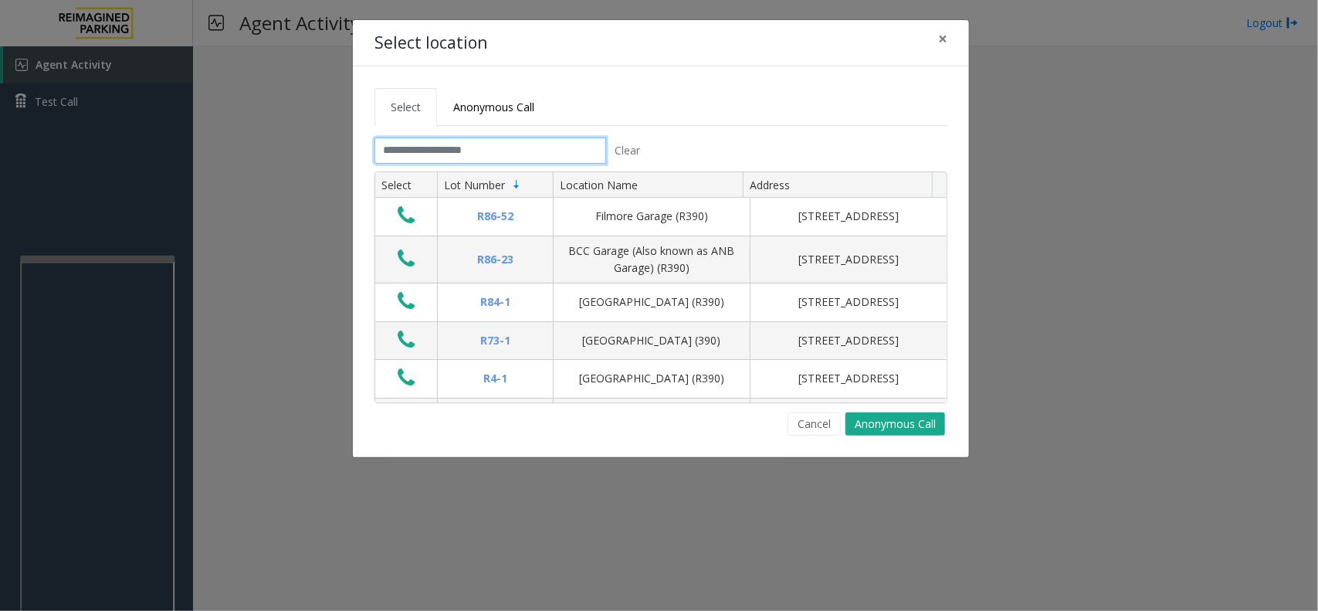
click at [561, 153] on input "text" at bounding box center [490, 150] width 232 height 26
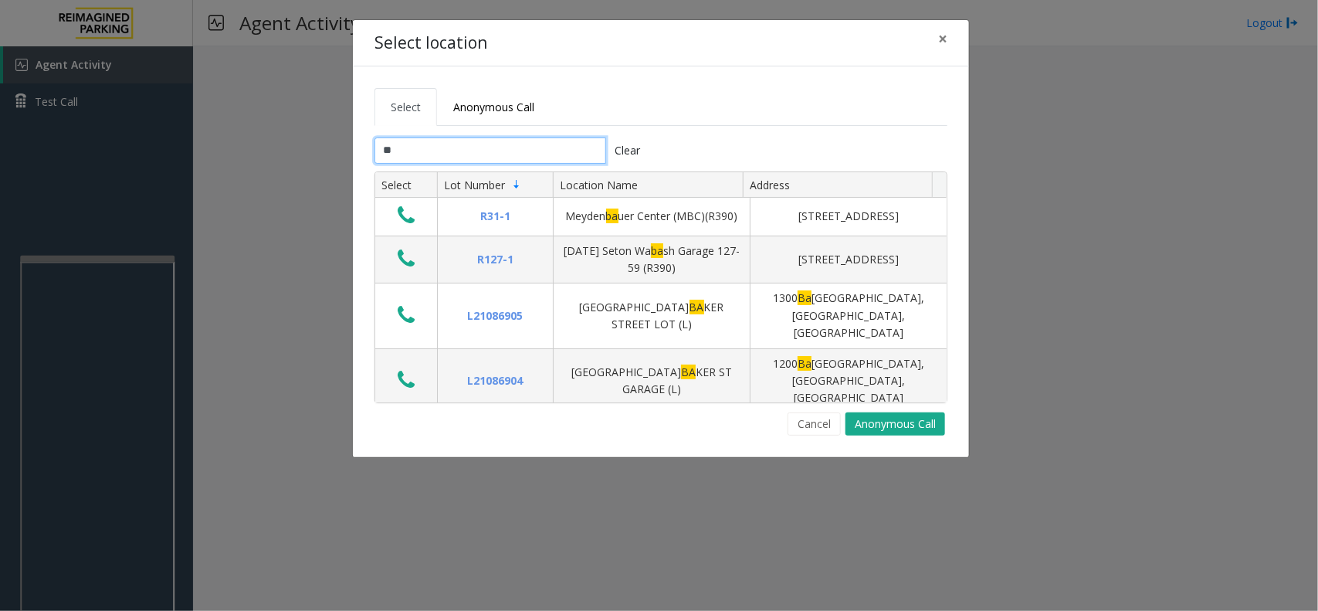
type input "*"
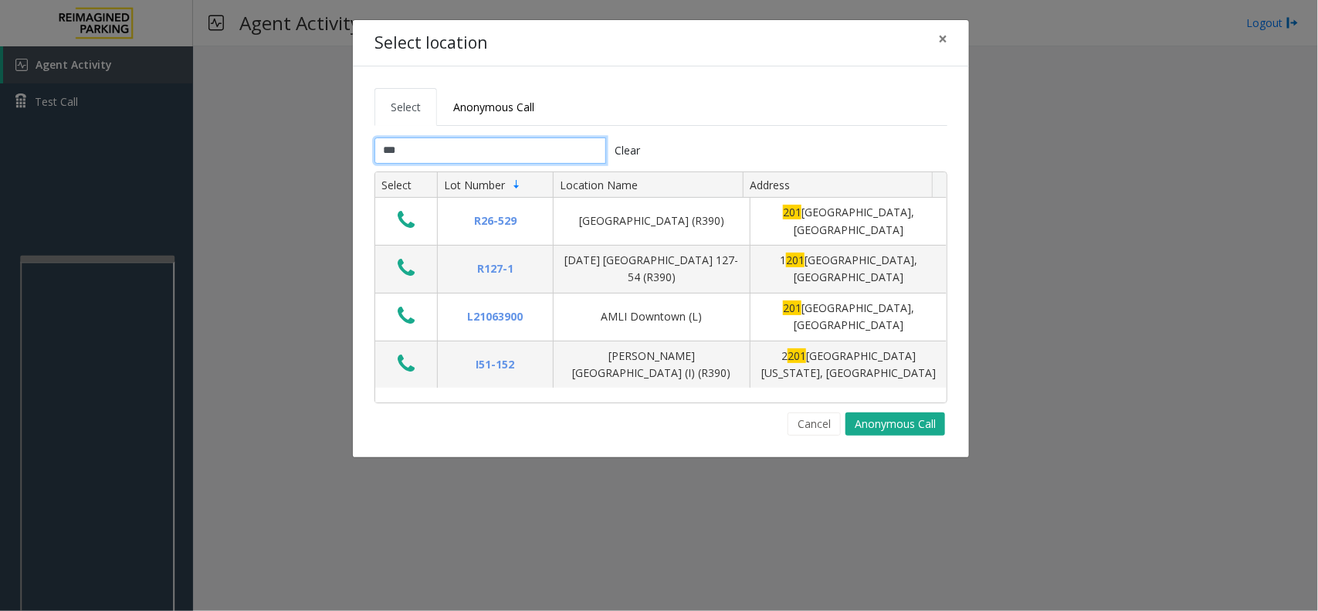
click at [514, 154] on input "***" at bounding box center [490, 150] width 232 height 26
click at [519, 153] on input "***" at bounding box center [490, 150] width 232 height 26
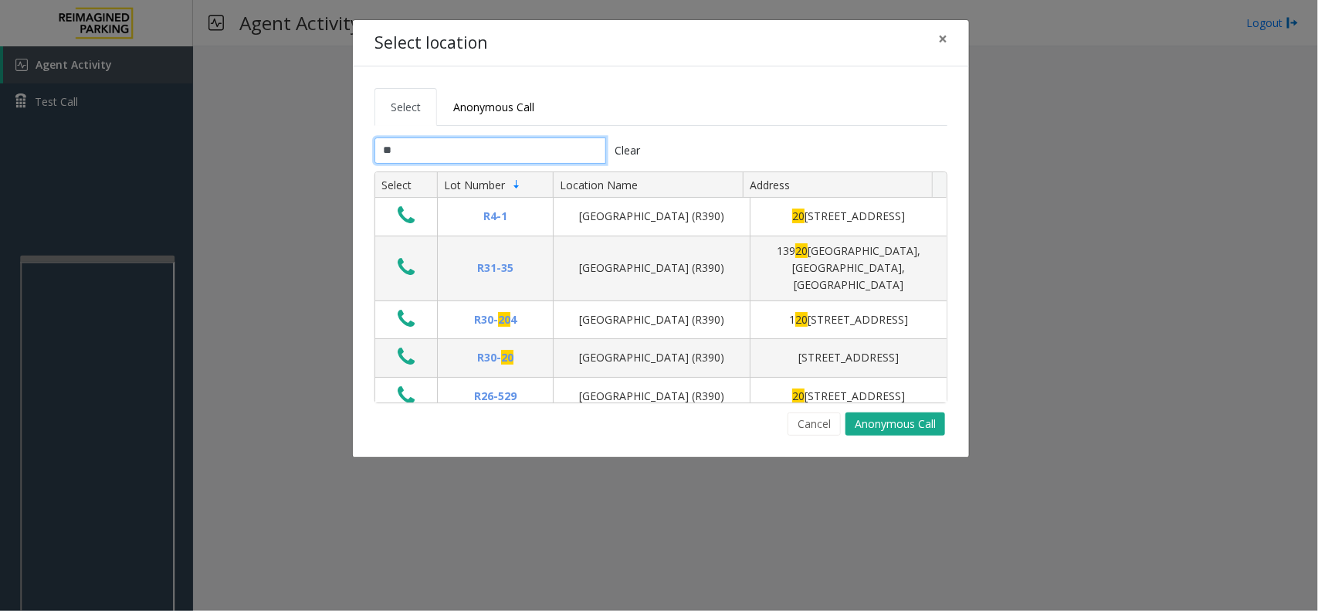
type input "*"
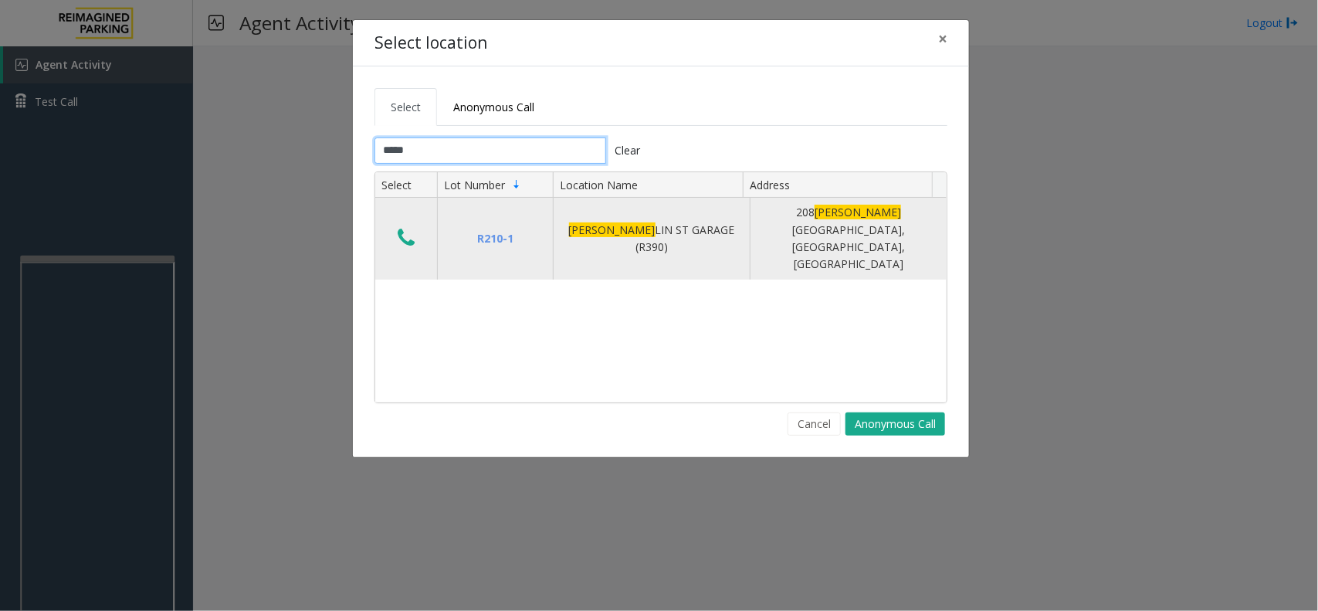
type input "*****"
click at [403, 227] on icon "Data table" at bounding box center [406, 238] width 17 height 22
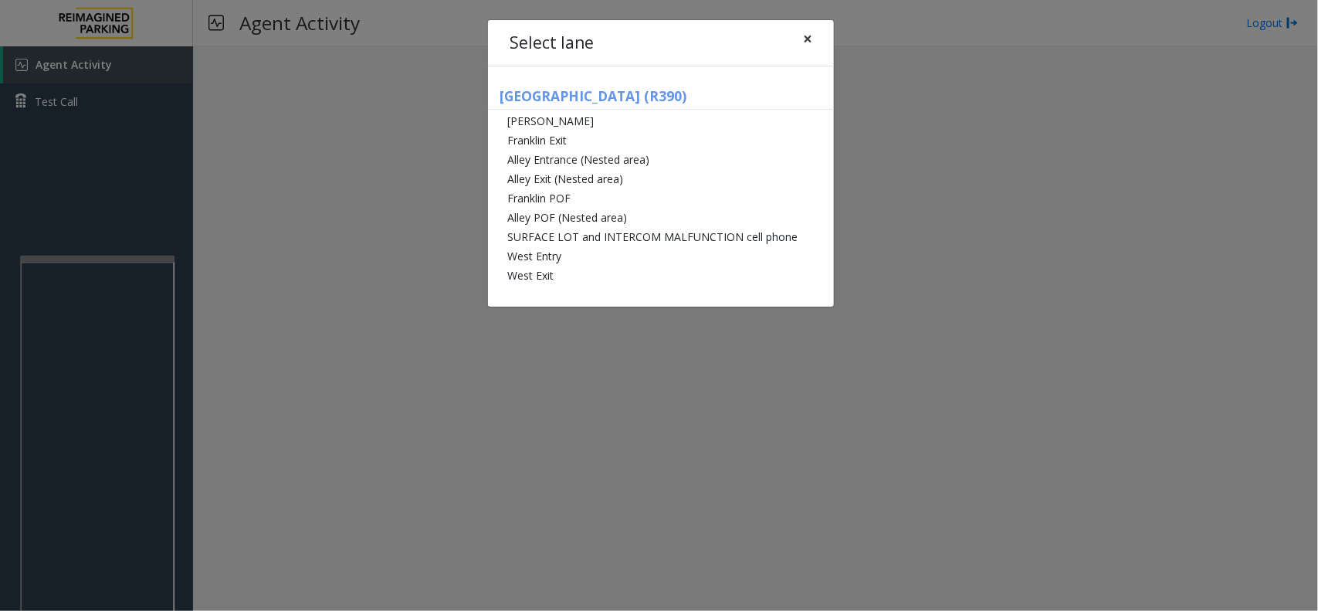
click at [809, 36] on span "×" at bounding box center [807, 39] width 9 height 22
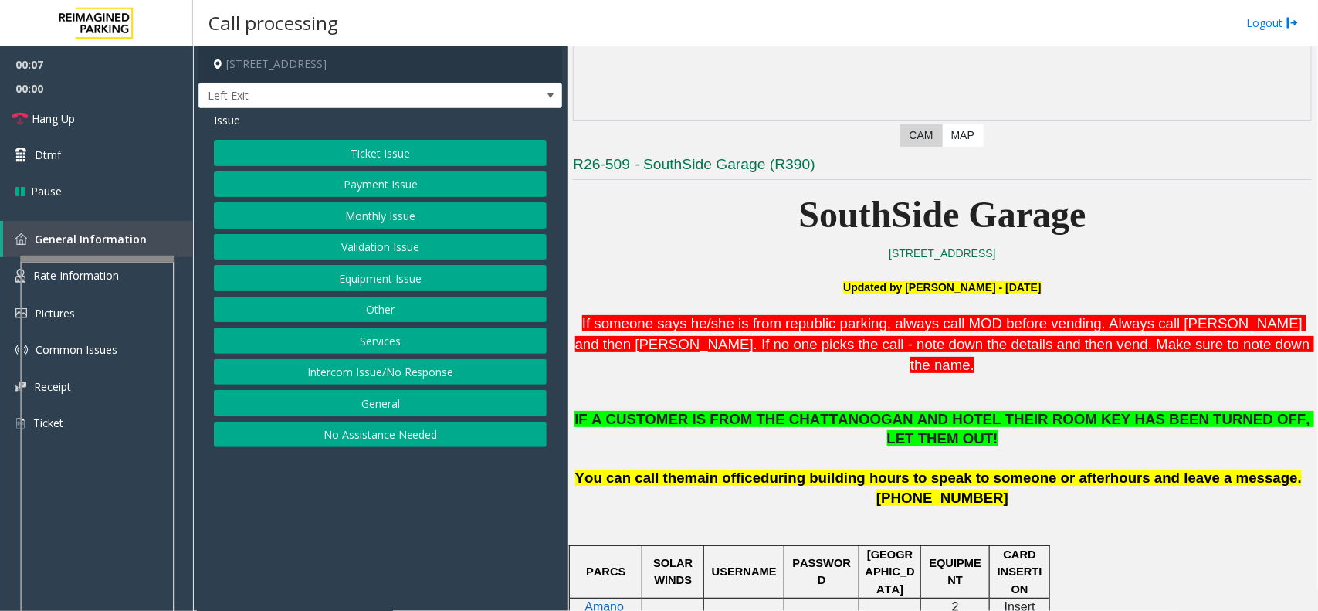
scroll to position [386, 0]
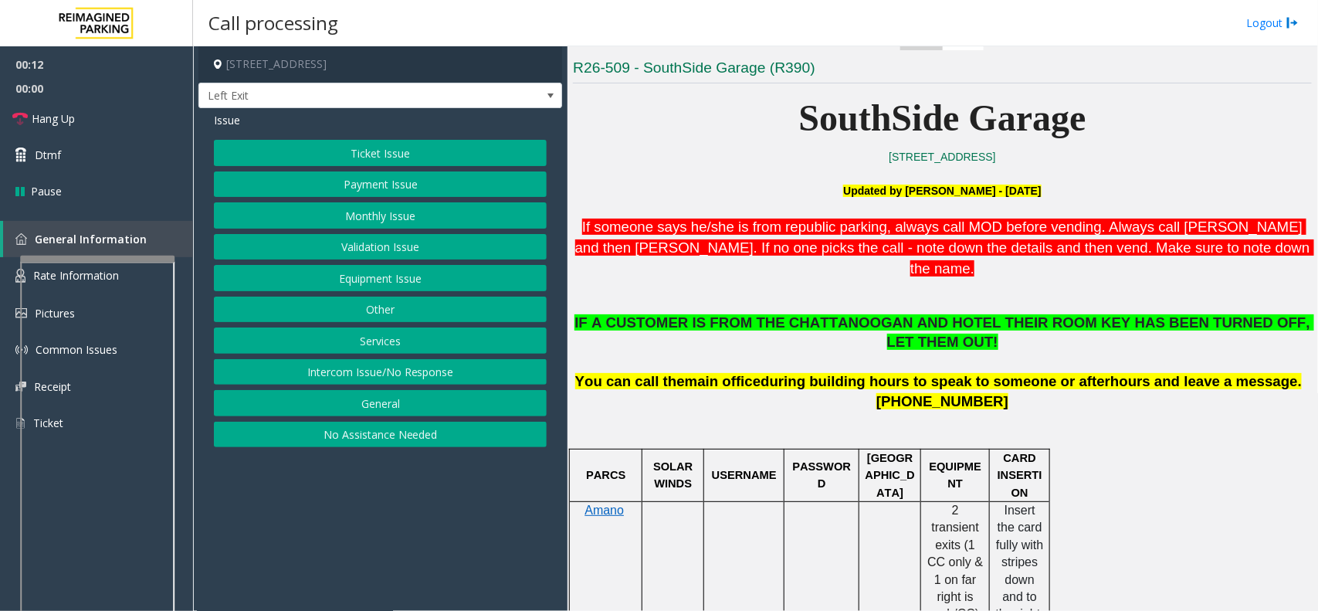
click at [400, 344] on button "Services" at bounding box center [380, 340] width 333 height 26
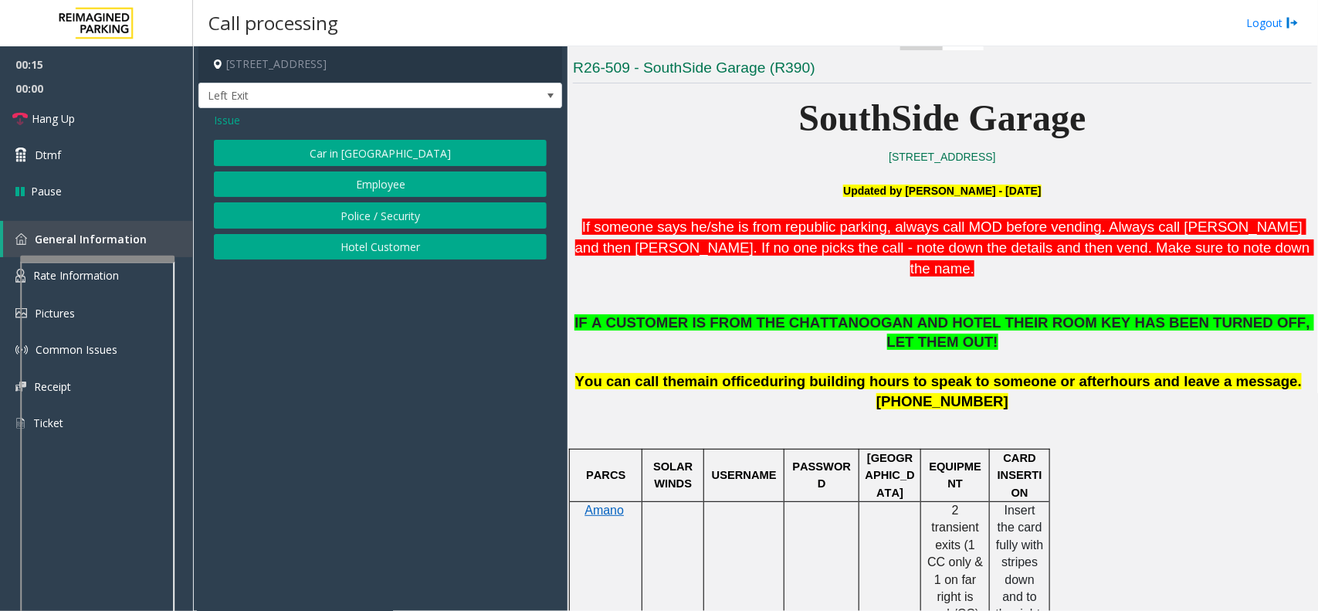
click at [360, 245] on button "Hotel Customer" at bounding box center [380, 247] width 333 height 26
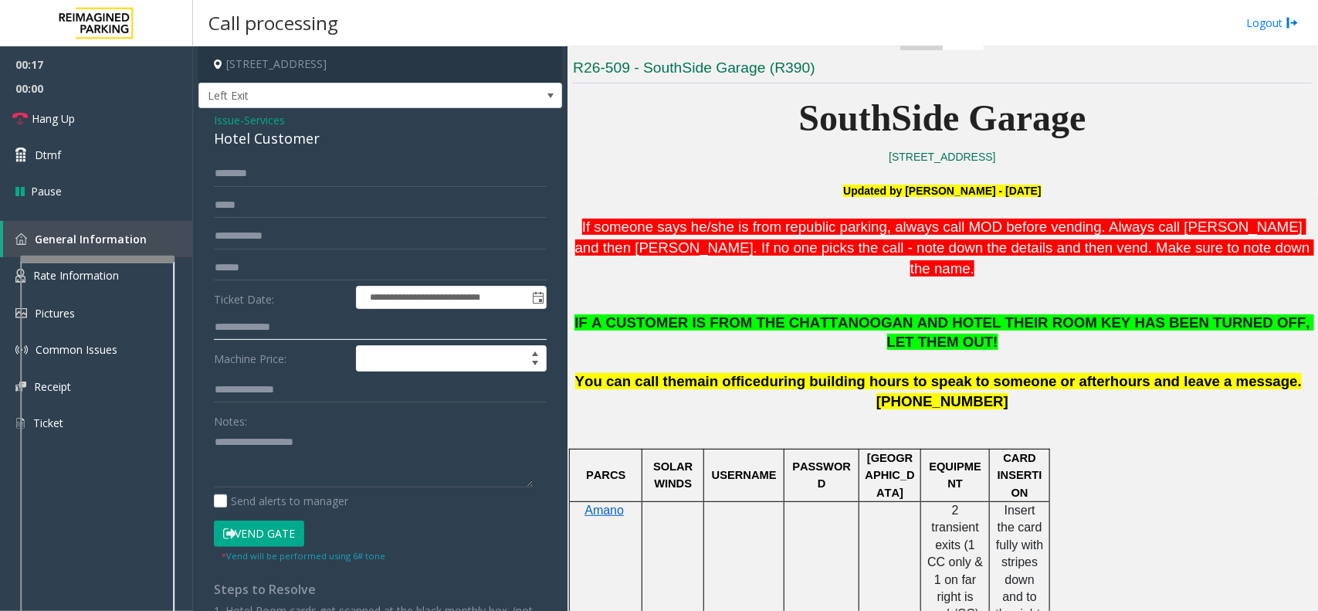
click at [279, 330] on input "text" at bounding box center [380, 327] width 333 height 26
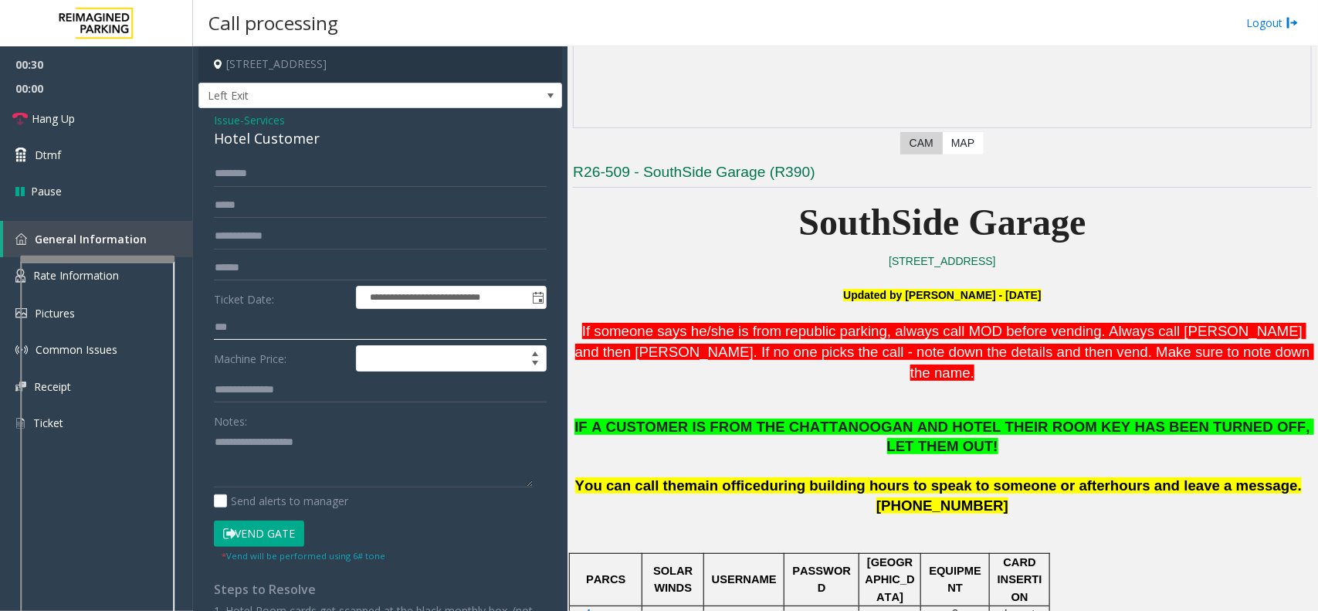
scroll to position [289, 0]
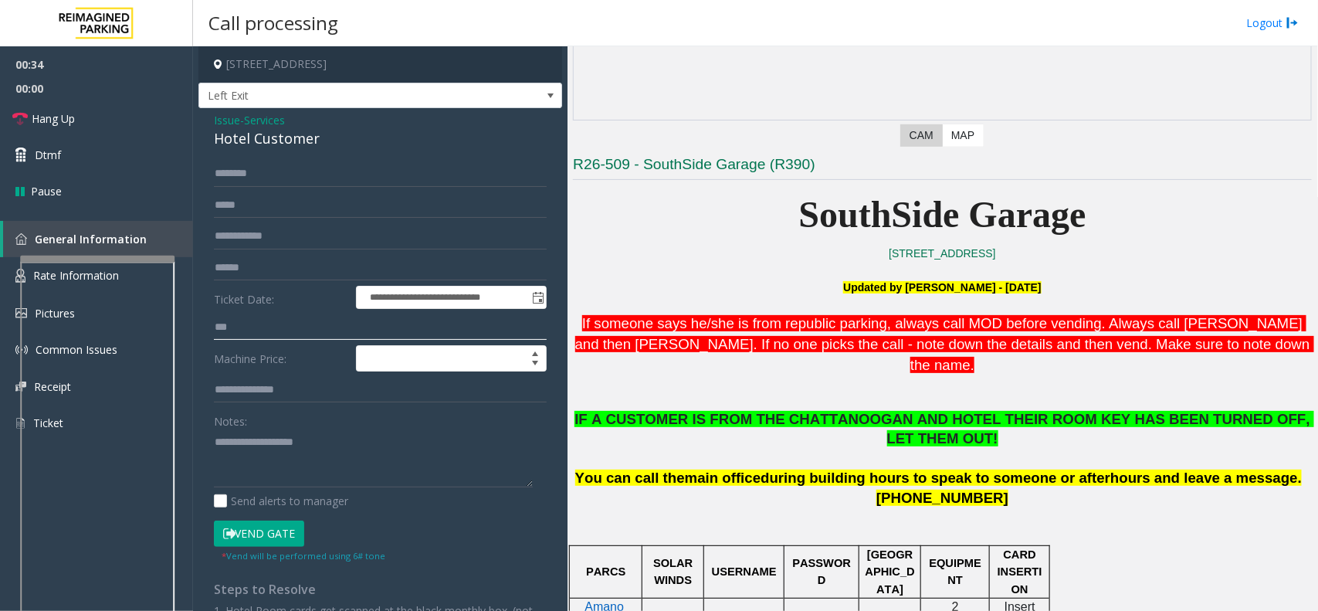
type input "***"
click at [284, 178] on input "text" at bounding box center [380, 174] width 333 height 26
drag, startPoint x: 210, startPoint y: 116, endPoint x: 328, endPoint y: 147, distance: 122.1
click at [328, 147] on div "**********" at bounding box center [380, 444] width 364 height 672
click at [310, 462] on textarea at bounding box center [373, 458] width 319 height 58
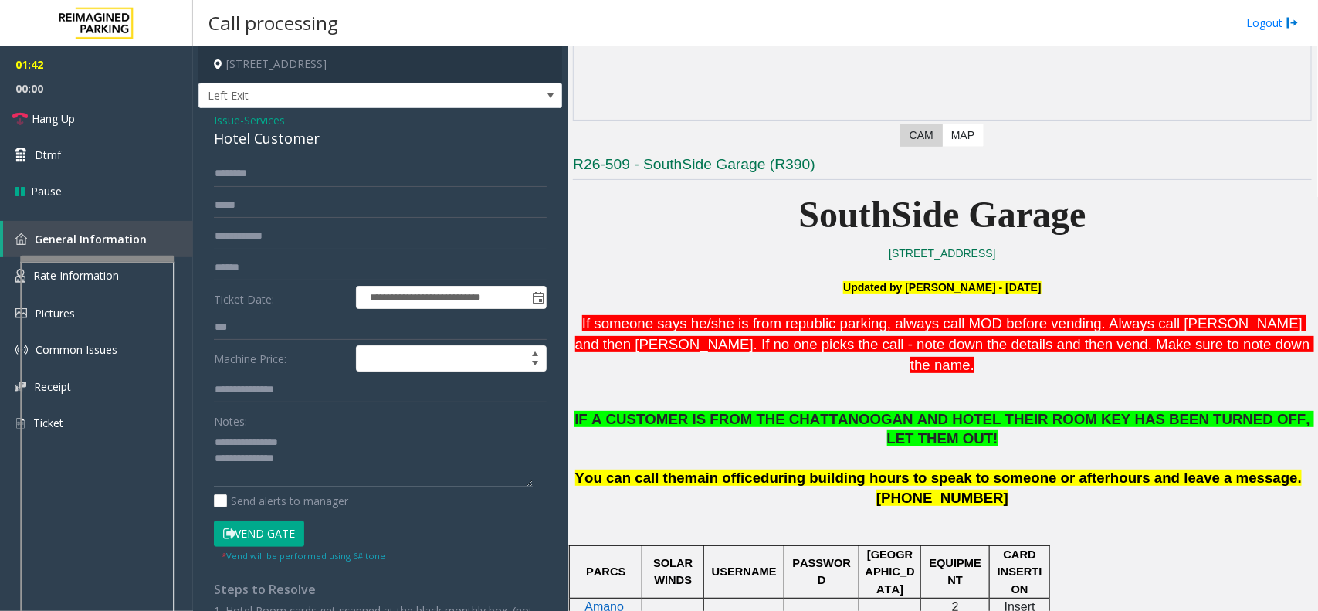
click at [249, 479] on textarea at bounding box center [373, 458] width 319 height 58
click at [56, 122] on span "Hang Up" at bounding box center [53, 118] width 43 height 16
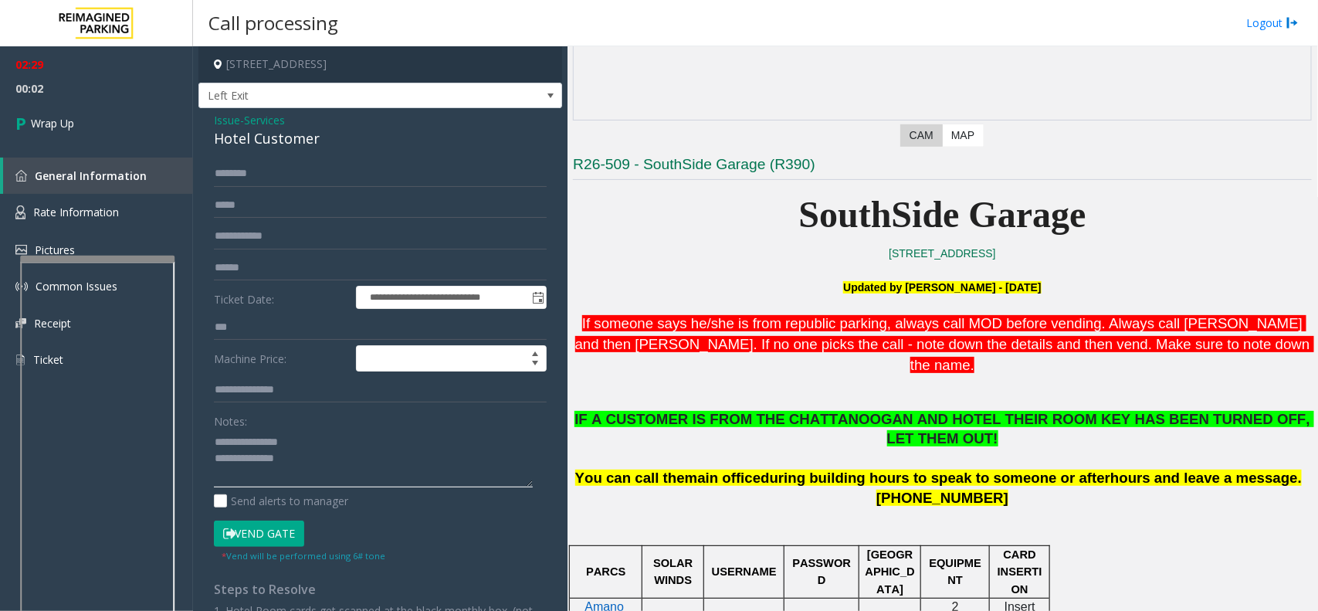
click at [328, 455] on textarea at bounding box center [373, 458] width 319 height 58
type textarea "**********"
click at [80, 129] on link "Wrap Up" at bounding box center [96, 123] width 193 height 46
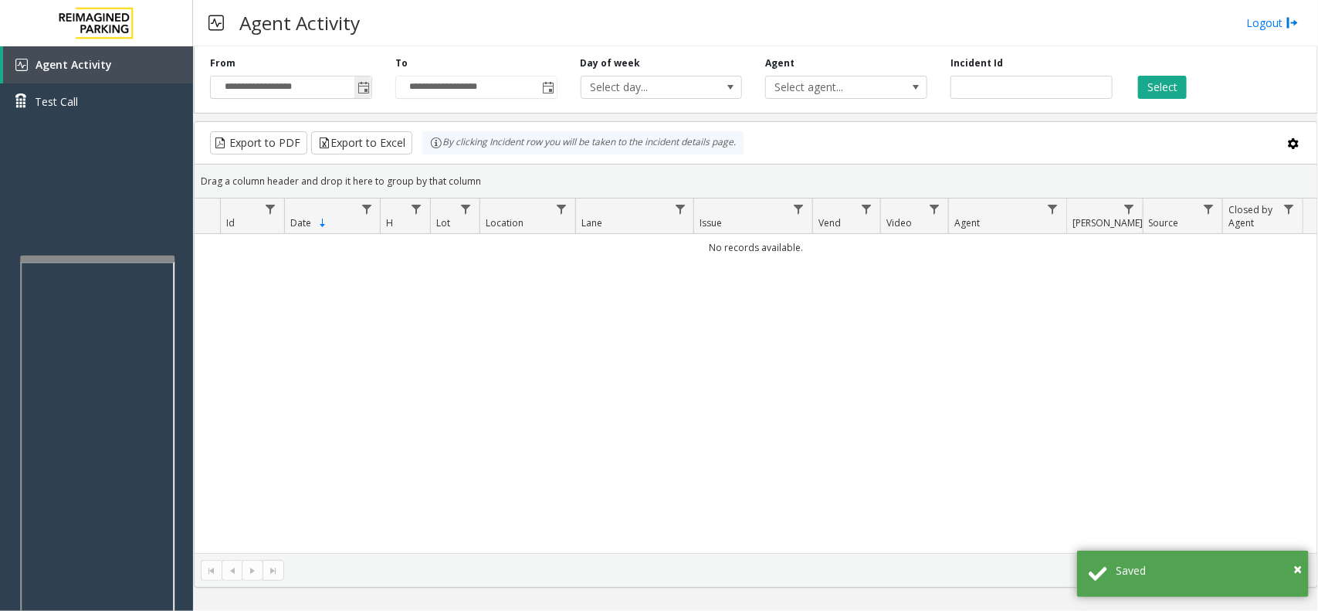
drag, startPoint x: 361, startPoint y: 81, endPoint x: 364, endPoint y: 95, distance: 14.2
click at [361, 81] on span "Toggle popup" at bounding box center [362, 87] width 17 height 25
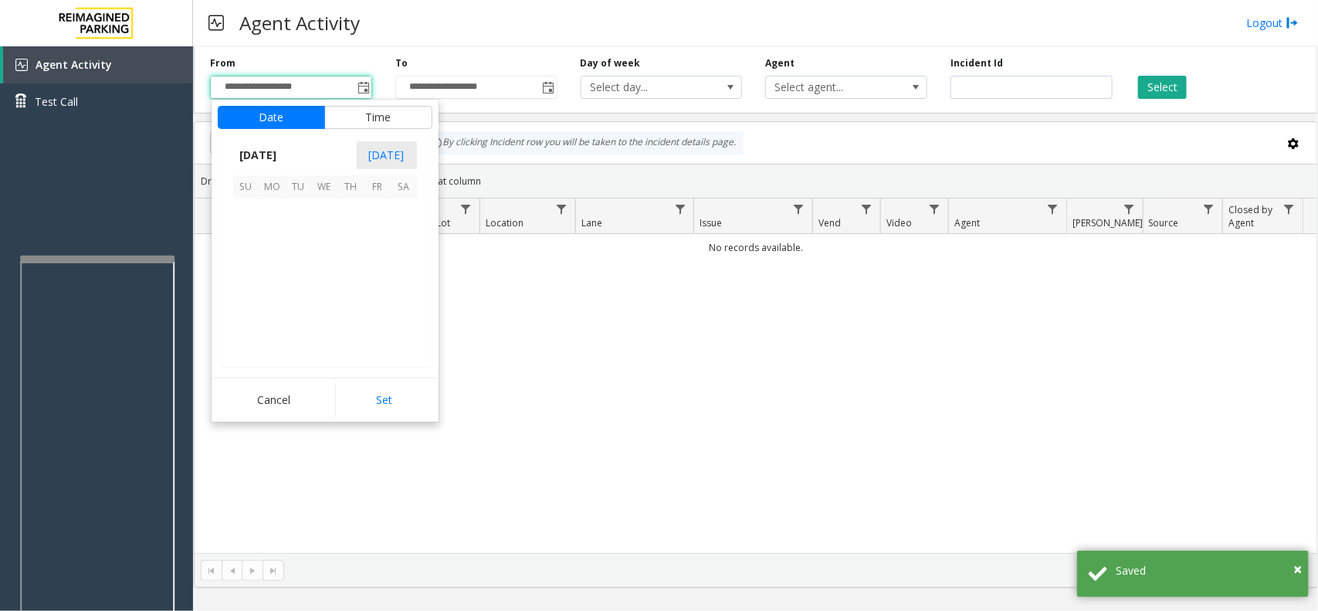
scroll to position [276750, 0]
click at [336, 270] on span "13" at bounding box center [325, 265] width 26 height 26
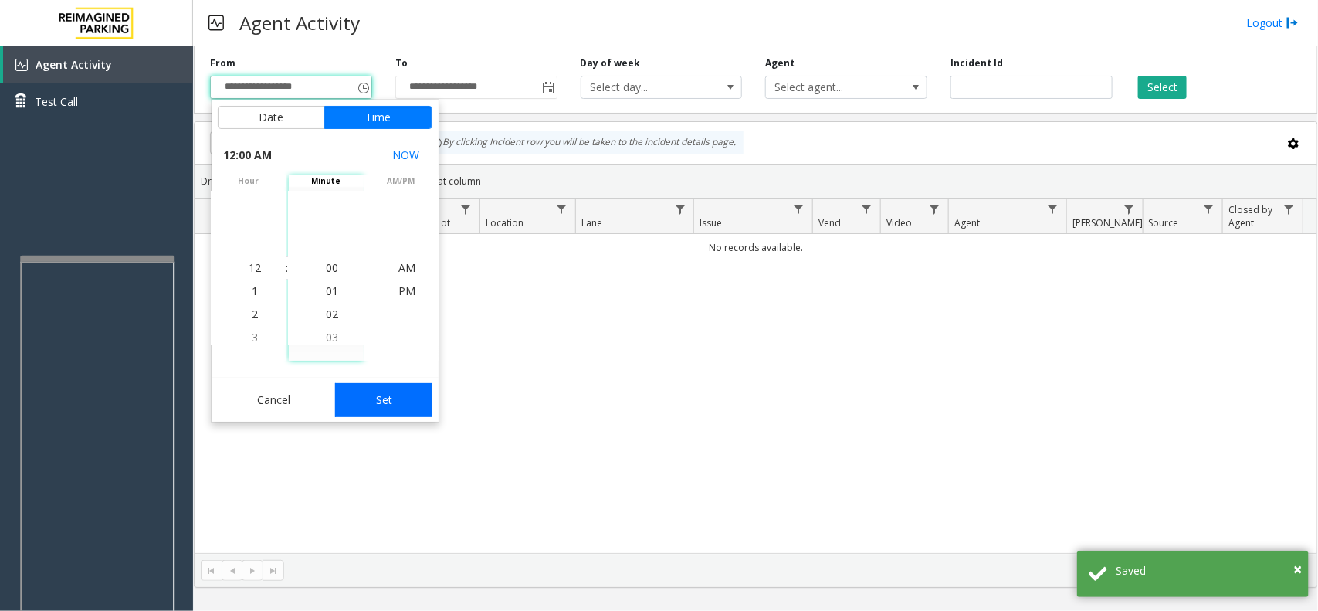
click at [368, 394] on button "Set" at bounding box center [383, 400] width 97 height 34
type input "**********"
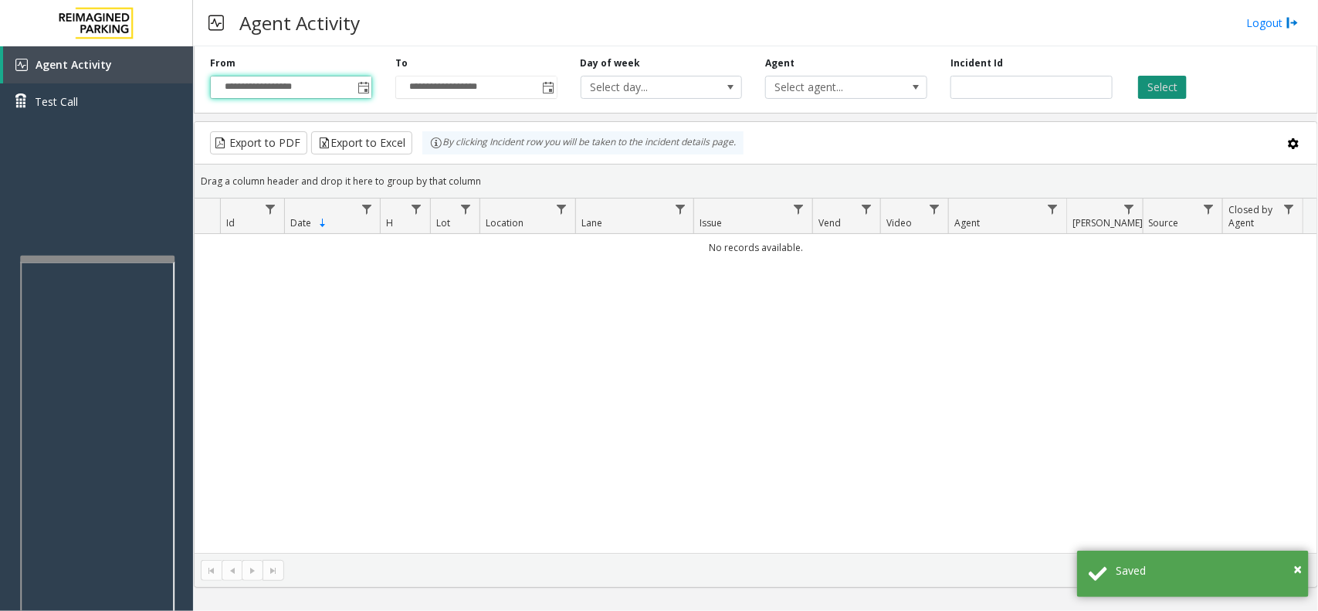
click at [1170, 85] on button "Select" at bounding box center [1162, 87] width 49 height 23
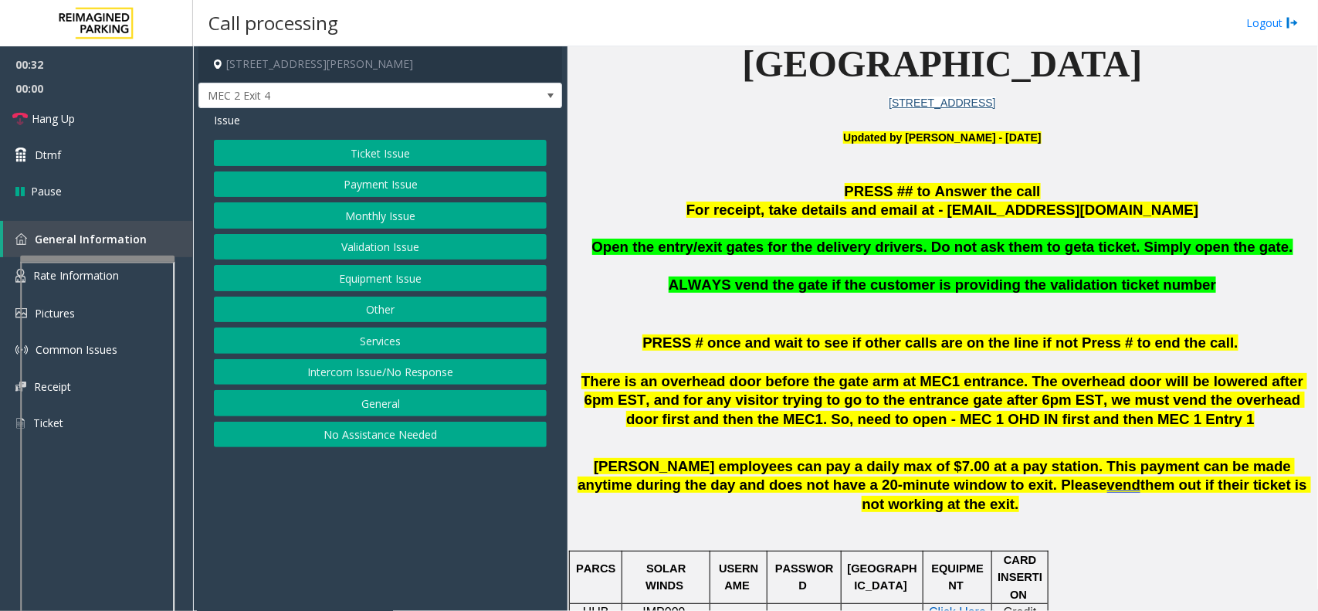
scroll to position [386, 0]
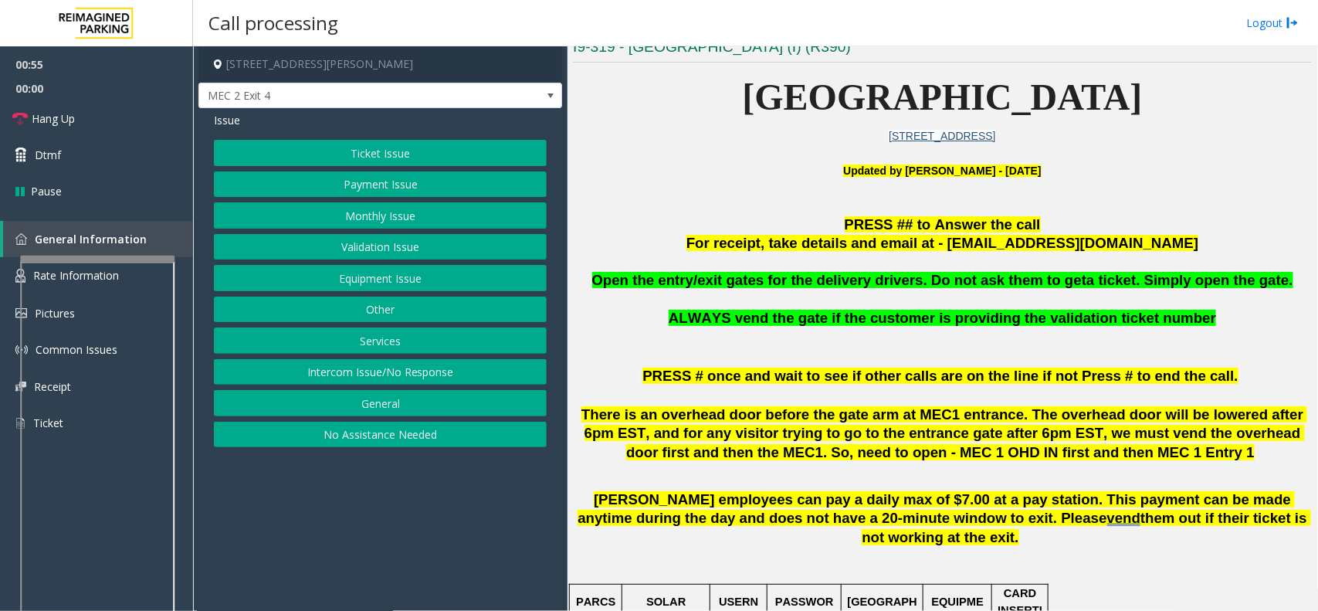
click at [407, 149] on button "Ticket Issue" at bounding box center [380, 153] width 333 height 26
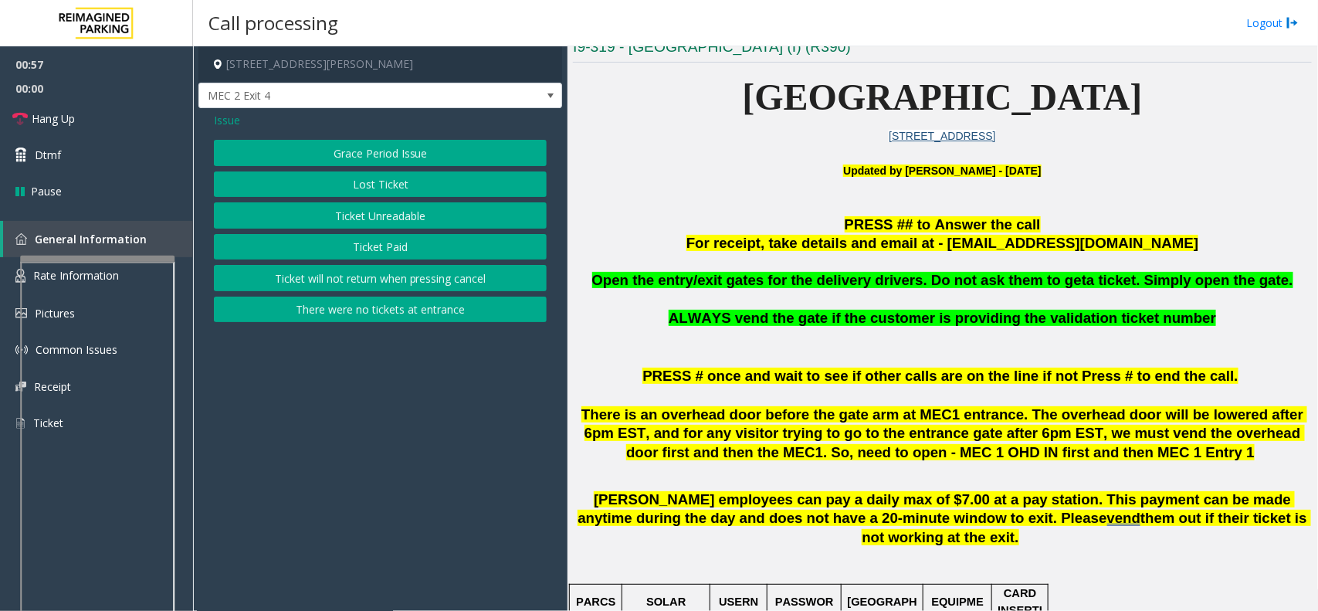
click at [230, 118] on span "Issue" at bounding box center [227, 120] width 26 height 16
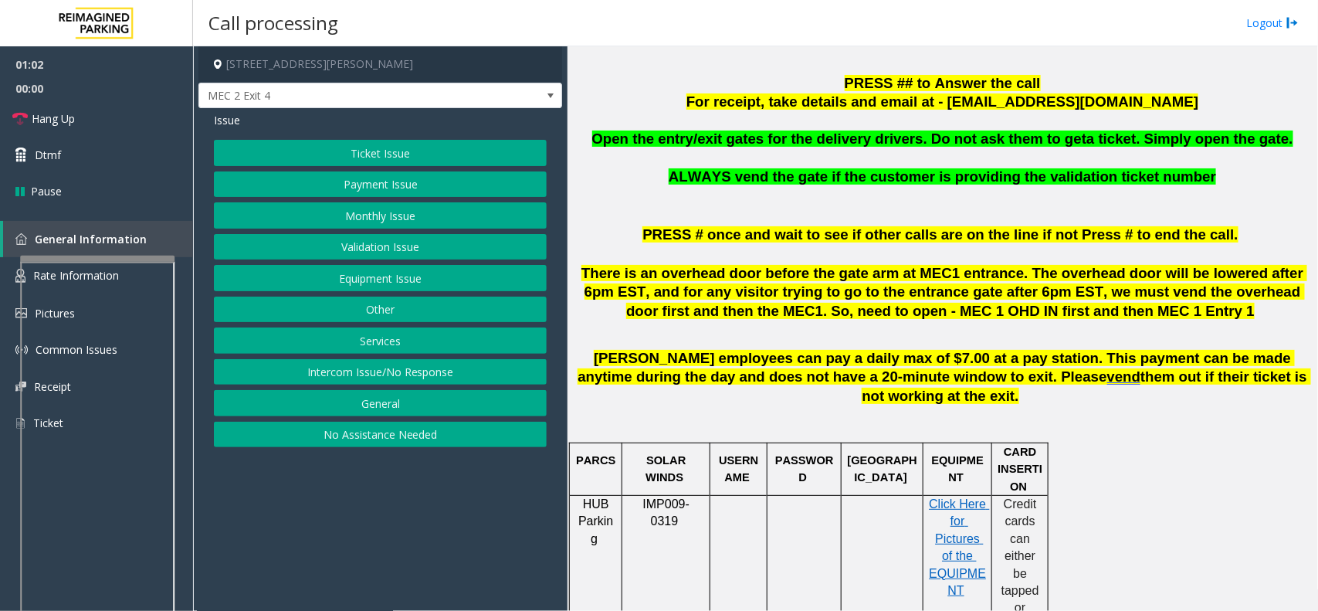
scroll to position [579, 0]
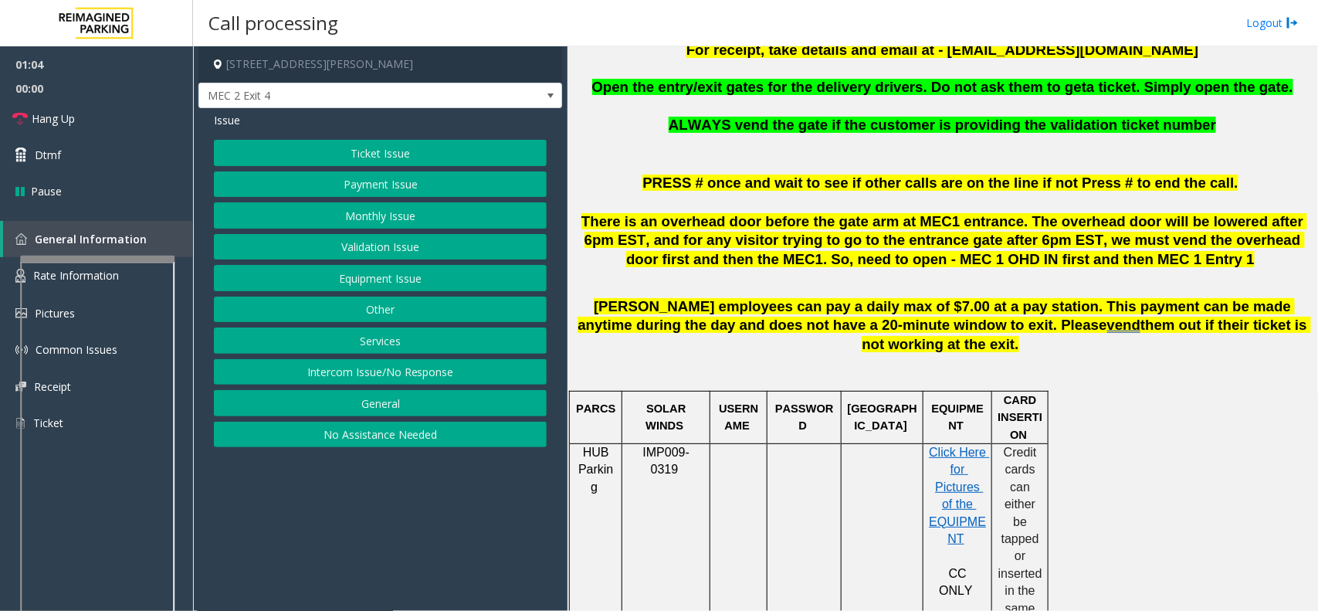
click at [364, 158] on button "Ticket Issue" at bounding box center [380, 153] width 333 height 26
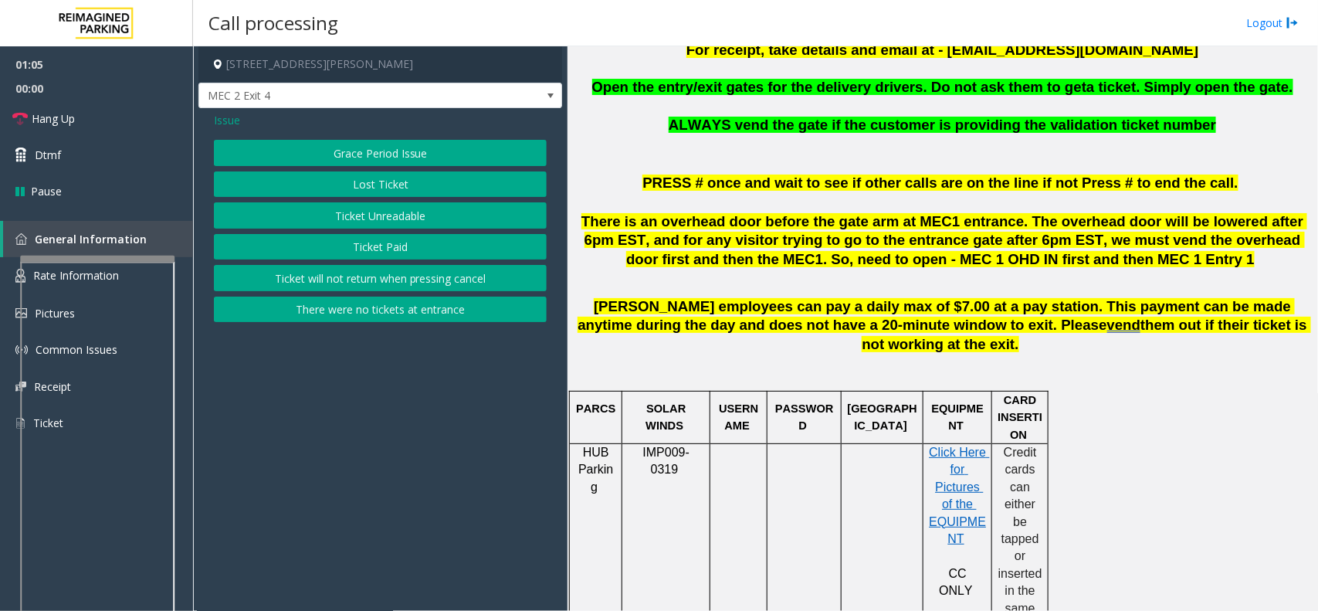
click at [225, 122] on span "Issue" at bounding box center [227, 120] width 26 height 16
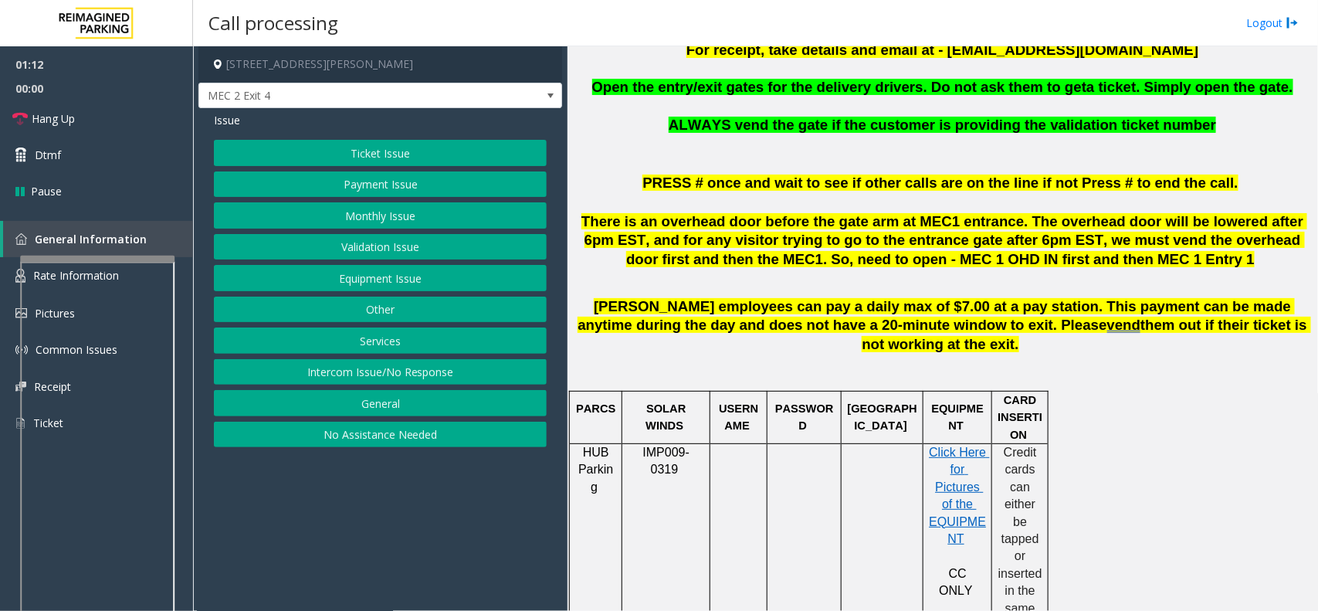
click at [340, 249] on button "Validation Issue" at bounding box center [380, 247] width 333 height 26
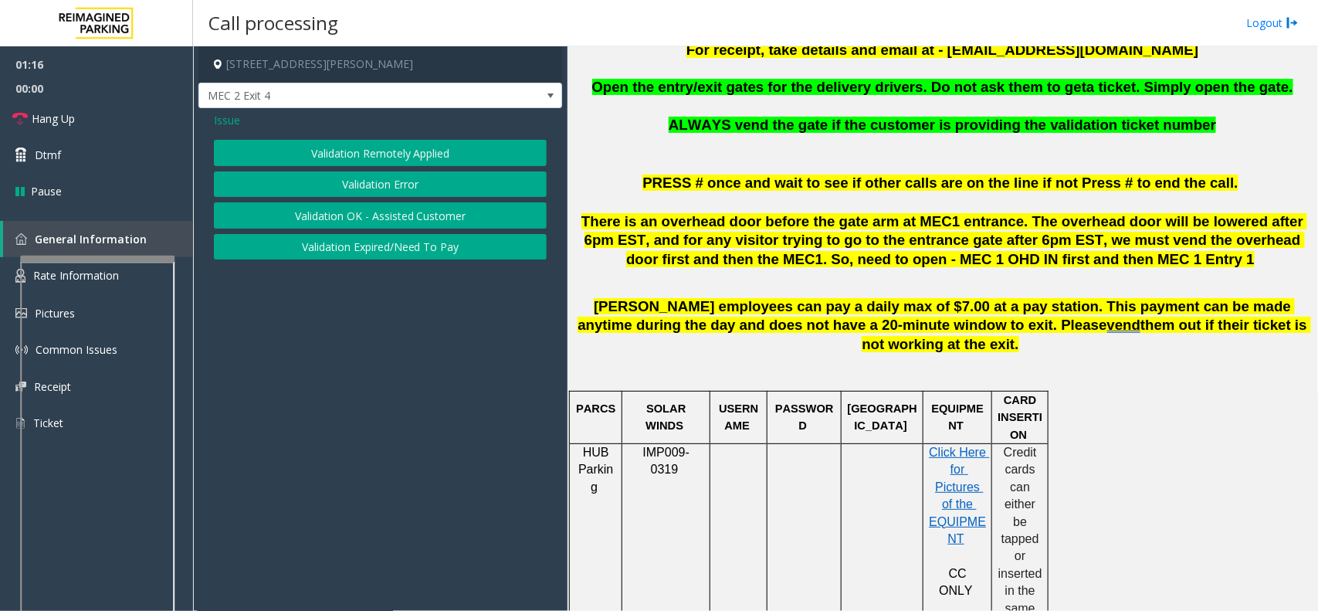
click at [226, 120] on span "Issue" at bounding box center [227, 120] width 26 height 16
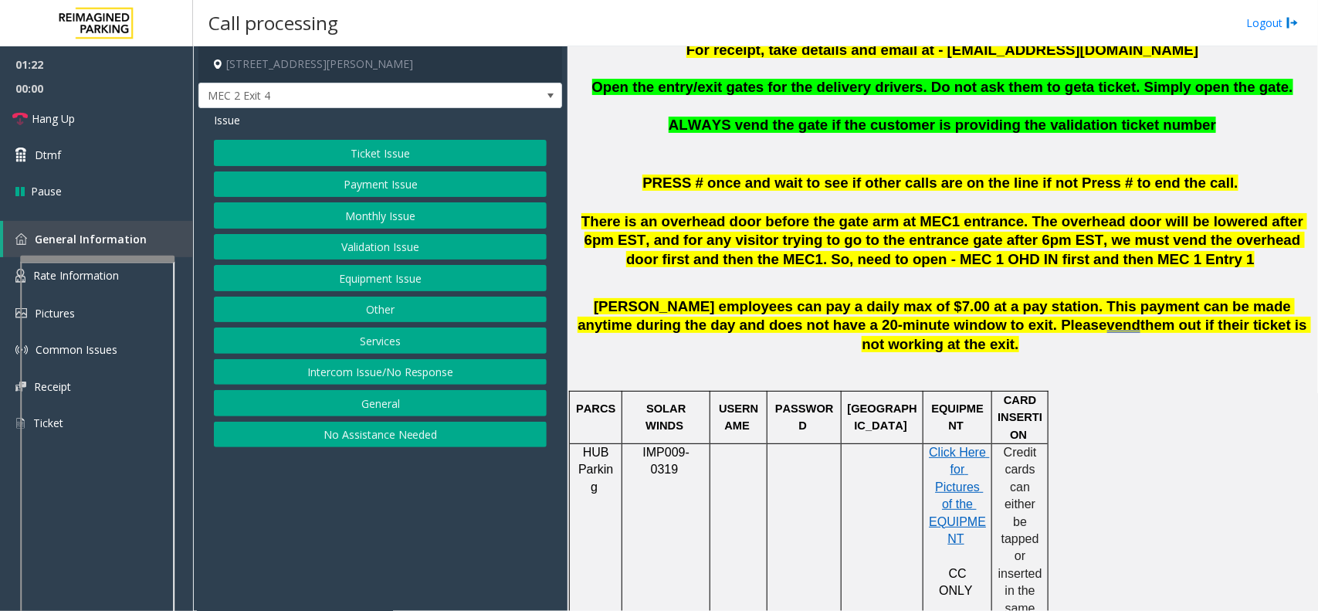
click at [425, 154] on button "Ticket Issue" at bounding box center [380, 153] width 333 height 26
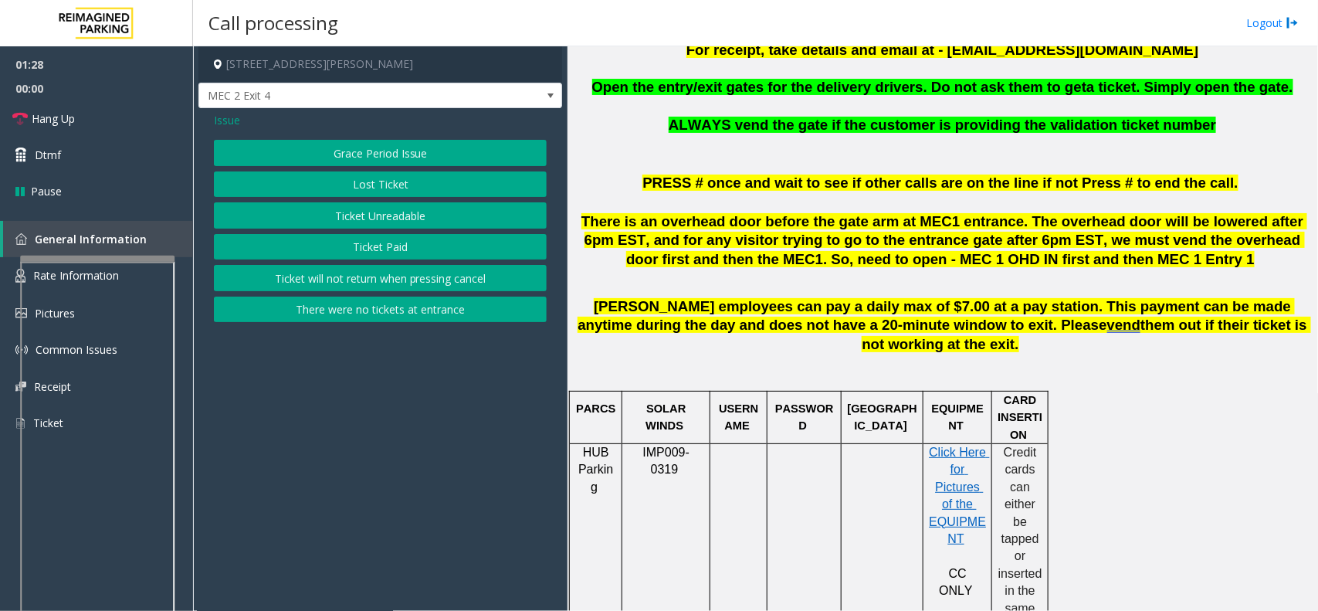
click at [406, 215] on button "Ticket Unreadable" at bounding box center [380, 215] width 333 height 26
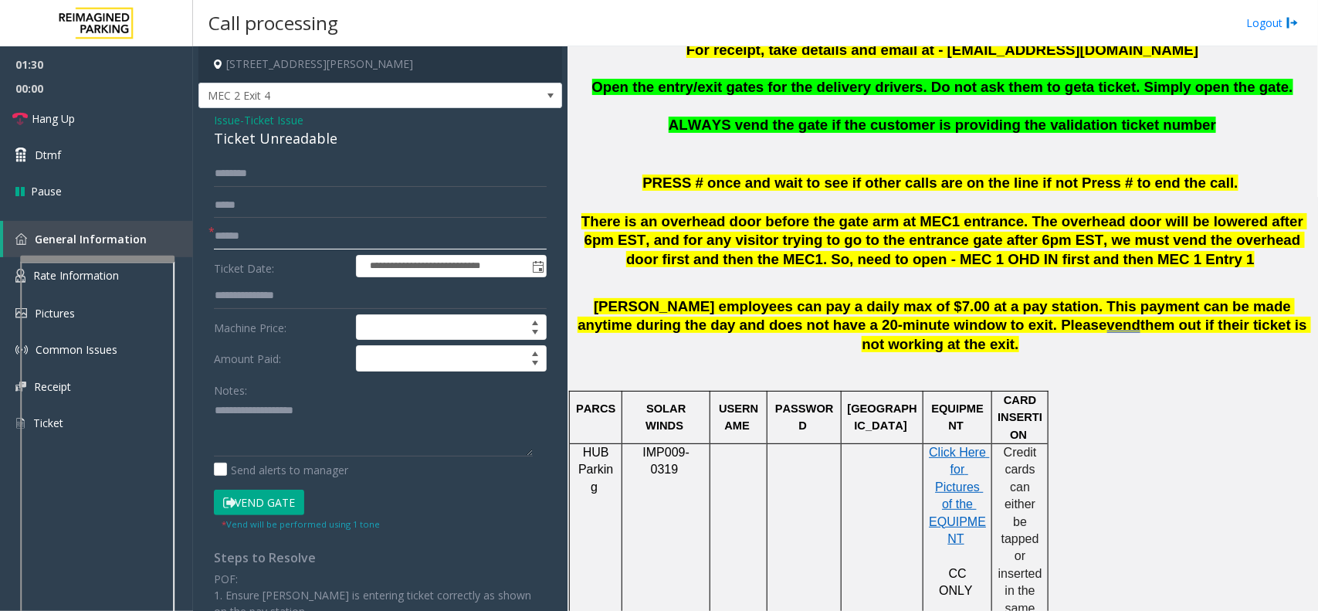
click at [347, 235] on input "text" at bounding box center [380, 236] width 333 height 26
type input "******"
click at [282, 176] on input "text" at bounding box center [380, 174] width 333 height 26
type input "*"
click at [221, 176] on input "*******" at bounding box center [380, 174] width 333 height 26
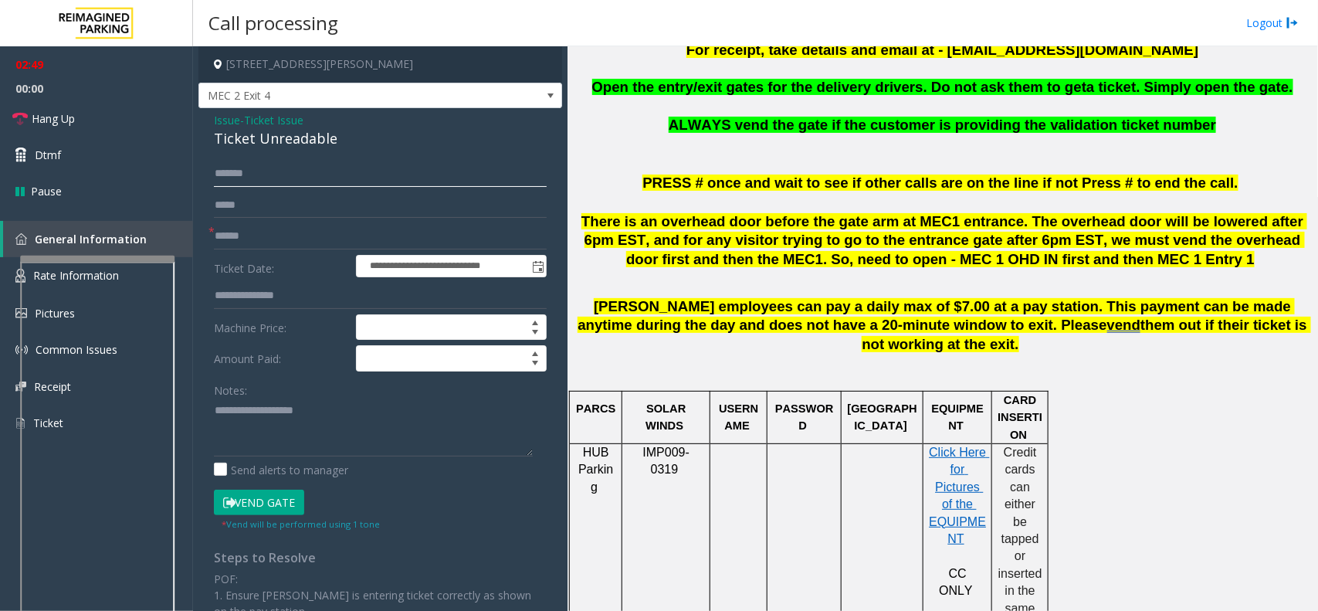
type input "*******"
drag, startPoint x: 210, startPoint y: 120, endPoint x: 333, endPoint y: 136, distance: 124.6
click at [333, 136] on div "**********" at bounding box center [380, 460] width 364 height 705
click at [256, 506] on button "Vend Gate" at bounding box center [259, 502] width 90 height 26
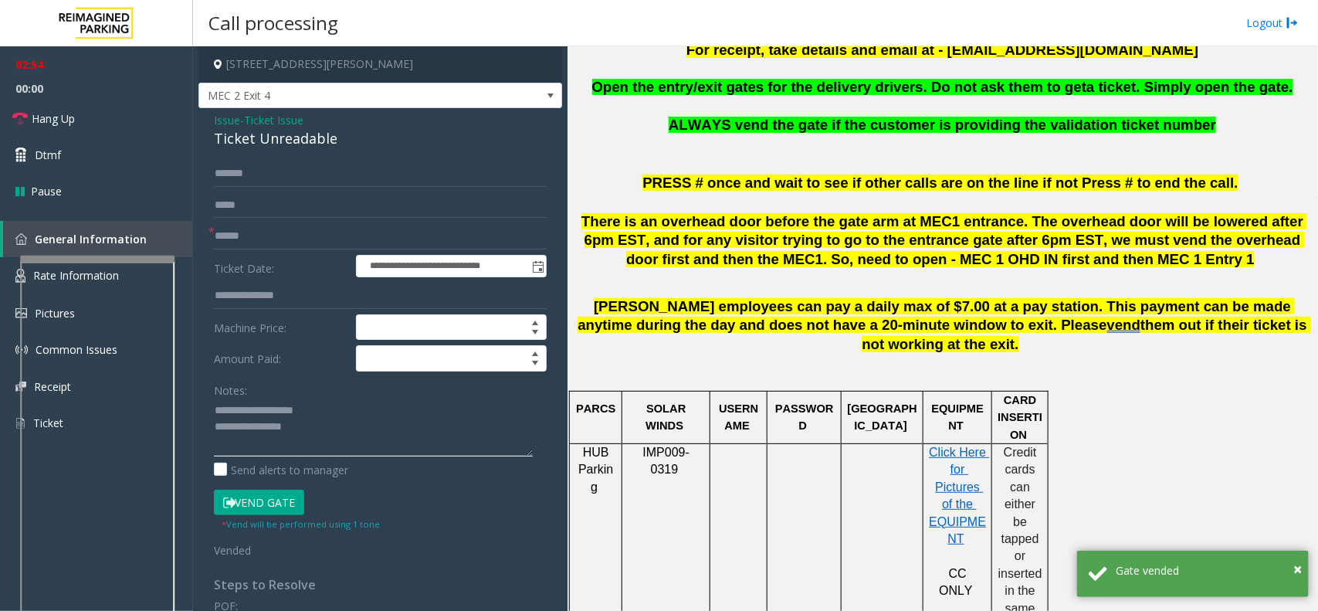
click at [310, 428] on textarea at bounding box center [373, 427] width 319 height 58
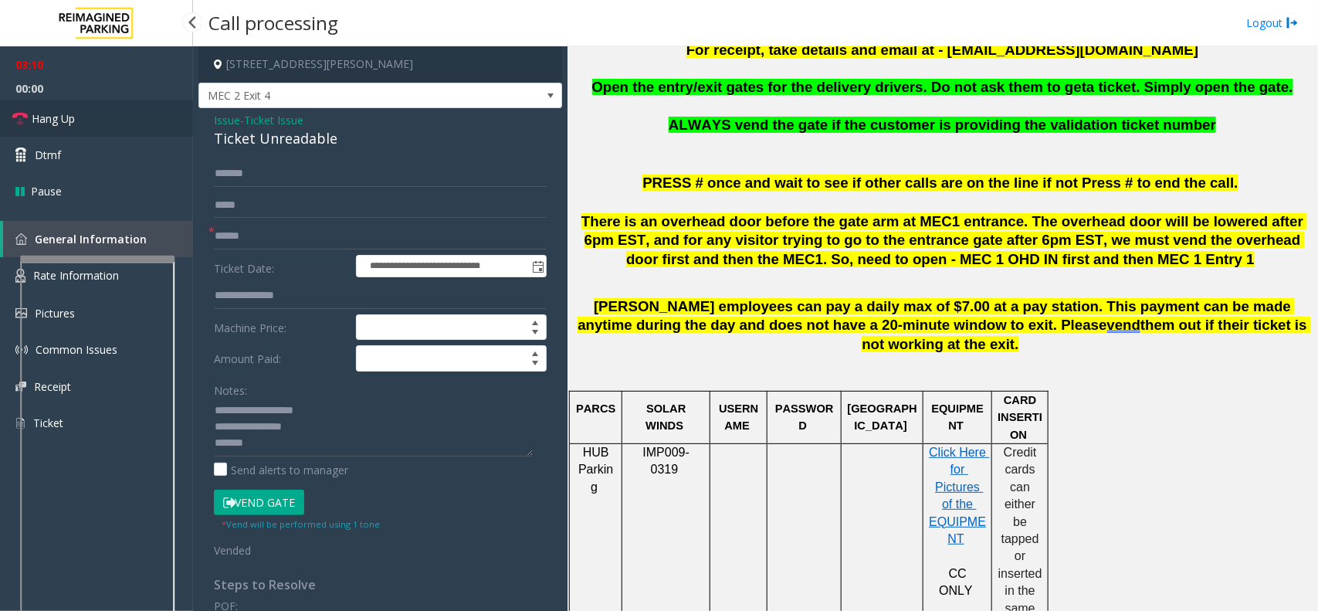
click at [39, 122] on span "Hang Up" at bounding box center [53, 118] width 43 height 16
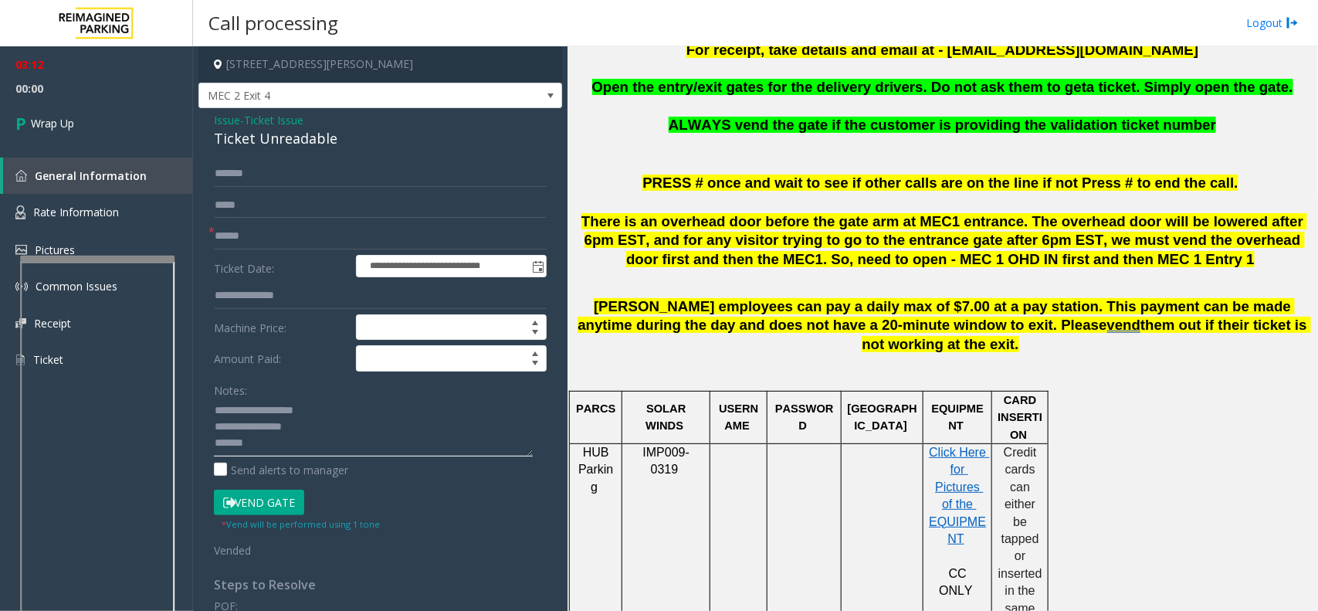
click at [272, 440] on textarea at bounding box center [373, 427] width 319 height 58
type textarea "**********"
click at [48, 124] on span "Wrap Up" at bounding box center [52, 123] width 43 height 16
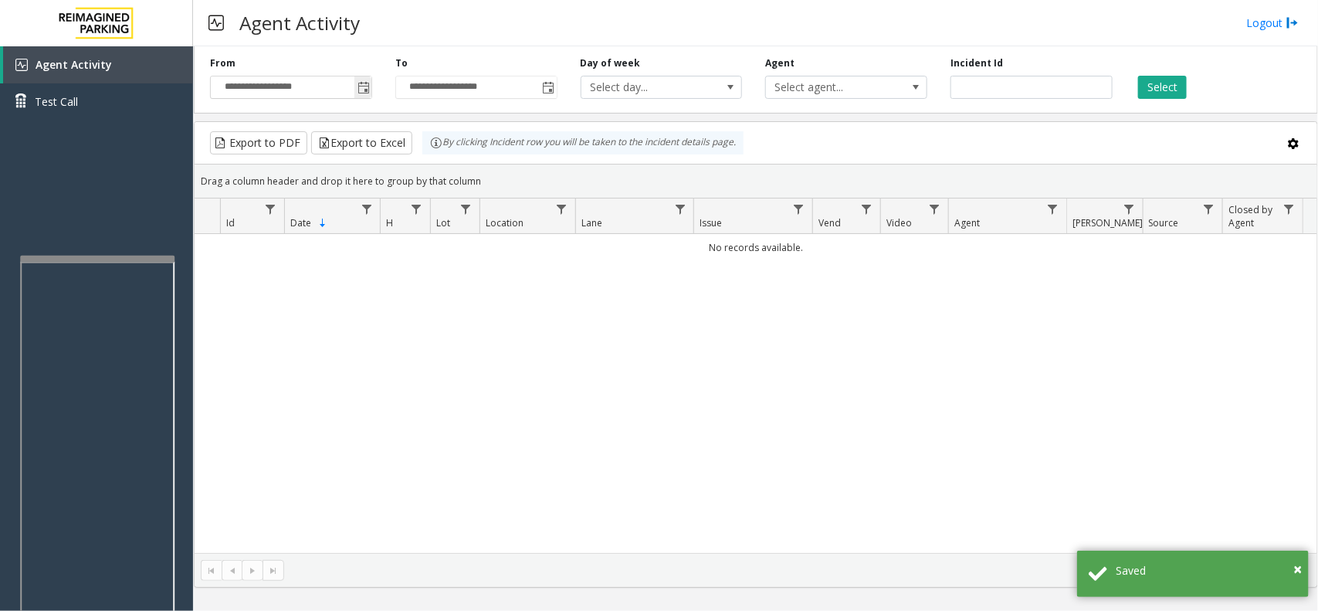
click at [359, 90] on span "Toggle popup" at bounding box center [363, 88] width 12 height 12
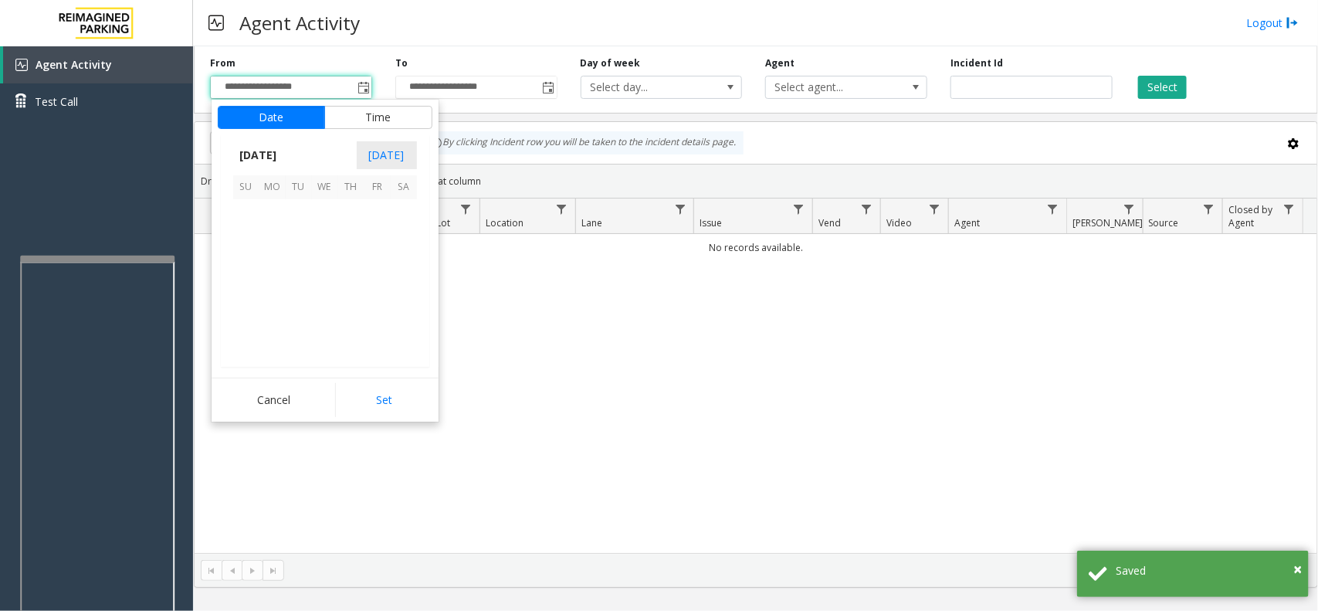
scroll to position [276750, 0]
click at [328, 260] on span "13" at bounding box center [325, 265] width 26 height 26
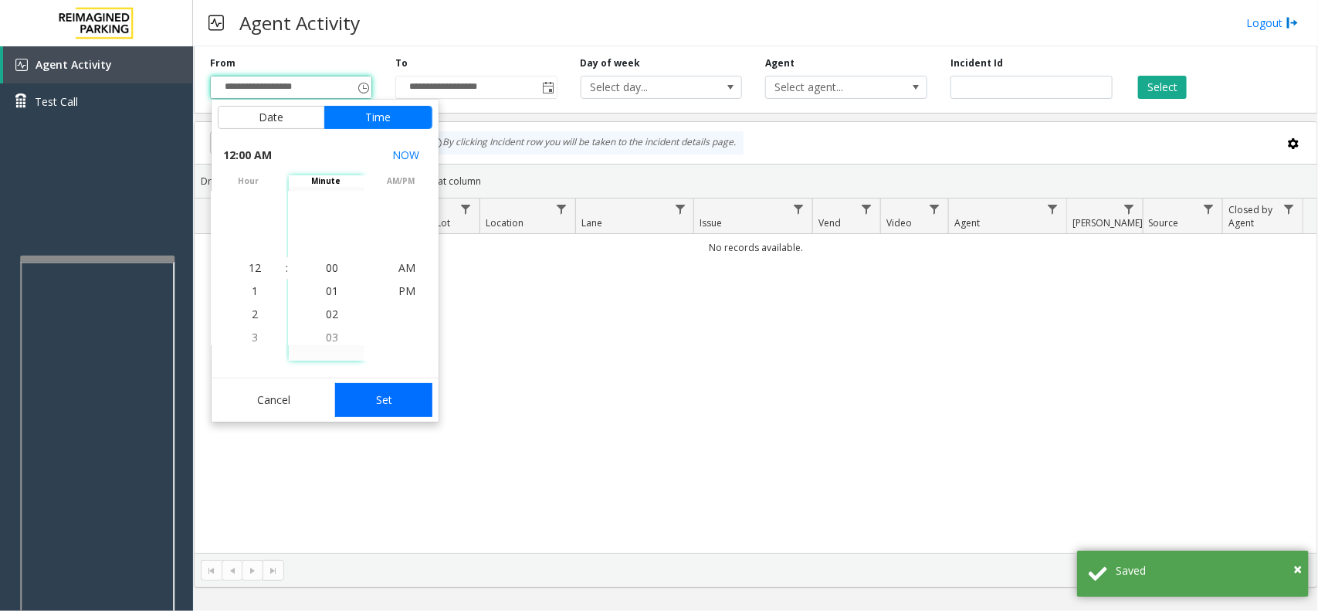
drag, startPoint x: 357, startPoint y: 390, endPoint x: 347, endPoint y: 391, distance: 9.3
click at [354, 391] on button "Set" at bounding box center [383, 400] width 97 height 34
type input "**********"
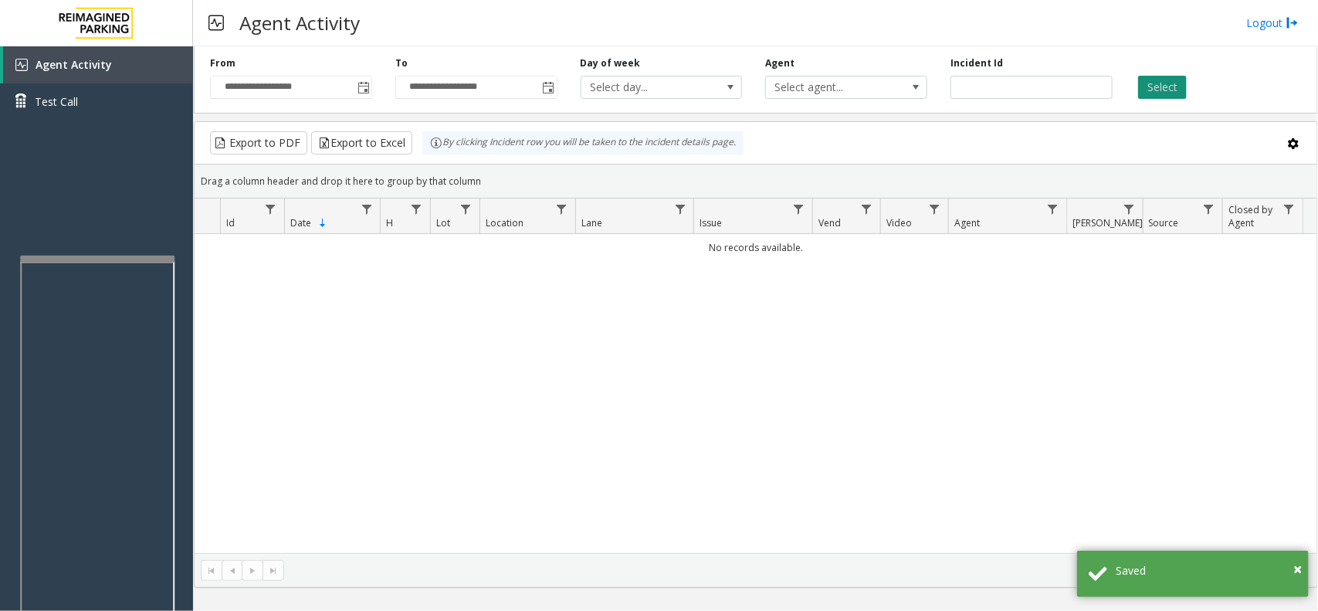
click at [1173, 90] on button "Select" at bounding box center [1162, 87] width 49 height 23
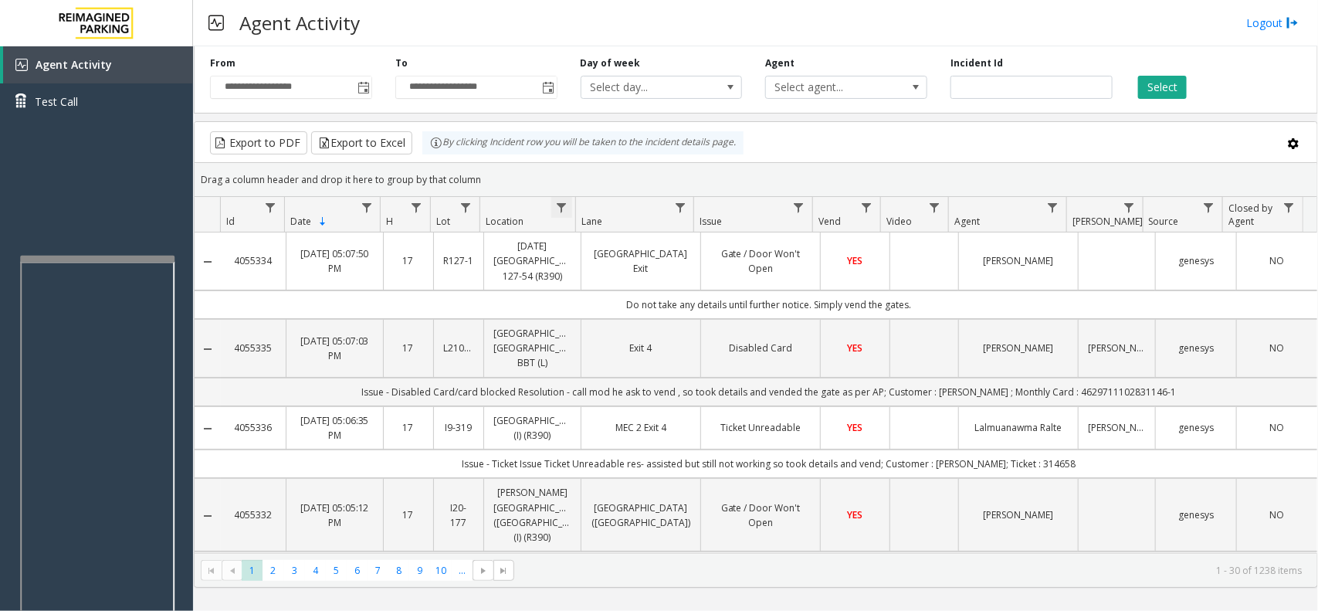
click at [561, 210] on span "Data table" at bounding box center [562, 207] width 12 height 12
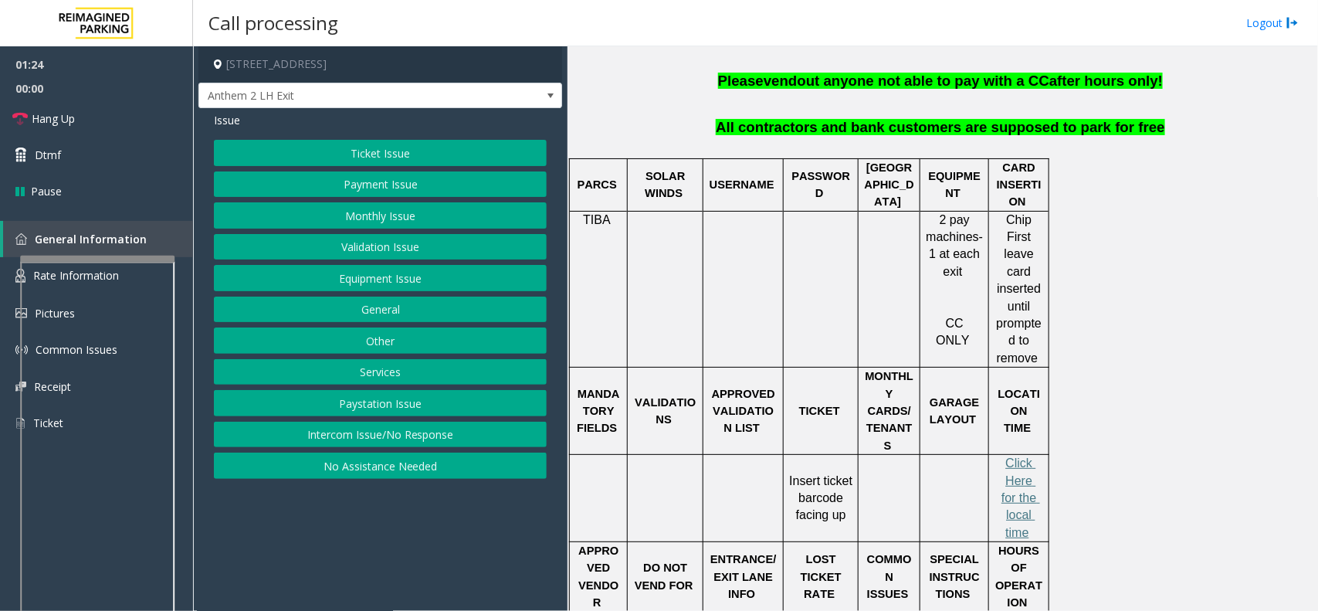
scroll to position [482, 0]
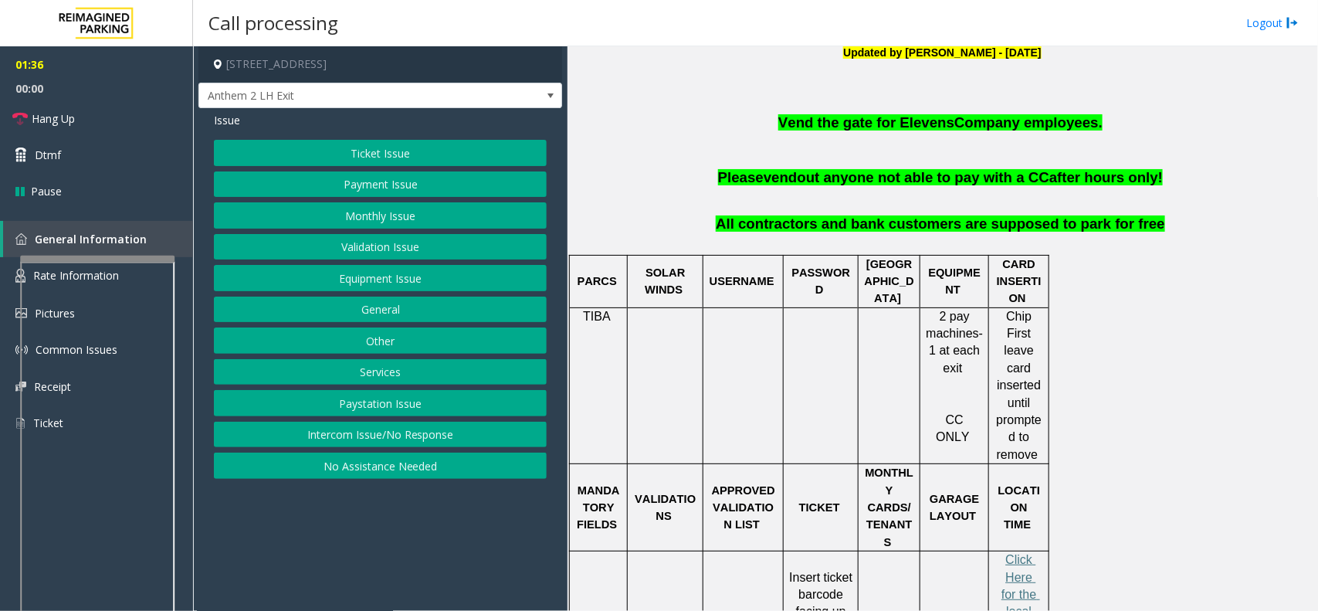
click at [1174, 236] on p "All contractors and bank customers are supposed to park for free" at bounding box center [942, 234] width 739 height 39
click at [1214, 203] on p "Please vend out anyone not able to pay with a CC after hours only!" at bounding box center [942, 187] width 739 height 39
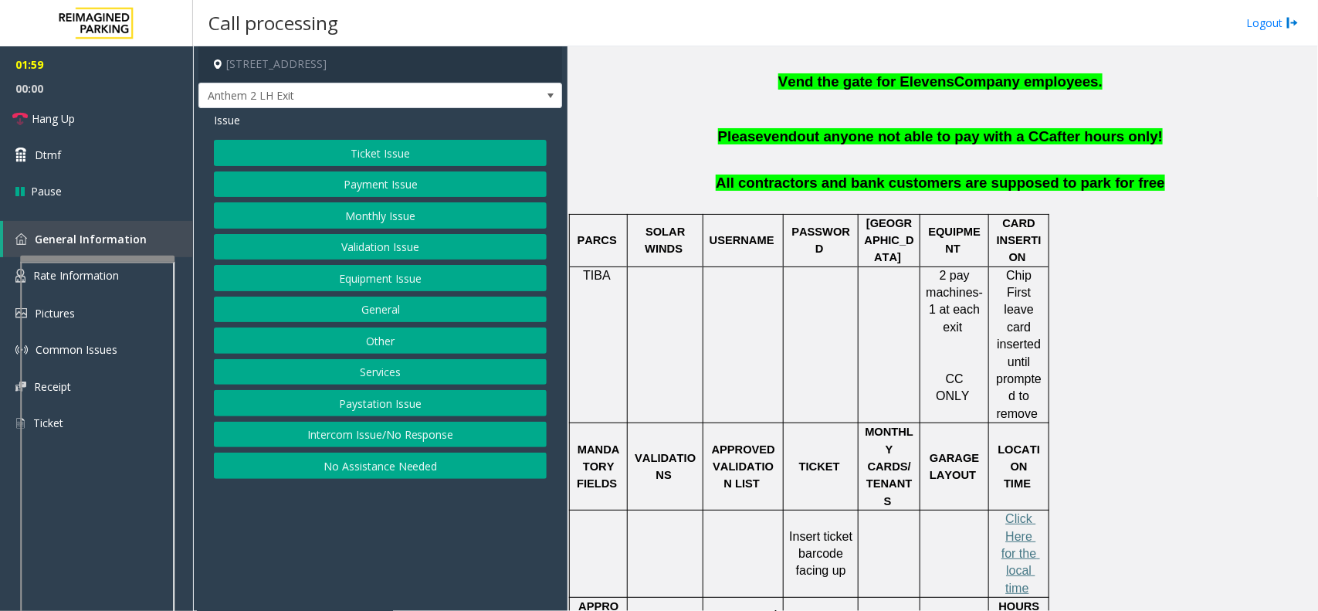
scroll to position [427, 0]
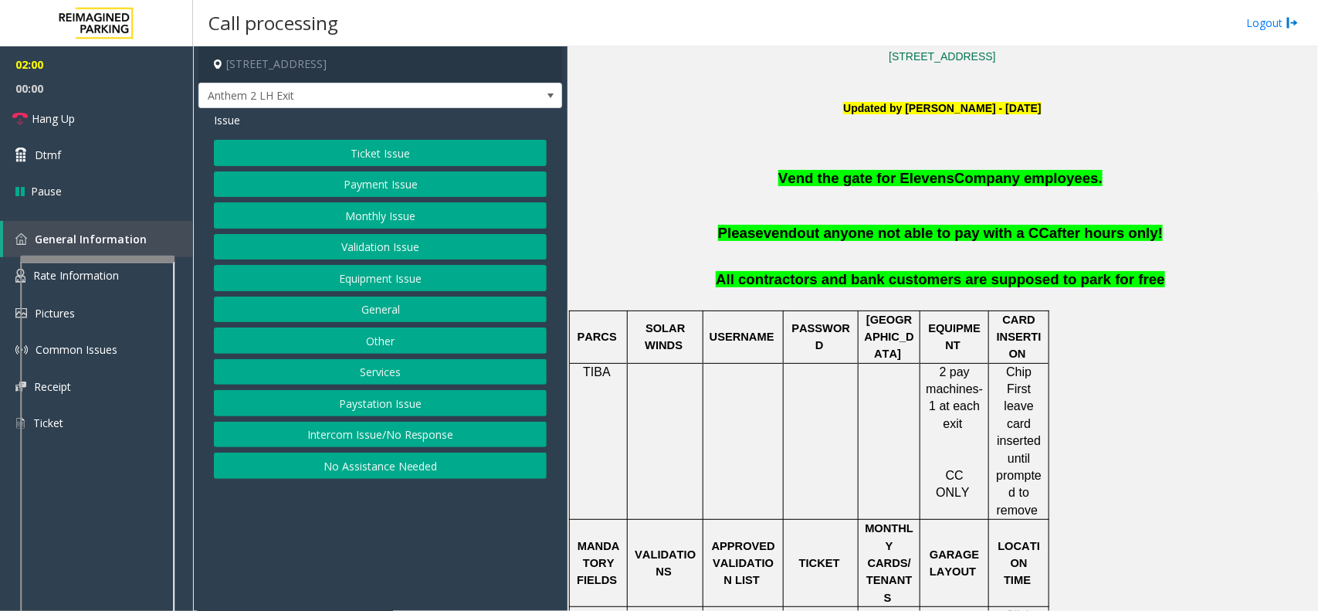
click at [455, 216] on button "Monthly Issue" at bounding box center [380, 215] width 333 height 26
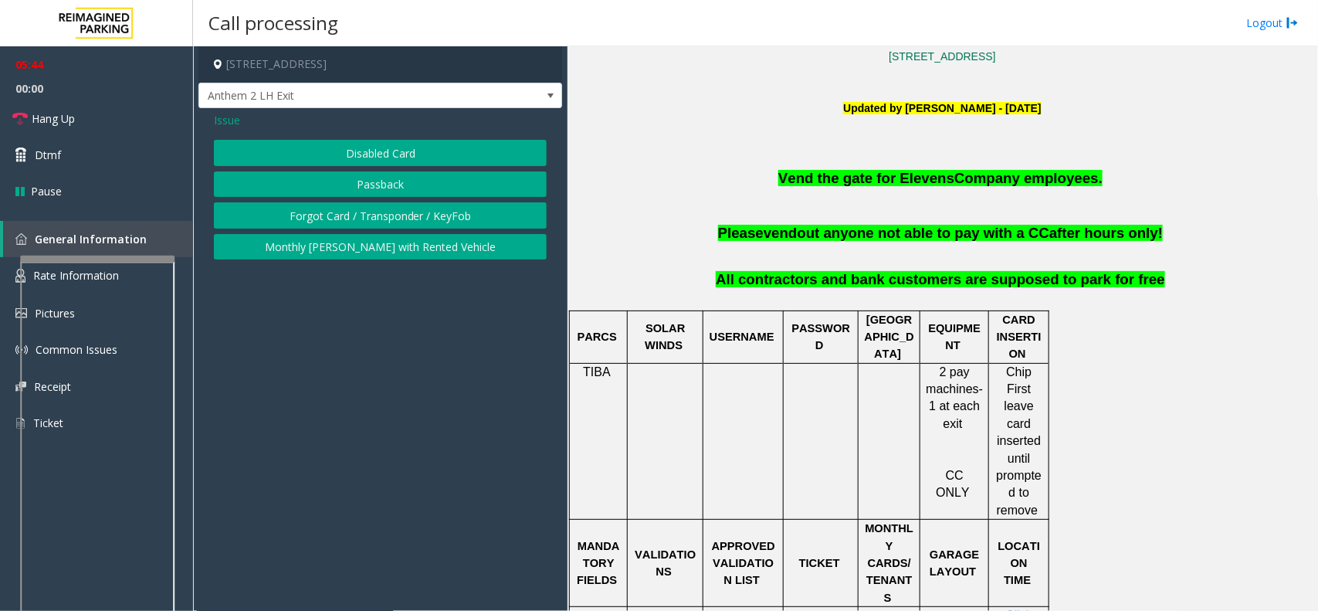
click at [311, 151] on button "Disabled Card" at bounding box center [380, 153] width 333 height 26
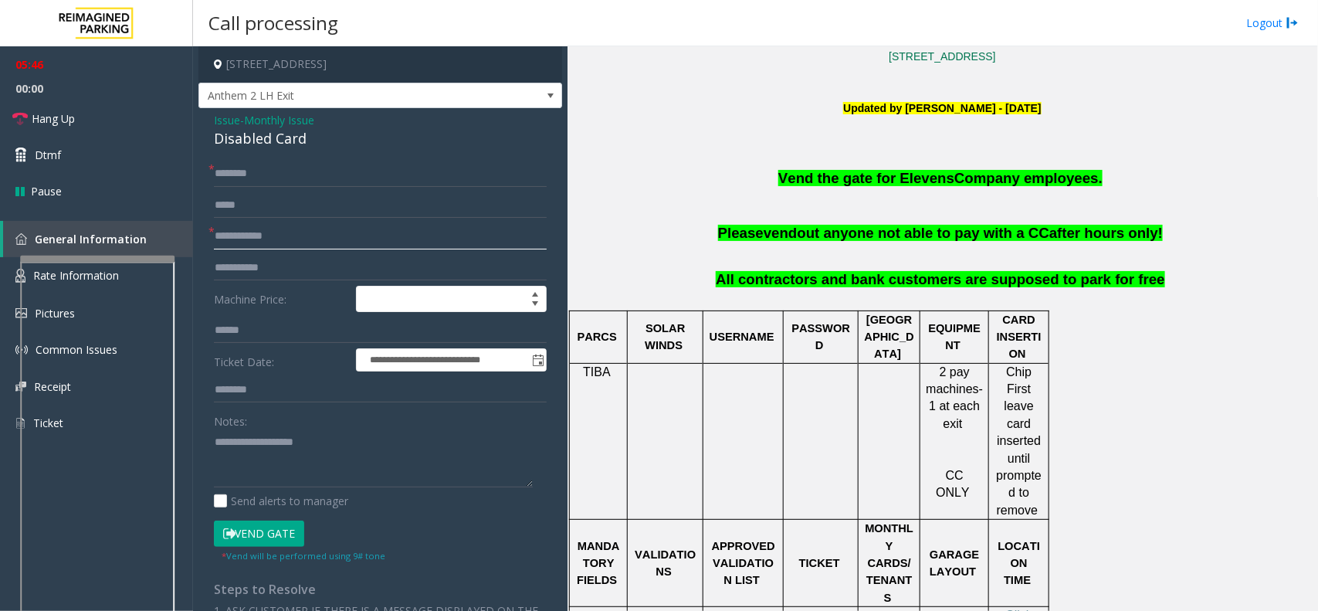
click at [274, 237] on input "text" at bounding box center [380, 236] width 333 height 26
click at [236, 170] on input "text" at bounding box center [380, 174] width 333 height 26
click at [79, 122] on link "Hang Up" at bounding box center [96, 118] width 193 height 36
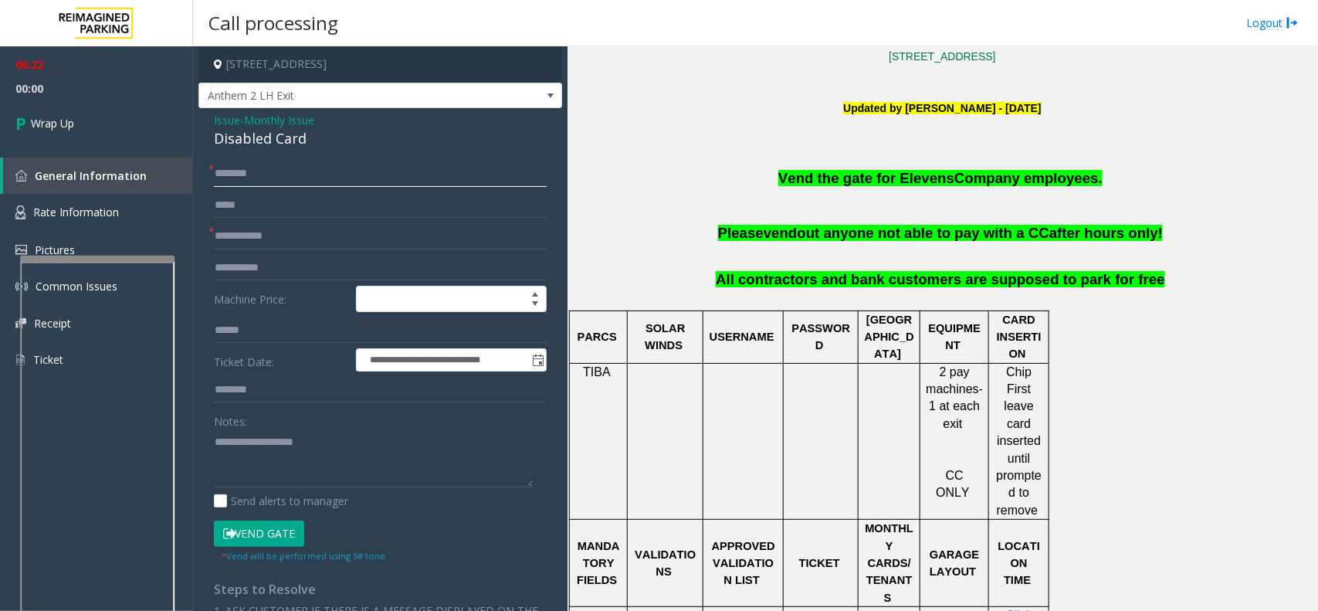
click at [234, 176] on input "text" at bounding box center [380, 174] width 333 height 26
type input "**"
click at [232, 244] on input "text" at bounding box center [380, 236] width 333 height 26
type input "*"
type input "**"
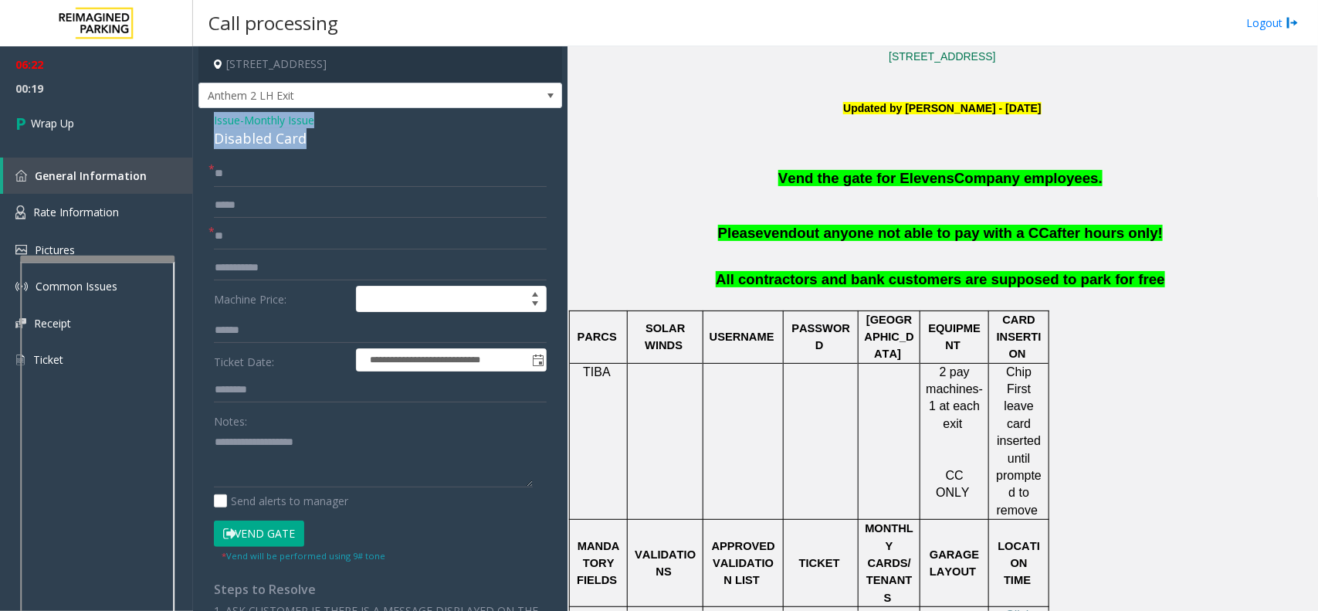
drag, startPoint x: 205, startPoint y: 118, endPoint x: 340, endPoint y: 136, distance: 136.3
click at [340, 136] on div "**********" at bounding box center [380, 524] width 364 height 833
click at [295, 459] on textarea at bounding box center [373, 458] width 319 height 58
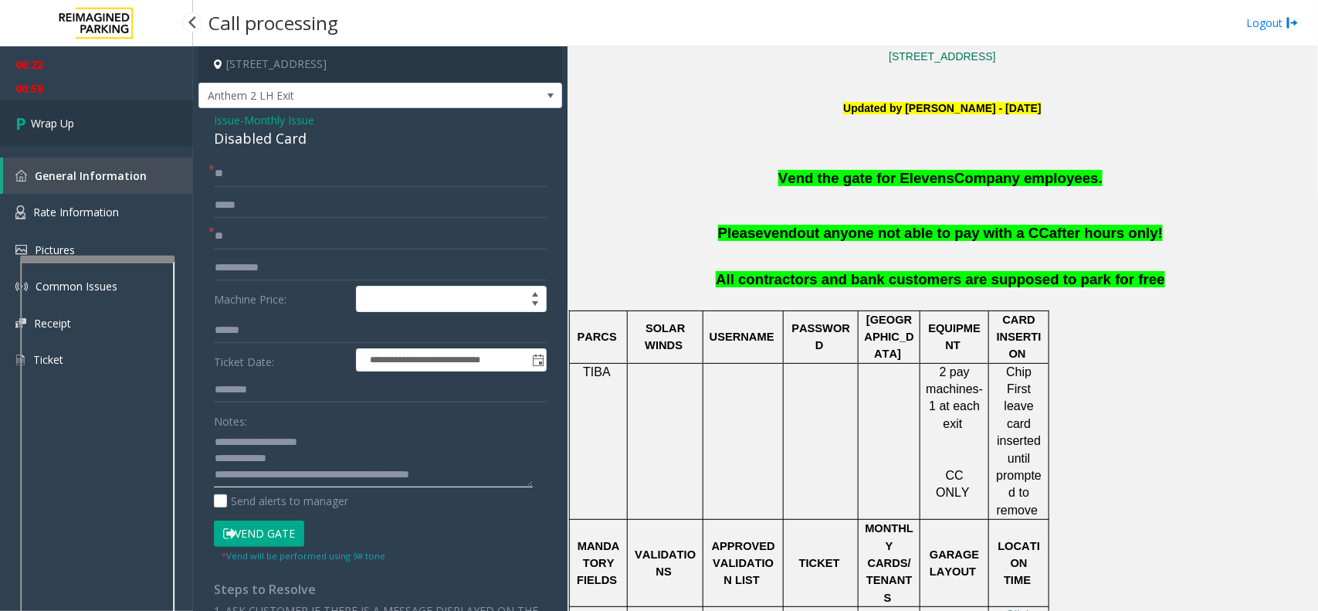
type textarea "**********"
click at [114, 110] on link "Wrap Up" at bounding box center [96, 123] width 193 height 46
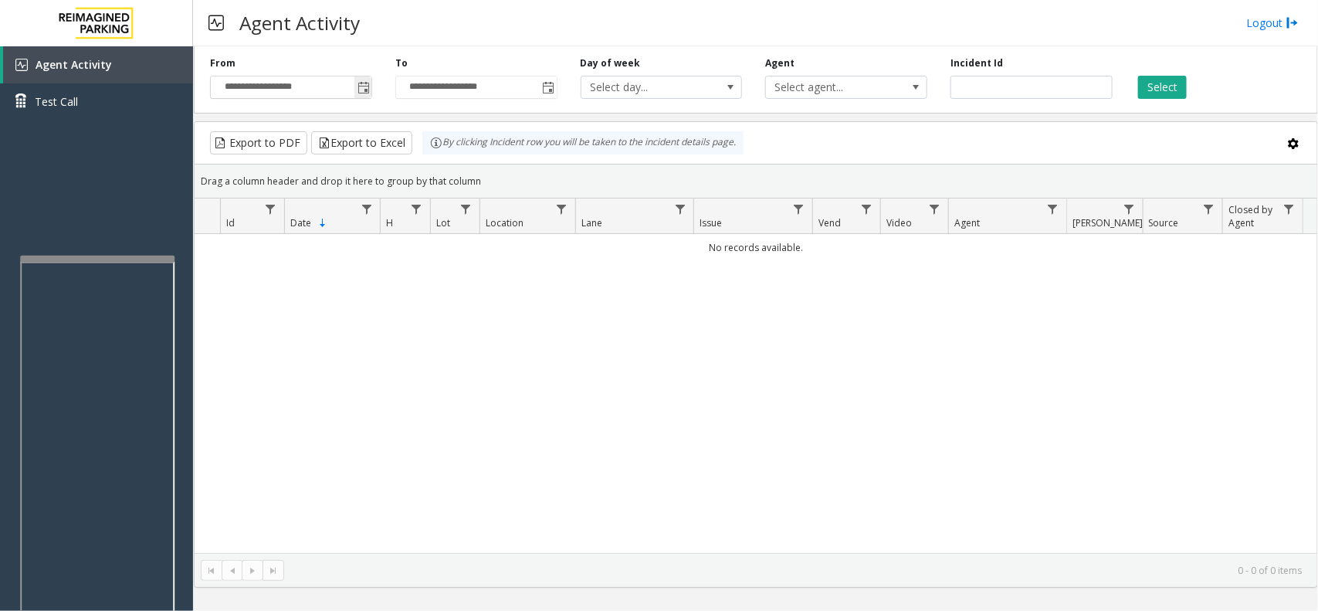
click at [365, 87] on span "Toggle popup" at bounding box center [363, 88] width 12 height 12
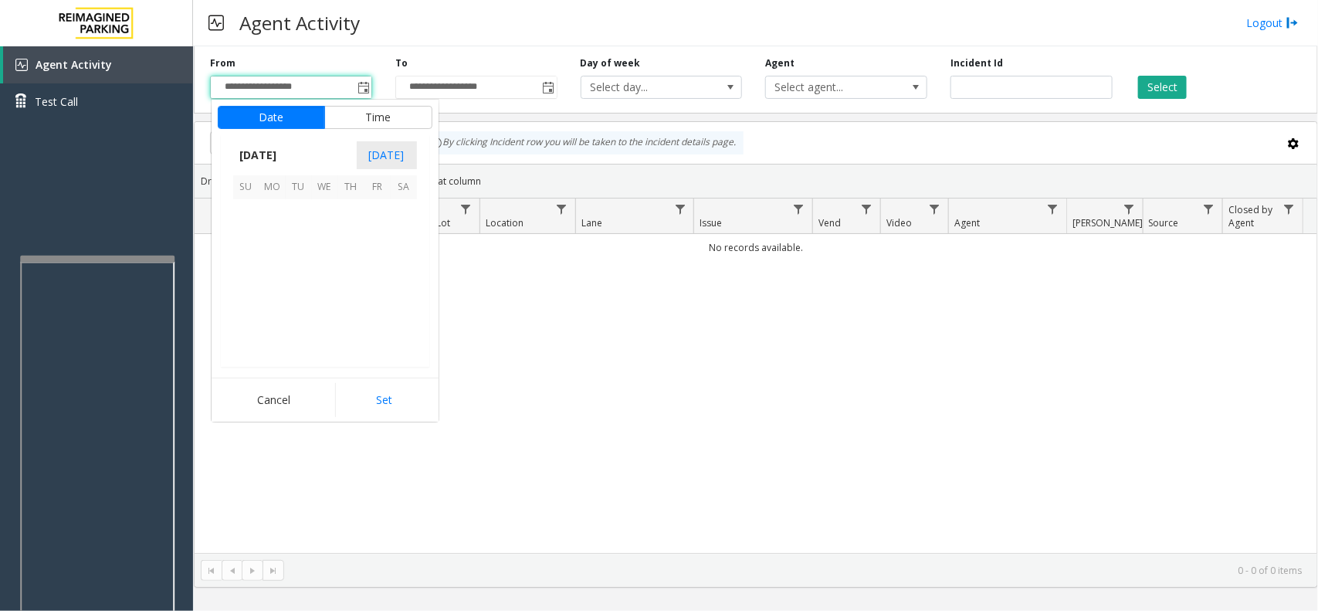
scroll to position [276750, 0]
click at [328, 276] on span "13" at bounding box center [325, 265] width 26 height 26
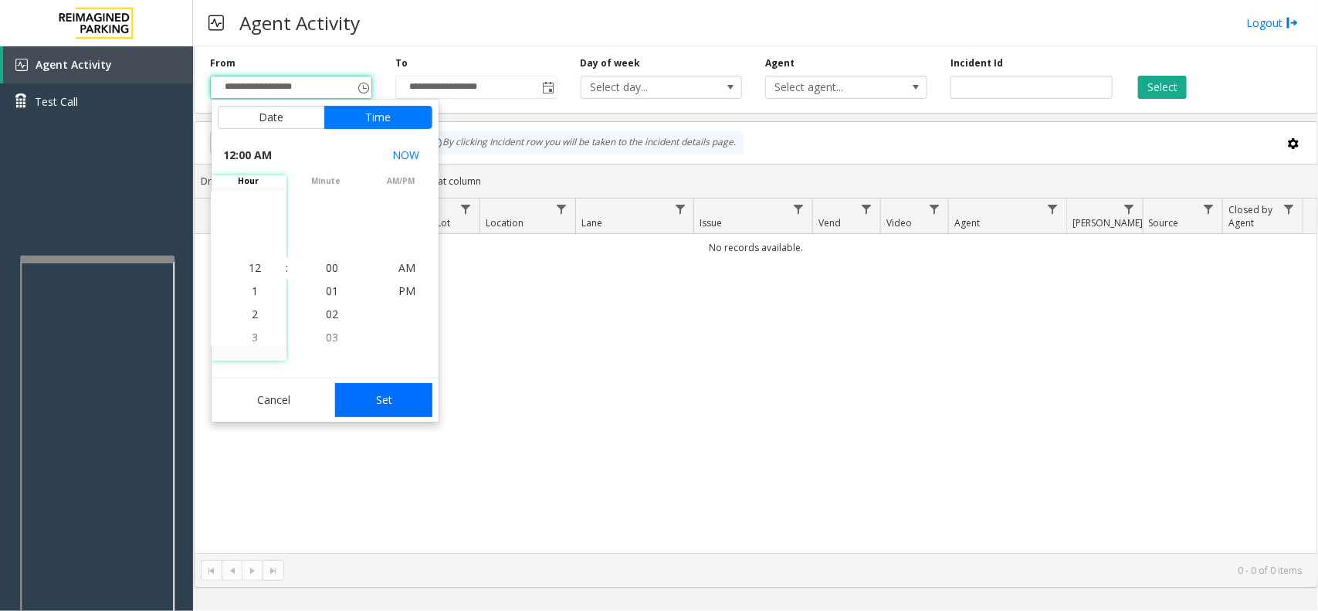
click at [394, 391] on button "Set" at bounding box center [383, 400] width 97 height 34
type input "**********"
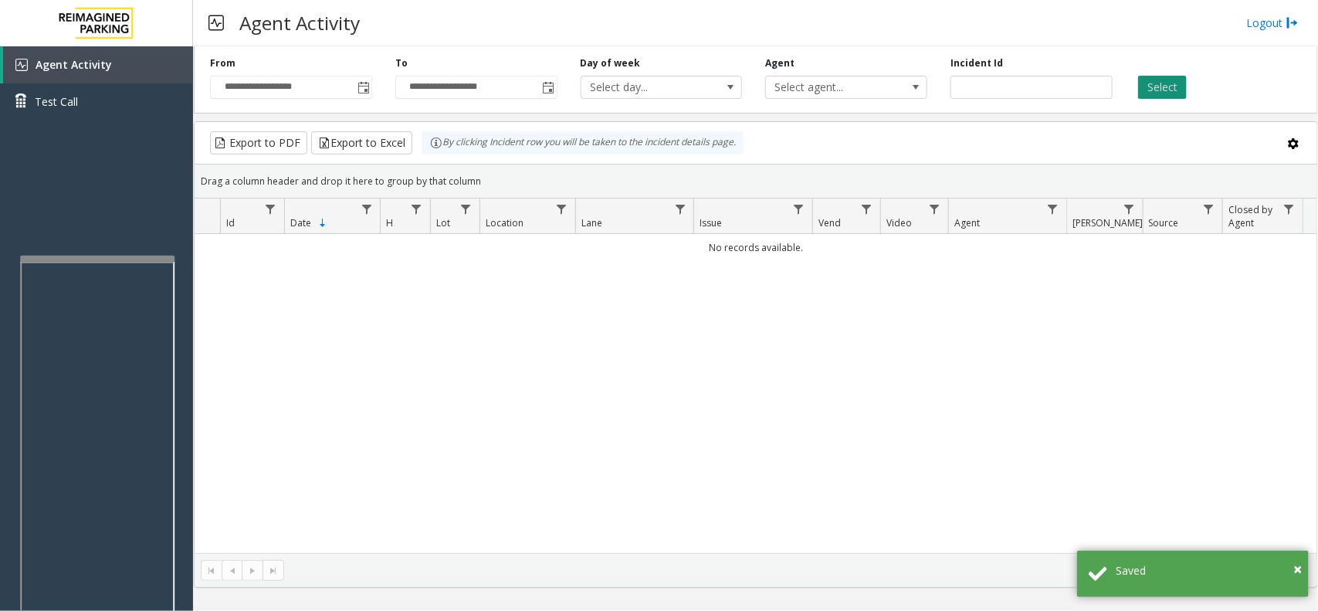
click at [1170, 81] on button "Select" at bounding box center [1162, 87] width 49 height 23
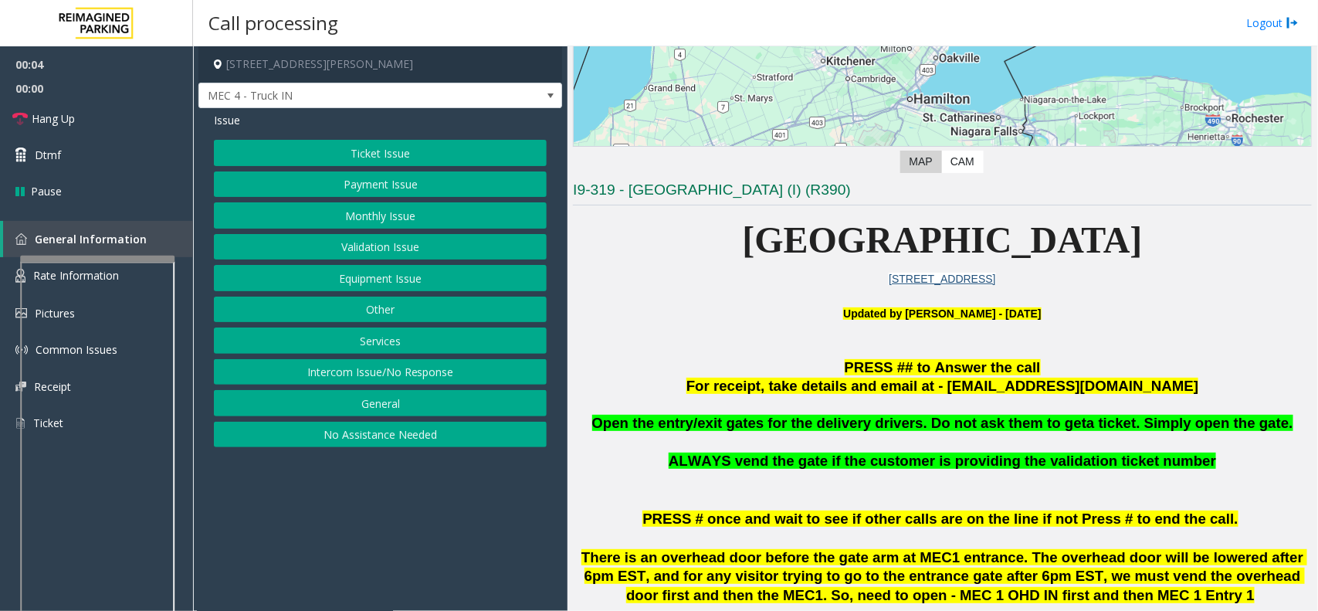
scroll to position [289, 0]
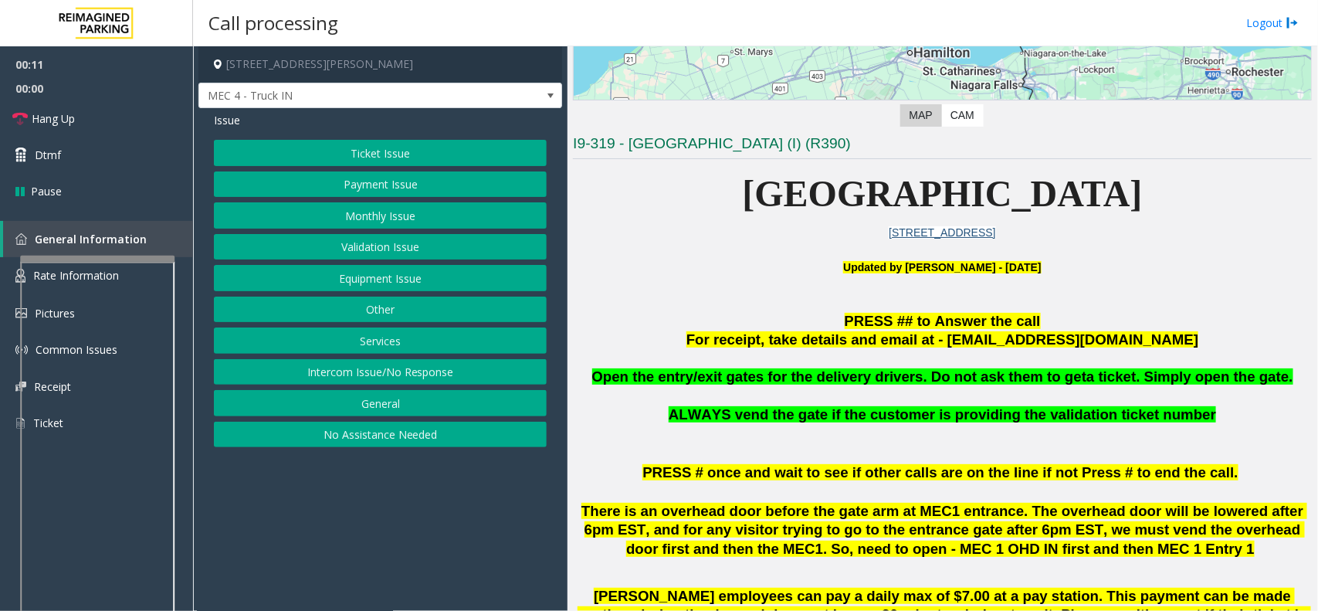
click at [469, 340] on button "Services" at bounding box center [380, 340] width 333 height 26
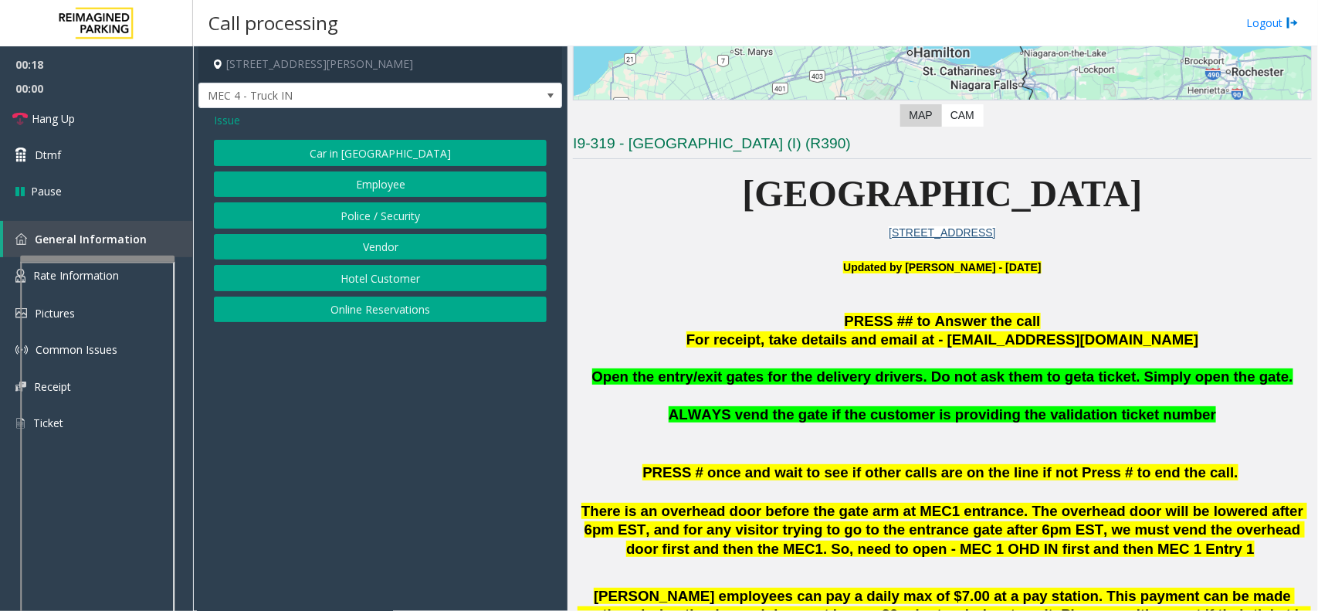
click at [394, 245] on button "Vendor" at bounding box center [380, 247] width 333 height 26
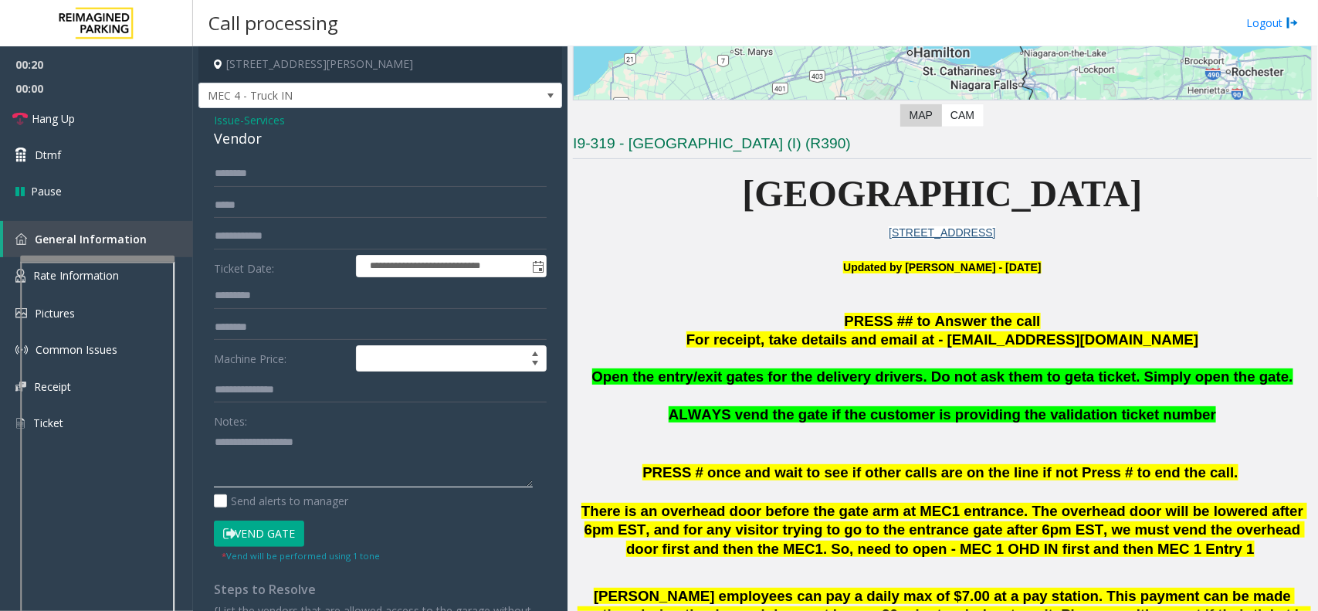
click at [278, 433] on textarea at bounding box center [373, 458] width 319 height 58
click at [275, 530] on button "Vend Gate" at bounding box center [259, 533] width 90 height 26
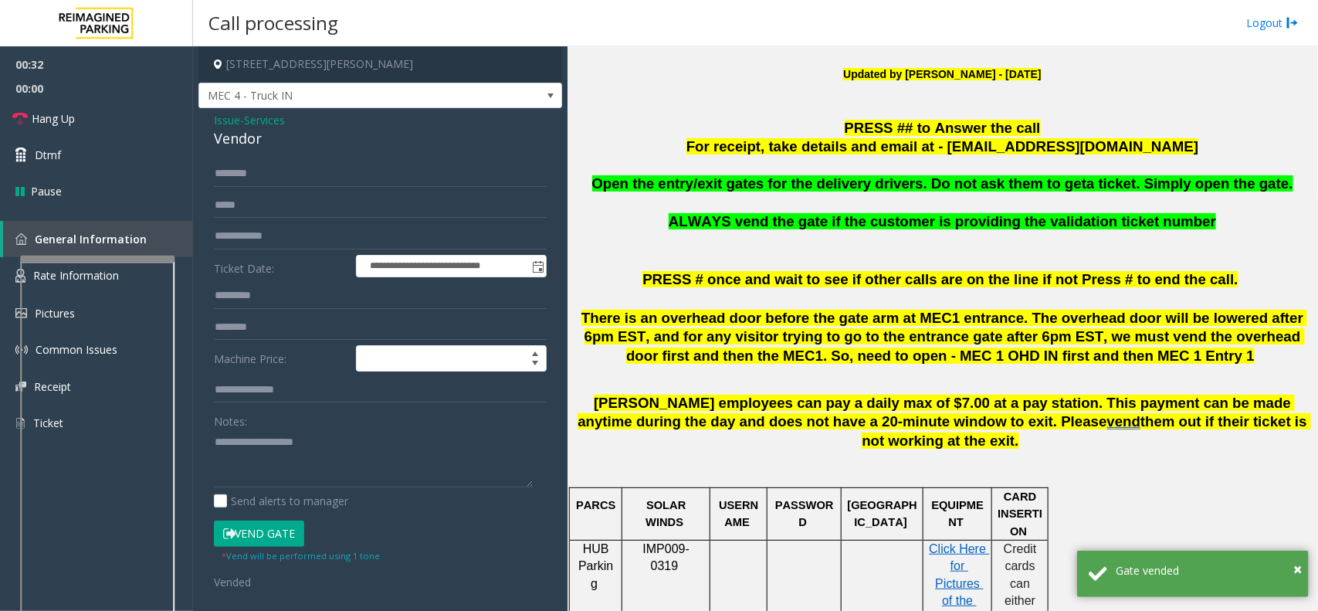
scroll to position [579, 0]
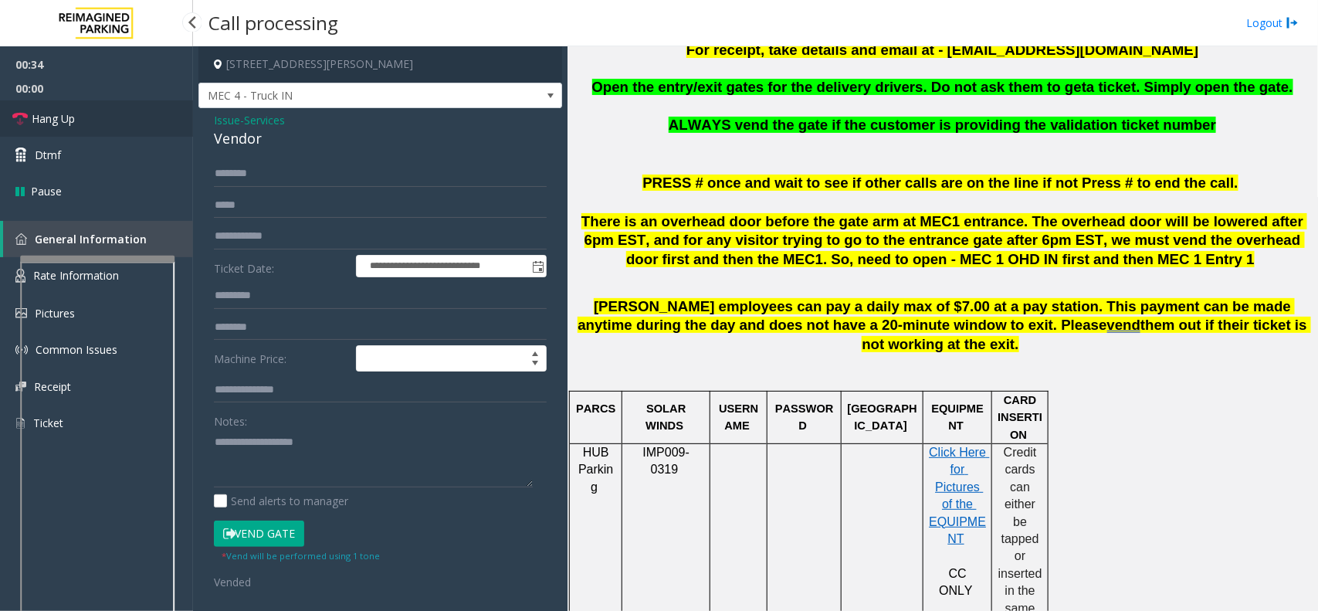
click at [69, 117] on span "Hang Up" at bounding box center [53, 118] width 43 height 16
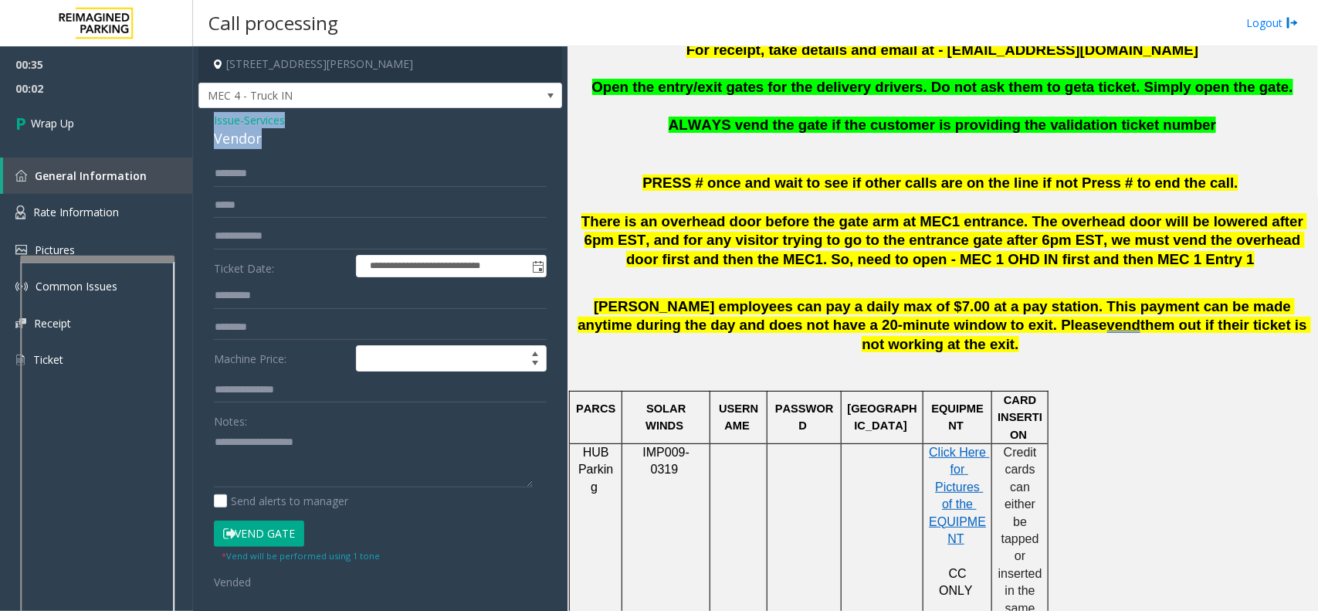
drag, startPoint x: 208, startPoint y: 120, endPoint x: 302, endPoint y: 140, distance: 95.5
click at [302, 140] on div "**********" at bounding box center [380, 416] width 364 height 617
click at [269, 454] on textarea at bounding box center [373, 458] width 319 height 58
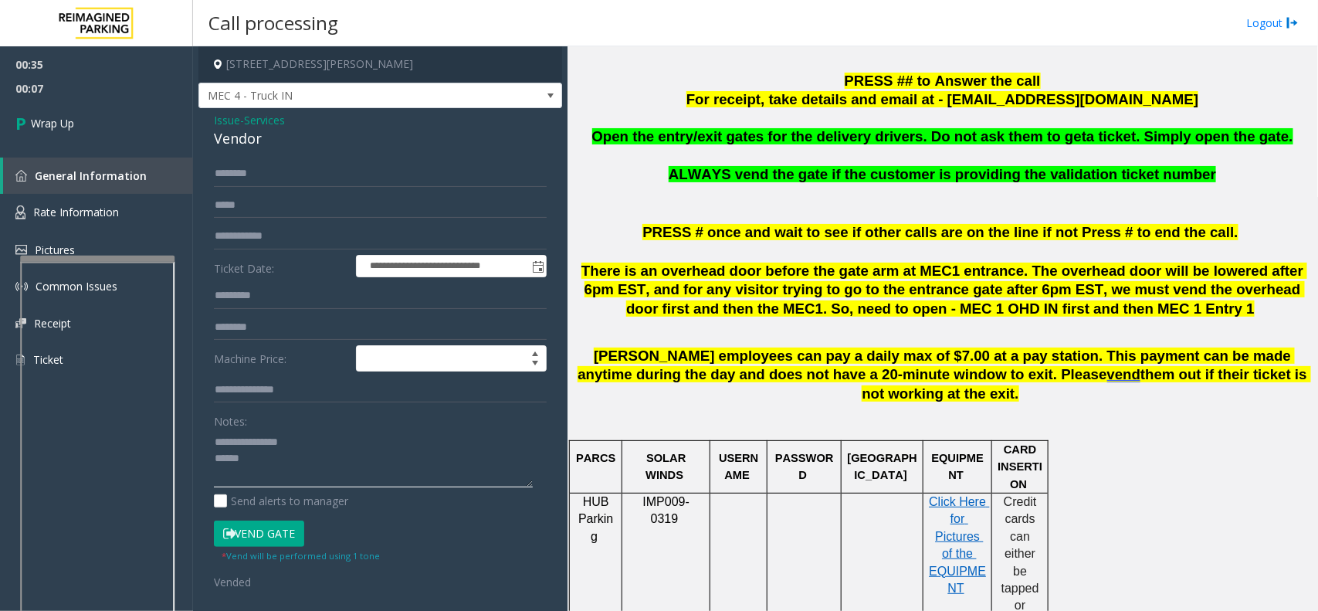
scroll to position [482, 0]
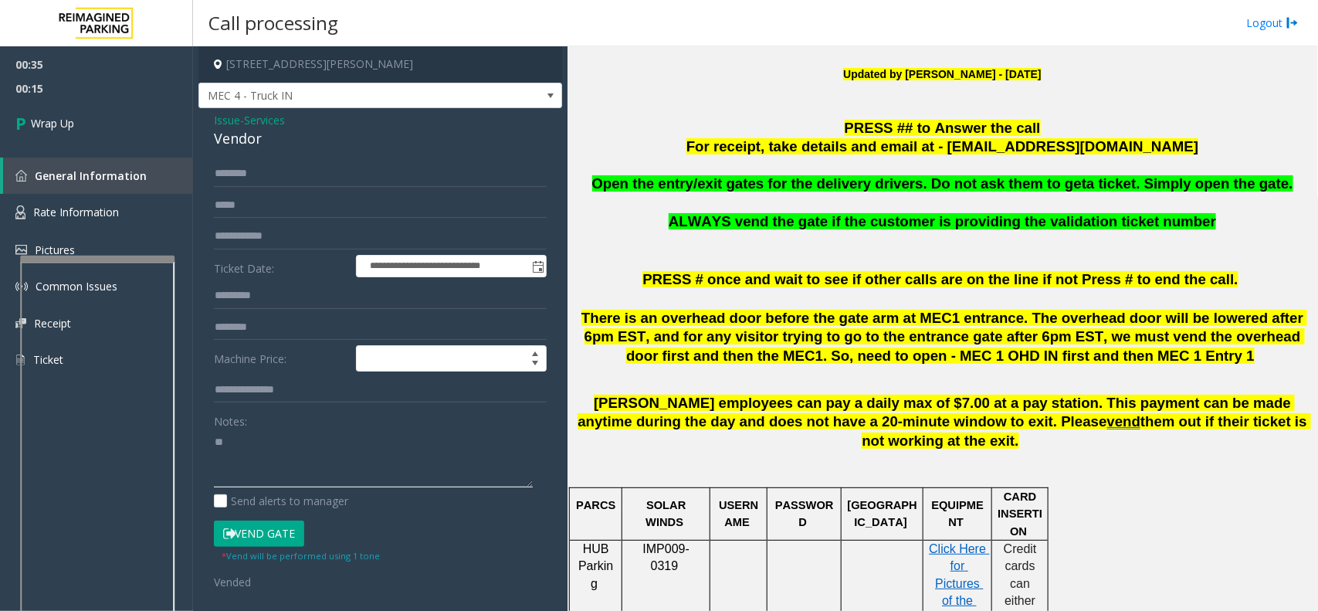
type textarea "*"
click at [625, 182] on span "Open the entry/exit gates for the delivery drivers. Do not ask them to get" at bounding box center [839, 183] width 495 height 16
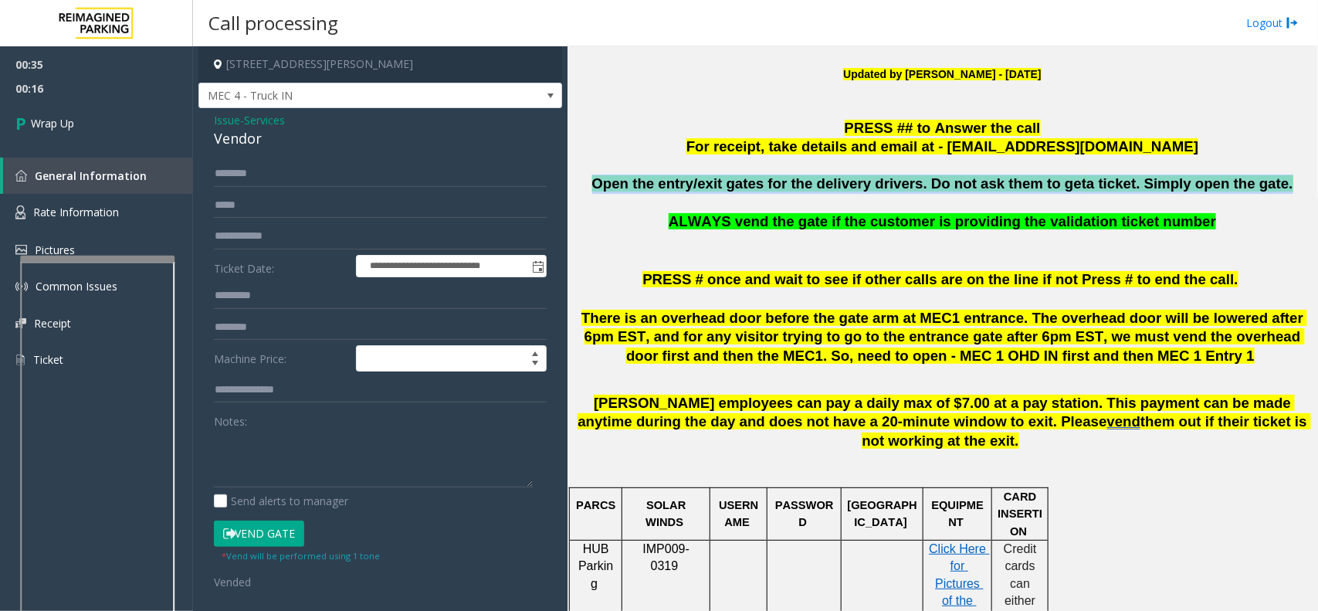
click at [625, 182] on span "Open the entry/exit gates for the delivery drivers. Do not ask them to get" at bounding box center [839, 183] width 495 height 16
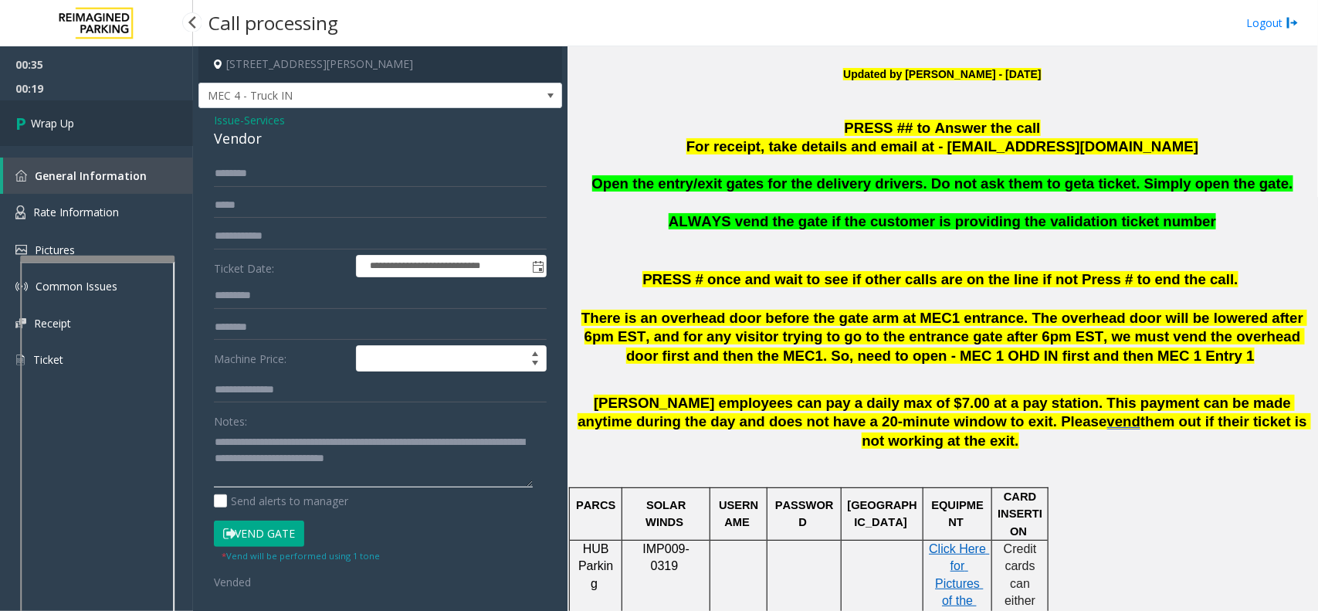
type textarea "**********"
click at [87, 131] on link "Wrap Up" at bounding box center [96, 123] width 193 height 46
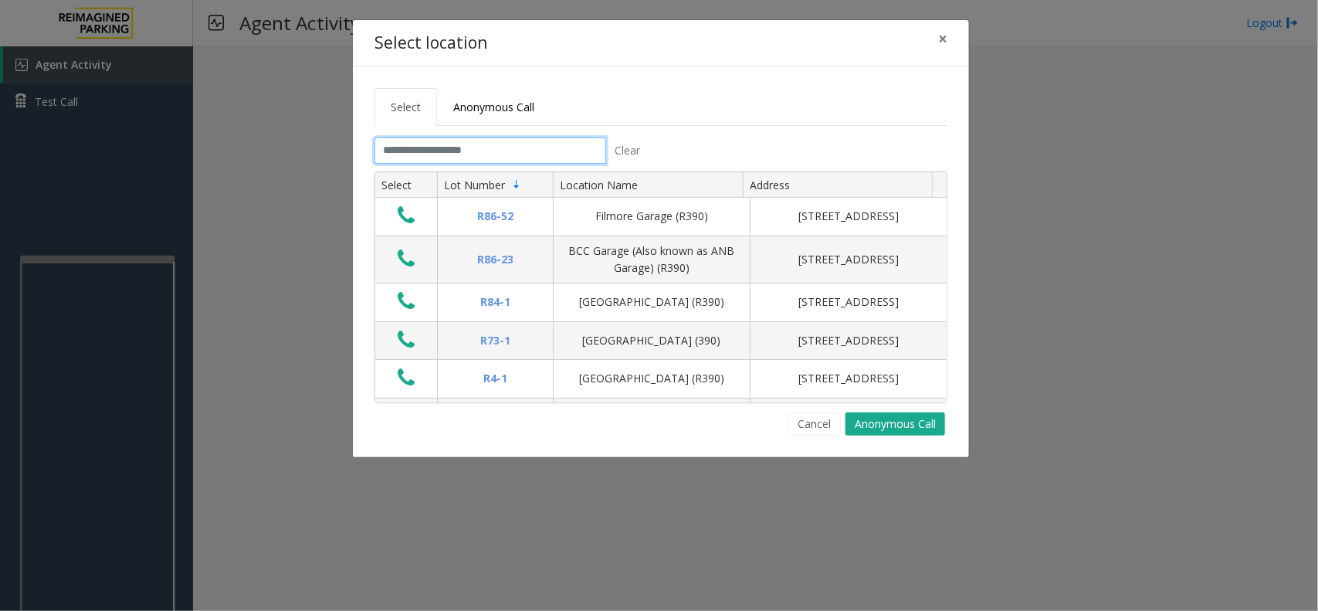
click at [526, 151] on input "text" at bounding box center [490, 150] width 232 height 26
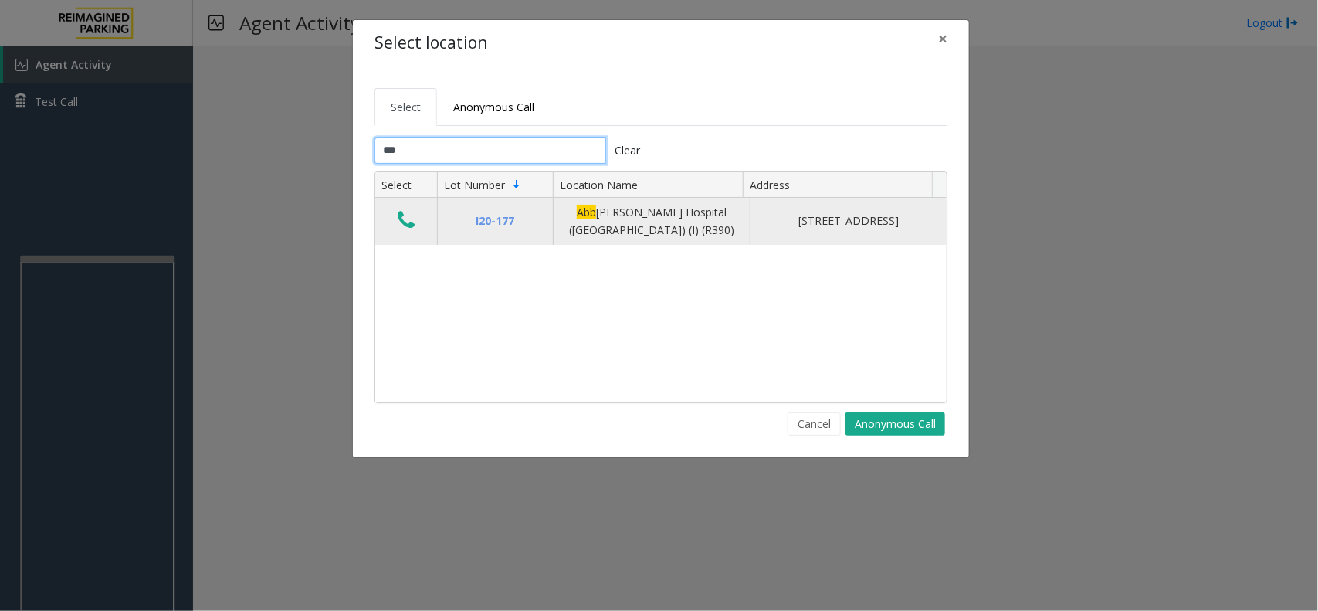
type input "***"
click at [401, 224] on icon "Data table" at bounding box center [406, 220] width 17 height 22
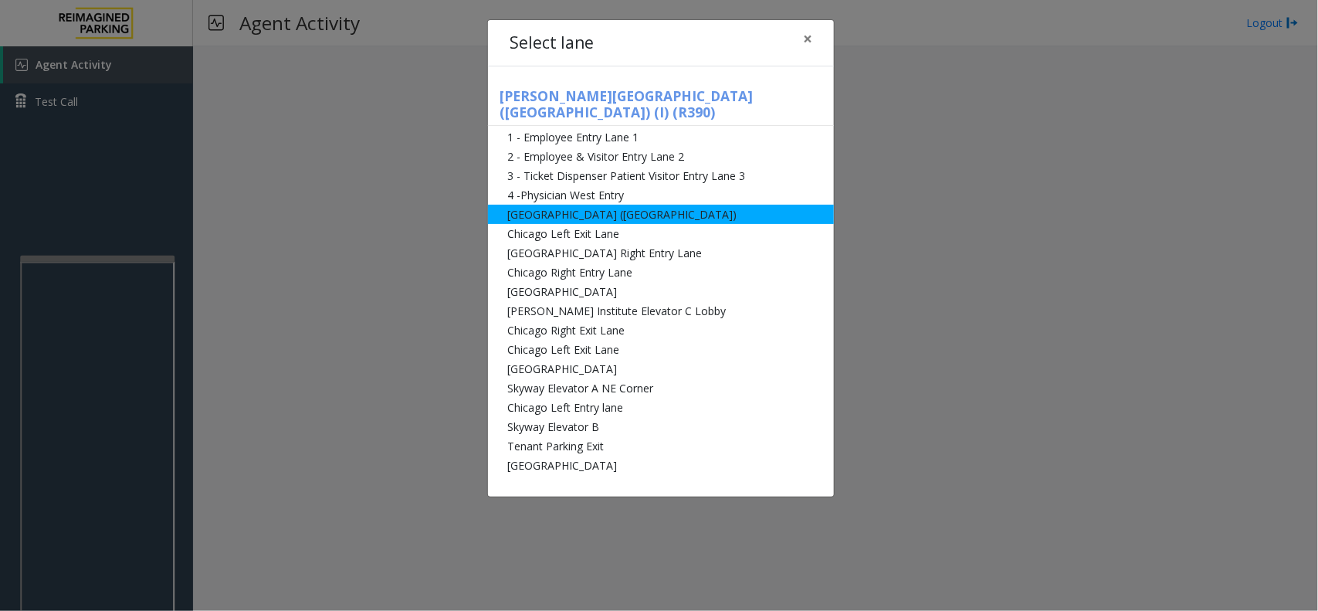
click at [662, 205] on li "[GEOGRAPHIC_DATA] ([GEOGRAPHIC_DATA])" at bounding box center [661, 214] width 346 height 19
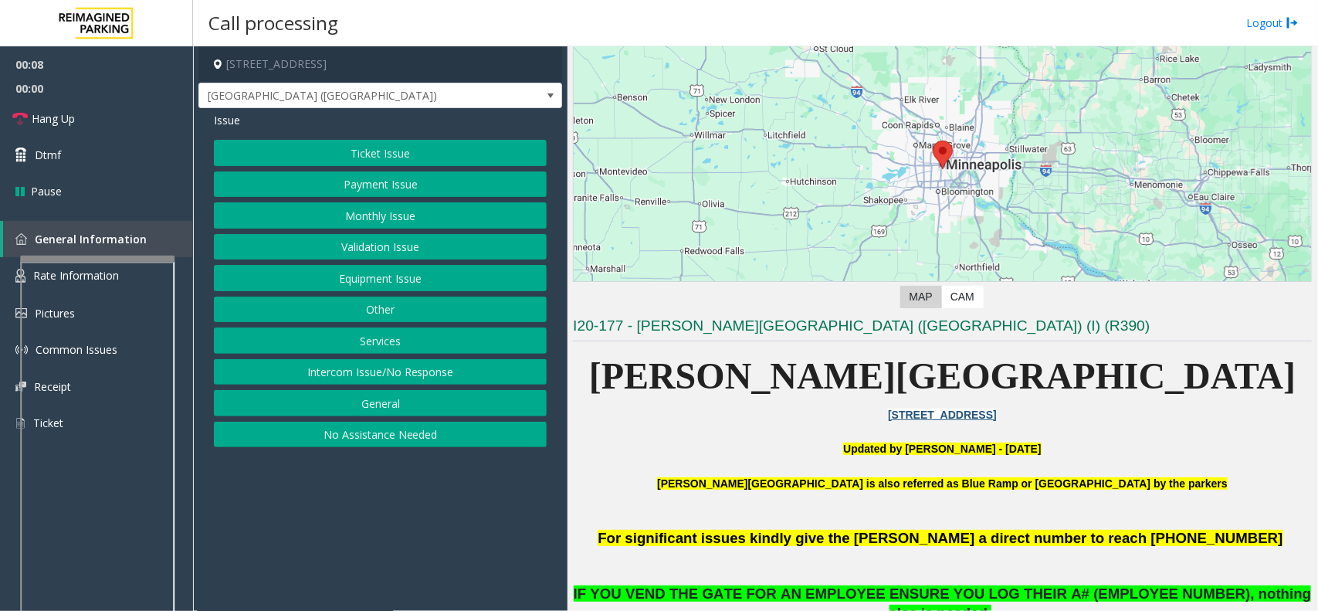
scroll to position [289, 0]
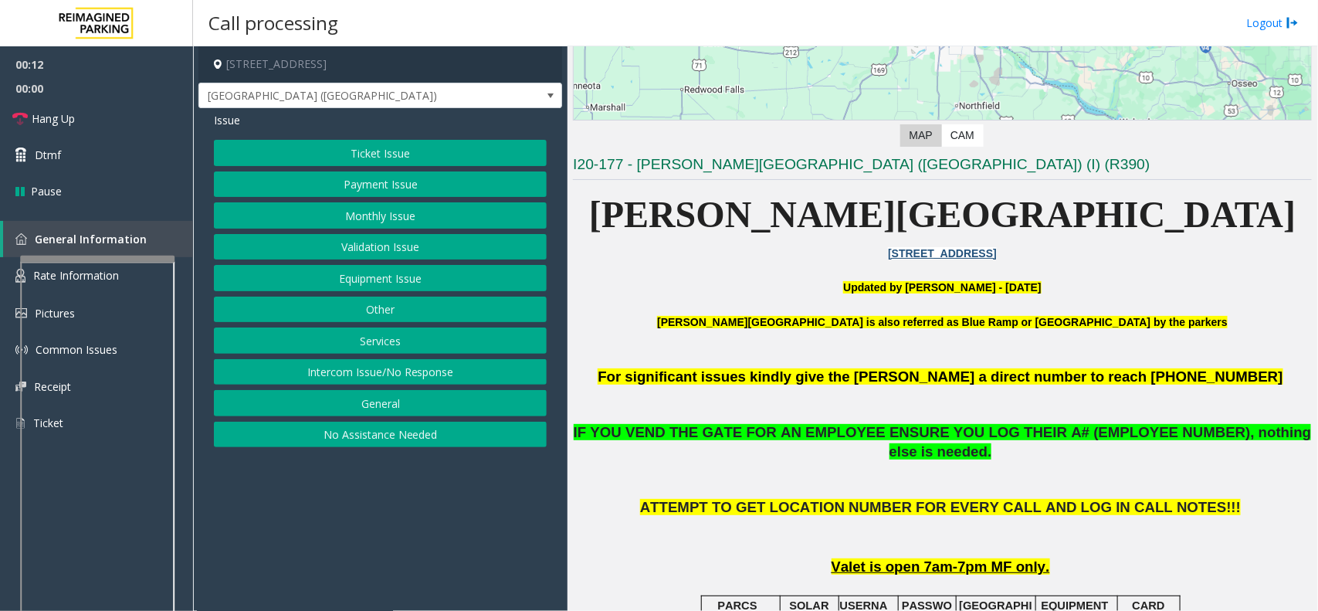
click at [401, 218] on button "Monthly Issue" at bounding box center [380, 215] width 333 height 26
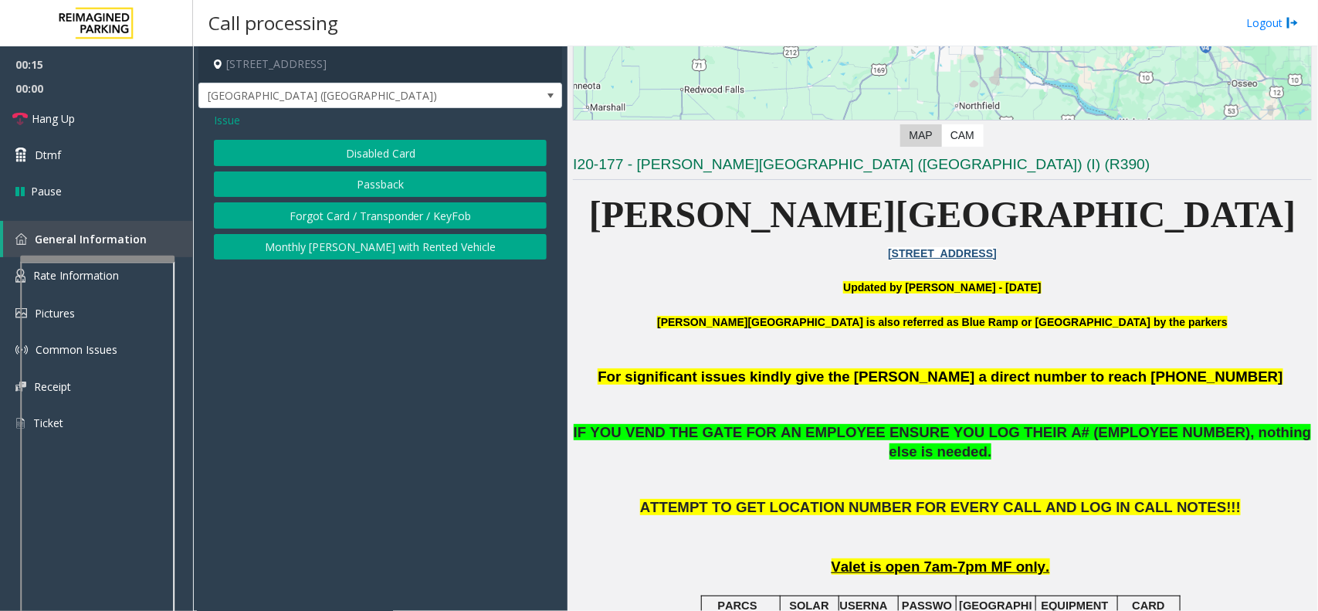
click at [413, 156] on button "Disabled Card" at bounding box center [380, 153] width 333 height 26
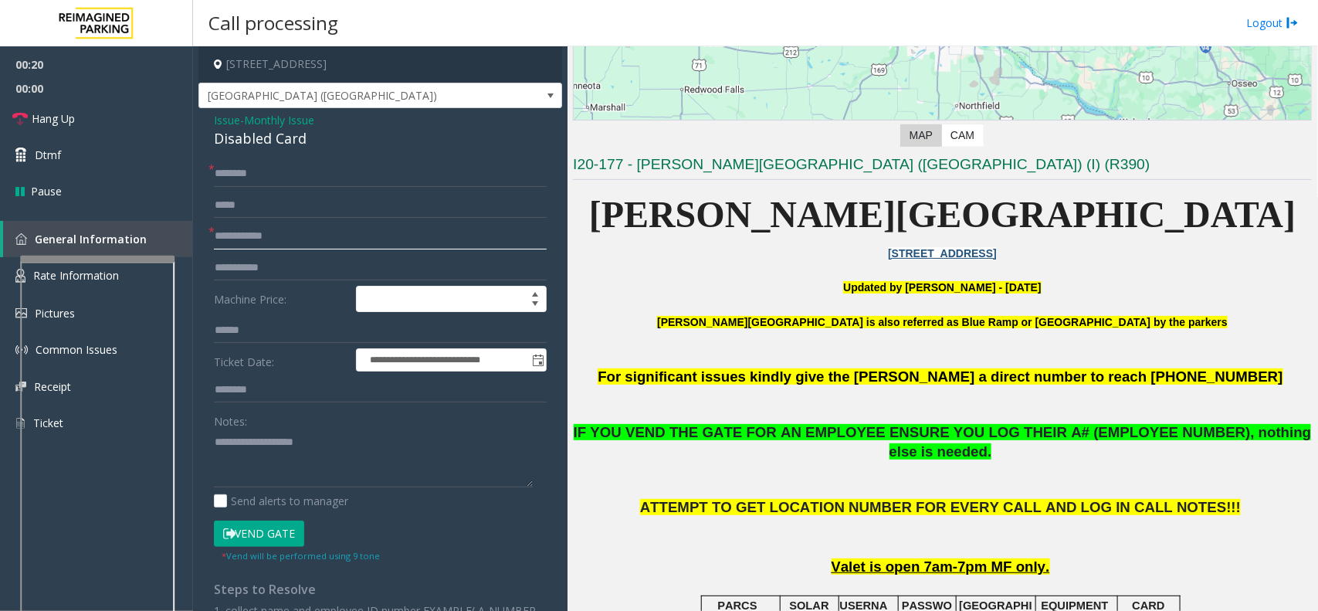
click at [293, 238] on input "text" at bounding box center [380, 236] width 333 height 26
type input "********"
click at [276, 178] on input "text" at bounding box center [380, 174] width 333 height 26
type input "**"
click at [232, 529] on icon at bounding box center [229, 533] width 12 height 11
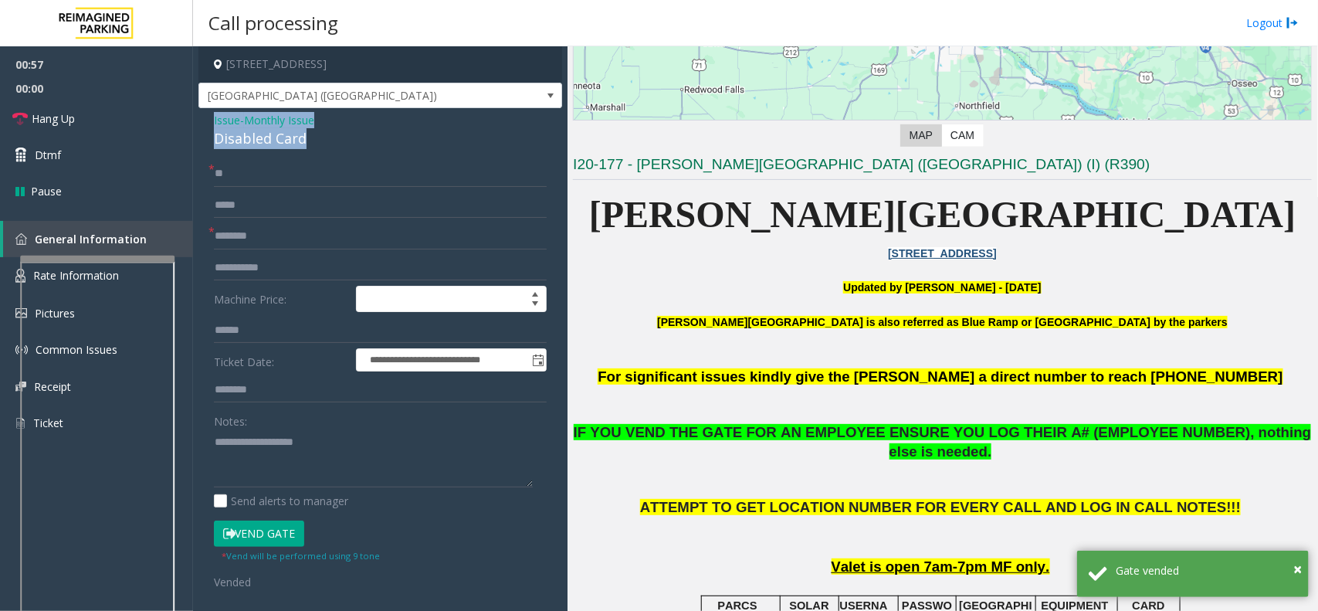
drag, startPoint x: 211, startPoint y: 120, endPoint x: 309, endPoint y: 144, distance: 100.9
click at [313, 143] on div "**********" at bounding box center [380, 505] width 364 height 795
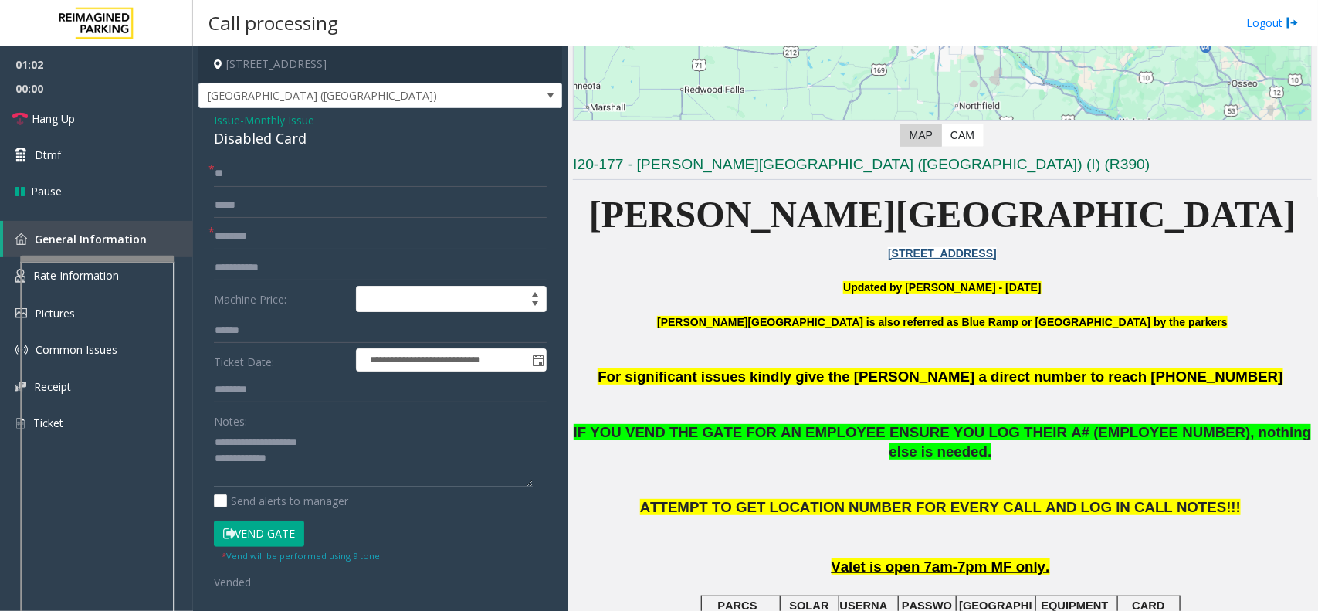
click at [305, 463] on textarea at bounding box center [373, 458] width 319 height 58
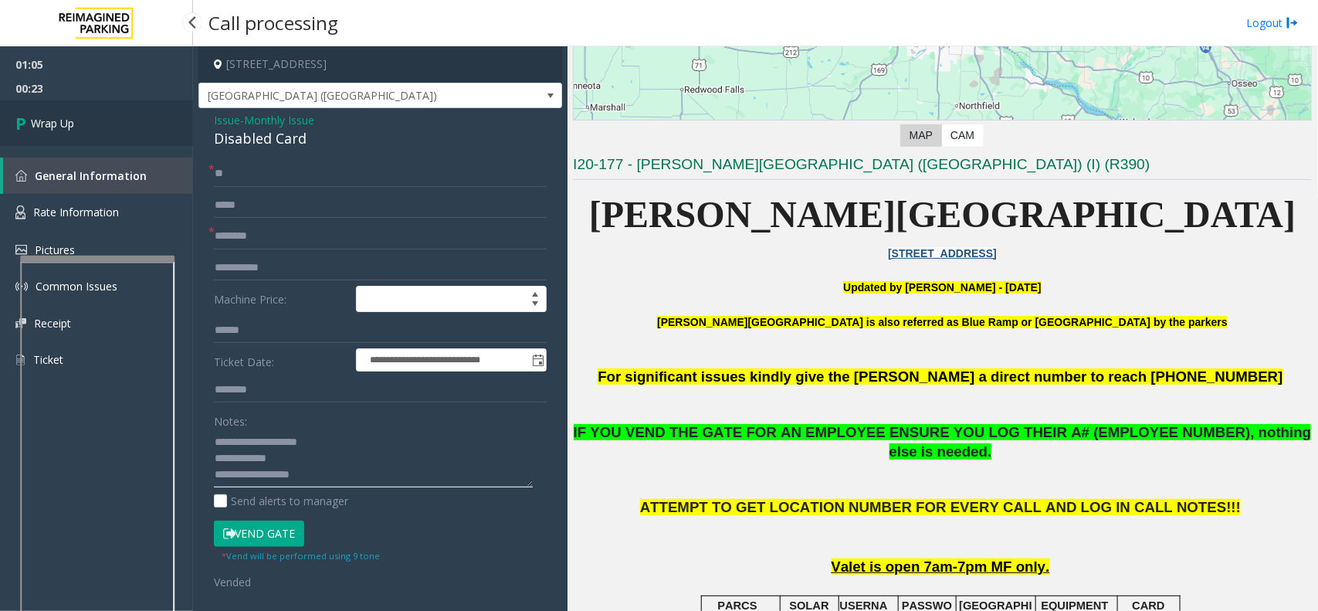
type textarea "**********"
click at [108, 122] on link "Wrap Up" at bounding box center [96, 123] width 193 height 46
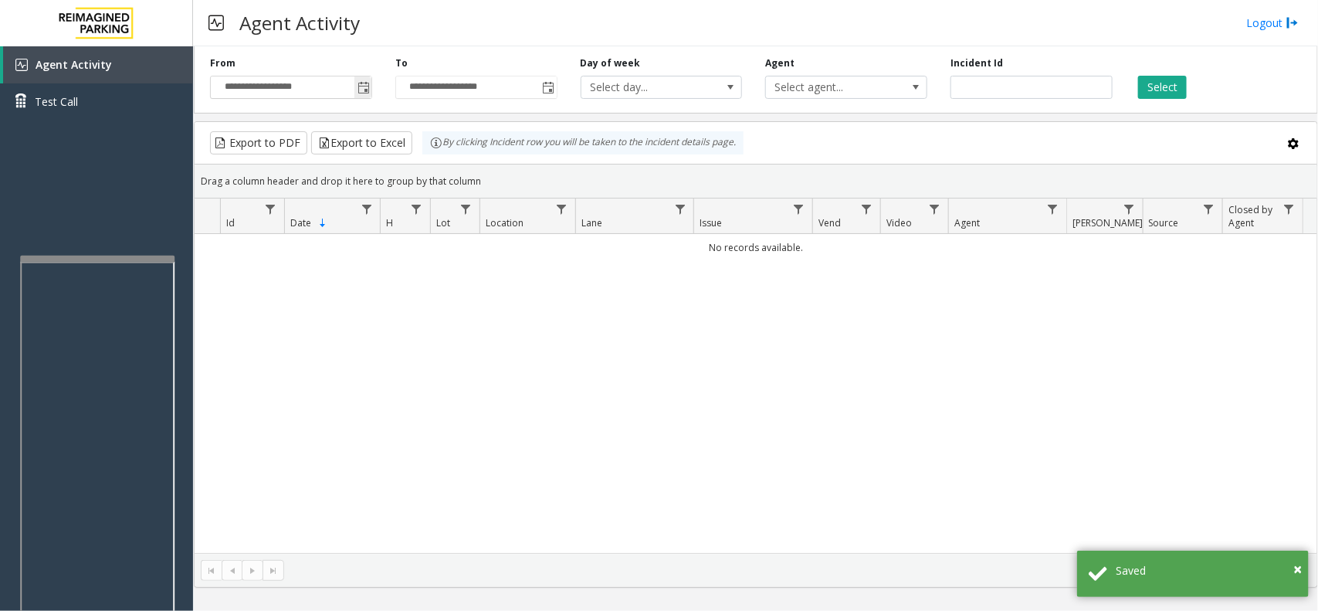
click at [371, 85] on span "Toggle popup" at bounding box center [362, 87] width 17 height 25
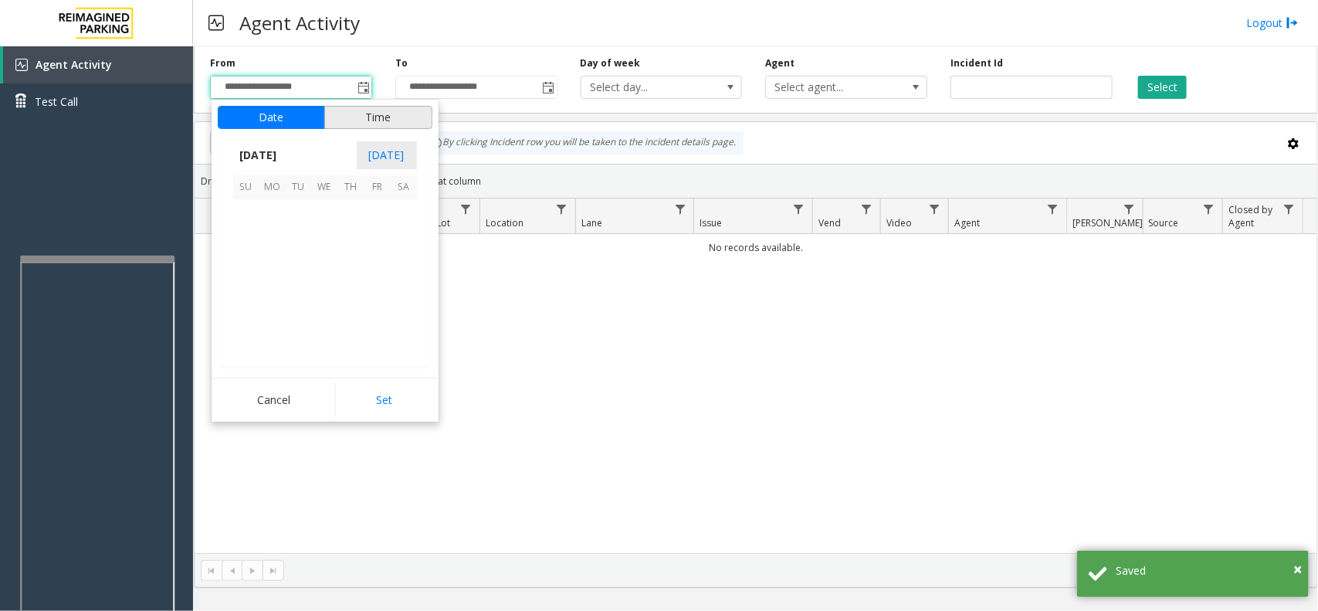
scroll to position [276750, 0]
click at [348, 272] on span "14" at bounding box center [351, 265] width 26 height 26
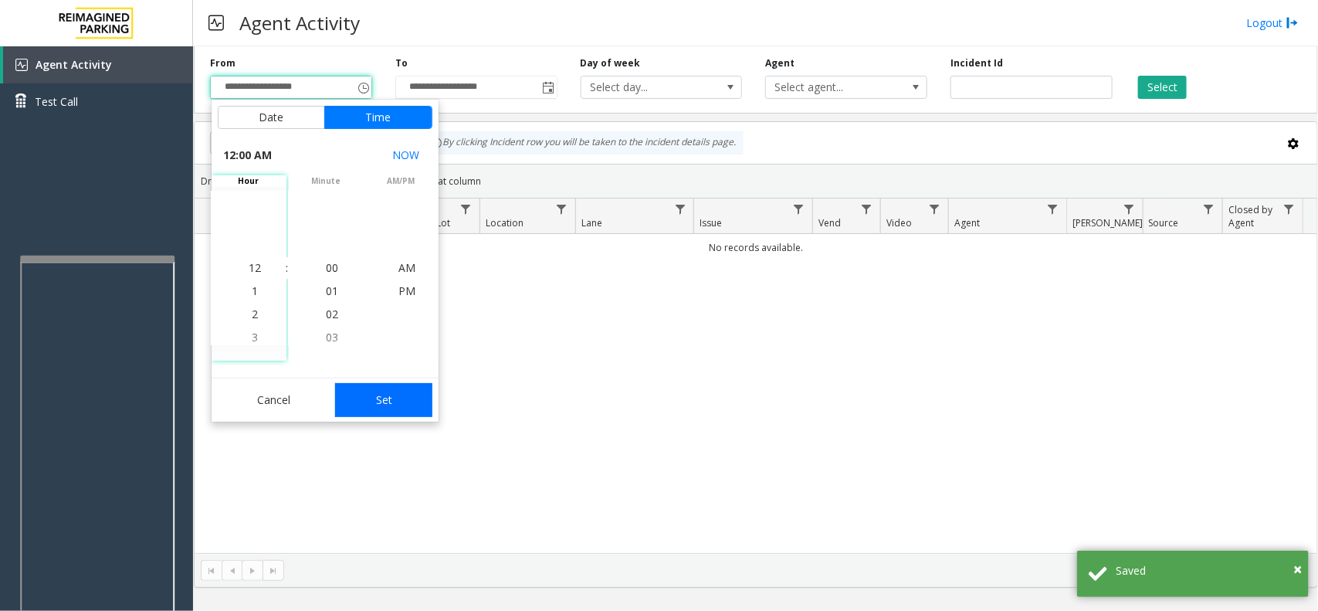
click at [380, 390] on button "Set" at bounding box center [383, 400] width 97 height 34
type input "**********"
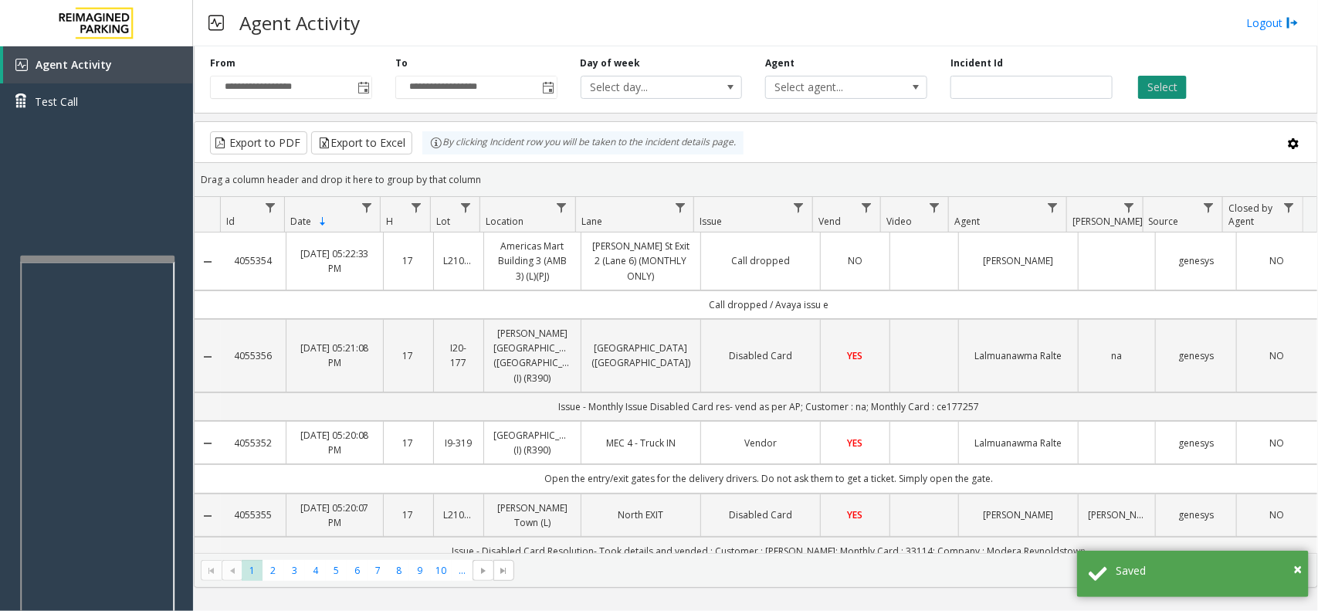
click at [1177, 93] on button "Select" at bounding box center [1162, 87] width 49 height 23
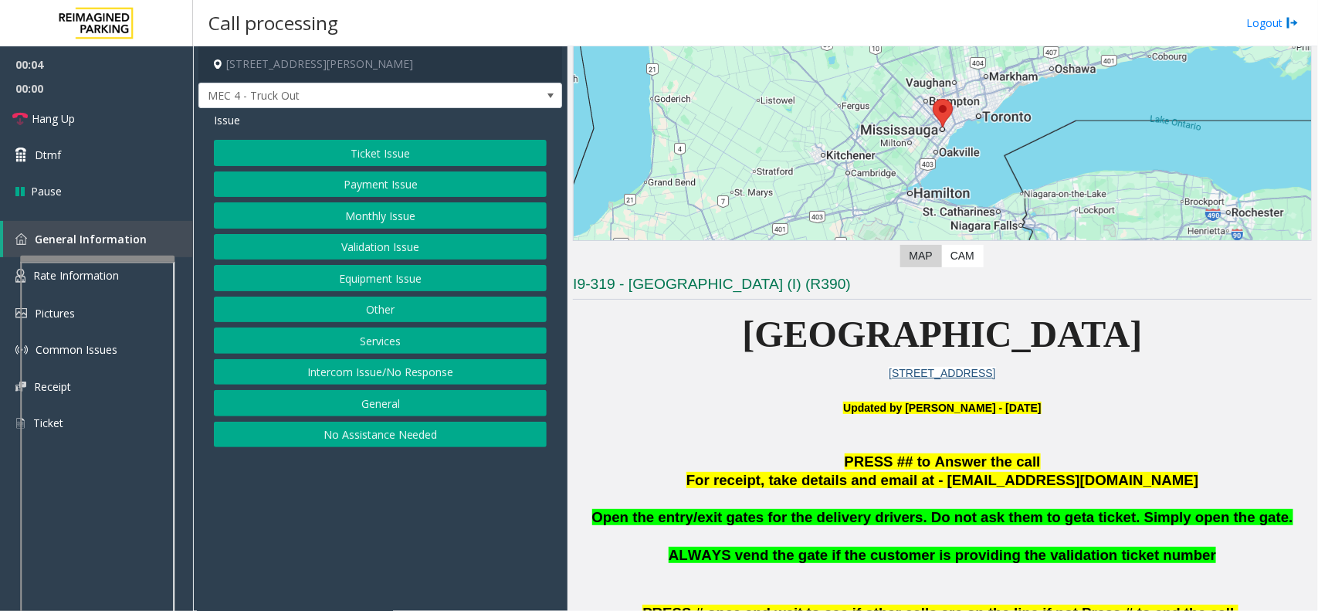
scroll to position [193, 0]
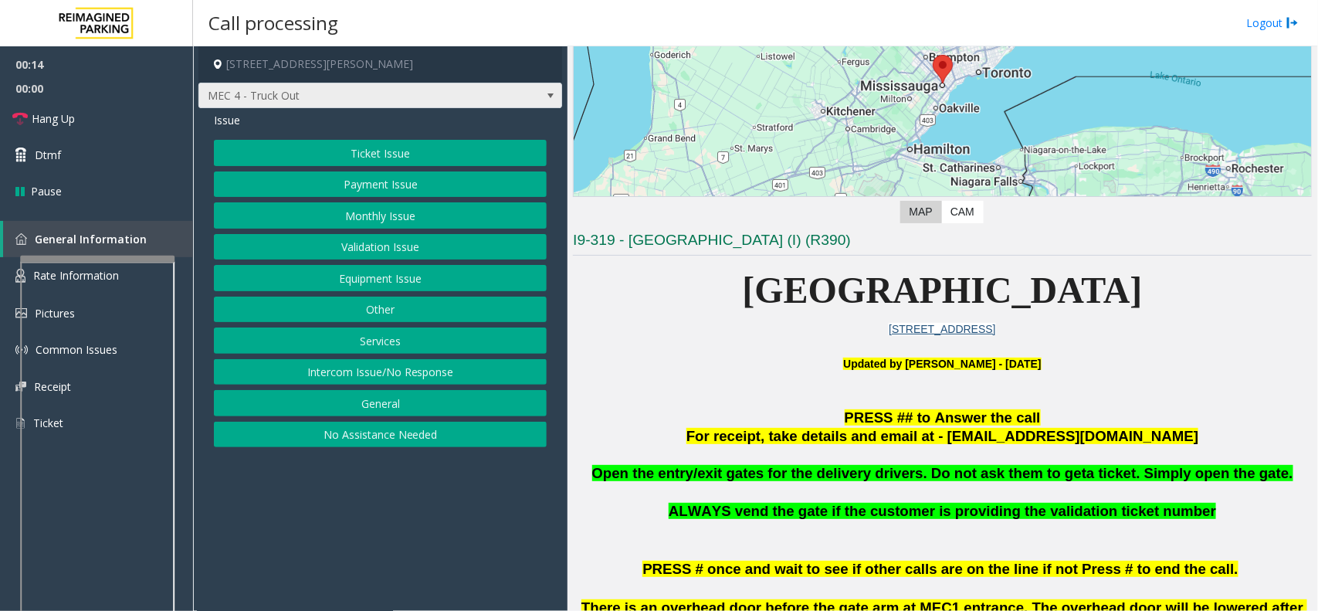
click at [548, 94] on span at bounding box center [550, 96] width 12 height 12
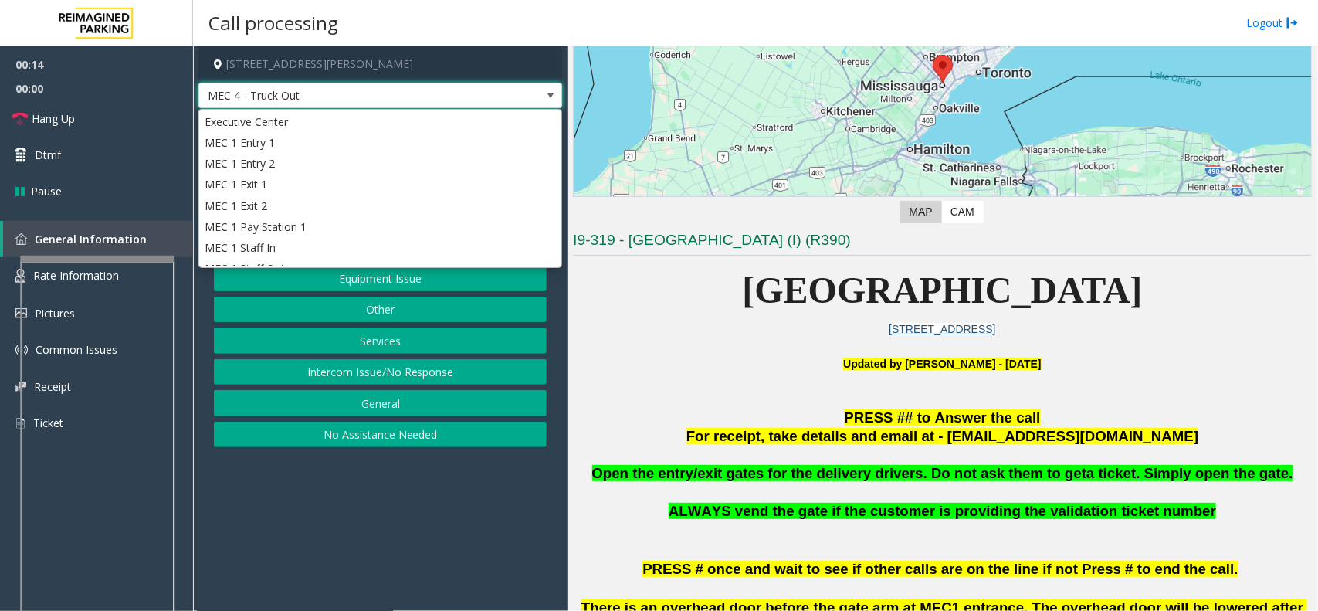
scroll to position [700, 0]
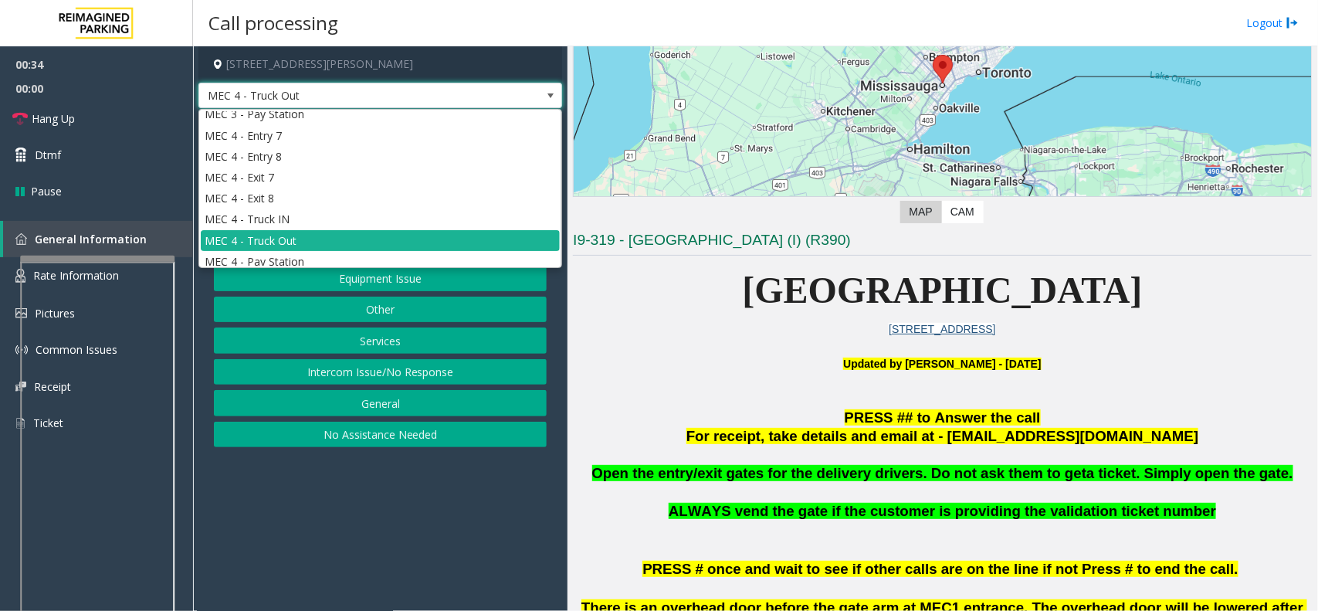
click at [554, 90] on span at bounding box center [550, 96] width 12 height 12
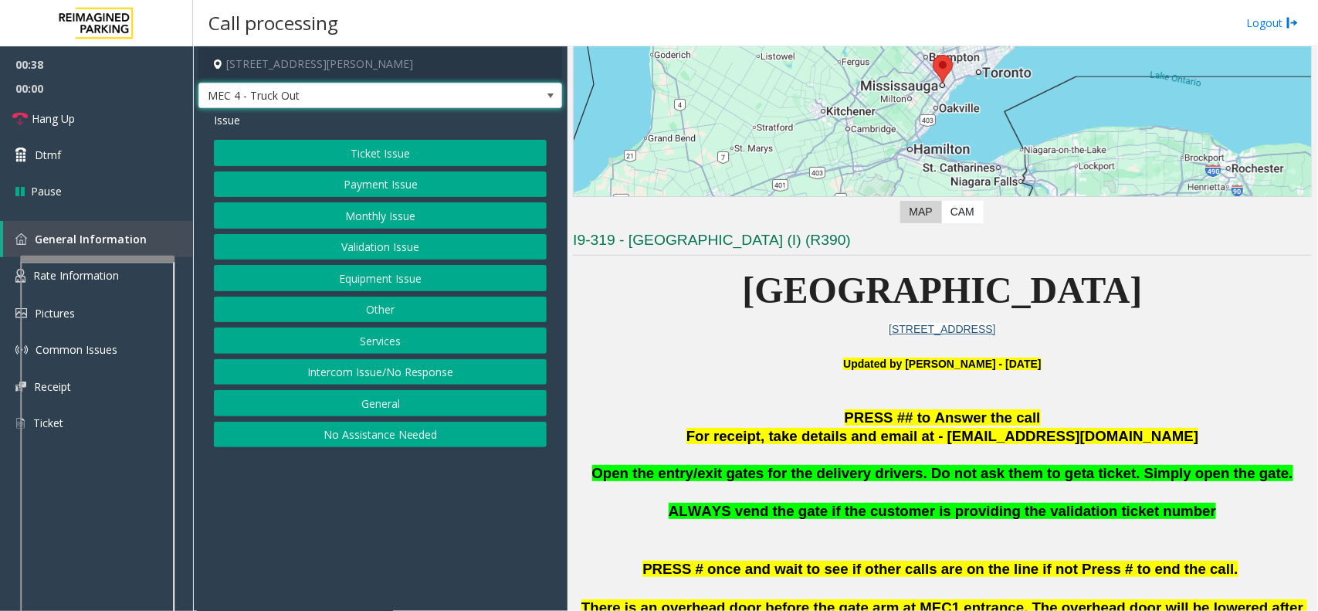
click at [425, 345] on button "Services" at bounding box center [380, 340] width 333 height 26
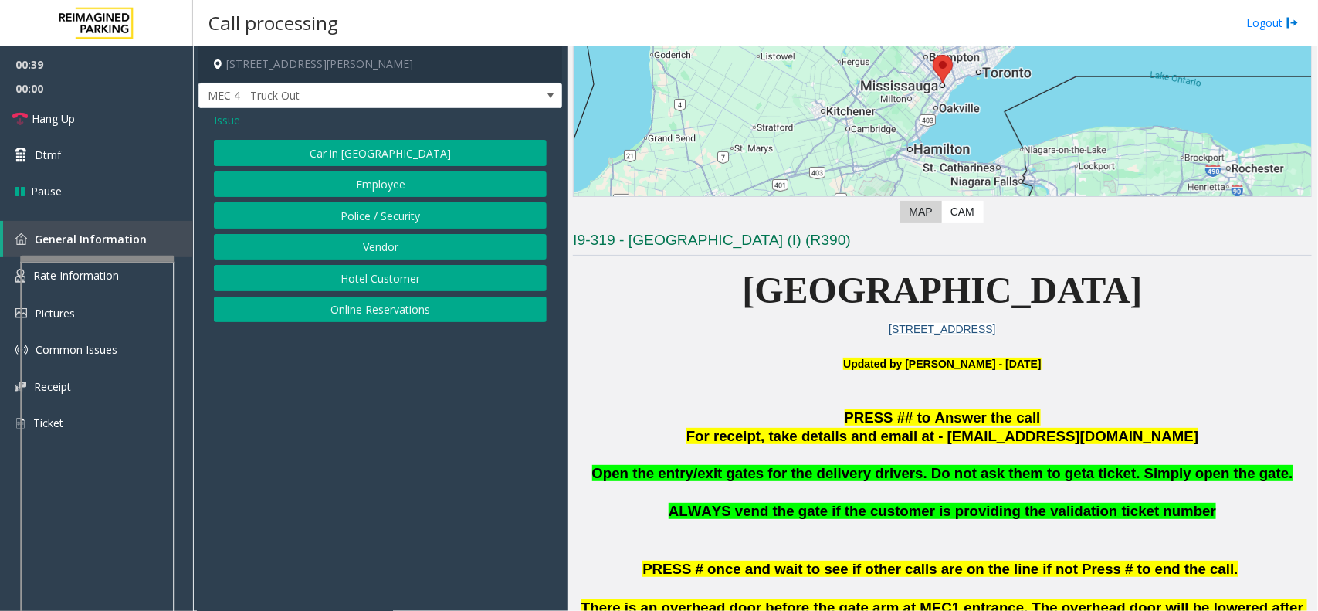
click at [405, 249] on button "Vendor" at bounding box center [380, 247] width 333 height 26
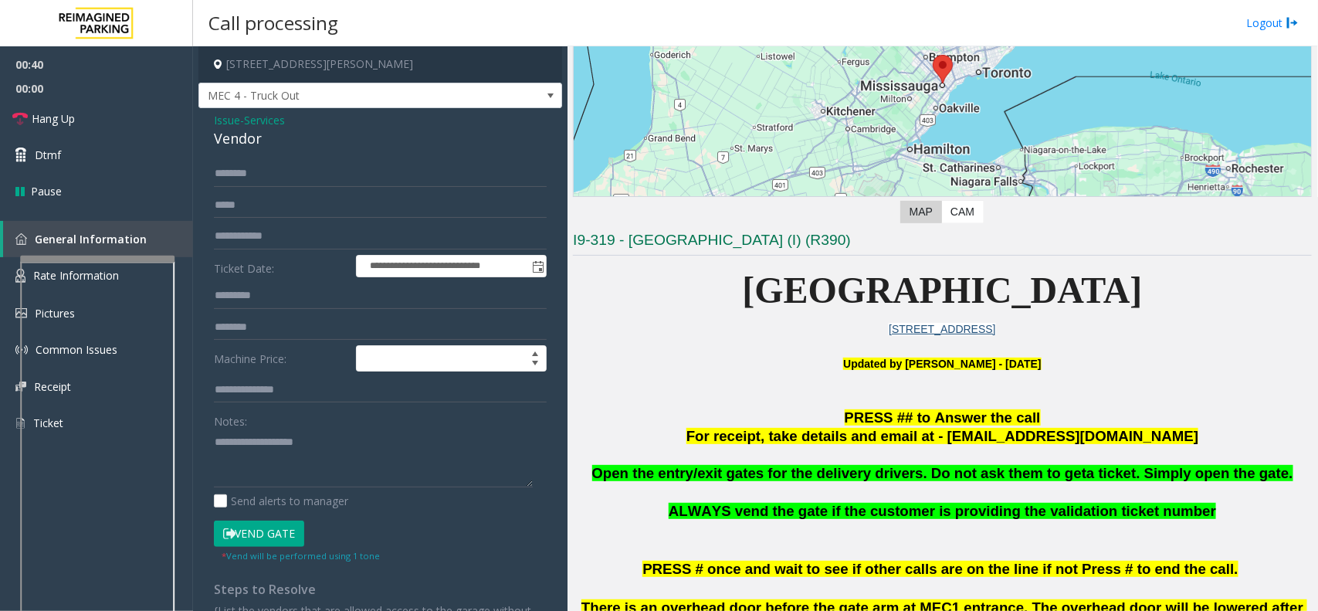
click at [279, 522] on button "Vend Gate" at bounding box center [259, 533] width 90 height 26
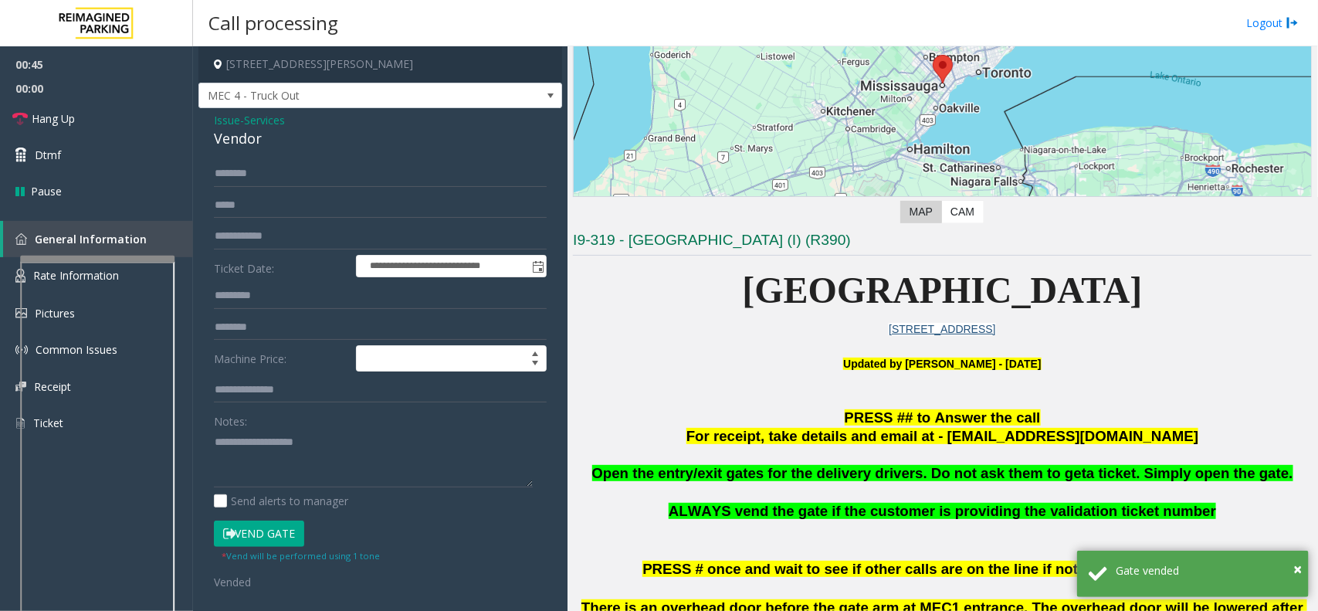
click at [719, 473] on span "Open the entry/exit gates for the delivery drivers. Do not ask them to get" at bounding box center [839, 473] width 495 height 16
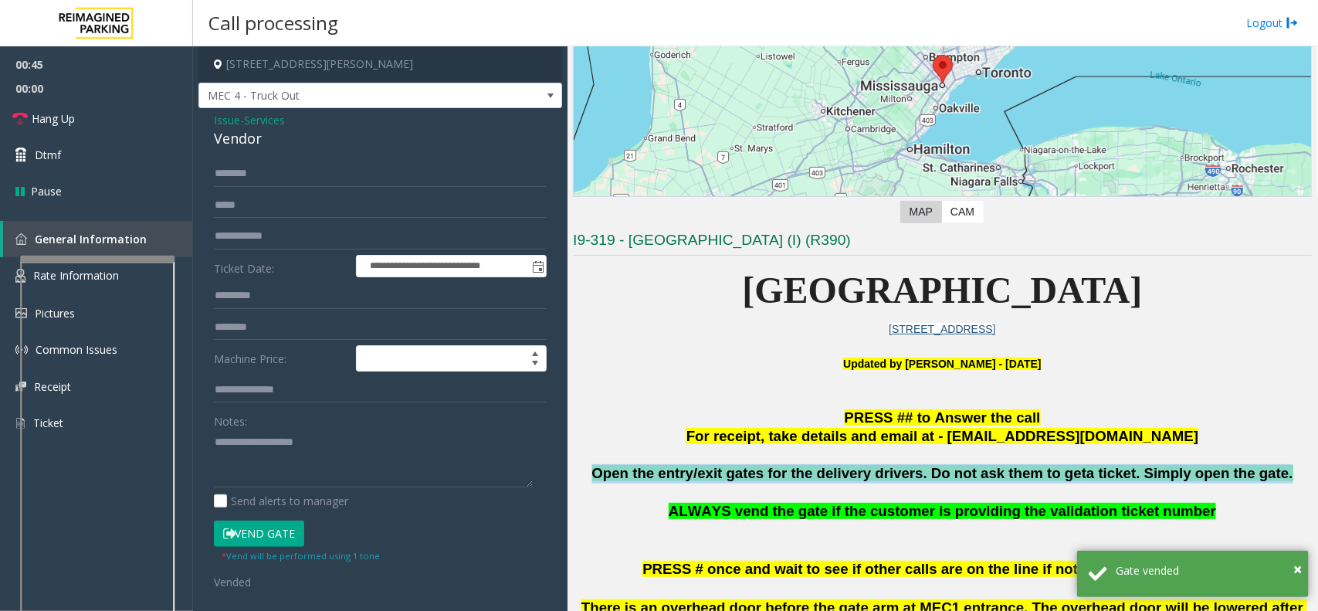
click at [719, 473] on span "Open the entry/exit gates for the delivery drivers. Do not ask them to get" at bounding box center [839, 473] width 495 height 16
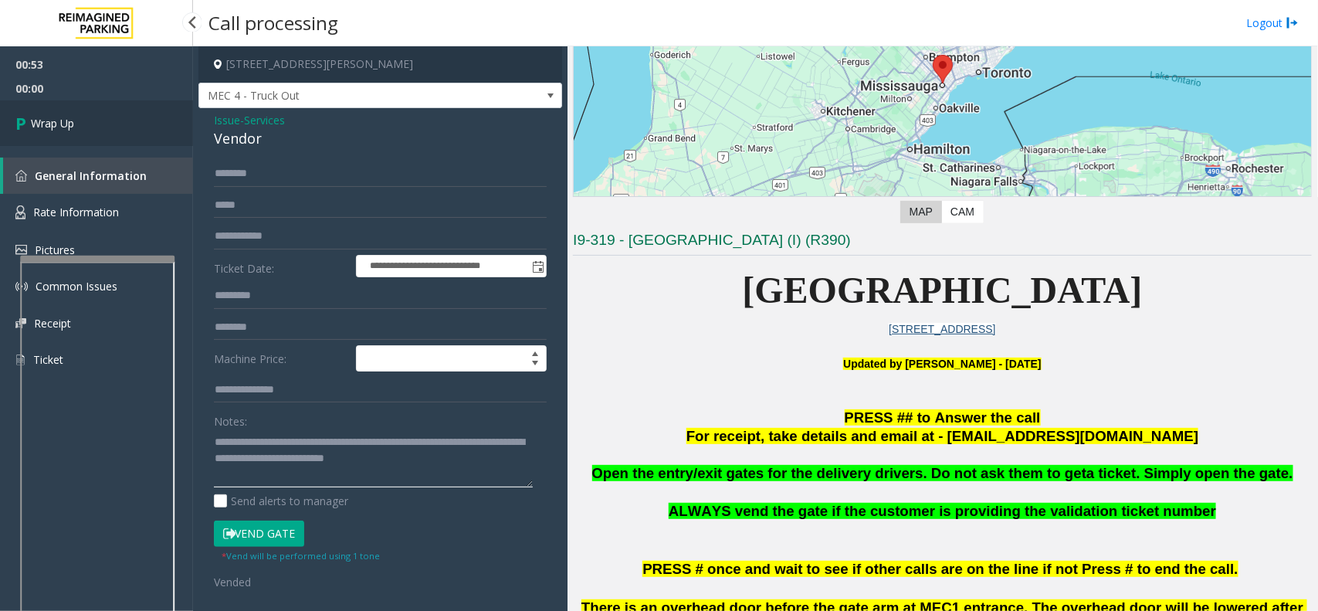
type textarea "**********"
click at [82, 120] on link "Wrap Up" at bounding box center [96, 123] width 193 height 46
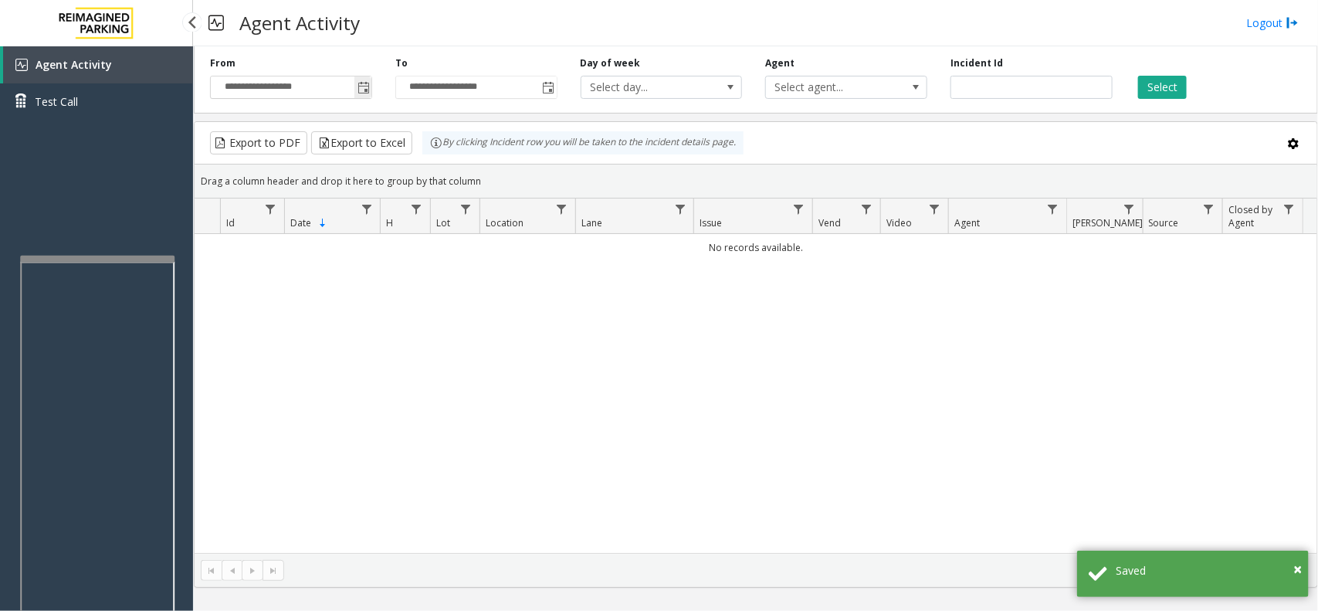
click at [367, 82] on span "Toggle popup" at bounding box center [363, 88] width 12 height 12
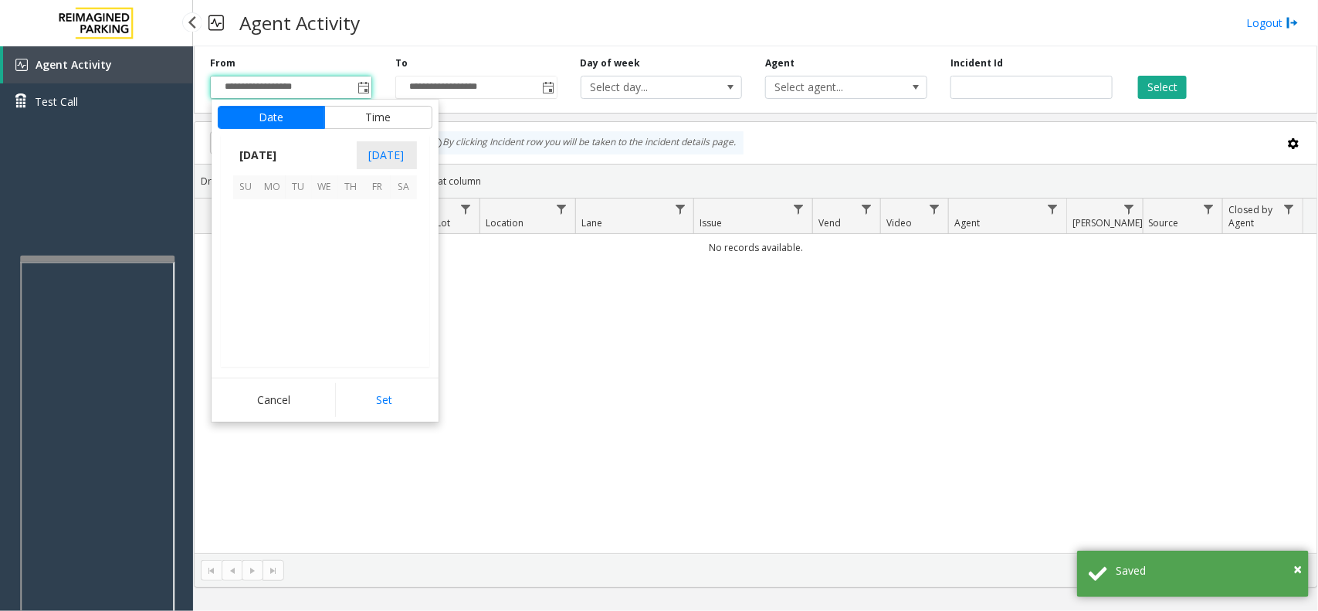
scroll to position [276750, 0]
click at [315, 274] on span "13" at bounding box center [325, 265] width 26 height 26
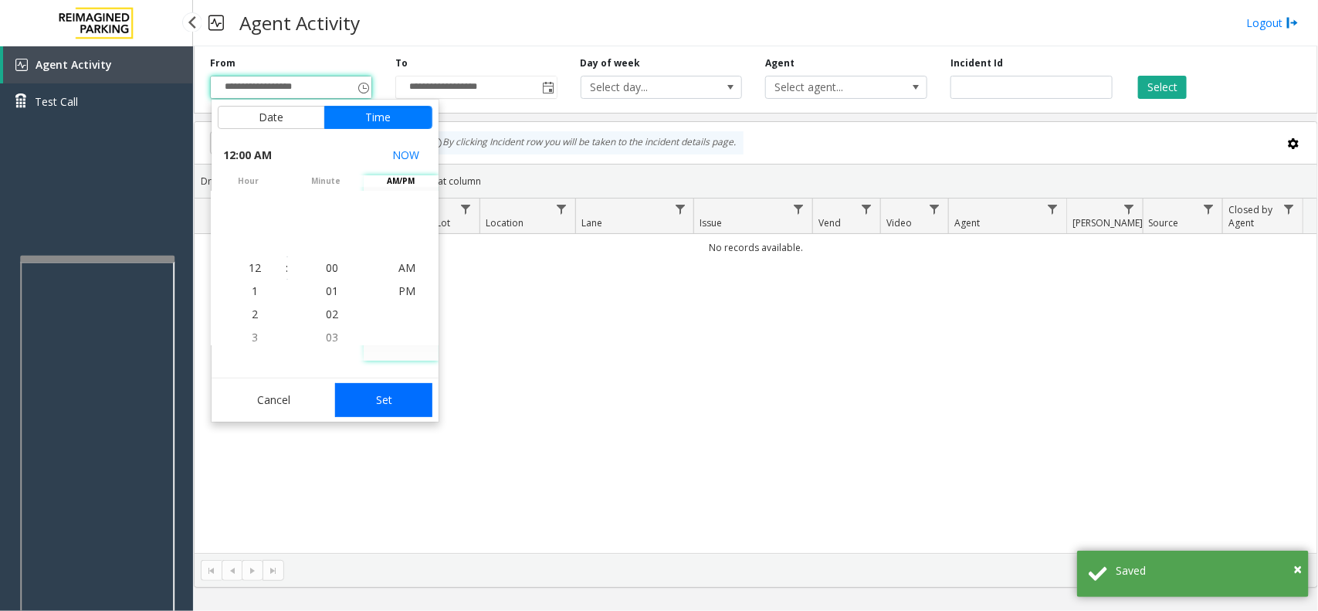
click at [382, 383] on button "Set" at bounding box center [383, 400] width 97 height 34
type input "**********"
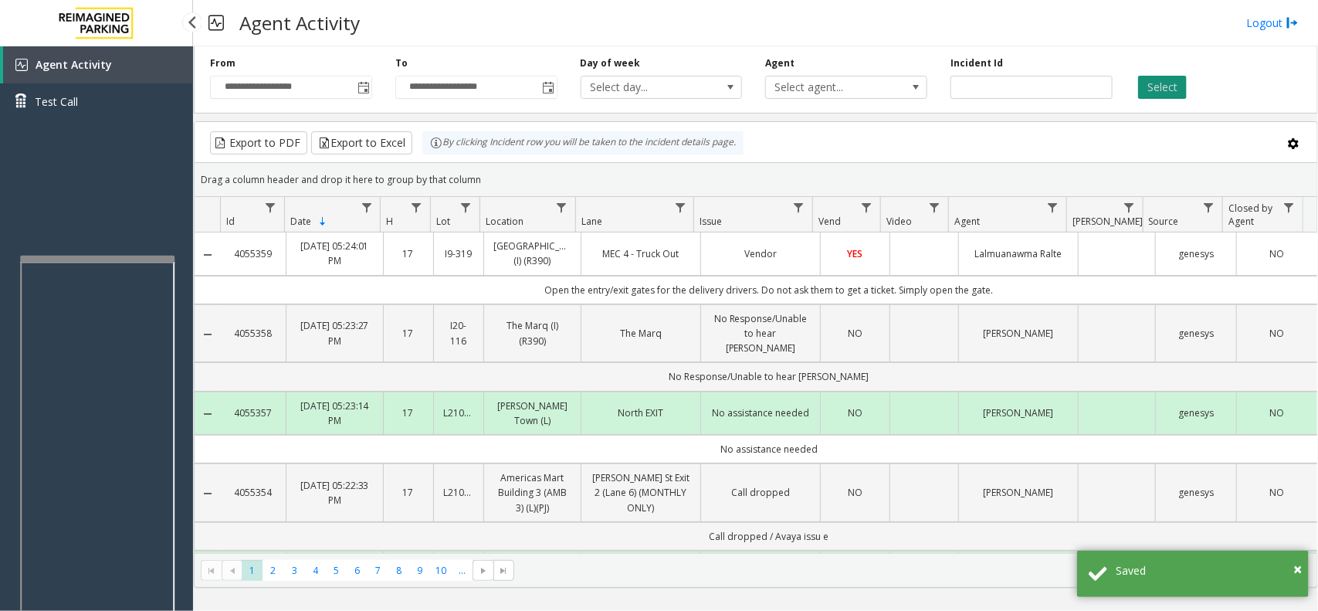
click at [1155, 86] on button "Select" at bounding box center [1162, 87] width 49 height 23
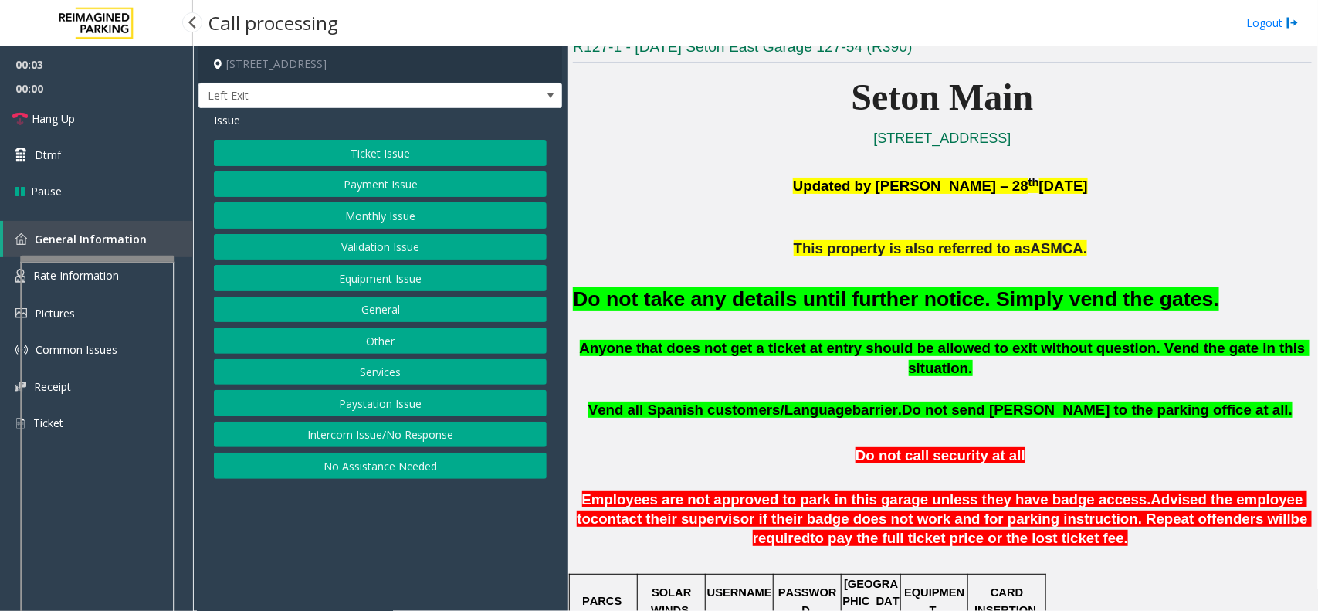
scroll to position [482, 0]
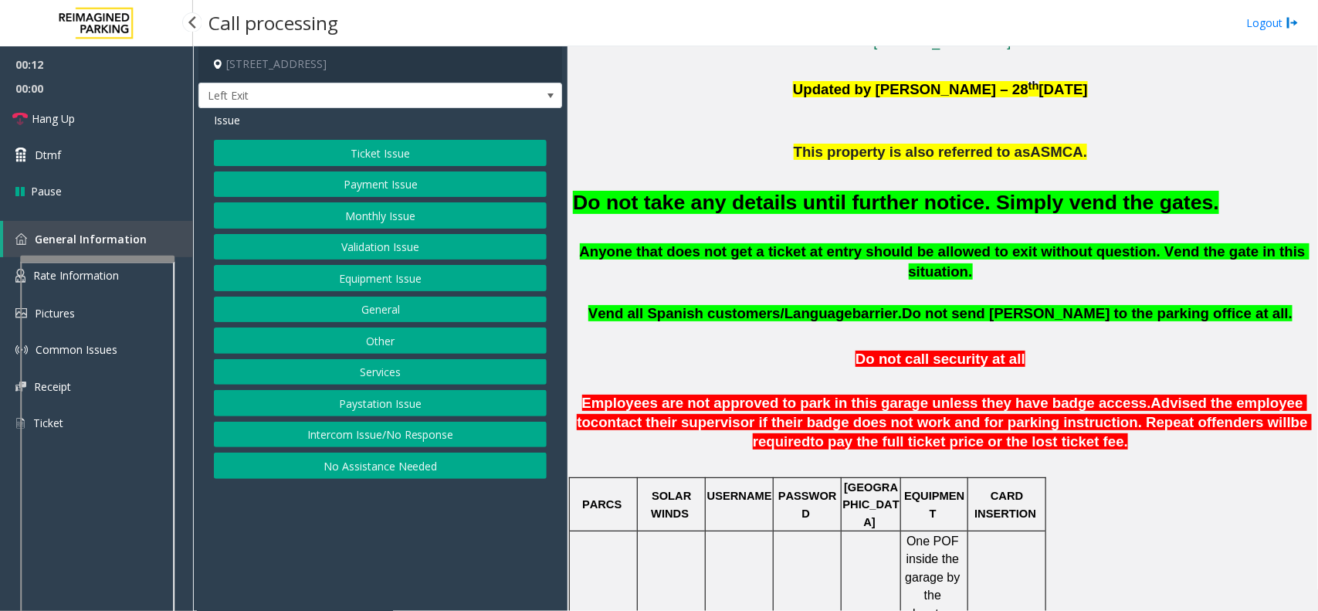
click at [418, 282] on button "Equipment Issue" at bounding box center [380, 278] width 333 height 26
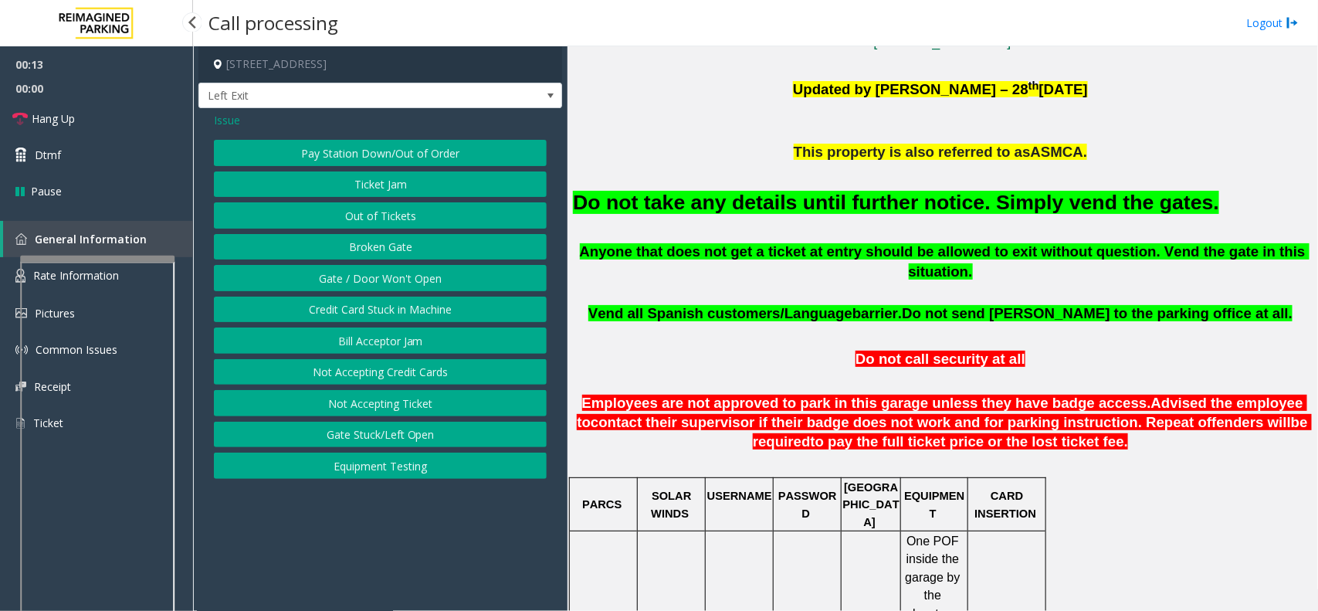
click at [376, 278] on button "Gate / Door Won't Open" at bounding box center [380, 278] width 333 height 26
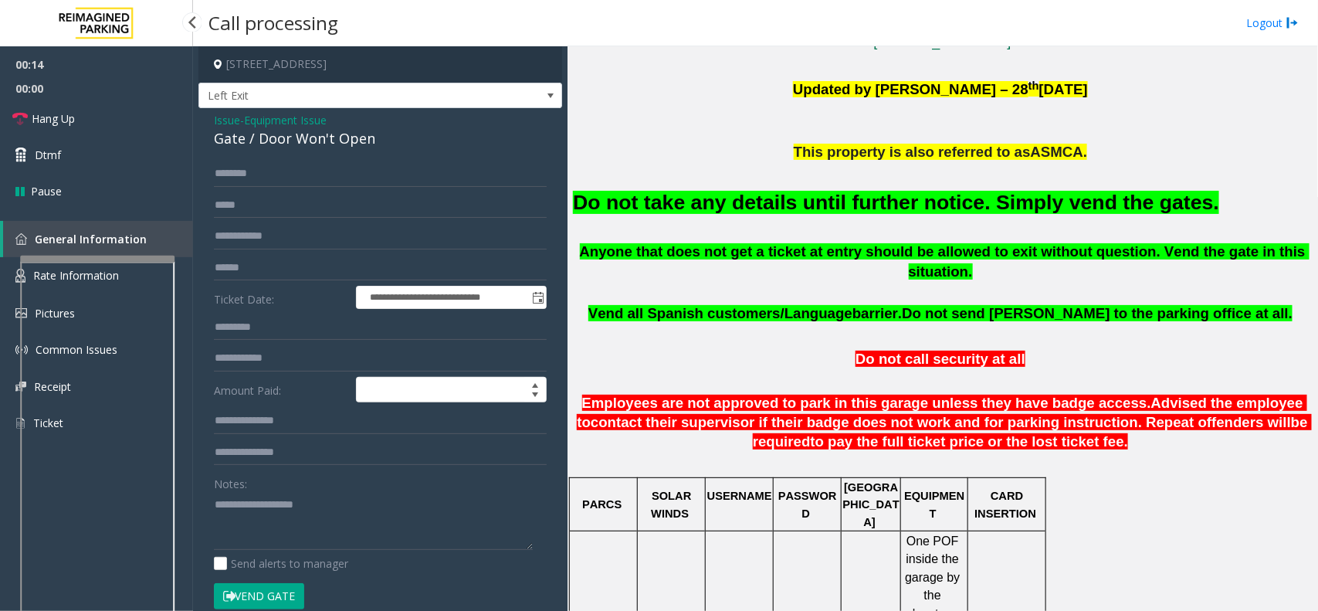
click at [290, 596] on button "Vend Gate" at bounding box center [259, 596] width 90 height 26
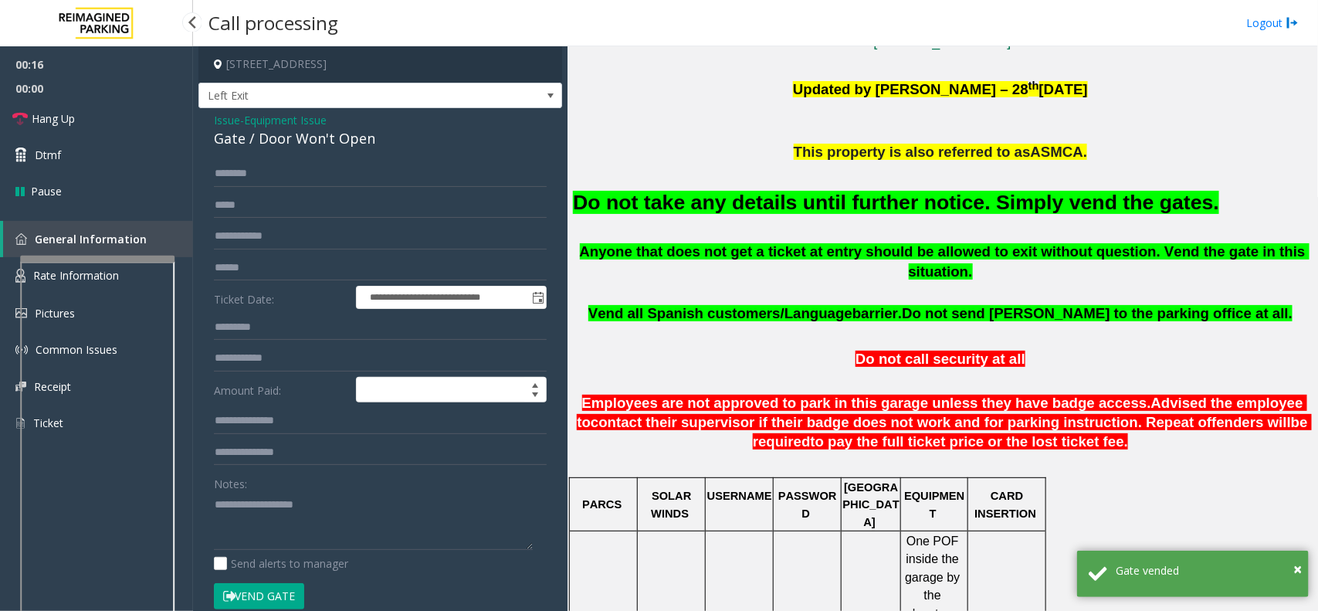
click at [604, 199] on font "Do not take any details until further notice. Simply vend the gates." at bounding box center [896, 202] width 646 height 23
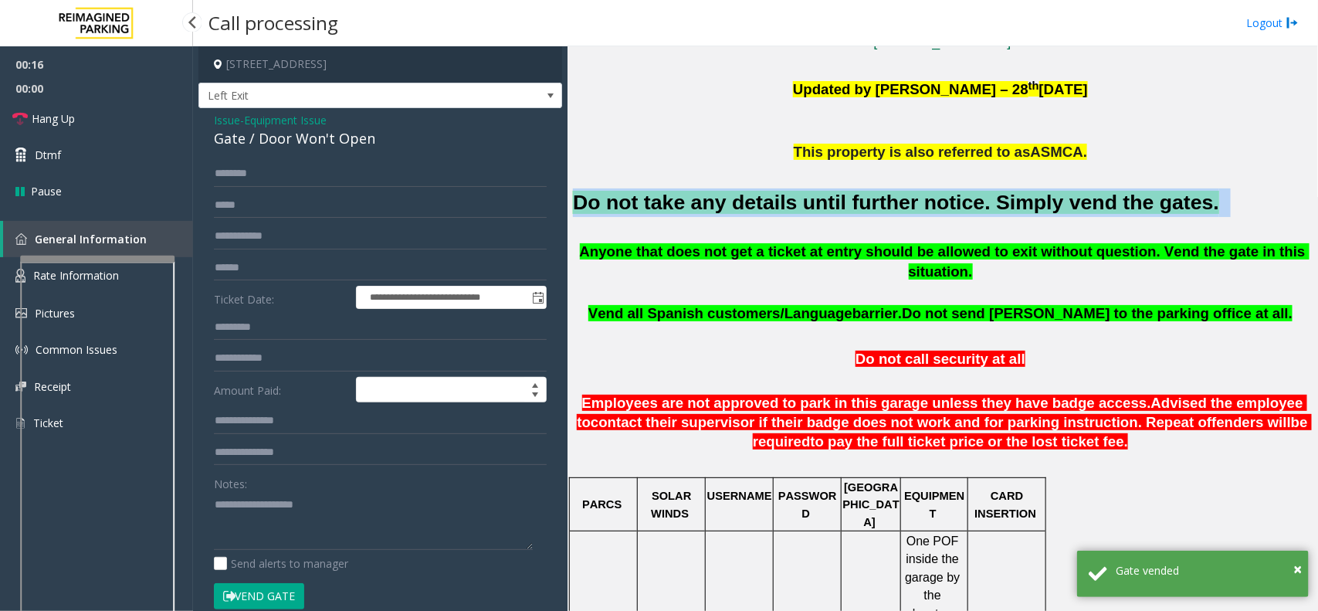
click at [604, 199] on font "Do not take any details until further notice. Simply vend the gates." at bounding box center [896, 202] width 646 height 23
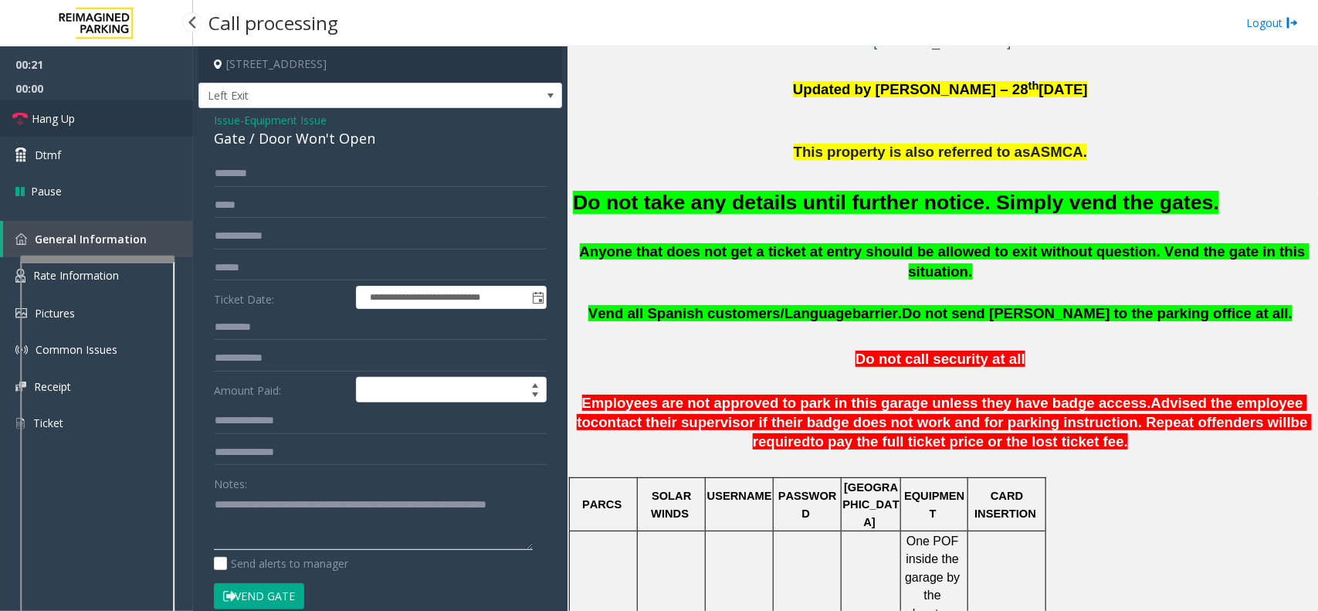
type textarea "**********"
click at [73, 121] on span "Hang Up" at bounding box center [53, 118] width 43 height 16
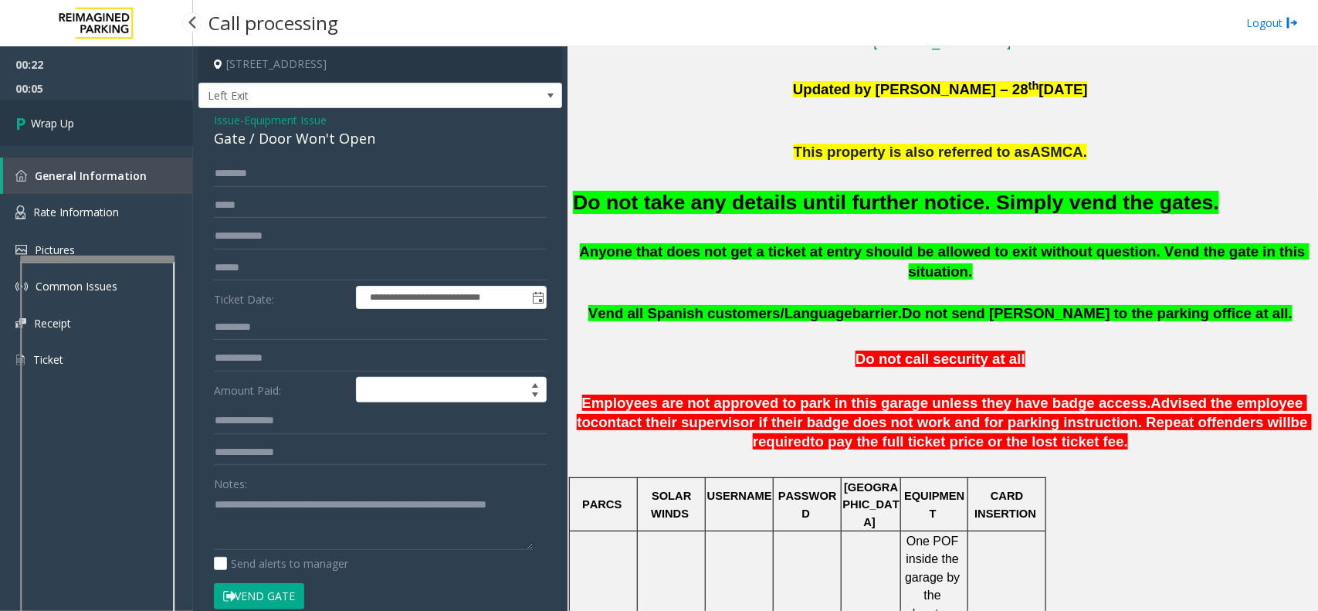
click at [98, 124] on link "Wrap Up" at bounding box center [96, 123] width 193 height 46
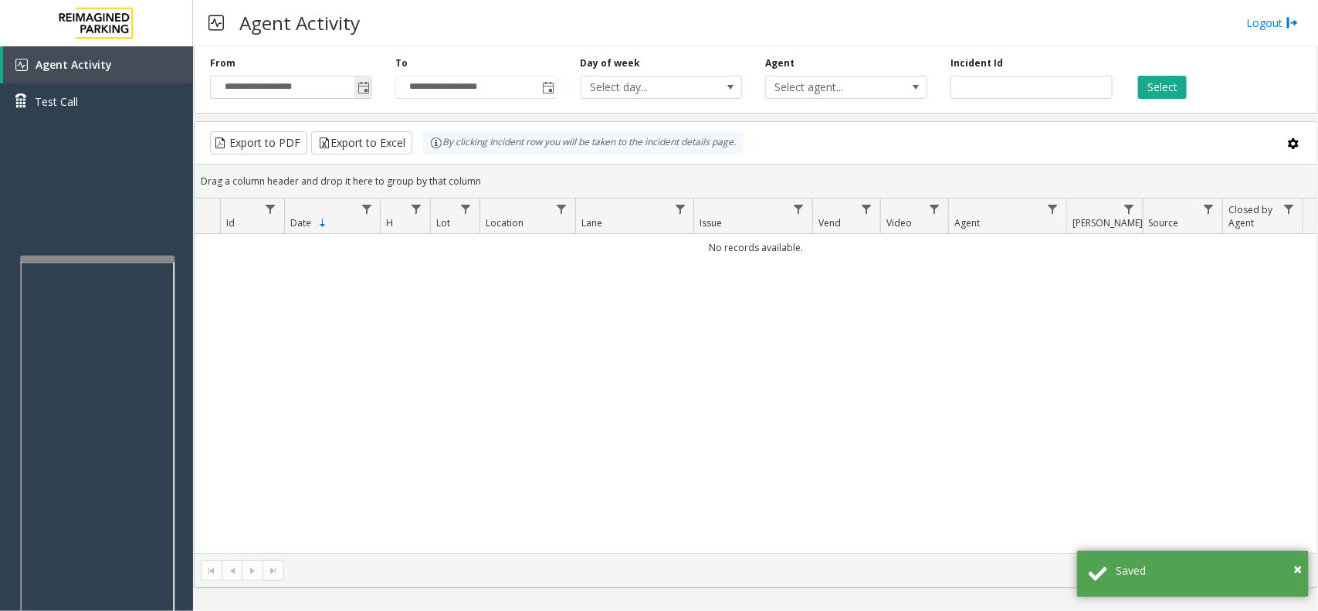
click at [364, 90] on span "Toggle popup" at bounding box center [363, 88] width 12 height 12
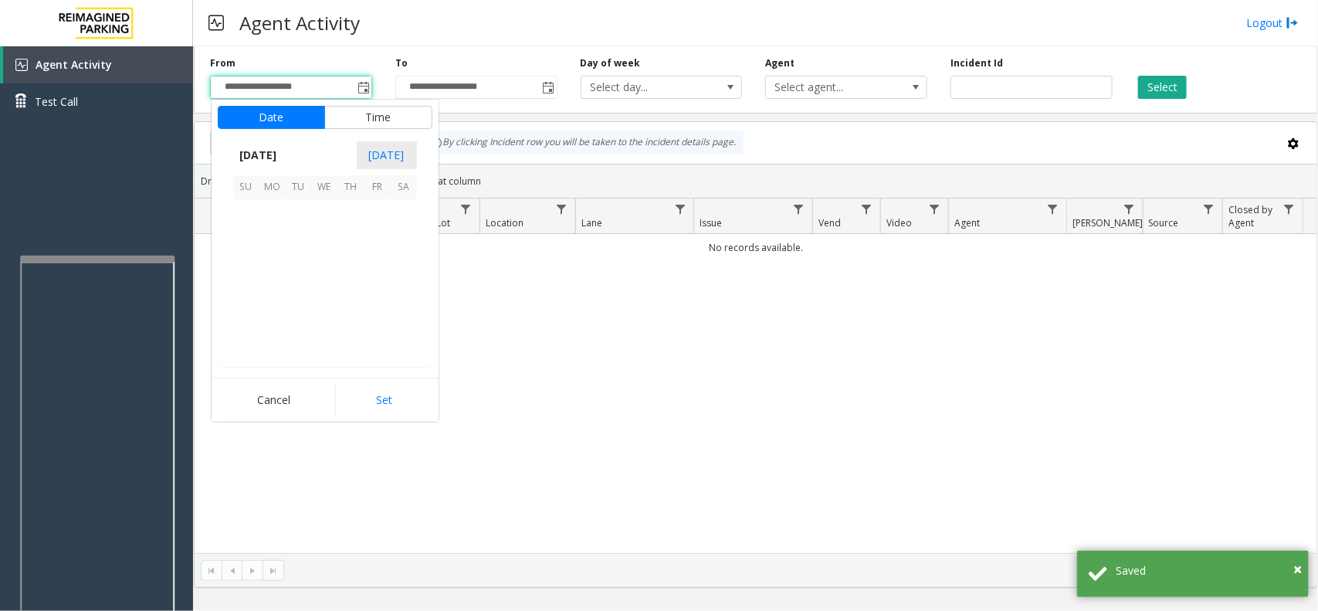
scroll to position [276750, 0]
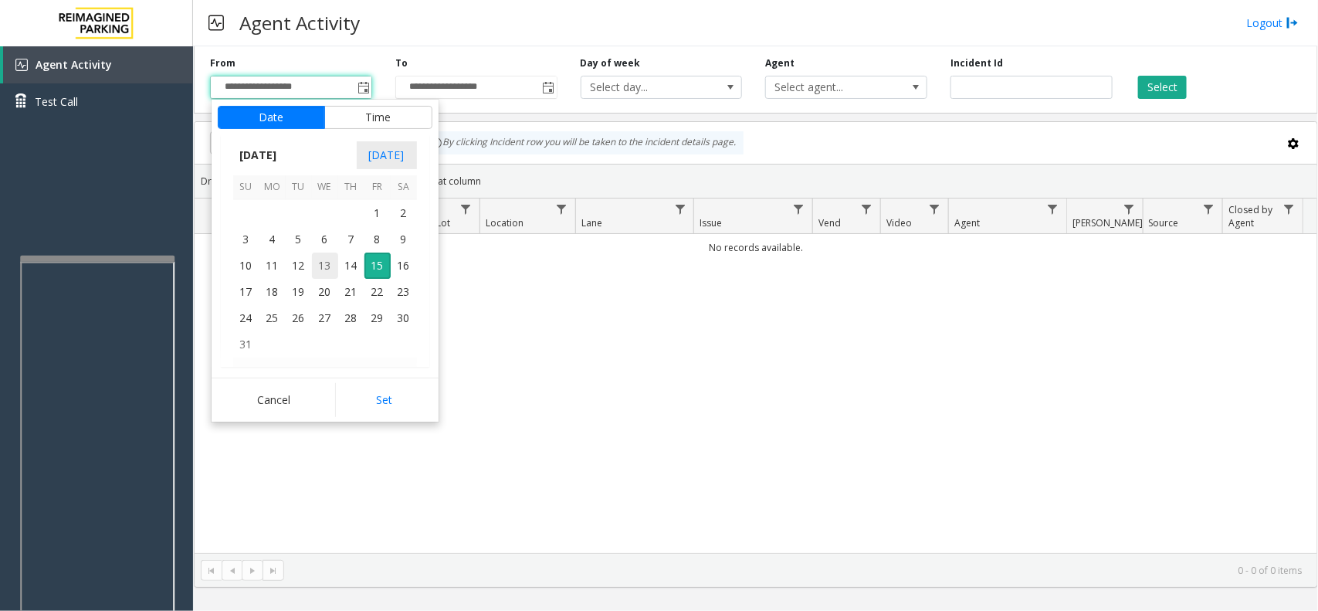
click at [326, 268] on span "13" at bounding box center [325, 265] width 26 height 26
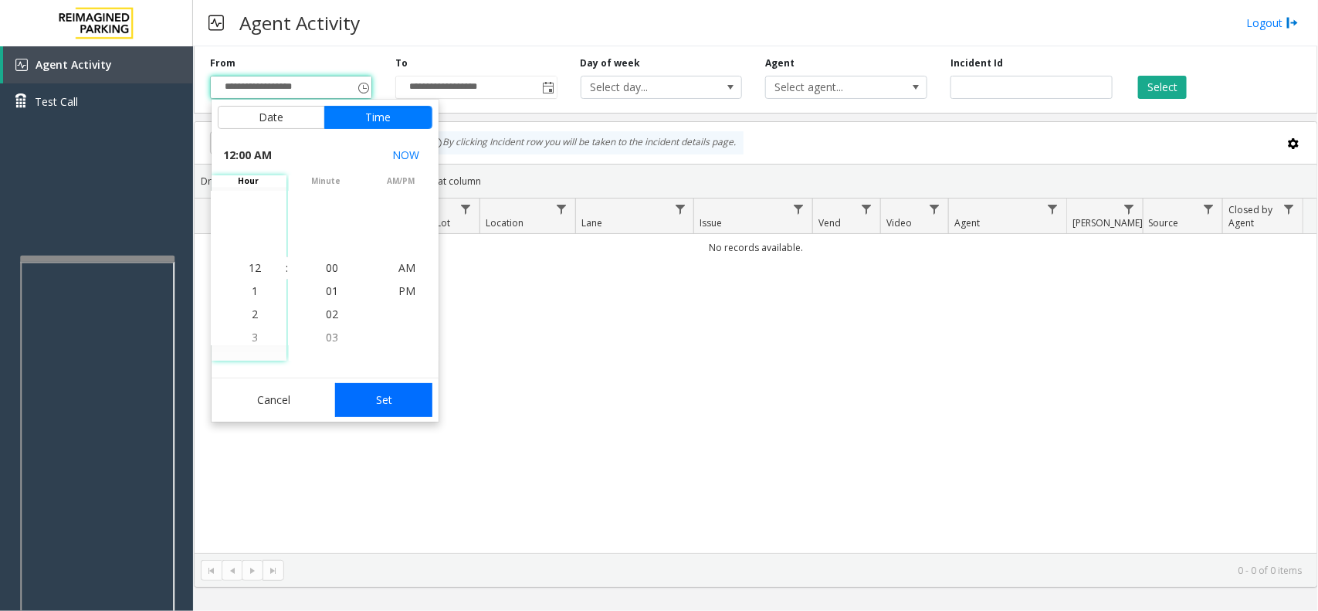
click at [388, 396] on button "Set" at bounding box center [383, 400] width 97 height 34
type input "**********"
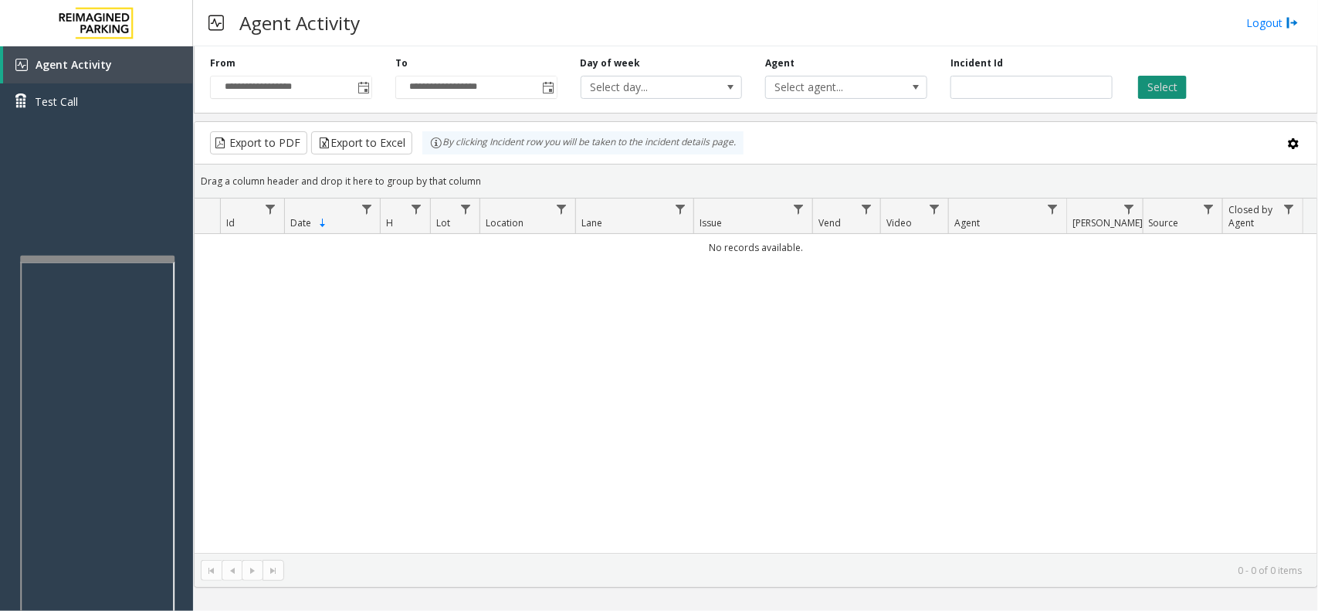
click at [1140, 80] on button "Select" at bounding box center [1162, 87] width 49 height 23
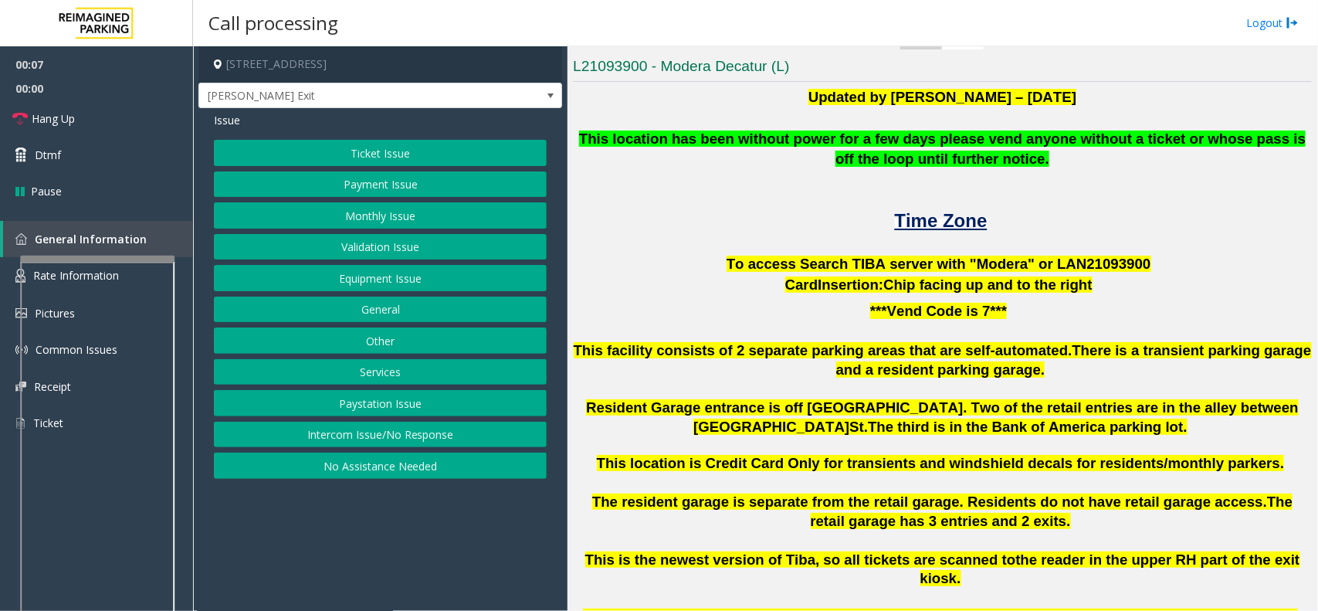
scroll to position [307, 0]
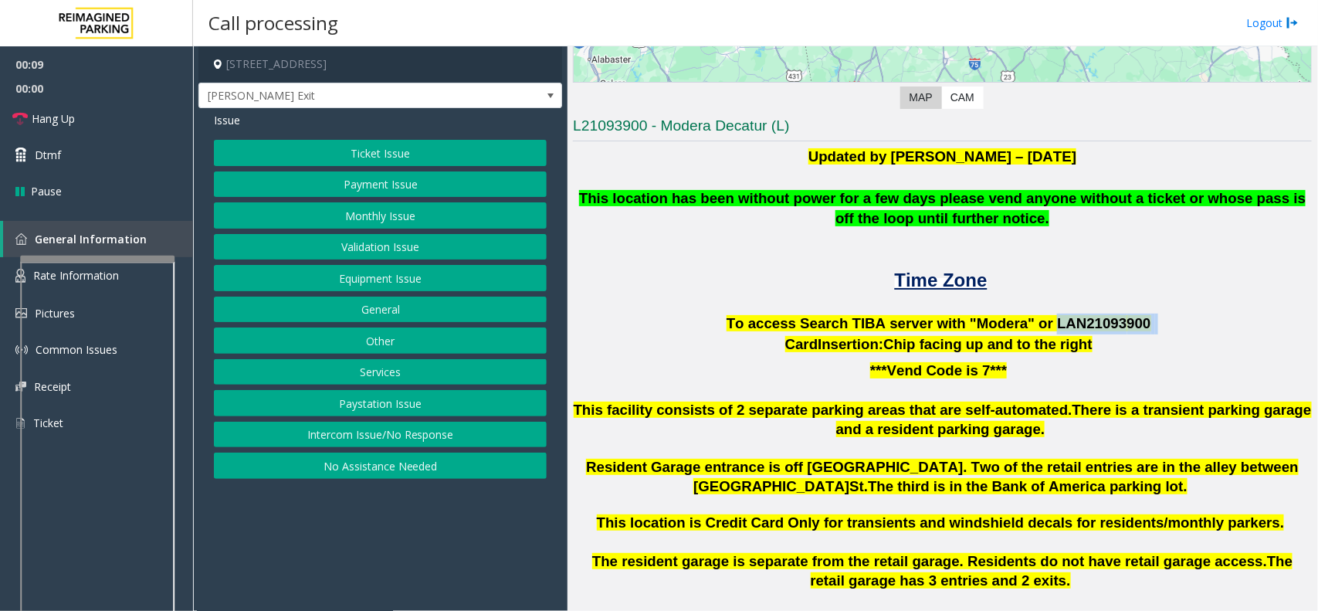
drag, startPoint x: 1033, startPoint y: 321, endPoint x: 1141, endPoint y: 322, distance: 108.1
click at [1141, 322] on p "To access Search TIBA server with "Modera" or LAN21093 900" at bounding box center [942, 323] width 739 height 21
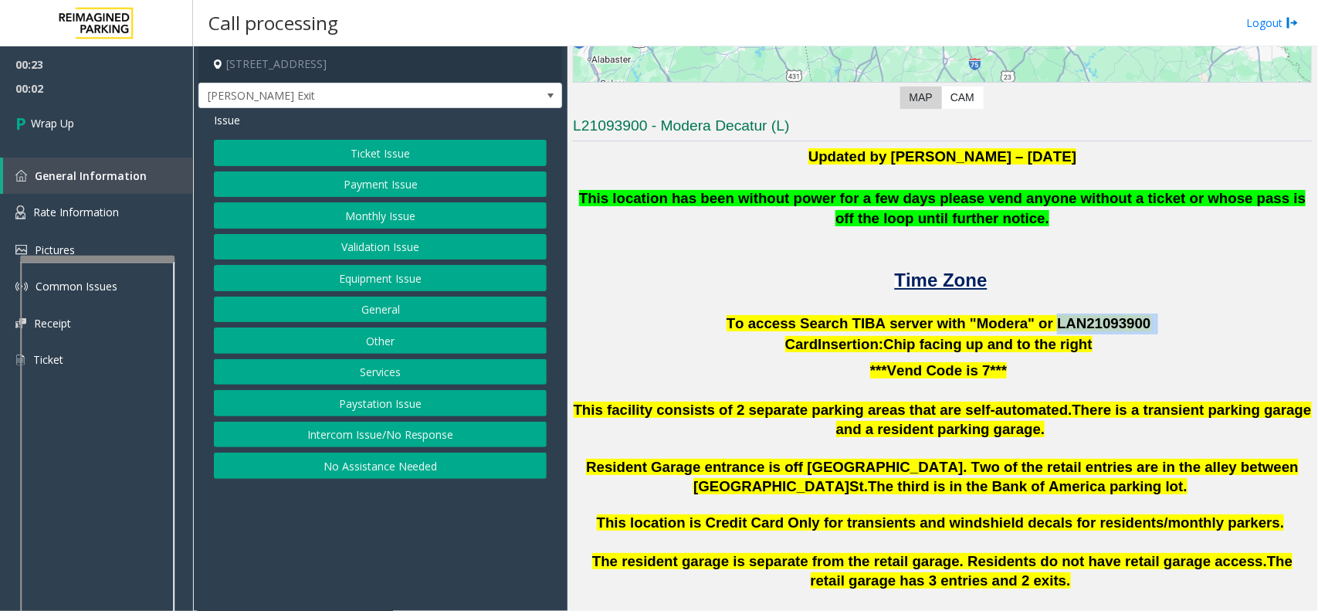
click at [430, 436] on button "Intercom Issue/No Response" at bounding box center [380, 434] width 333 height 26
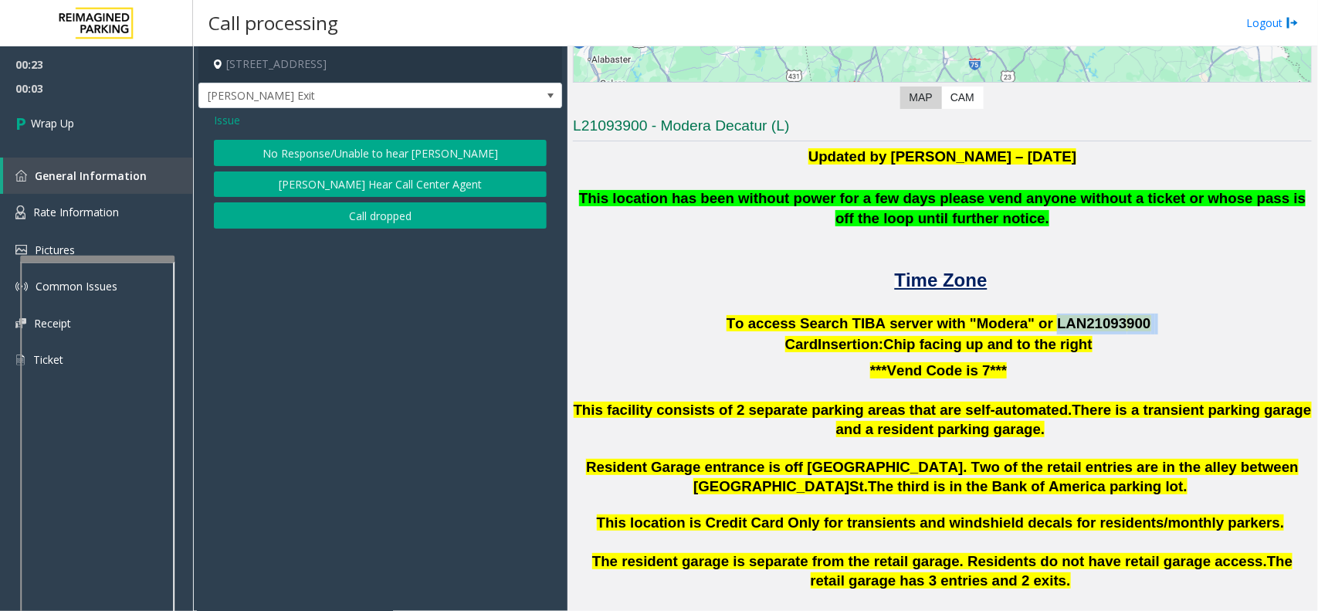
click at [405, 151] on button "No Response/Unable to hear [PERSON_NAME]" at bounding box center [380, 153] width 333 height 26
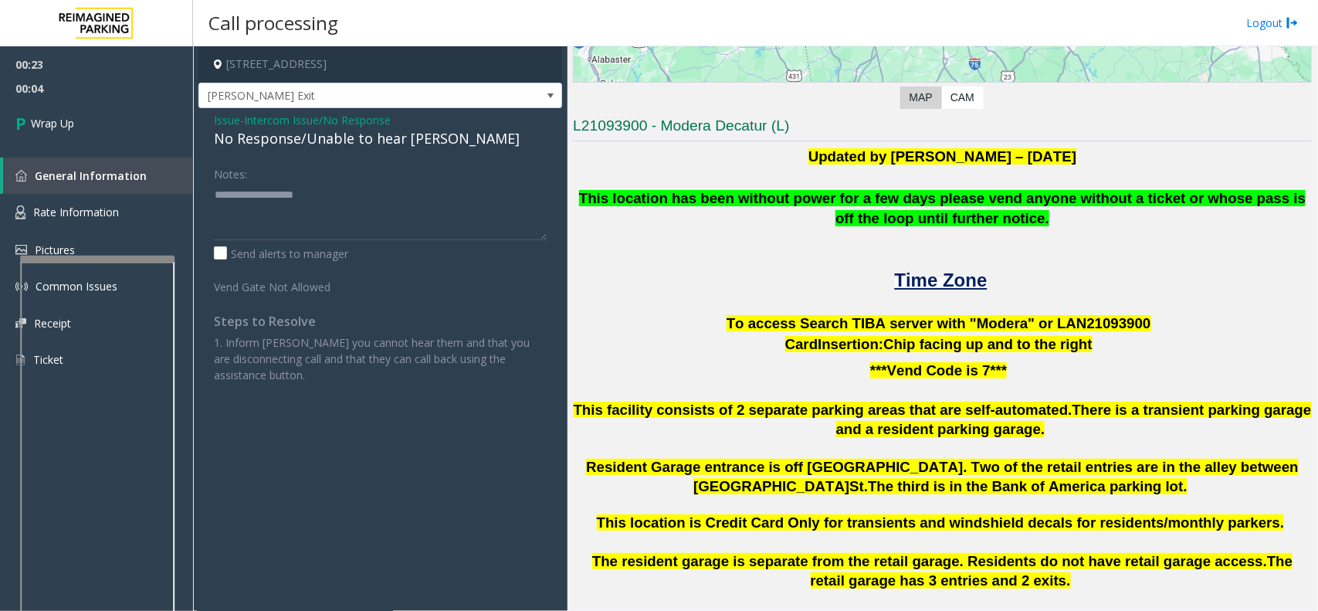
click at [305, 144] on div "No Response/Unable to hear [PERSON_NAME]" at bounding box center [380, 138] width 333 height 21
type textarea "**********"
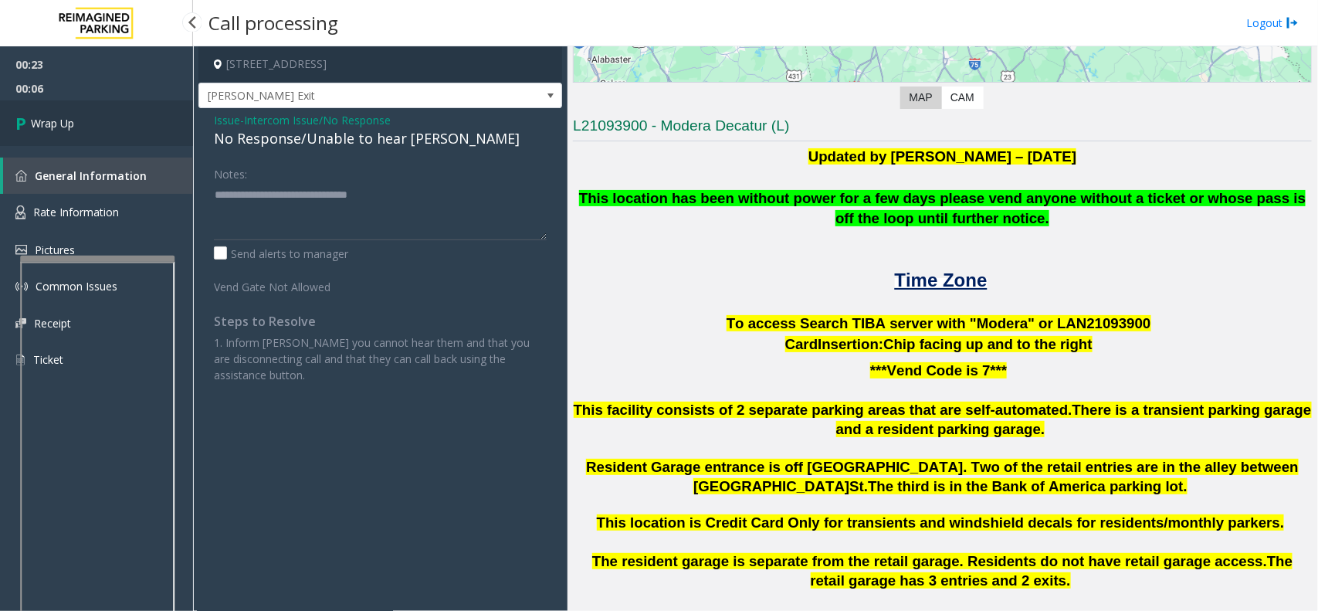
click at [82, 136] on link "Wrap Up" at bounding box center [96, 123] width 193 height 46
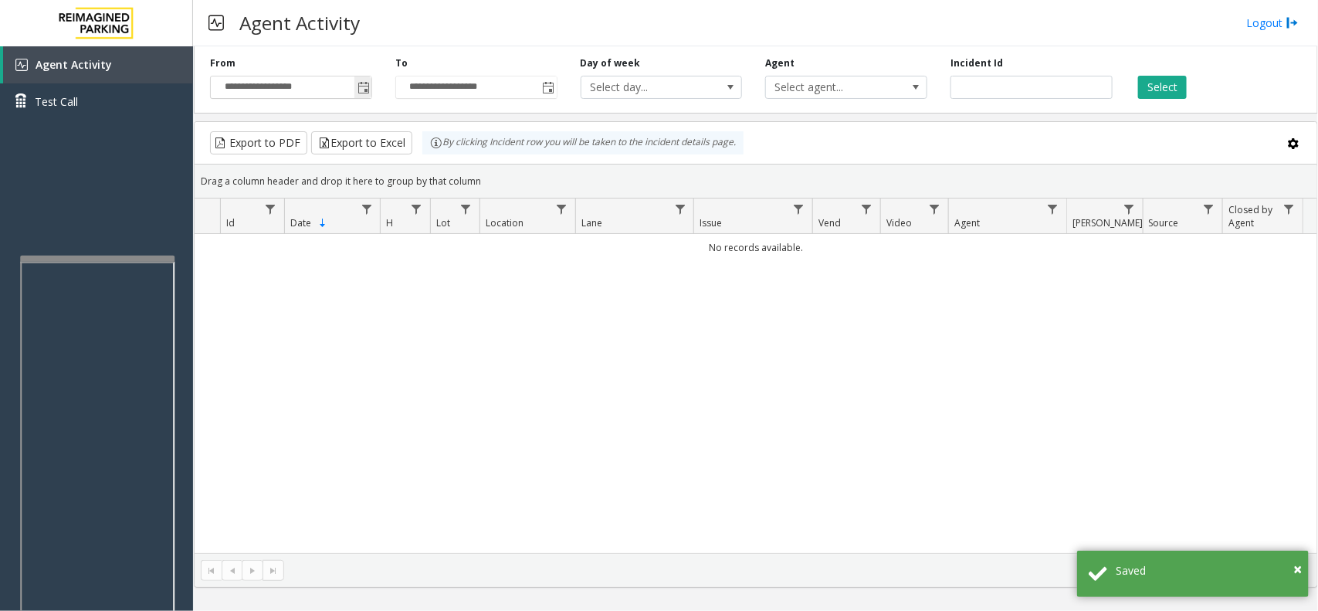
click at [364, 89] on span "Toggle popup" at bounding box center [363, 88] width 12 height 12
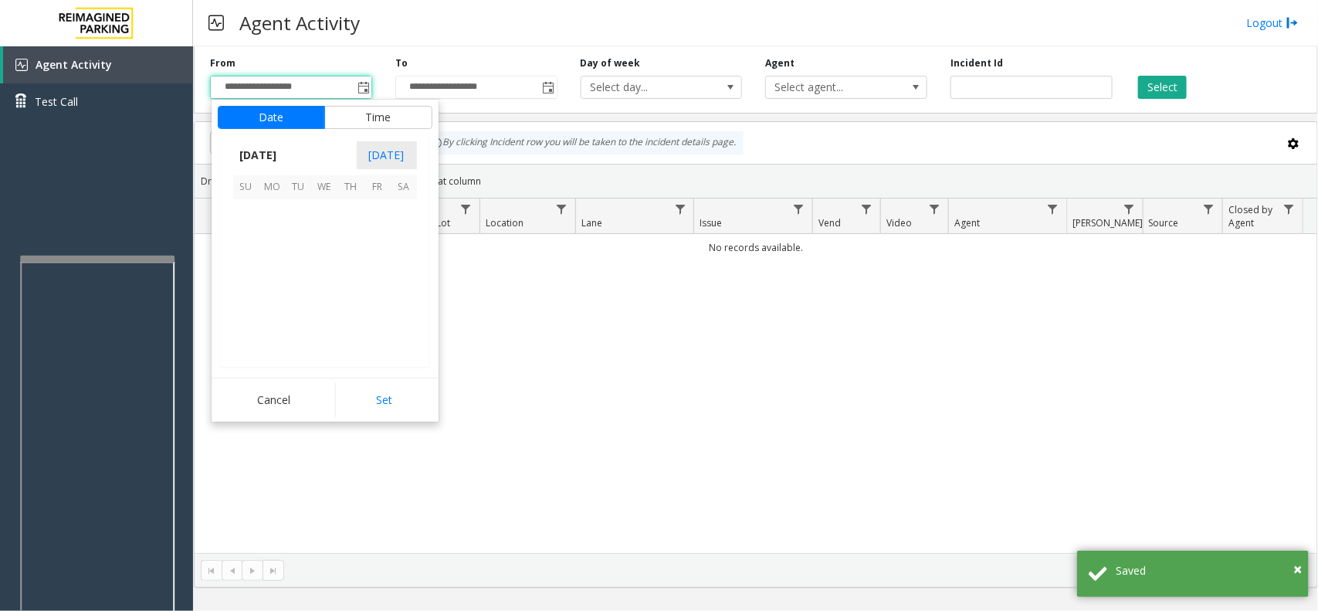
scroll to position [276750, 0]
click at [381, 203] on span "1" at bounding box center [377, 213] width 26 height 26
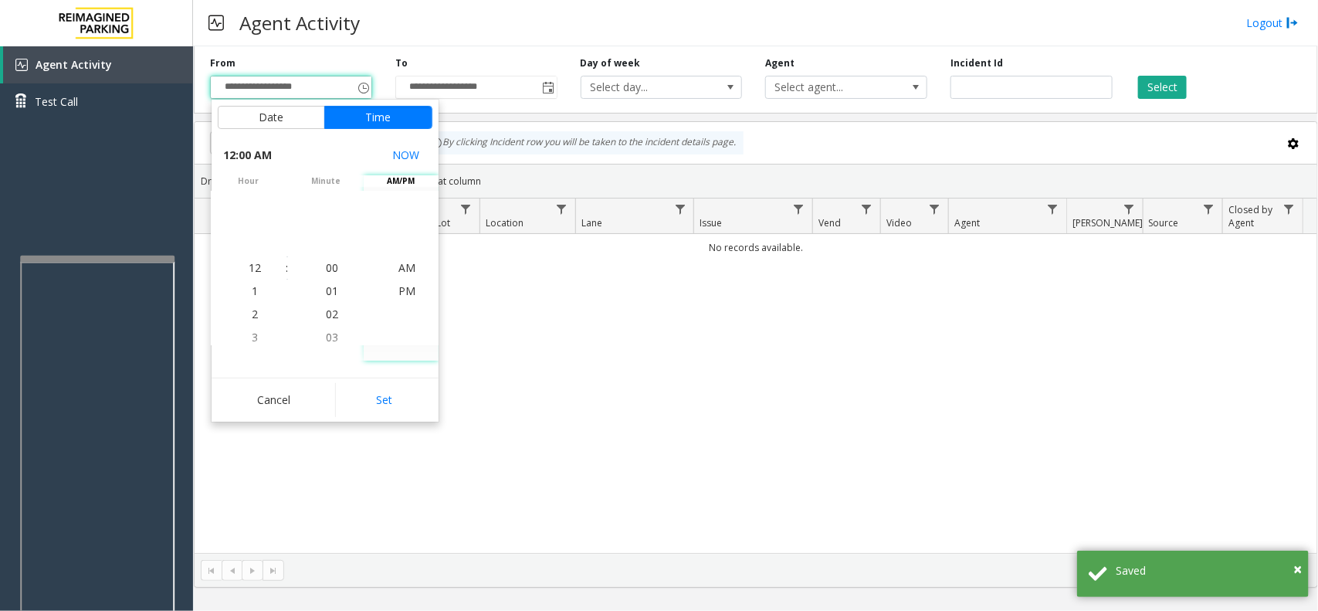
drag, startPoint x: 379, startPoint y: 404, endPoint x: 438, endPoint y: 348, distance: 80.8
click at [379, 405] on button "Set" at bounding box center [383, 400] width 97 height 34
type input "**********"
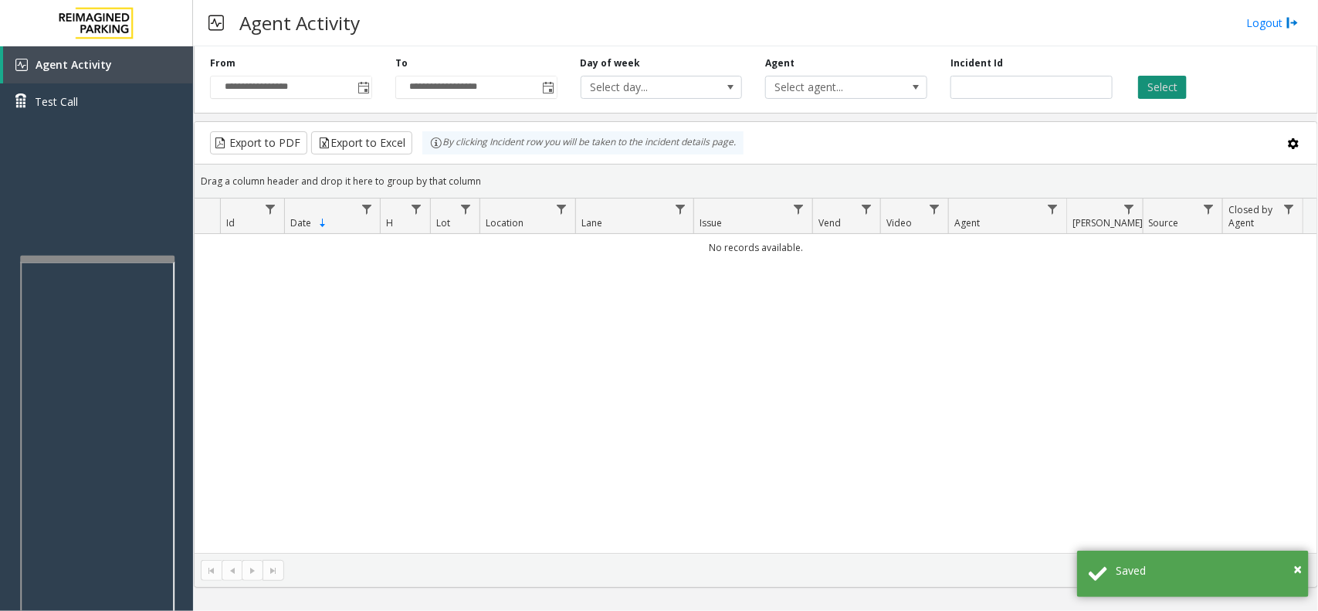
click at [1141, 93] on button "Select" at bounding box center [1162, 87] width 49 height 23
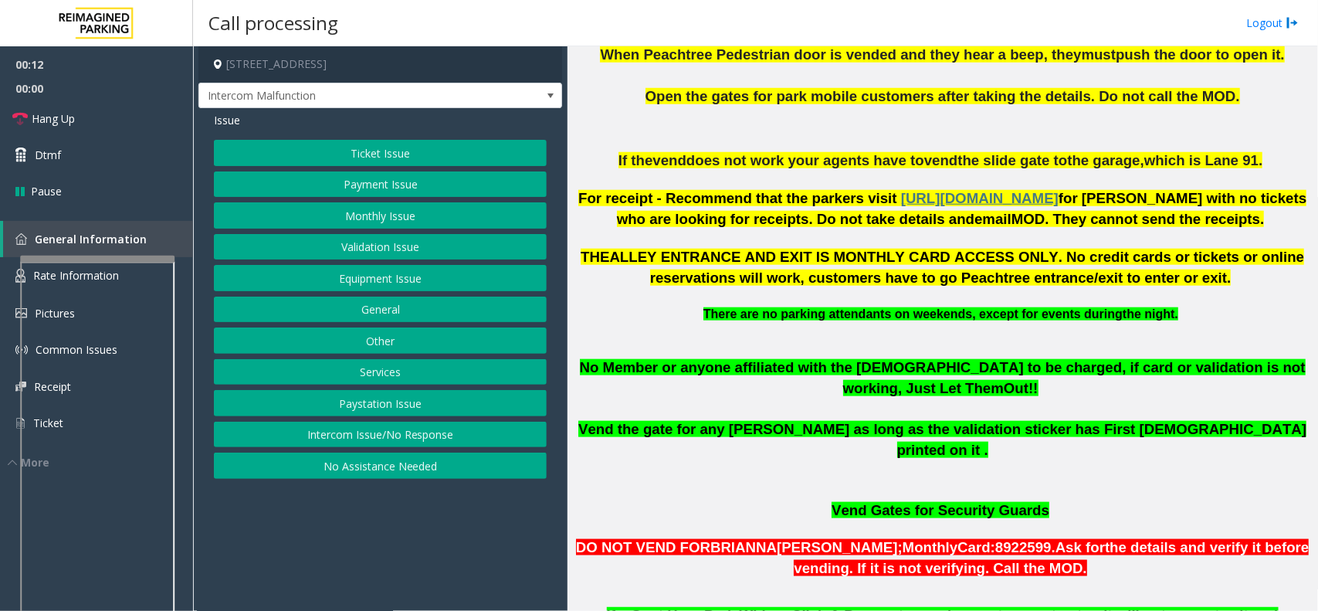
scroll to position [579, 0]
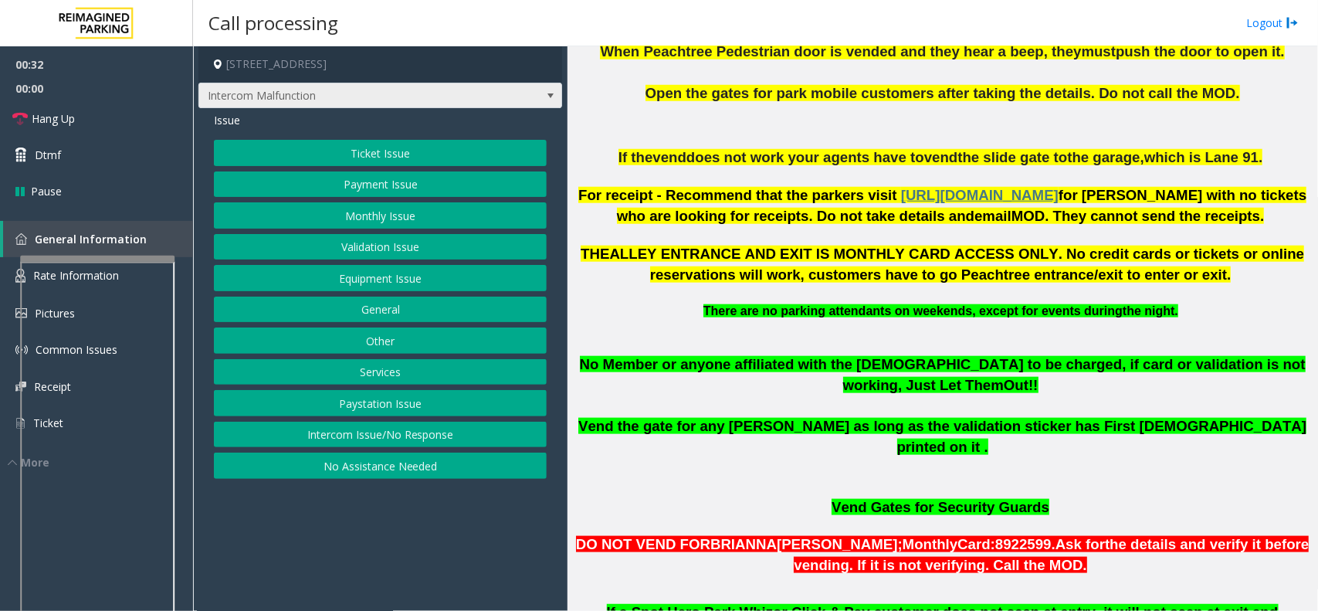
click at [548, 93] on span at bounding box center [550, 96] width 12 height 12
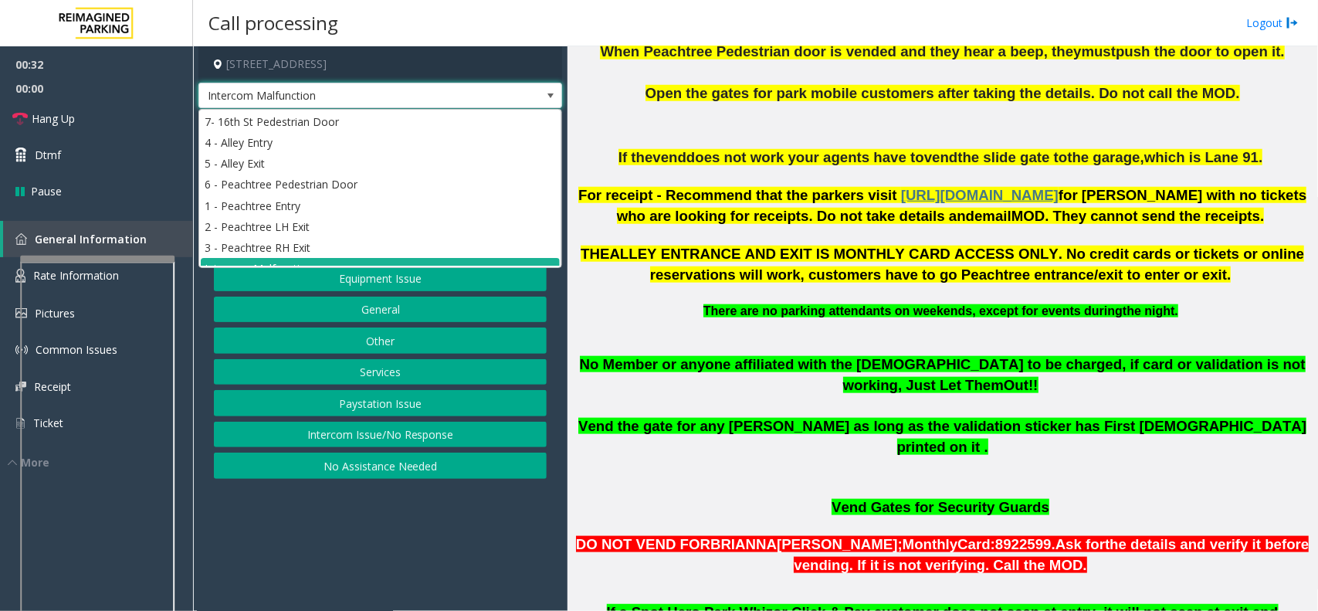
scroll to position [16, 0]
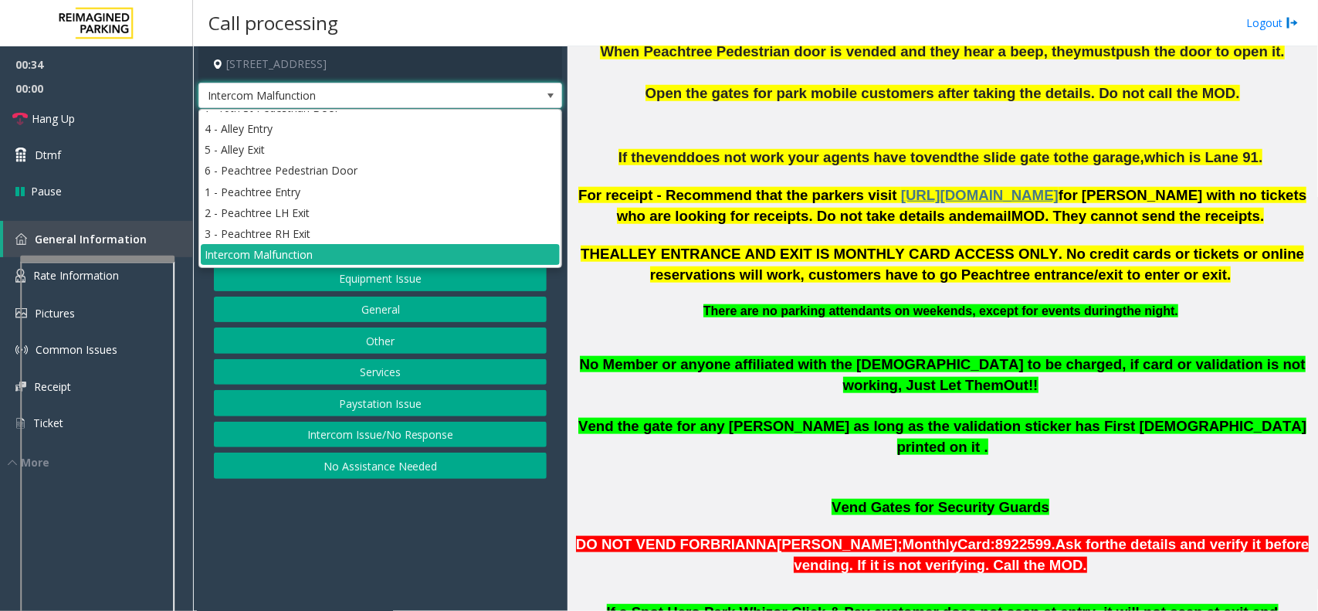
click at [548, 93] on span at bounding box center [550, 96] width 12 height 12
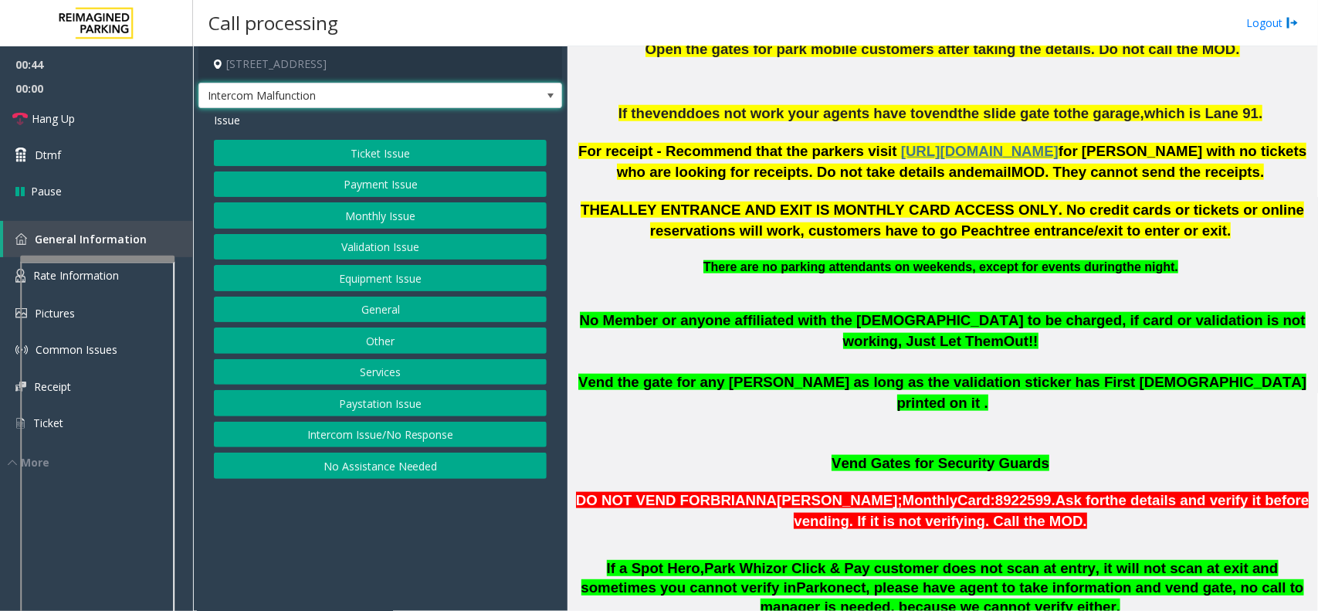
scroll to position [579, 0]
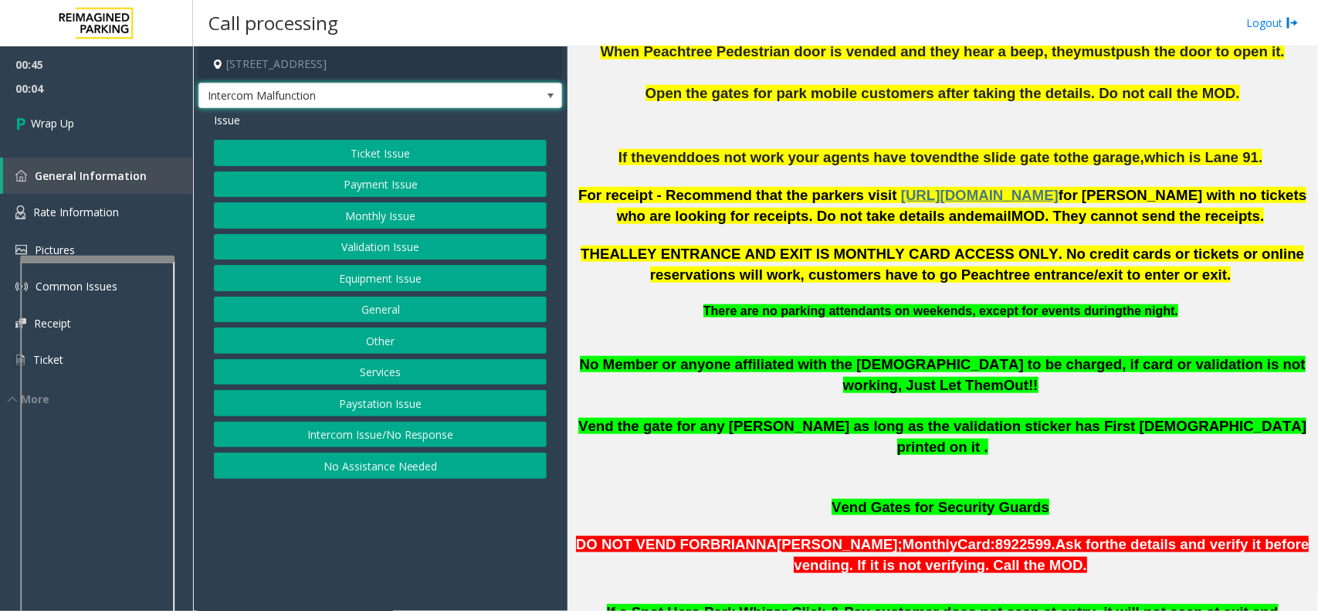
click at [337, 434] on button "Intercom Issue/No Response" at bounding box center [380, 434] width 333 height 26
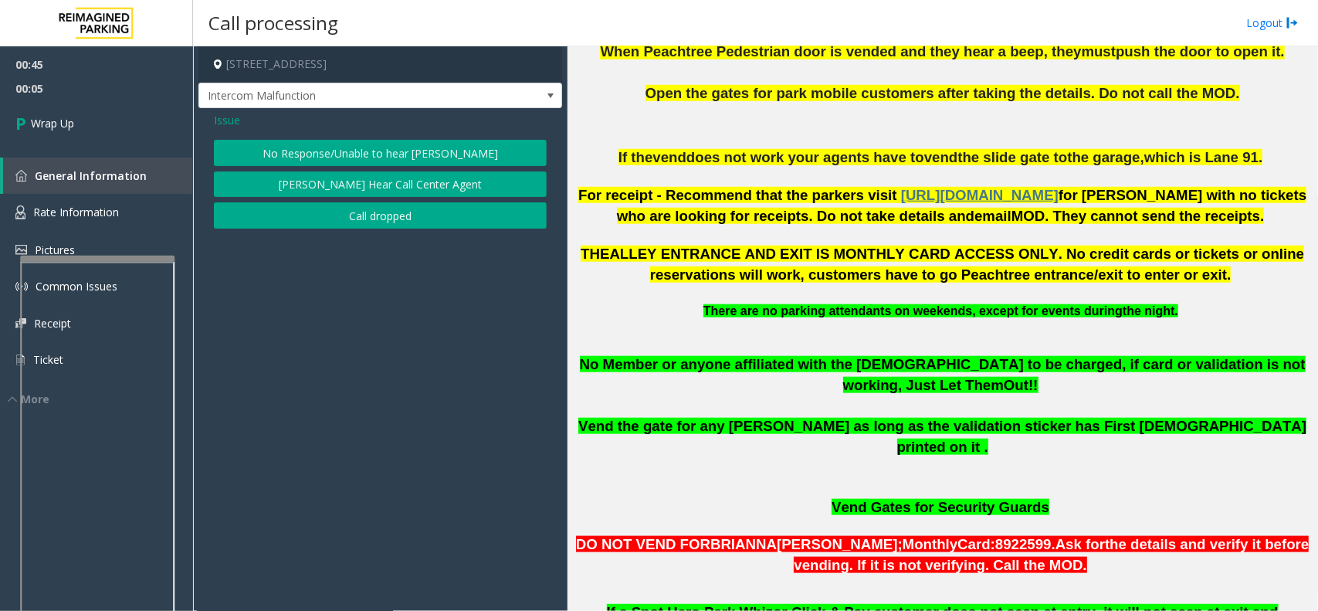
click at [384, 215] on button "Call dropped" at bounding box center [380, 215] width 333 height 26
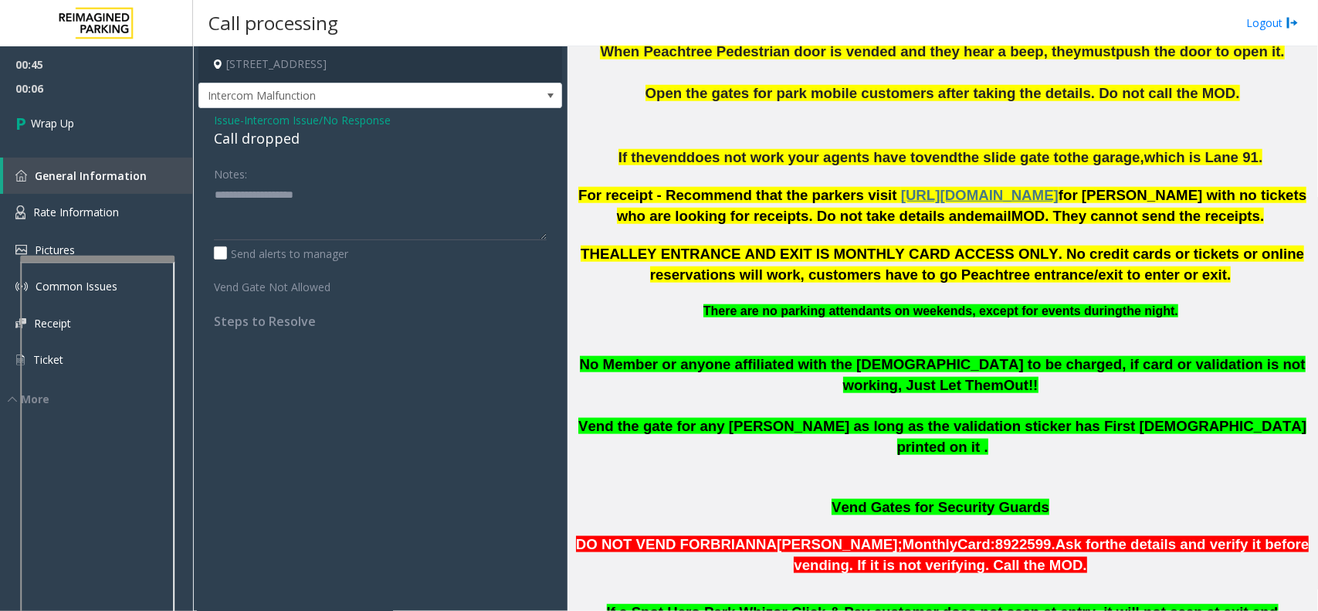
click at [251, 144] on div "Call dropped" at bounding box center [380, 138] width 333 height 21
type textarea "**********"
click at [86, 117] on link "Wrap Up" at bounding box center [96, 123] width 193 height 46
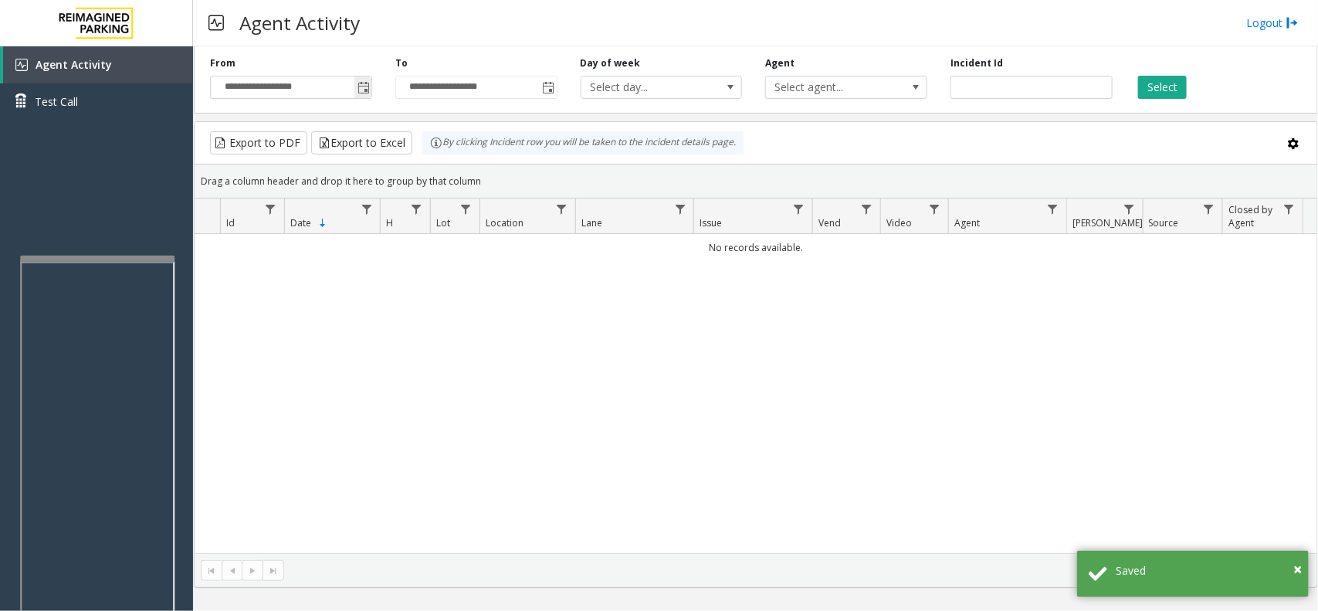
click at [359, 87] on span "Toggle popup" at bounding box center [363, 88] width 12 height 12
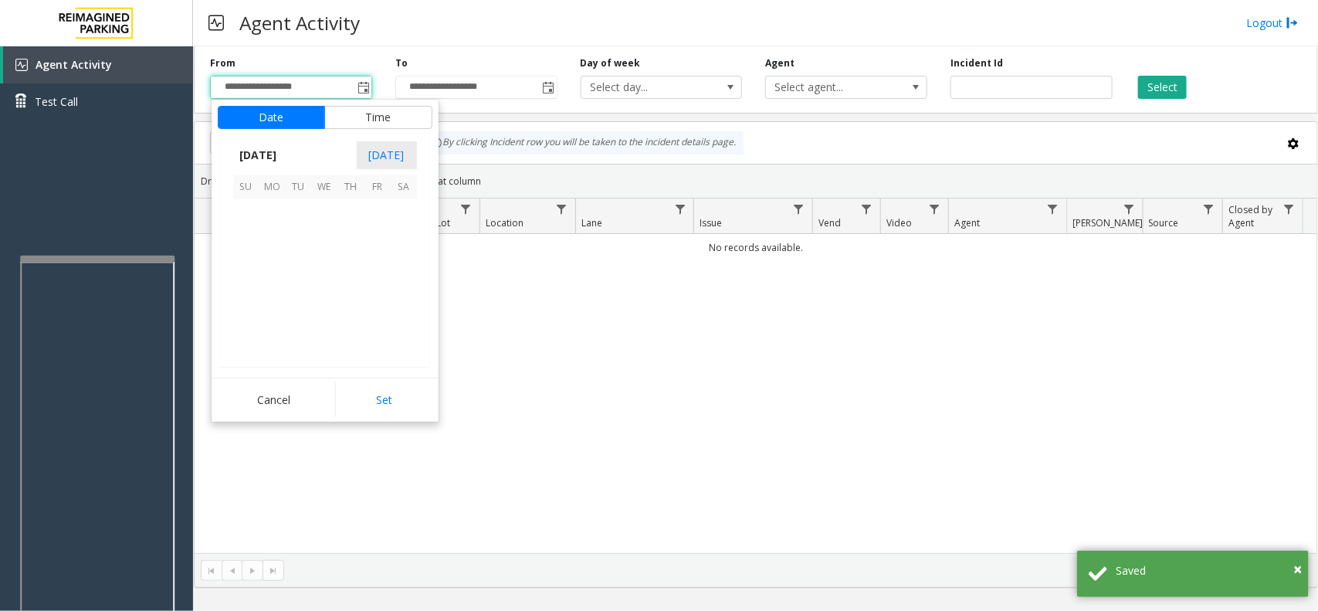
scroll to position [276750, 0]
click at [350, 245] on span "7" at bounding box center [351, 239] width 26 height 26
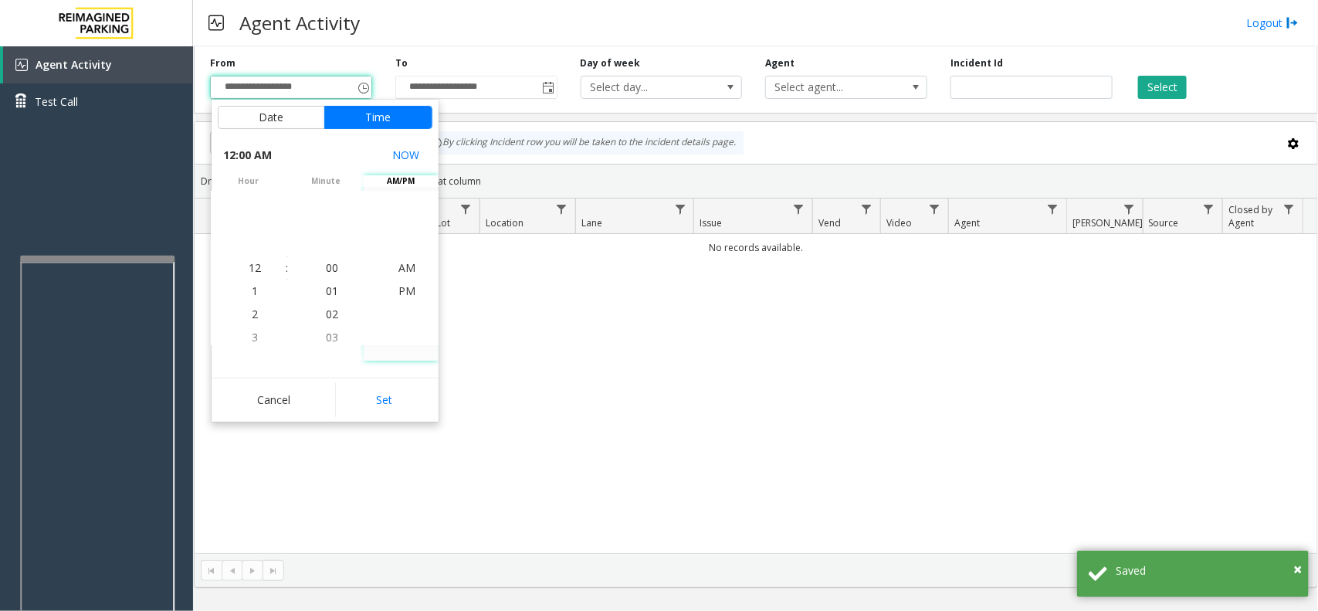
drag, startPoint x: 380, startPoint y: 398, endPoint x: 410, endPoint y: 301, distance: 101.8
click at [380, 400] on button "Set" at bounding box center [383, 400] width 97 height 34
type input "**********"
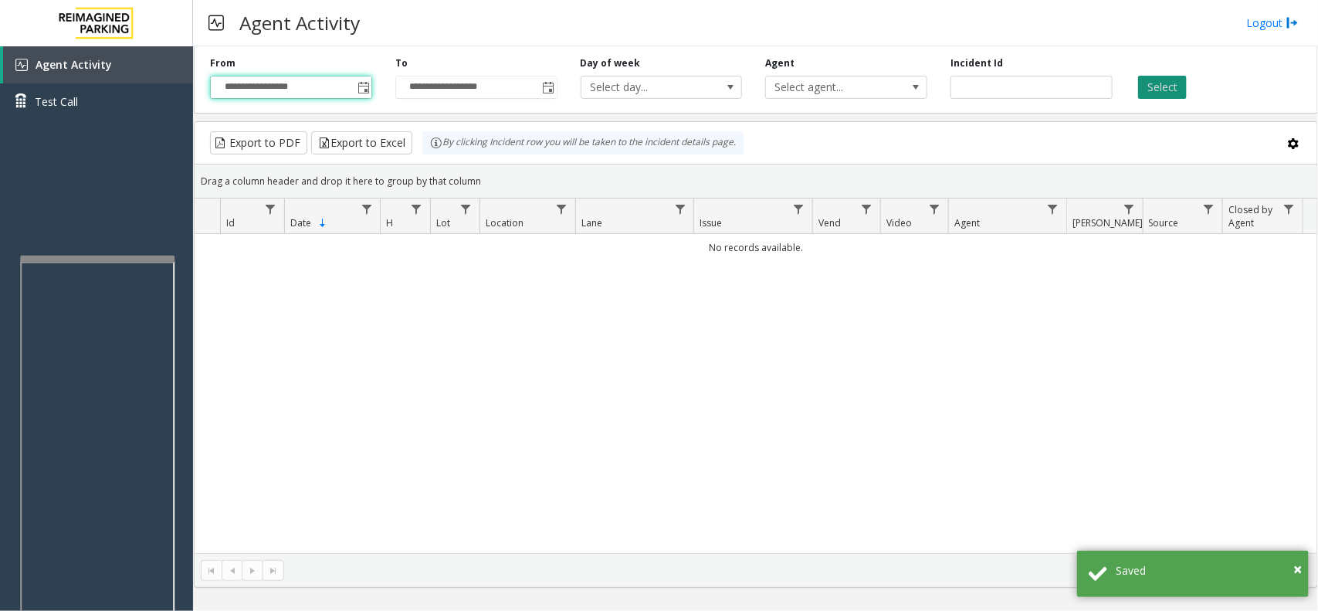
click at [1163, 91] on button "Select" at bounding box center [1162, 87] width 49 height 23
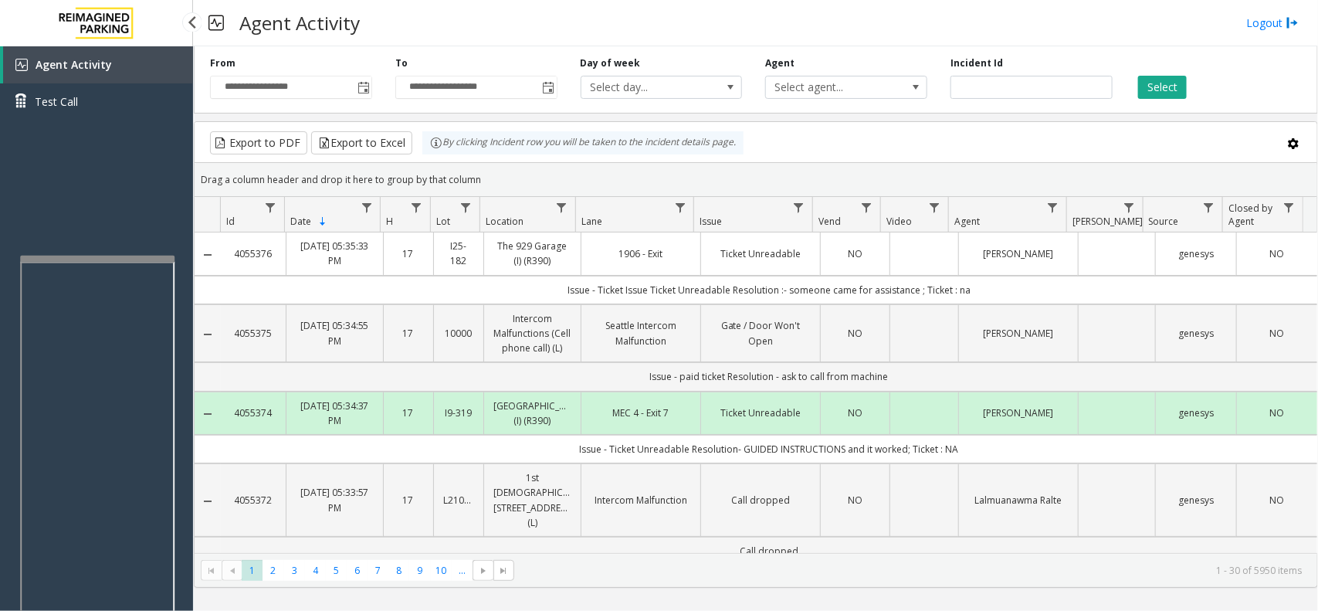
click at [89, 188] on div "Agent Activity Test Call" at bounding box center [96, 351] width 193 height 611
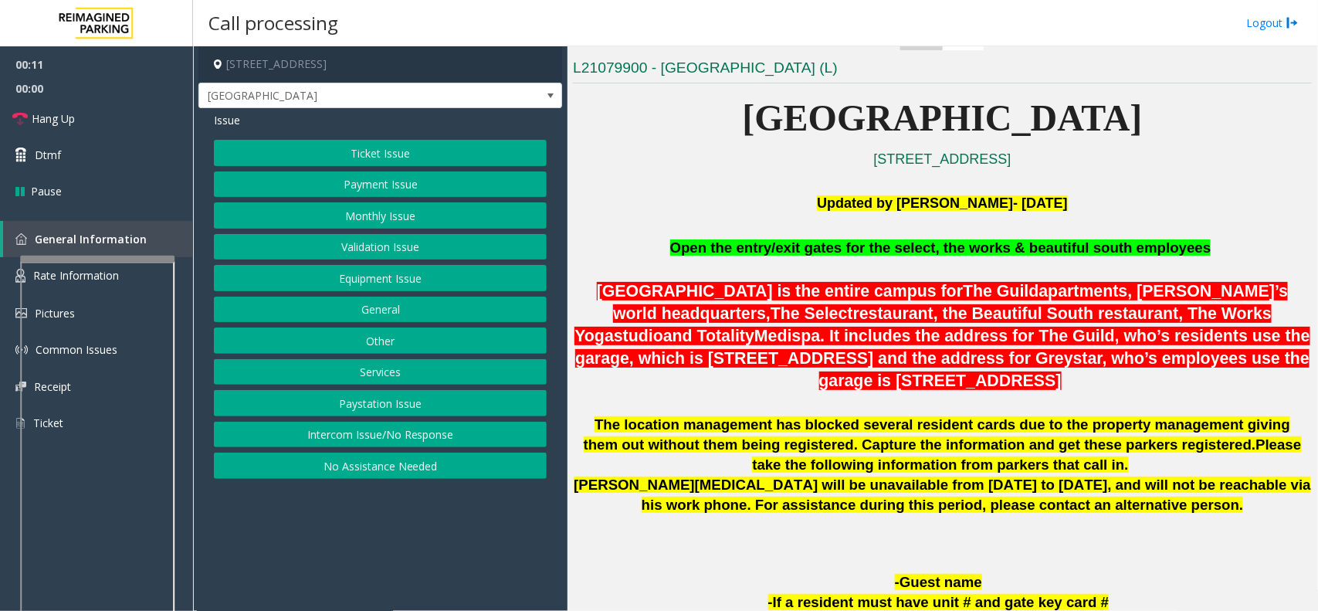
scroll to position [482, 0]
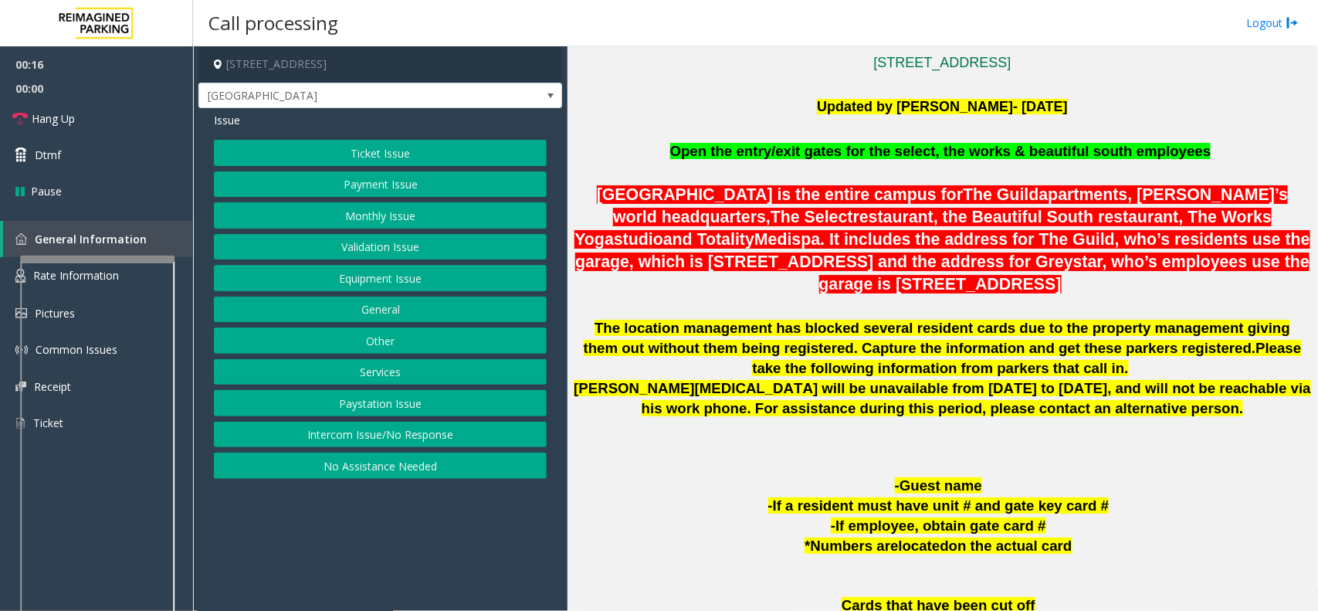
click at [1061, 449] on p "Michael Whitlow will be unavailable from May 9th to May 11th, 2025, and will no…" at bounding box center [942, 418] width 739 height 80
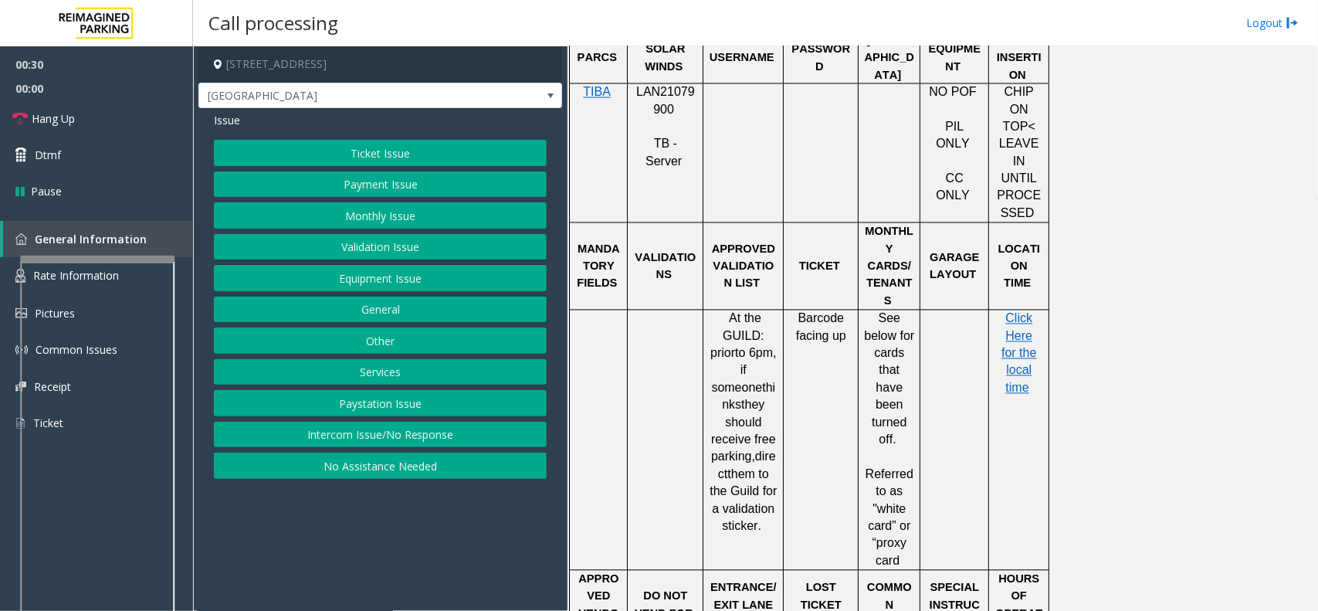
scroll to position [1243, 0]
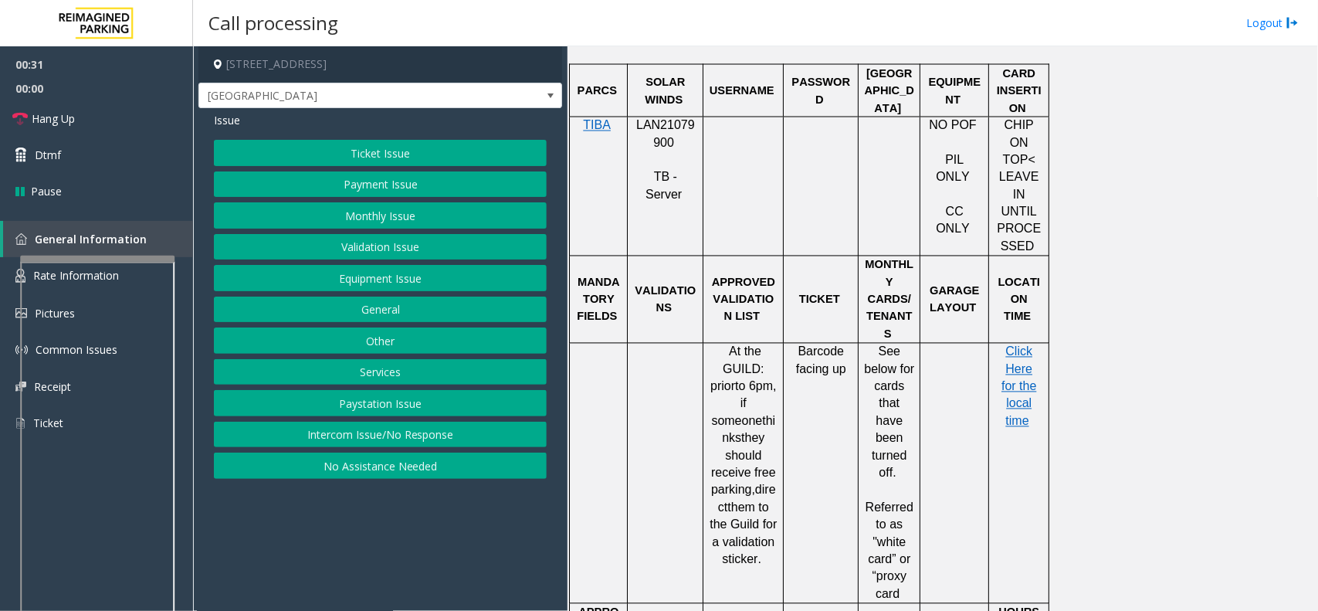
click at [661, 139] on span "LAN21079900" at bounding box center [665, 134] width 59 height 30
click at [1190, 421] on div "PARCS SOLAR WINDS USERNAME PASSWORD PARIS EQUIPMENT CARD INSERTION TIBA LAN2107…" at bounding box center [940, 507] width 743 height 887
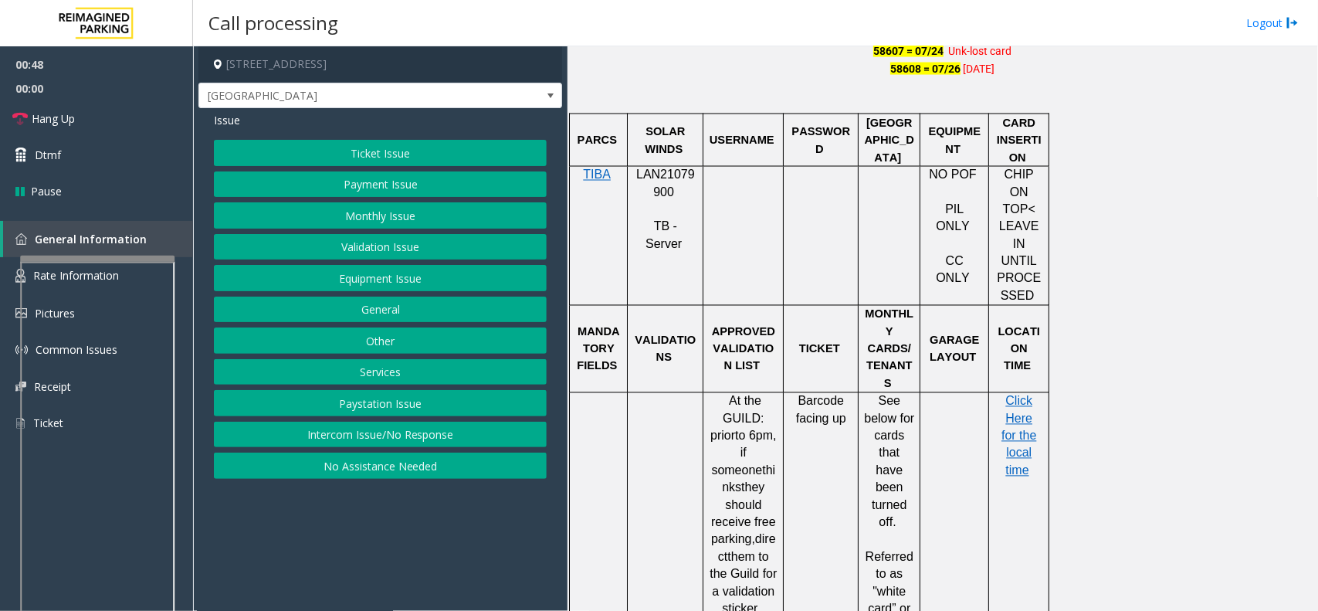
scroll to position [1146, 0]
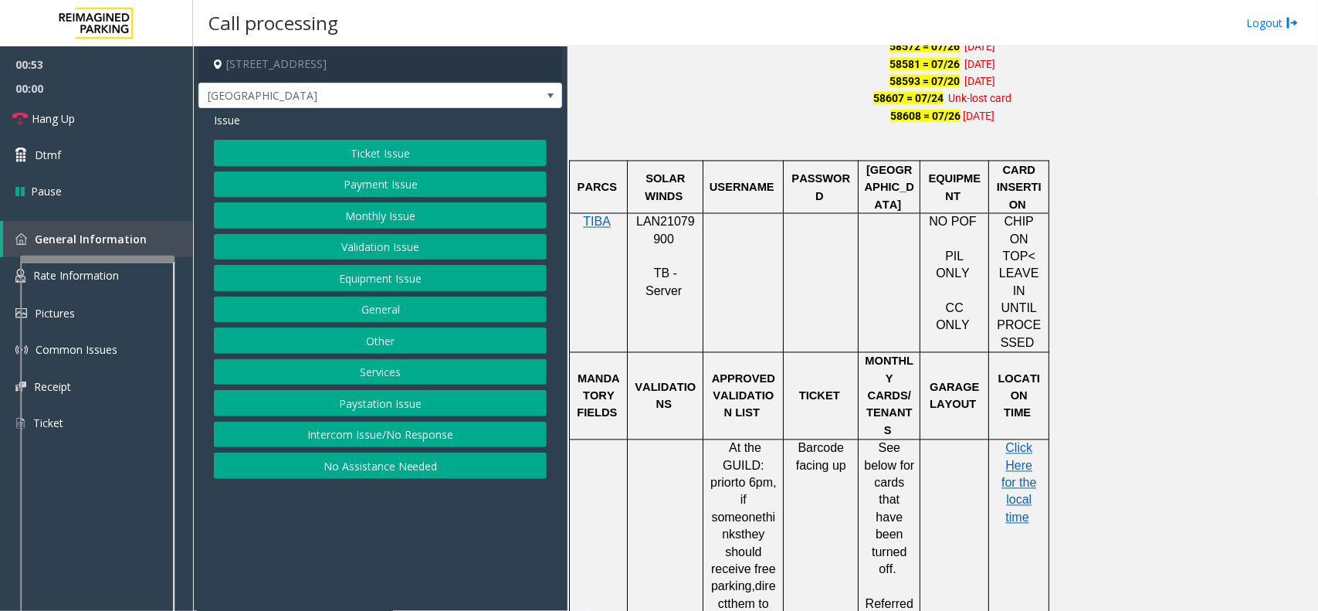
click at [394, 210] on button "Monthly Issue" at bounding box center [380, 215] width 333 height 26
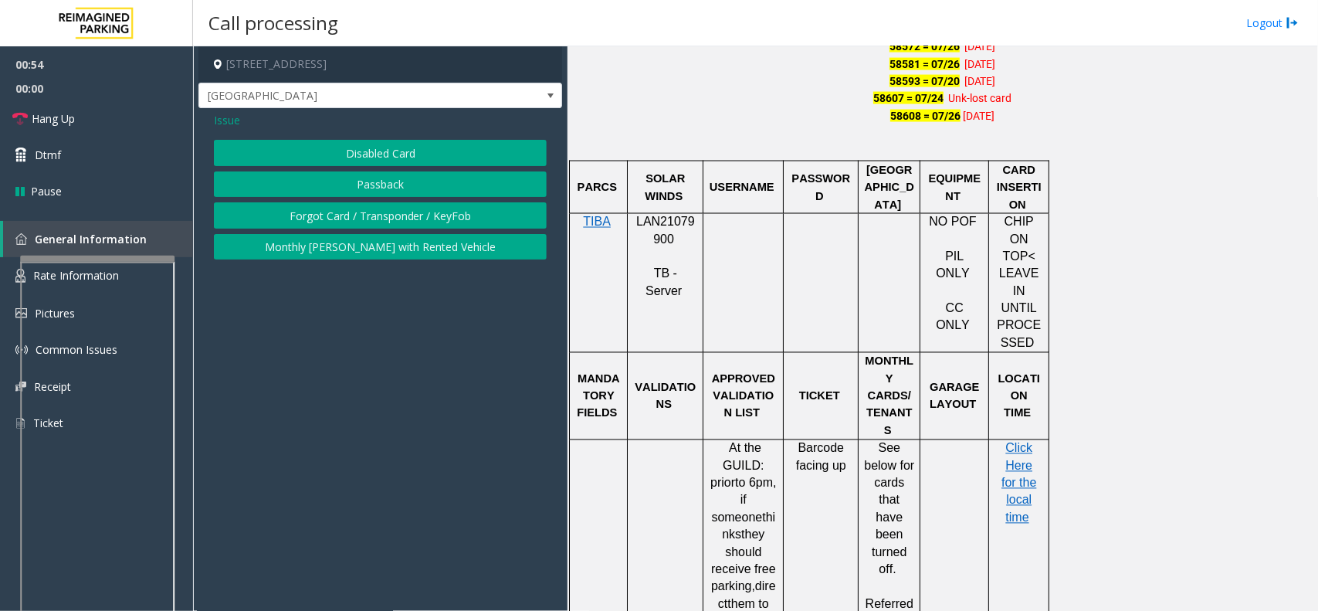
click at [384, 181] on button "Passback" at bounding box center [380, 184] width 333 height 26
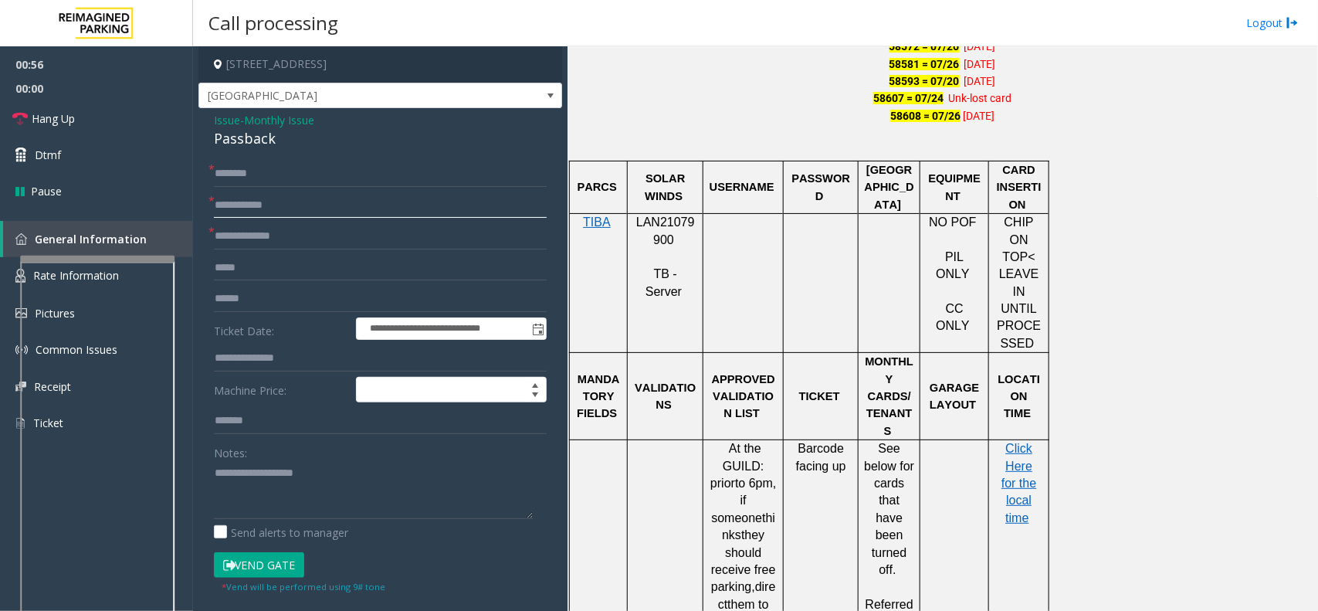
click at [296, 205] on input "text" at bounding box center [380, 205] width 333 height 26
click at [251, 488] on textarea at bounding box center [373, 490] width 319 height 58
click at [347, 479] on textarea at bounding box center [373, 490] width 319 height 58
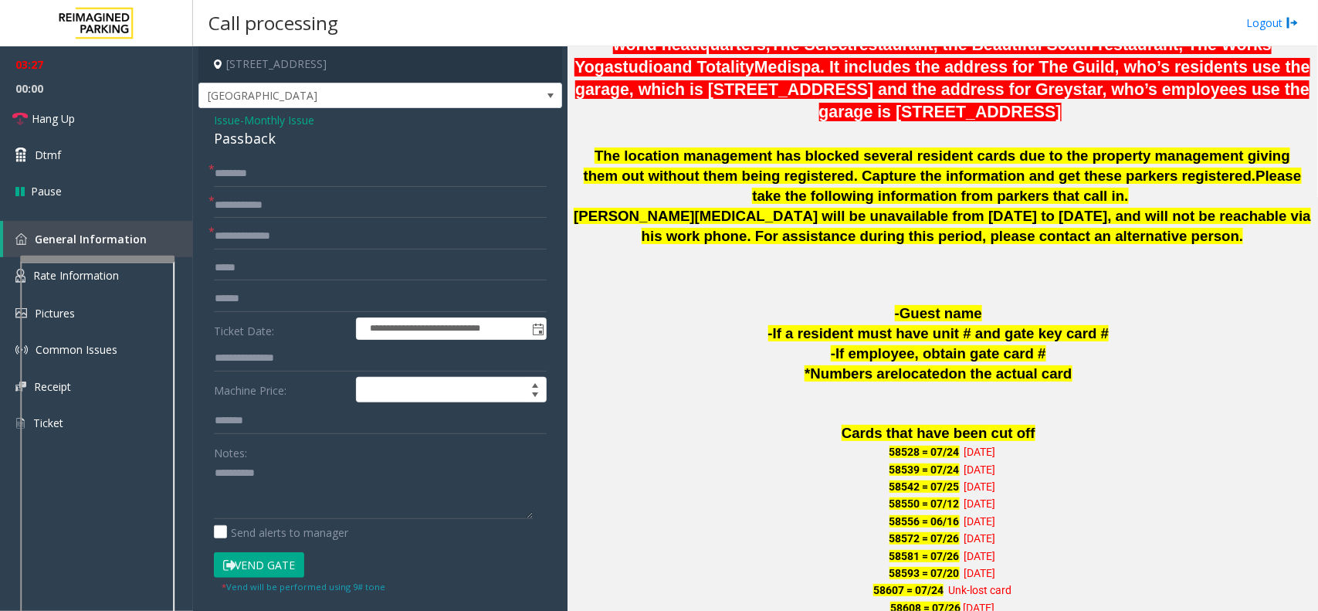
scroll to position [471, 0]
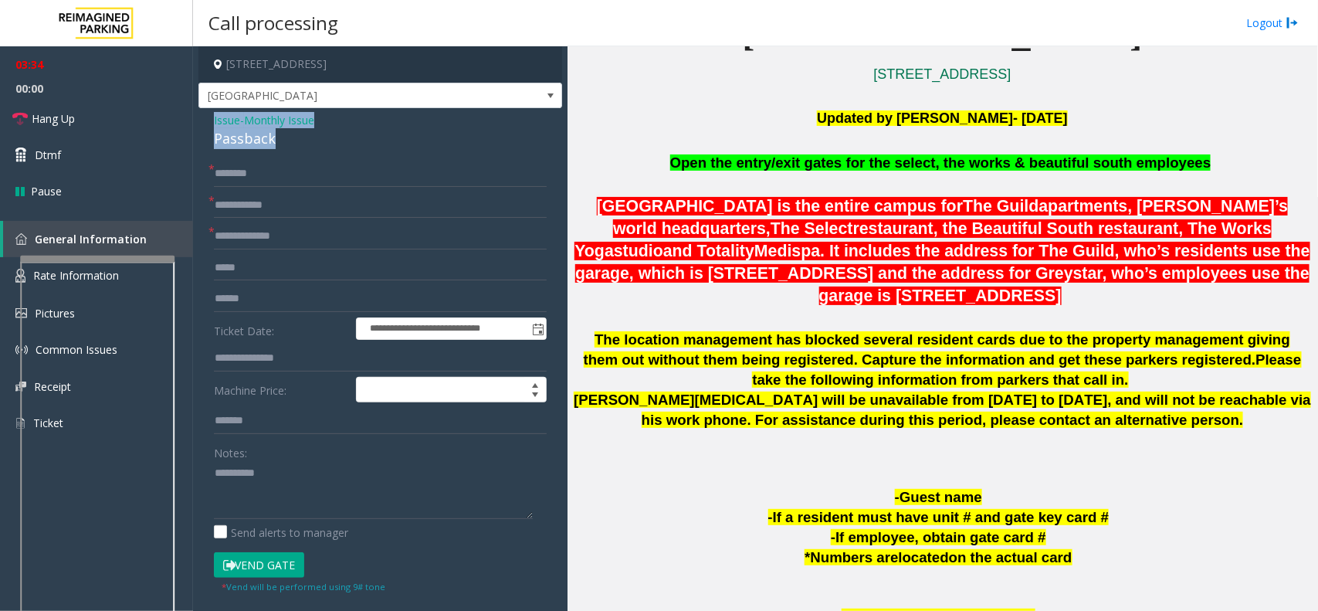
drag, startPoint x: 283, startPoint y: 143, endPoint x: 220, endPoint y: 120, distance: 66.4
click at [201, 117] on div "**********" at bounding box center [380, 475] width 364 height 735
click at [294, 479] on textarea at bounding box center [373, 490] width 319 height 58
type textarea "**********"
click at [63, 121] on span "Hang Up" at bounding box center [53, 118] width 43 height 16
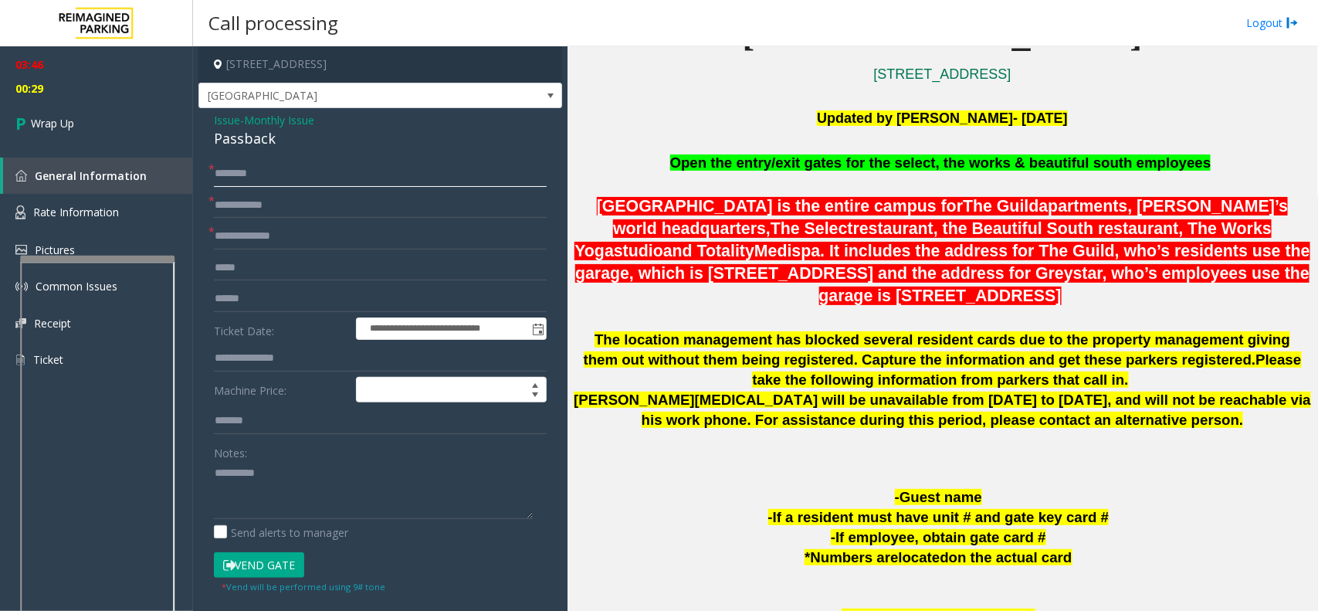
click at [259, 178] on input "text" at bounding box center [380, 174] width 333 height 26
type input "**********"
click at [302, 197] on input "text" at bounding box center [380, 205] width 333 height 26
type input "*****"
click at [327, 228] on input "text" at bounding box center [380, 236] width 333 height 26
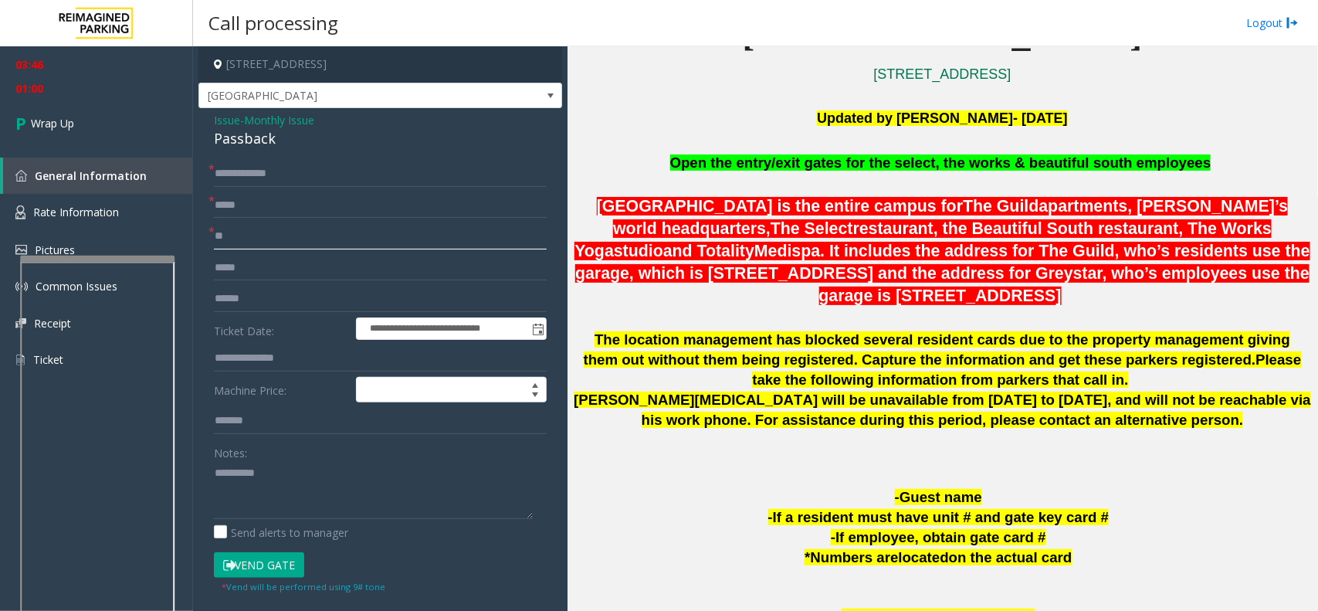
type input "**"
click at [284, 469] on textarea at bounding box center [373, 490] width 319 height 58
click at [214, 469] on textarea at bounding box center [373, 490] width 319 height 58
type textarea "**********"
click at [71, 117] on span "Wrap Up" at bounding box center [52, 123] width 43 height 16
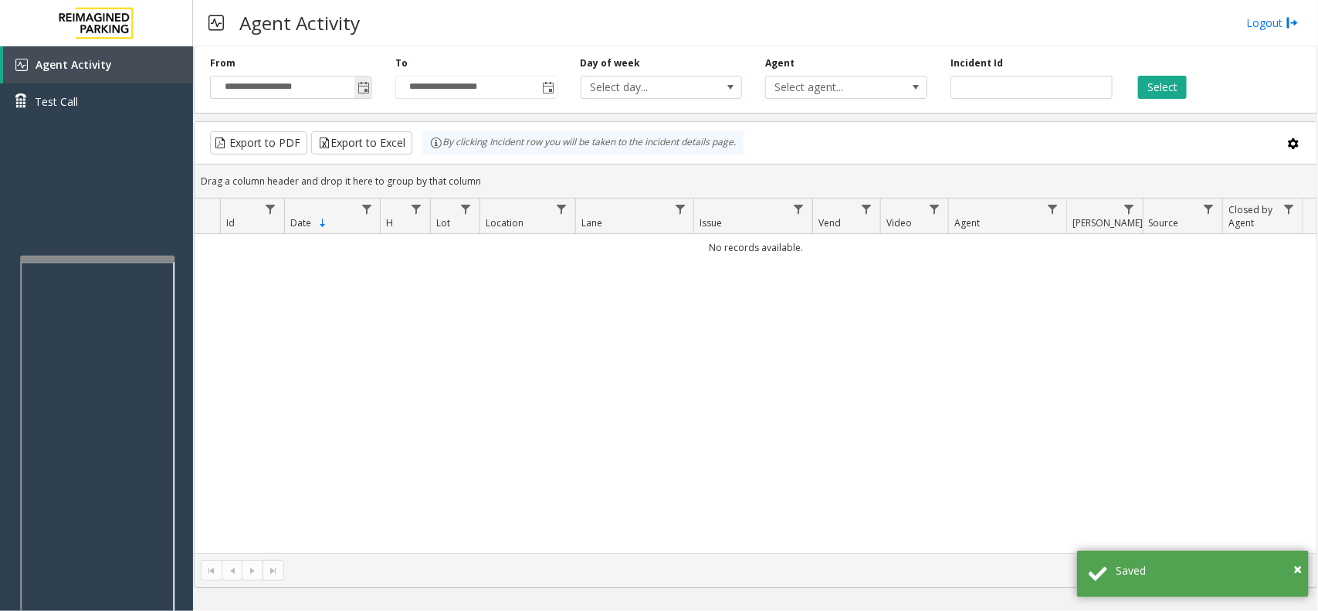
click at [367, 91] on span "Toggle popup" at bounding box center [363, 88] width 12 height 12
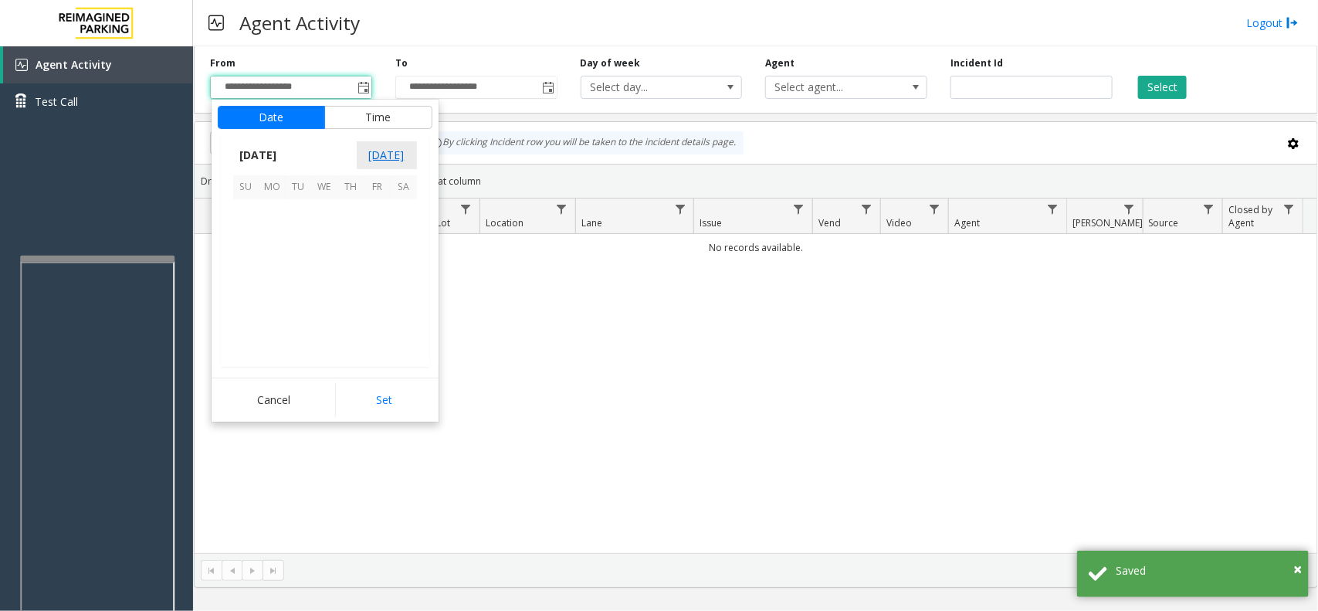
scroll to position [276750, 0]
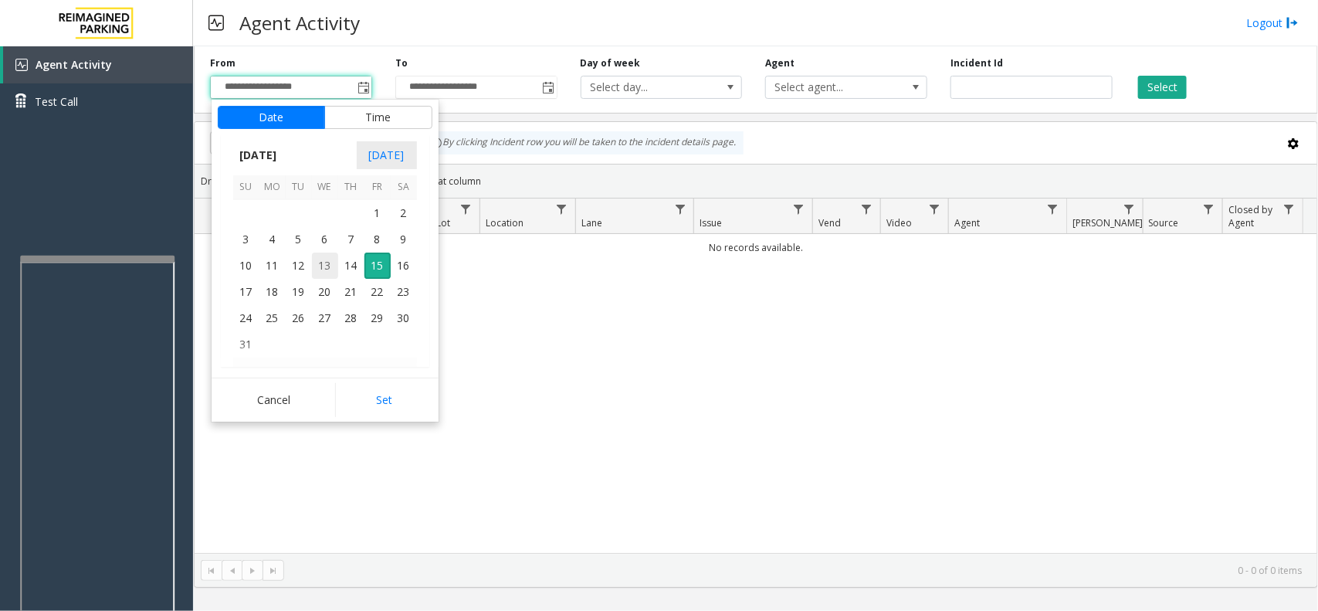
click at [333, 262] on span "13" at bounding box center [325, 265] width 26 height 26
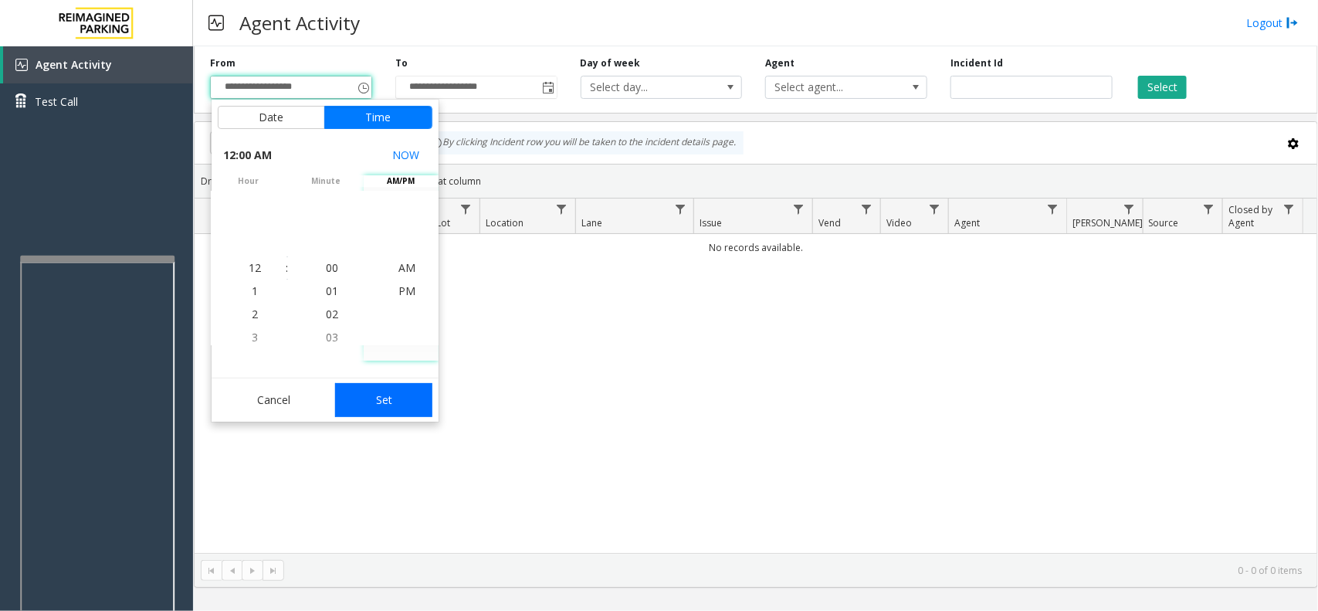
click at [371, 406] on button "Set" at bounding box center [383, 400] width 97 height 34
type input "**********"
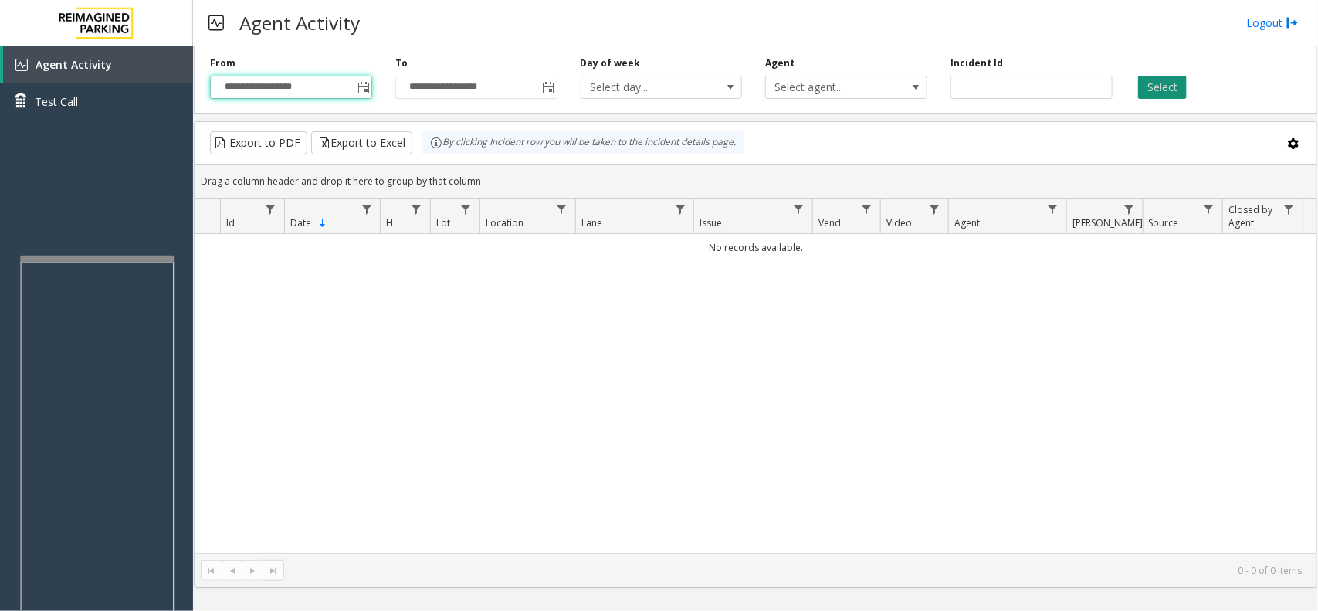
click at [1152, 90] on button "Select" at bounding box center [1162, 87] width 49 height 23
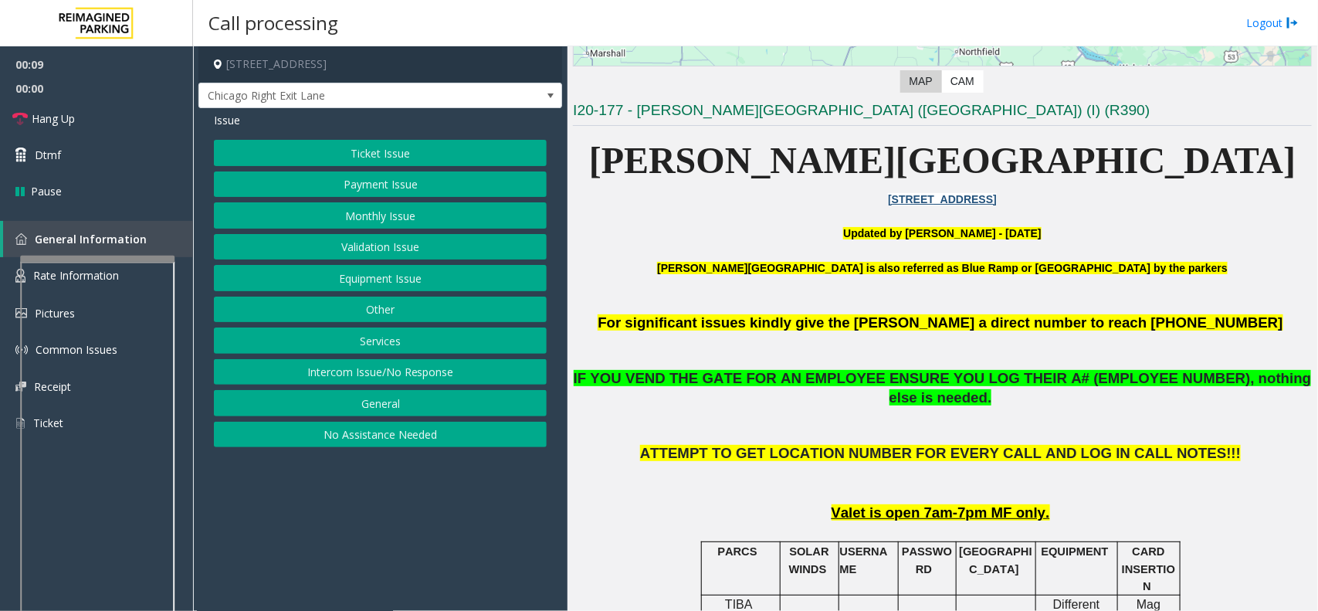
scroll to position [386, 0]
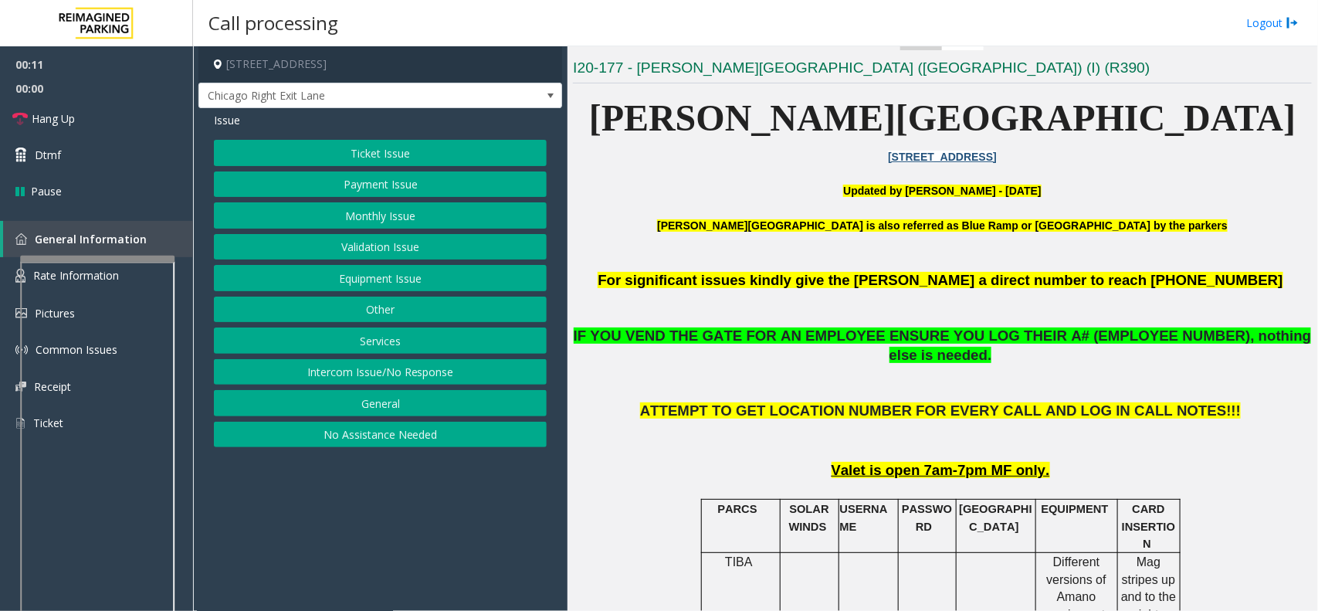
click at [415, 215] on button "Monthly Issue" at bounding box center [380, 215] width 333 height 26
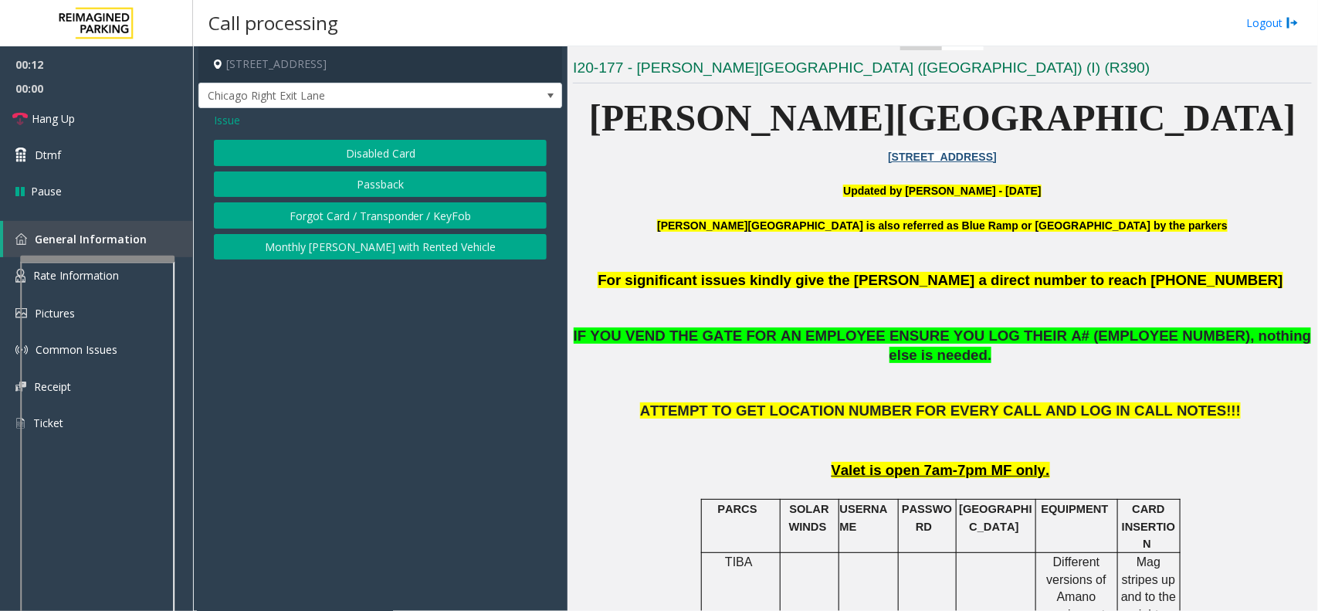
click at [398, 157] on button "Disabled Card" at bounding box center [380, 153] width 333 height 26
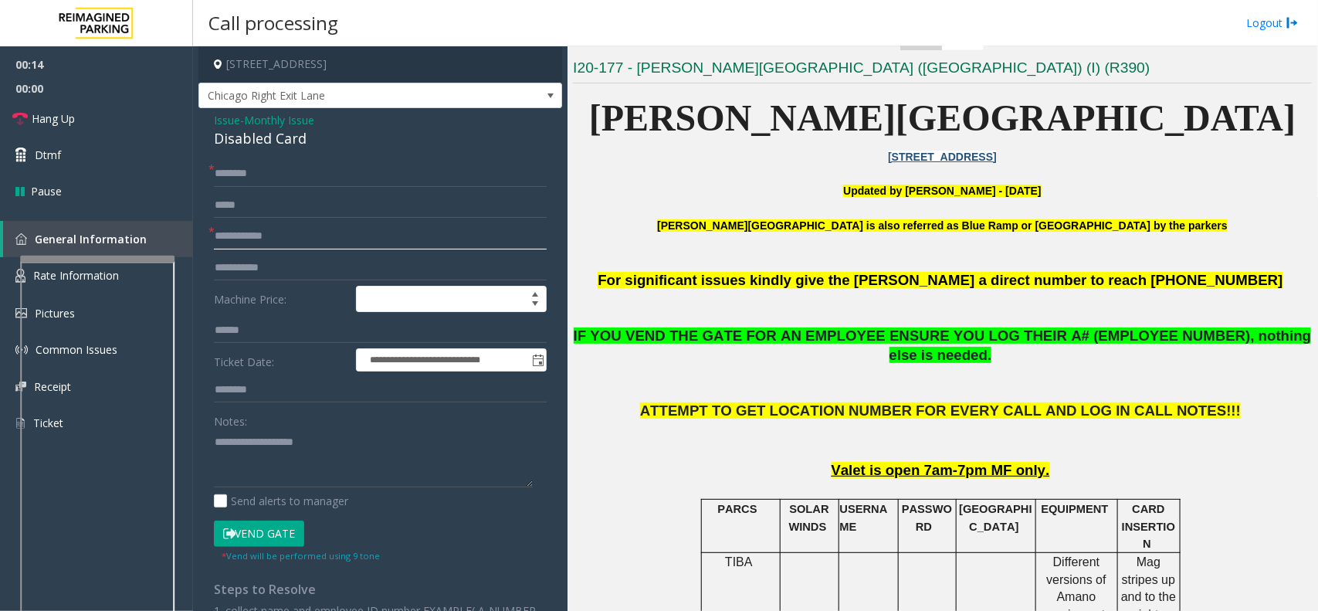
click at [317, 243] on input "text" at bounding box center [380, 236] width 333 height 26
type input "*******"
click at [272, 174] on input "text" at bounding box center [380, 174] width 333 height 26
type input "**"
click at [245, 538] on button "Vend Gate" at bounding box center [259, 533] width 90 height 26
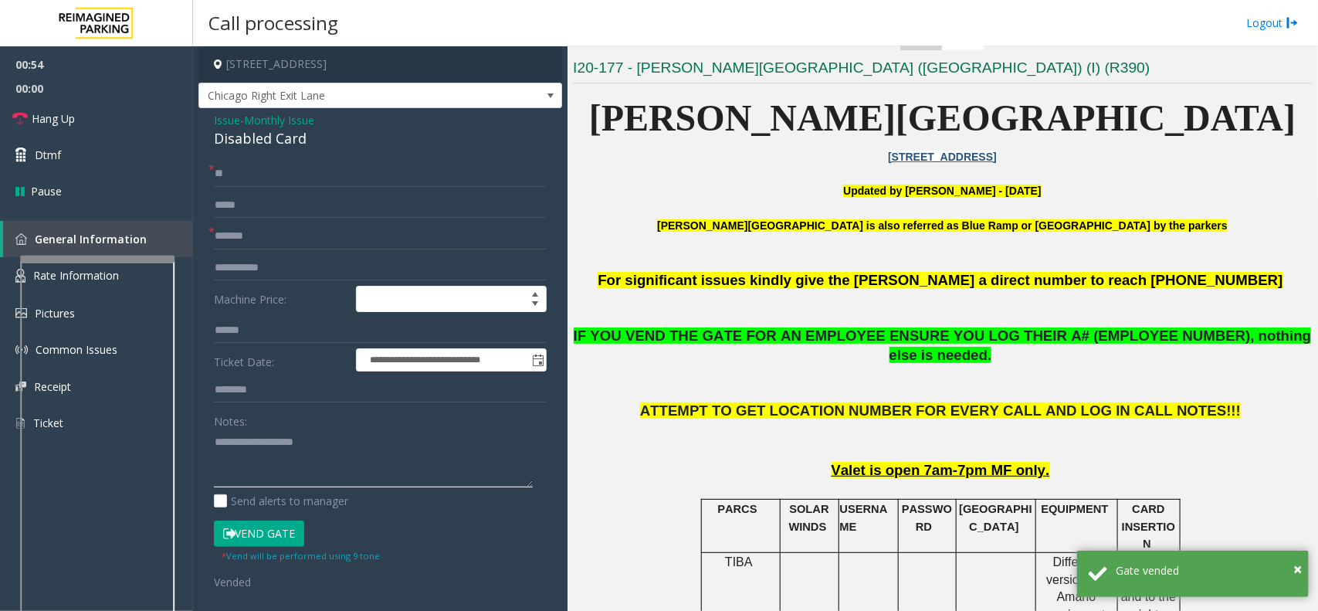
click at [408, 464] on textarea at bounding box center [373, 458] width 319 height 58
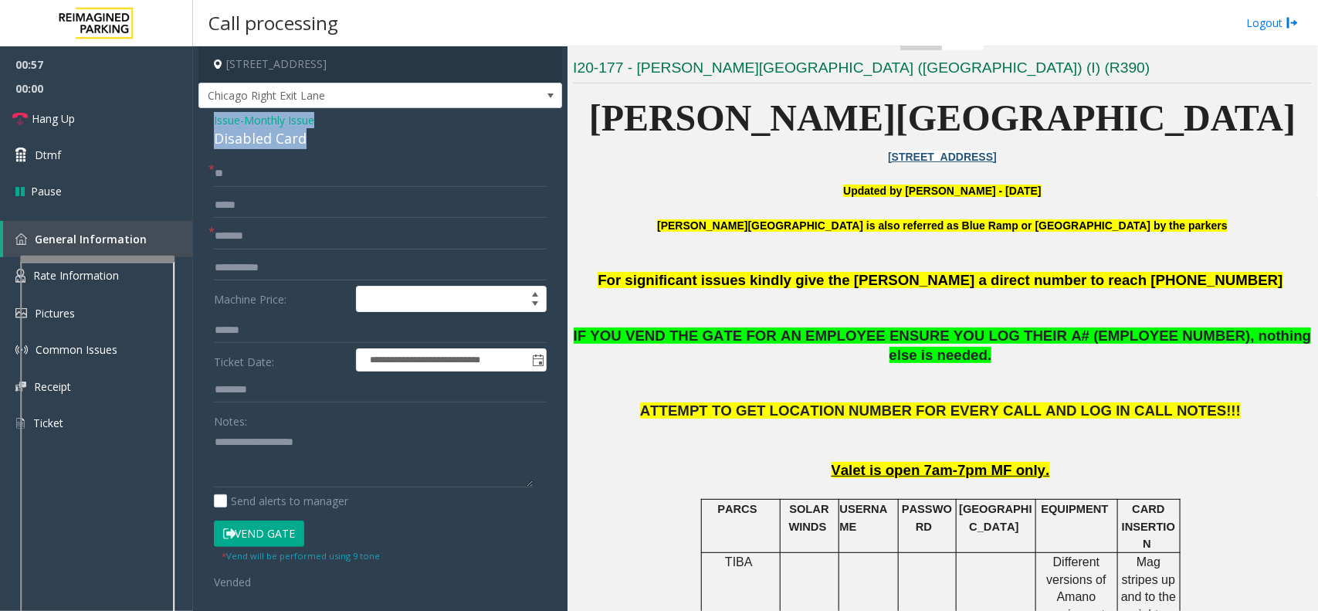
drag, startPoint x: 210, startPoint y: 118, endPoint x: 321, endPoint y: 144, distance: 114.0
click at [321, 144] on div "**********" at bounding box center [380, 505] width 364 height 795
click at [292, 459] on textarea at bounding box center [373, 458] width 319 height 58
click at [83, 117] on link "Hang Up" at bounding box center [96, 118] width 193 height 36
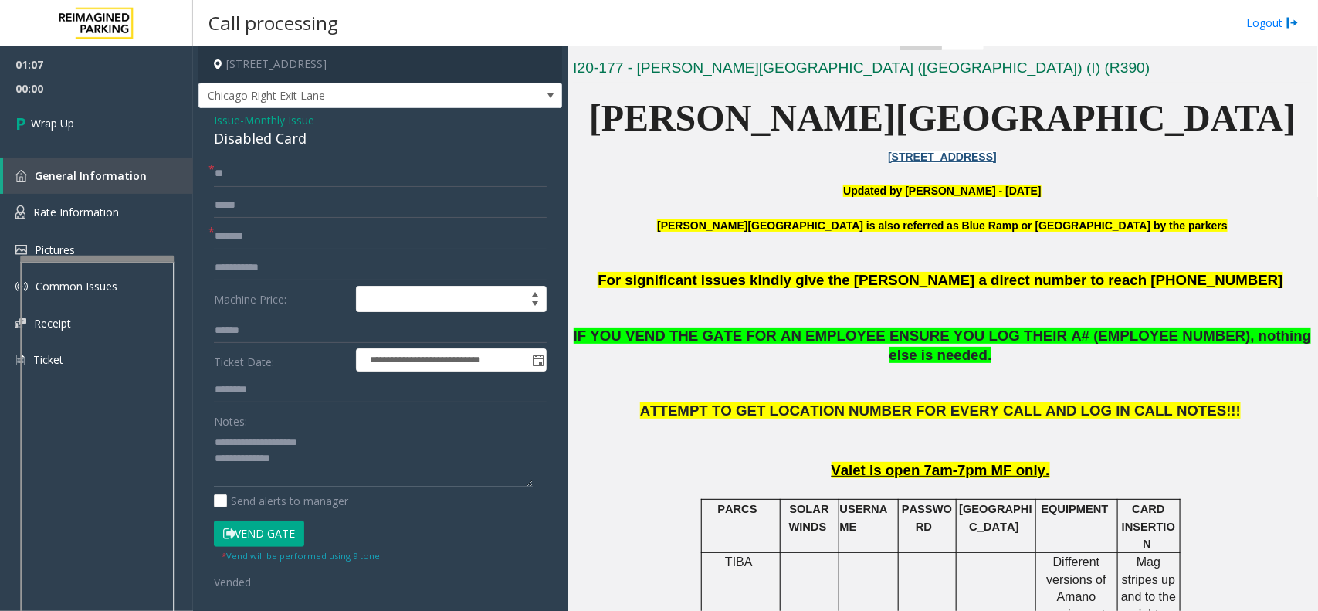
click at [319, 467] on textarea at bounding box center [373, 458] width 319 height 58
type textarea "**********"
click at [90, 129] on link "Wrap Up" at bounding box center [96, 123] width 193 height 46
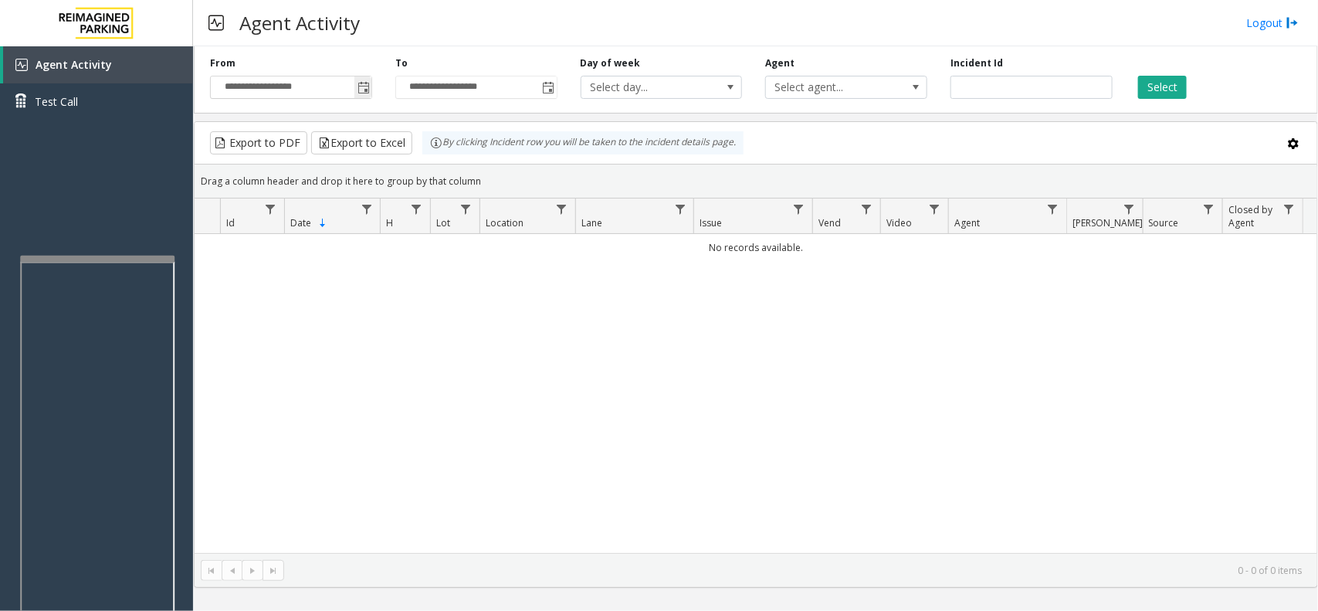
click at [367, 87] on span "Toggle popup" at bounding box center [363, 88] width 12 height 12
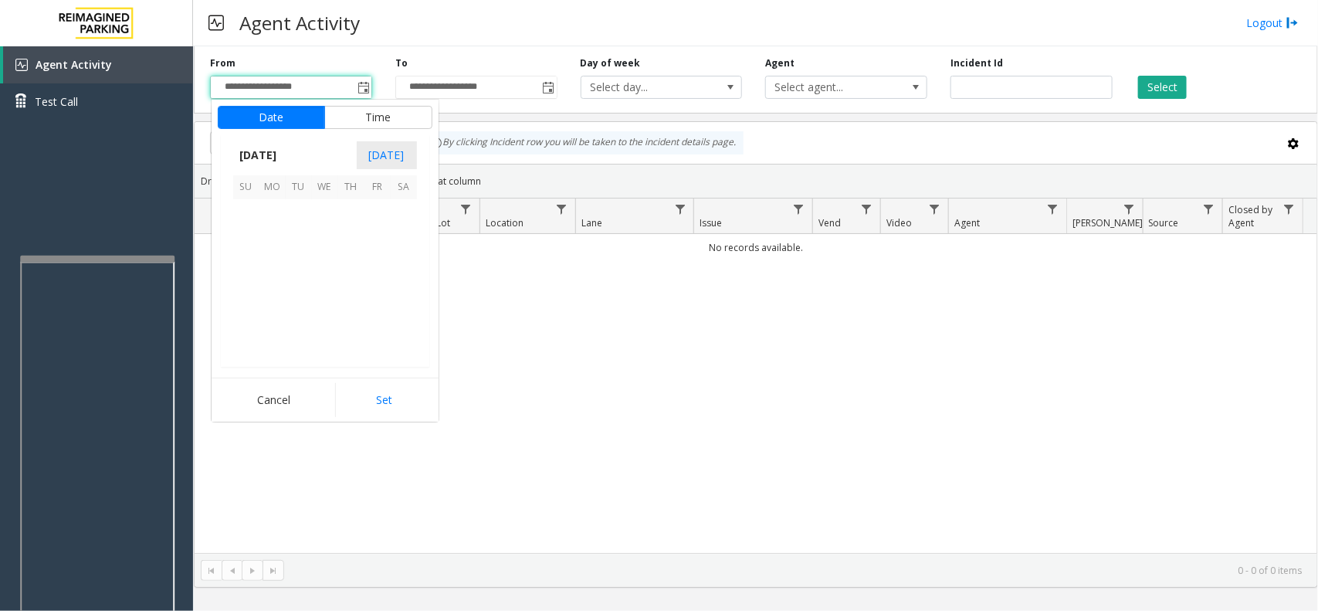
scroll to position [276750, 0]
click at [326, 256] on span "13" at bounding box center [325, 265] width 26 height 26
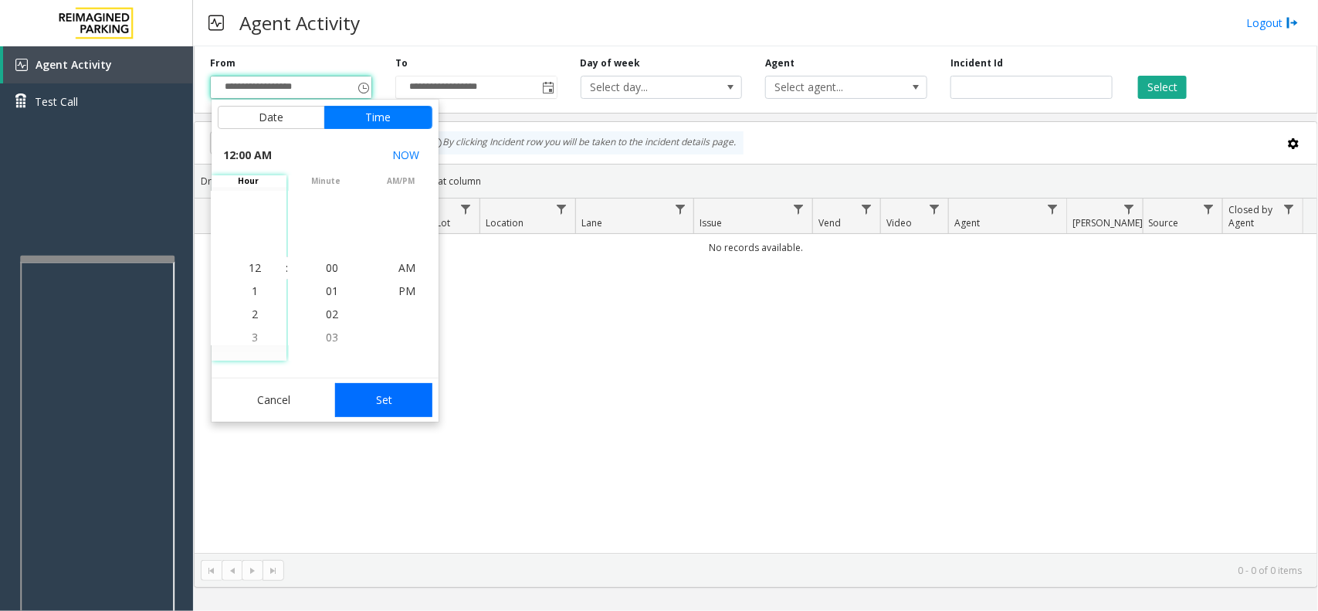
click at [381, 401] on button "Set" at bounding box center [383, 400] width 97 height 34
type input "**********"
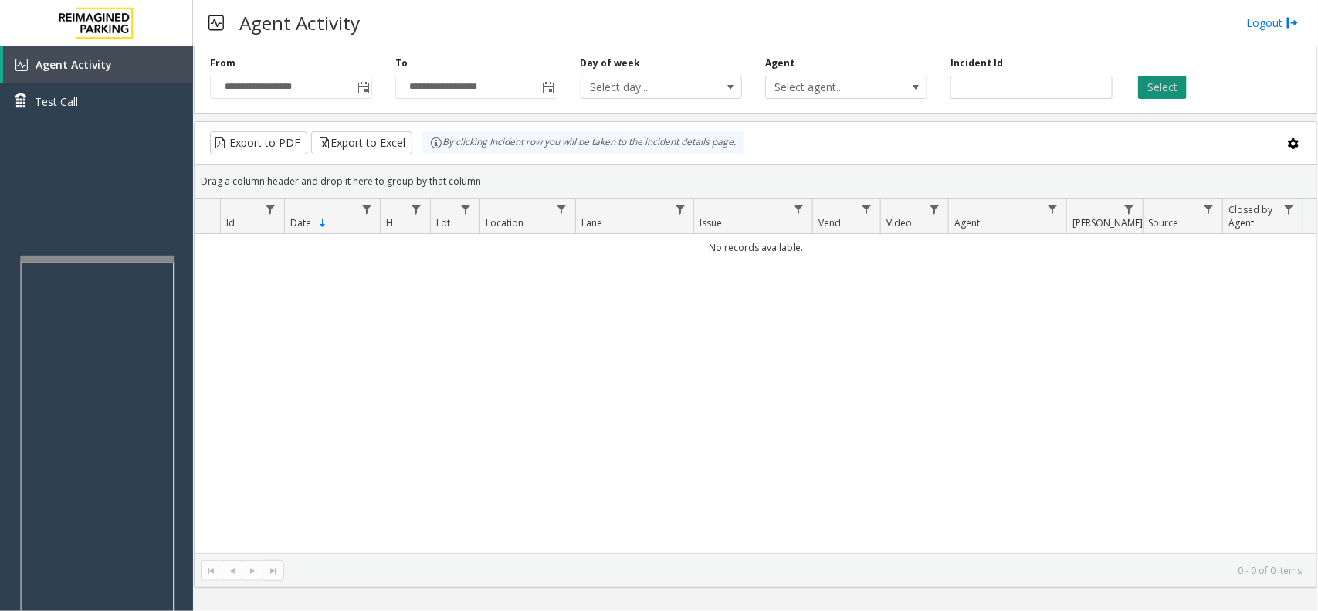
click at [1166, 76] on button "Select" at bounding box center [1162, 87] width 49 height 23
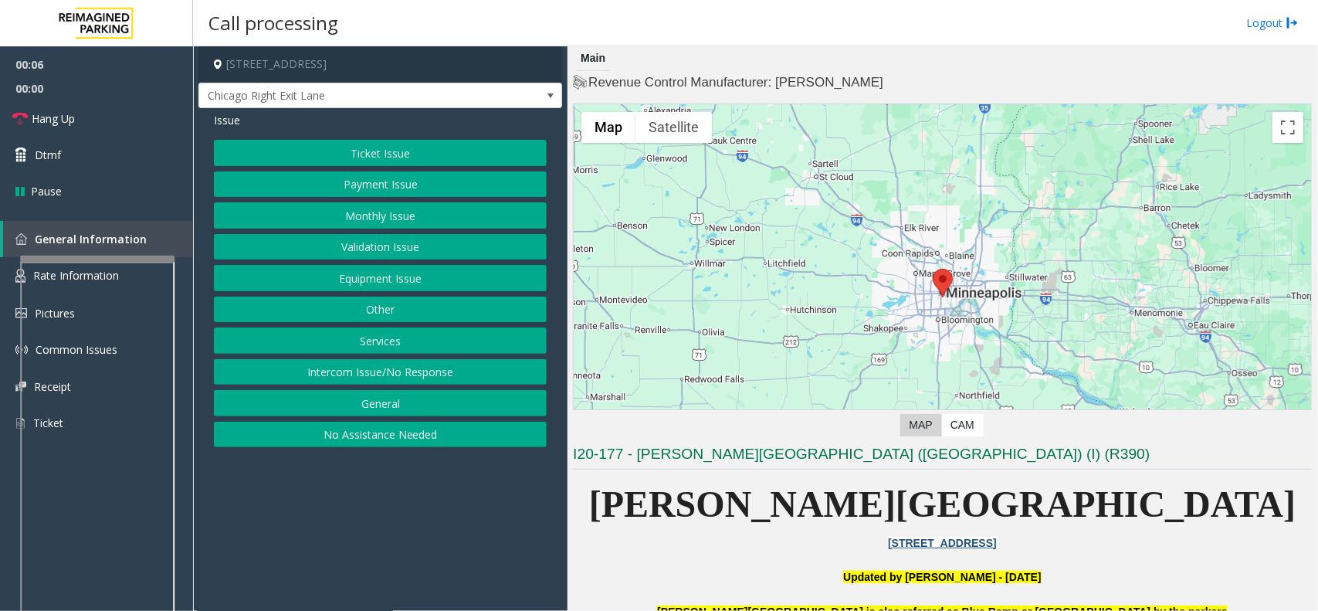
click at [411, 214] on button "Monthly Issue" at bounding box center [380, 215] width 333 height 26
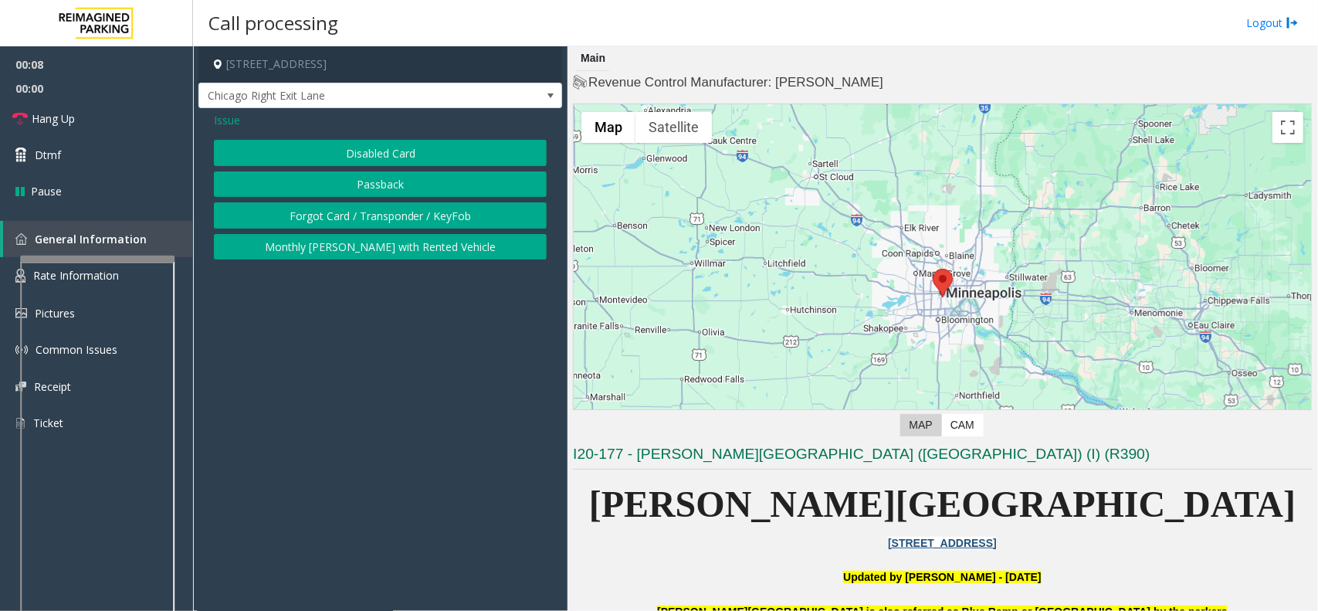
click at [400, 215] on button "Forgot Card / Transponder / KeyFob" at bounding box center [380, 215] width 333 height 26
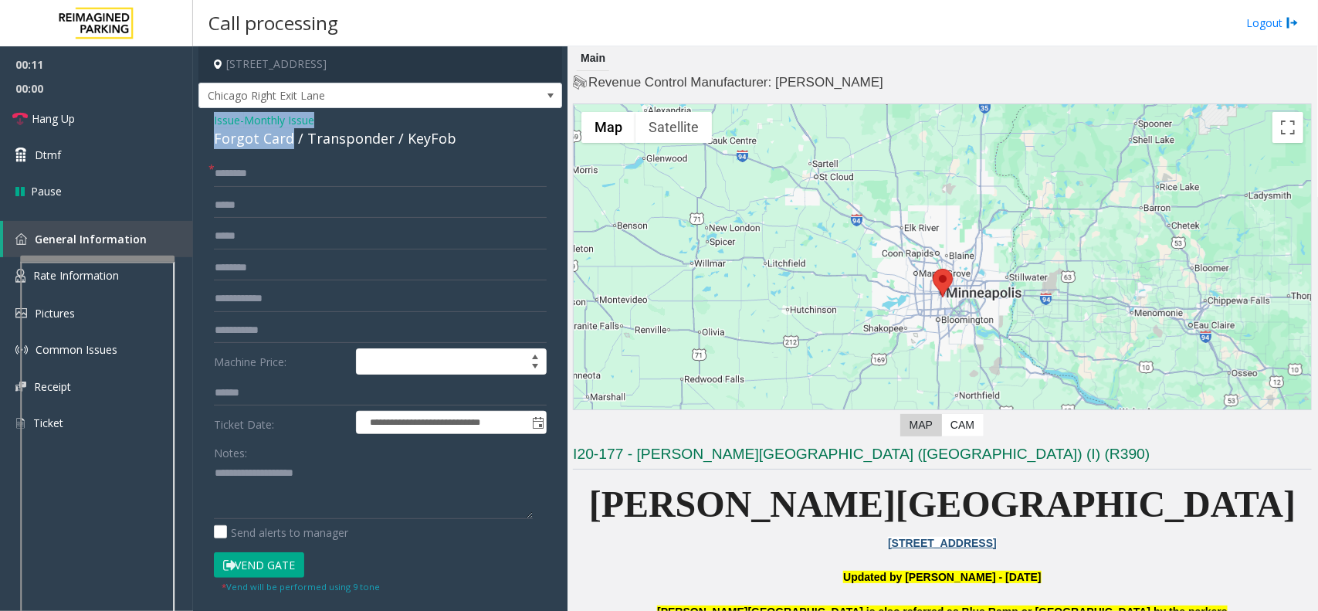
drag, startPoint x: 289, startPoint y: 139, endPoint x: 201, endPoint y: 120, distance: 89.9
click at [201, 120] on div "**********" at bounding box center [380, 500] width 364 height 784
click at [287, 495] on textarea at bounding box center [373, 490] width 319 height 58
click at [296, 488] on textarea at bounding box center [373, 490] width 319 height 58
type textarea "**********"
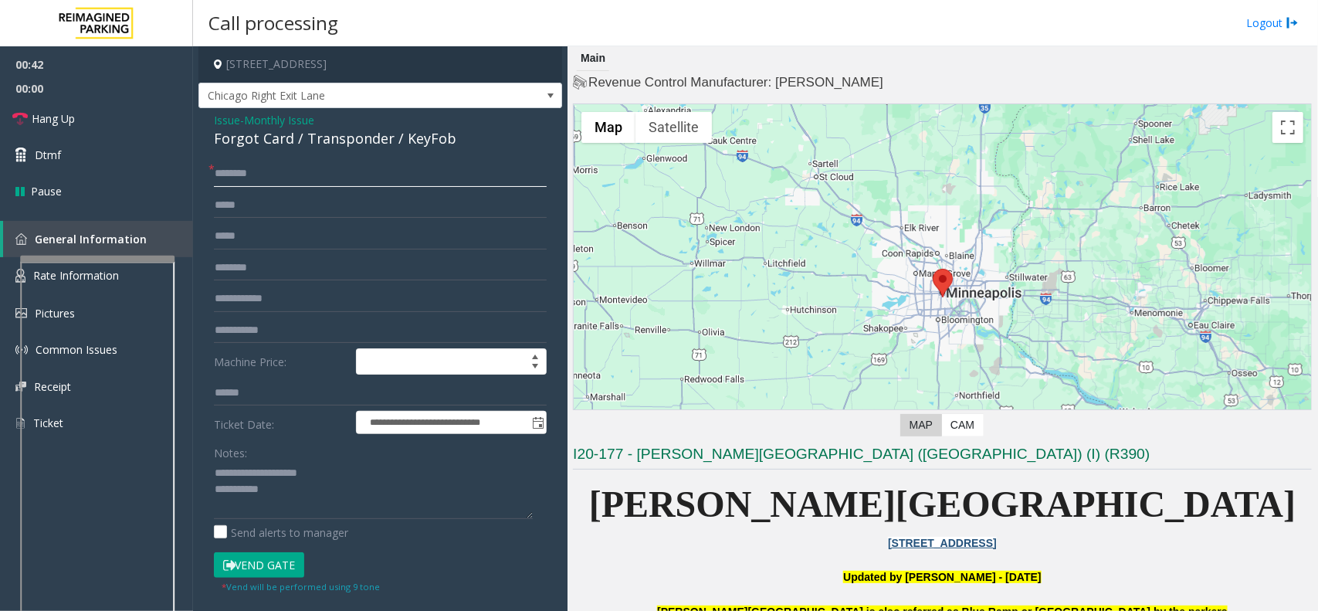
click at [256, 174] on input "text" at bounding box center [380, 174] width 333 height 26
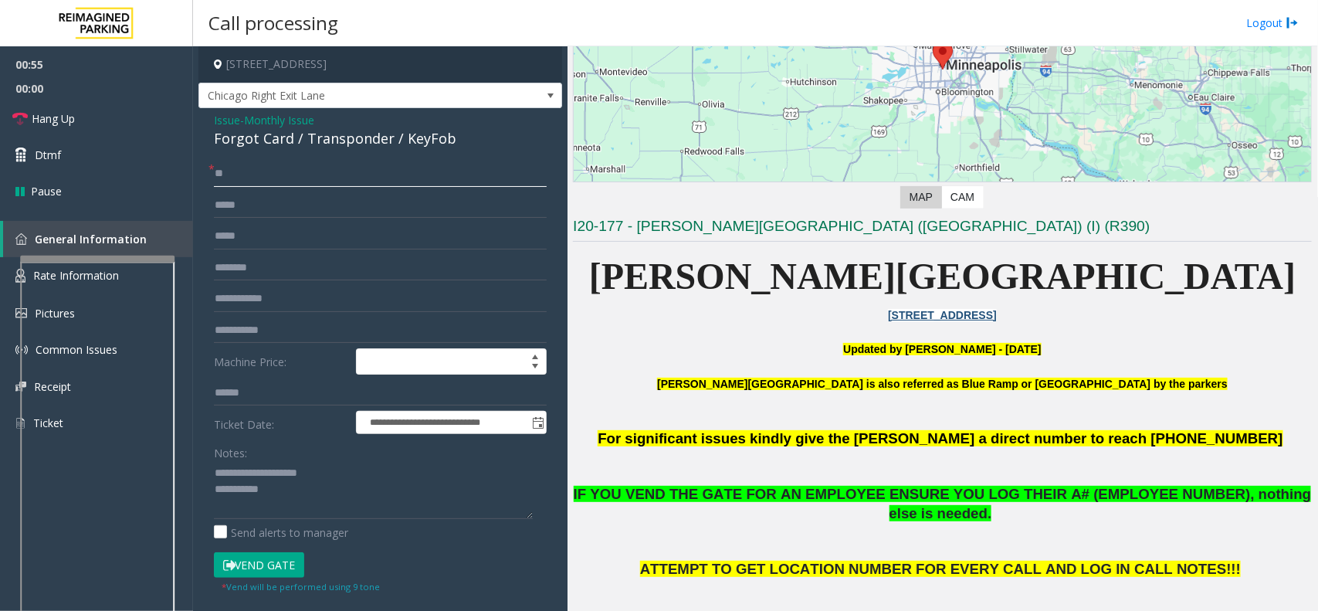
scroll to position [289, 0]
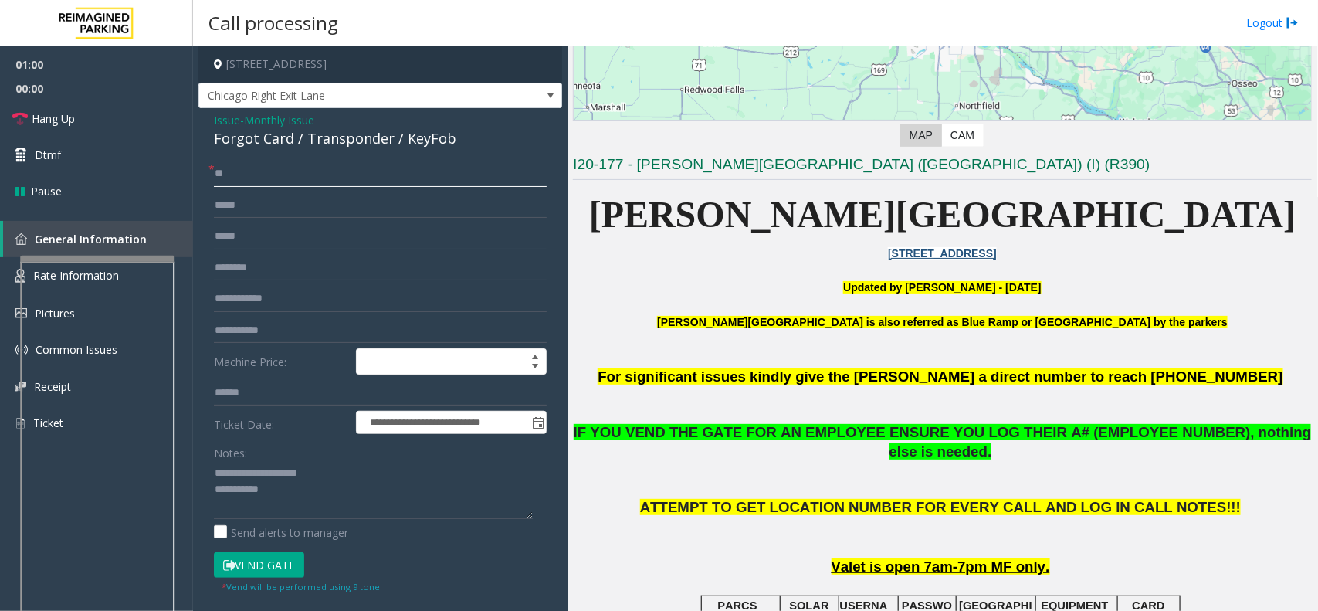
type input "**"
click at [267, 296] on input "text" at bounding box center [380, 299] width 333 height 26
type input "*******"
click at [280, 493] on textarea at bounding box center [373, 490] width 319 height 58
click at [274, 557] on button "Vend Gate" at bounding box center [259, 565] width 90 height 26
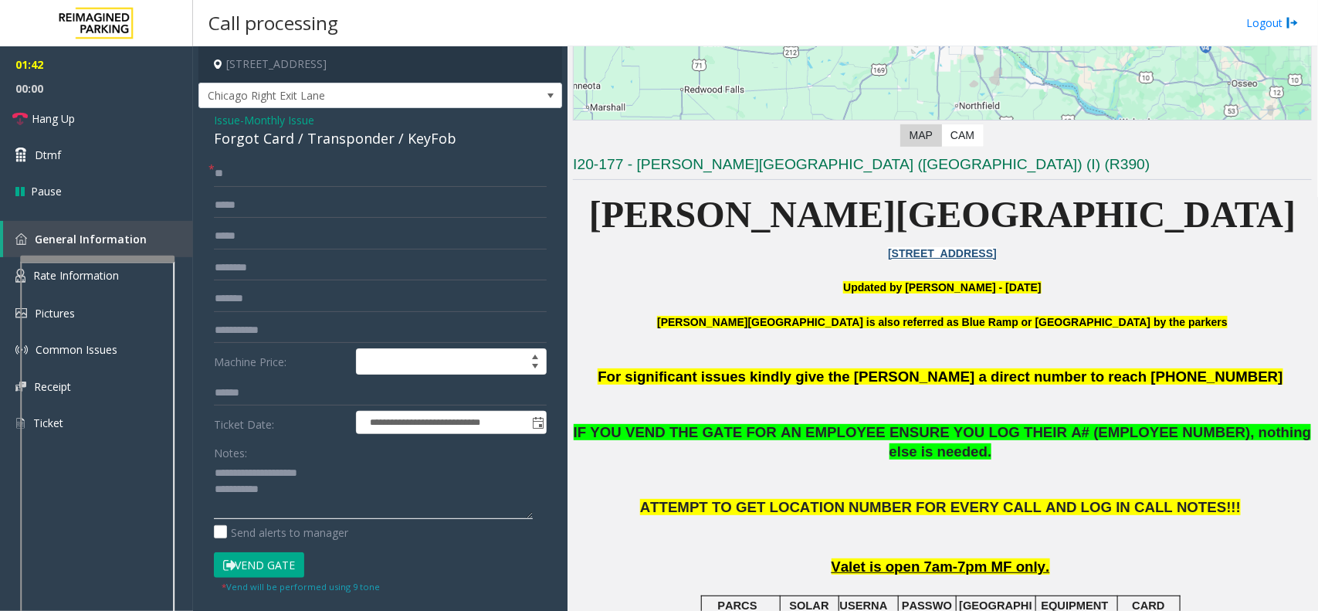
click at [293, 491] on textarea at bounding box center [373, 490] width 319 height 58
type textarea "**********"
click at [66, 122] on span "Hang Up" at bounding box center [53, 118] width 43 height 16
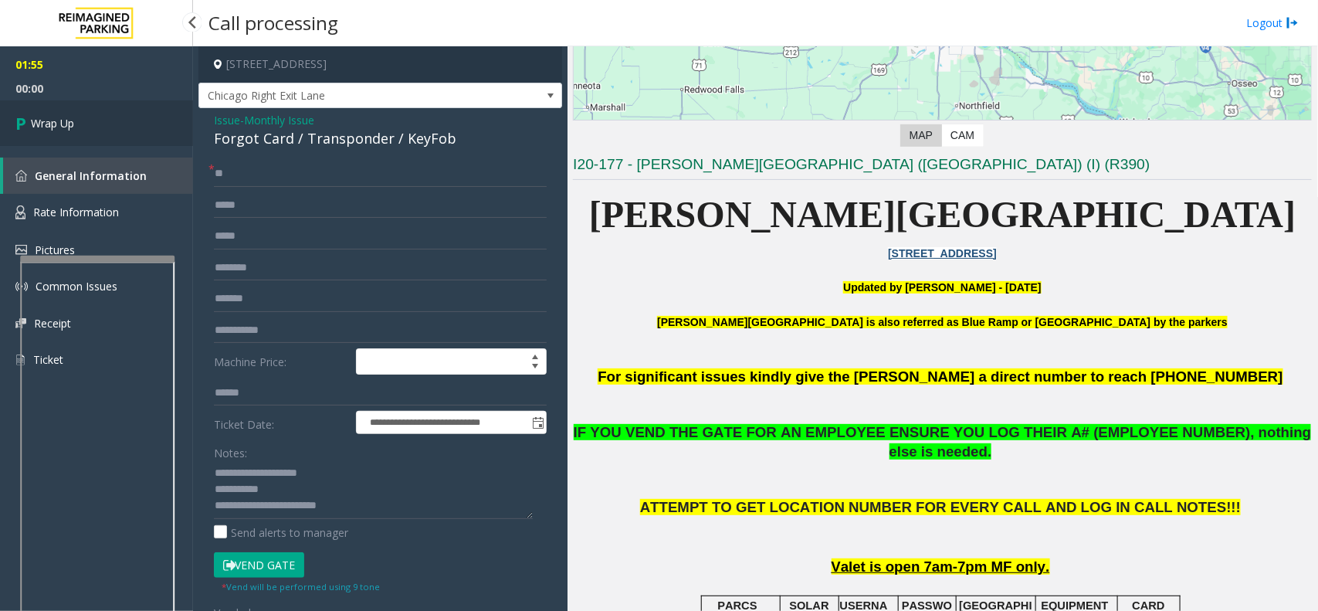
click at [93, 131] on link "Wrap Up" at bounding box center [96, 123] width 193 height 46
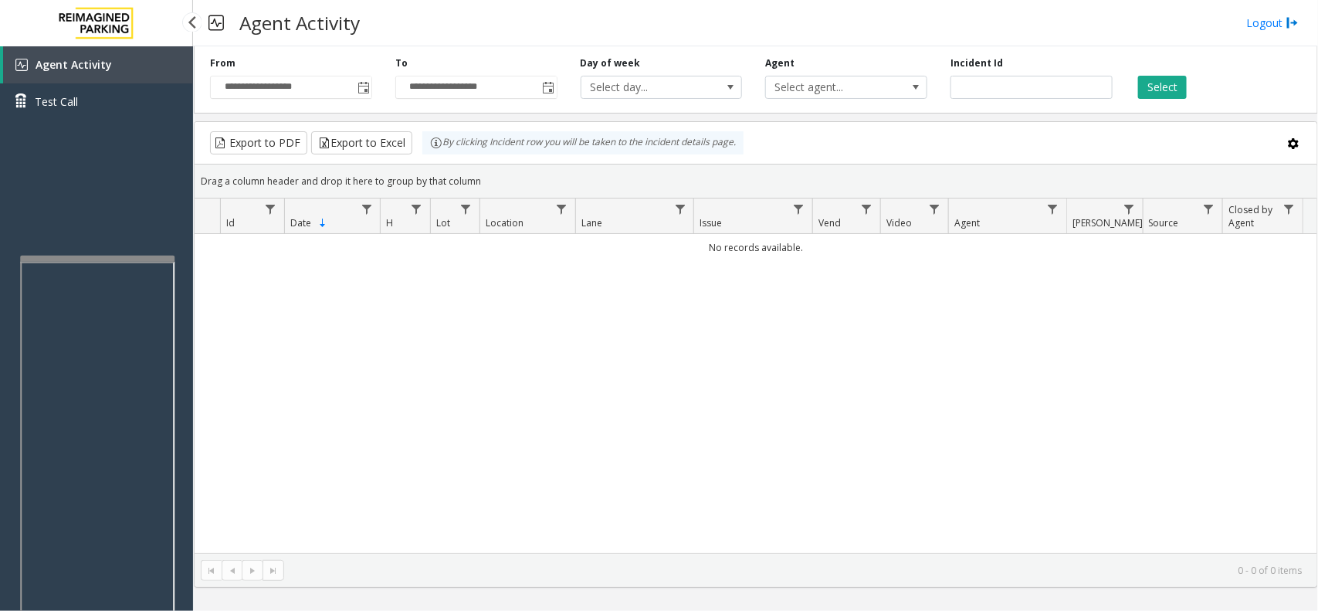
click at [144, 66] on link "Agent Activity" at bounding box center [98, 64] width 190 height 37
click at [363, 87] on span "Toggle popup" at bounding box center [363, 88] width 12 height 12
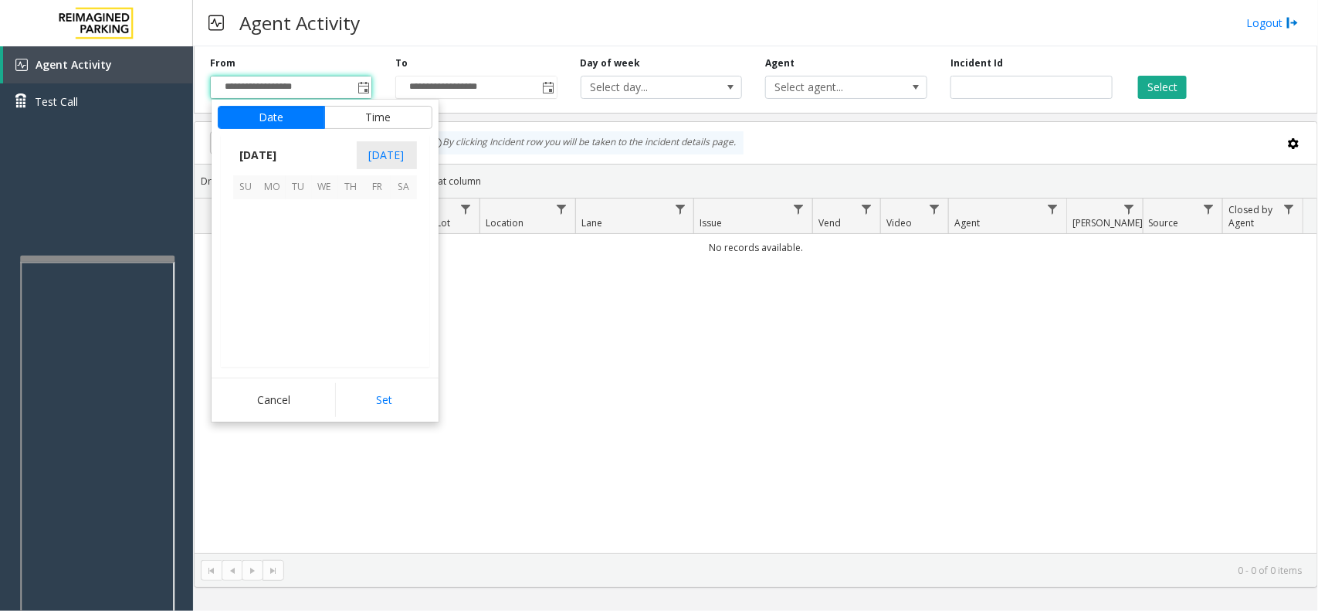
scroll to position [276750, 0]
click at [324, 239] on span "6" at bounding box center [325, 239] width 26 height 26
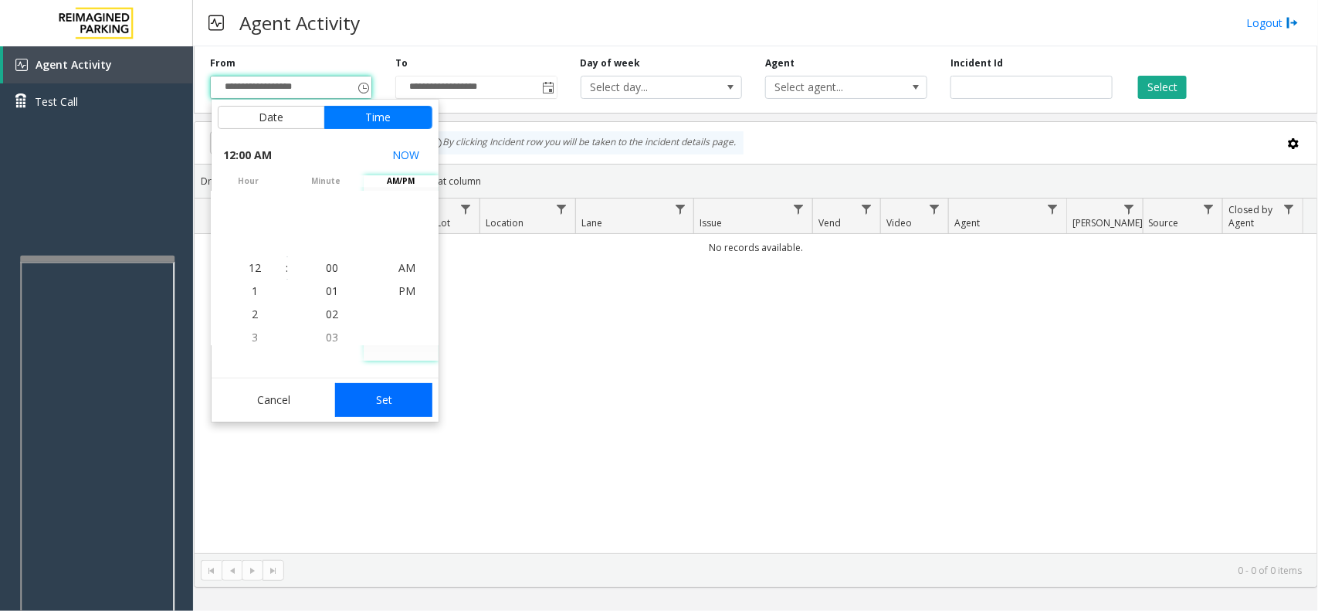
click at [399, 406] on button "Set" at bounding box center [383, 400] width 97 height 34
type input "**********"
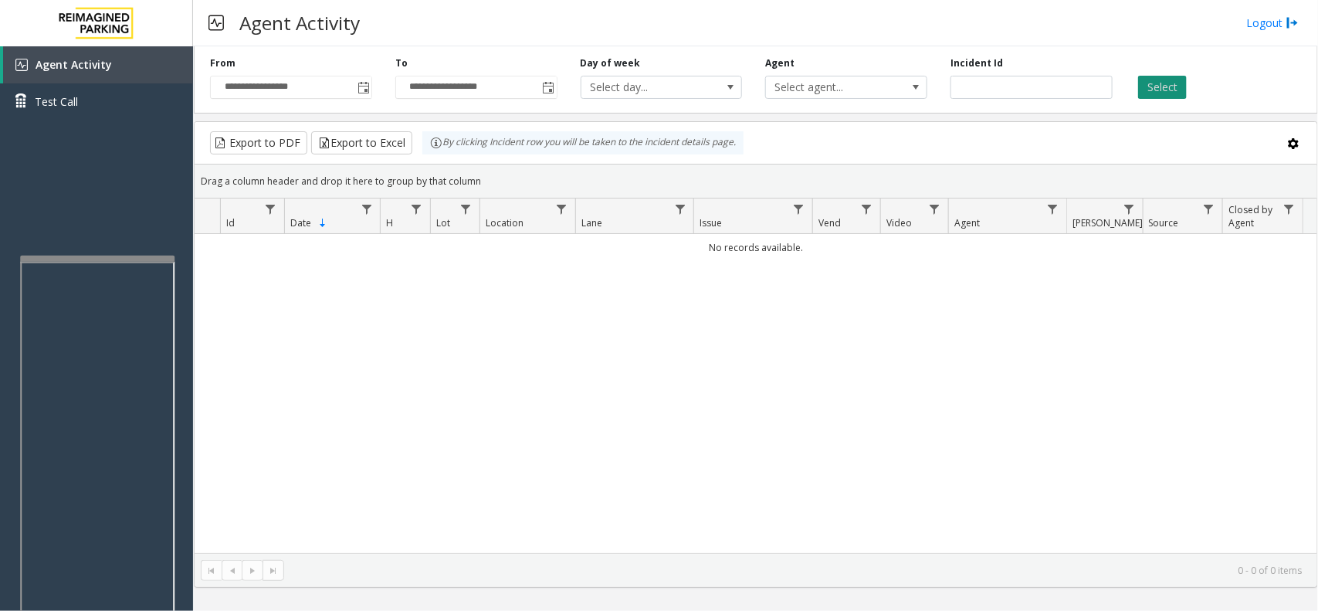
click at [1166, 94] on button "Select" at bounding box center [1162, 87] width 49 height 23
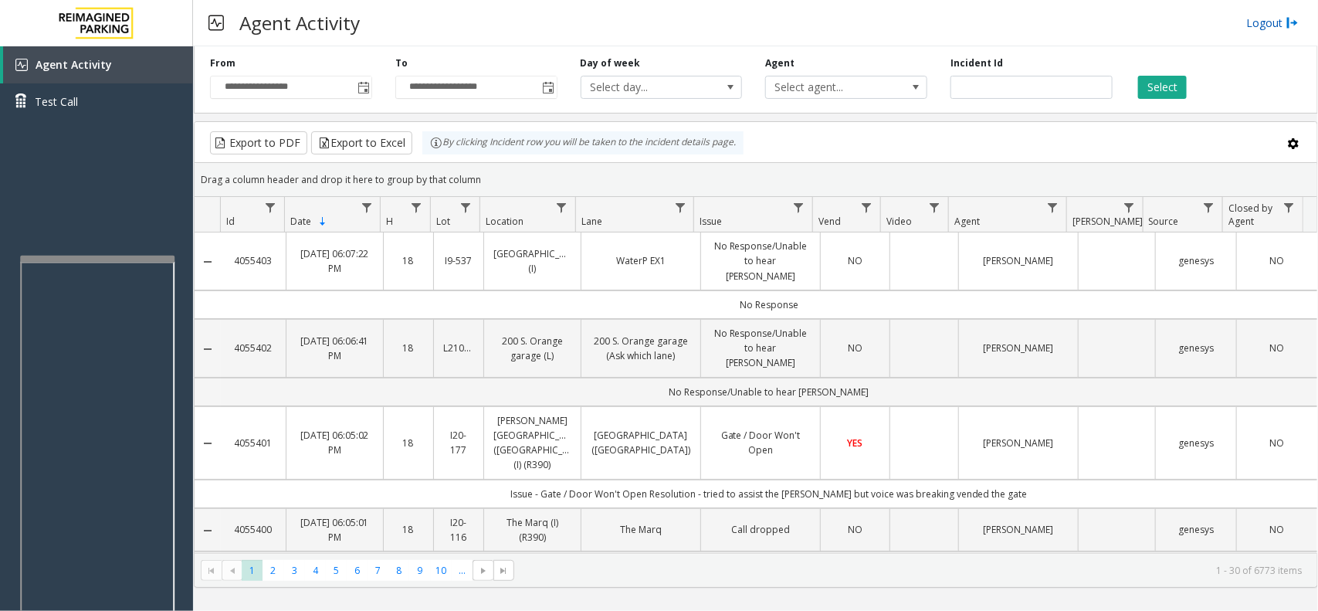
click at [1252, 21] on link "Logout" at bounding box center [1272, 23] width 52 height 16
